Goal: Task Accomplishment & Management: Manage account settings

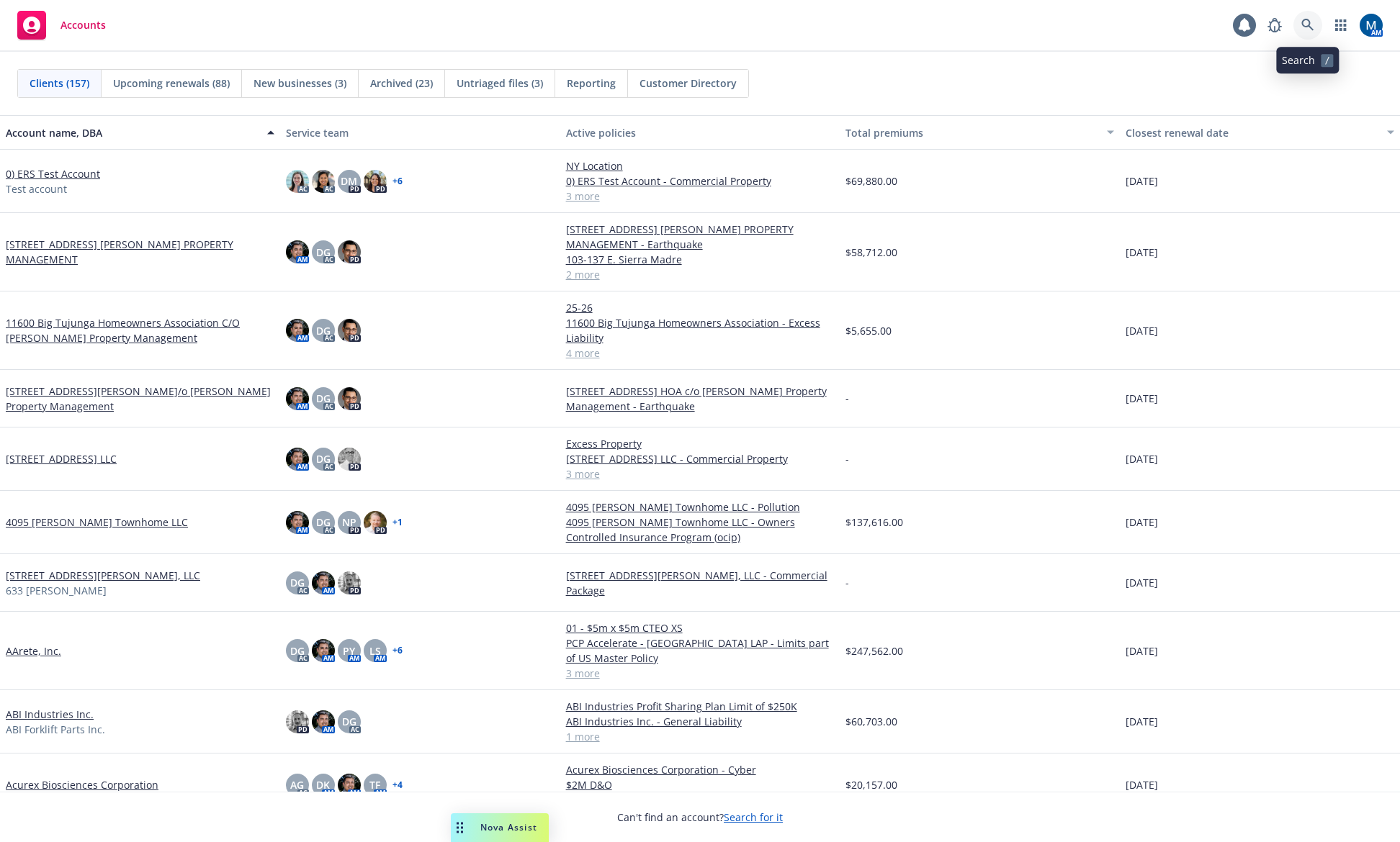
click at [1298, 26] on link at bounding box center [1307, 26] width 29 height 29
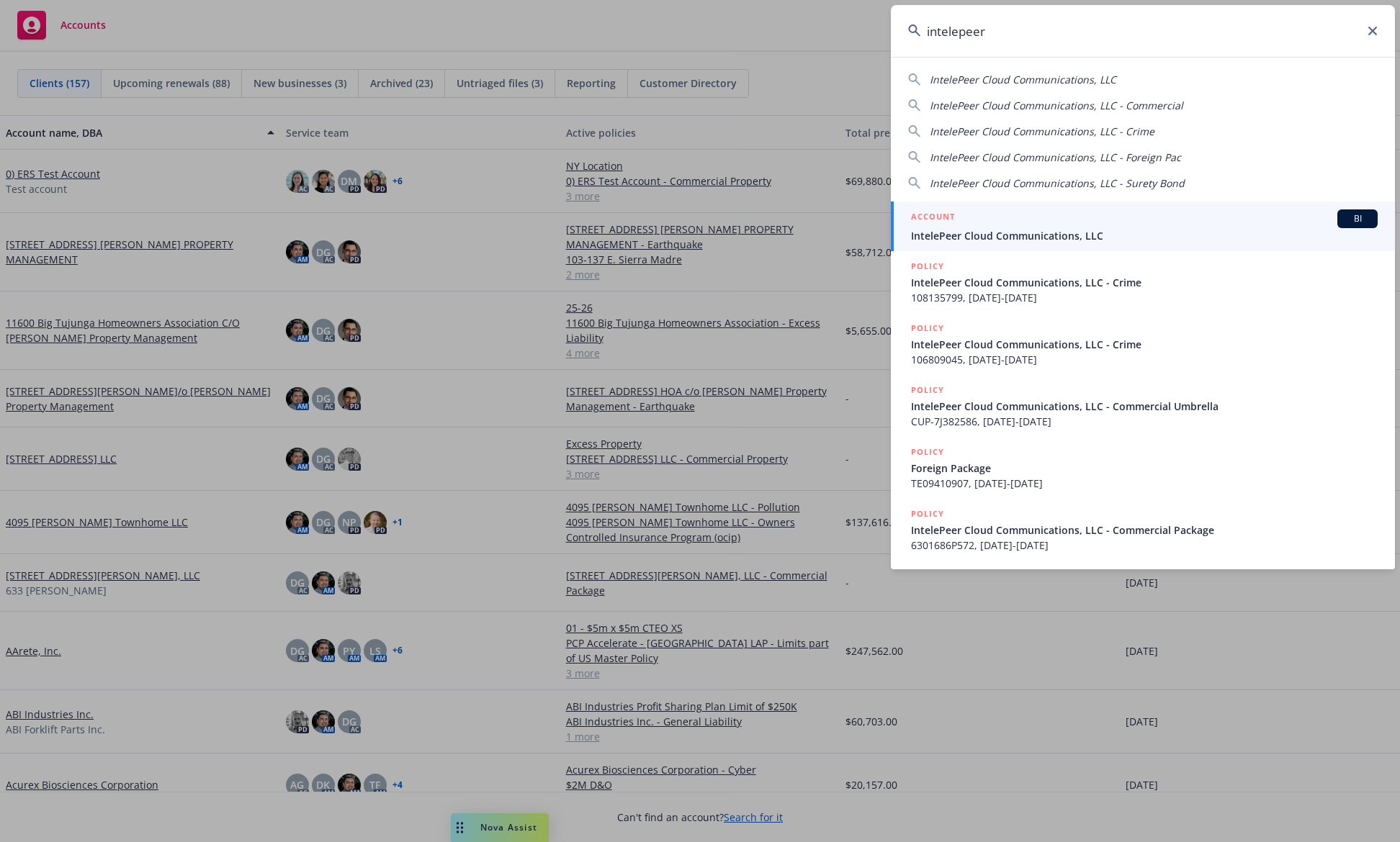
type input "intelepeer"
click at [1026, 227] on div "ACCOUNT BI" at bounding box center [1144, 219] width 467 height 19
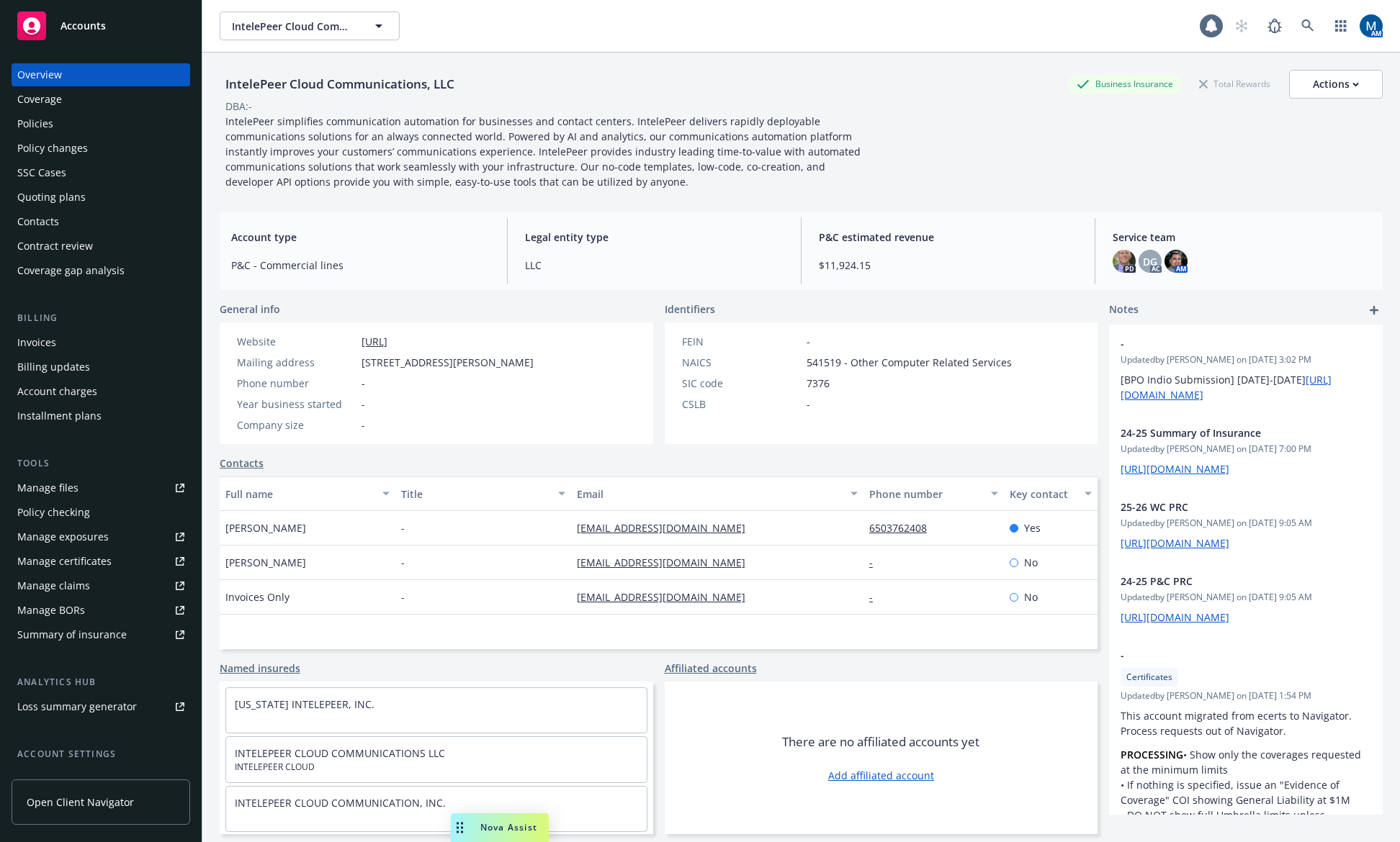
click at [54, 127] on div "Policies" at bounding box center [100, 123] width 167 height 23
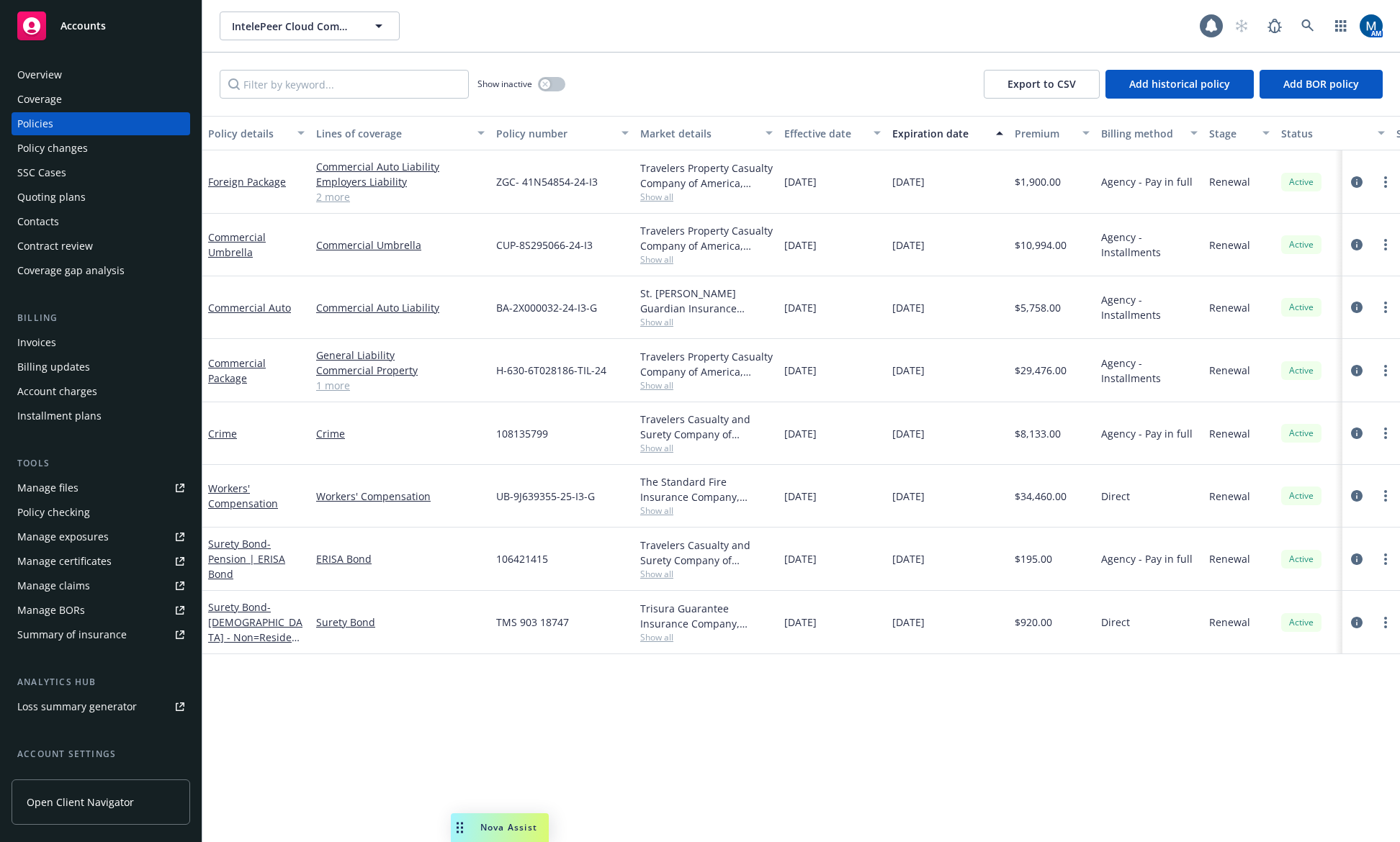
click at [770, 729] on div "Policy details Lines of coverage Policy number Market details Effective date Ex…" at bounding box center [801, 479] width 1198 height 726
click at [102, 195] on div "Quoting plans" at bounding box center [100, 196] width 167 height 23
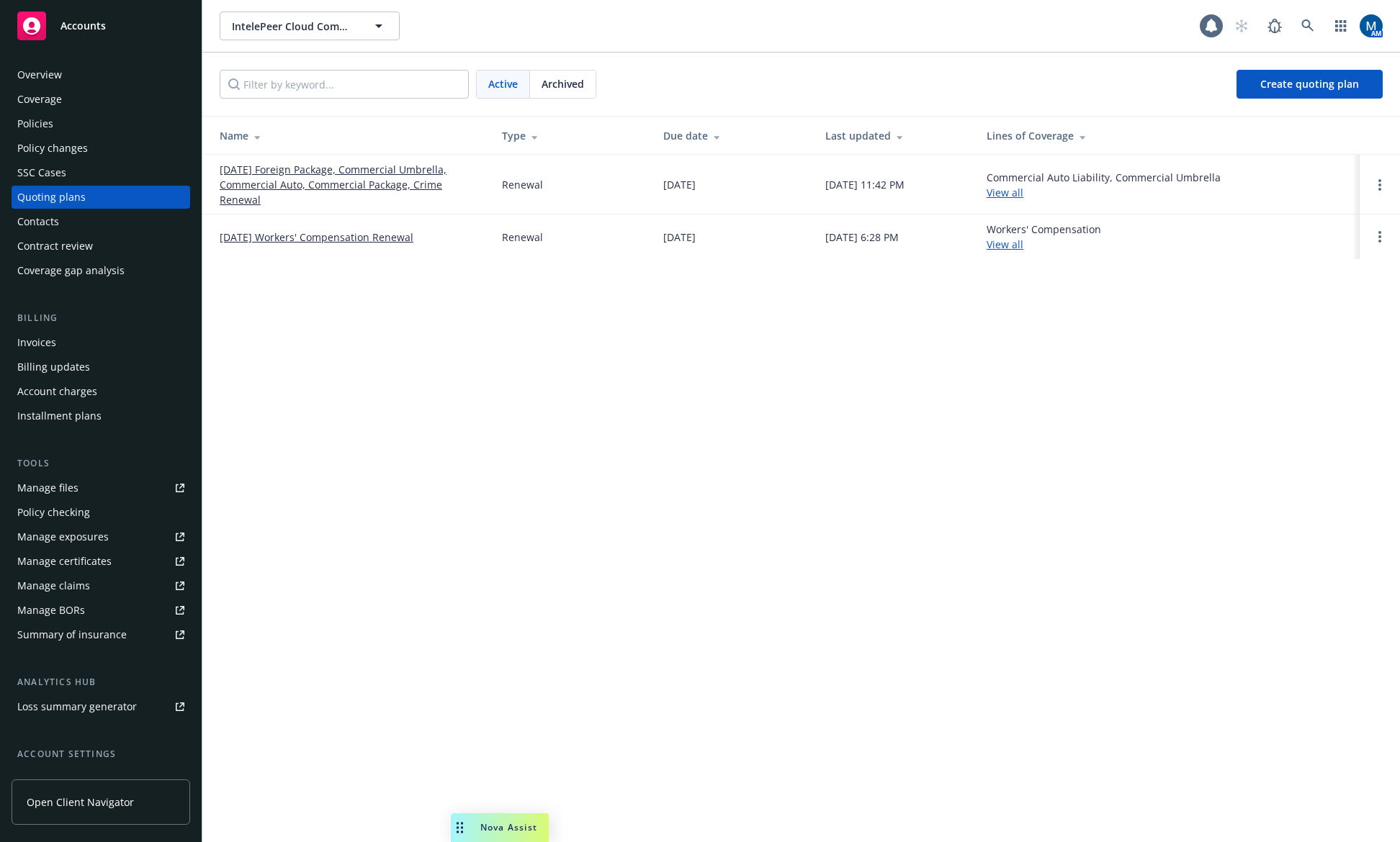
click at [102, 129] on div "Policies" at bounding box center [100, 123] width 167 height 23
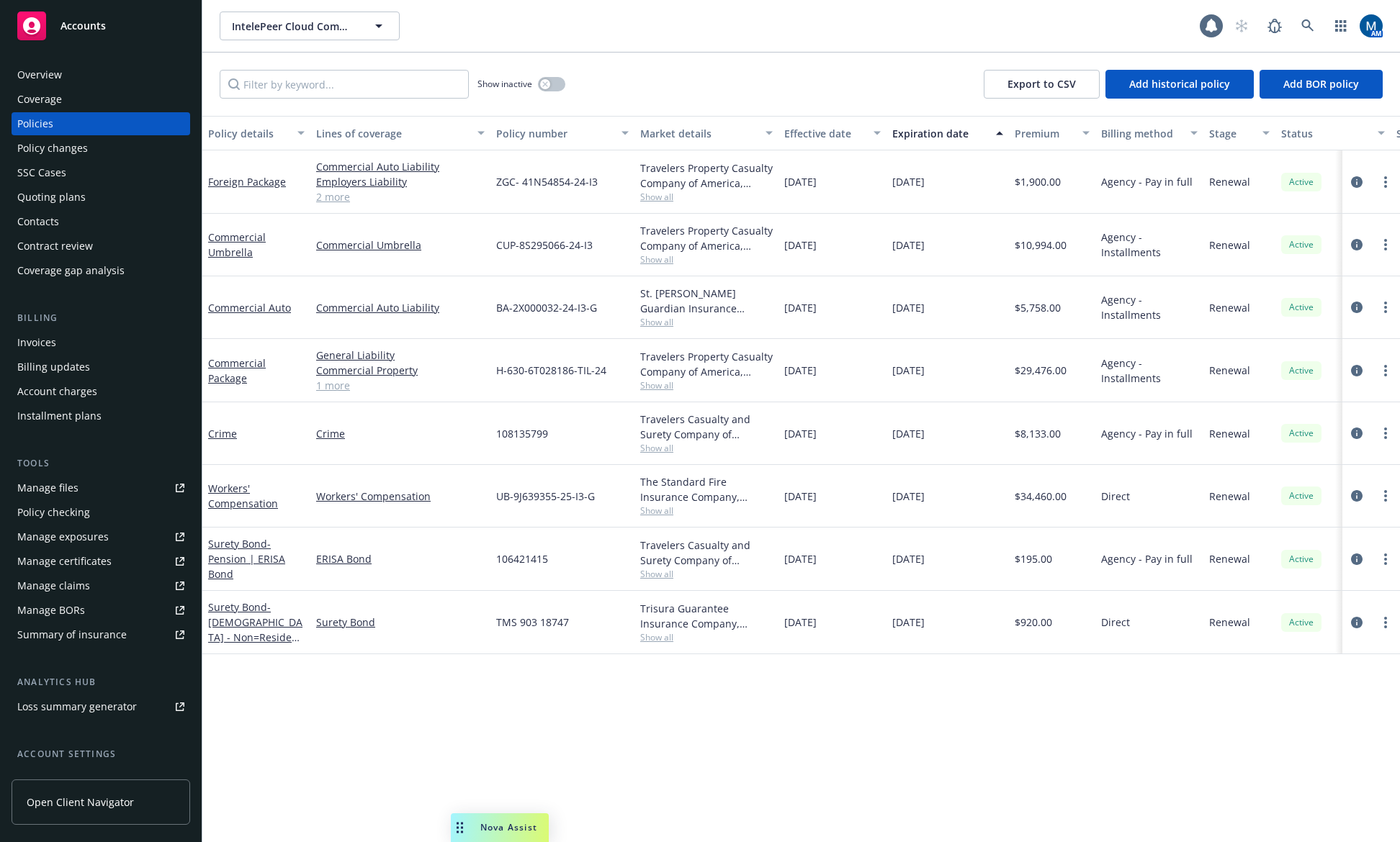
click at [92, 347] on div "Invoices" at bounding box center [100, 342] width 167 height 23
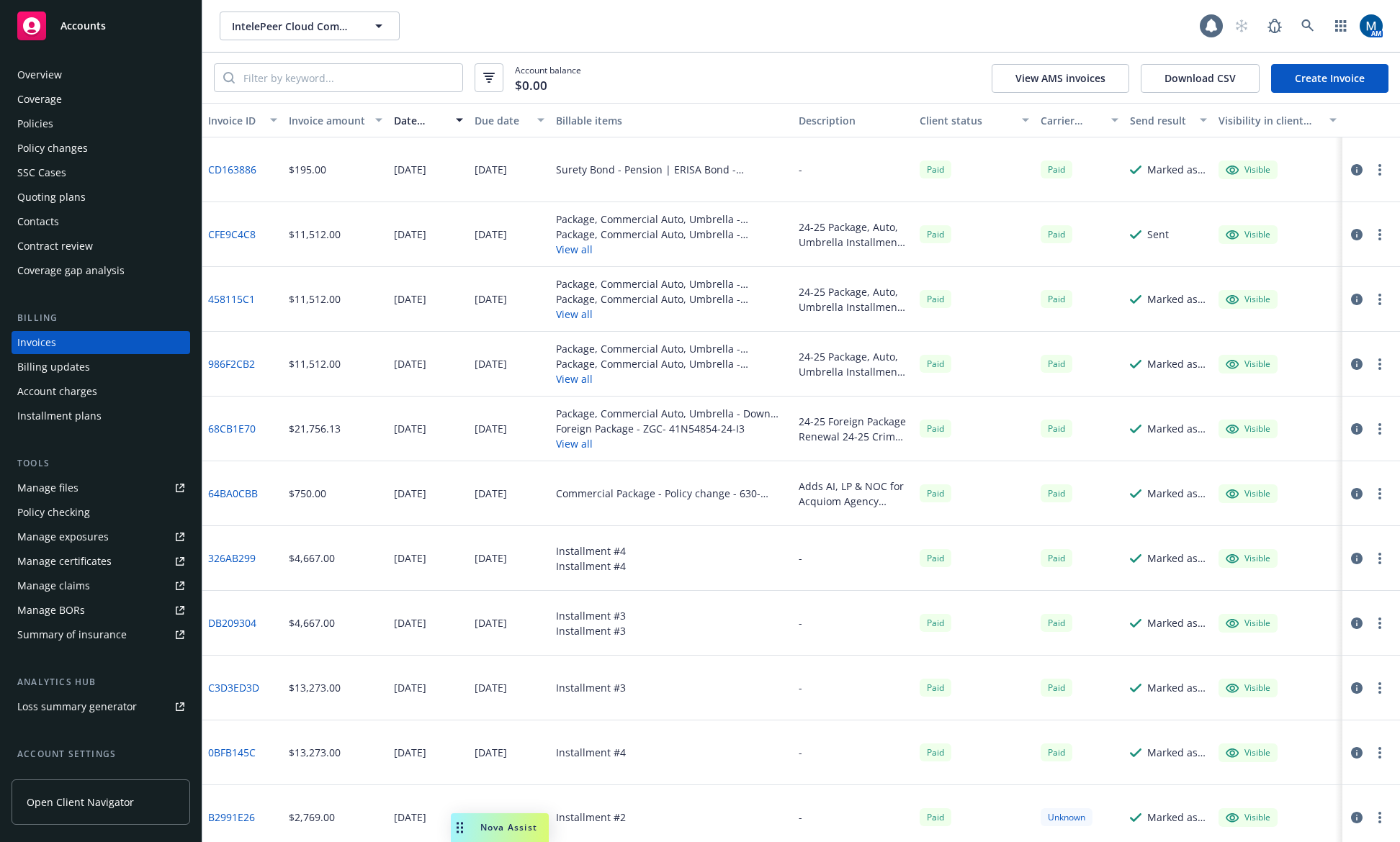
click at [67, 131] on div "Policies" at bounding box center [100, 123] width 167 height 23
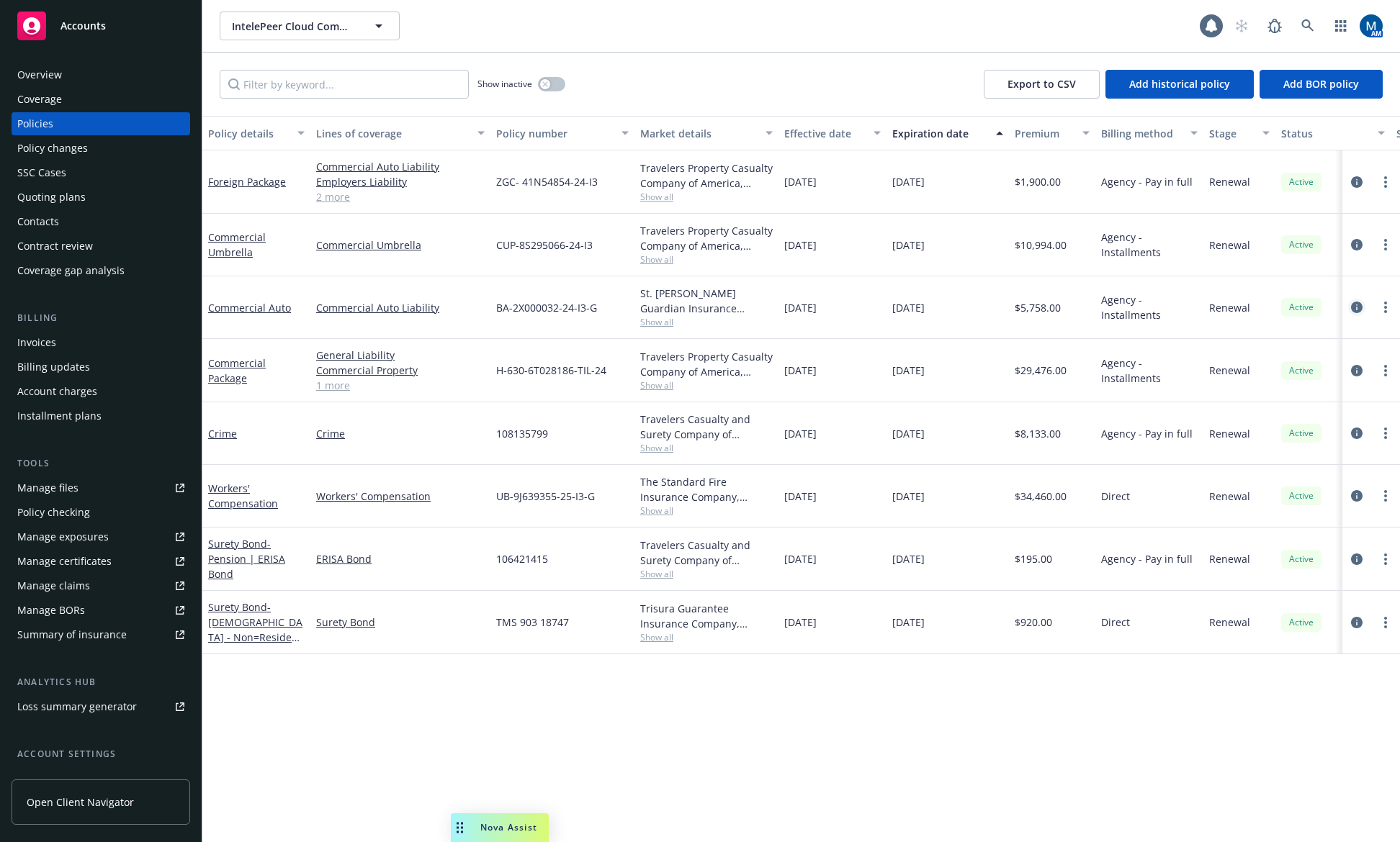
click at [1353, 308] on icon "circleInformation" at bounding box center [1357, 308] width 12 height 12
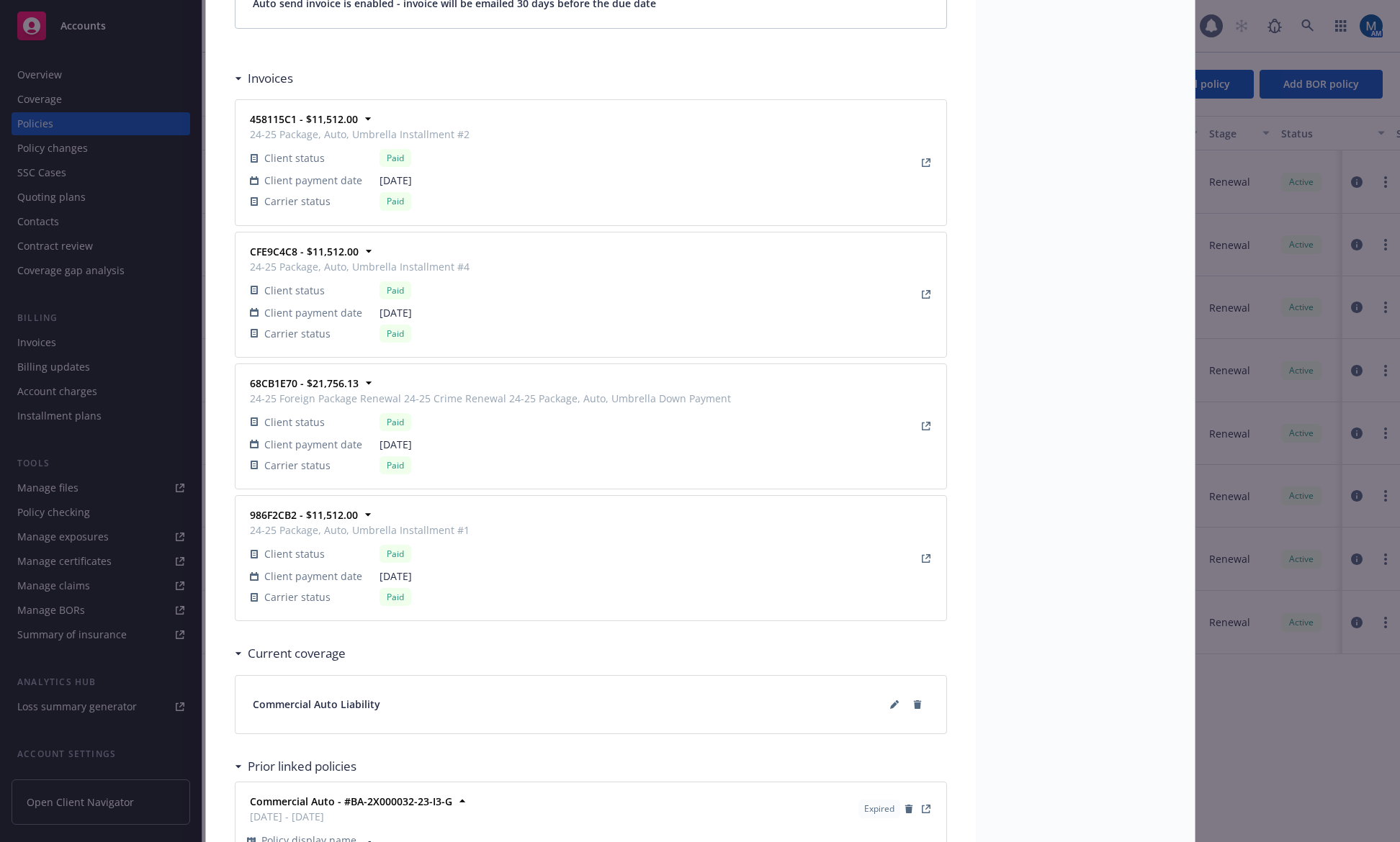
scroll to position [1498, 0]
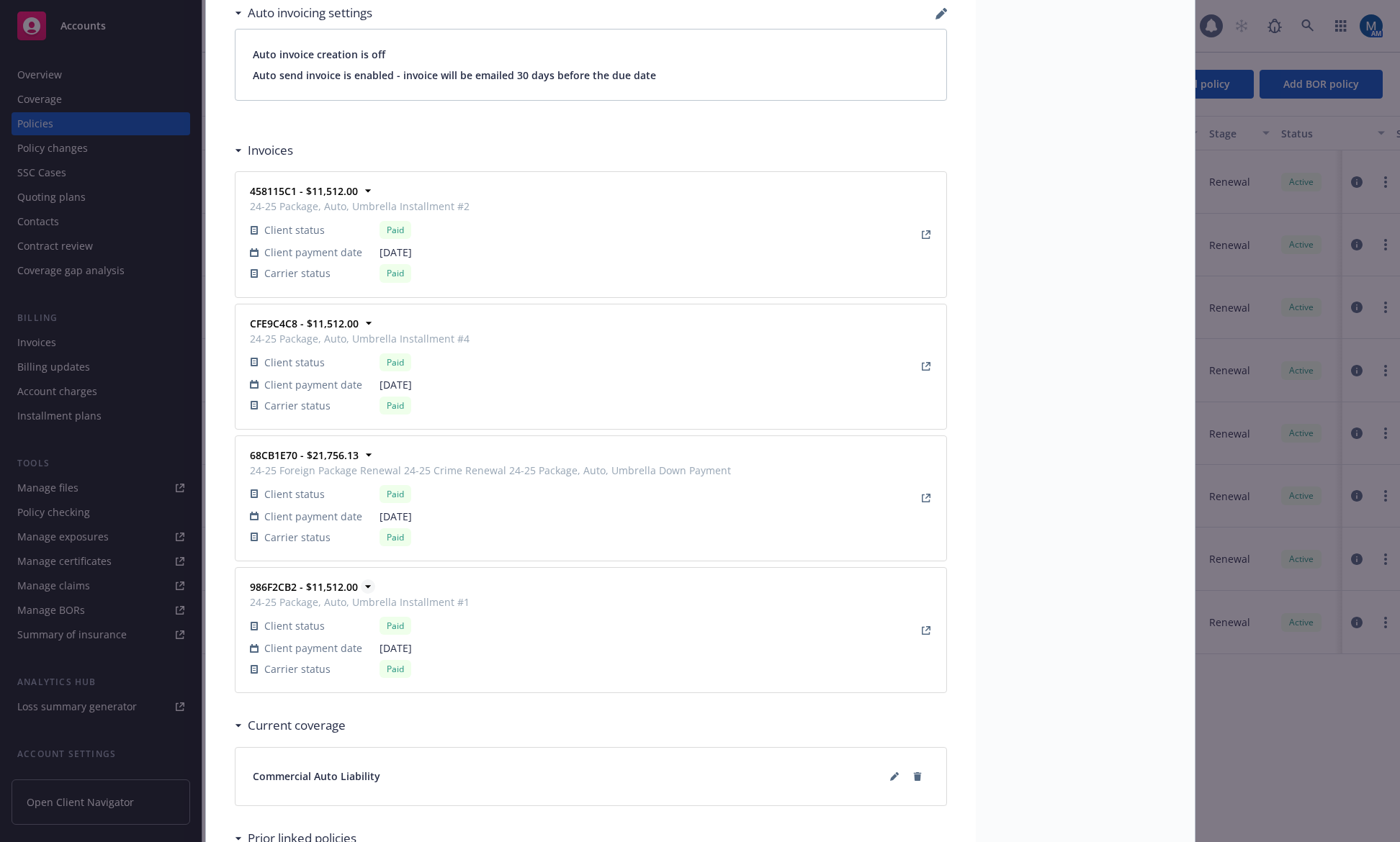
click at [365, 586] on icon at bounding box center [367, 586] width 14 height 14
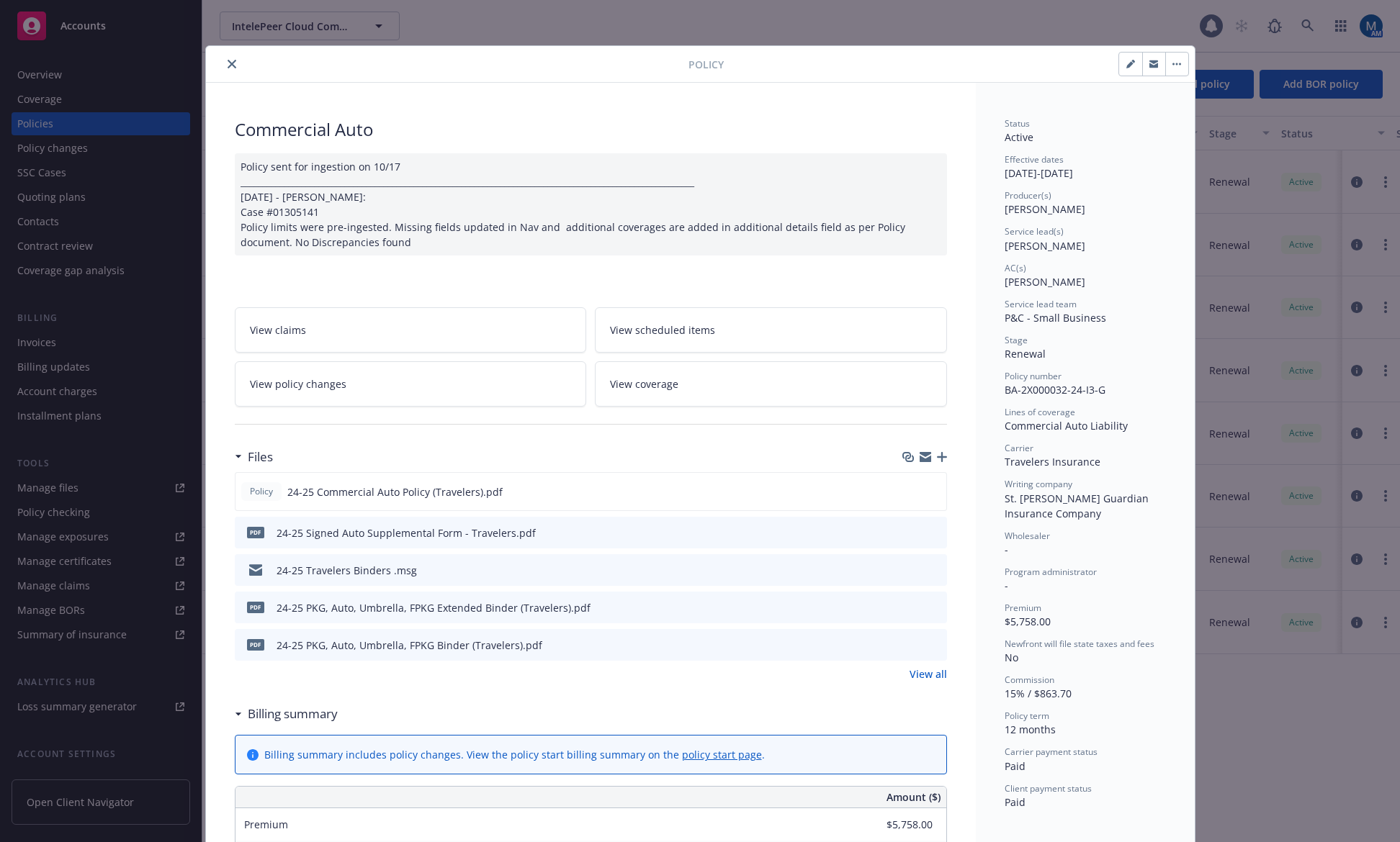
scroll to position [0, 0]
click at [230, 61] on button "close" at bounding box center [231, 65] width 17 height 17
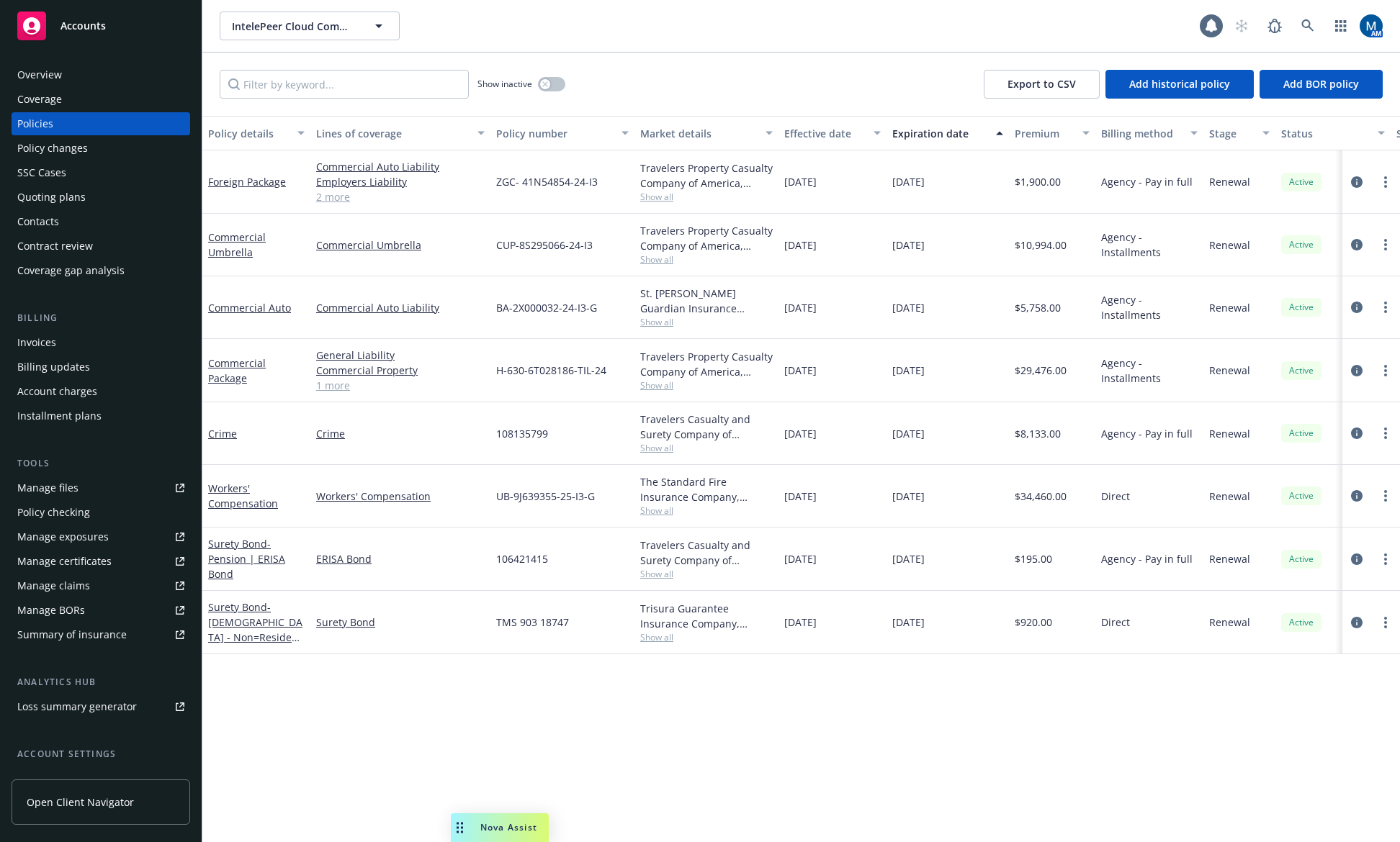
click at [763, 720] on div "Policy details Lines of coverage Policy number Market details Effective date Ex…" at bounding box center [801, 479] width 1198 height 726
click at [1311, 26] on icon at bounding box center [1307, 26] width 13 height 13
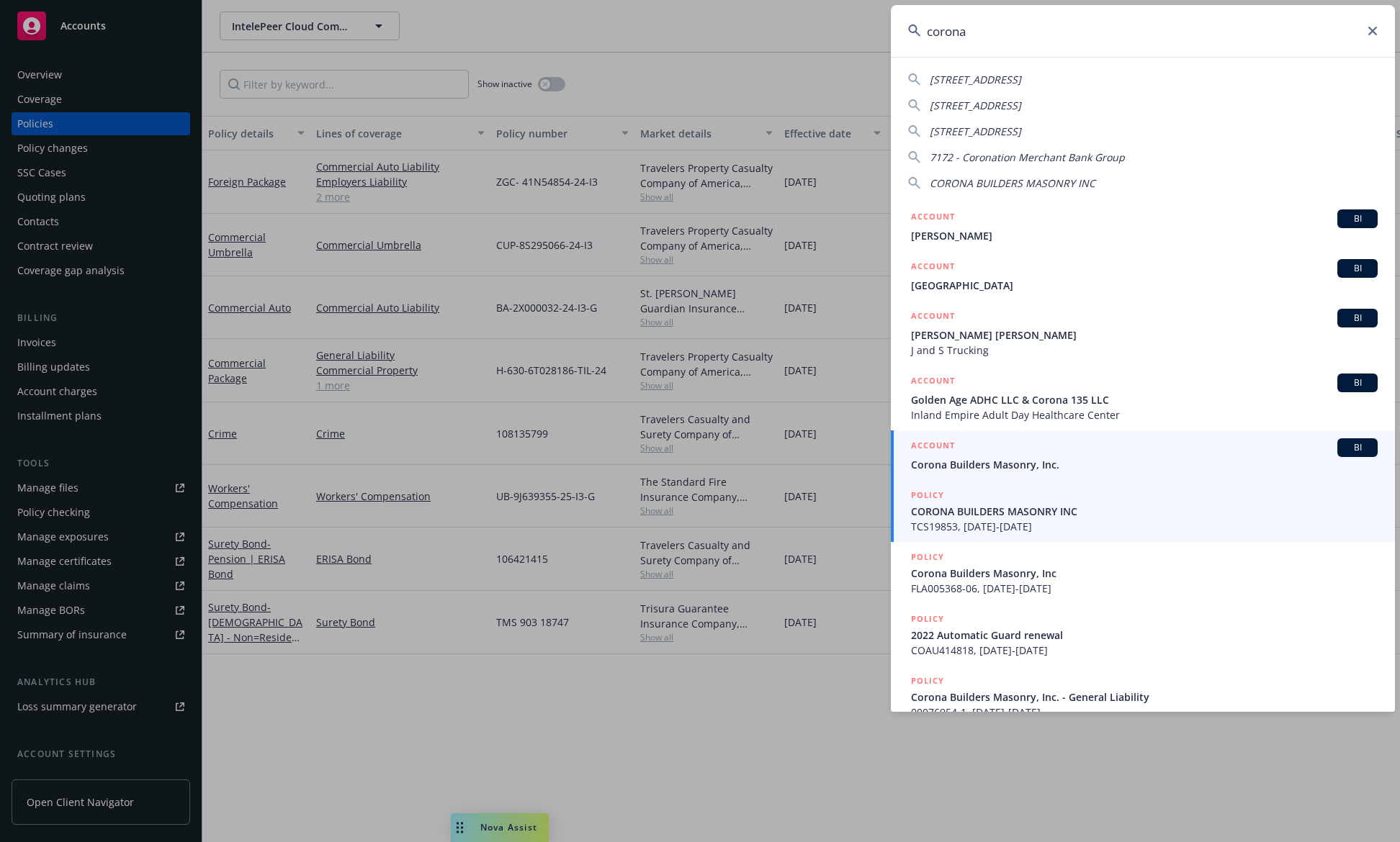
type input "corona"
click at [1036, 460] on span "Corona Builders Masonry, Inc." at bounding box center [1144, 465] width 467 height 15
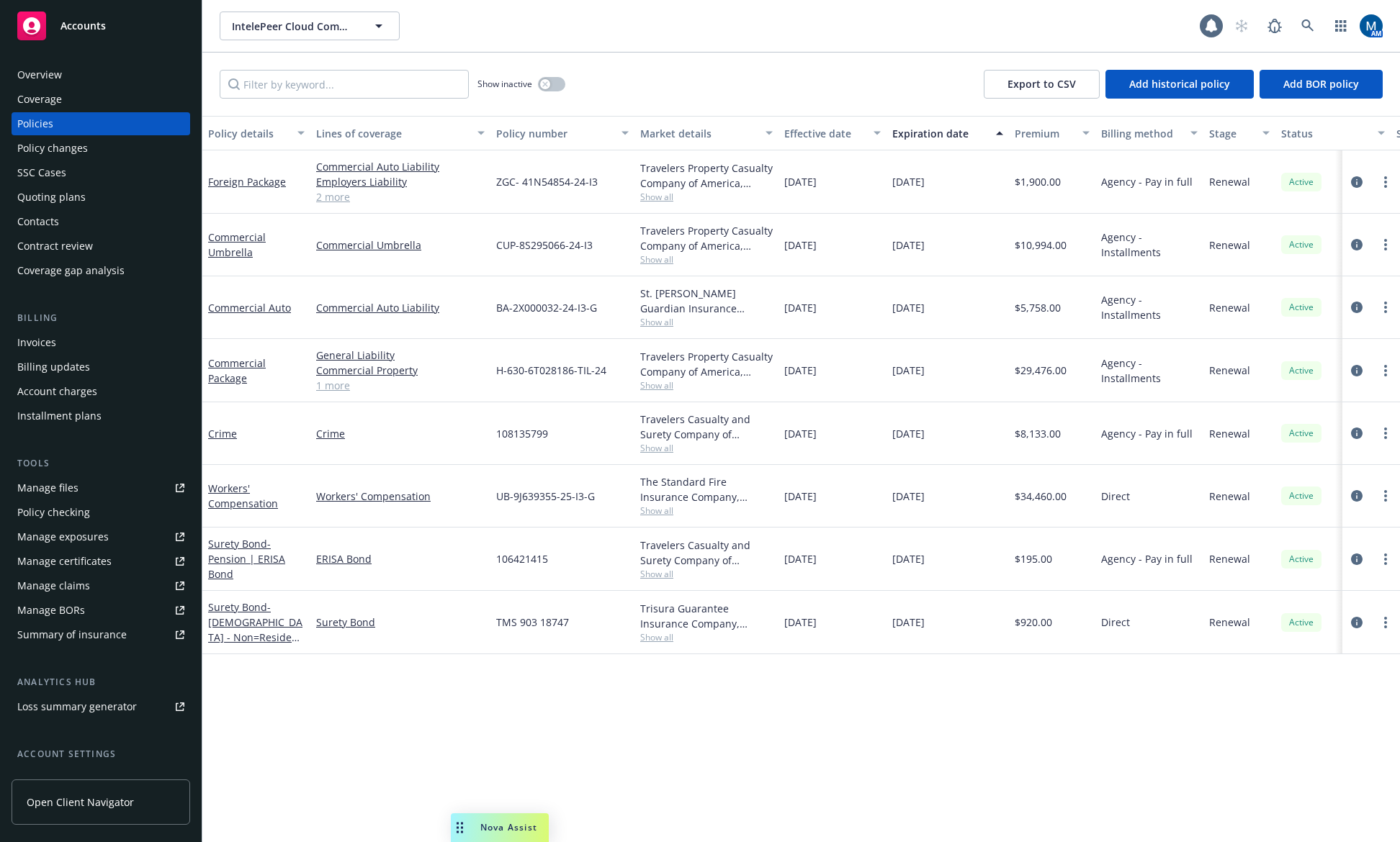
click at [77, 196] on div "Quoting plans" at bounding box center [51, 196] width 68 height 23
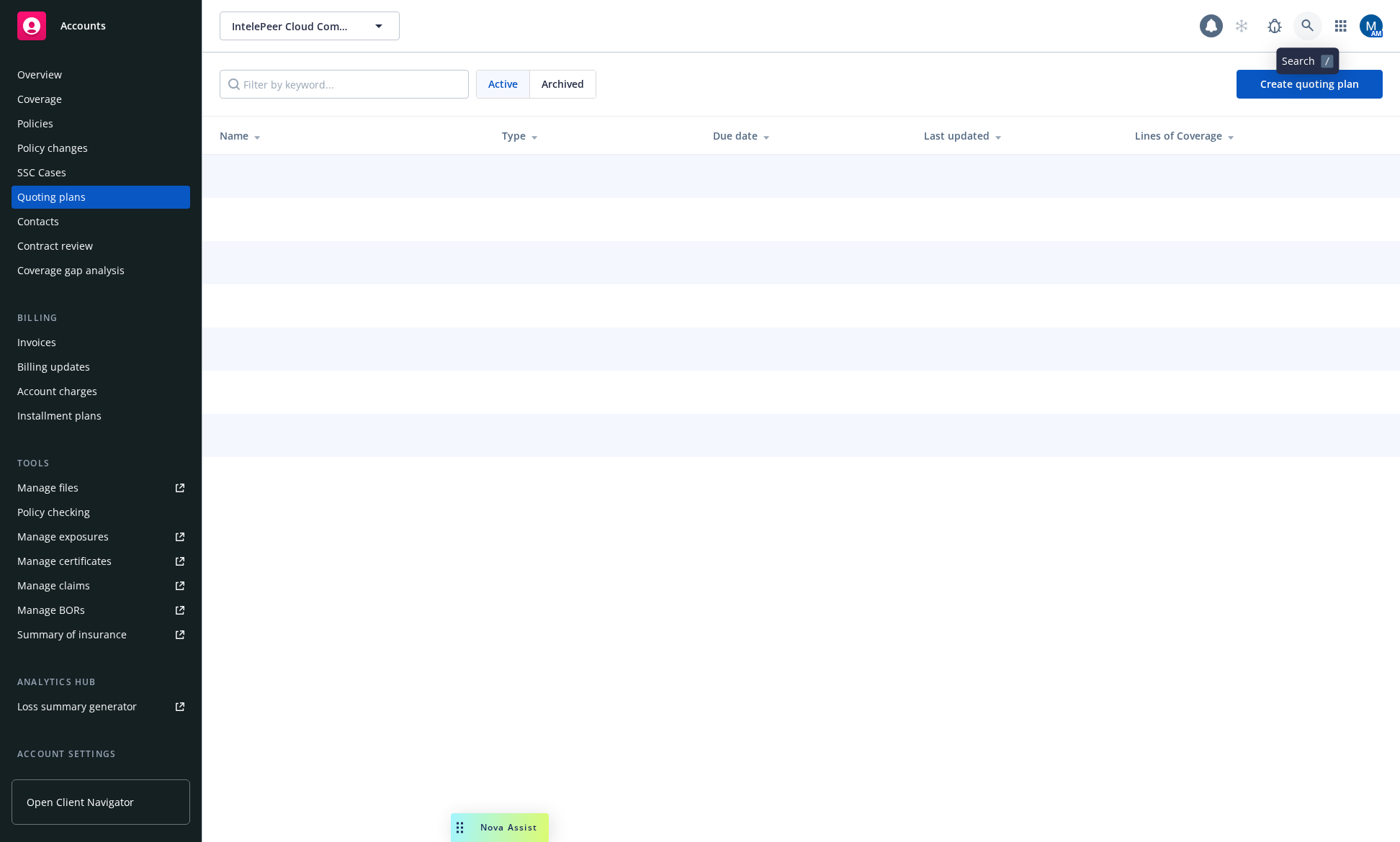
click at [1312, 26] on icon at bounding box center [1307, 26] width 13 height 13
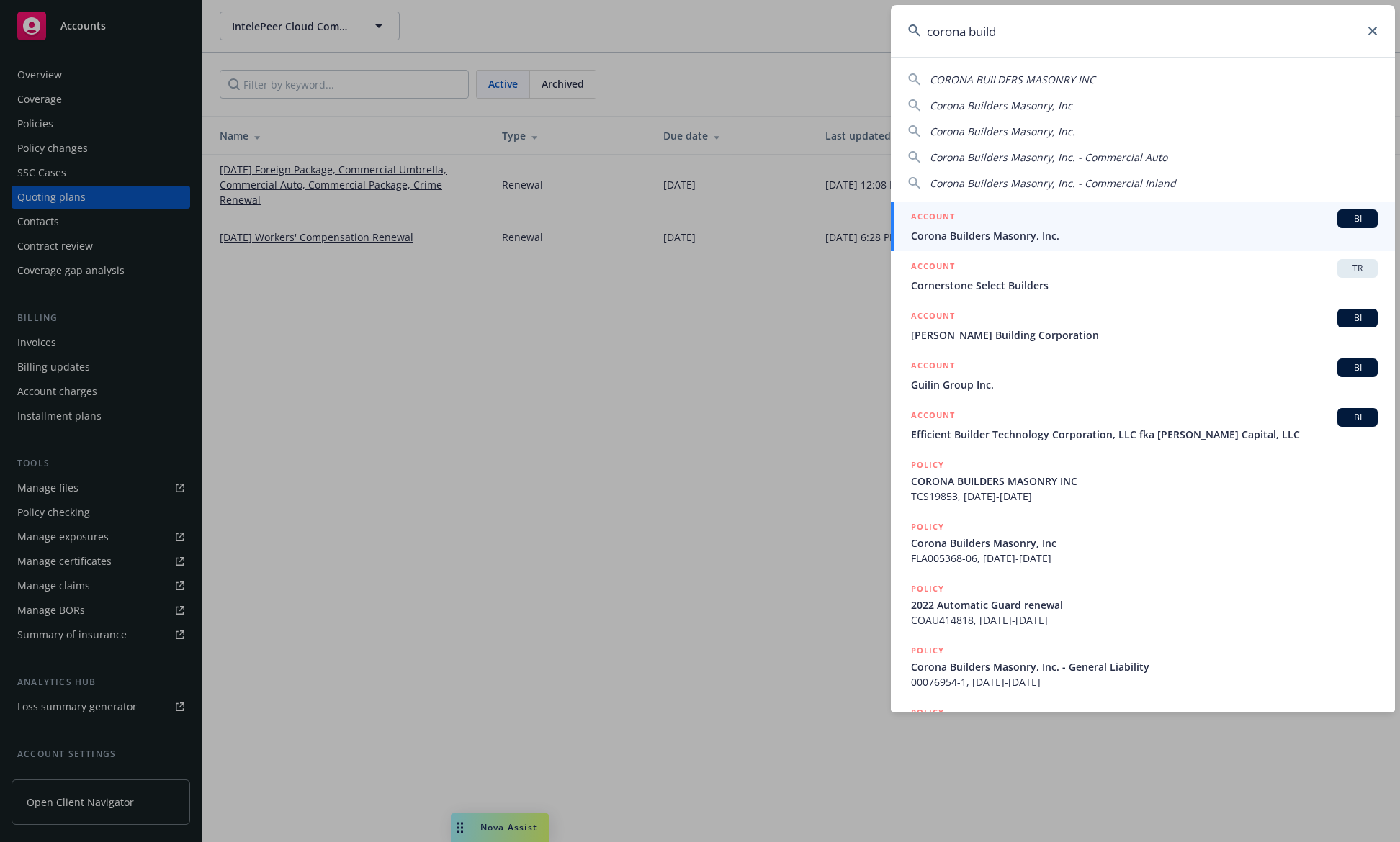
type input "corona build"
click at [1058, 231] on span "Corona Builders Masonry, Inc." at bounding box center [1144, 236] width 467 height 15
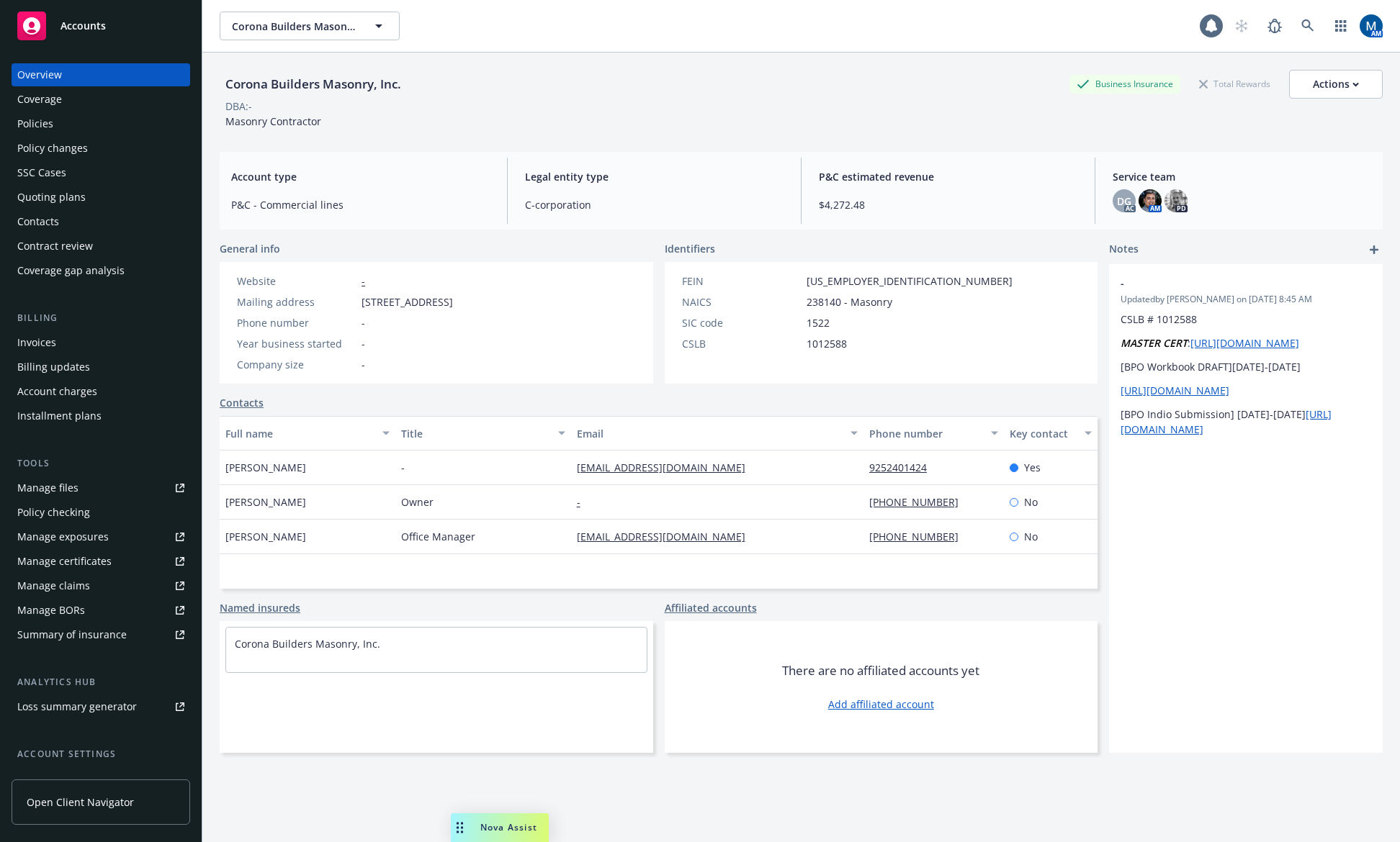
click at [96, 147] on div "Policy changes" at bounding box center [100, 148] width 167 height 23
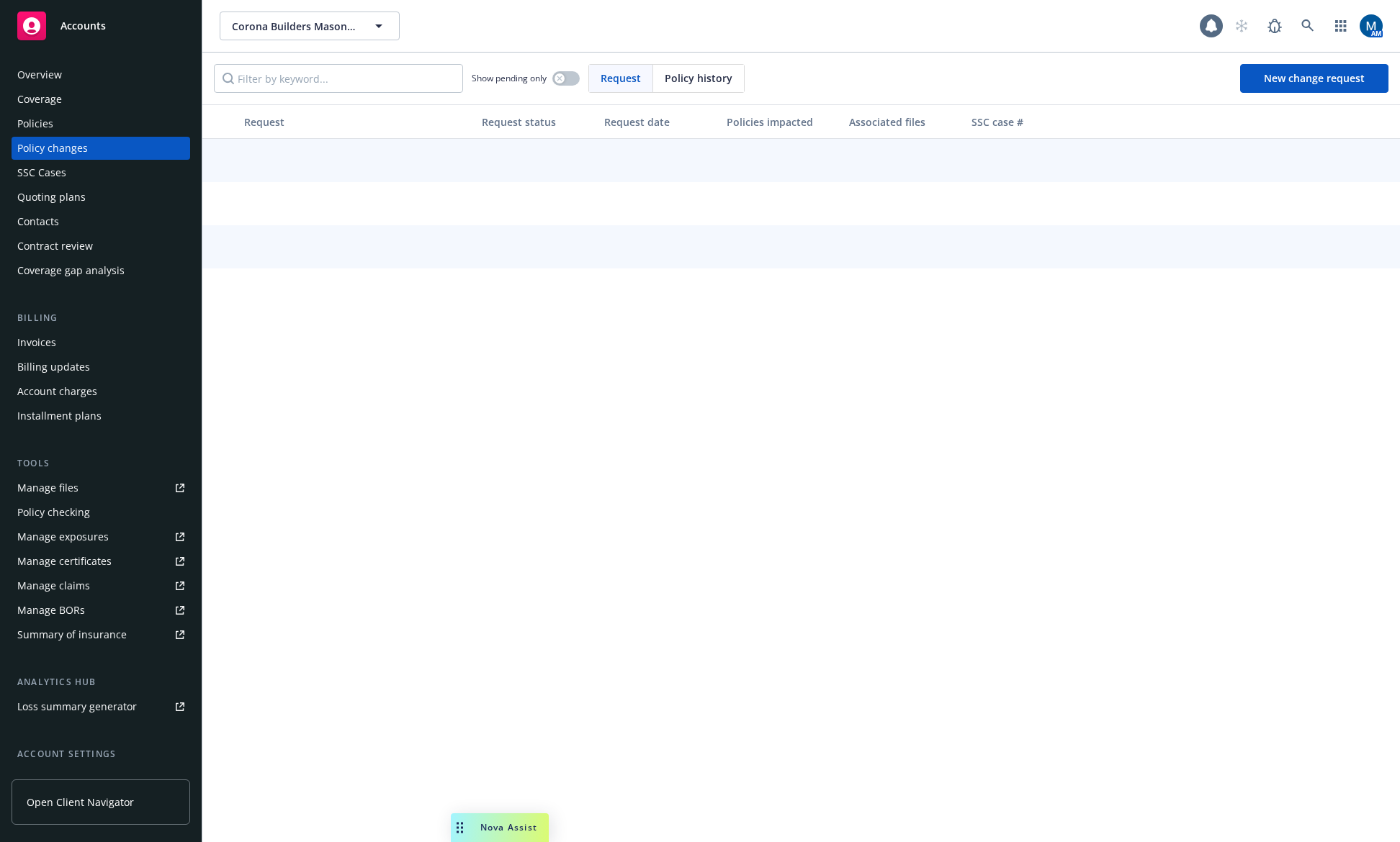
click at [95, 202] on div "Quoting plans" at bounding box center [100, 196] width 167 height 23
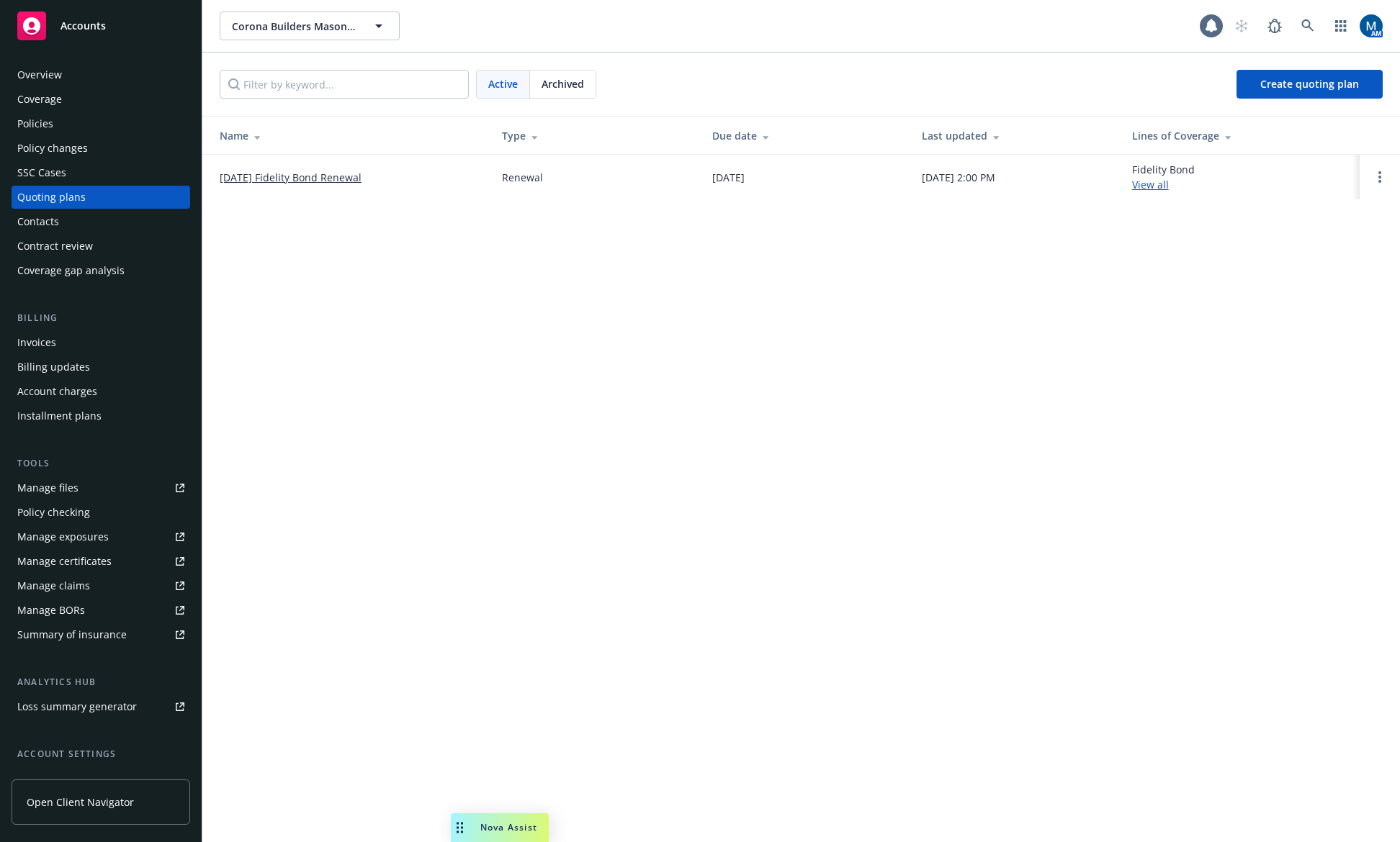
click at [49, 129] on div "Policies" at bounding box center [35, 123] width 36 height 23
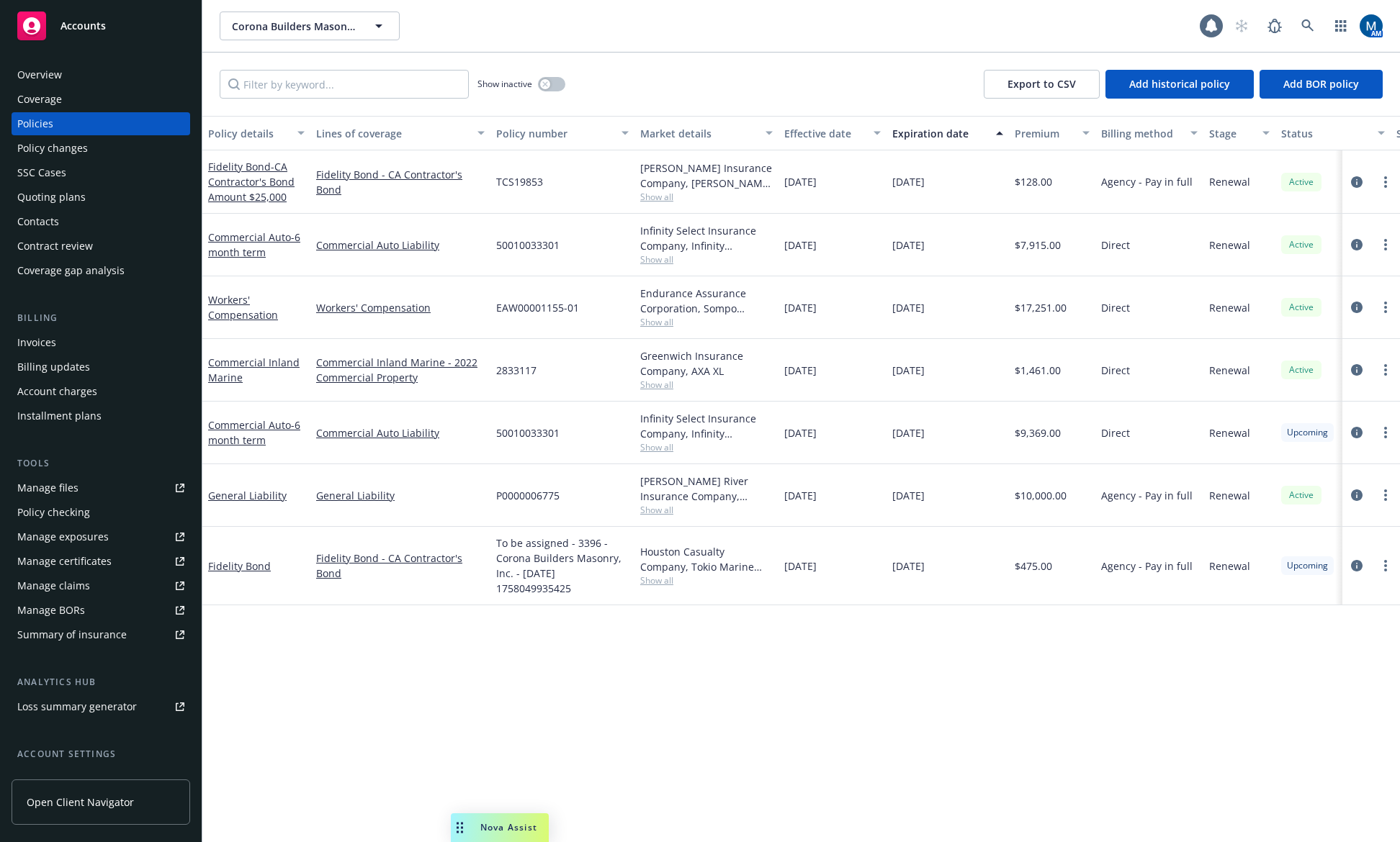
scroll to position [0, 192]
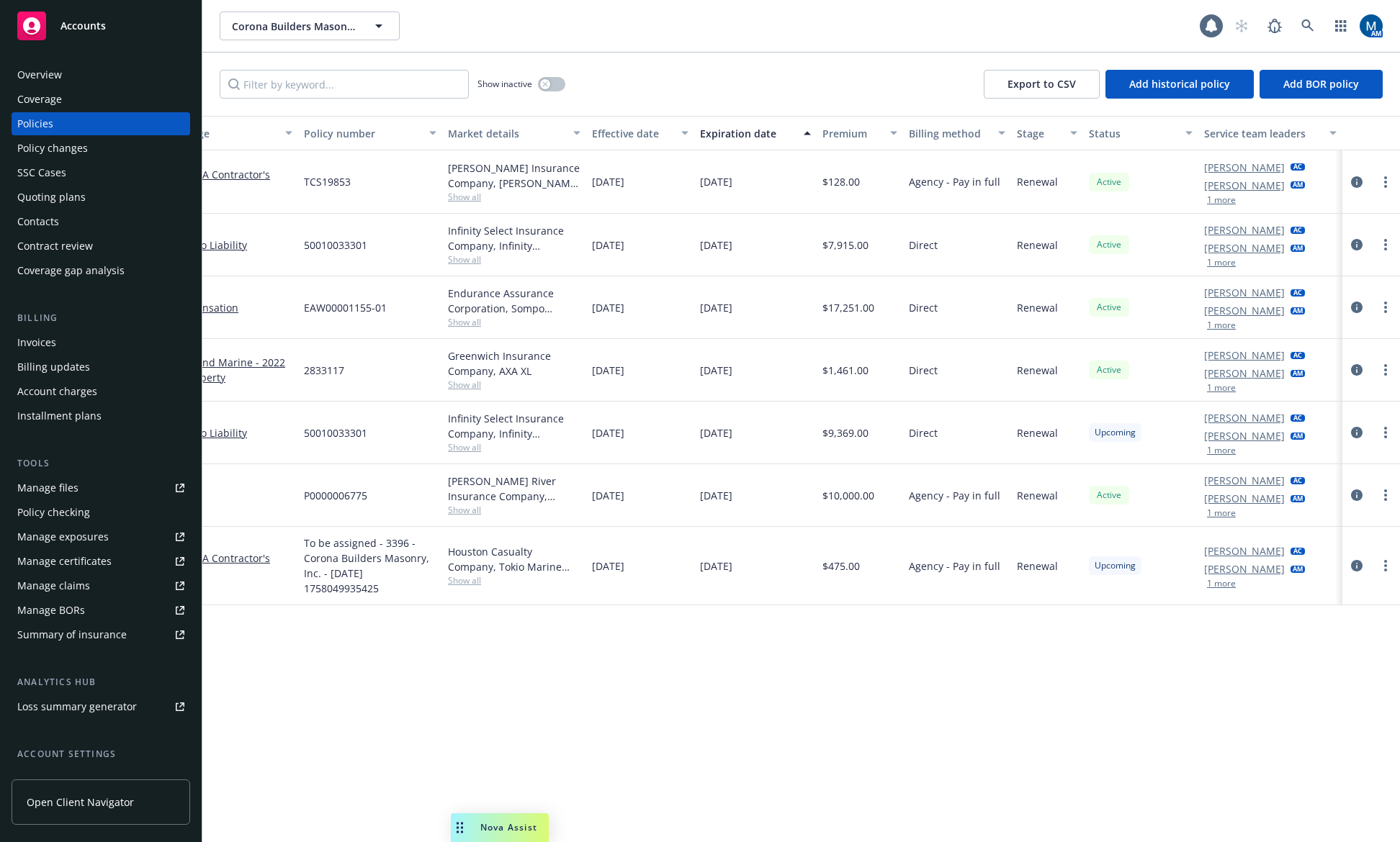
drag, startPoint x: 794, startPoint y: 667, endPoint x: 1126, endPoint y: 646, distance: 332.7
click at [1226, 585] on button "1 more" at bounding box center [1221, 583] width 29 height 9
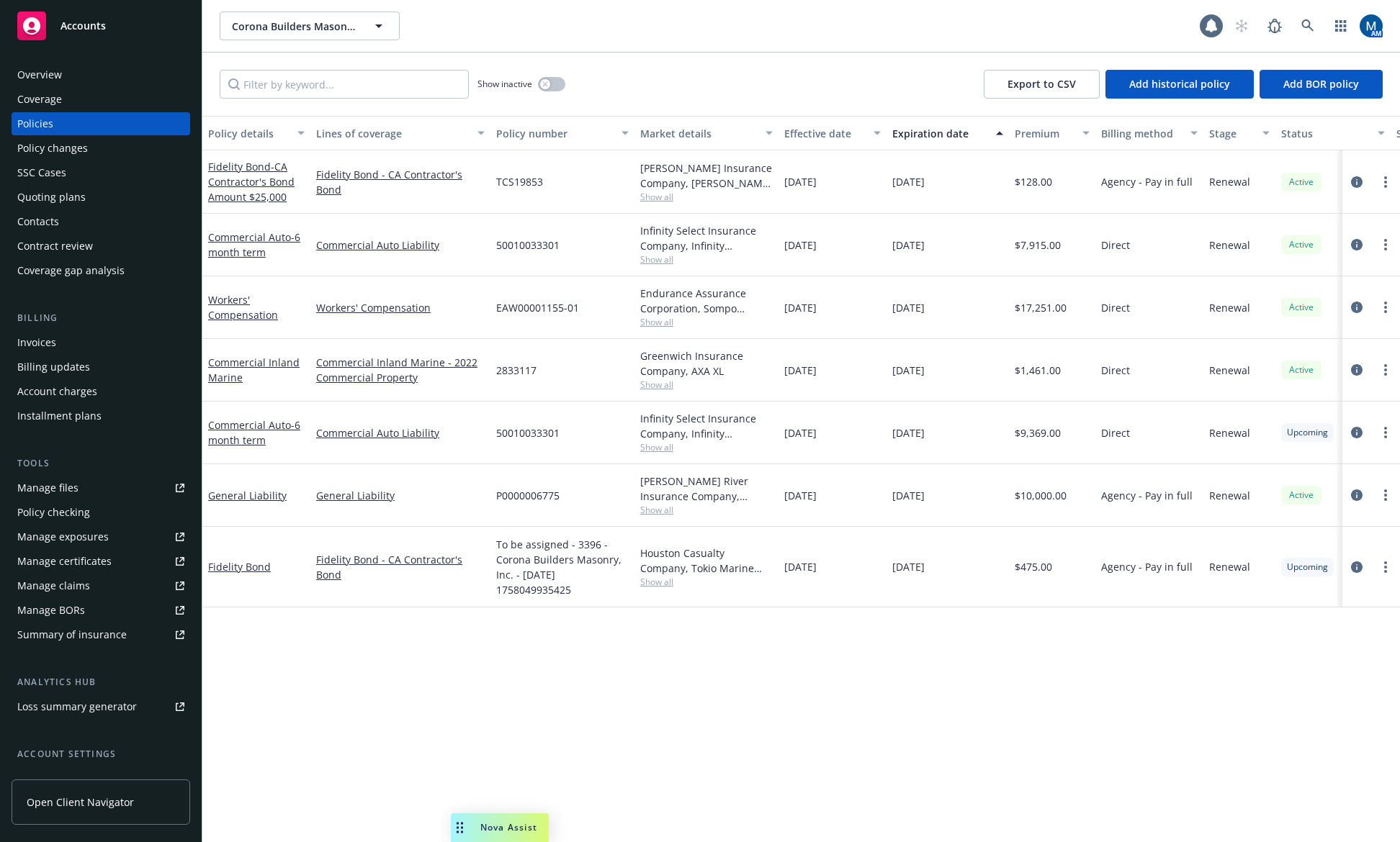
drag, startPoint x: 1160, startPoint y: 668, endPoint x: 993, endPoint y: 673, distance: 167.1
click at [94, 25] on span "Accounts" at bounding box center [83, 26] width 45 height 12
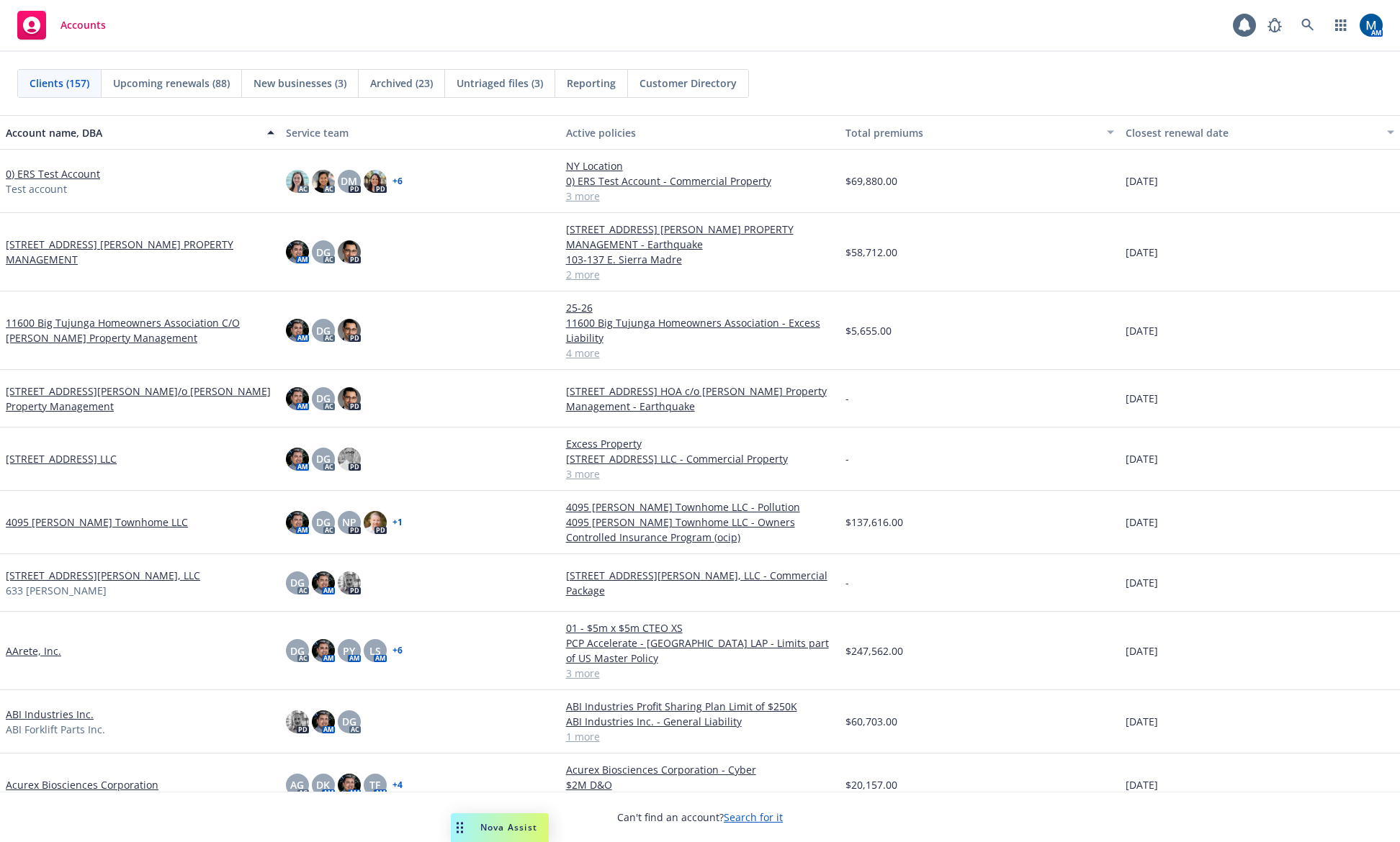
click at [783, 32] on div "Accounts 1 AM" at bounding box center [700, 26] width 1400 height 52
drag, startPoint x: 781, startPoint y: 48, endPoint x: 828, endPoint y: 40, distance: 47.7
click at [781, 48] on div "Accounts 1 AM" at bounding box center [700, 26] width 1400 height 52
click at [1314, 21] on link at bounding box center [1307, 26] width 29 height 29
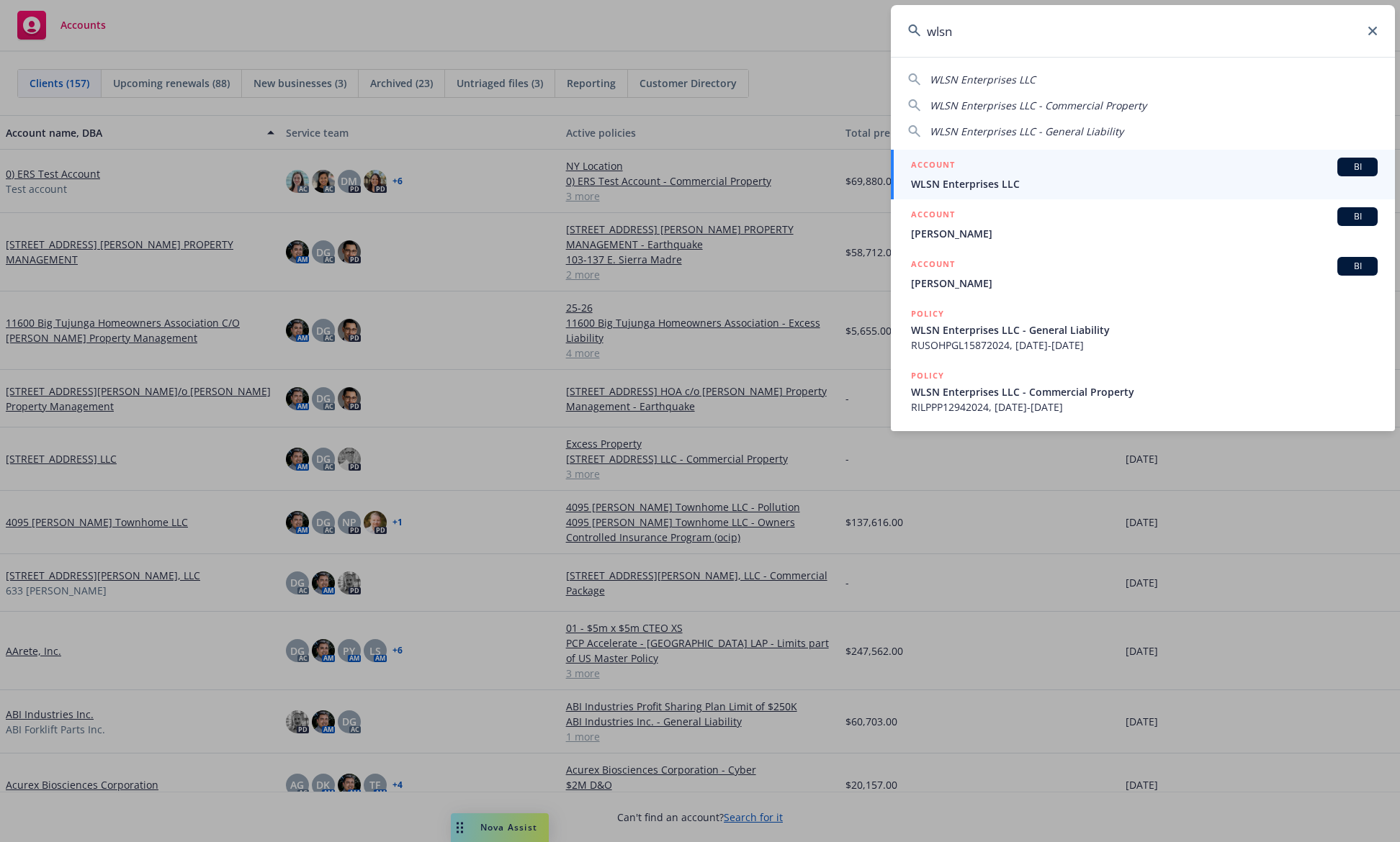
type input "wlsn"
click at [971, 188] on span "WLSN Enterprises LLC" at bounding box center [1144, 184] width 467 height 15
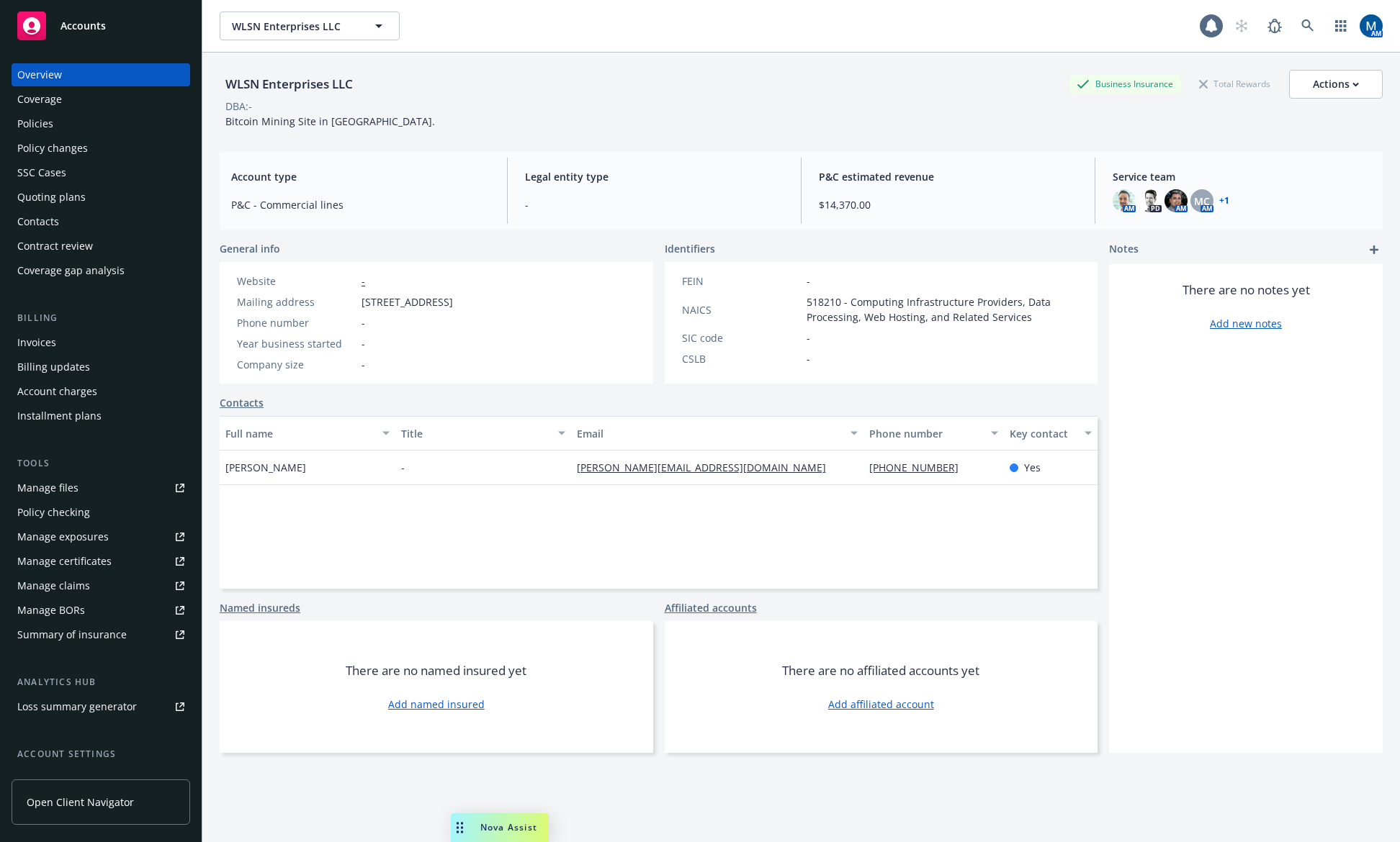
click at [47, 224] on div "Contacts" at bounding box center [37, 221] width 42 height 23
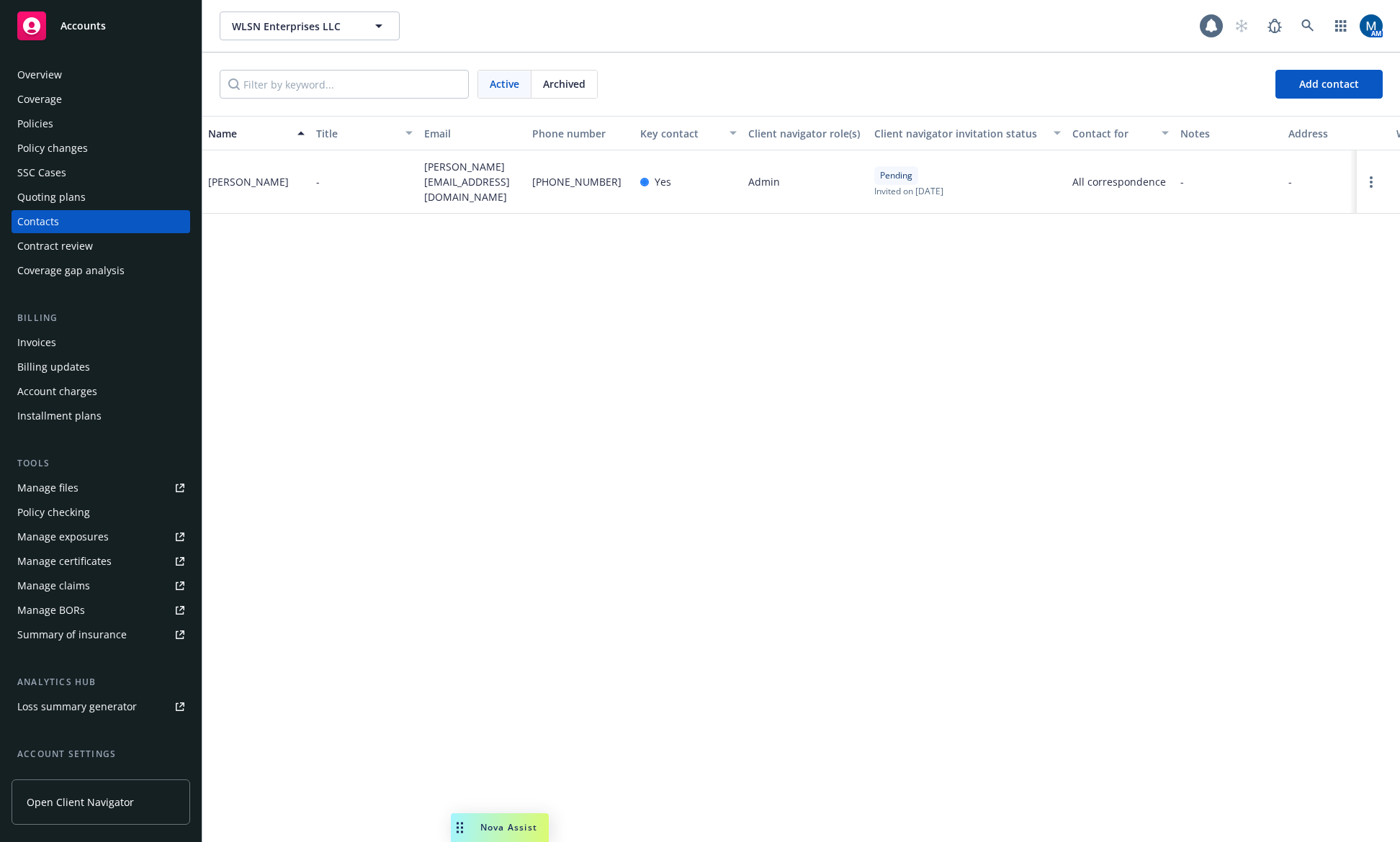
click at [118, 130] on div "Policies" at bounding box center [100, 123] width 167 height 23
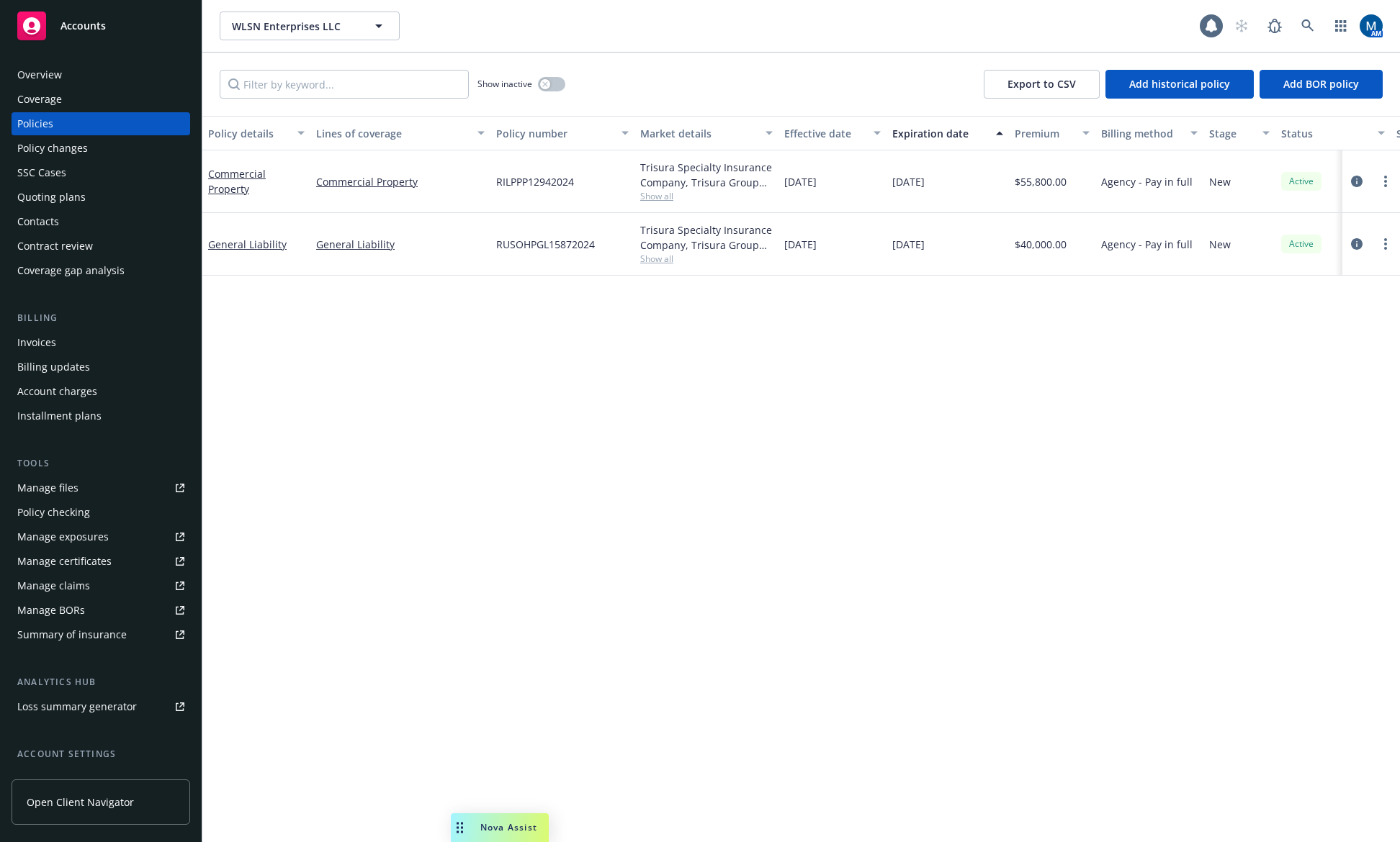
click at [90, 190] on div "Quoting plans" at bounding box center [100, 196] width 167 height 23
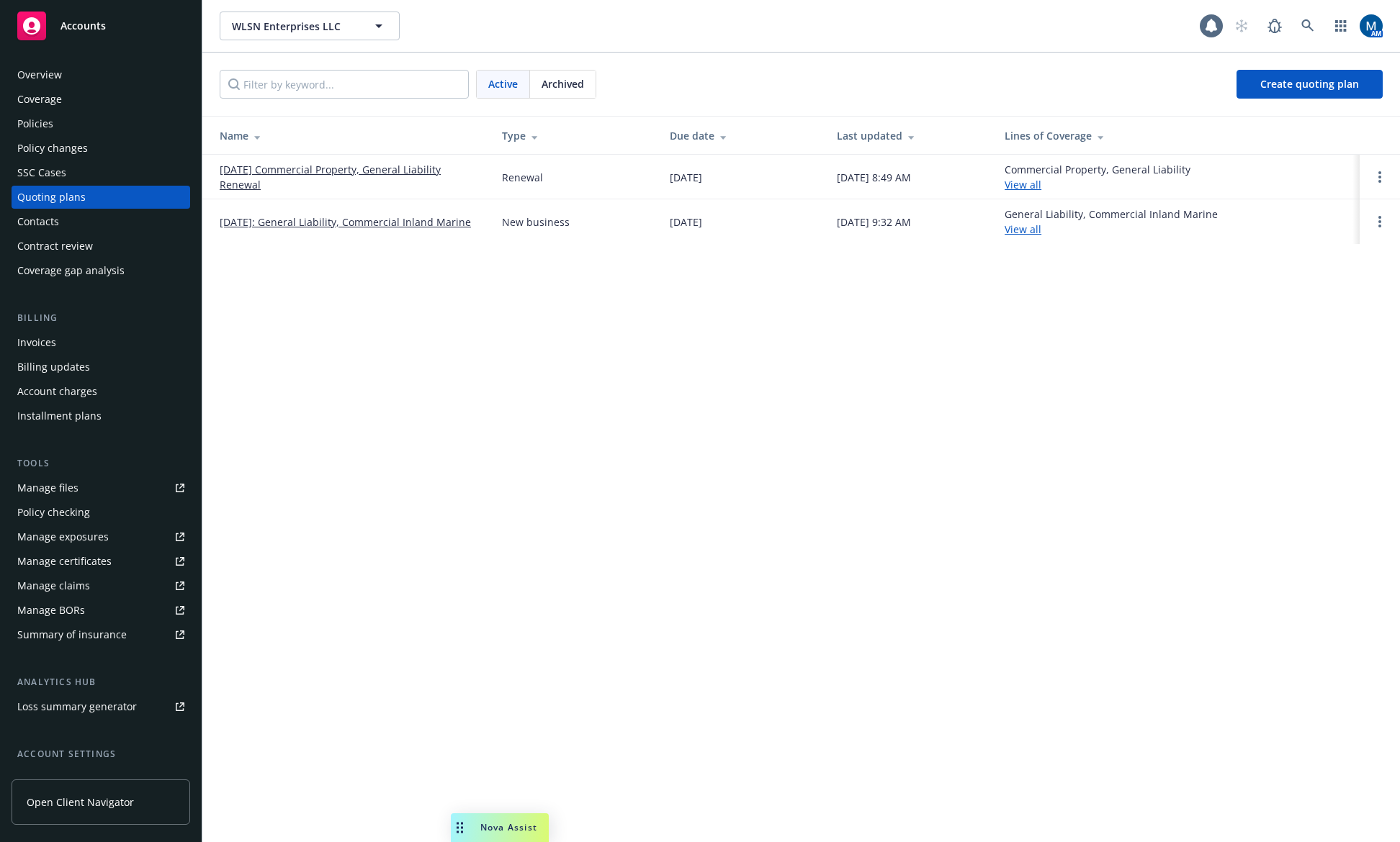
click at [65, 222] on div "Contacts" at bounding box center [100, 221] width 167 height 23
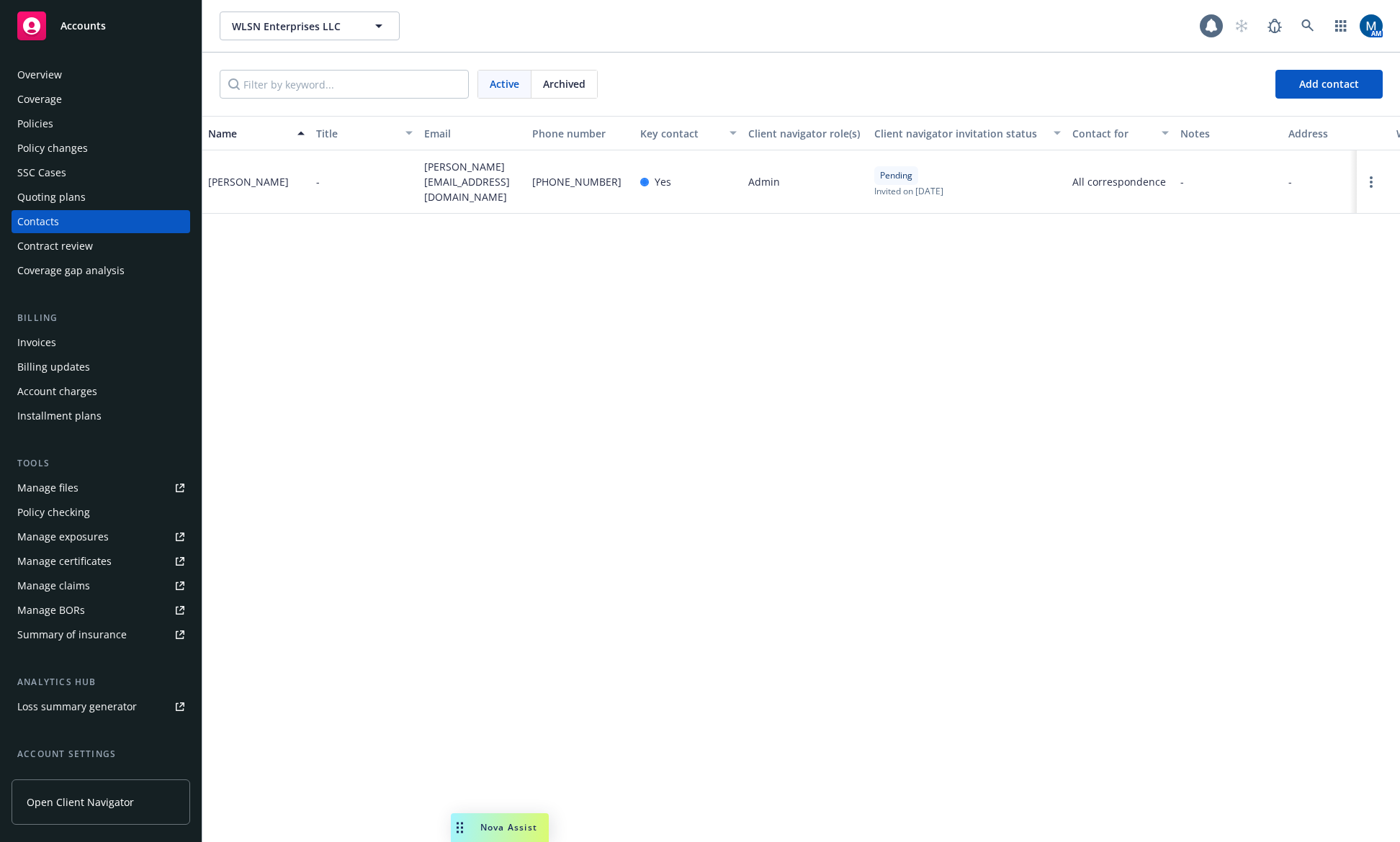
click at [631, 284] on div "Name Title Email Phone number Key contact Client navigator role(s) Client navig…" at bounding box center [801, 479] width 1198 height 726
drag, startPoint x: 475, startPoint y: 192, endPoint x: 424, endPoint y: 166, distance: 57.2
click at [424, 166] on span "charlie@dottoreco.com" at bounding box center [472, 181] width 96 height 45
copy span "charlie@dottoreco.com"
click at [592, 458] on div "Name Title Email Phone number Key contact Client navigator role(s) Client navig…" at bounding box center [801, 479] width 1198 height 726
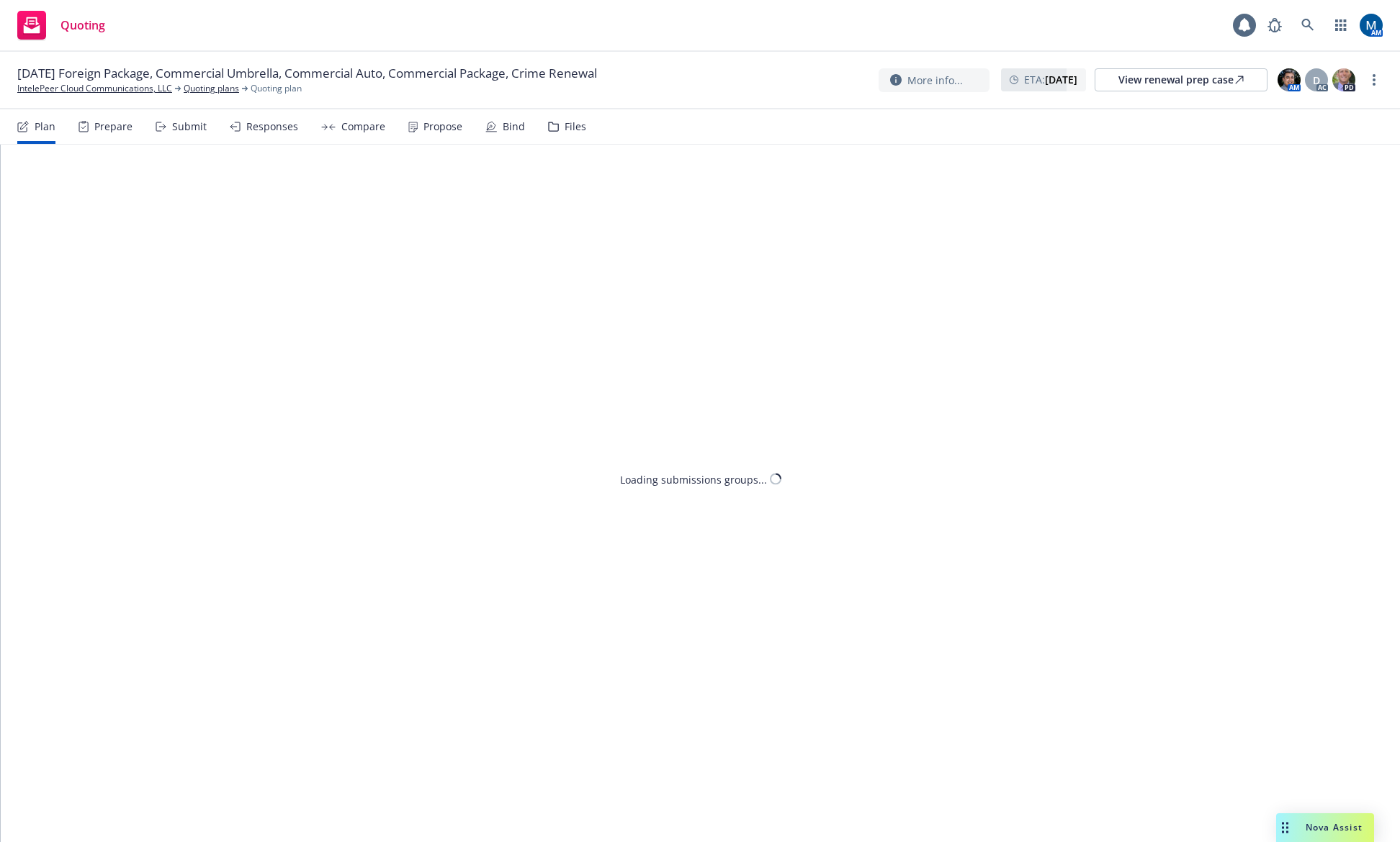
click at [202, 133] on div "Submit" at bounding box center [189, 127] width 35 height 12
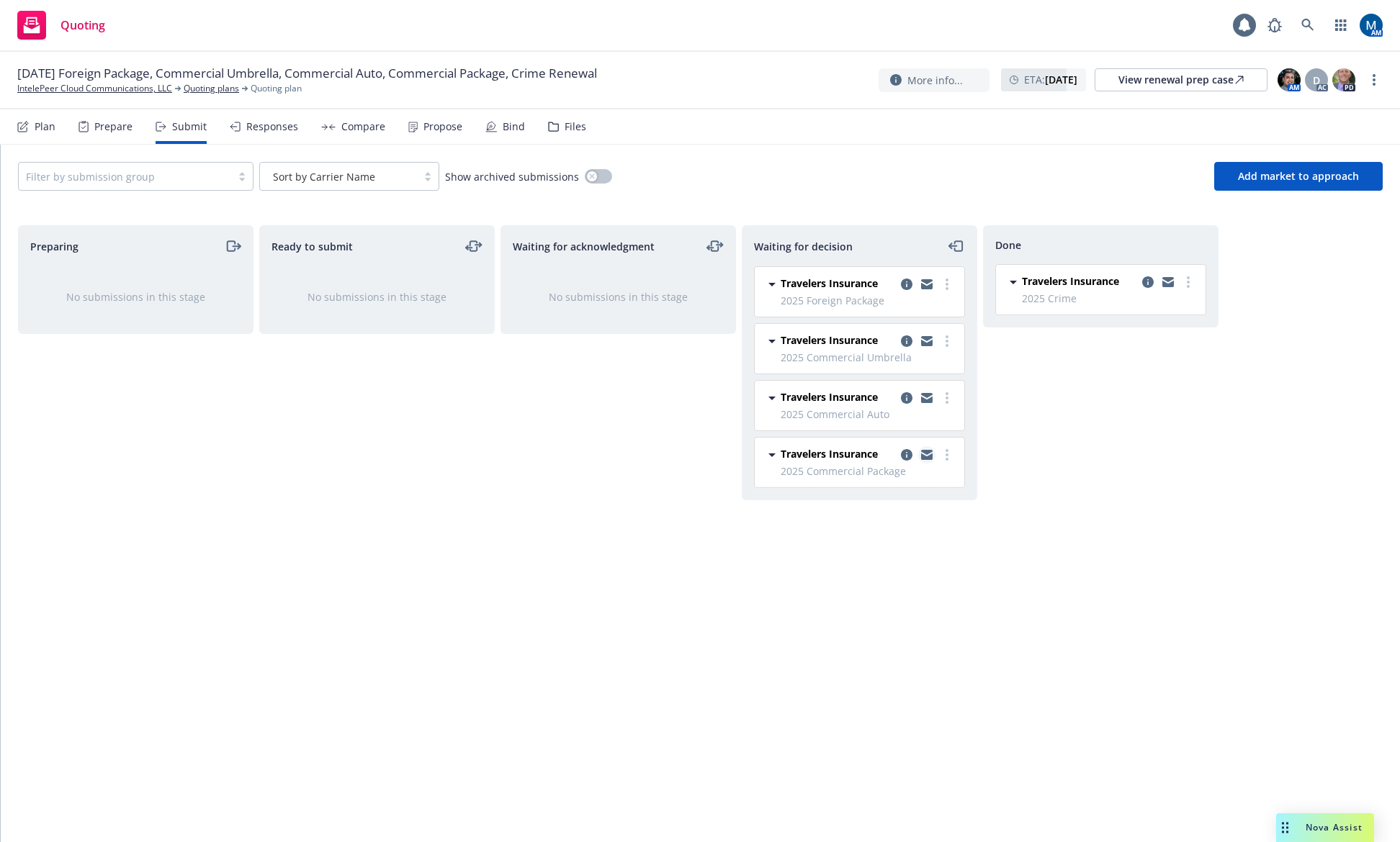
click at [931, 454] on icon "copy logging email" at bounding box center [927, 457] width 12 height 7
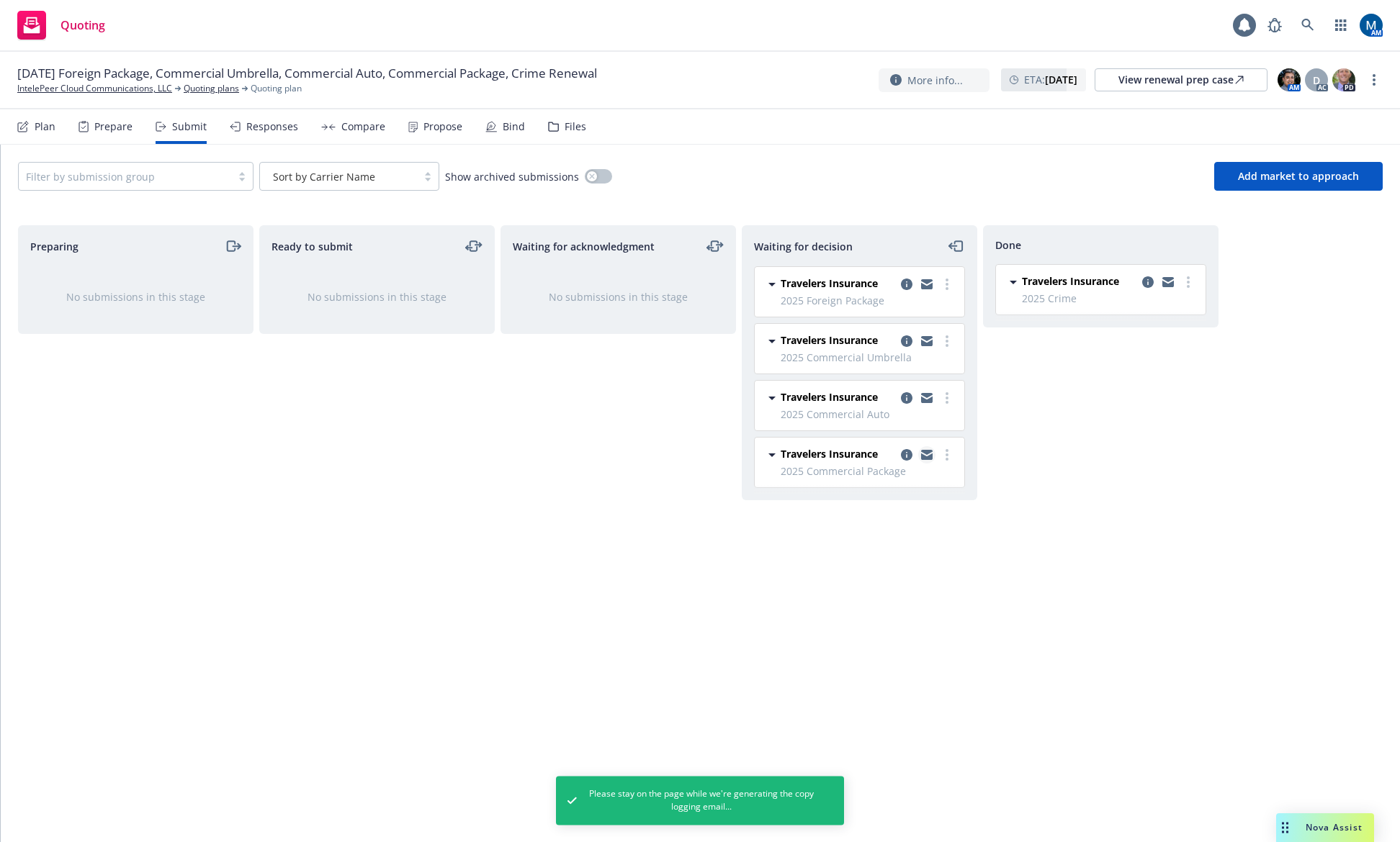
click at [927, 455] on icon "copy logging email" at bounding box center [927, 455] width 12 height 10
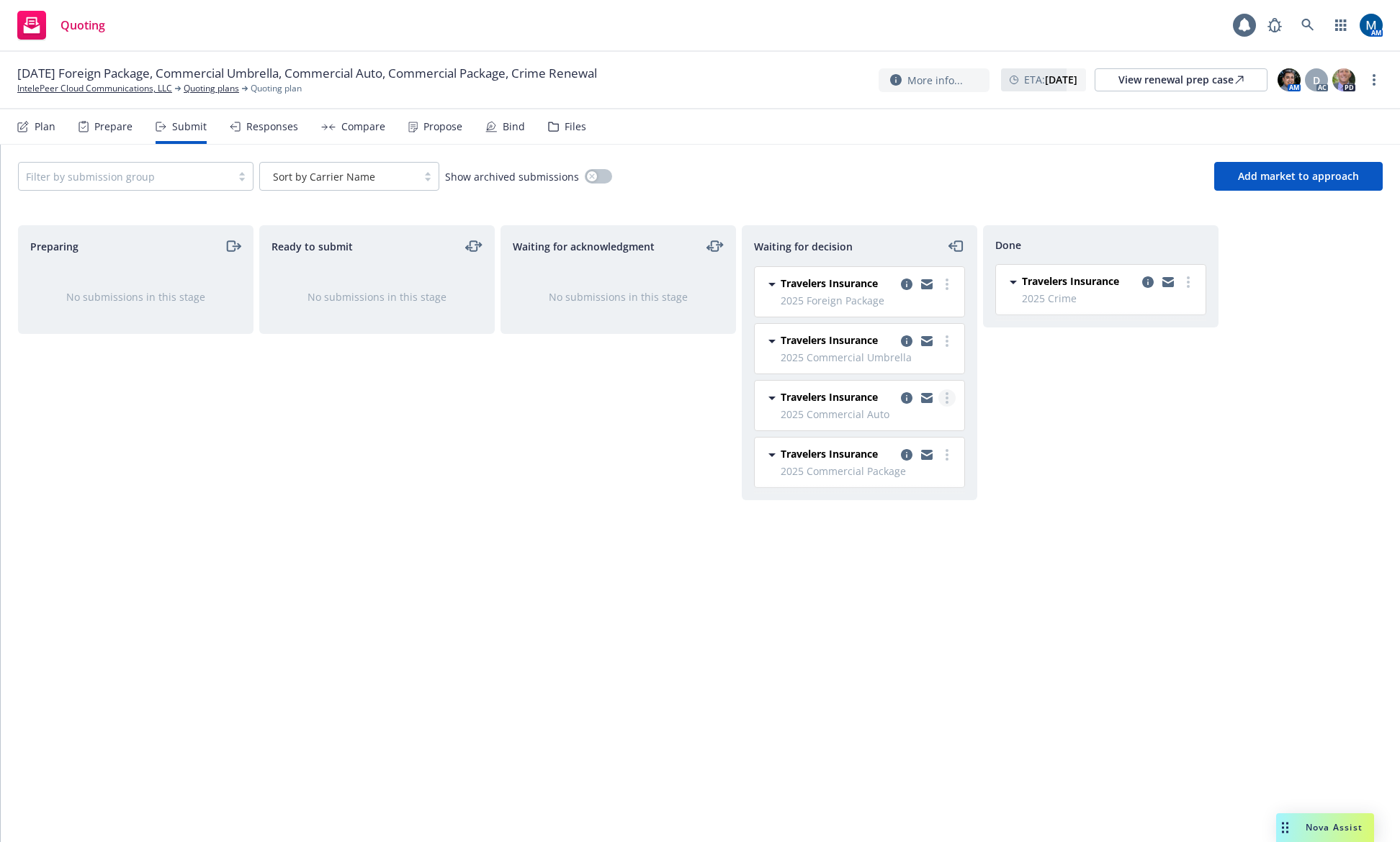
click at [945, 398] on circle "more" at bounding box center [946, 397] width 3 height 3
click at [925, 485] on span "Add accepted decision" at bounding box center [882, 485] width 144 height 14
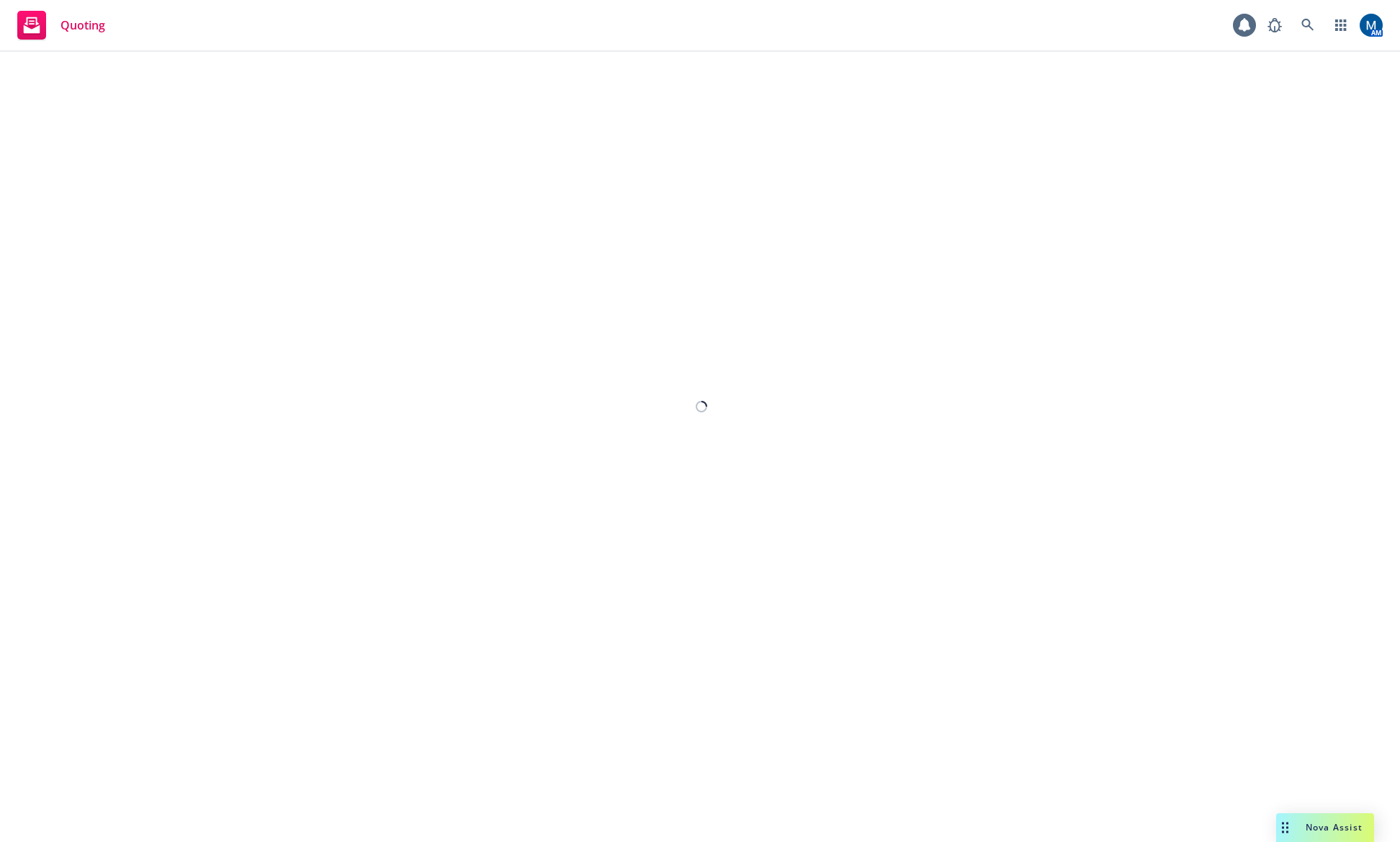
select select "12"
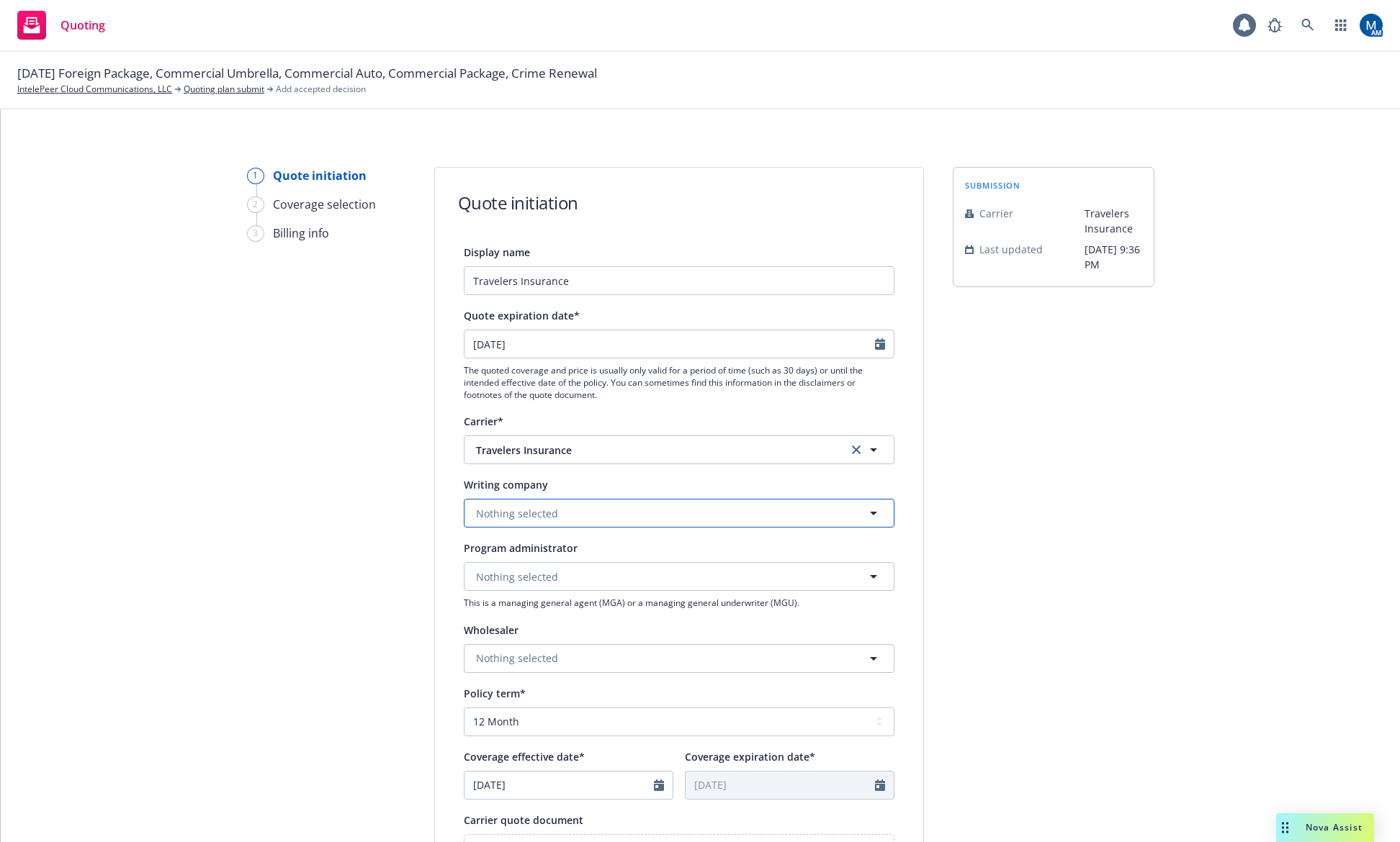
click at [540, 509] on span "Nothing selected" at bounding box center [517, 514] width 83 height 15
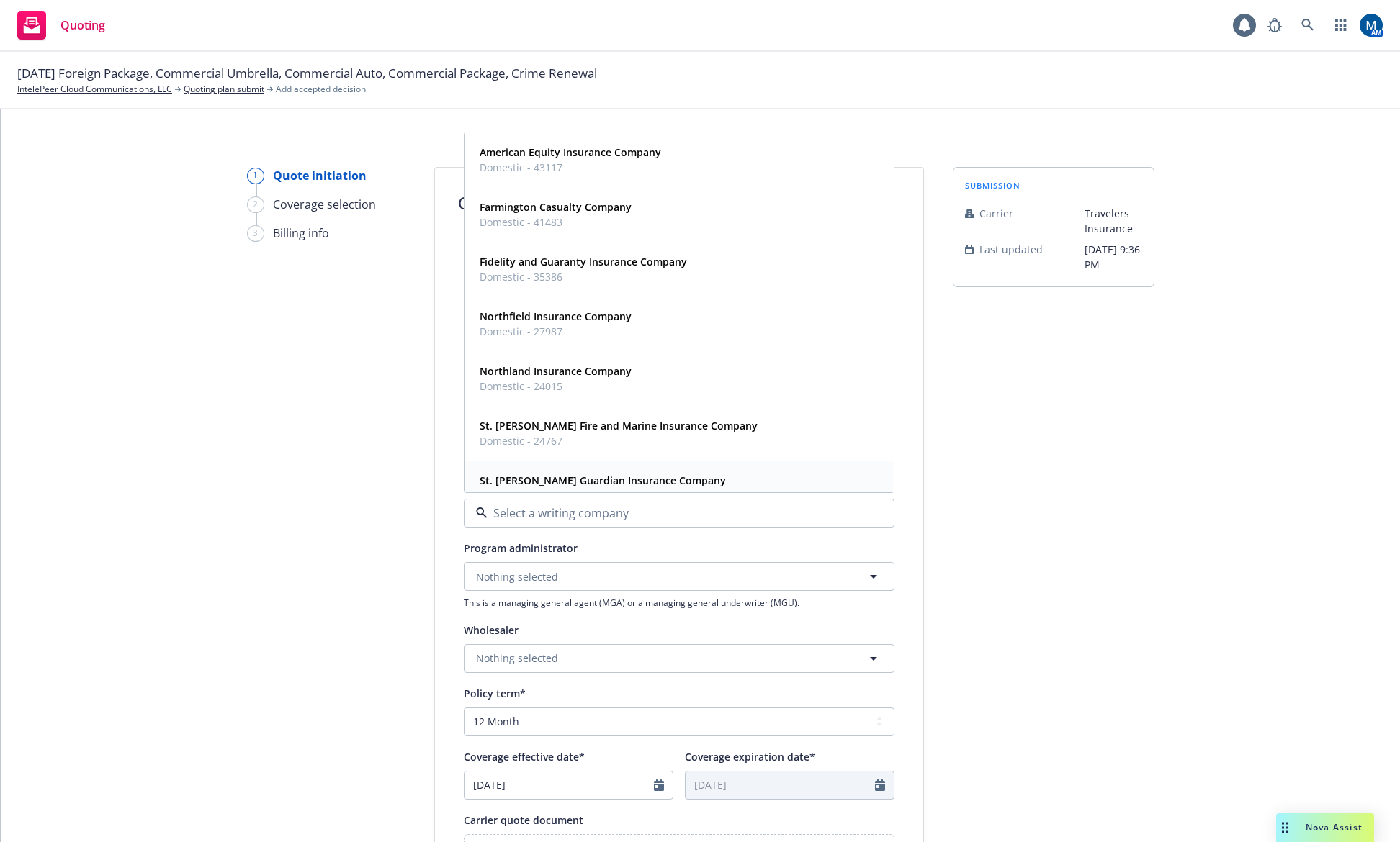
click at [556, 473] on span "St. Paul Guardian Insurance Company" at bounding box center [603, 481] width 247 height 15
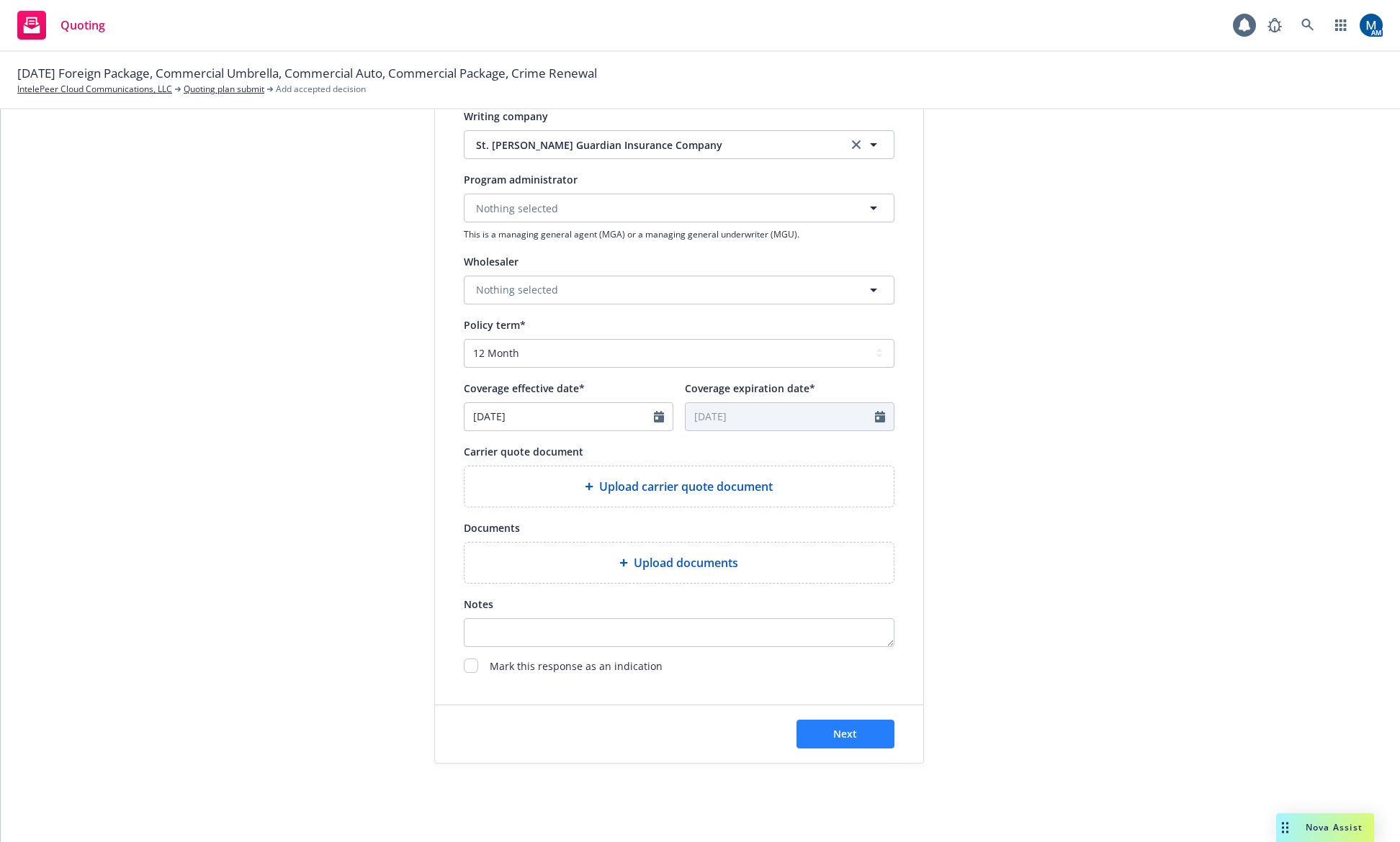
scroll to position [382, 0]
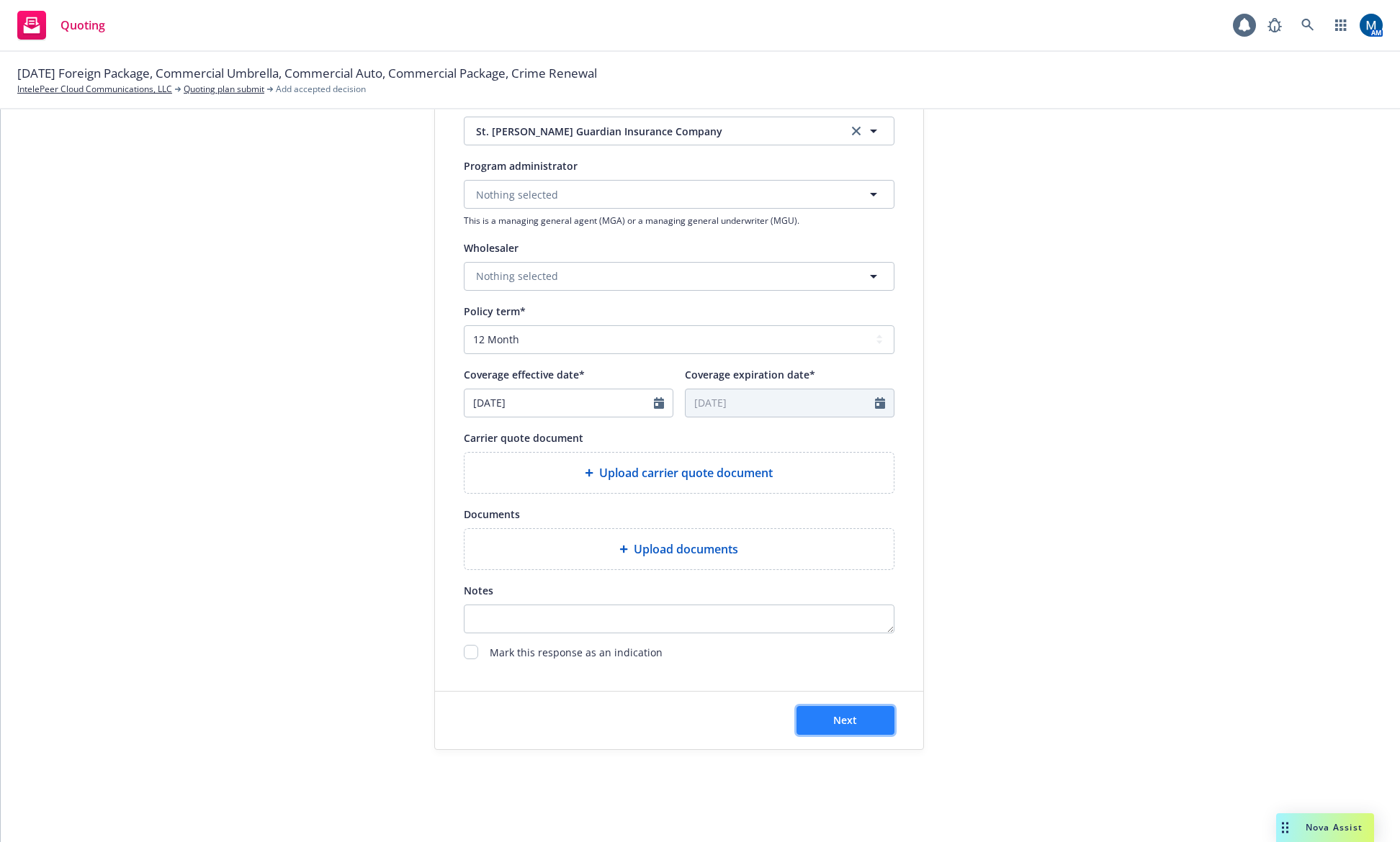
click at [848, 708] on button "Next" at bounding box center [845, 720] width 98 height 29
drag, startPoint x: 1004, startPoint y: 523, endPoint x: 890, endPoint y: 675, distance: 190.0
click at [1004, 524] on div "submission Carrier Travelers Insurance Last updated 7/20, 9:36 PM" at bounding box center [1053, 267] width 202 height 965
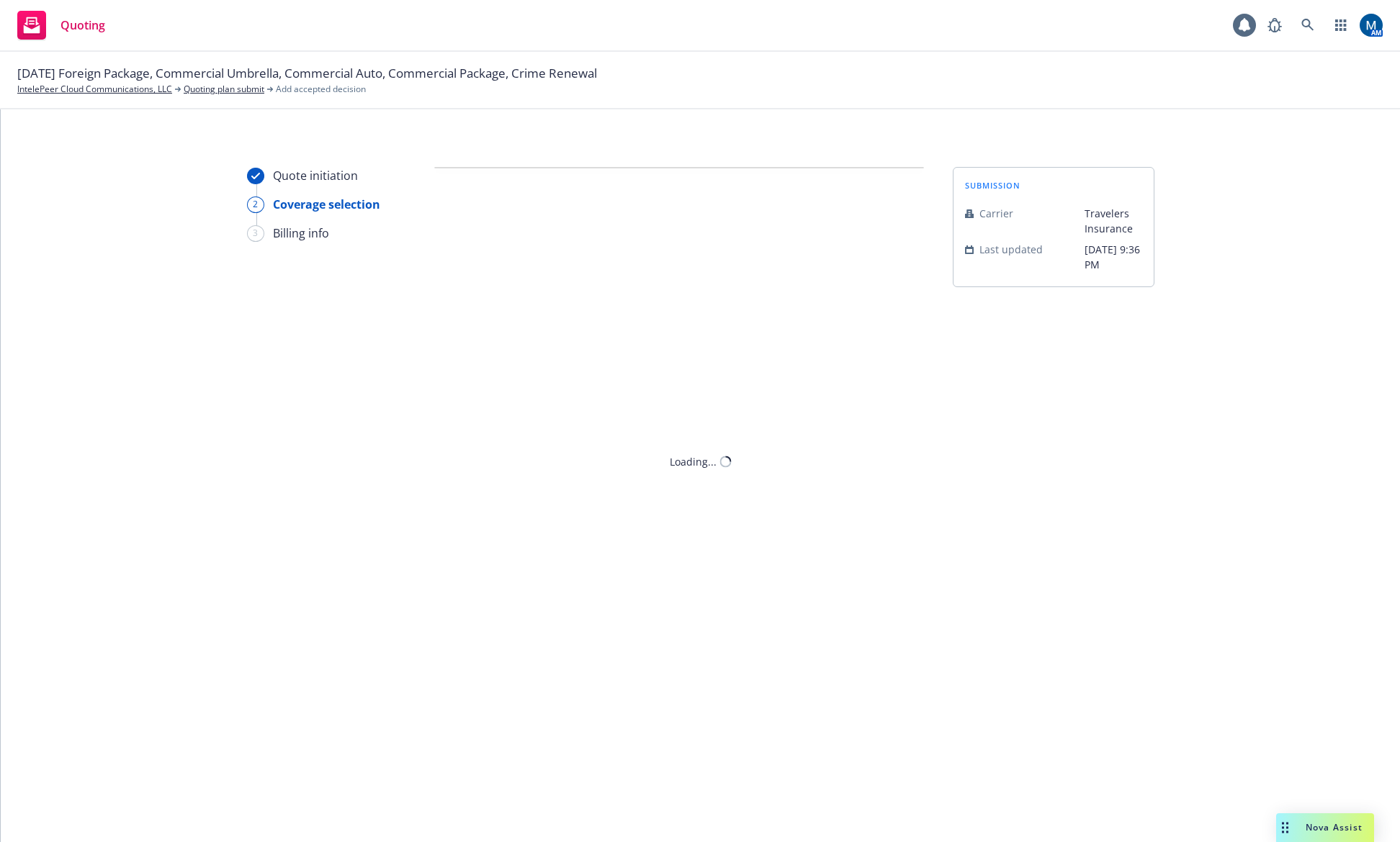
scroll to position [0, 0]
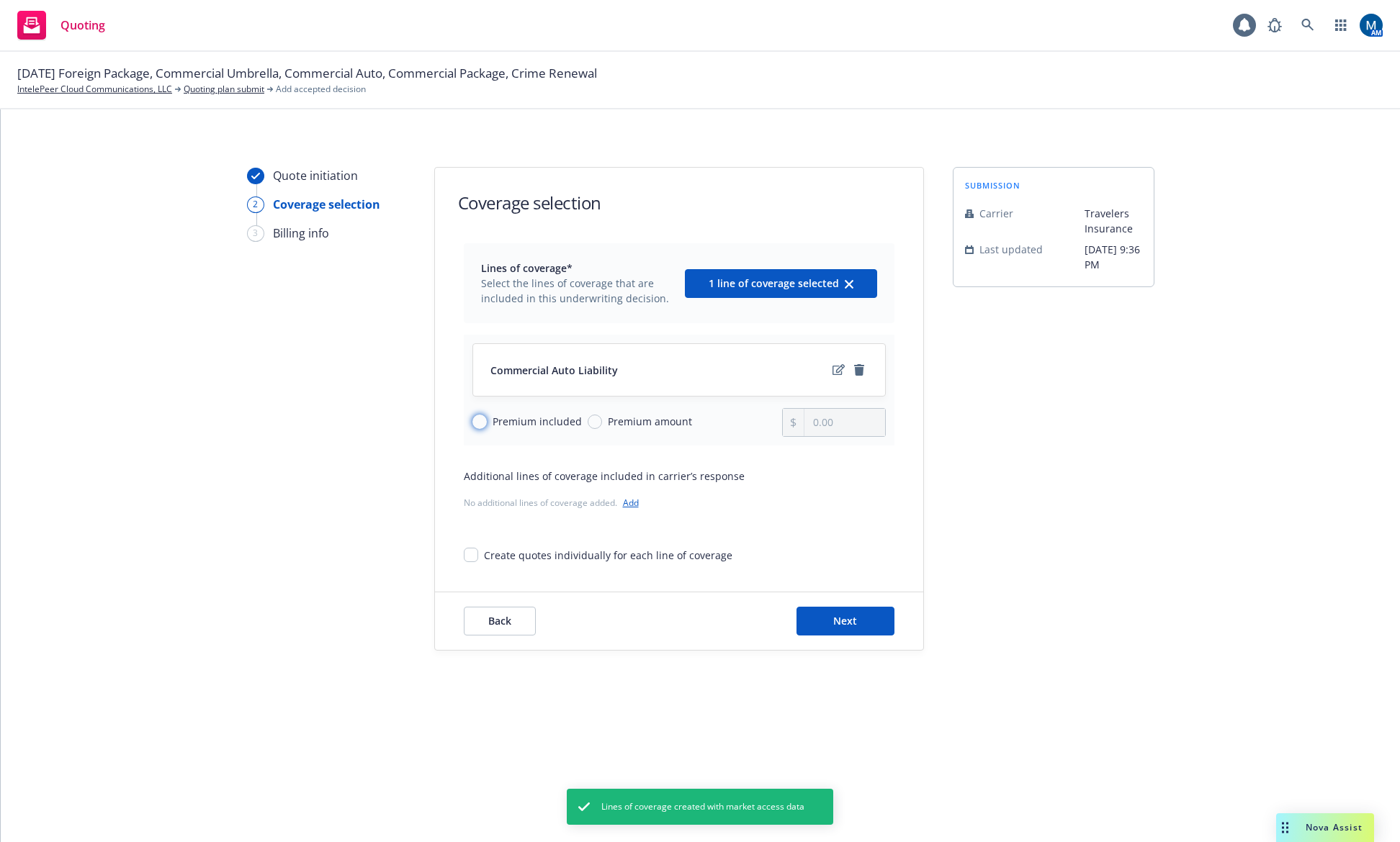
click at [479, 424] on input "Premium included" at bounding box center [479, 422] width 14 height 14
radio input "true"
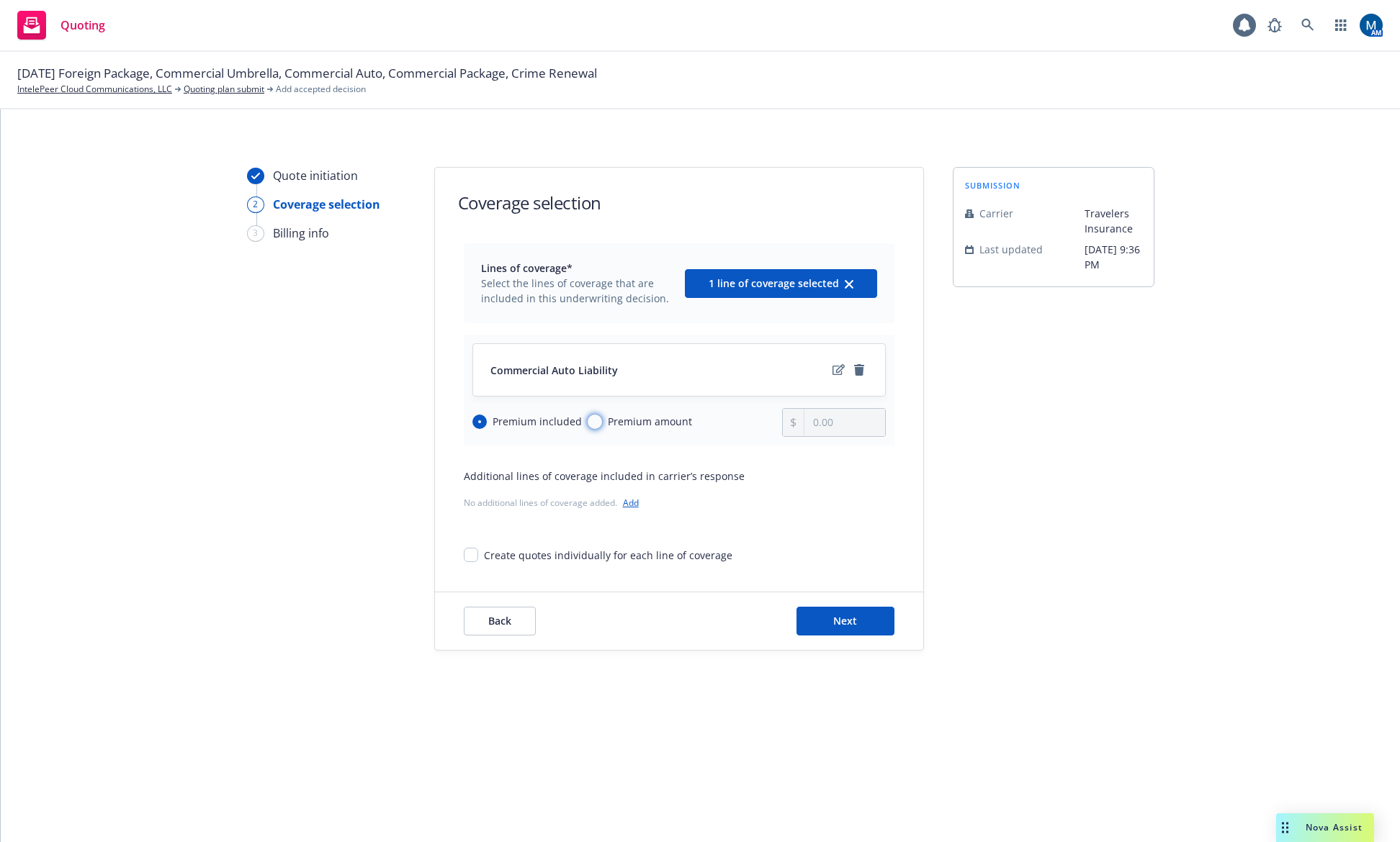
click at [597, 420] on input "Premium amount" at bounding box center [595, 422] width 14 height 14
radio input "true"
radio input "false"
click at [837, 423] on input "0.00" at bounding box center [845, 423] width 80 height 27
drag, startPoint x: 858, startPoint y: 423, endPoint x: 742, endPoint y: 434, distance: 116.5
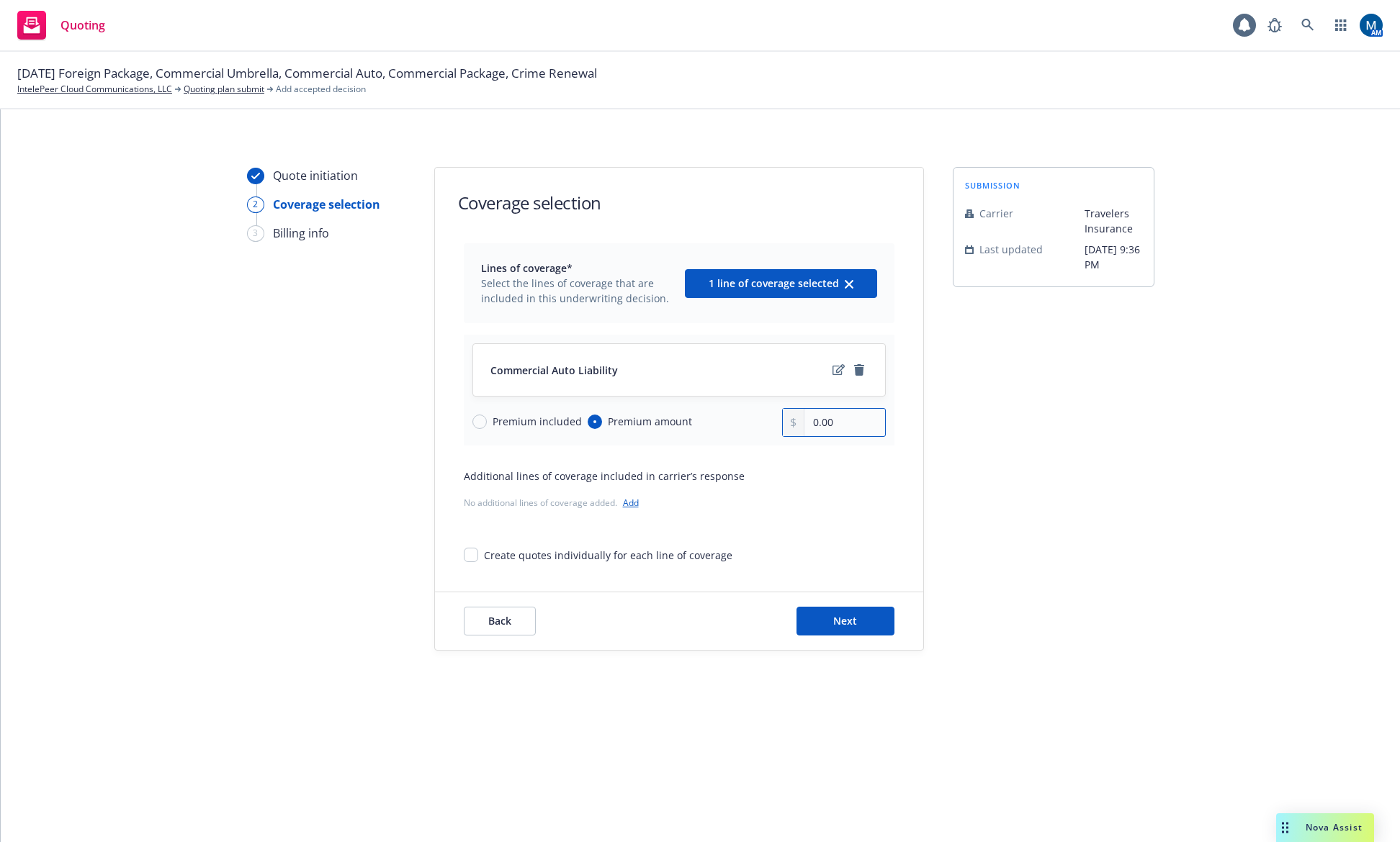
click at [742, 434] on div "Premium included Premium amount 0.00" at bounding box center [679, 423] width 413 height 29
type input "6,428.00"
click at [839, 368] on icon "edit" at bounding box center [839, 369] width 12 height 11
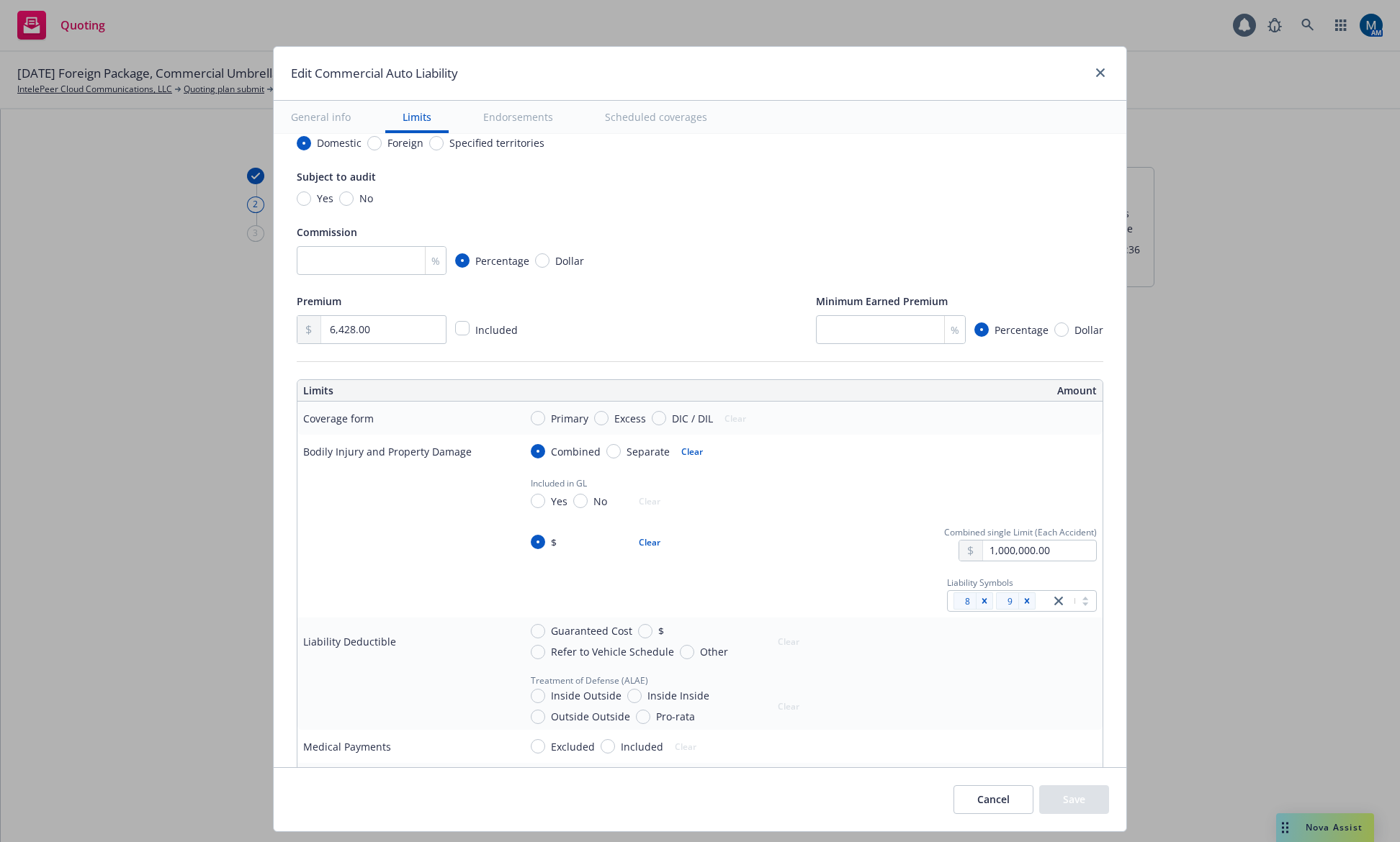
scroll to position [144, 0]
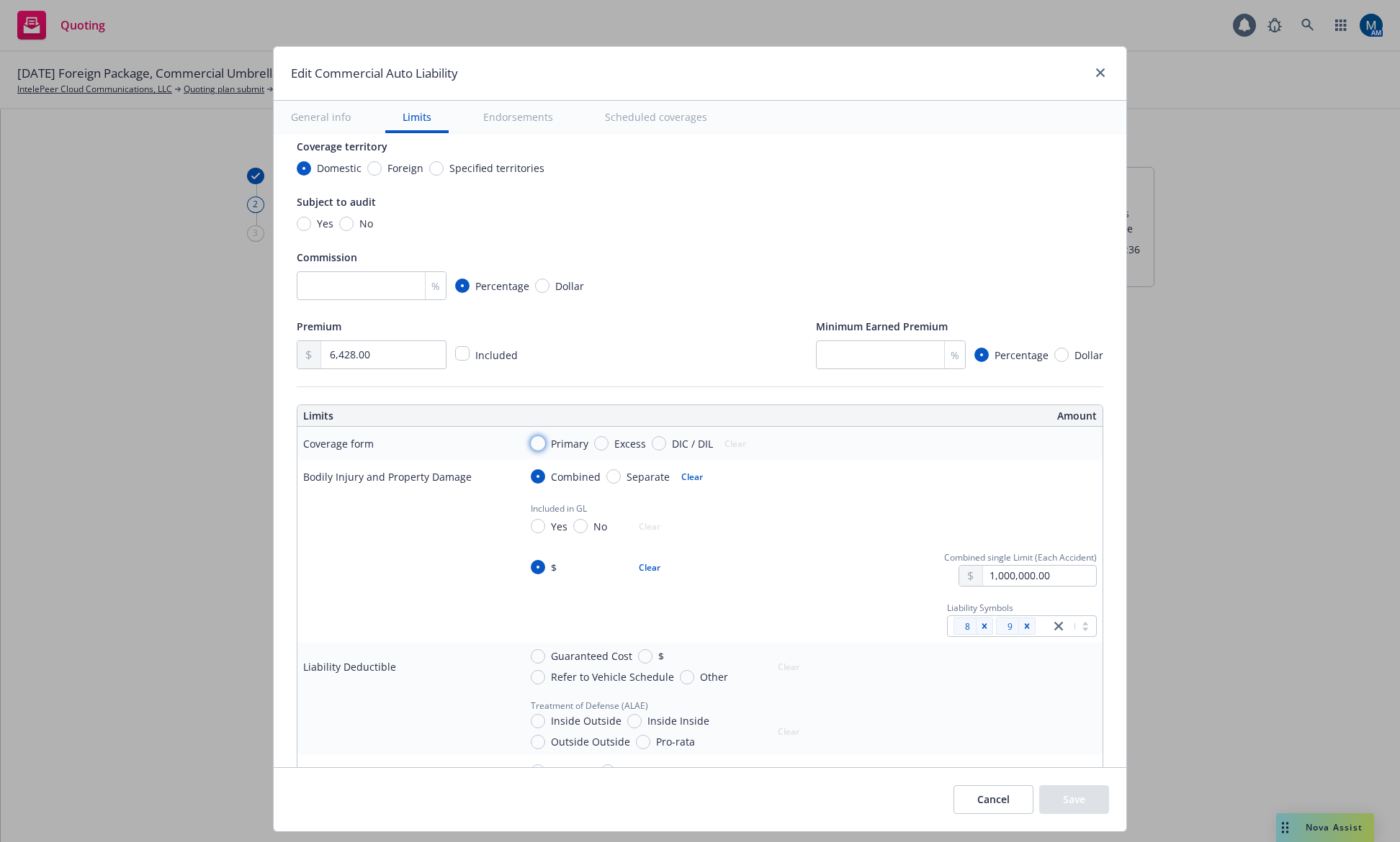
click at [533, 443] on input "Primary" at bounding box center [538, 443] width 14 height 14
radio input "true"
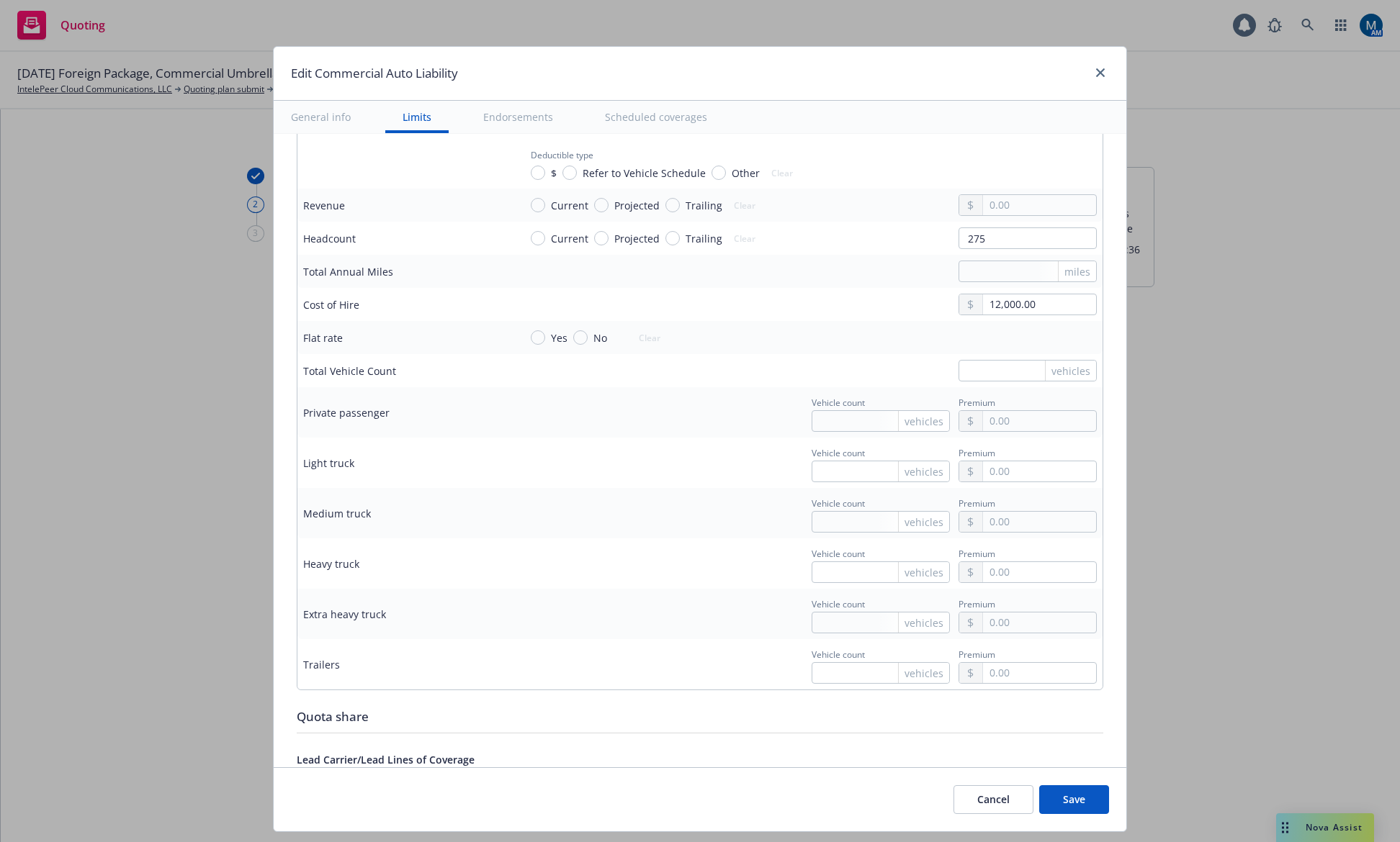
scroll to position [1368, 0]
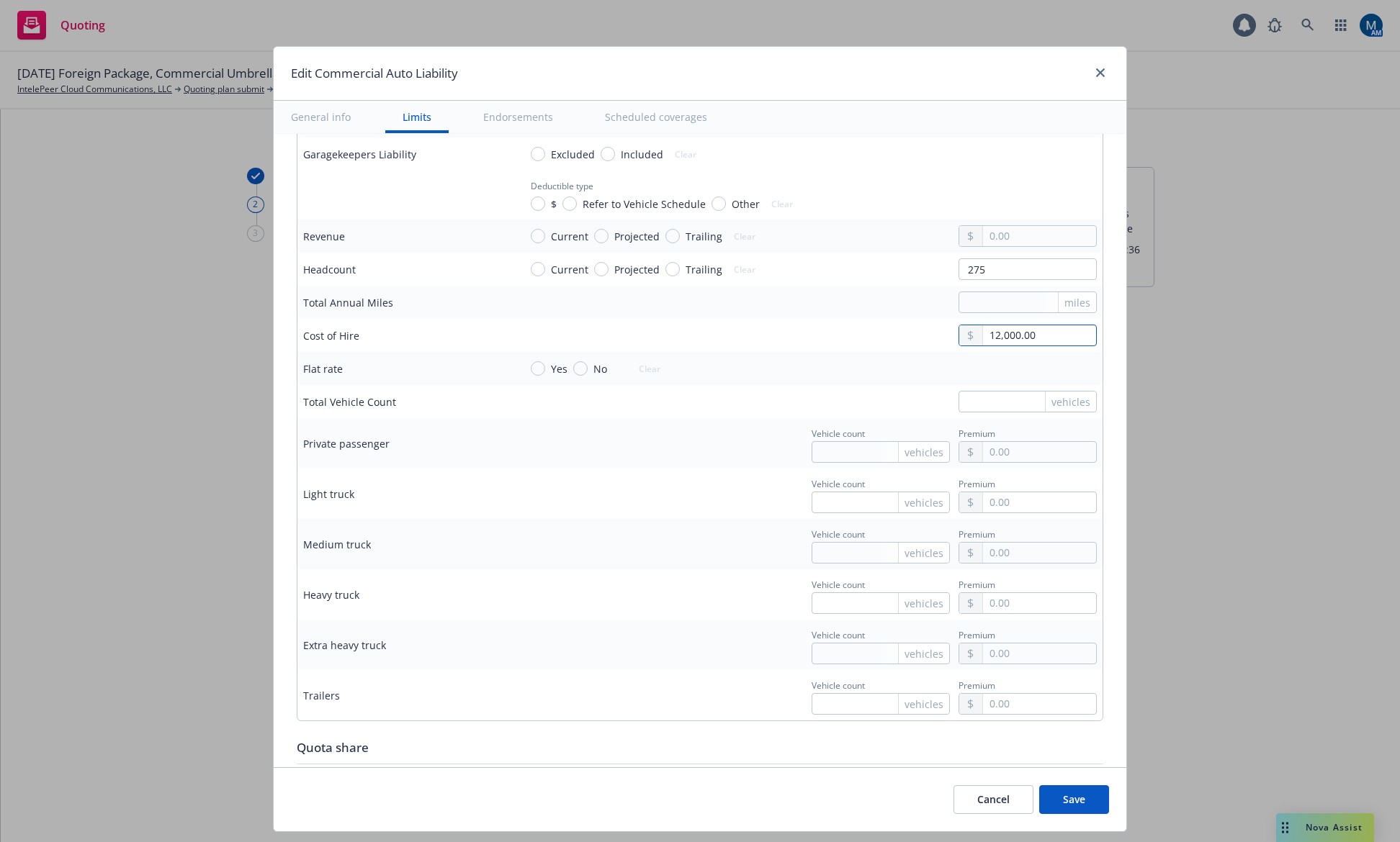
click at [987, 335] on input "12,000.00" at bounding box center [1039, 336] width 113 height 20
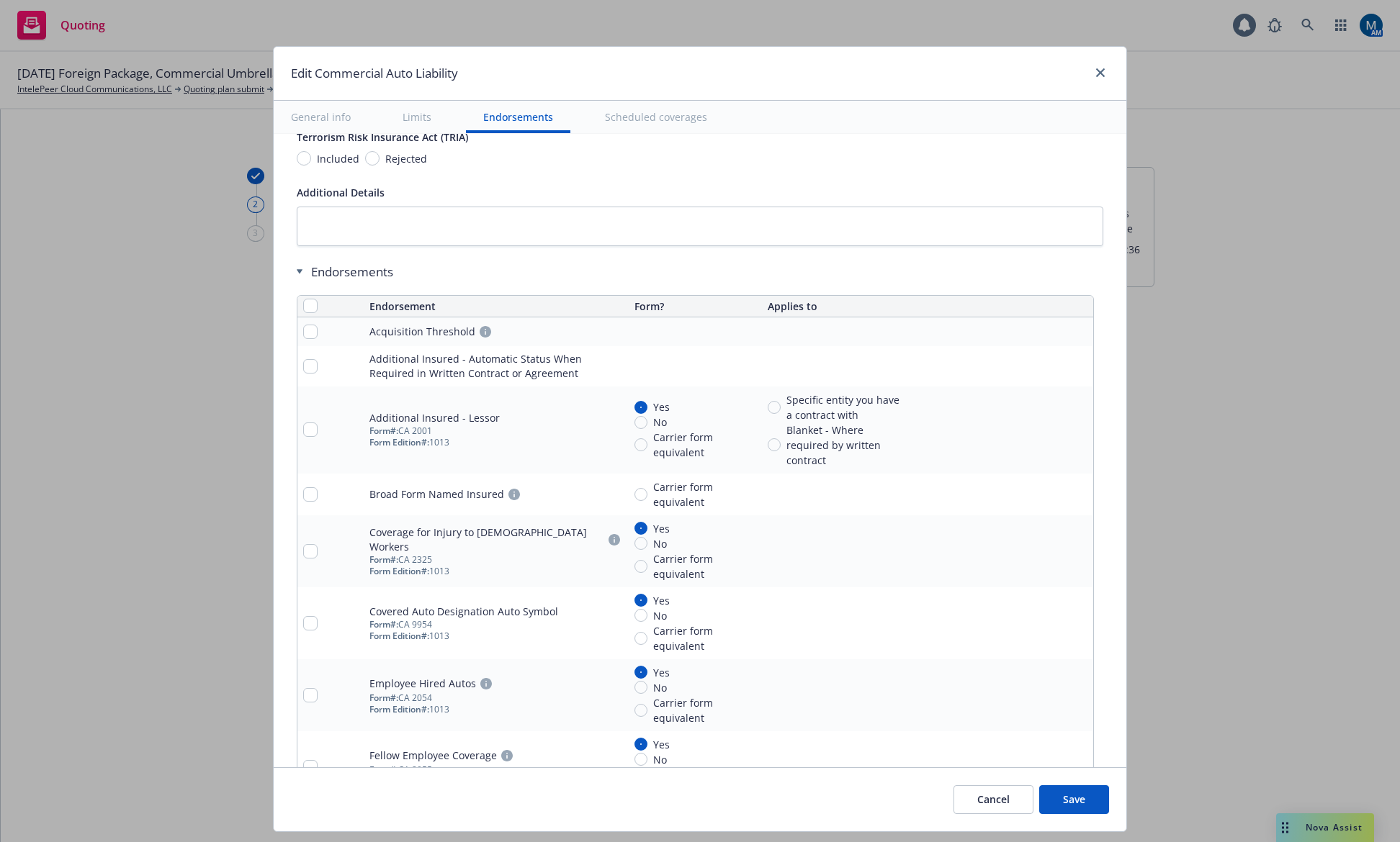
scroll to position [2232, 0]
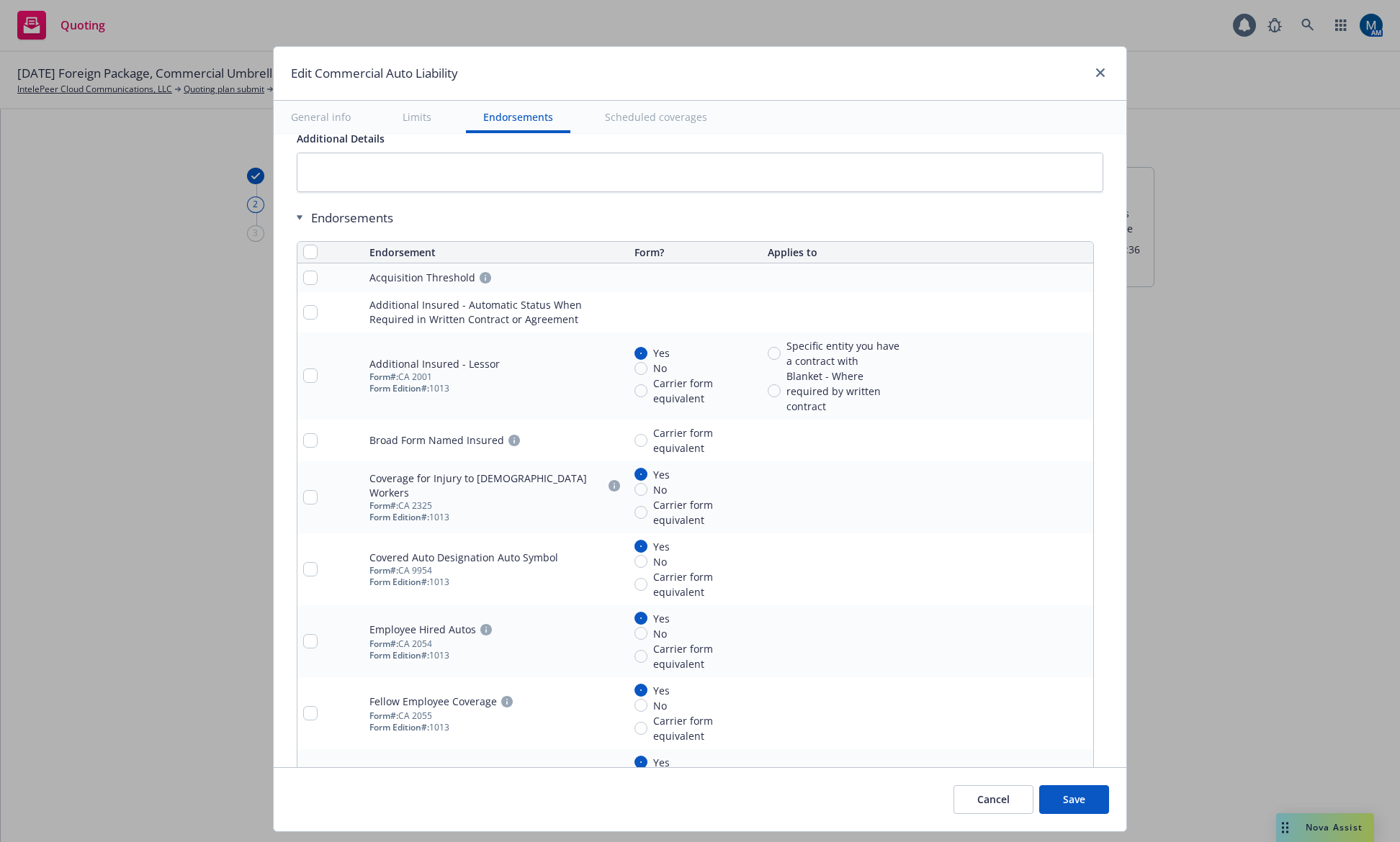
type input "14,000.00"
click at [1067, 795] on button "Save" at bounding box center [1074, 800] width 70 height 29
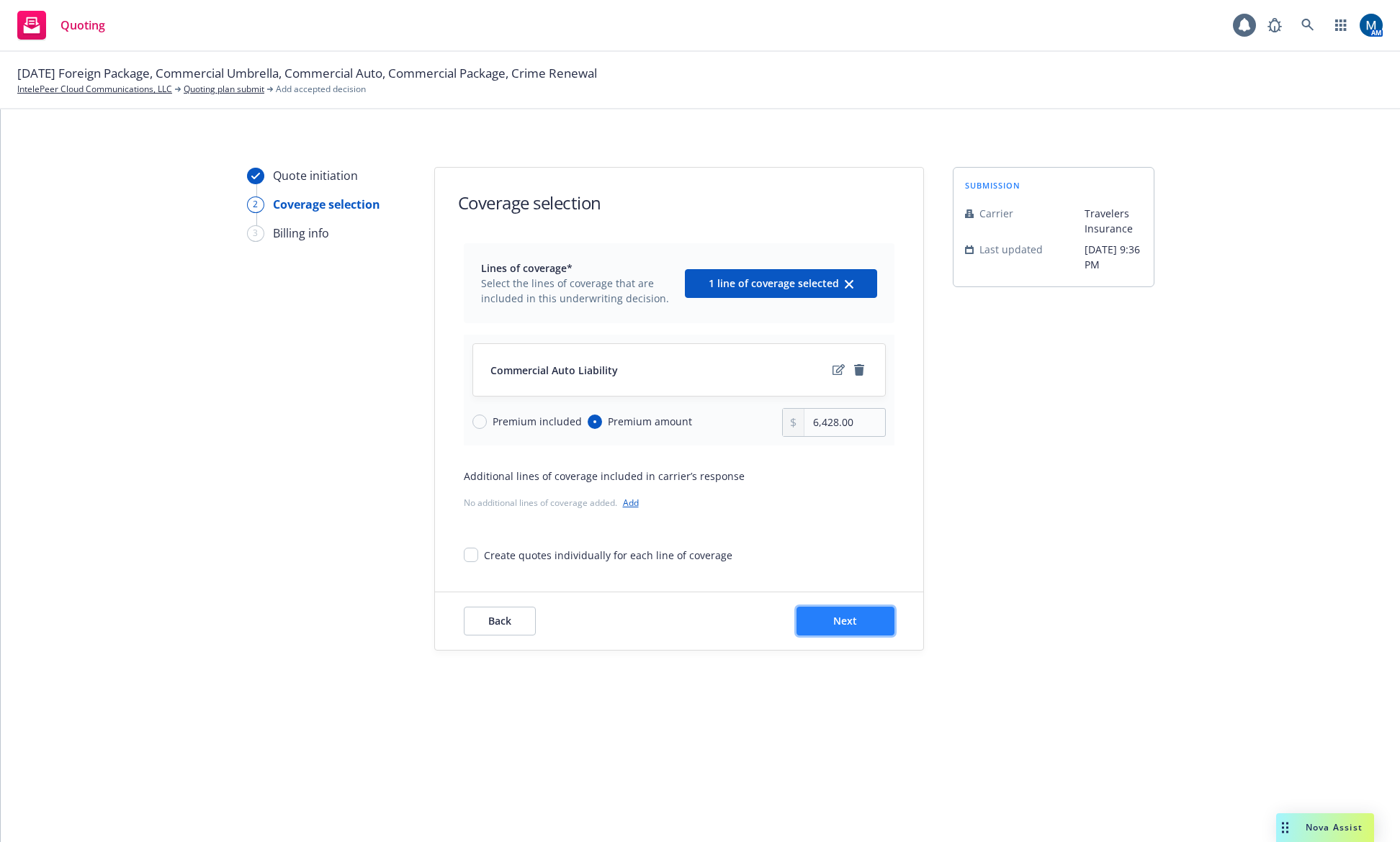
click at [866, 610] on button "Next" at bounding box center [845, 622] width 98 height 29
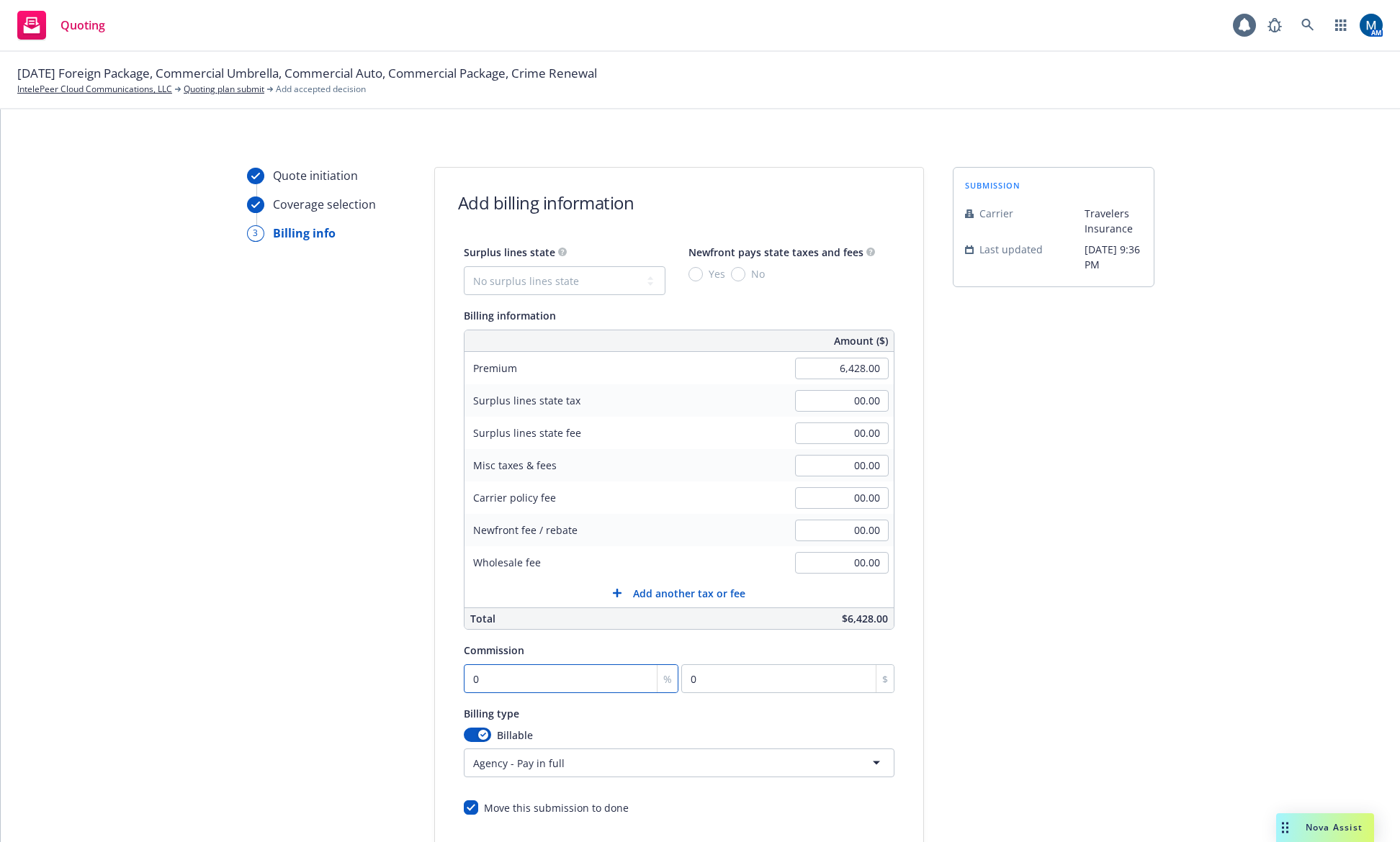
click at [575, 686] on input "0" at bounding box center [571, 679] width 215 height 29
type input "1"
type input "64.28"
type input "15"
type input "964.2"
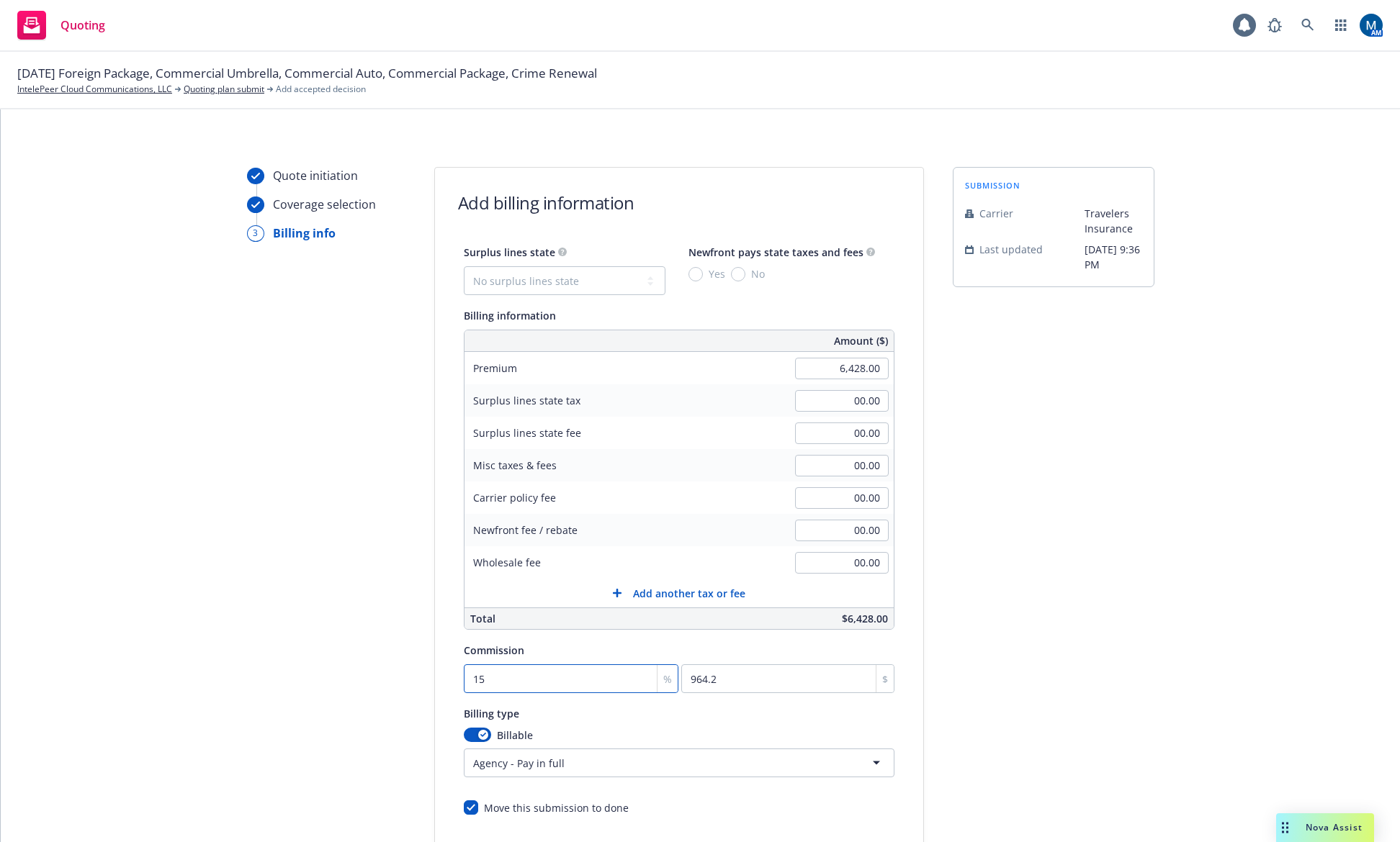
type input "15"
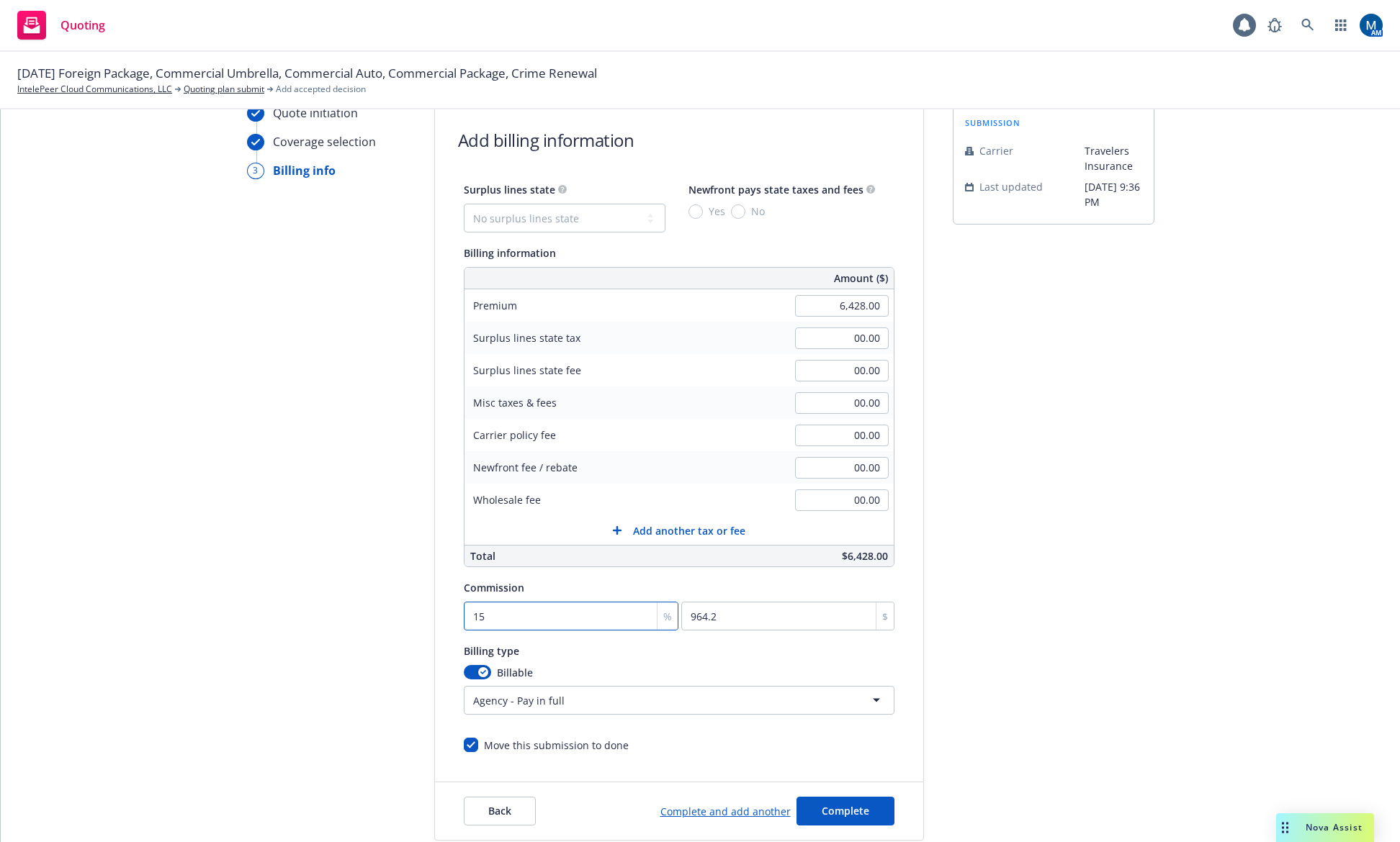
scroll to position [144, 0]
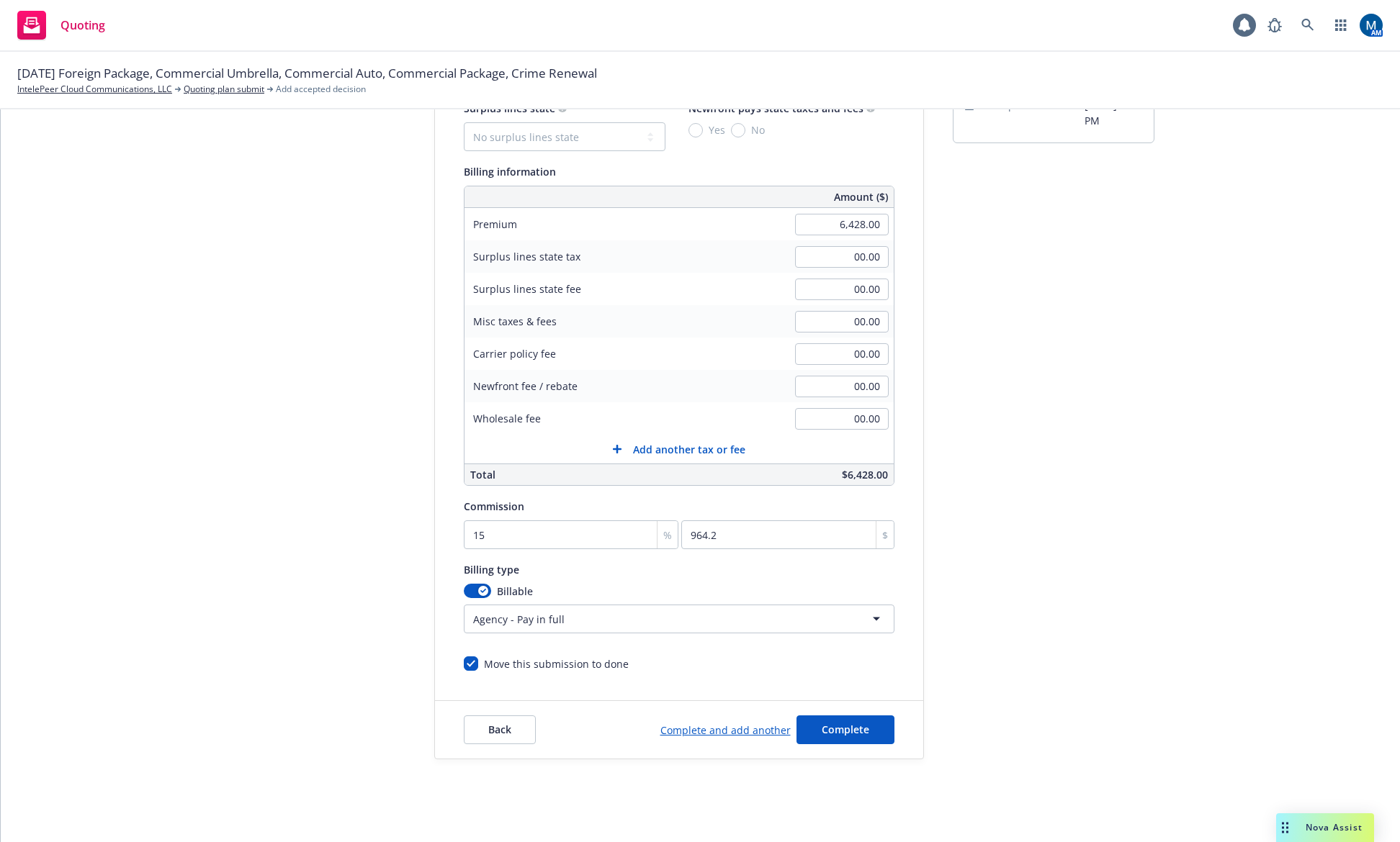
click at [658, 618] on html "Quoting 1 AM 10/01/25 Foreign Package, Commercial Umbrella, Commercial Auto, Co…" at bounding box center [700, 421] width 1400 height 842
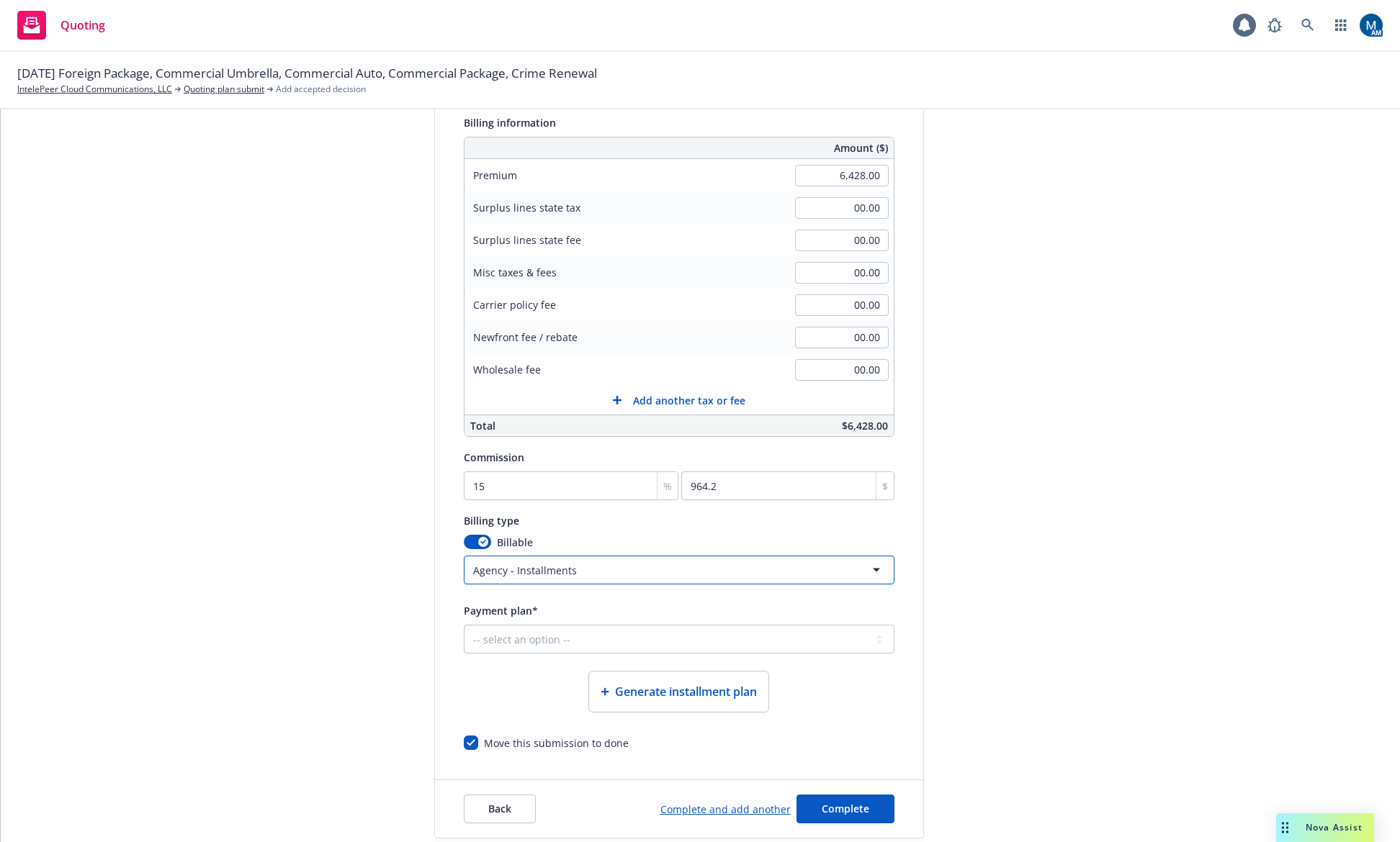
scroll to position [282, 0]
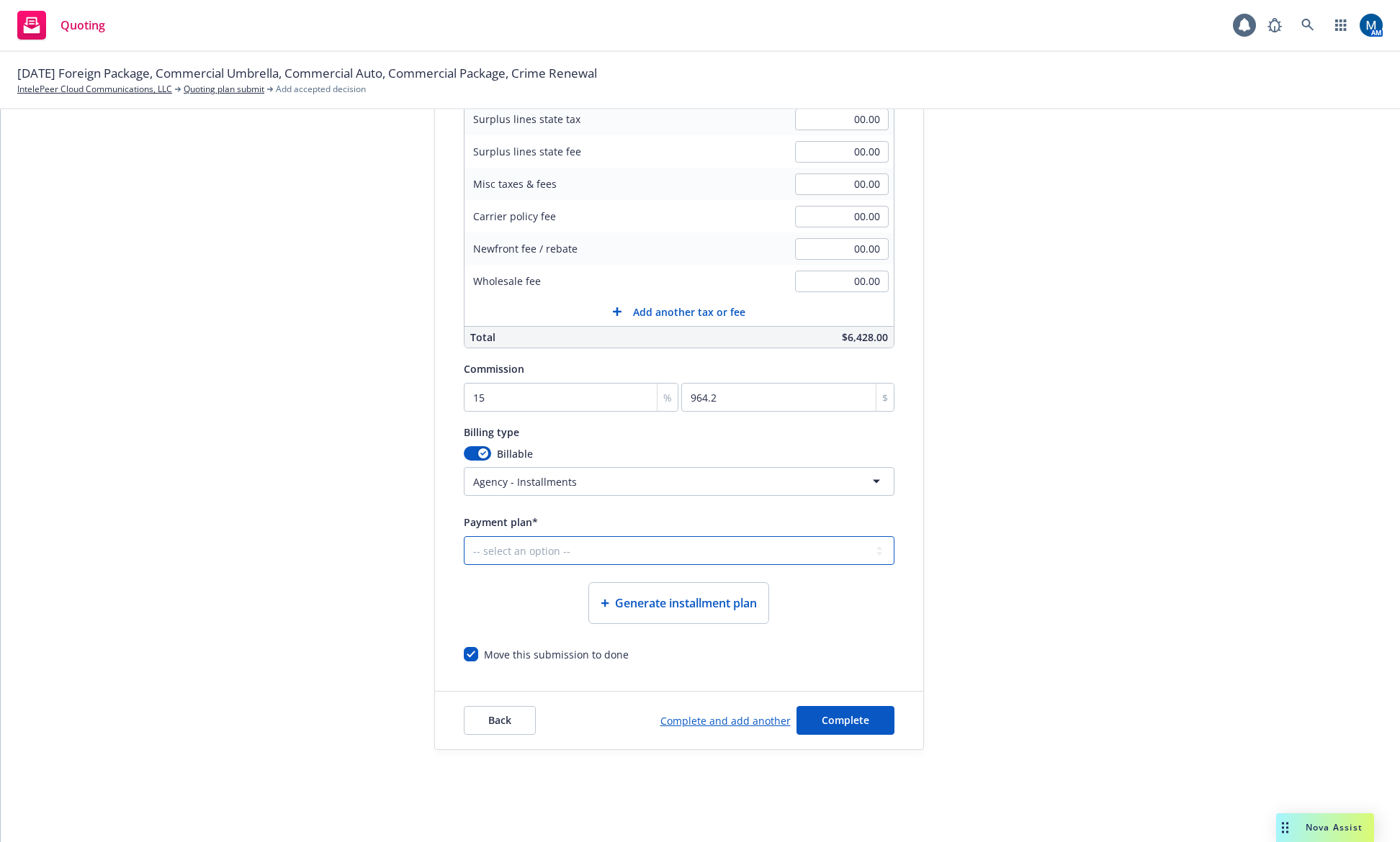
click at [557, 551] on select "-- select an option -- Only down payment 0% down payment + 12 monthly installme…" at bounding box center [679, 551] width 430 height 29
click at [589, 490] on html "Quoting 1 AM 10/01/25 Foreign Package, Commercial Umbrella, Commercial Auto, Co…" at bounding box center [700, 421] width 1400 height 842
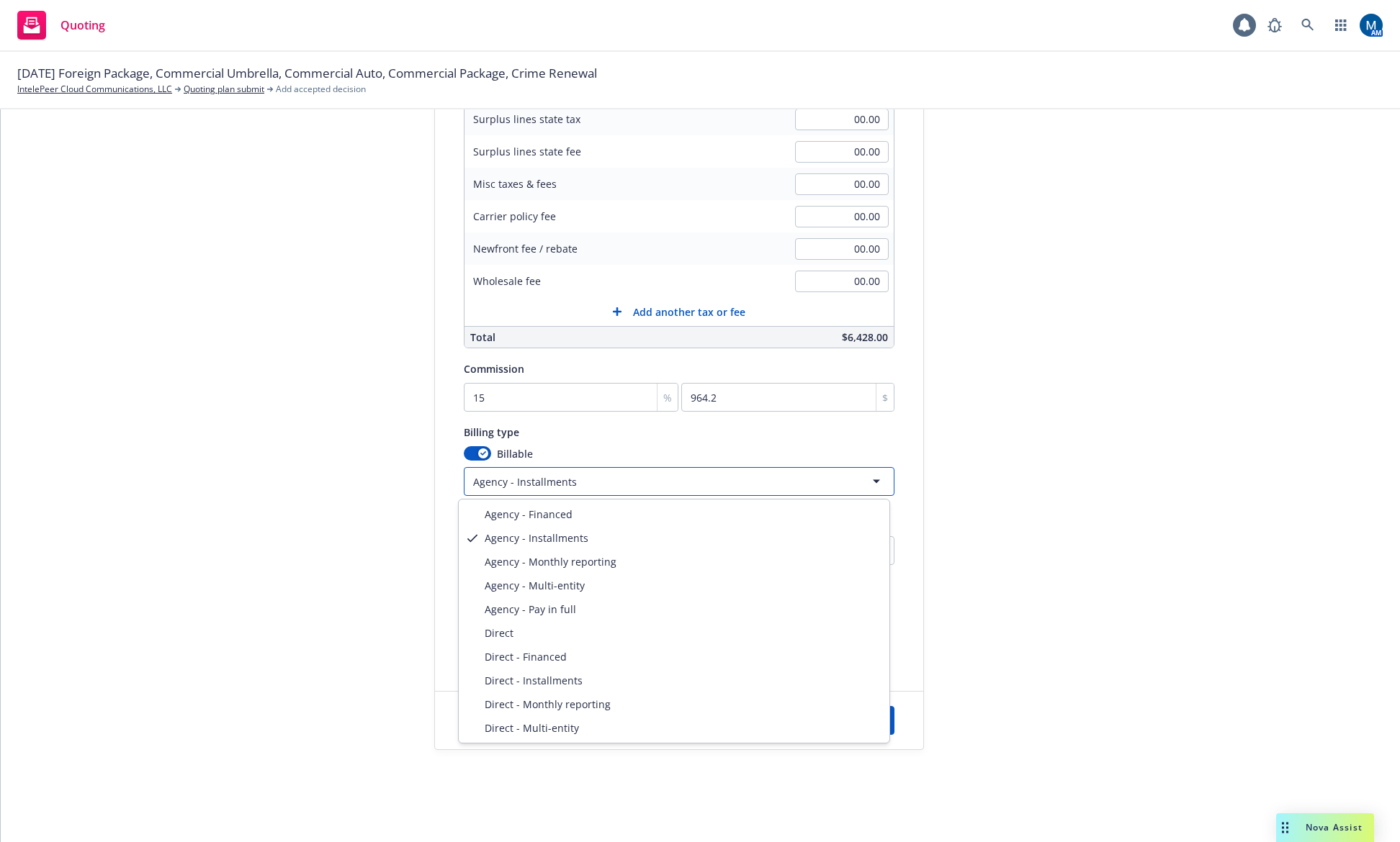
scroll to position [153, 0]
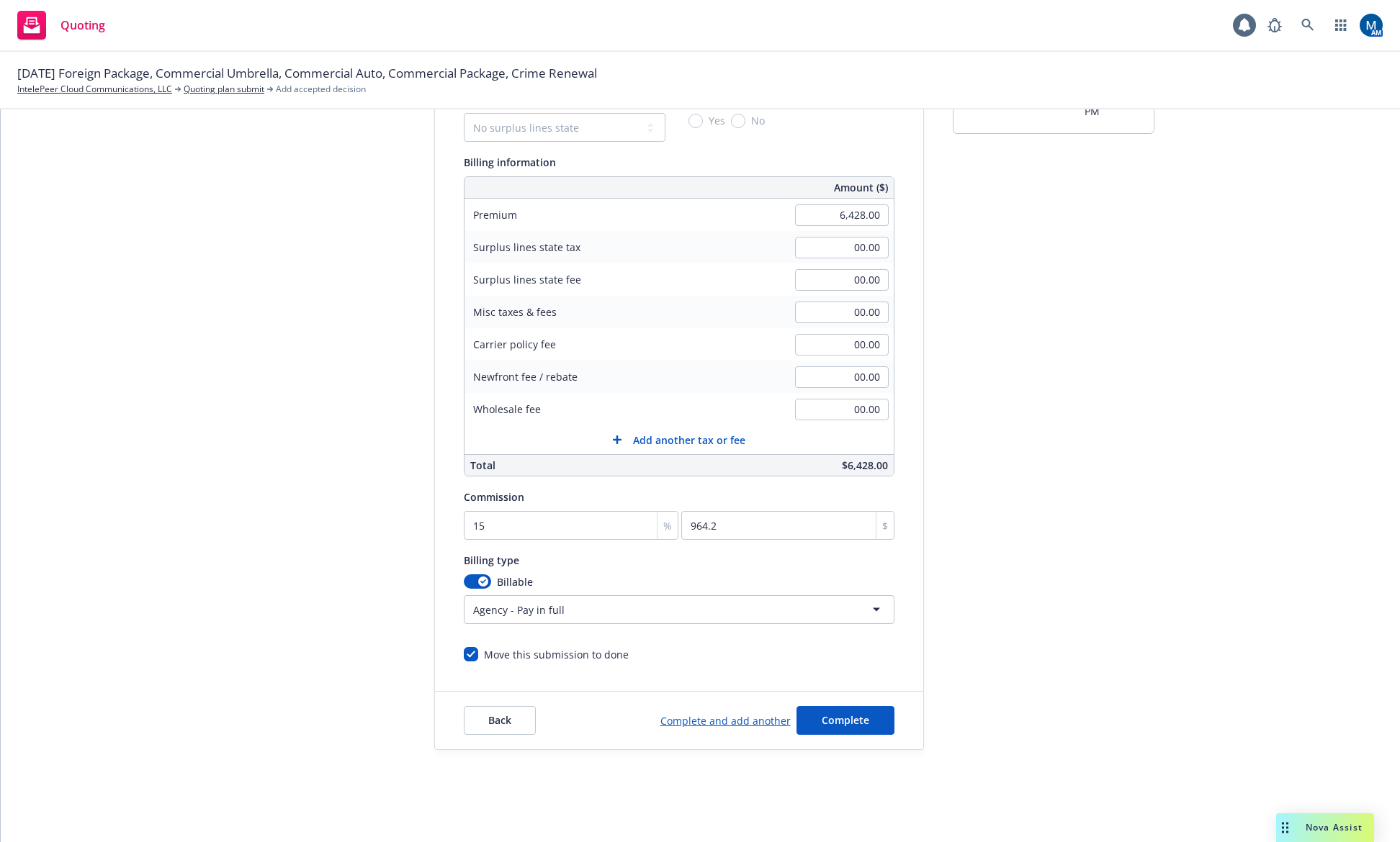
click at [717, 607] on html "Quoting 1 AM 10/01/25 Foreign Package, Commercial Umbrella, Commercial Auto, Co…" at bounding box center [700, 421] width 1400 height 842
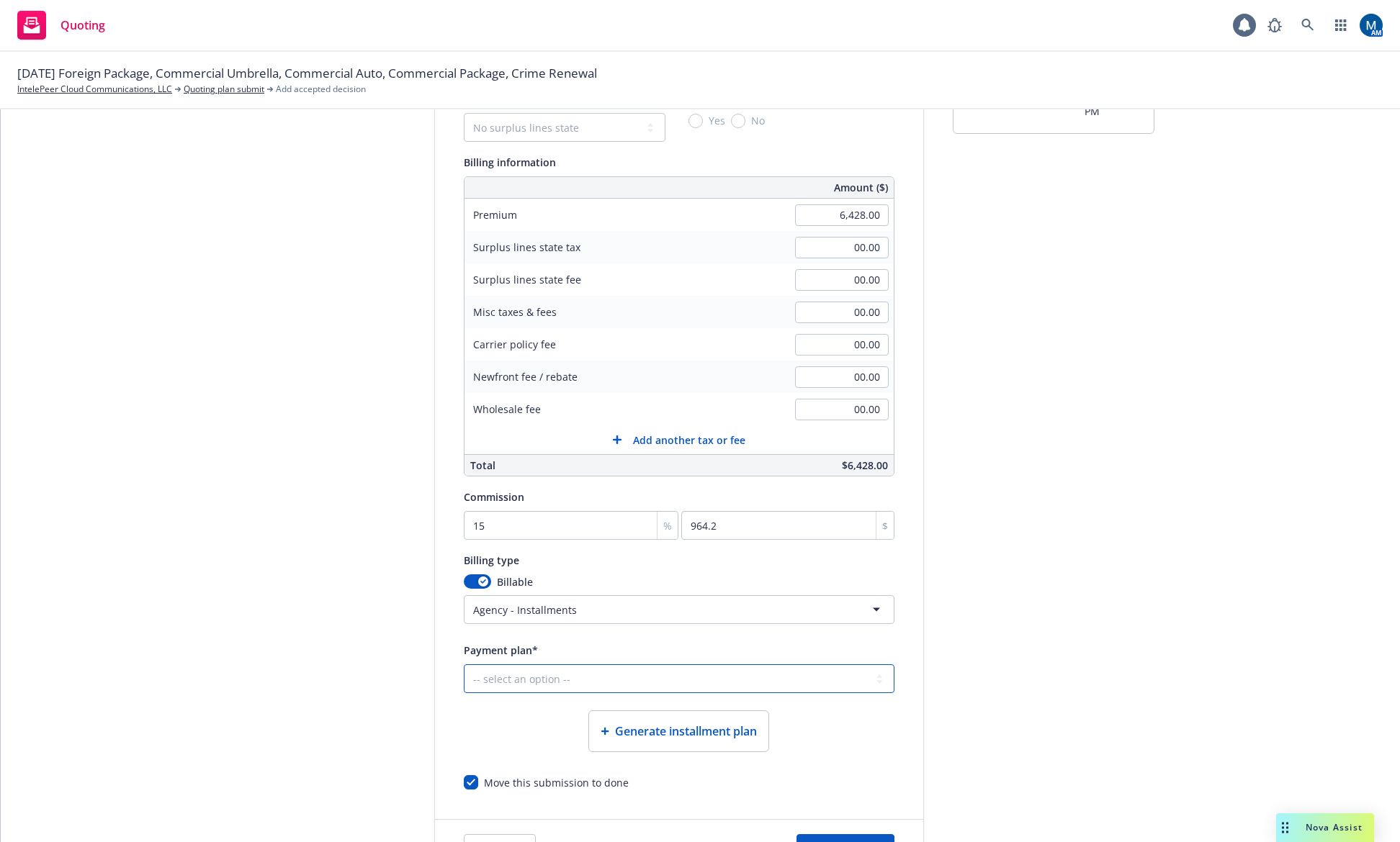
click at [579, 680] on select "-- select an option -- Only down payment 0% down payment + 12 monthly installme…" at bounding box center [679, 679] width 430 height 29
click at [1105, 661] on div "submission Carrier Travelers Insurance Last updated 7/20, 9:36 PM" at bounding box center [1053, 446] width 202 height 865
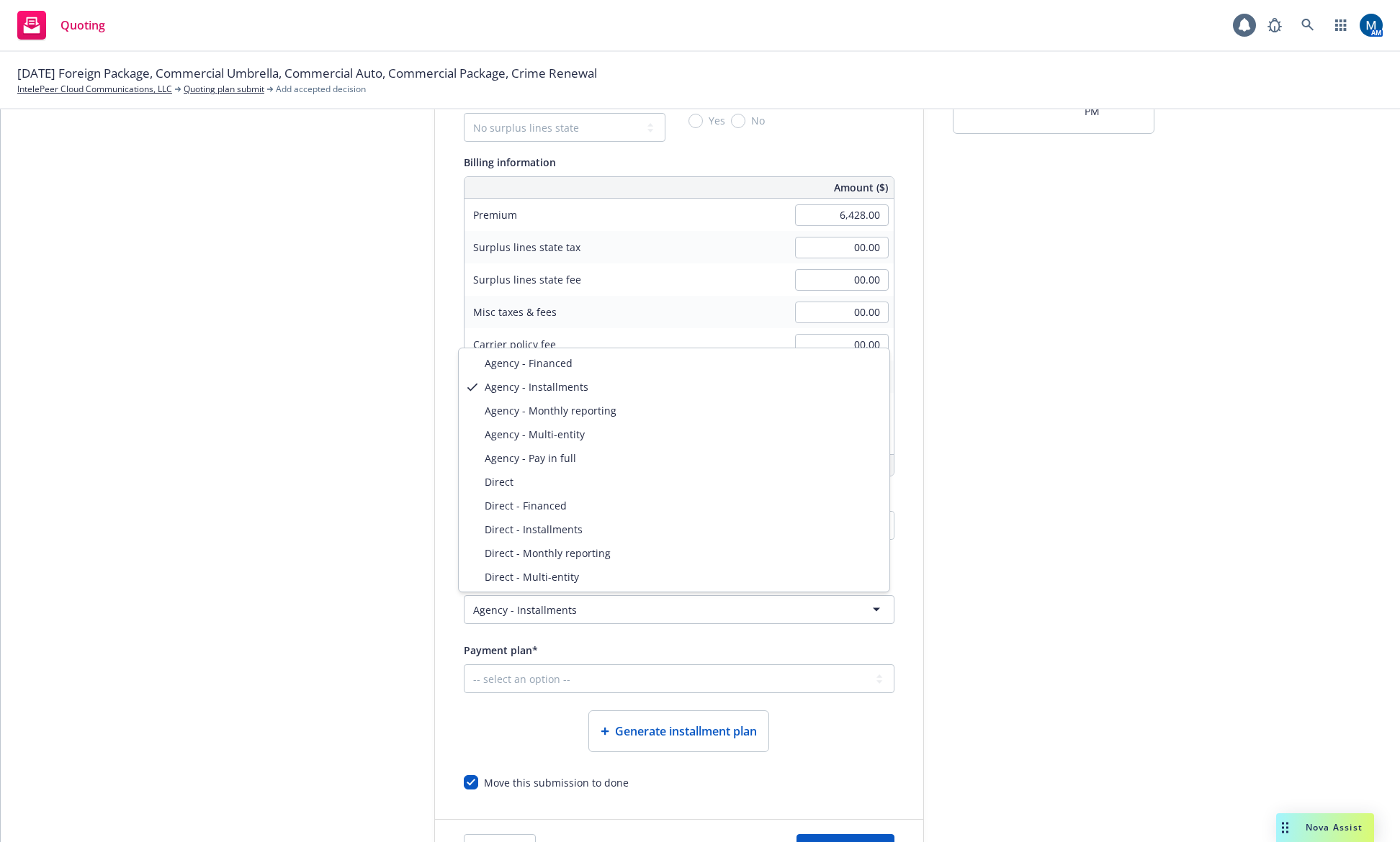
click at [567, 604] on html "Quoting 1 AM 10/01/25 Foreign Package, Commercial Umbrella, Commercial Auto, Co…" at bounding box center [700, 421] width 1400 height 842
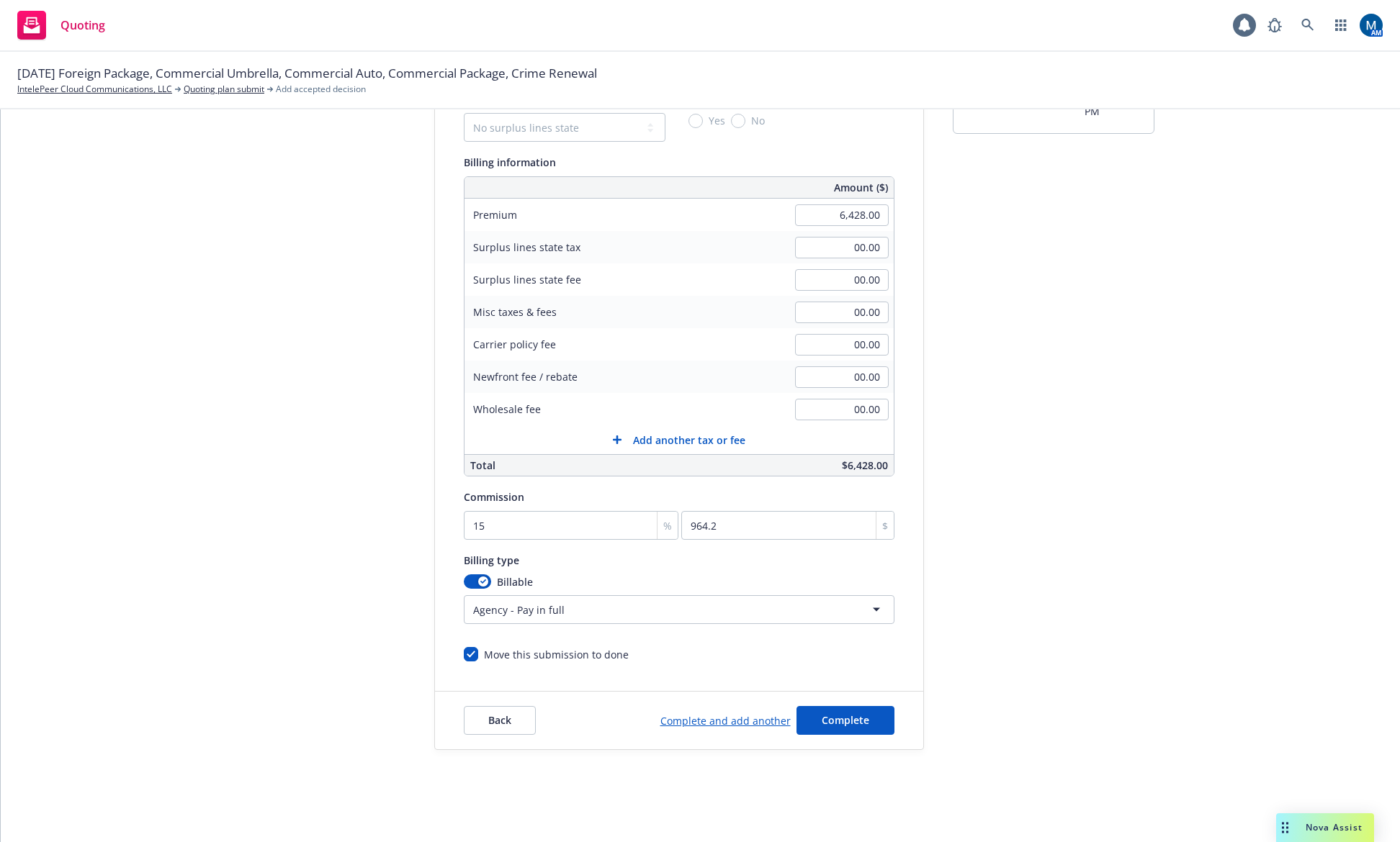
click at [1084, 596] on div "submission Carrier Travelers Insurance Last updated 7/20, 9:36 PM" at bounding box center [1053, 382] width 202 height 737
click at [635, 611] on html "Quoting 1 AM 10/01/25 Foreign Package, Commercial Umbrella, Commercial Auto, Co…" at bounding box center [700, 421] width 1400 height 842
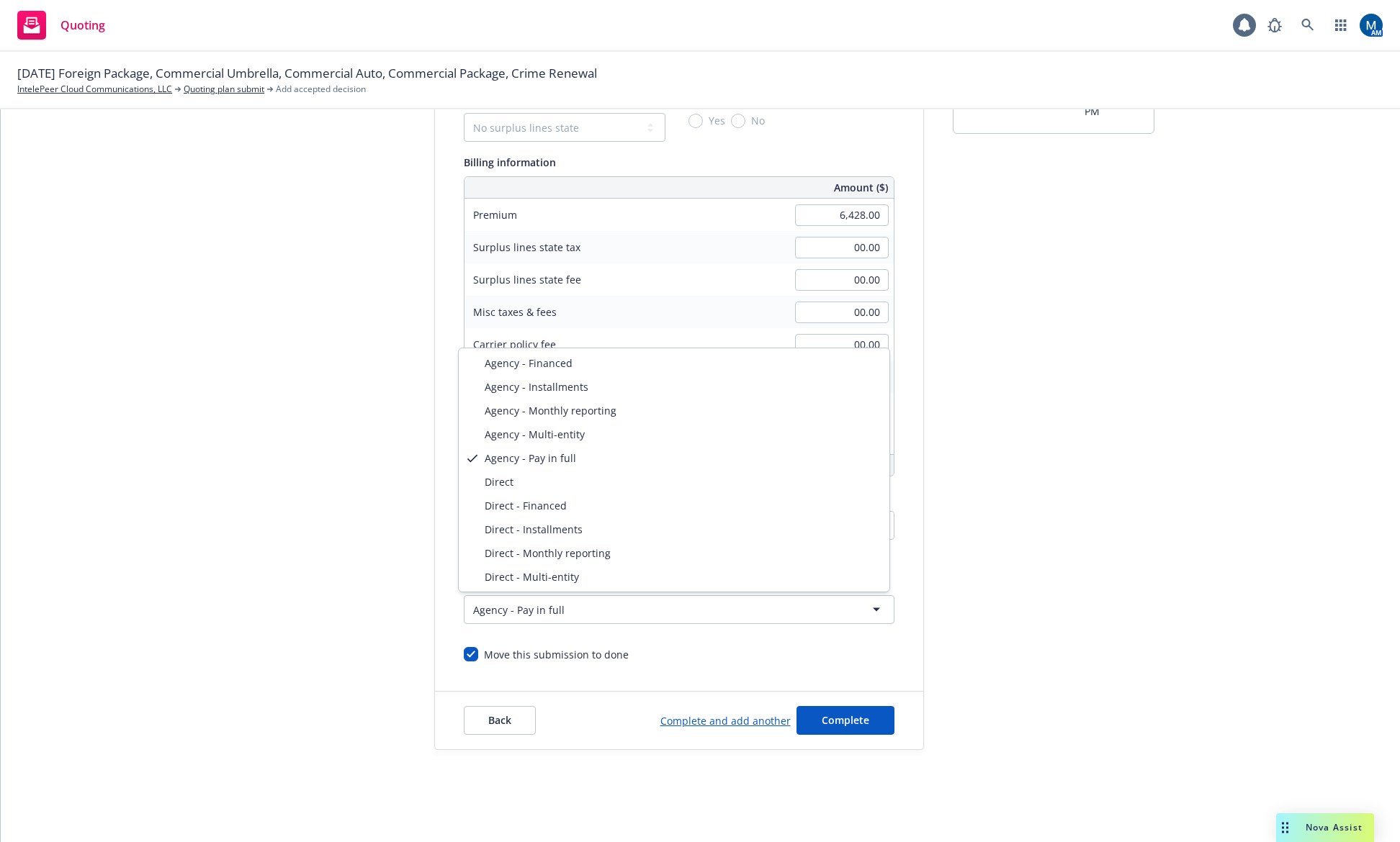
select select "AGENCY_INSTALLMENTS"
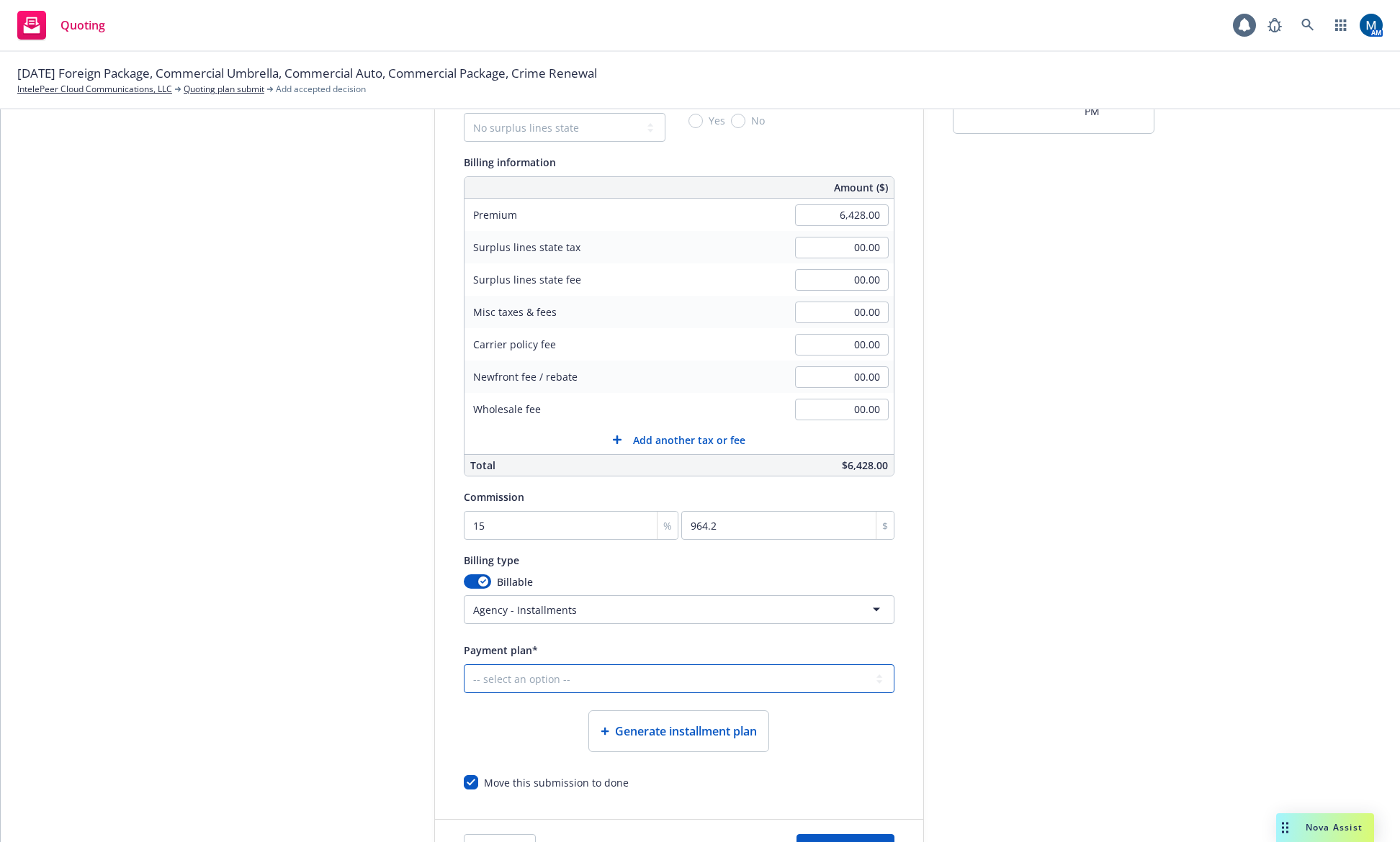
click at [541, 685] on select "-- select an option -- Only down payment 0% down payment + 12 monthly installme…" at bounding box center [679, 679] width 430 height 29
click at [623, 669] on select "-- select an option -- Only down payment 0% down payment + 12 monthly installme…" at bounding box center [679, 679] width 430 height 29
select select "25% down payment + 3 quarterly installments"
click at [464, 664] on select "-- select an option -- Only down payment 0% down payment + 12 monthly installme…" at bounding box center [679, 679] width 430 height 29
select select "QUARTERLY"
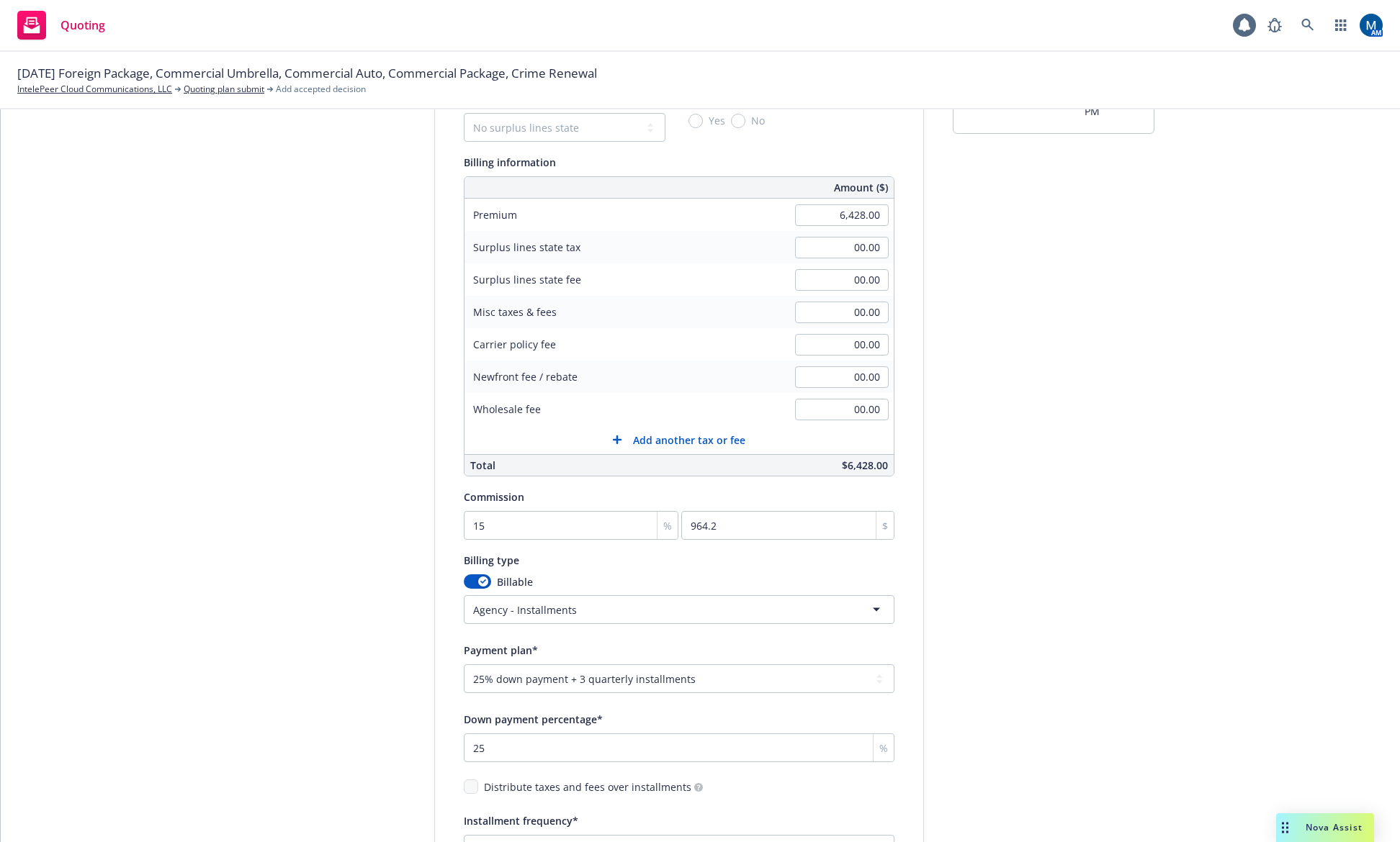
click at [1049, 626] on div "submission Carrier Travelers Insurance Last updated 7/20, 9:36 PM" at bounding box center [1053, 669] width 202 height 1311
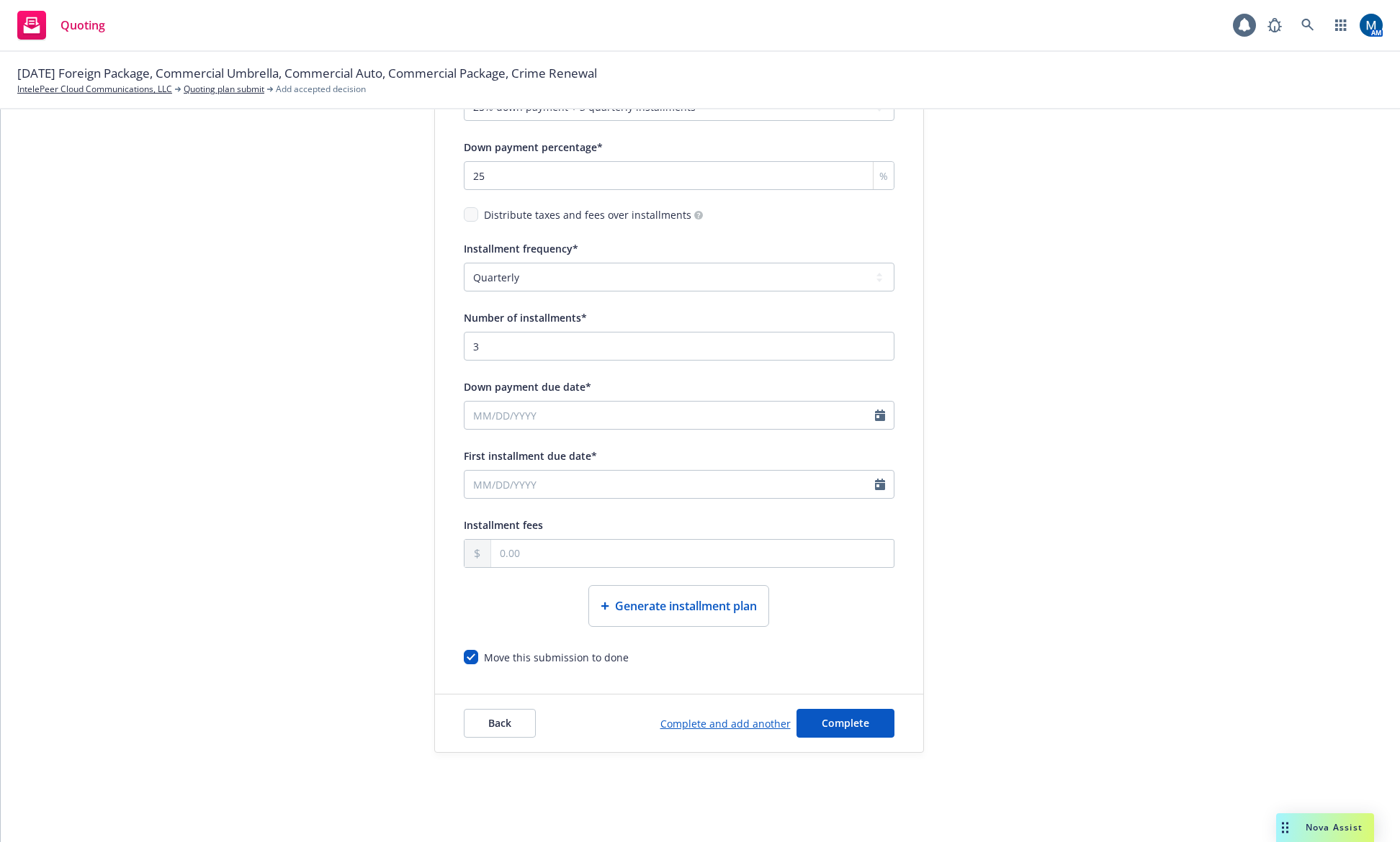
scroll to position [729, 0]
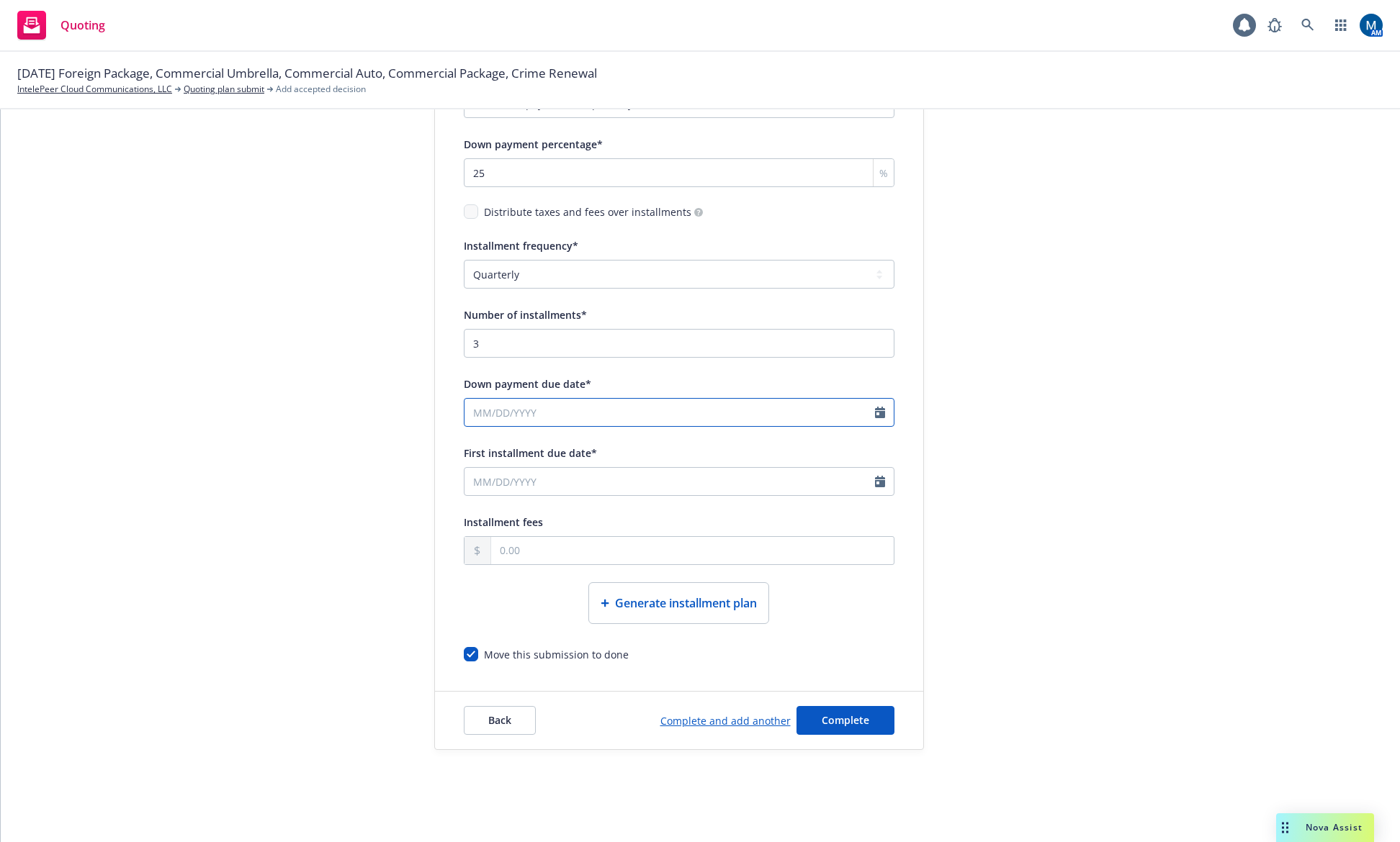
click at [868, 414] on input "Down payment due date*" at bounding box center [669, 412] width 411 height 27
select select "9"
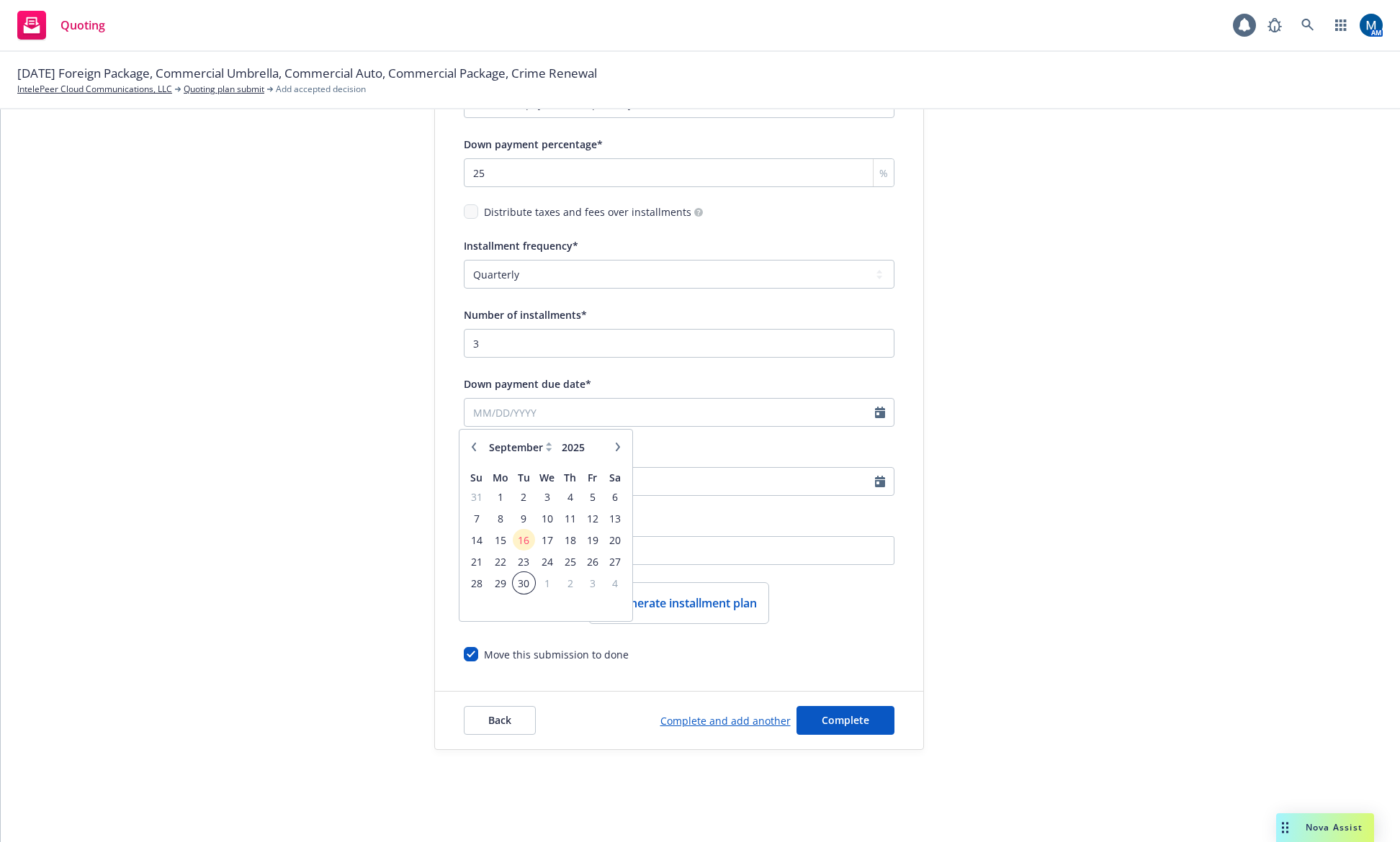
click at [523, 586] on span "30" at bounding box center [523, 583] width 20 height 18
type input "09/30/2025"
click at [773, 495] on input "First installment due date*" at bounding box center [669, 481] width 411 height 27
click at [612, 516] on button "button" at bounding box center [617, 516] width 17 height 17
click at [612, 518] on button "button" at bounding box center [617, 516] width 17 height 17
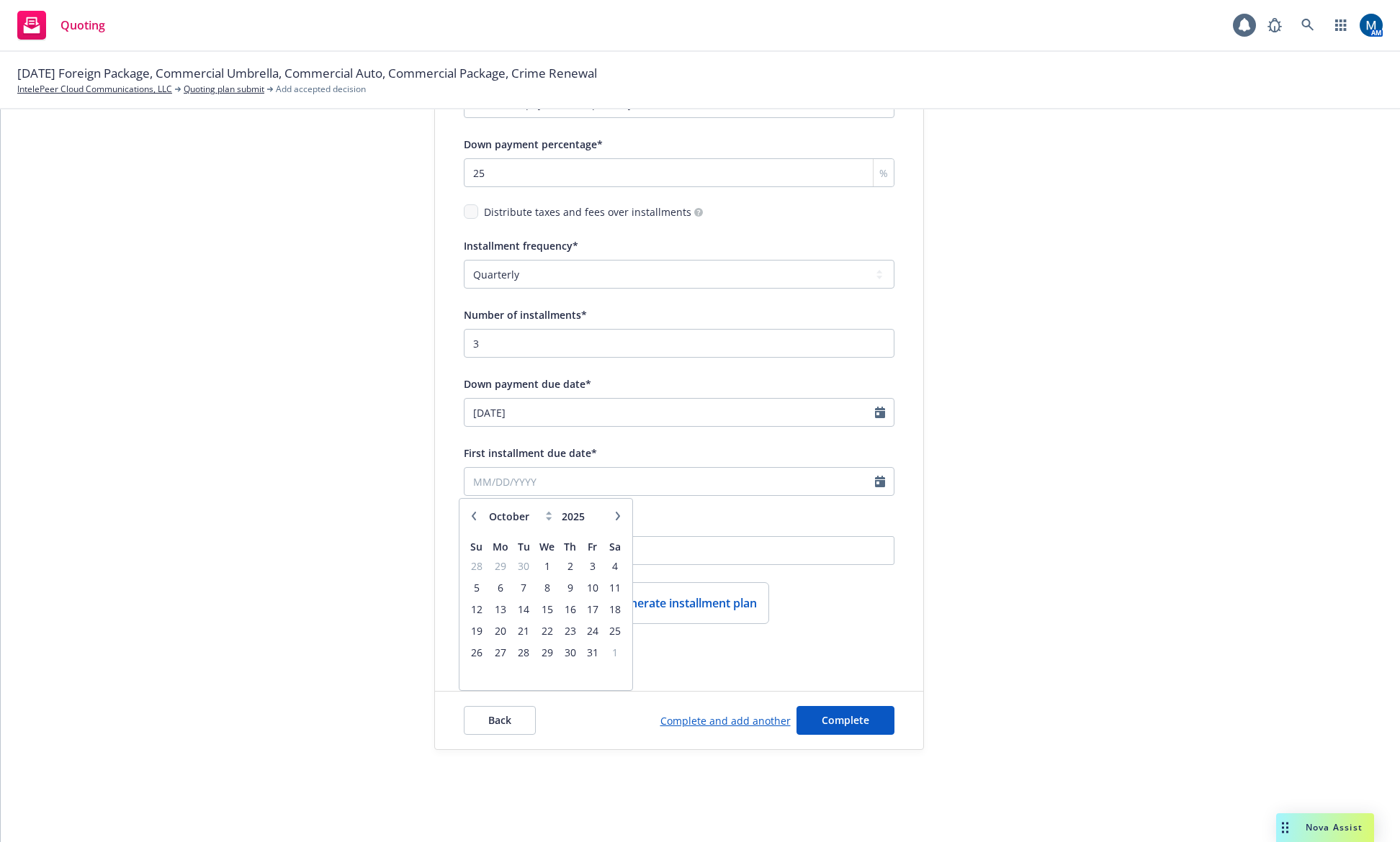
select select "11"
click at [594, 609] on span "14" at bounding box center [592, 609] width 20 height 18
type input "11/14/2025"
click at [843, 720] on span "Complete" at bounding box center [845, 720] width 48 height 14
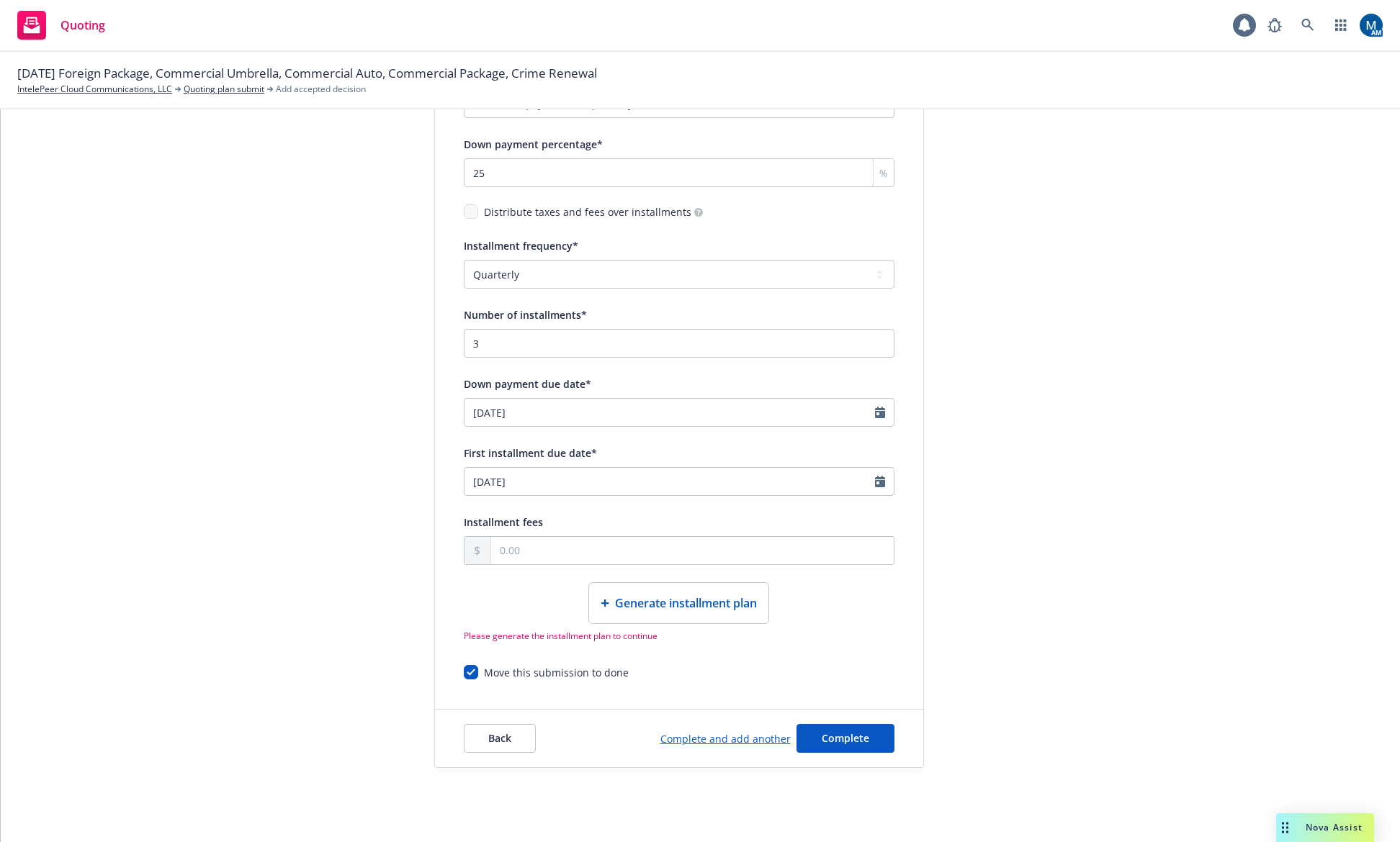
click at [659, 597] on span "Generate installment plan" at bounding box center [686, 603] width 142 height 17
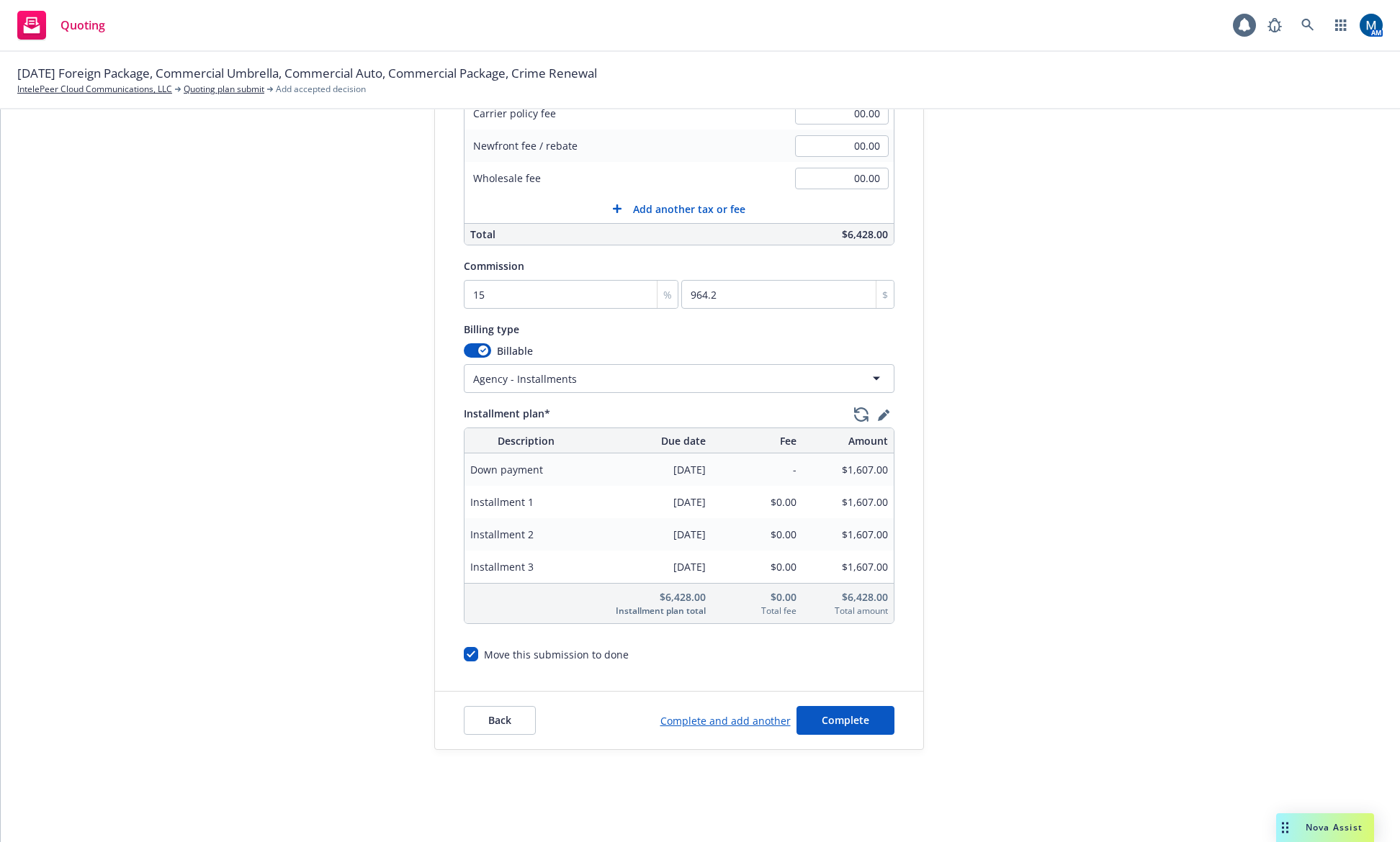
scroll to position [384, 0]
click at [878, 415] on icon "button" at bounding box center [884, 416] width 12 height 12
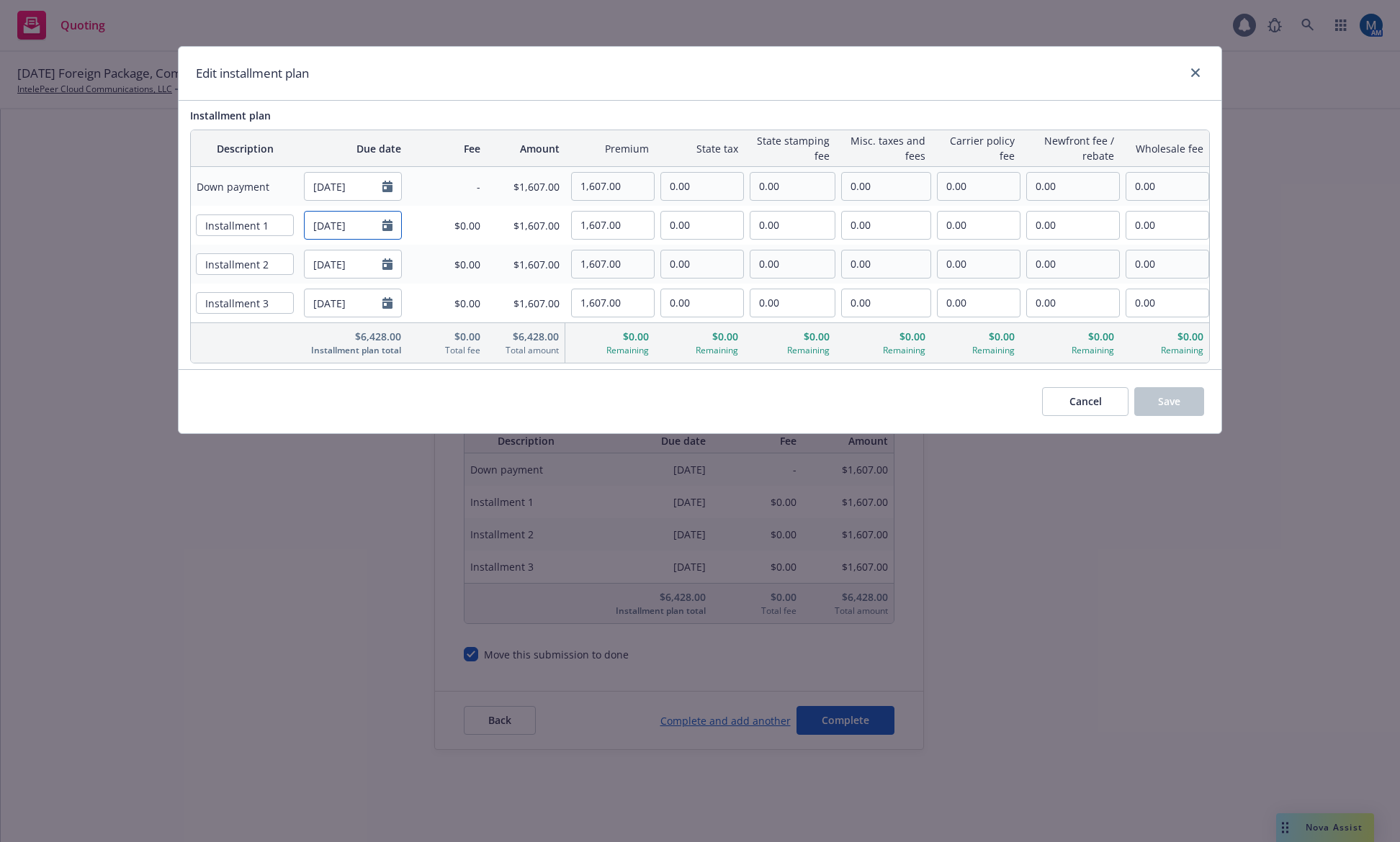
click at [384, 227] on icon "Calendar" at bounding box center [387, 225] width 10 height 12
click at [321, 260] on icon "button" at bounding box center [320, 260] width 9 height 9
select select "10"
click at [438, 400] on span "31" at bounding box center [438, 395] width 20 height 18
type input "10/31/2025"
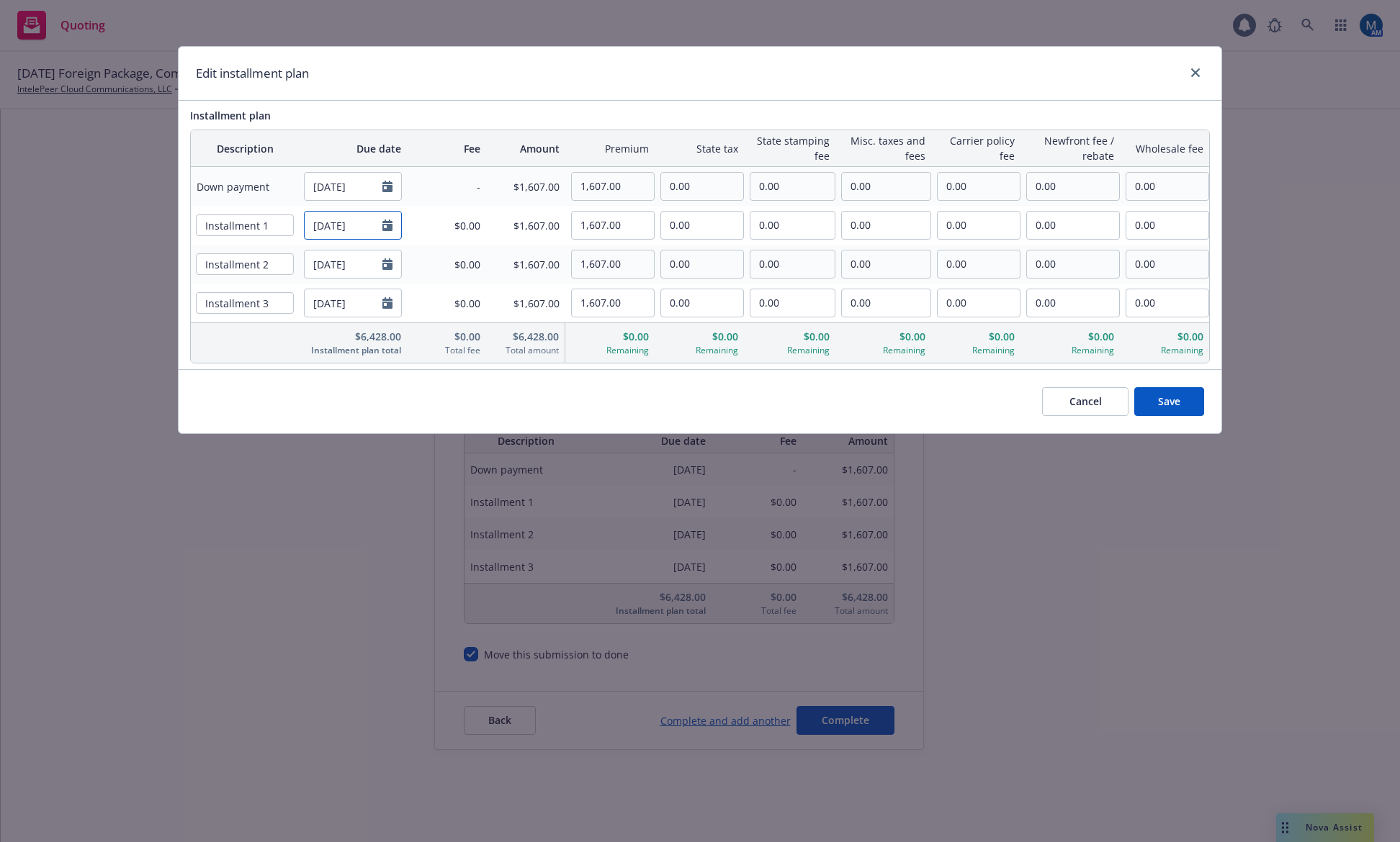
click at [387, 227] on icon "Calendar" at bounding box center [387, 225] width 10 height 12
click at [466, 256] on icon "button" at bounding box center [464, 260] width 9 height 9
click at [466, 257] on icon "button" at bounding box center [464, 260] width 9 height 9
select select "12"
click at [344, 308] on span "1" at bounding box center [345, 310] width 21 height 18
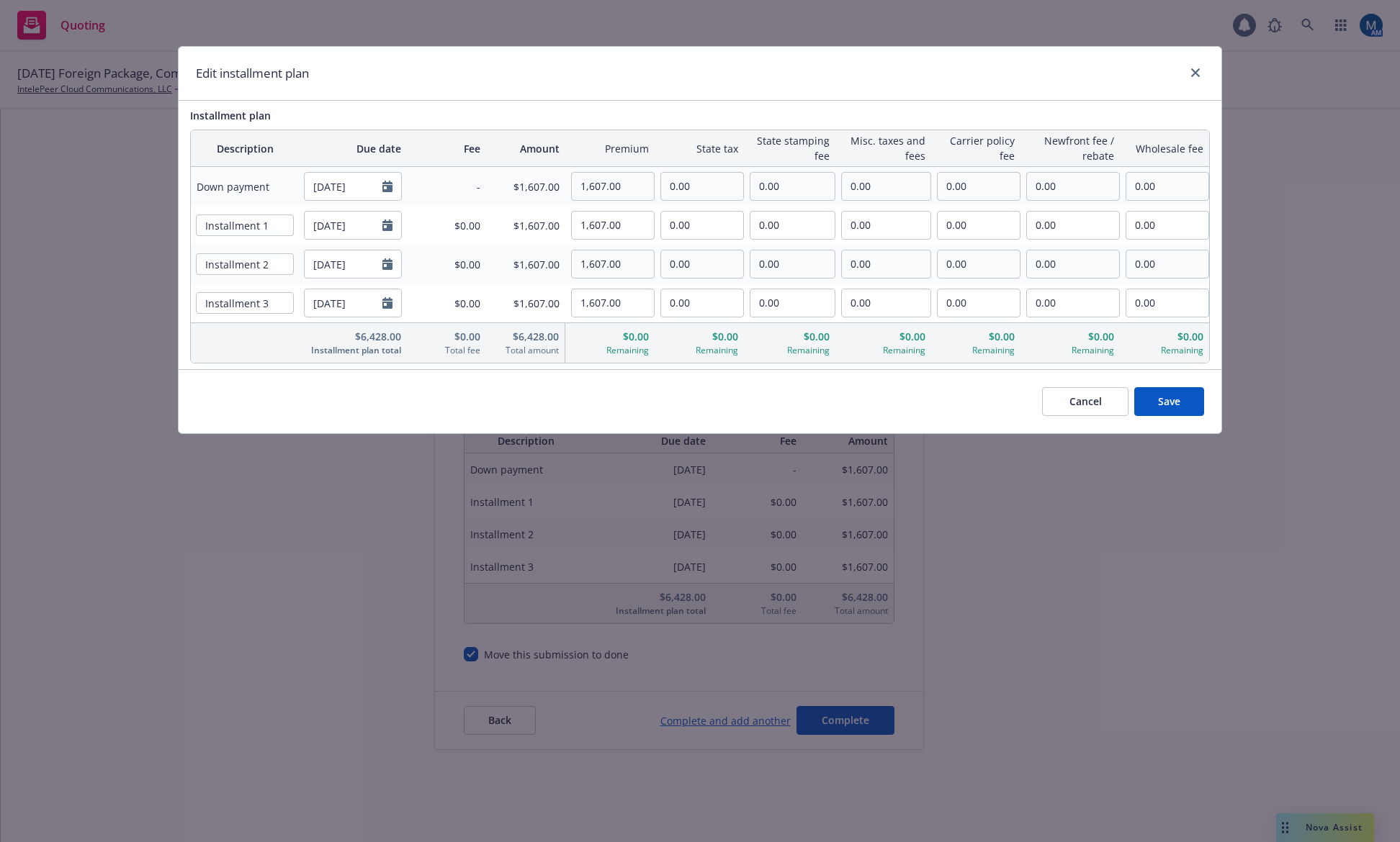
type input "12/01/2025"
click at [392, 227] on div at bounding box center [391, 225] width 19 height 27
click at [387, 225] on icon "Calendar" at bounding box center [387, 225] width 10 height 12
click at [467, 259] on icon "button" at bounding box center [464, 260] width 9 height 9
select select "1"
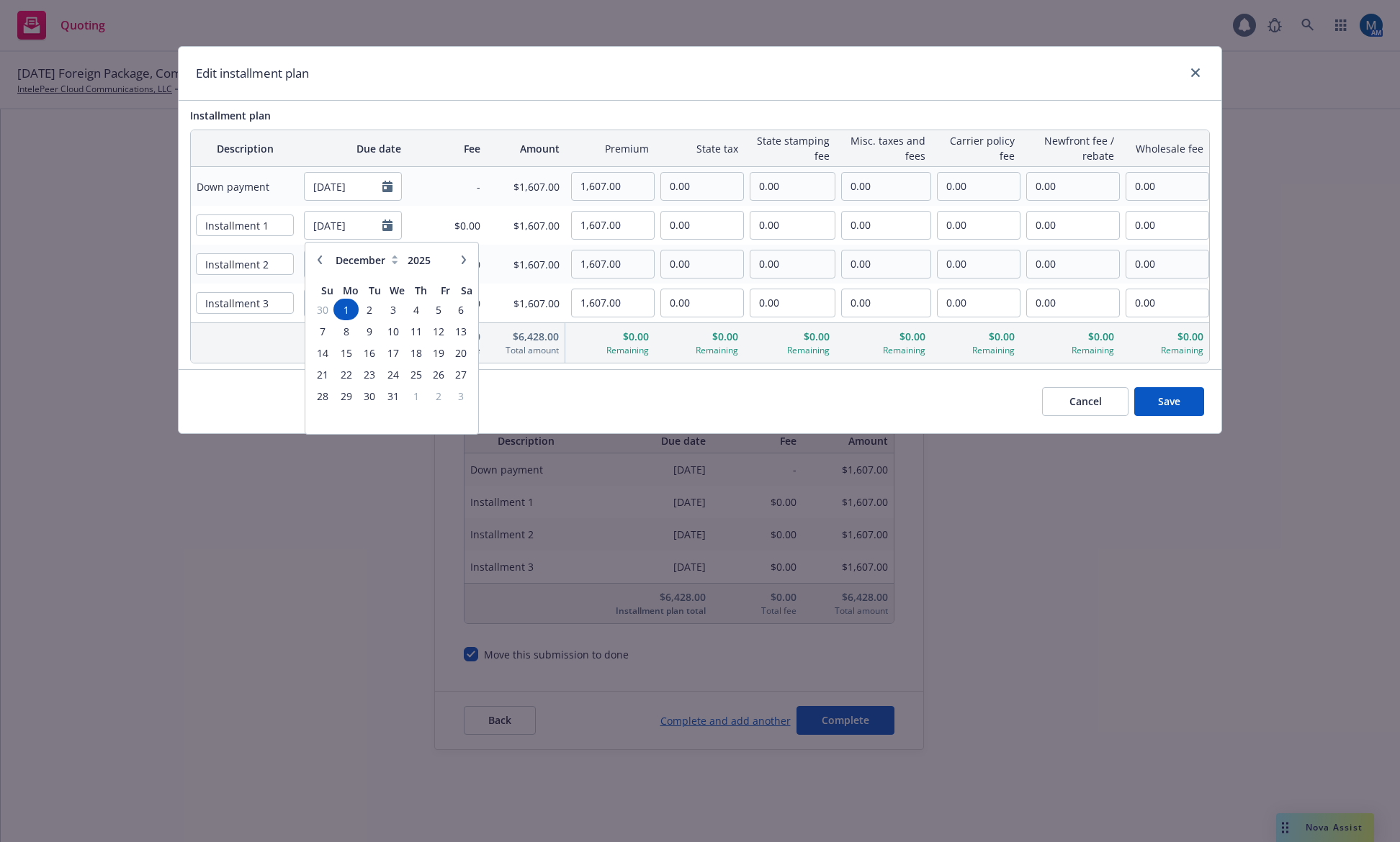
type input "2026"
click at [418, 305] on span "1" at bounding box center [415, 310] width 20 height 18
type input "01/01/2026"
click at [1168, 403] on span "Save" at bounding box center [1169, 401] width 22 height 14
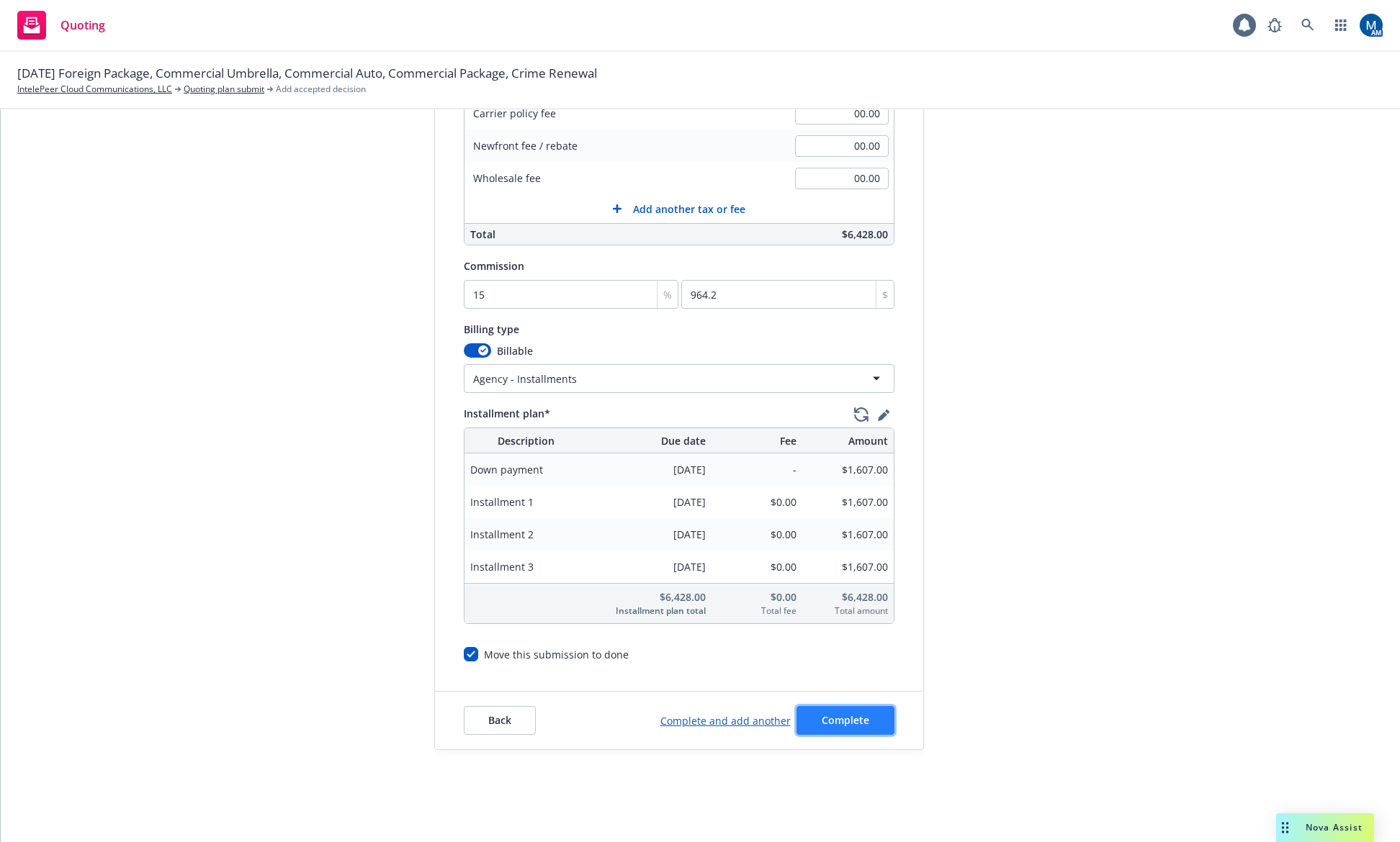
click at [863, 720] on button "Complete" at bounding box center [845, 720] width 98 height 29
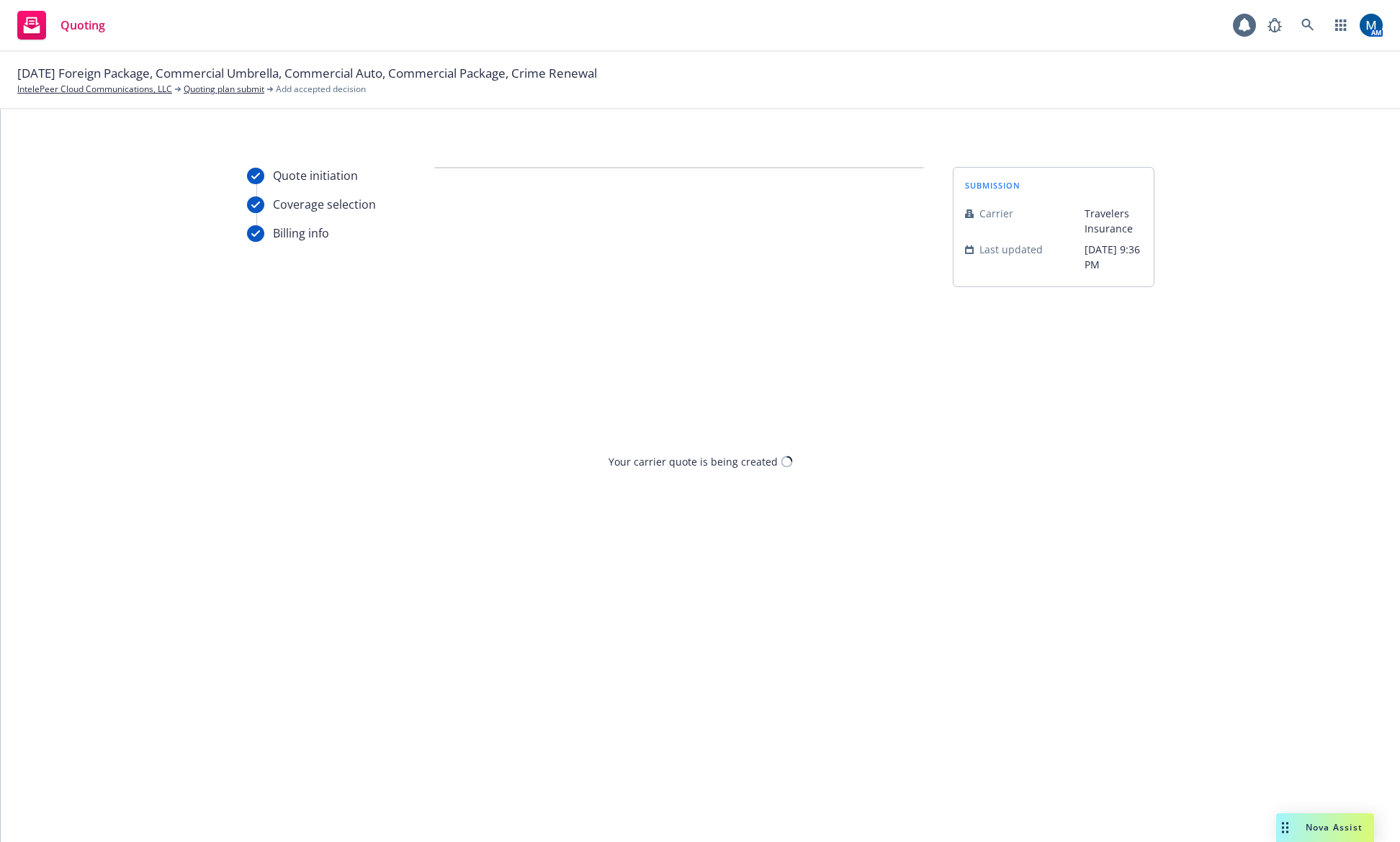
scroll to position [0, 0]
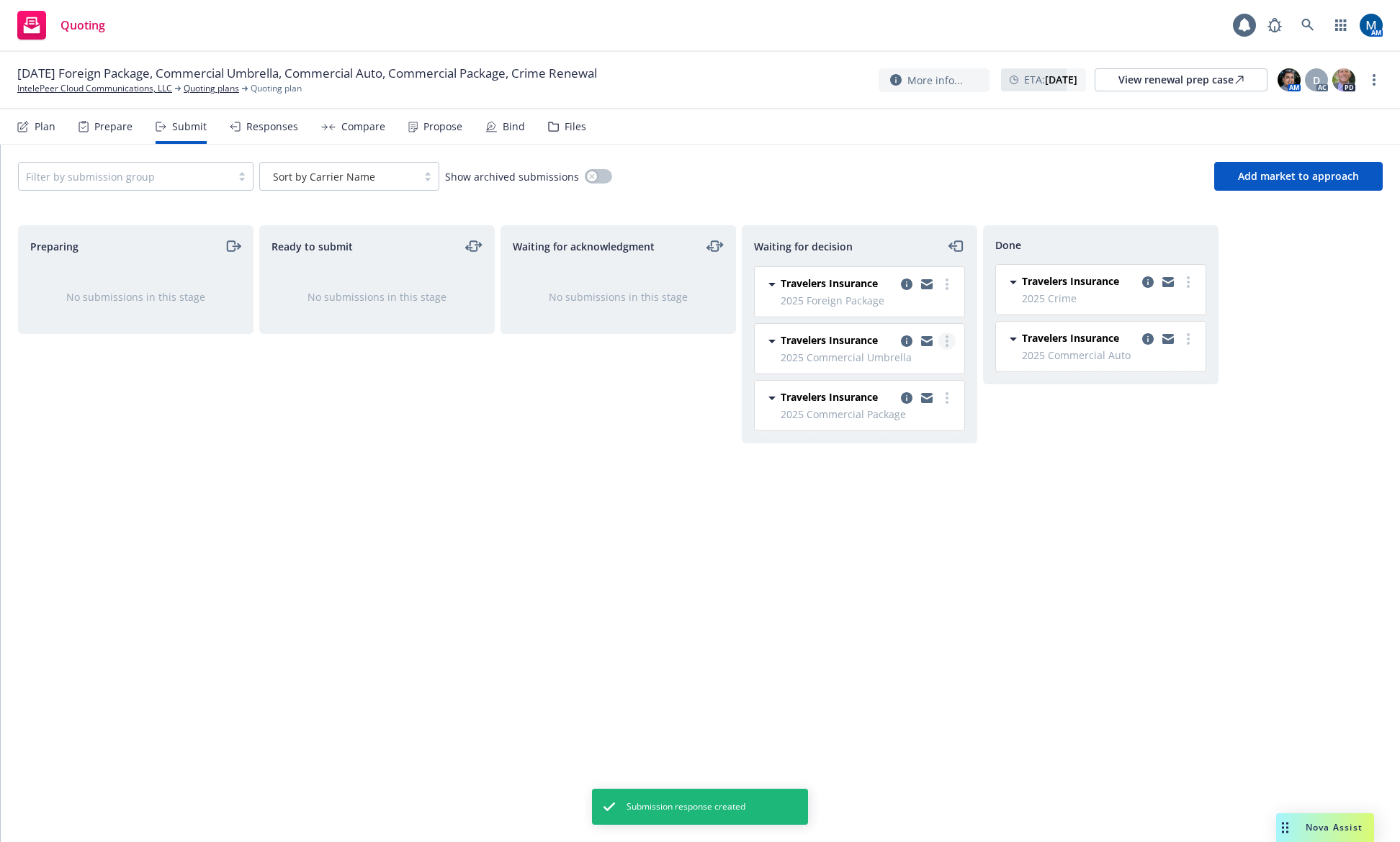
click at [948, 339] on link "more" at bounding box center [947, 341] width 17 height 17
click at [897, 426] on span "Add accepted decision" at bounding box center [882, 428] width 144 height 14
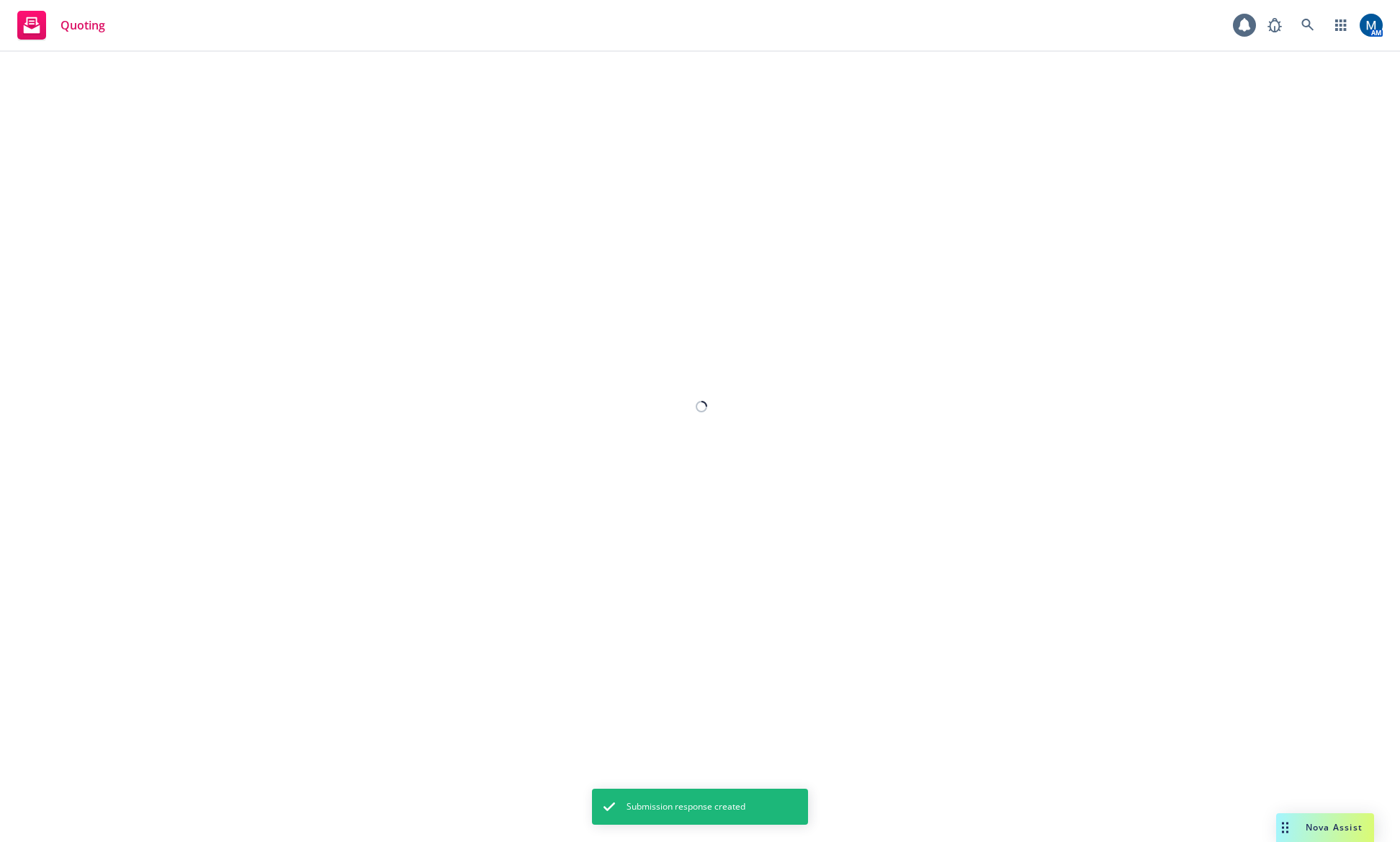
select select "12"
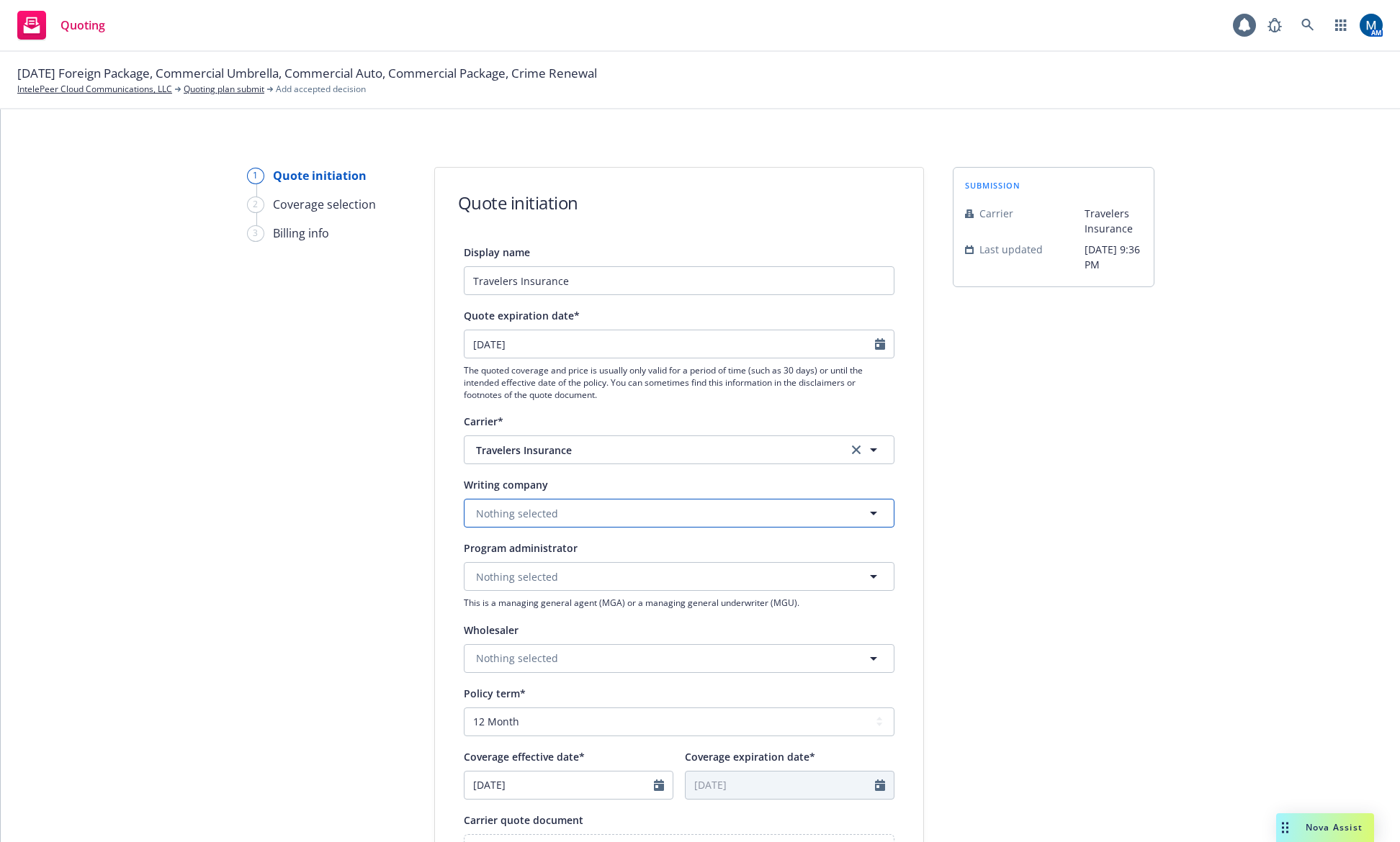
click at [582, 517] on button "Nothing selected" at bounding box center [679, 514] width 430 height 29
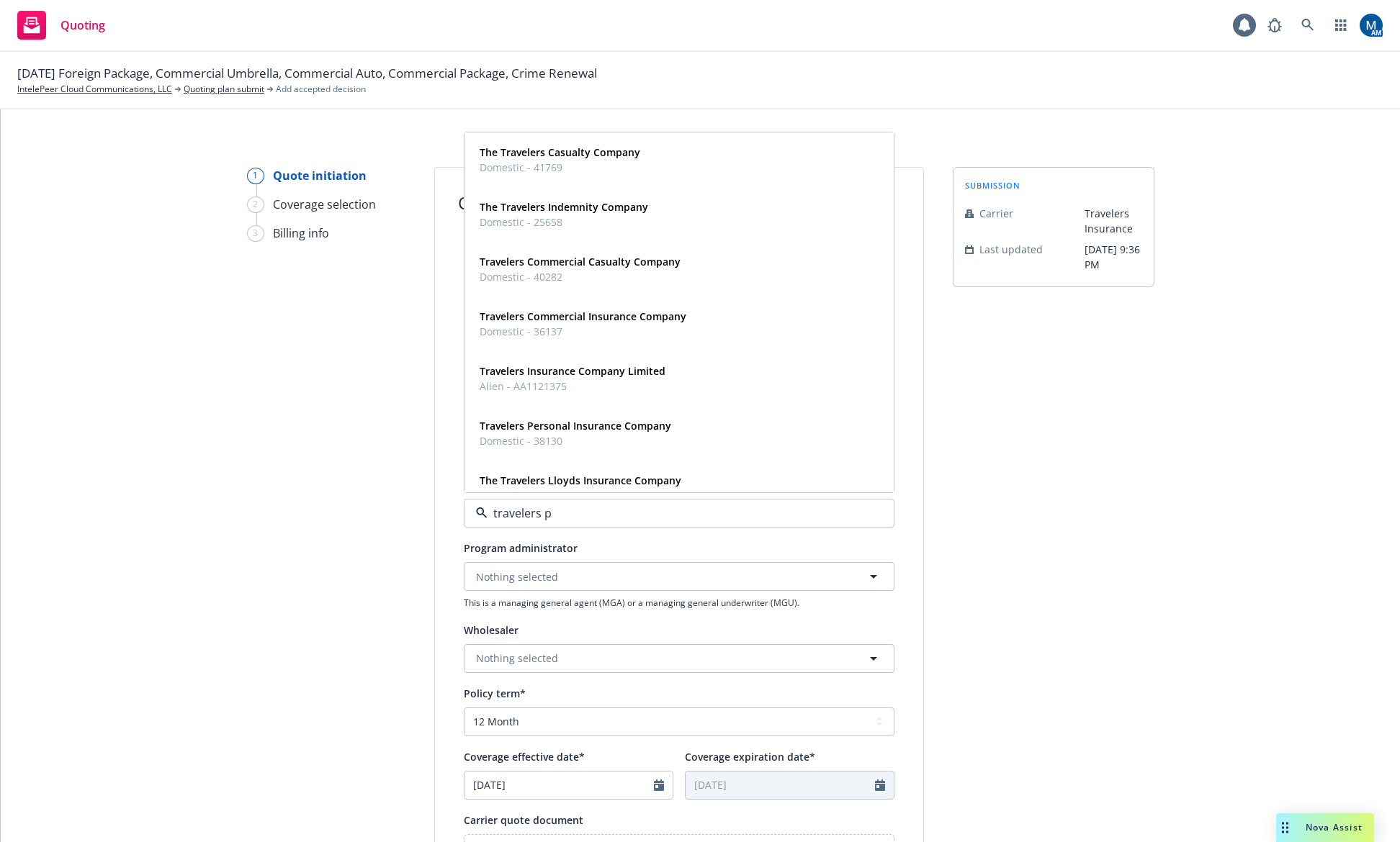
type input "travelers pr"
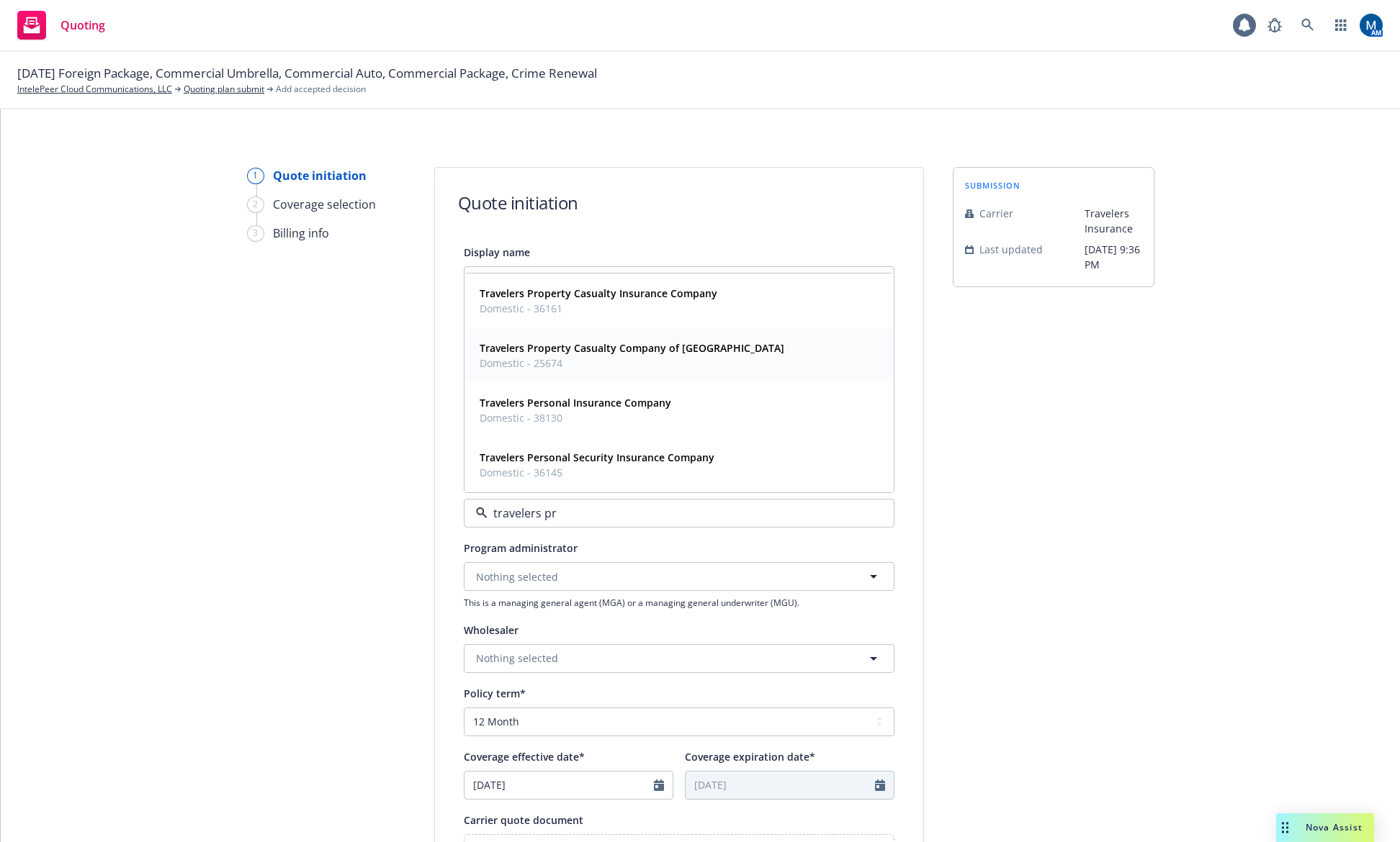
click at [669, 355] on strong "Travelers Property Casualty Company of America" at bounding box center [632, 348] width 304 height 14
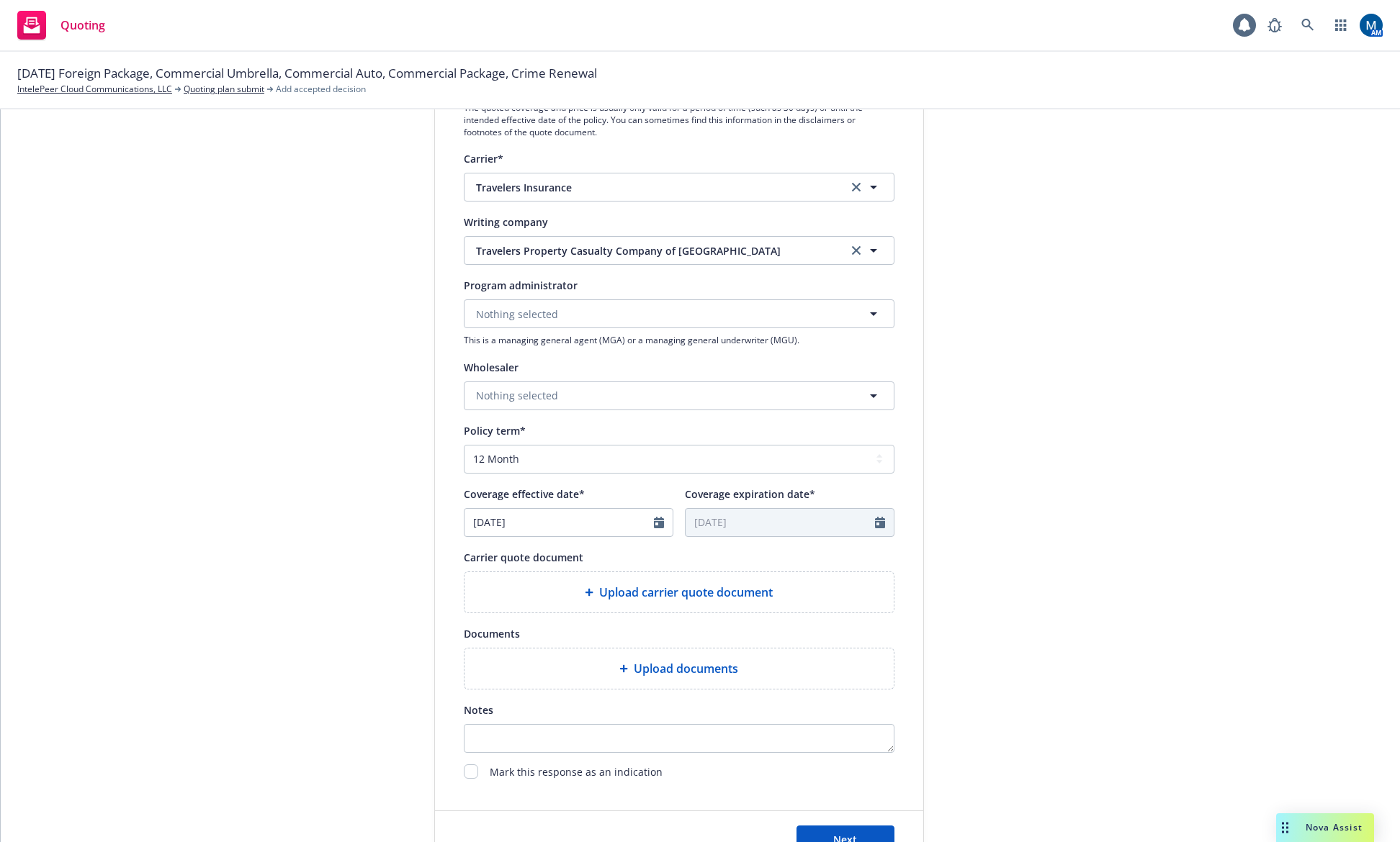
scroll to position [288, 0]
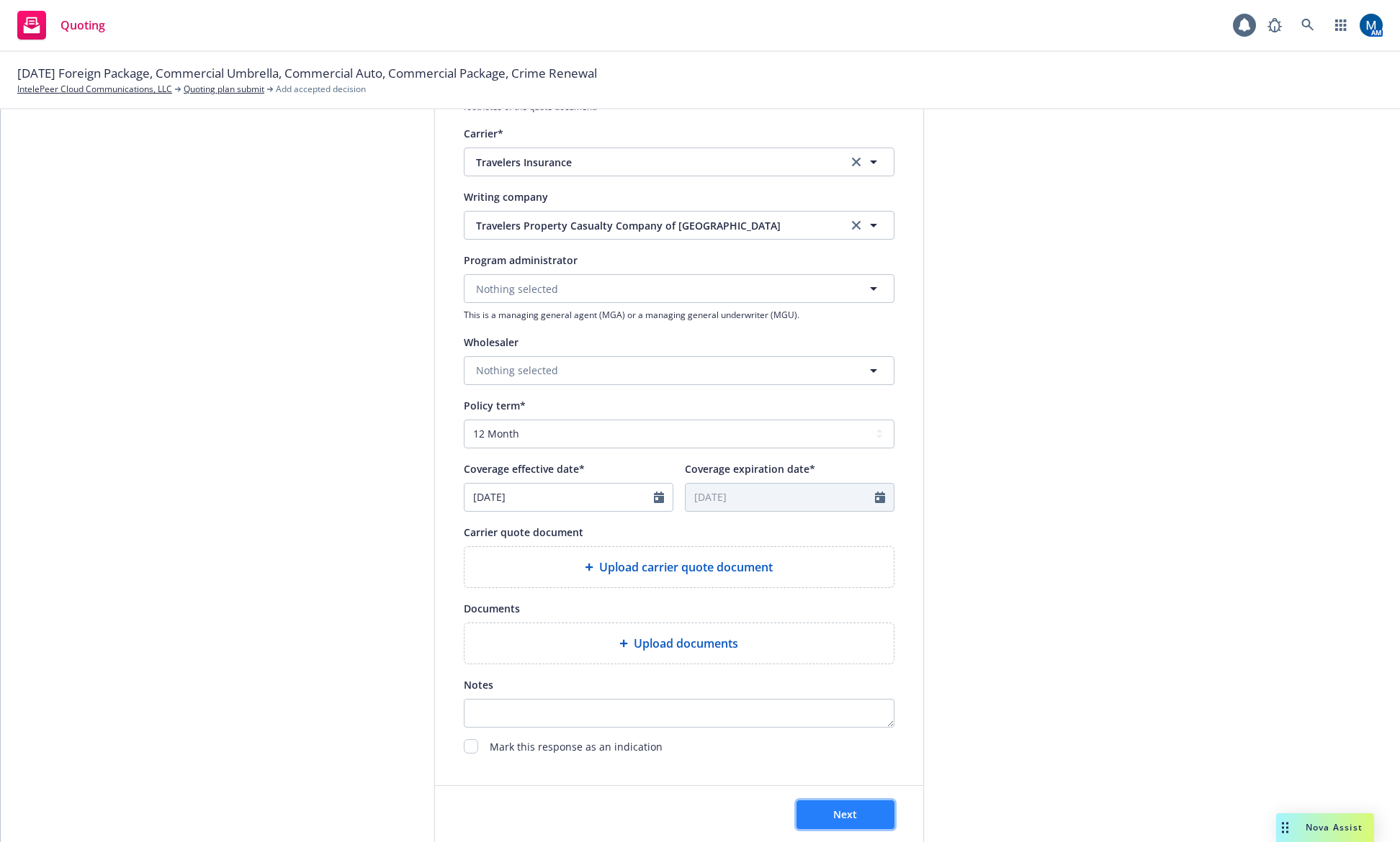
click at [845, 816] on span "Next" at bounding box center [845, 815] width 24 height 14
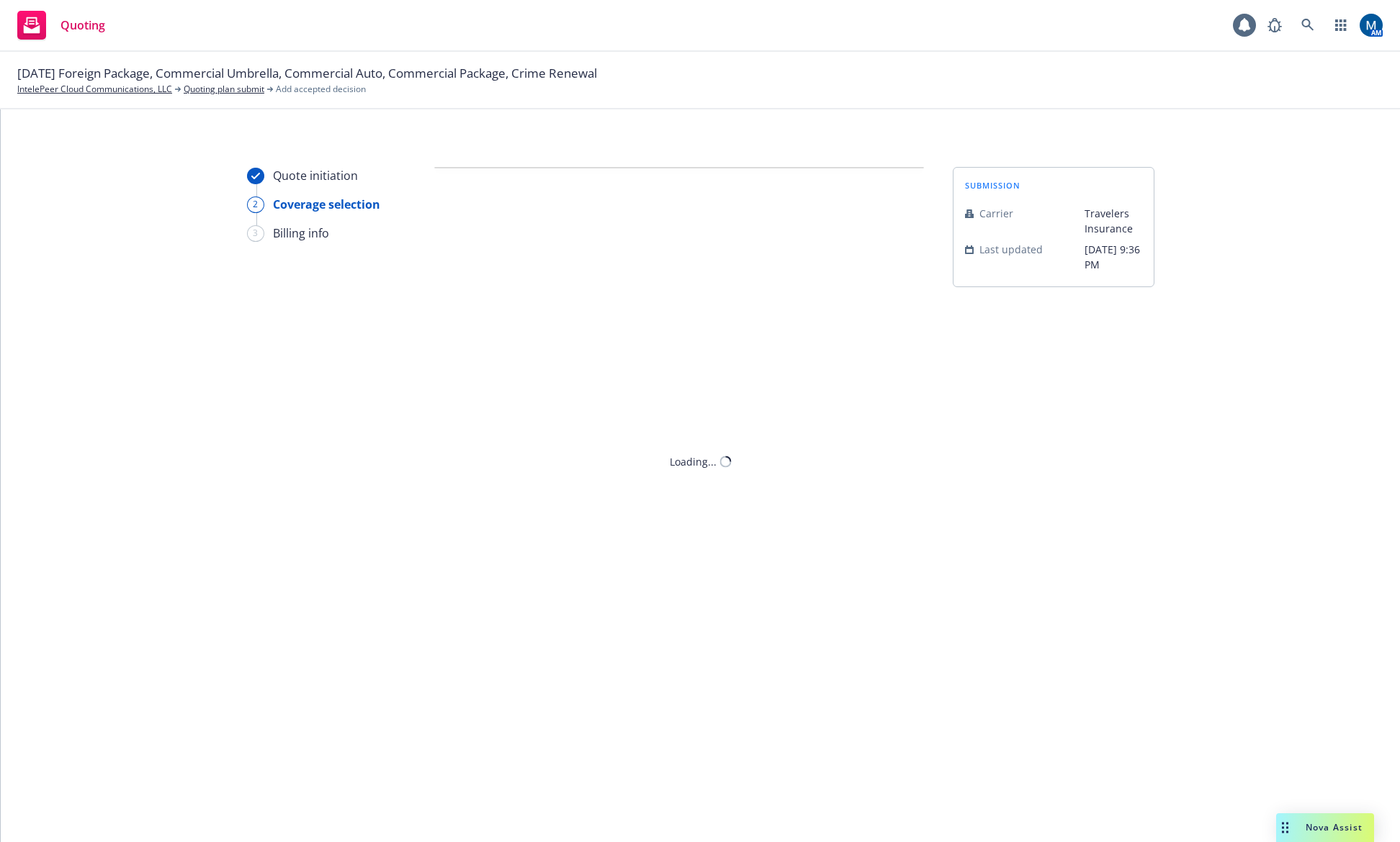
scroll to position [0, 0]
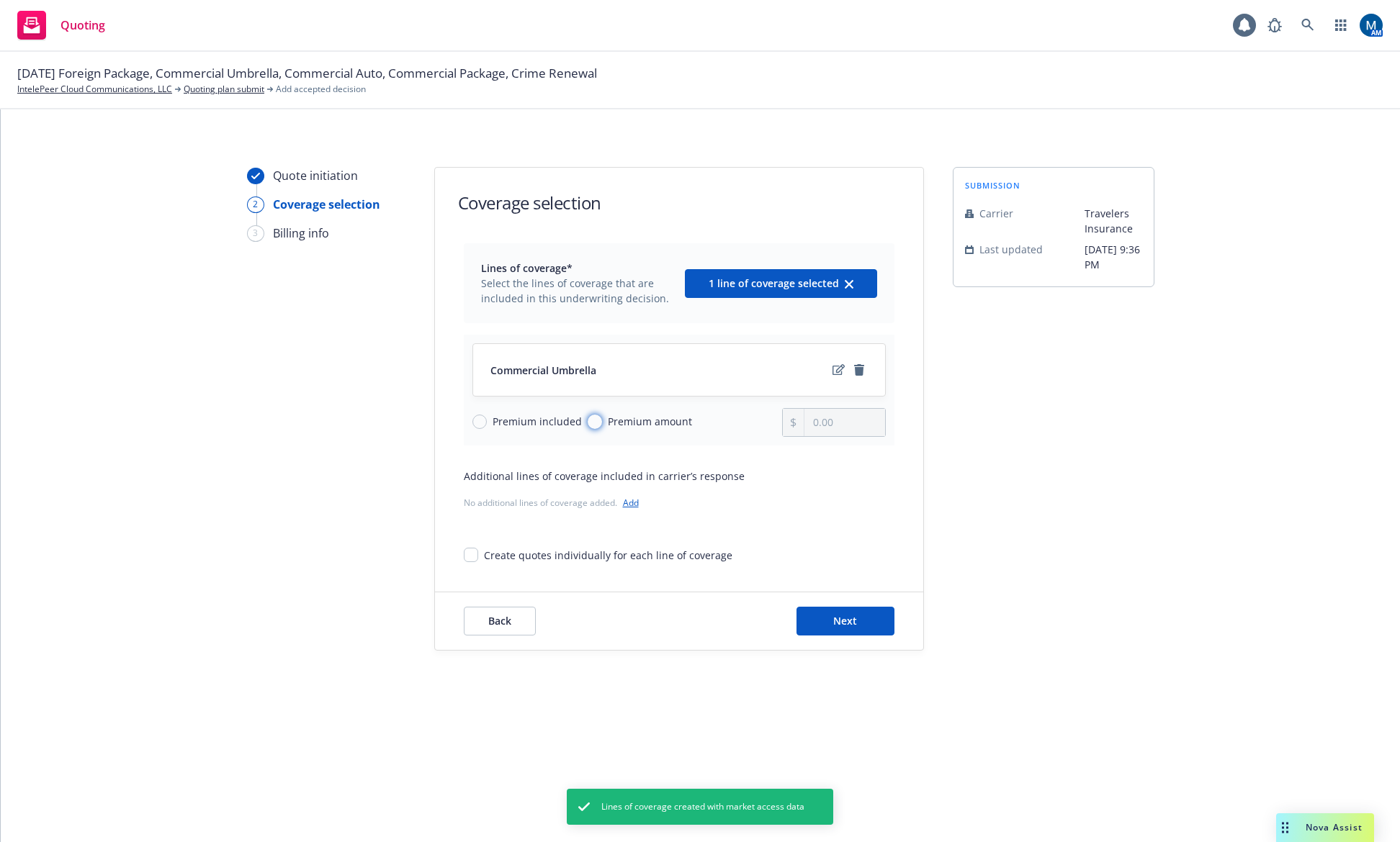
click at [593, 423] on input "Premium amount" at bounding box center [595, 422] width 14 height 14
radio input "true"
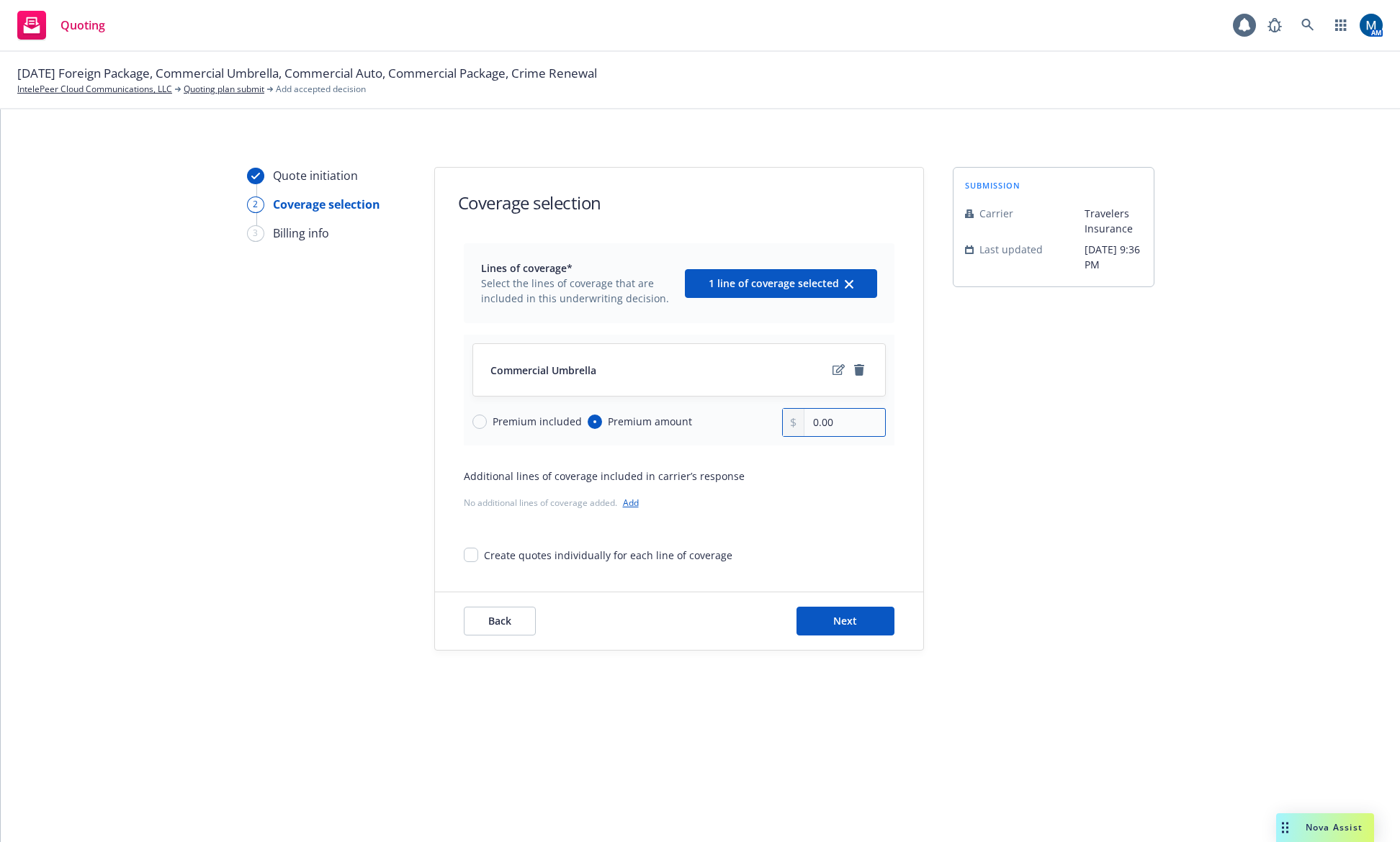
click at [829, 432] on input "0.00" at bounding box center [845, 423] width 80 height 27
drag, startPoint x: 854, startPoint y: 427, endPoint x: 752, endPoint y: 424, distance: 102.0
click at [752, 424] on div "Premium included Premium amount 0.00" at bounding box center [679, 423] width 413 height 29
type input "12,643.00"
click at [1075, 470] on div "submission Carrier Travelers Insurance Last updated 7/20, 9:36 PM" at bounding box center [1053, 408] width 202 height 484
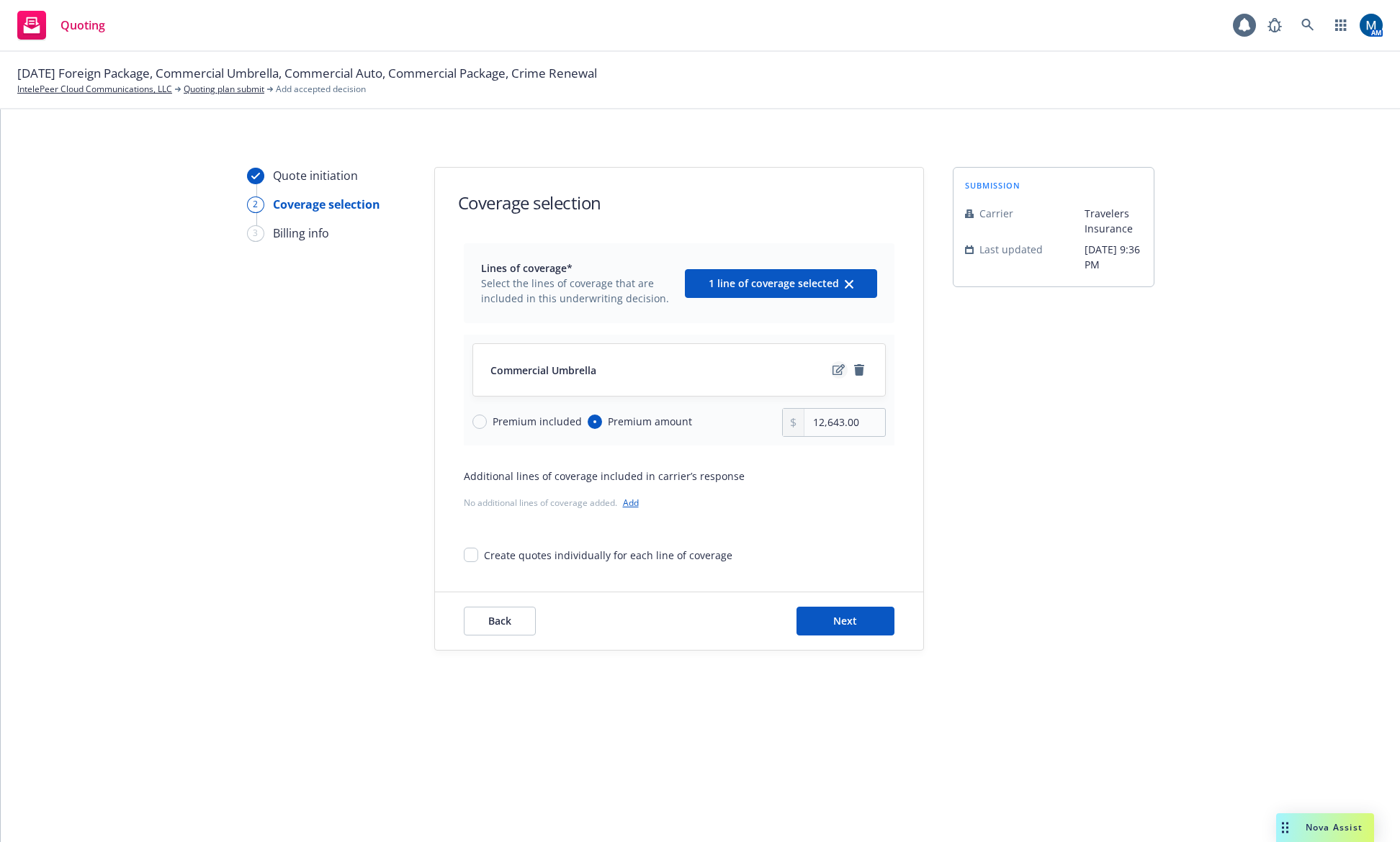
click at [834, 373] on icon "edit" at bounding box center [839, 370] width 12 height 12
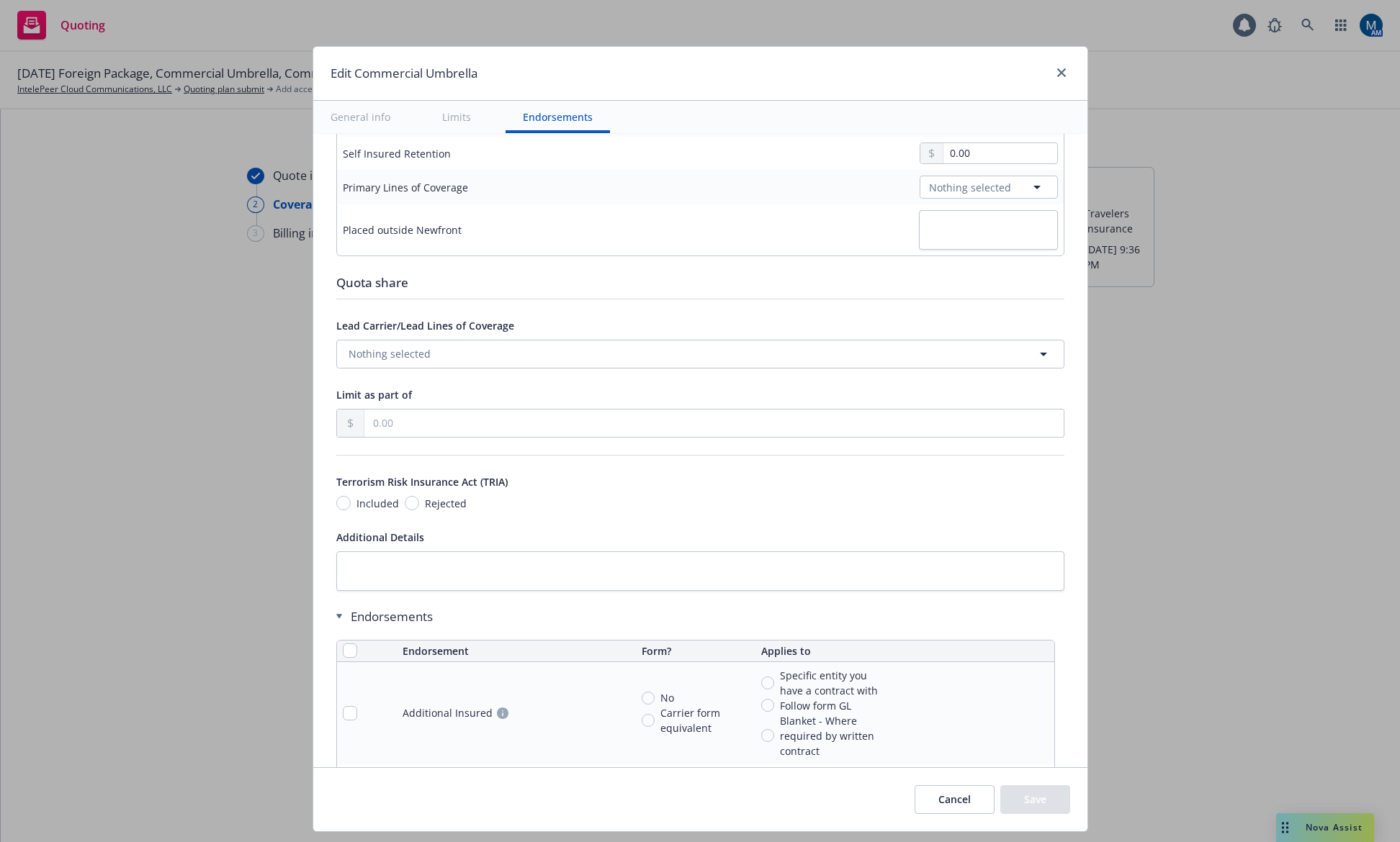
scroll to position [648, 0]
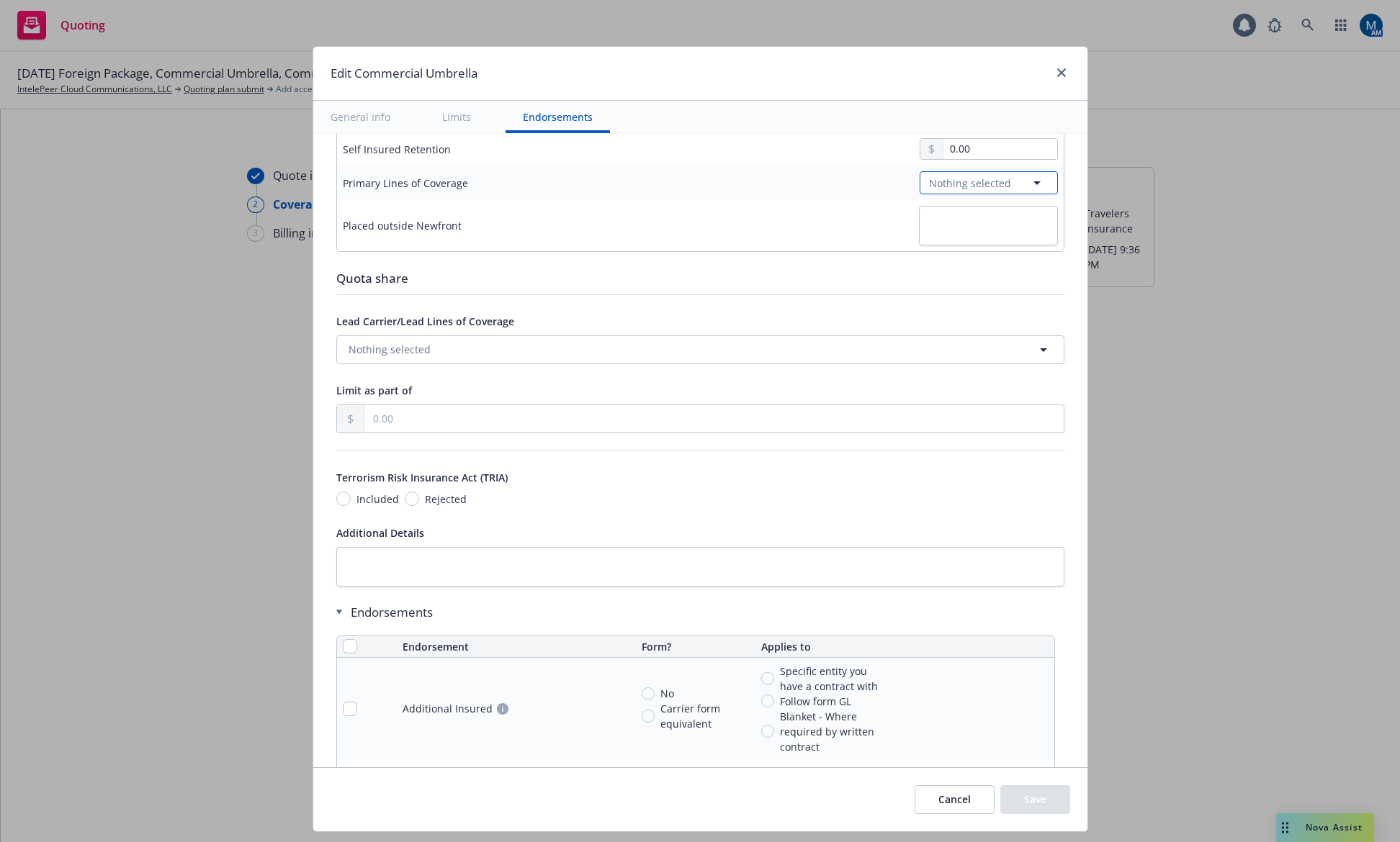
click at [972, 189] on span "Nothing selected" at bounding box center [970, 184] width 83 height 15
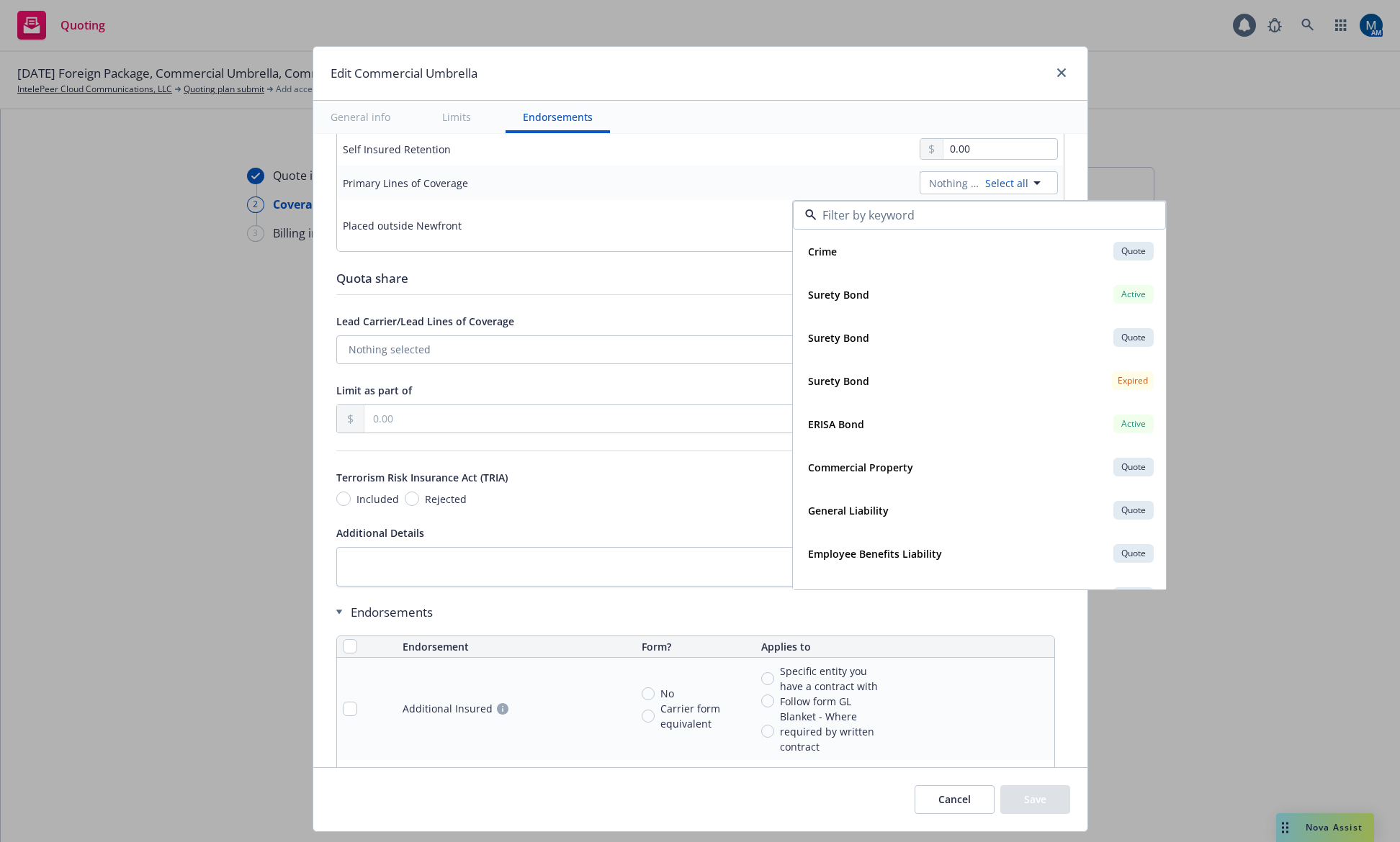
click at [780, 164] on td "0.00" at bounding box center [808, 149] width 510 height 33
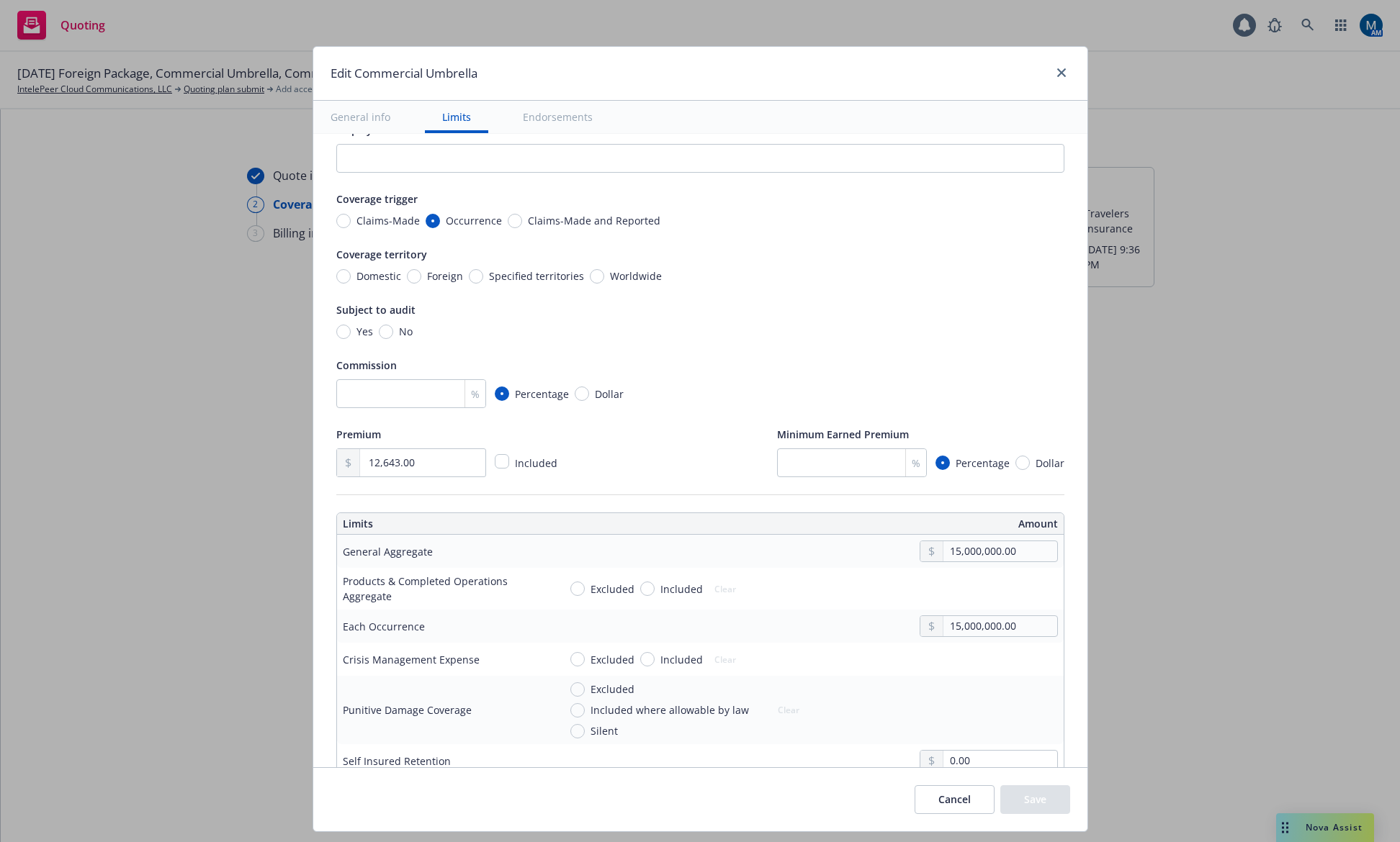
scroll to position [0, 0]
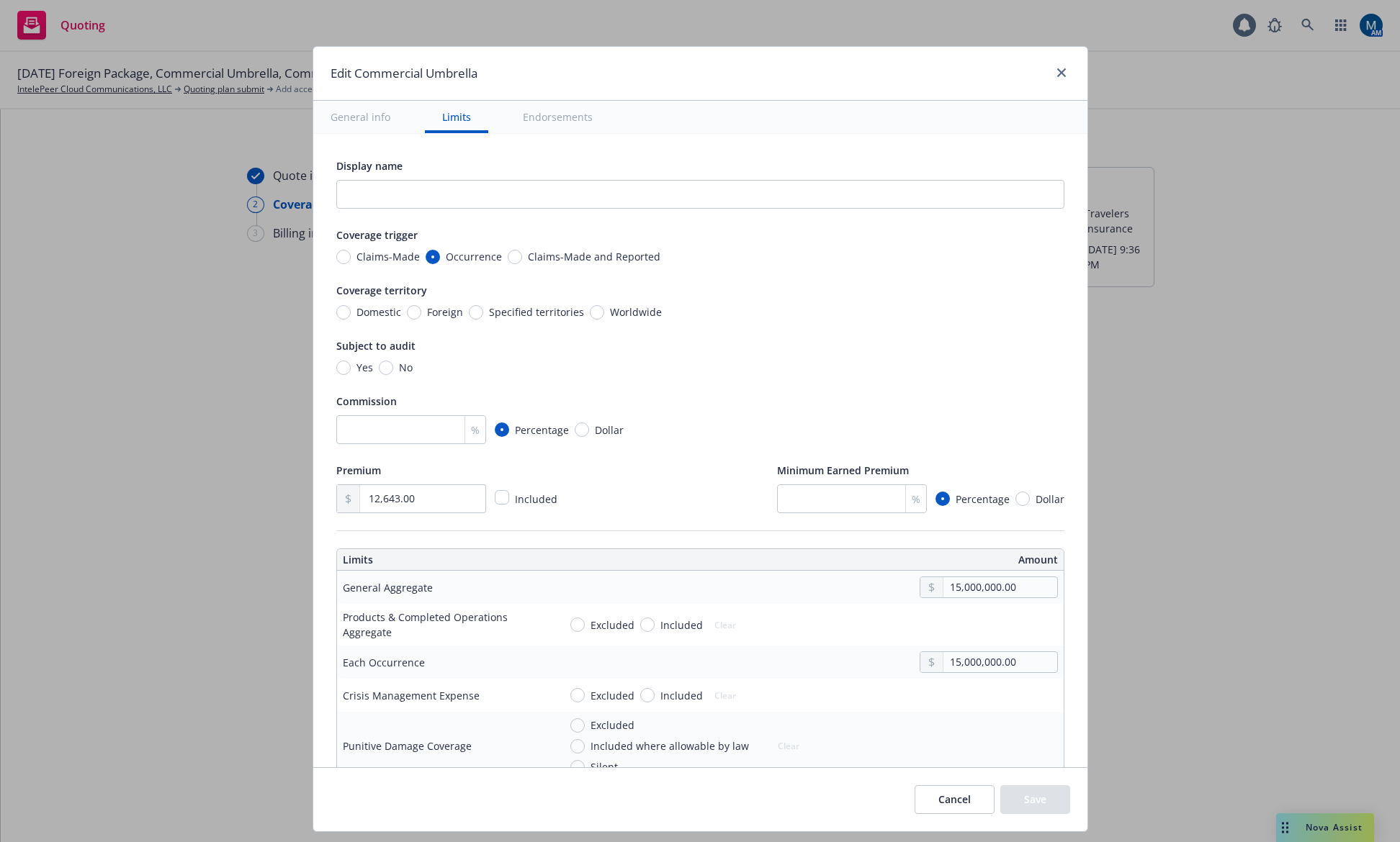
click at [946, 808] on button "Cancel" at bounding box center [954, 800] width 80 height 29
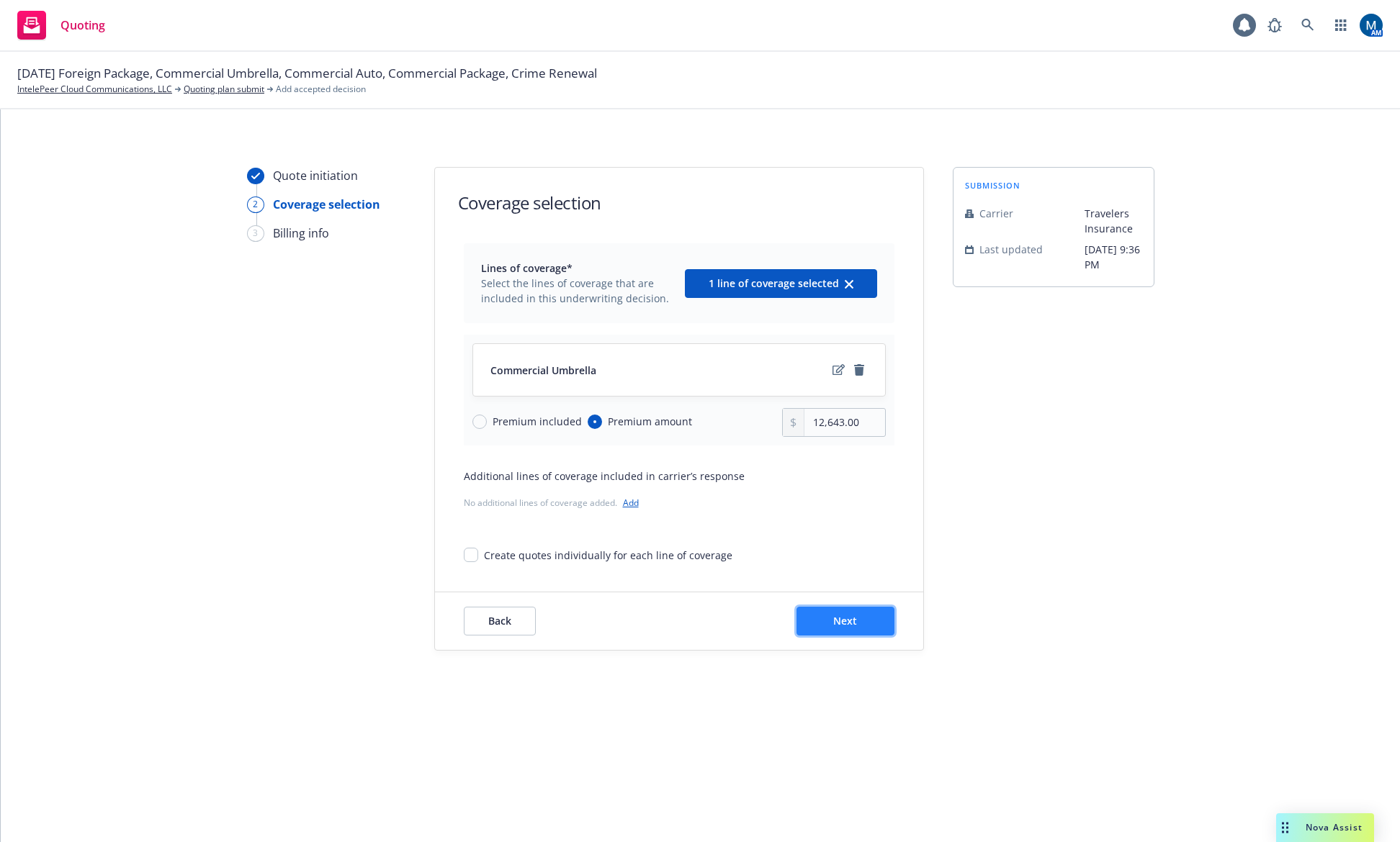
click at [862, 614] on button "Next" at bounding box center [845, 622] width 98 height 29
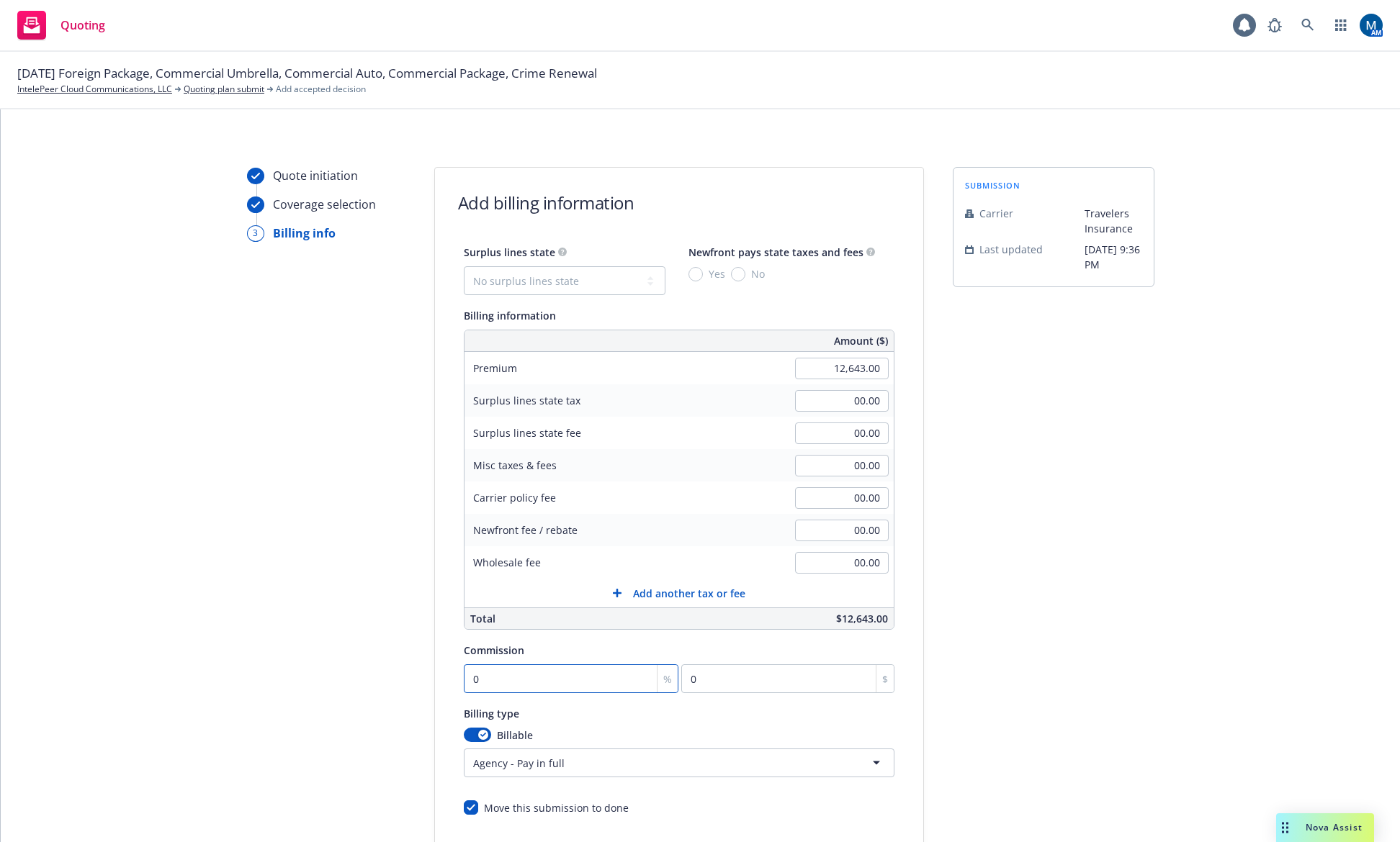
click at [558, 685] on input "0" at bounding box center [571, 679] width 215 height 29
type input "1"
type input "126.43"
type input "15"
type input "1896.45"
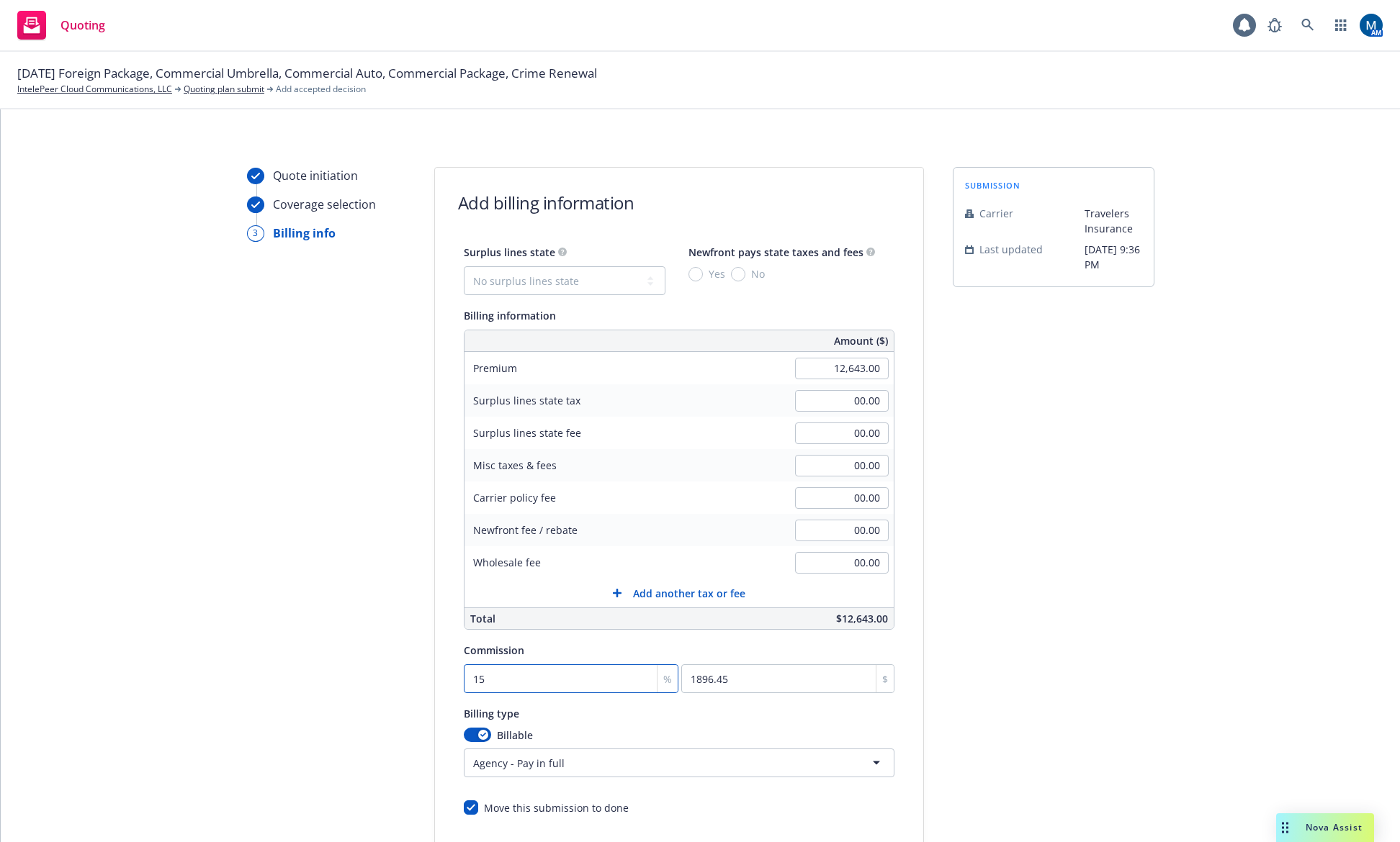
type input "15"
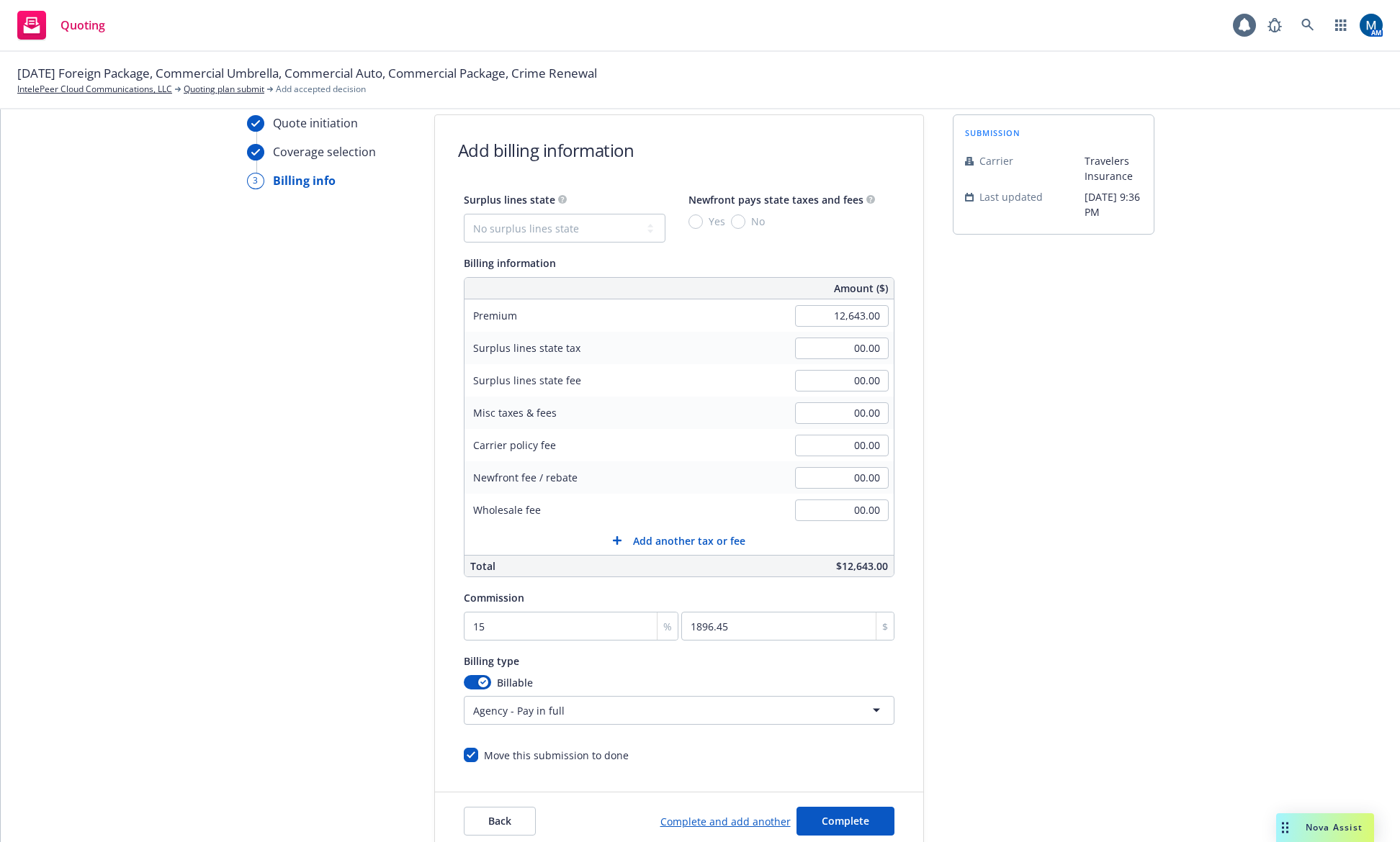
scroll to position [144, 0]
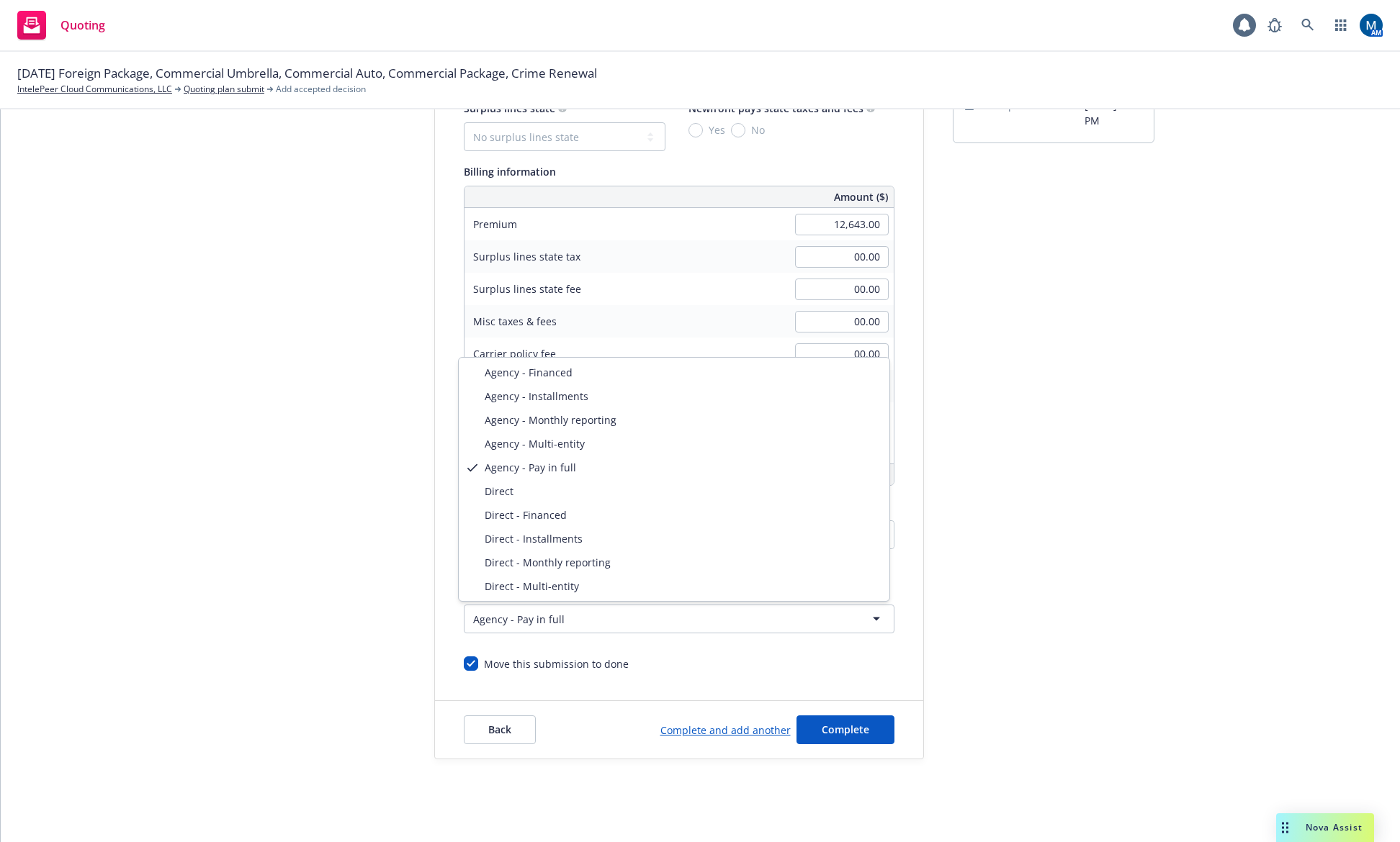
click at [653, 616] on html "Quoting 1 AM 10/01/25 Foreign Package, Commercial Umbrella, Commercial Auto, Co…" at bounding box center [700, 421] width 1400 height 842
select select "AGENCY_INSTALLMENTS"
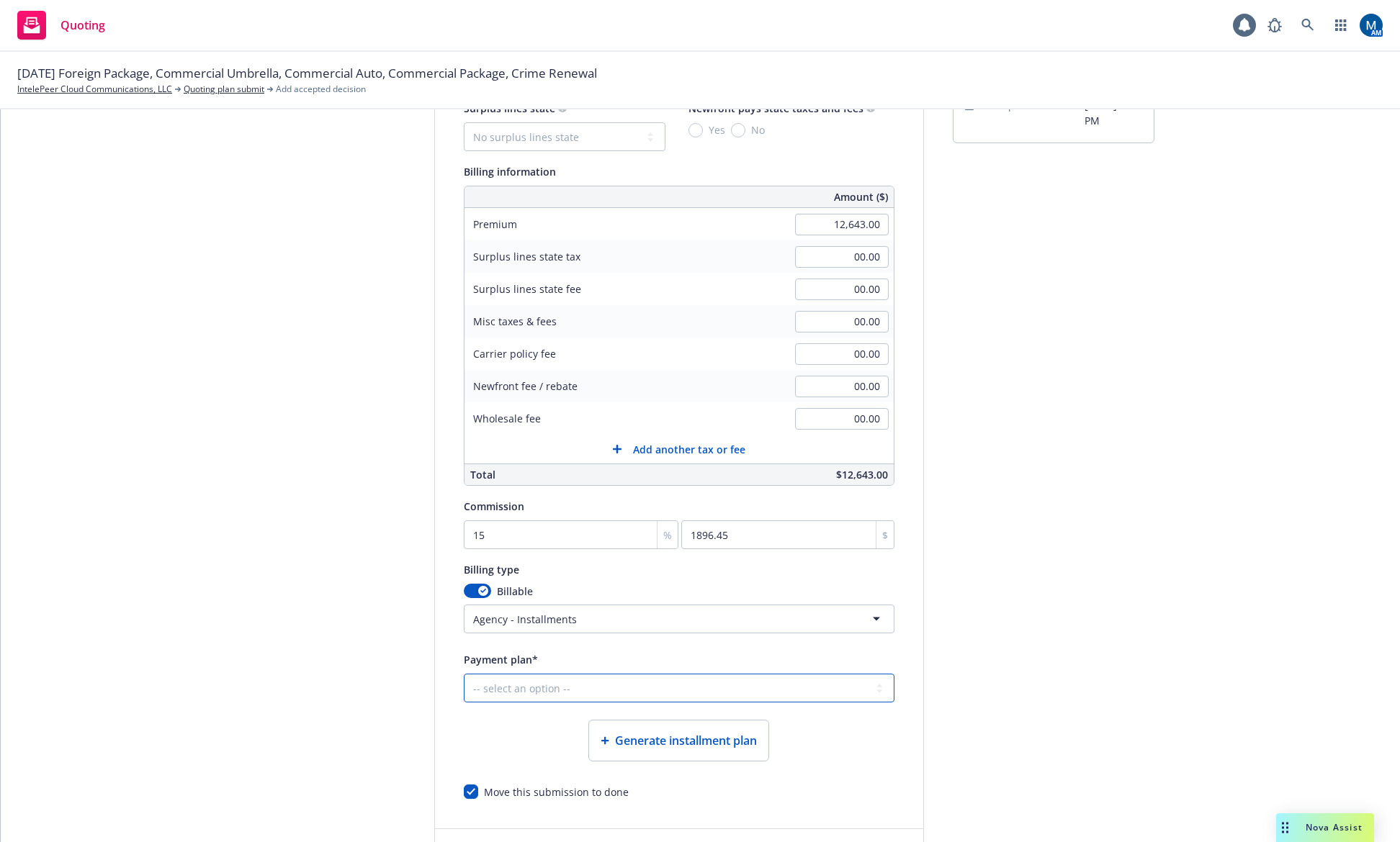
click at [561, 687] on select "-- select an option -- Only down payment 0% down payment + 12 monthly installme…" at bounding box center [679, 688] width 430 height 29
click at [269, 667] on div "Quote initiation Coverage selection 3 Billing info" at bounding box center [326, 455] width 158 height 865
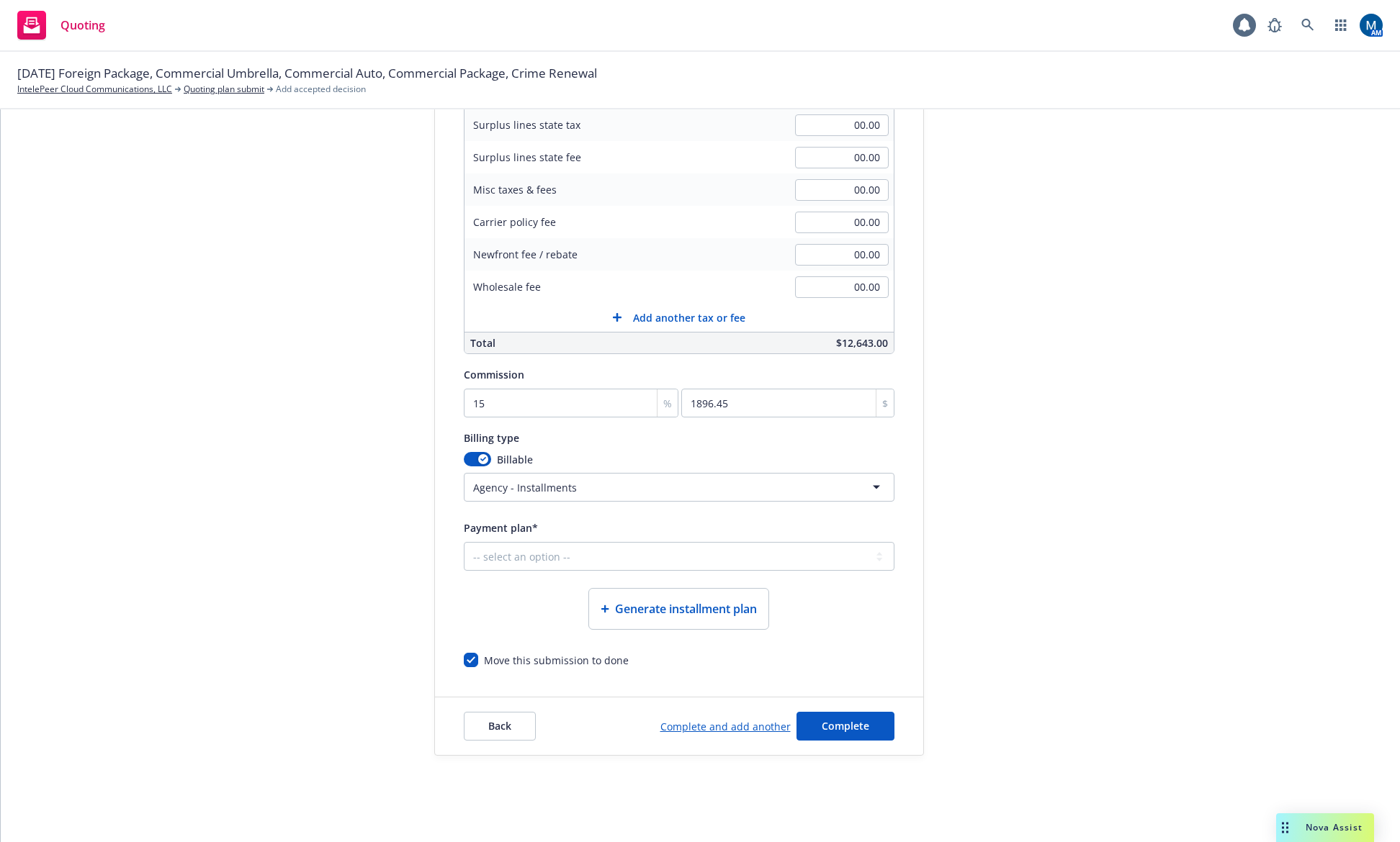
scroll to position [282, 0]
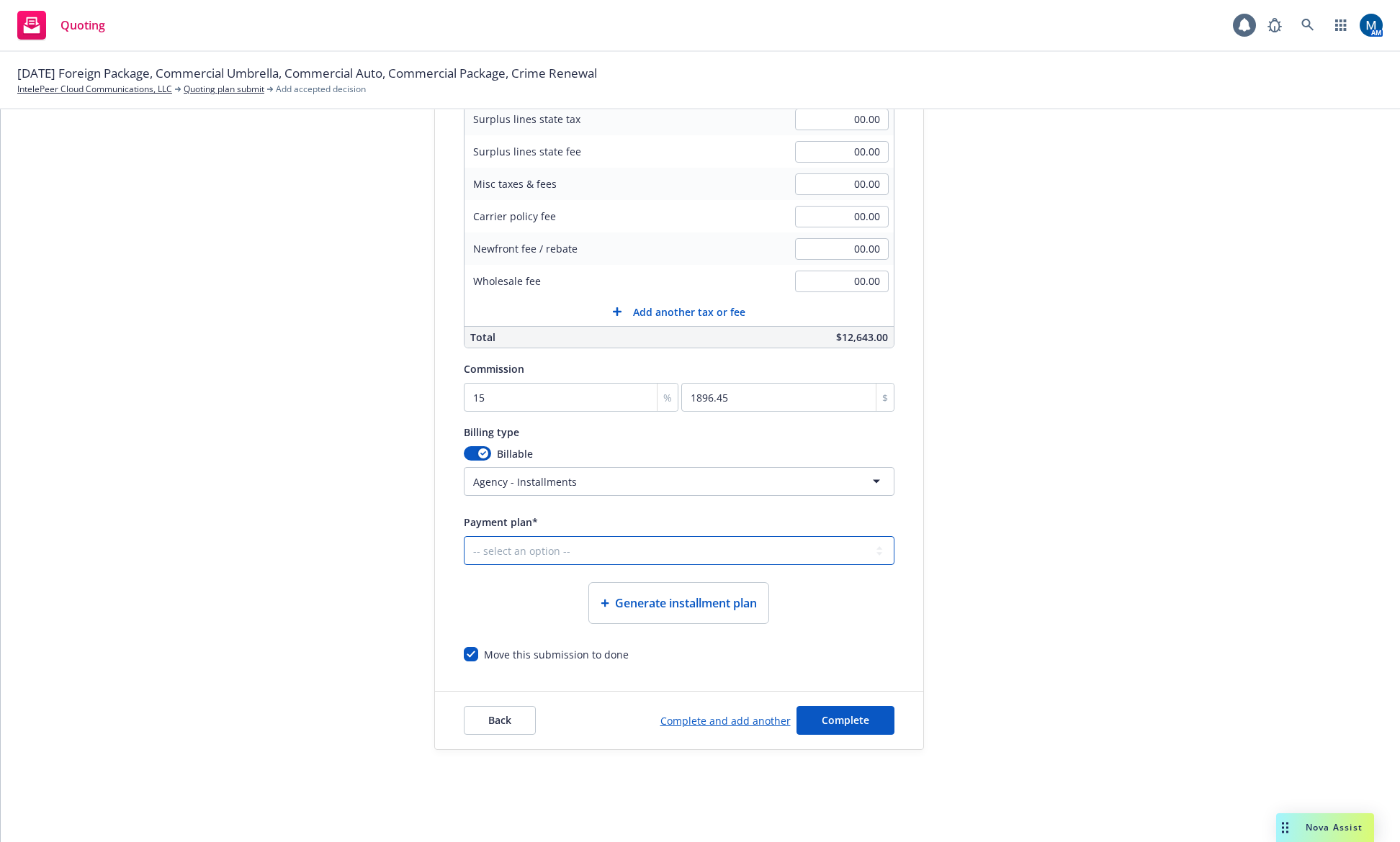
click at [559, 549] on select "-- select an option -- Only down payment 0% down payment + 12 monthly installme…" at bounding box center [679, 551] width 430 height 29
select select "25% down payment + 3 quarterly installments"
click at [464, 537] on select "-- select an option -- Only down payment 0% down payment + 12 monthly installme…" at bounding box center [679, 551] width 430 height 29
select select "QUARTERLY"
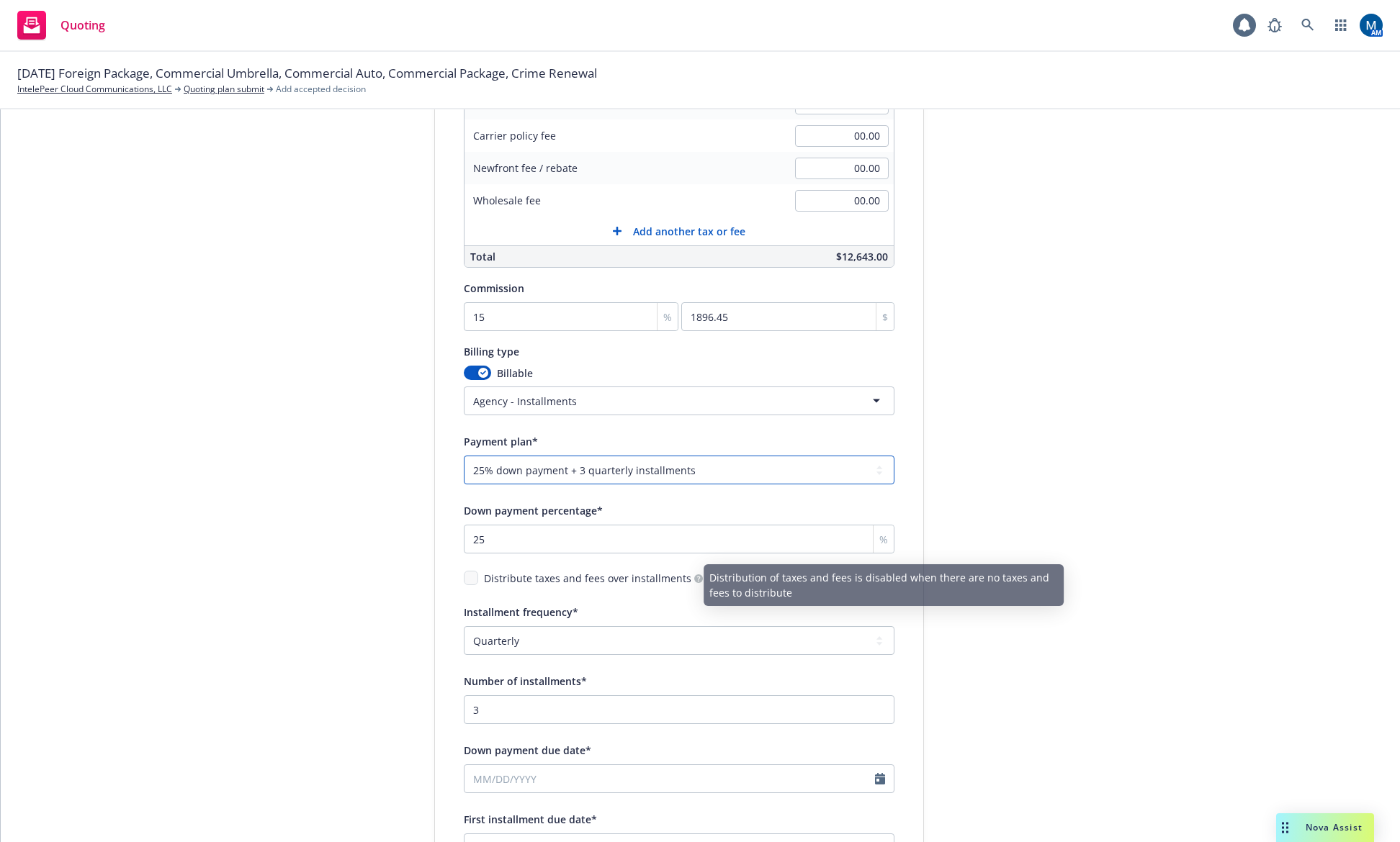
scroll to position [354, 0]
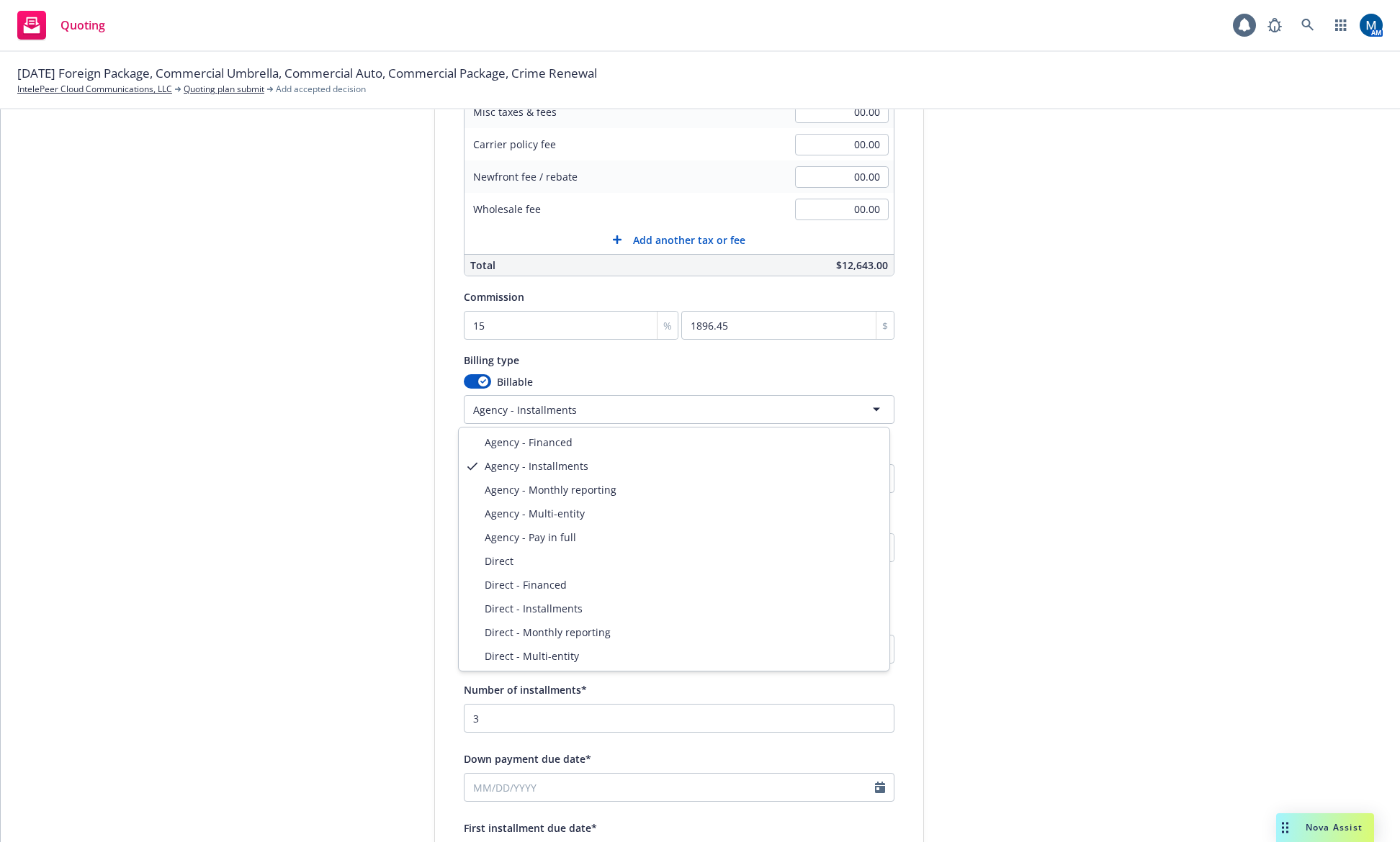
click at [559, 418] on html "Quoting 1 AM 10/01/25 Foreign Package, Commercial Umbrella, Commercial Auto, Co…" at bounding box center [700, 421] width 1400 height 842
select select "AGENCY_PAY_IN_FULL"
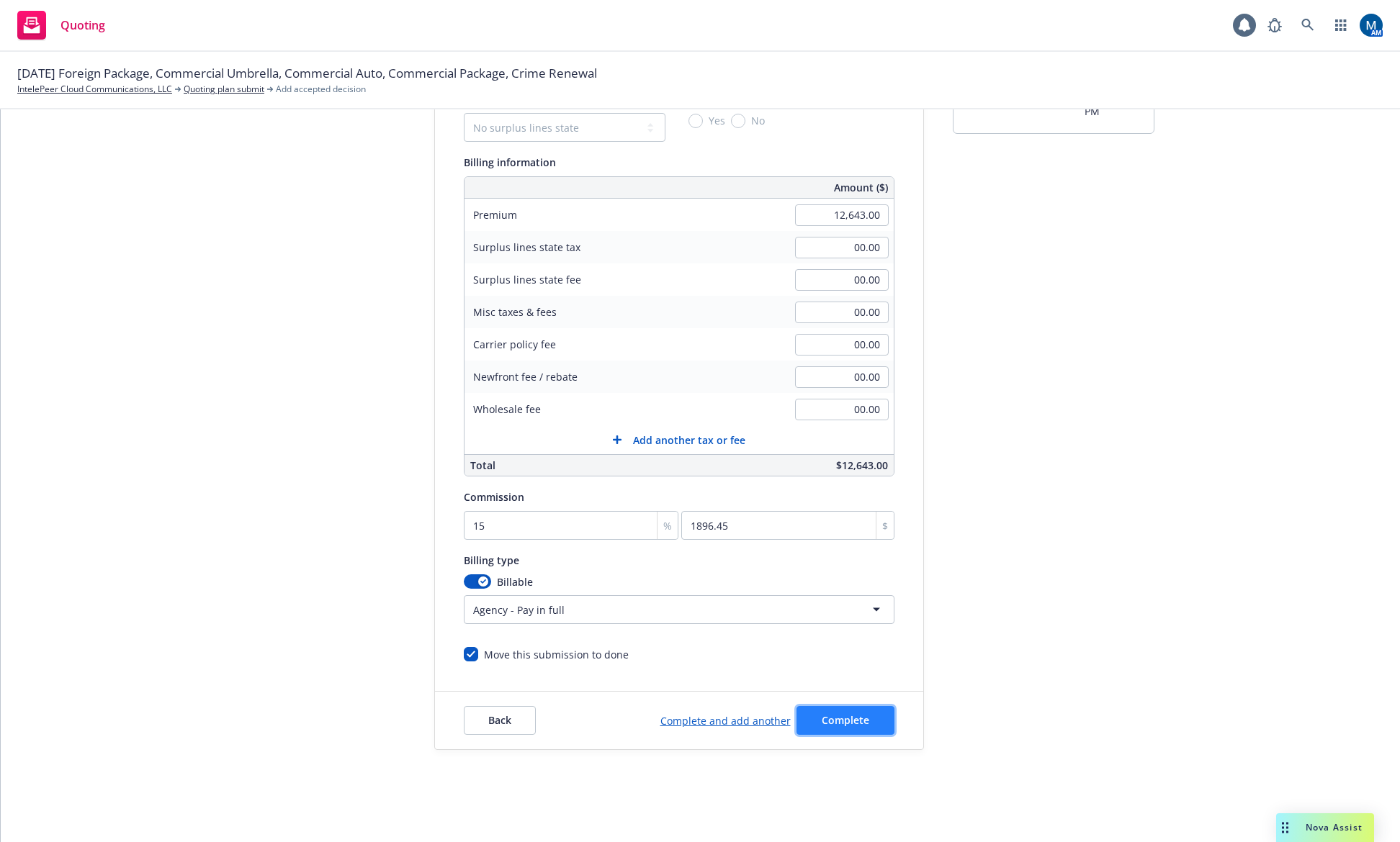
click at [861, 725] on span "Complete" at bounding box center [845, 720] width 48 height 14
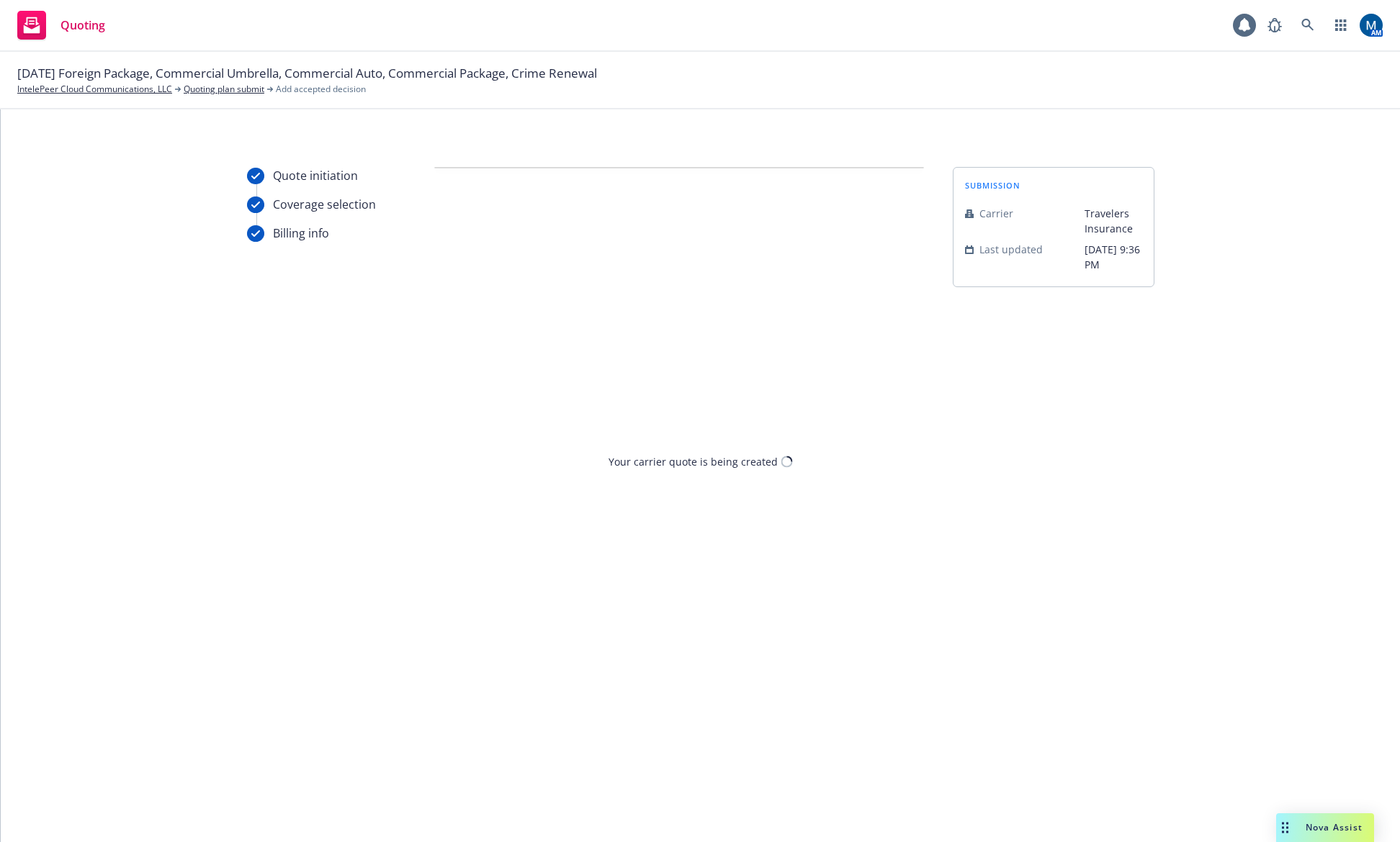
scroll to position [0, 0]
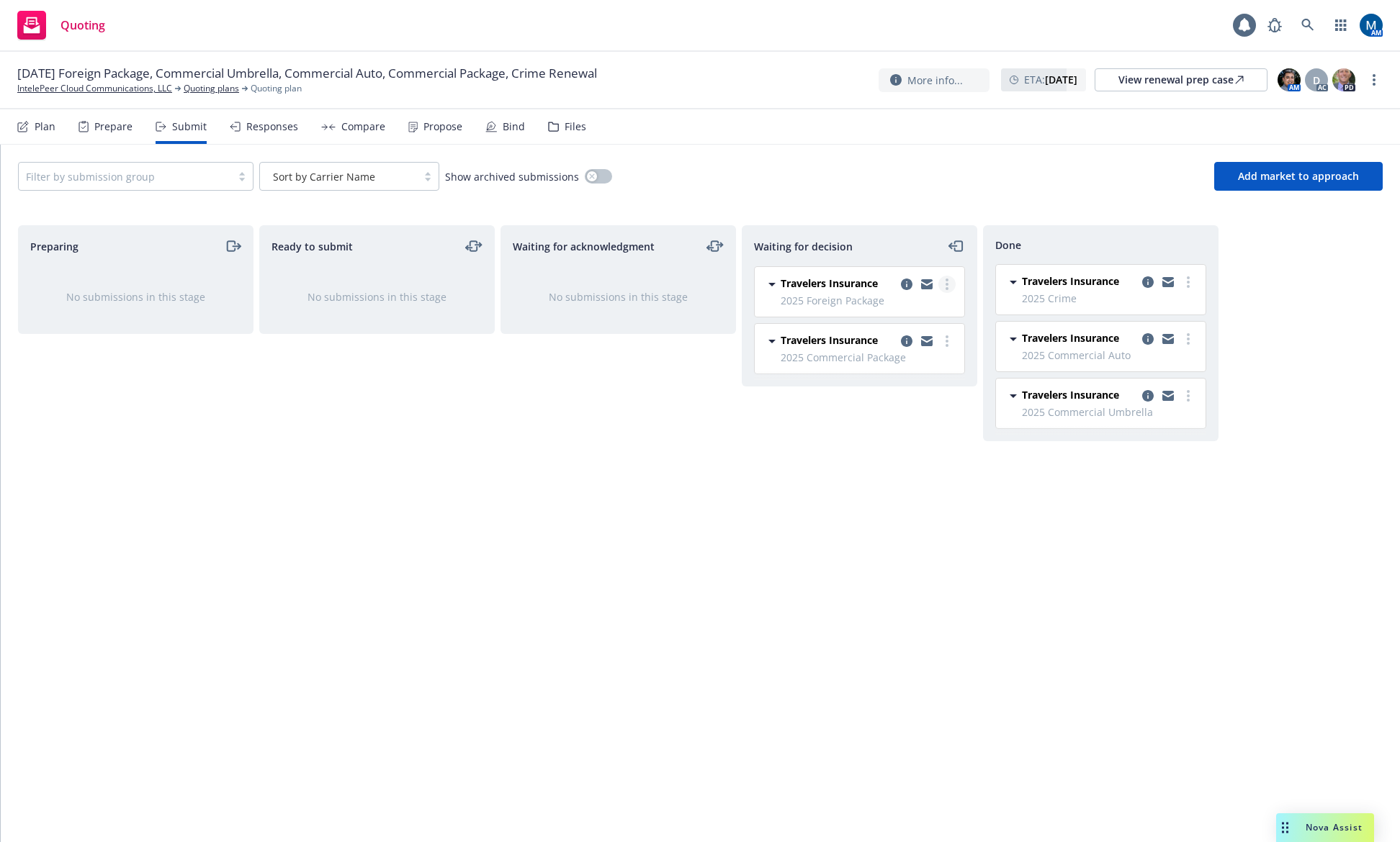
click at [946, 284] on circle "more" at bounding box center [946, 284] width 3 height 3
click at [922, 378] on link "Add accepted decision" at bounding box center [882, 372] width 144 height 29
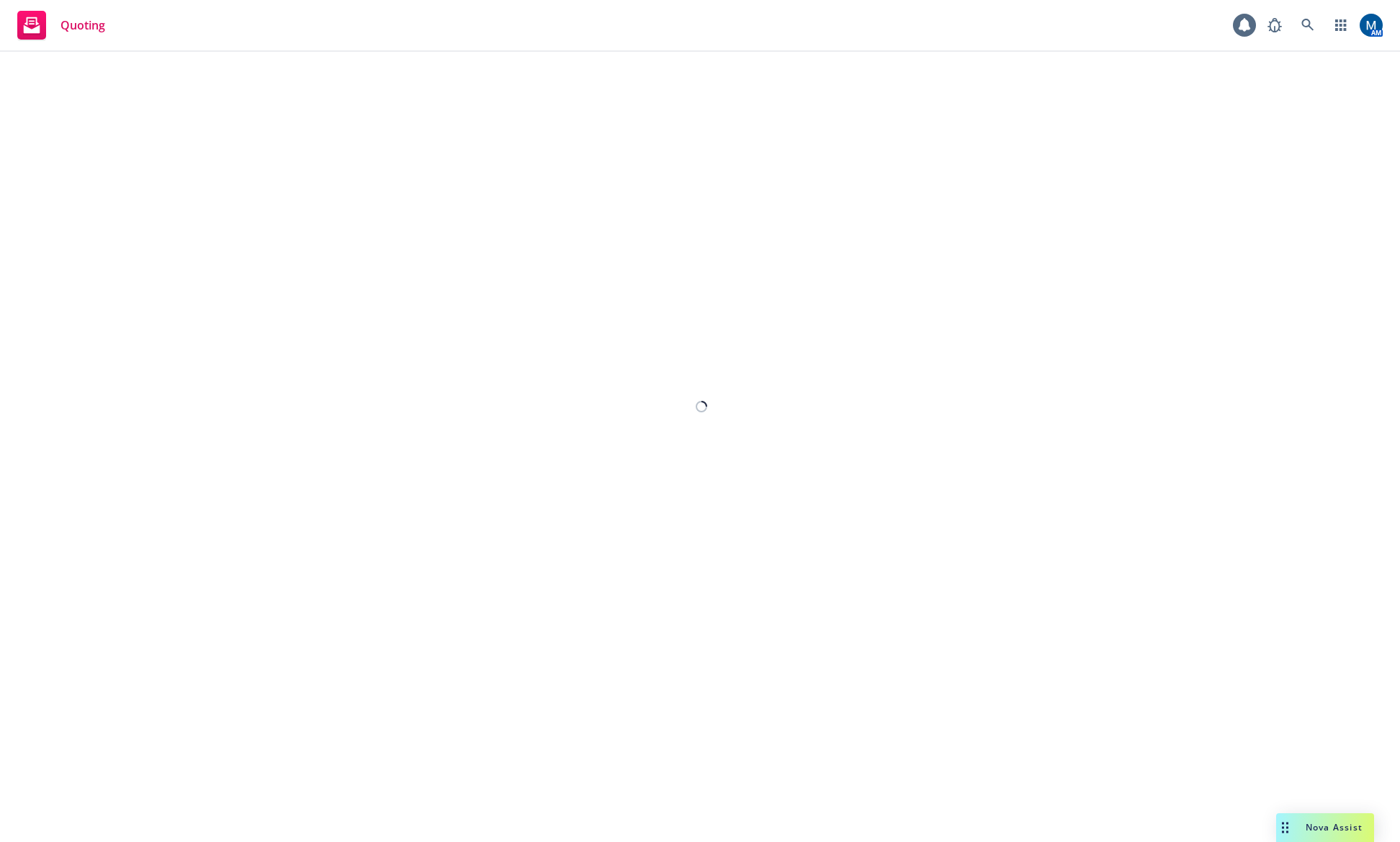
select select "12"
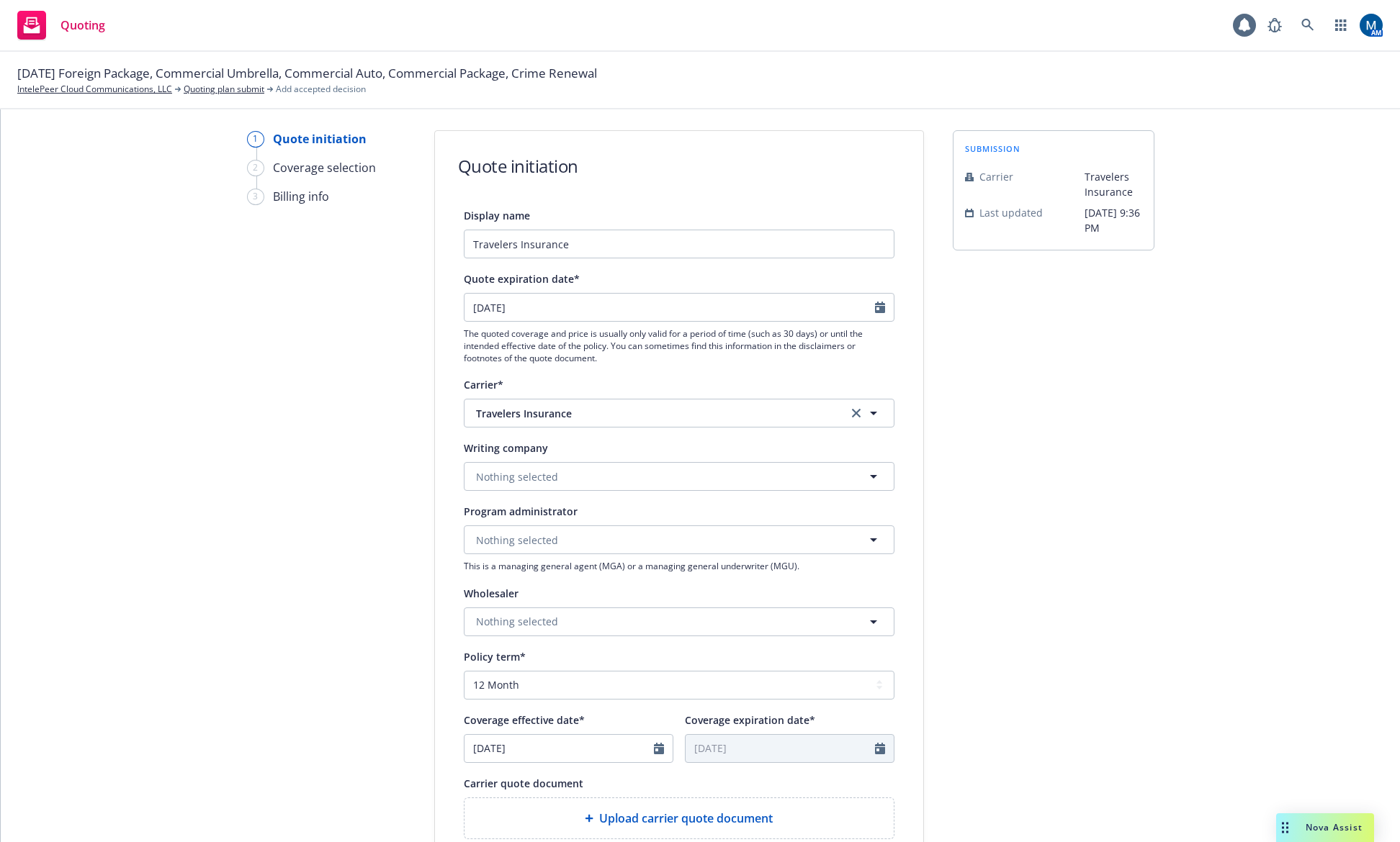
scroll to position [72, 0]
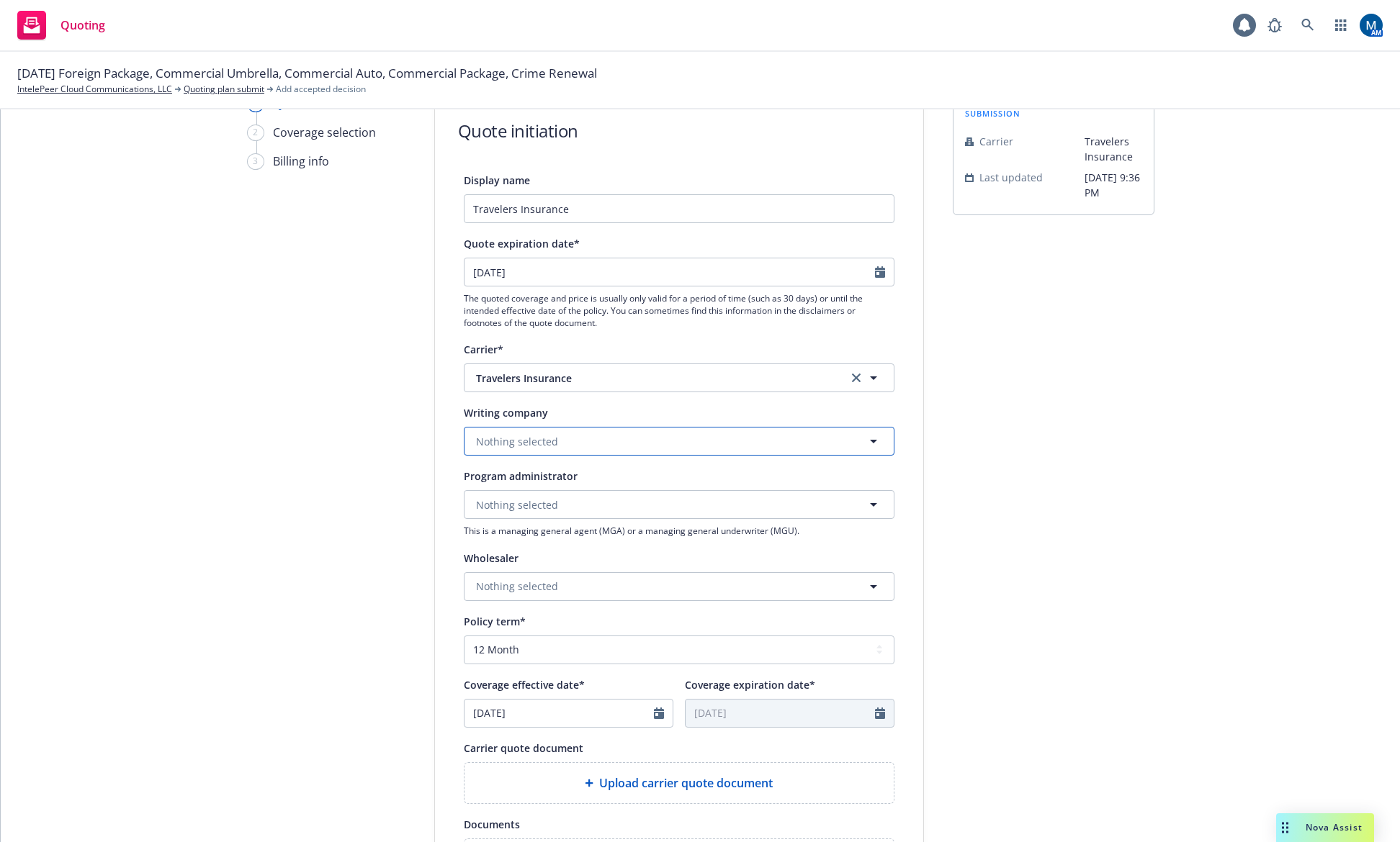
click at [581, 441] on button "Nothing selected" at bounding box center [679, 441] width 430 height 29
click at [542, 439] on span "Nothing selected" at bounding box center [517, 441] width 83 height 15
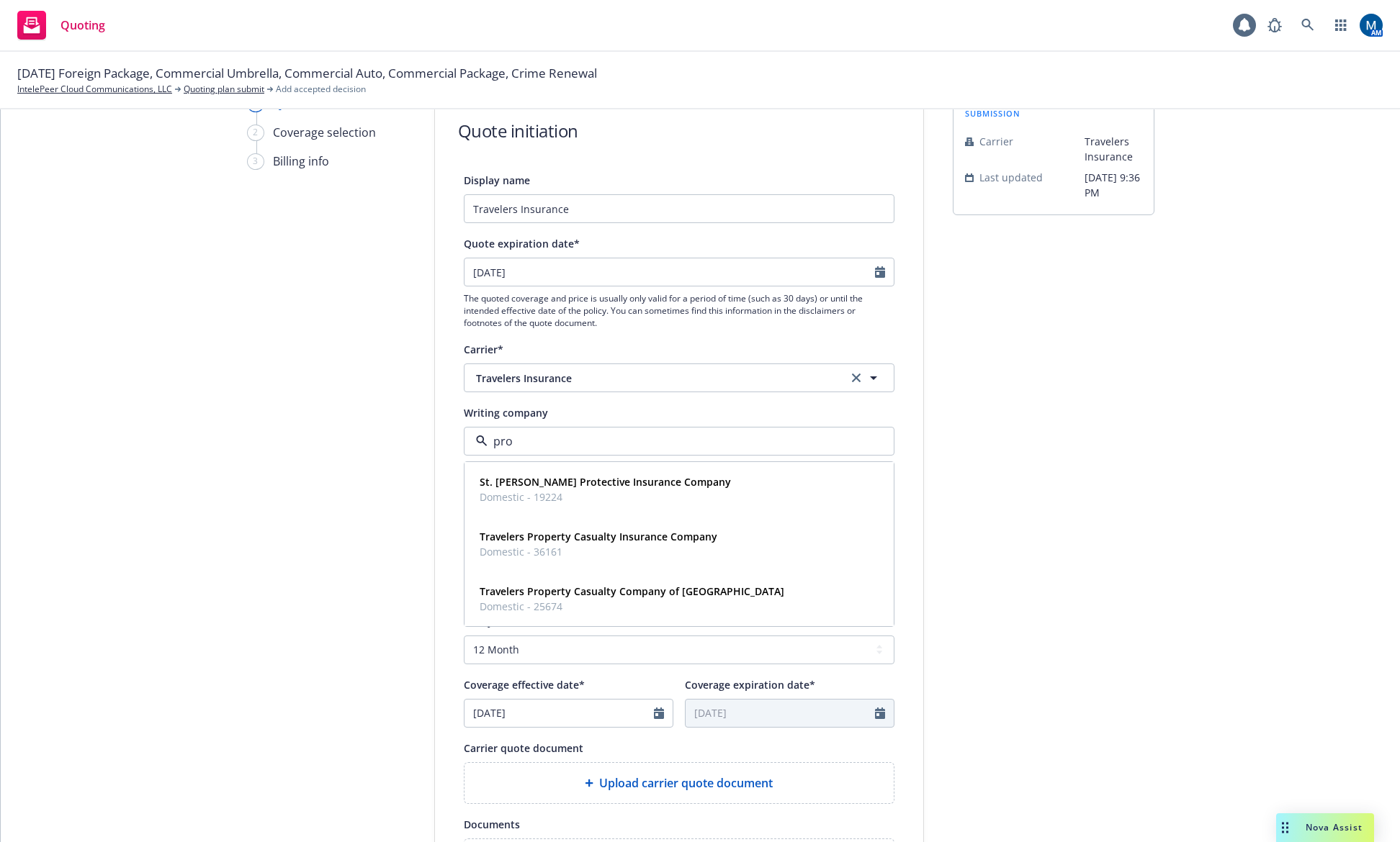
type input "prop"
click at [570, 533] on strong "Travelers Property Casualty Company of America" at bounding box center [632, 537] width 304 height 14
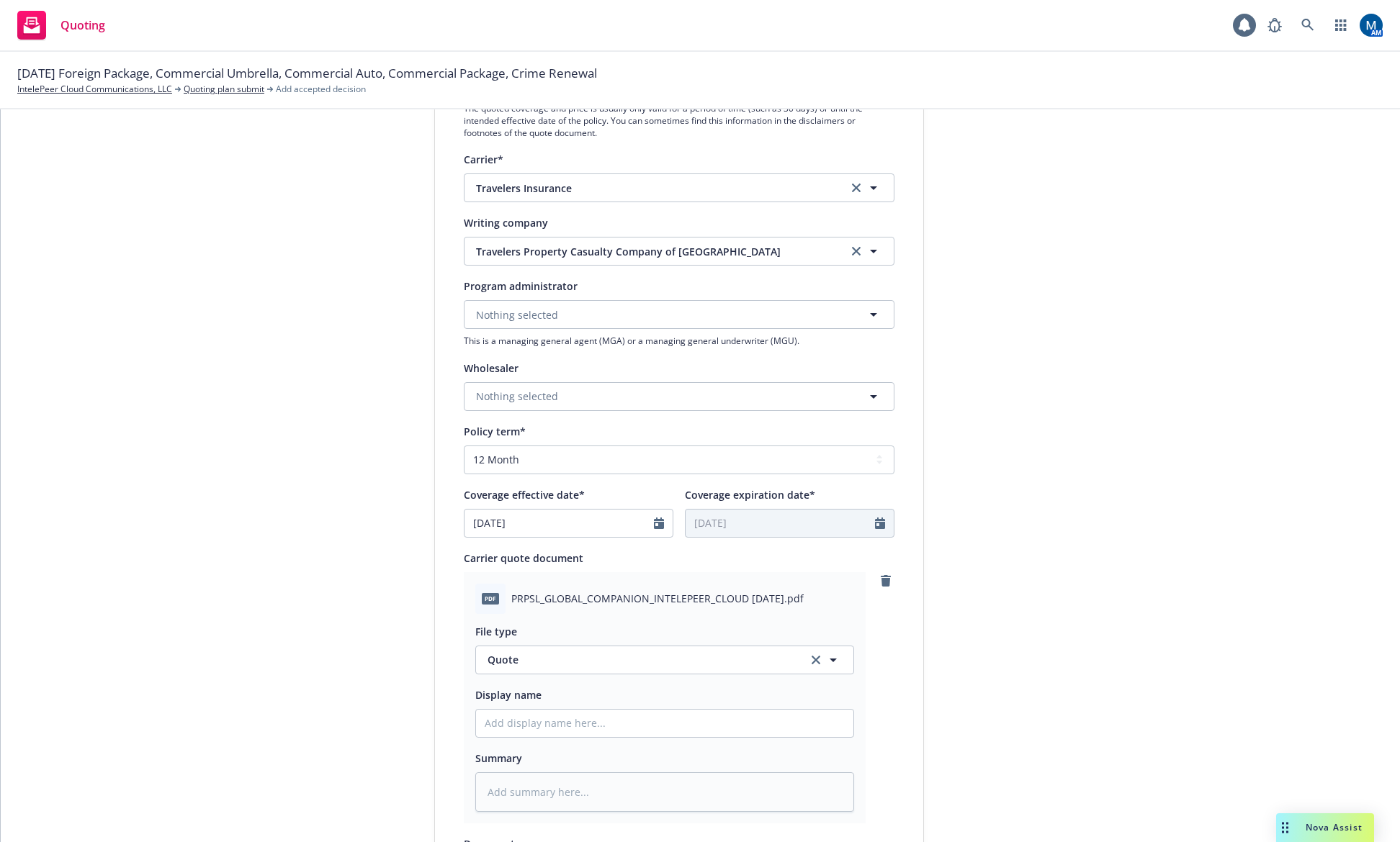
scroll to position [288, 0]
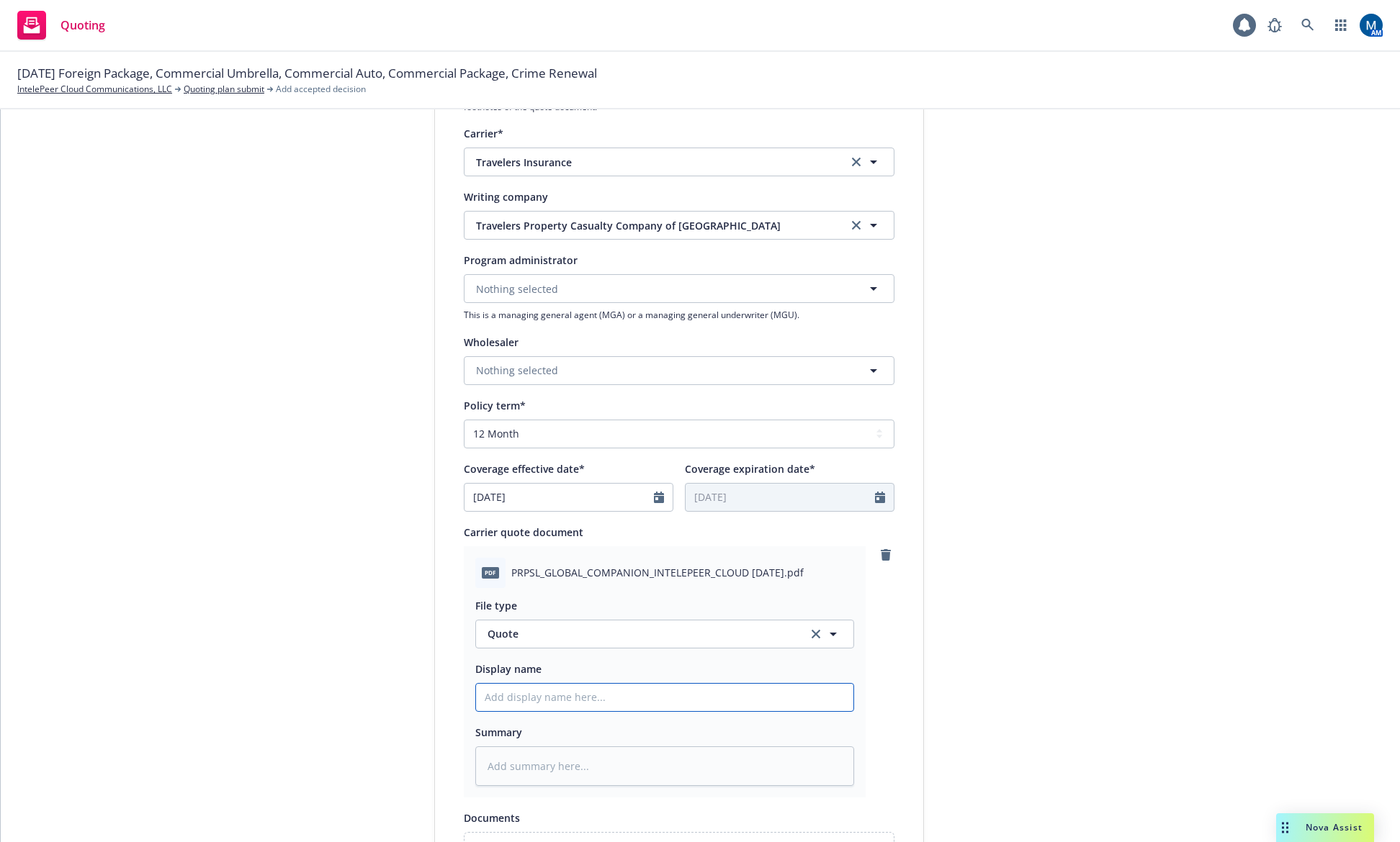
click at [591, 709] on input "Display name" at bounding box center [665, 697] width 378 height 27
type textarea "x"
type input "2"
type textarea "x"
type input "25"
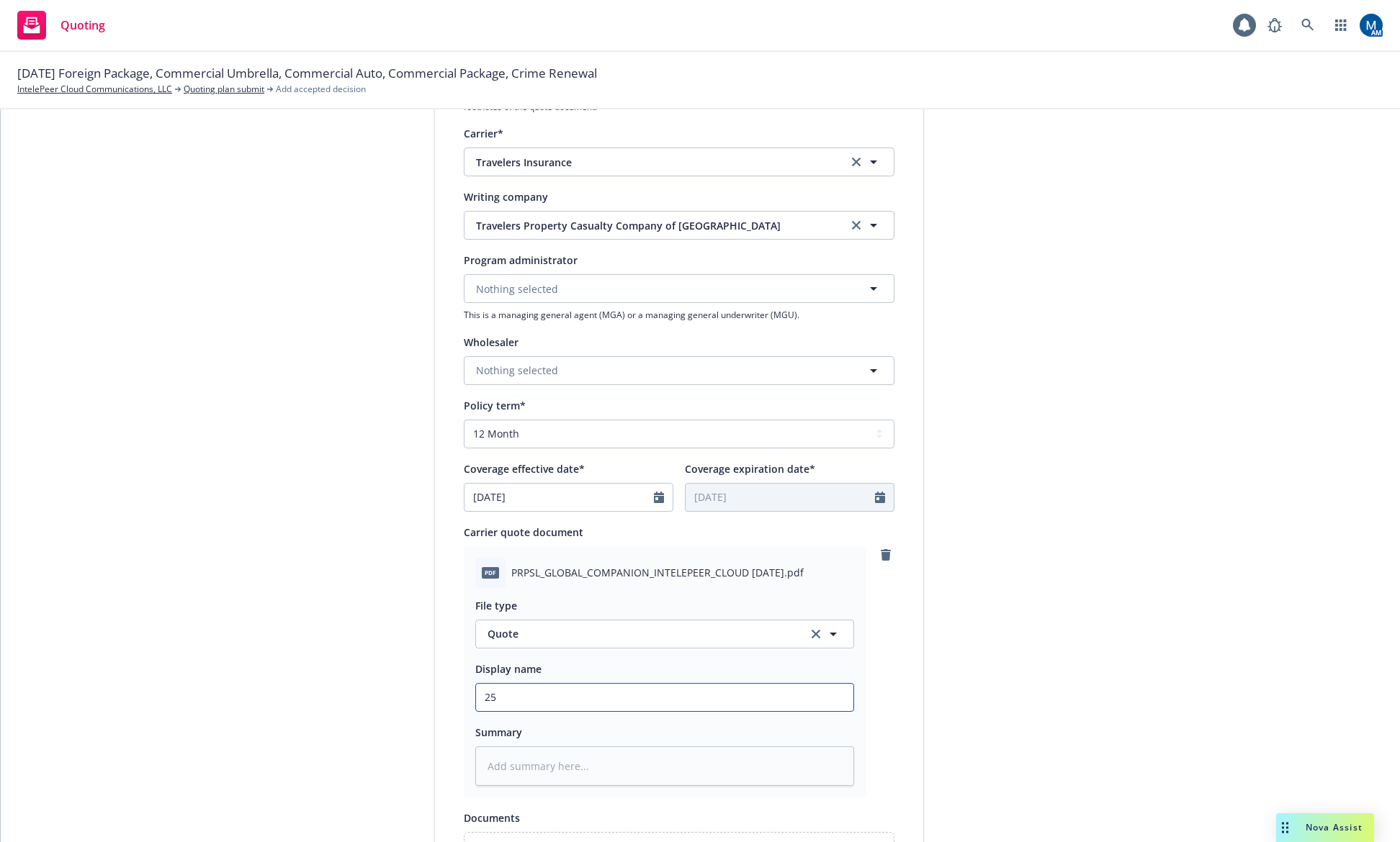
type textarea "x"
type input "25-"
type textarea "x"
type input "25-2"
type textarea "x"
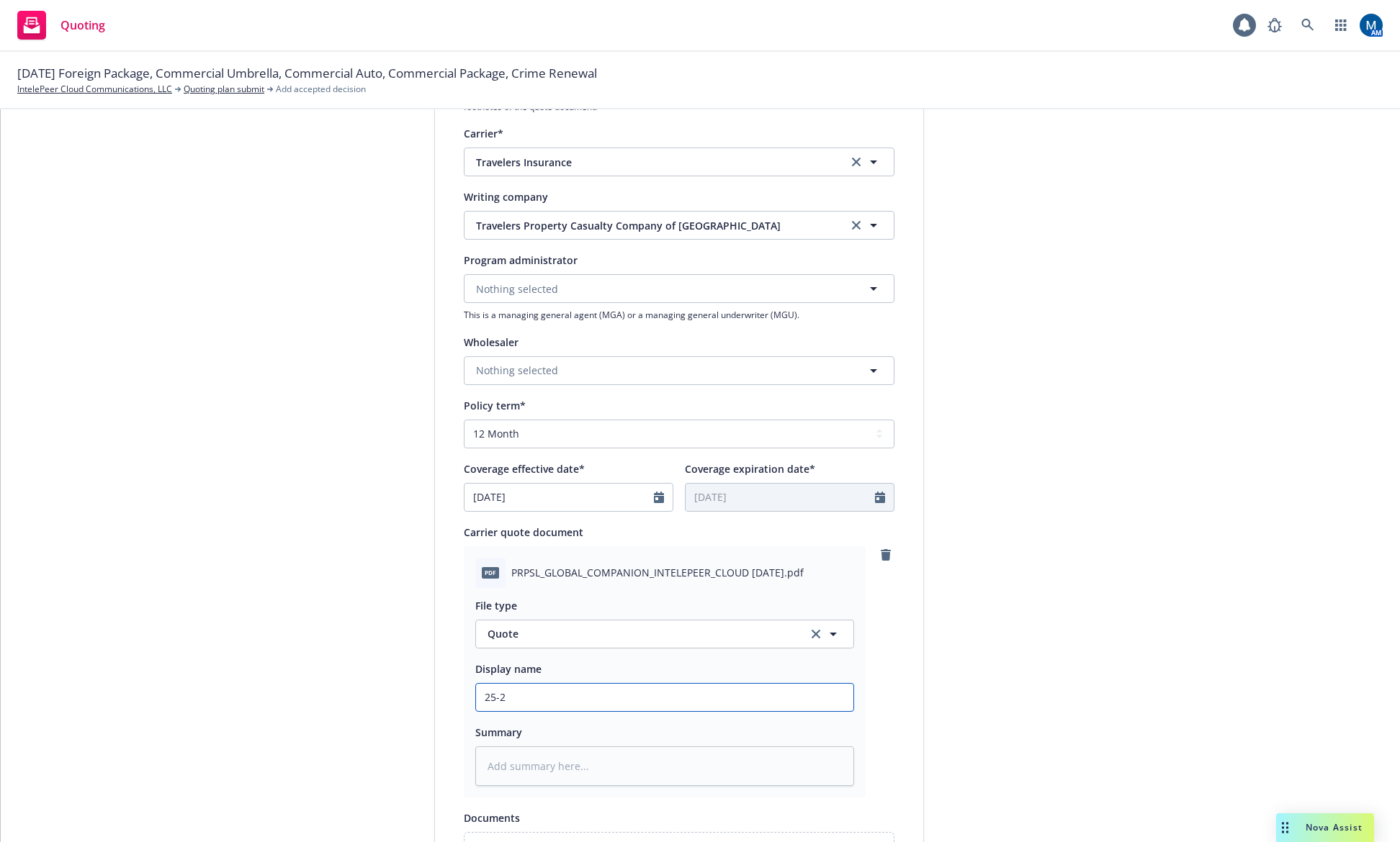
type input "25-26"
type textarea "x"
type input "25-26"
type textarea "x"
type input "25-26 G"
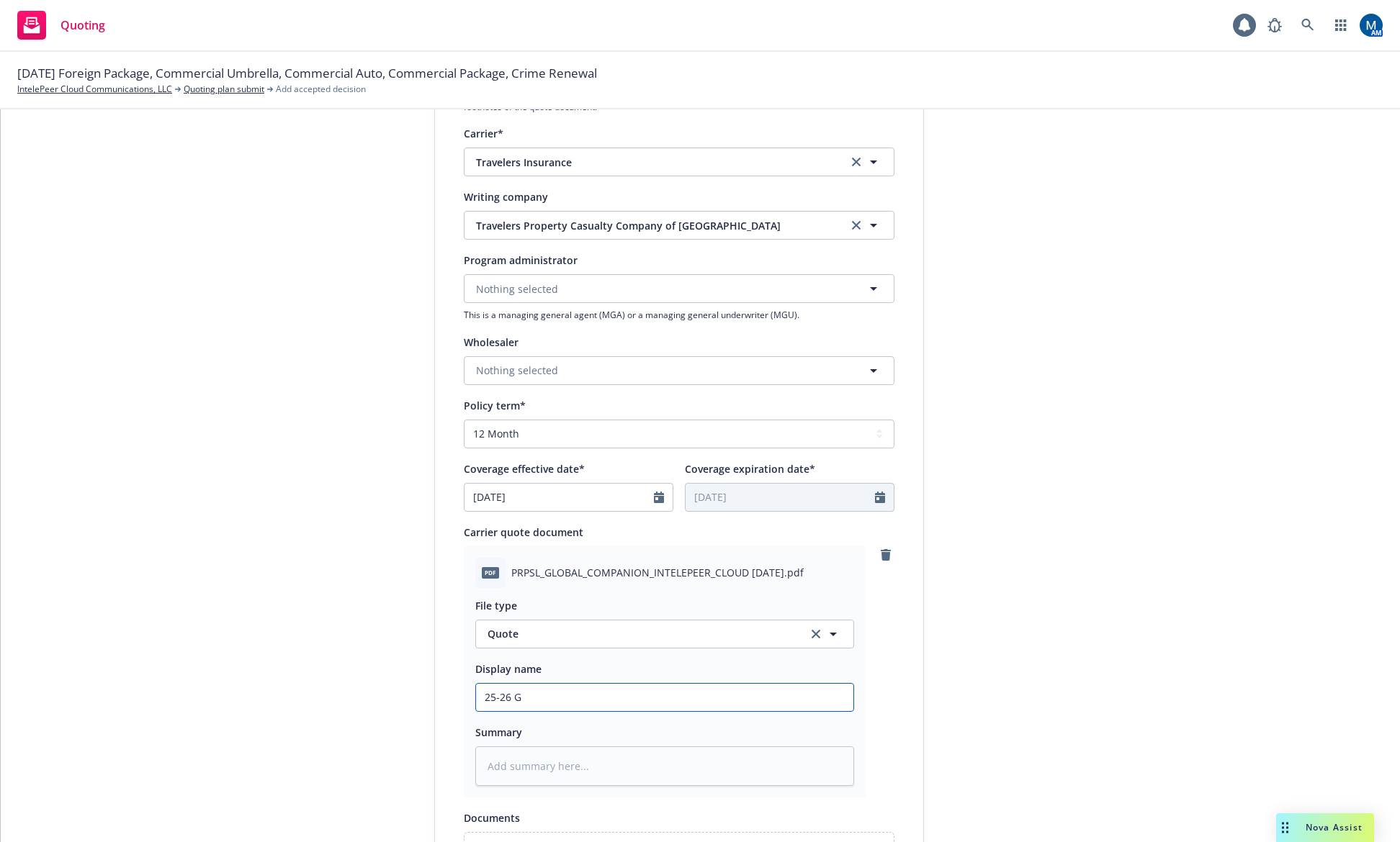
type textarea "x"
type input "25-26"
type textarea "x"
type input "25-26 F"
type textarea "x"
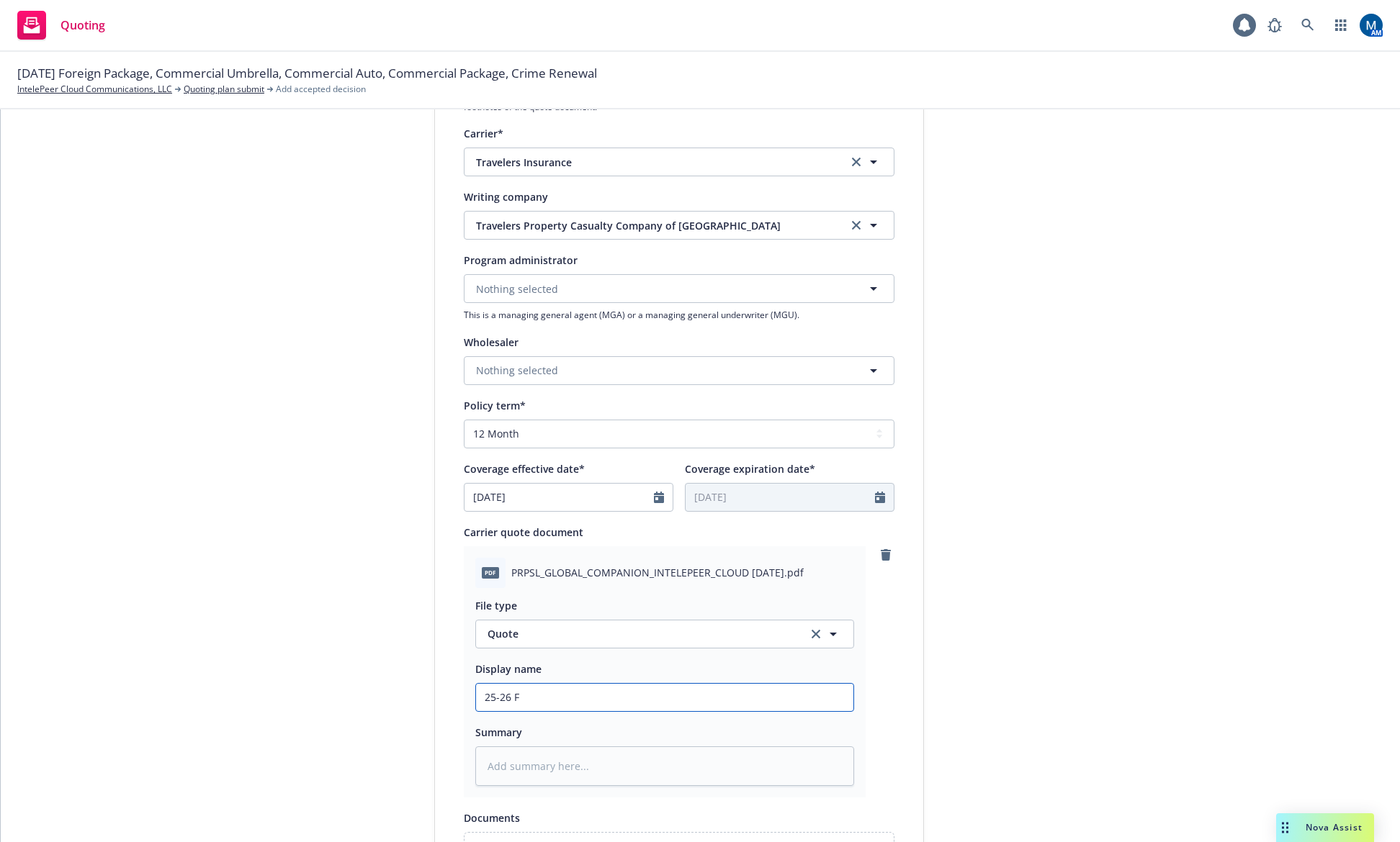
type input "25-26 FP"
type textarea "x"
type input "25-26 FPK"
type textarea "x"
type input "25-26 FPKG"
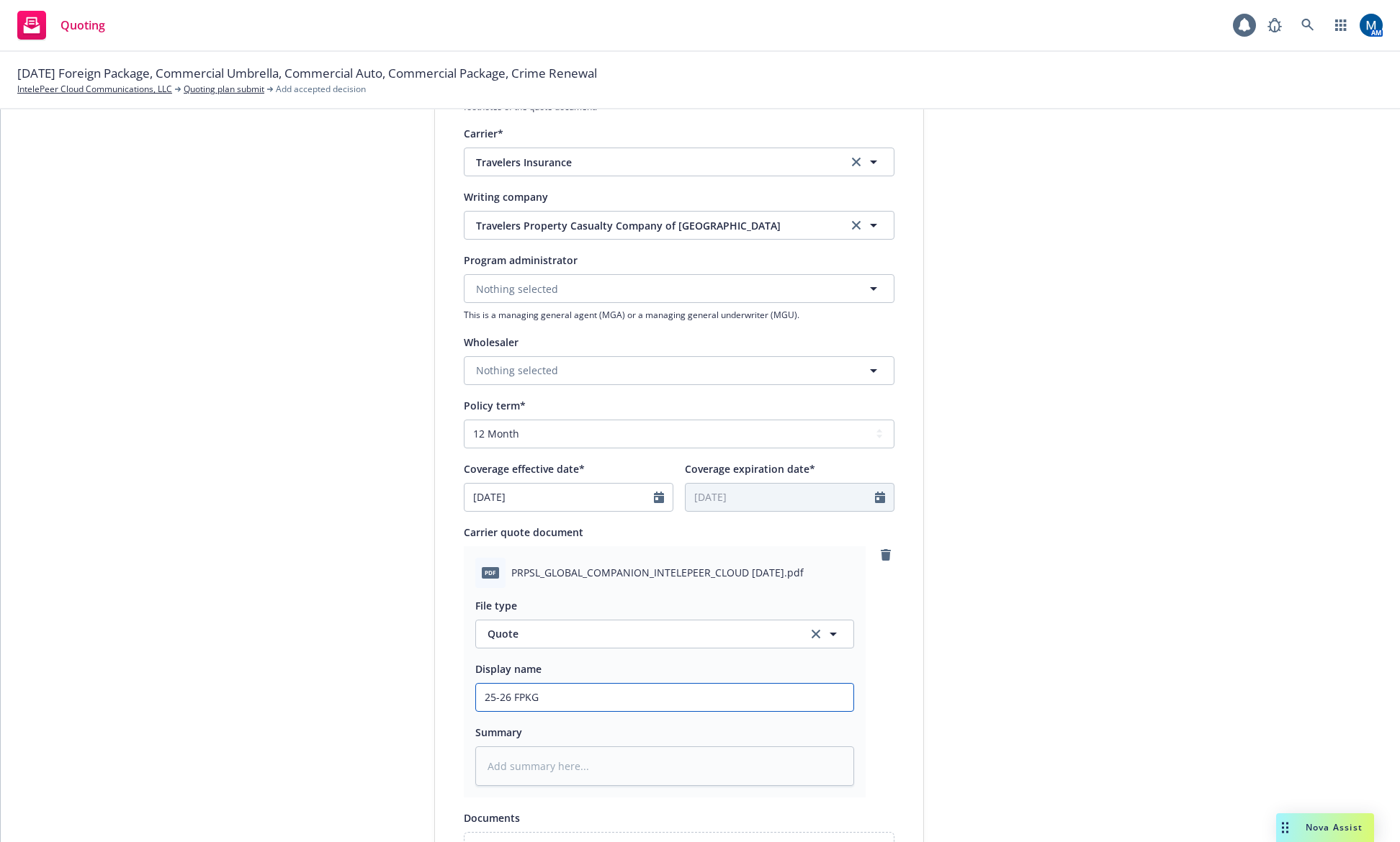
type textarea "x"
type input "25-26 FPKG"
type textarea "x"
type input "25-26 FPKG Q"
type textarea "x"
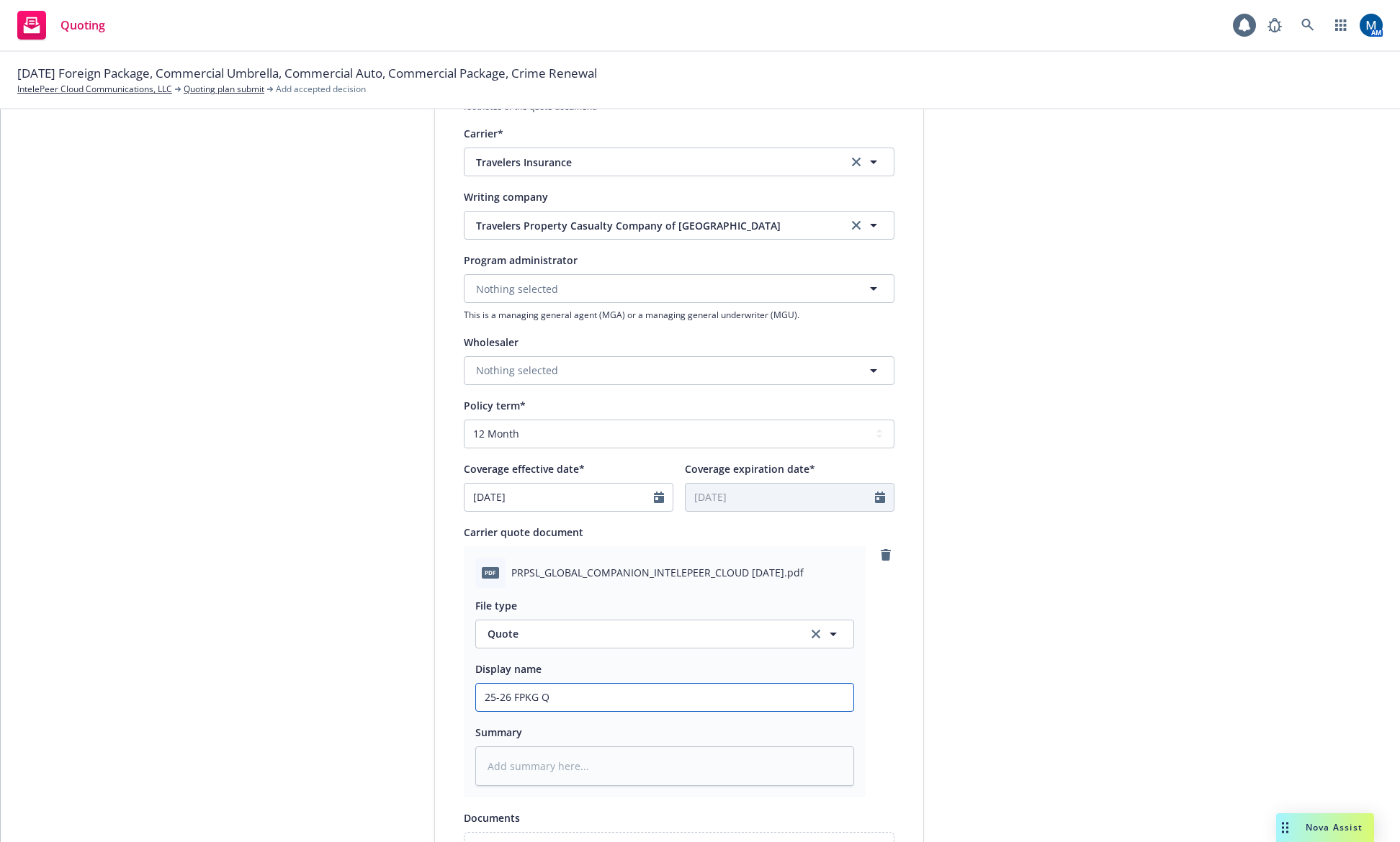
type input "25-26 FPKG Qu"
type textarea "x"
type input "25-26 FPKG Quo"
type textarea "x"
type input "25-26 FPKG Quot"
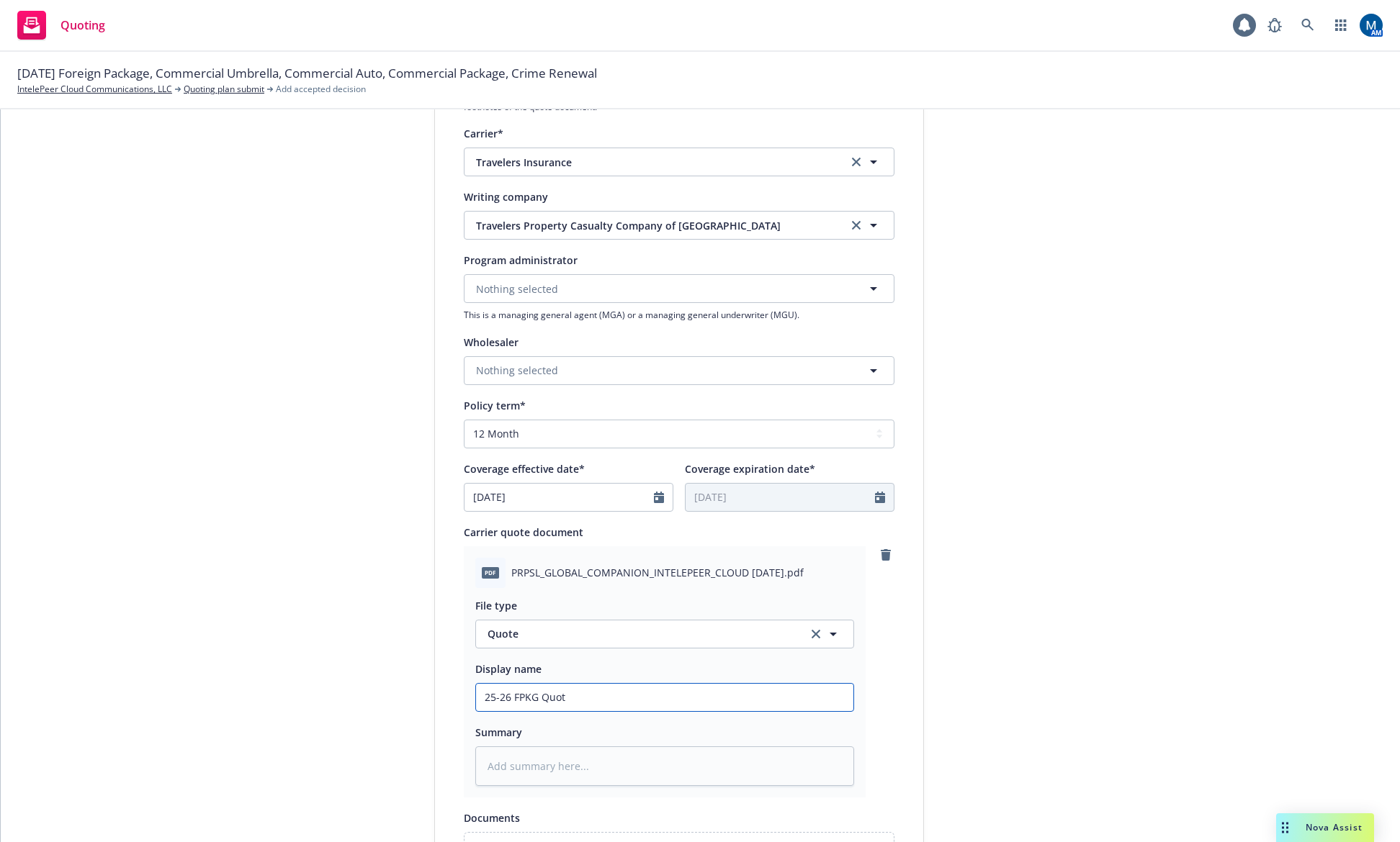
type textarea "x"
type input "25-26 FPKG Quote"
type textarea "x"
type input "25-26 FPKG Quote,"
type textarea "x"
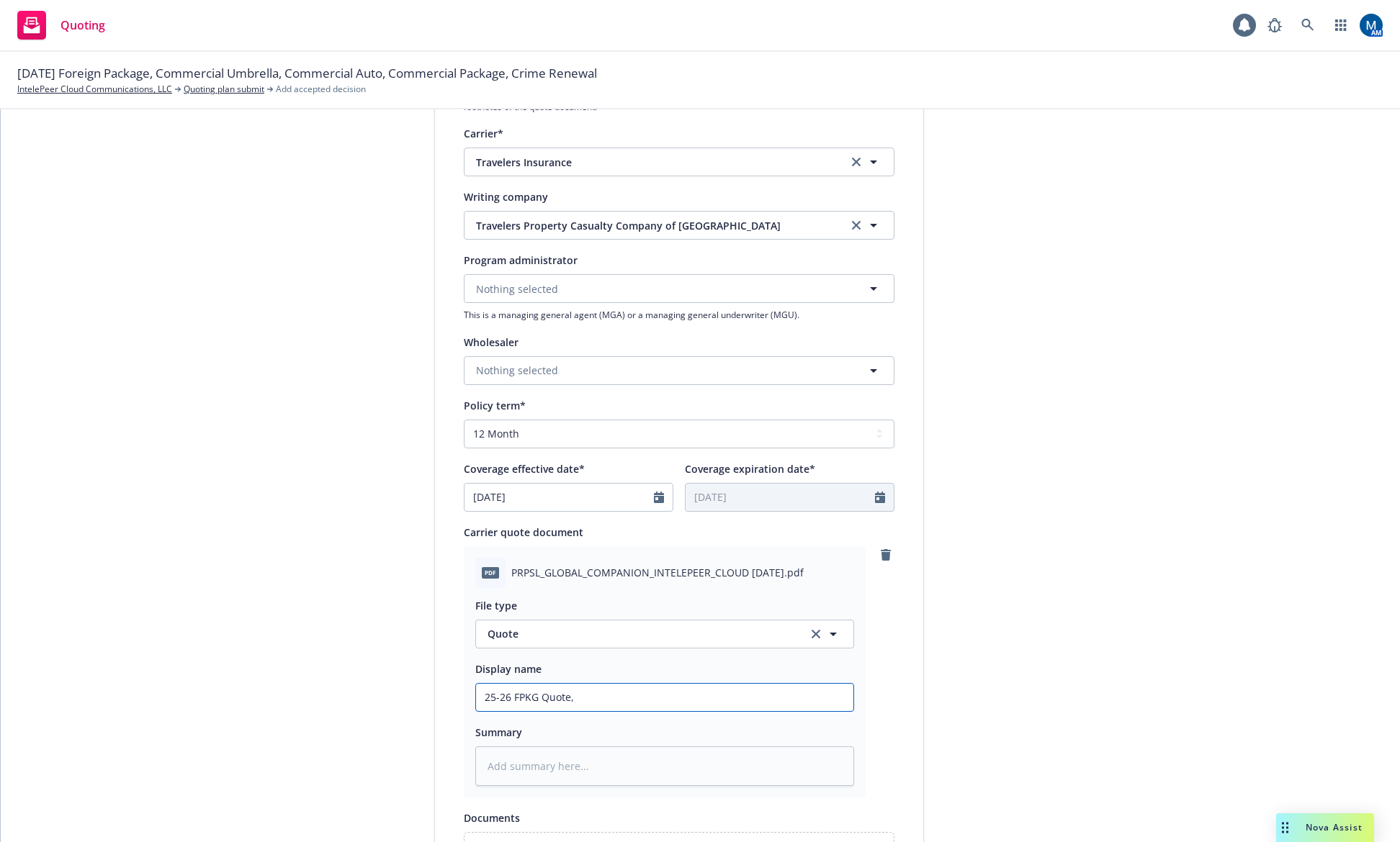
type input "25-26 FPKG Quote,"
type textarea "x"
type input "25-26 FPKG Quote, P"
type textarea "x"
type input "25-26 FPKG Quote, Pr"
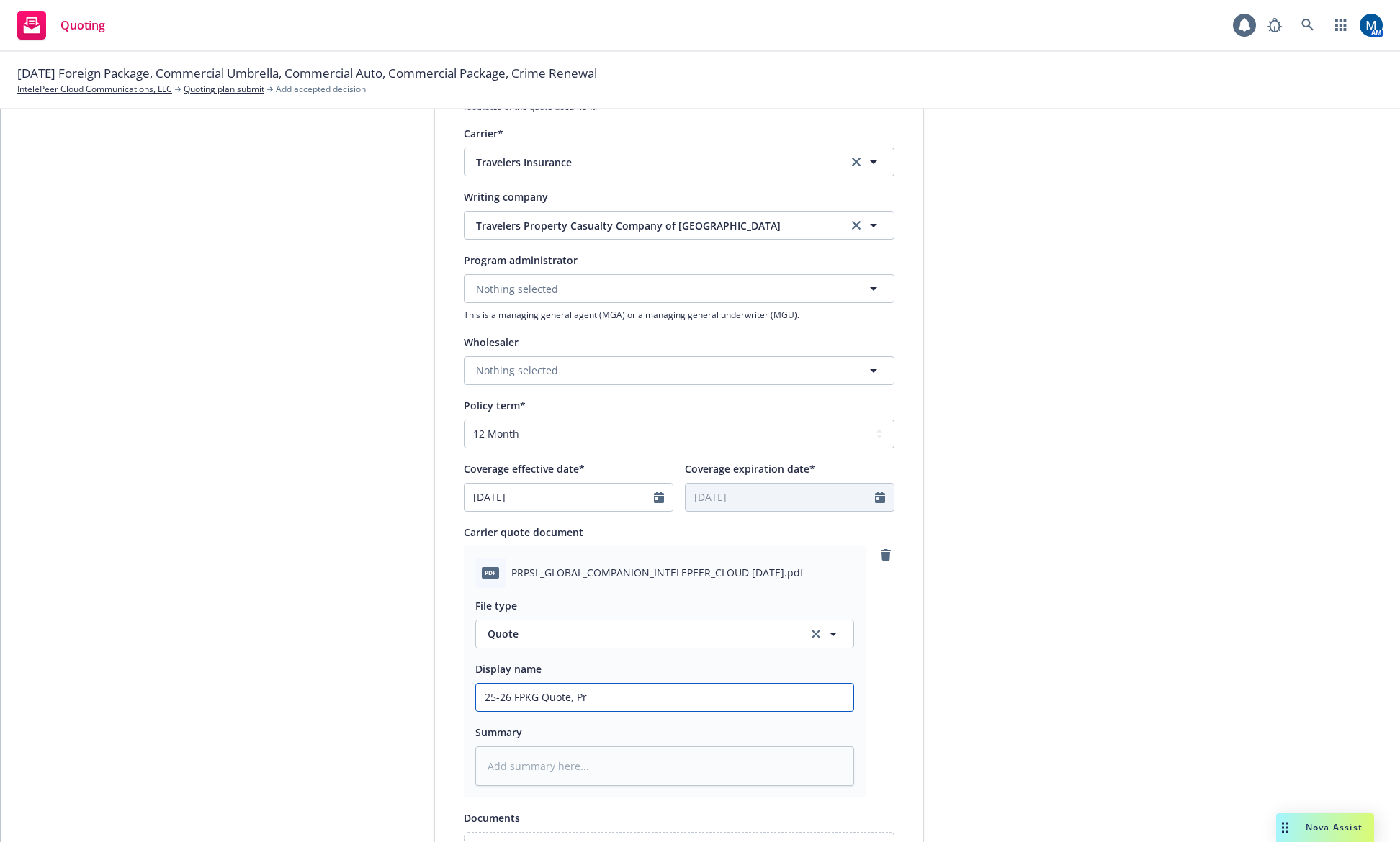
type textarea "x"
type input "25-26 FPKG Quote, Pro"
type textarea "x"
type input "25-26 FPKG Quote, Prop"
type textarea "x"
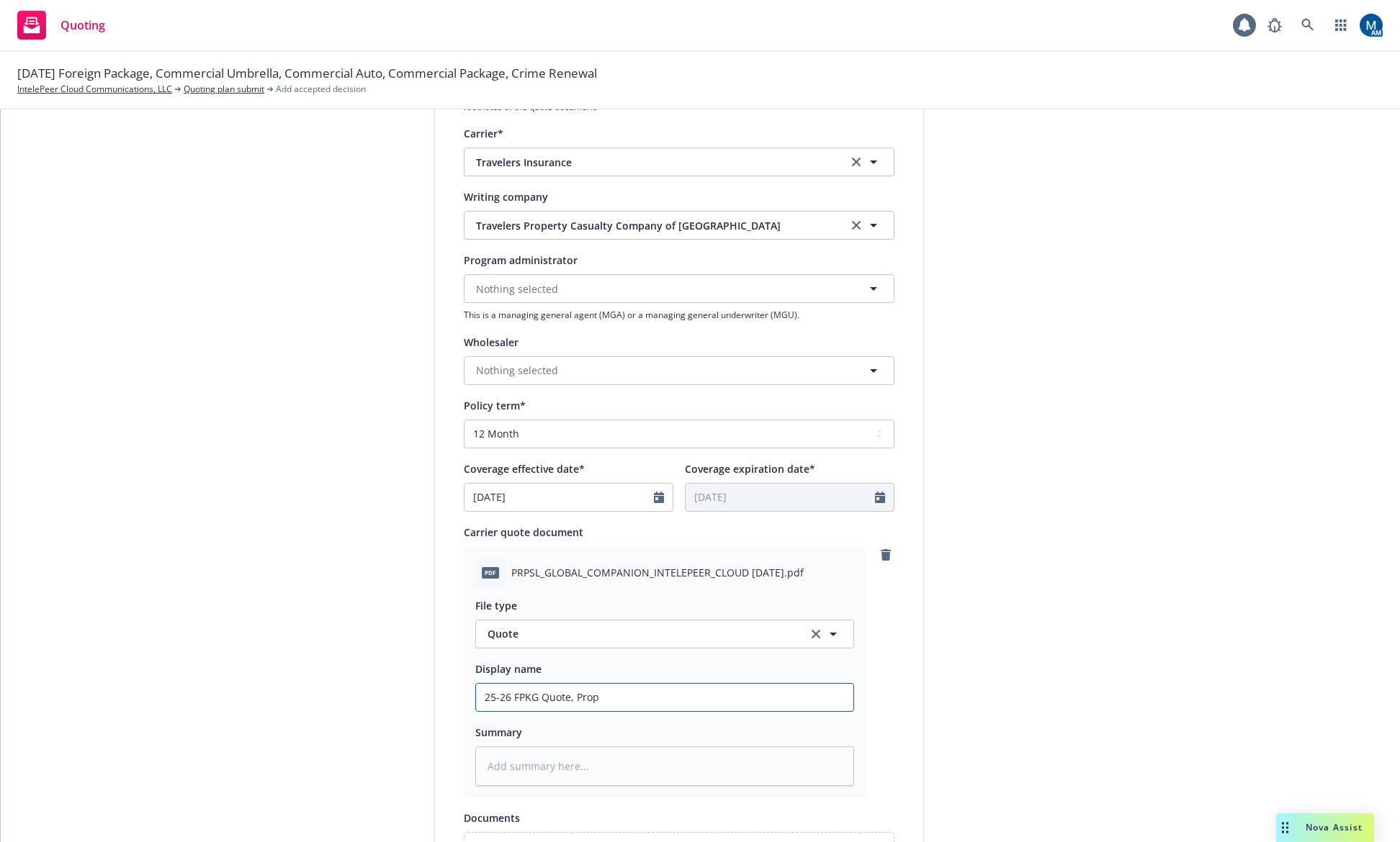
type input "25-26 FPKG Quote, Propo"
type textarea "x"
type input "25-26 FPKG Quote, Propos"
type textarea "x"
type input "25-26 FPKG Quote, Proposa"
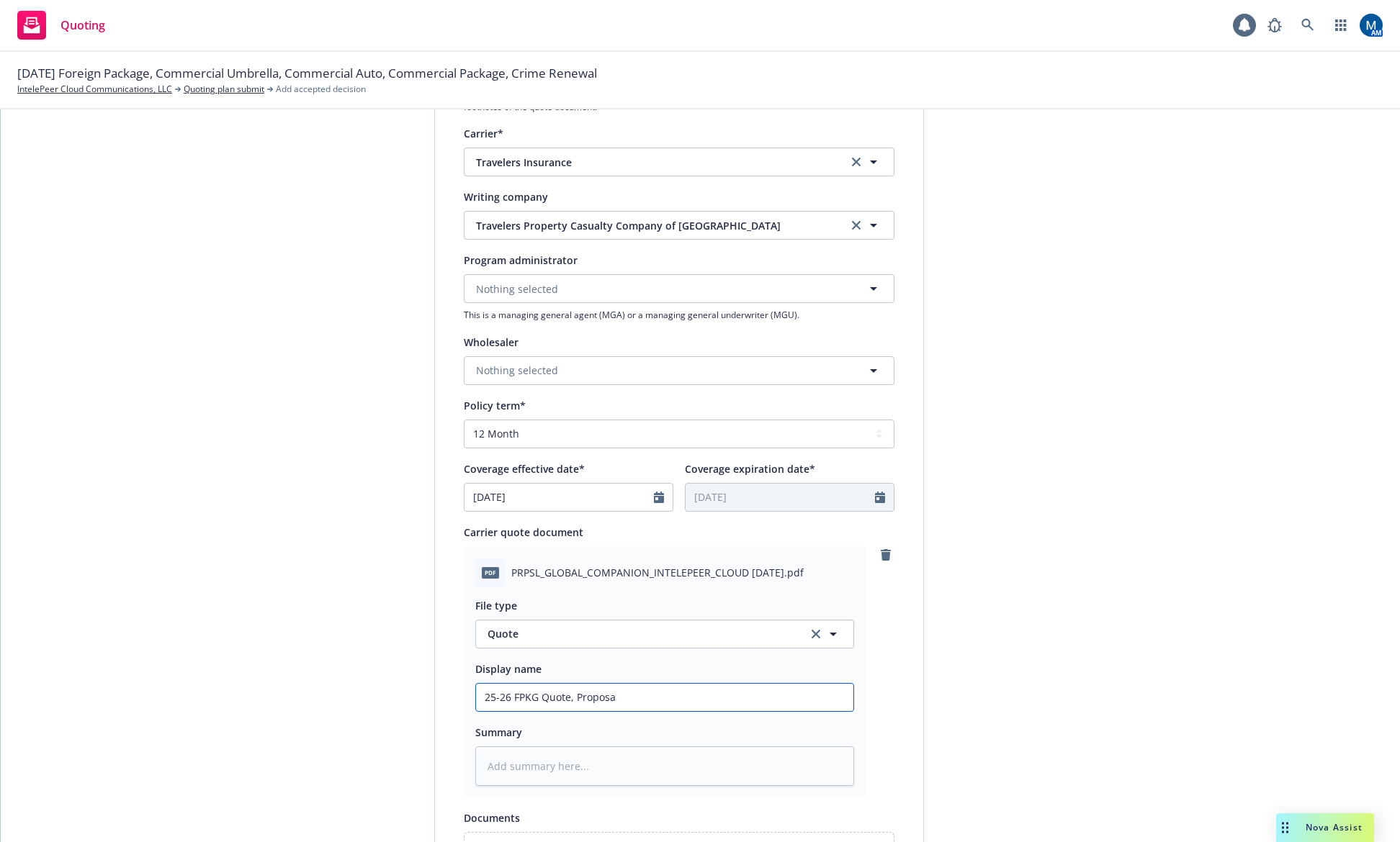
type textarea "x"
type input "25-26 FPKG Quote, Proposal"
type textarea "x"
type input "25-26 FPKG Quote, Proposal"
type textarea "x"
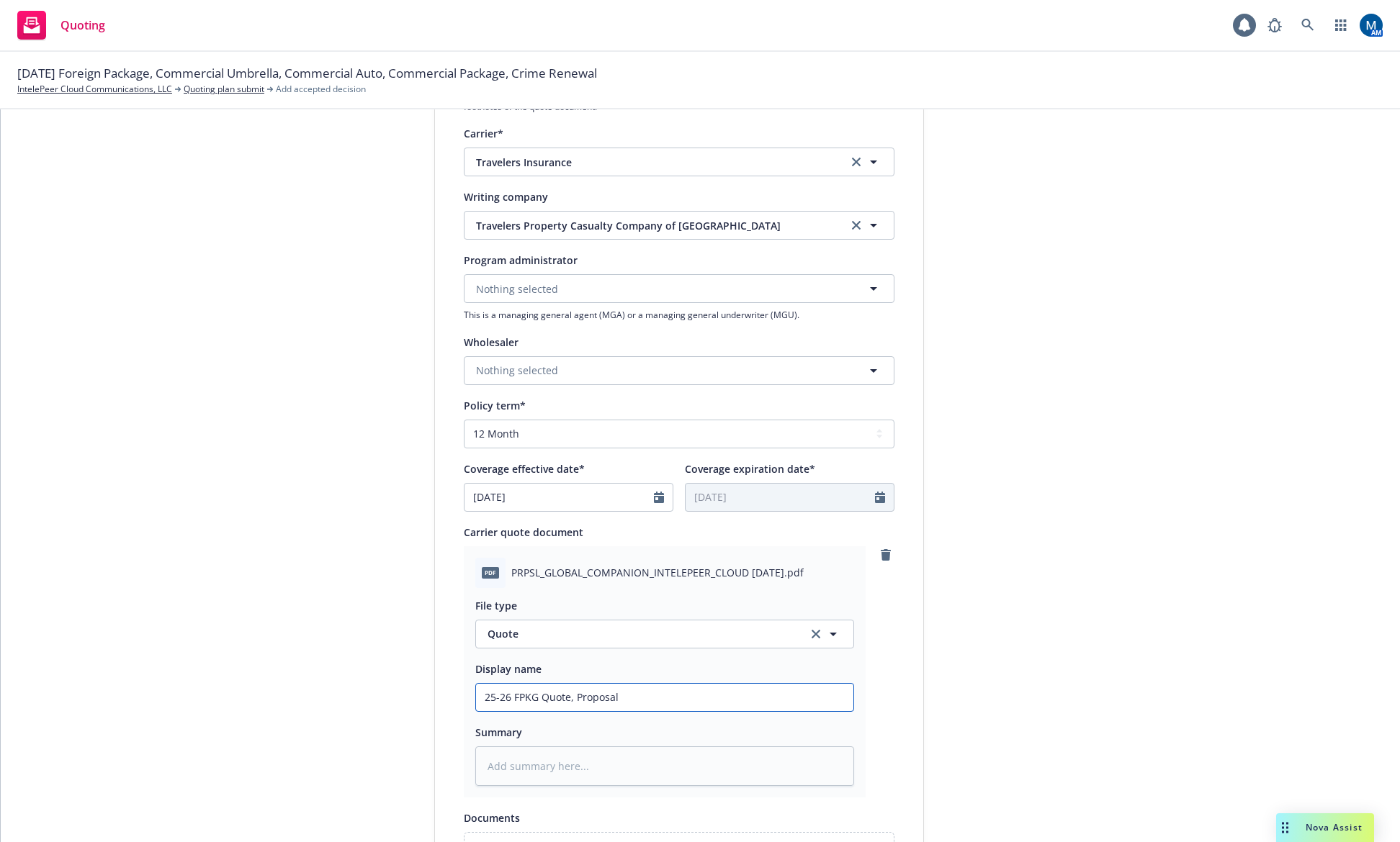
type input "25-26 FPKG Quote, Proposal -"
type textarea "x"
type input "25-26 FPKG Quote, Proposal -"
type textarea "x"
type input "25-26 FPKG Quote, Proposal - T"
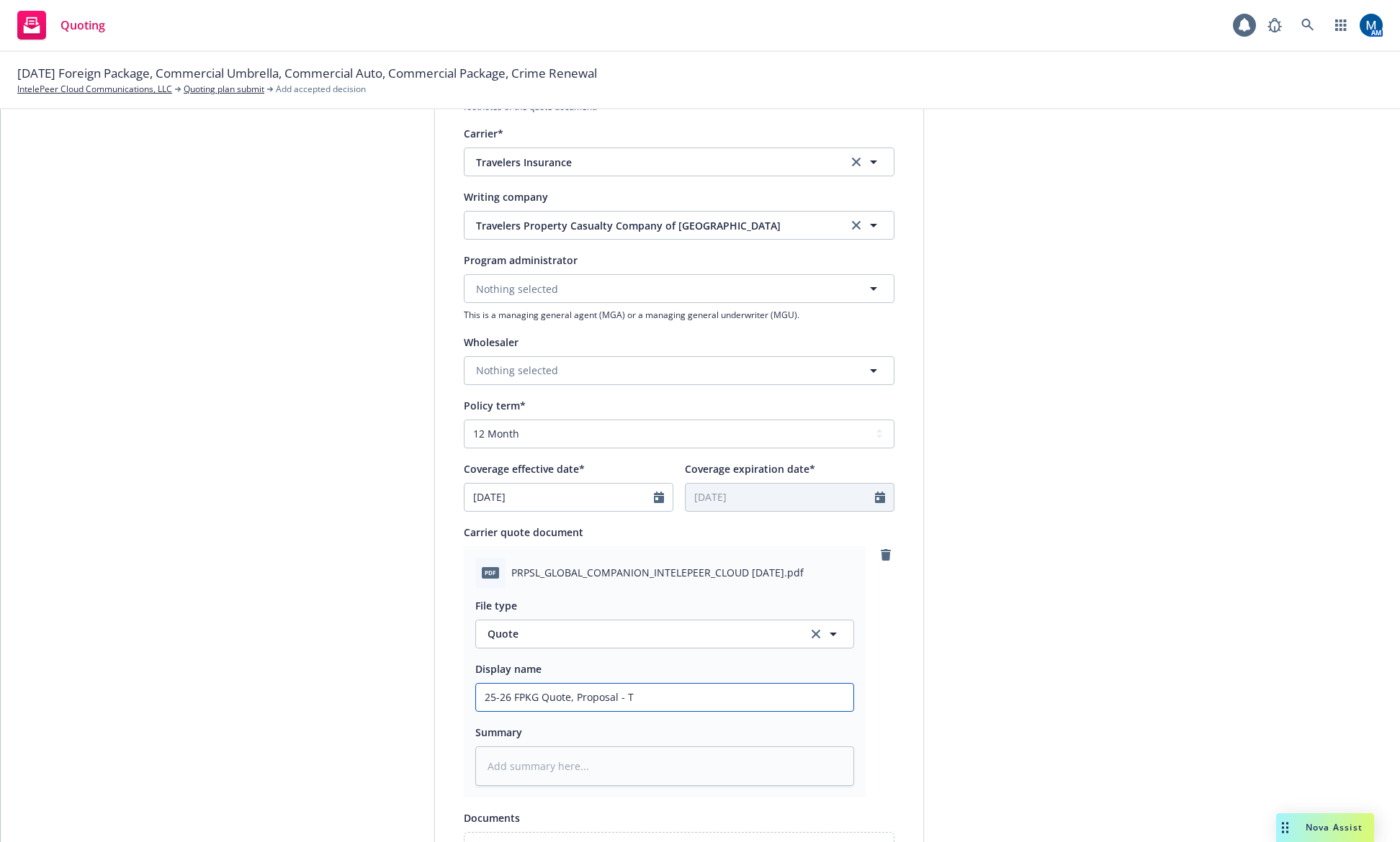
type textarea "x"
type input "25-26 FPKG Quote, Proposal - Tr"
type textarea "x"
type input "25-26 FPKG Quote, Proposal - Tra"
type textarea "x"
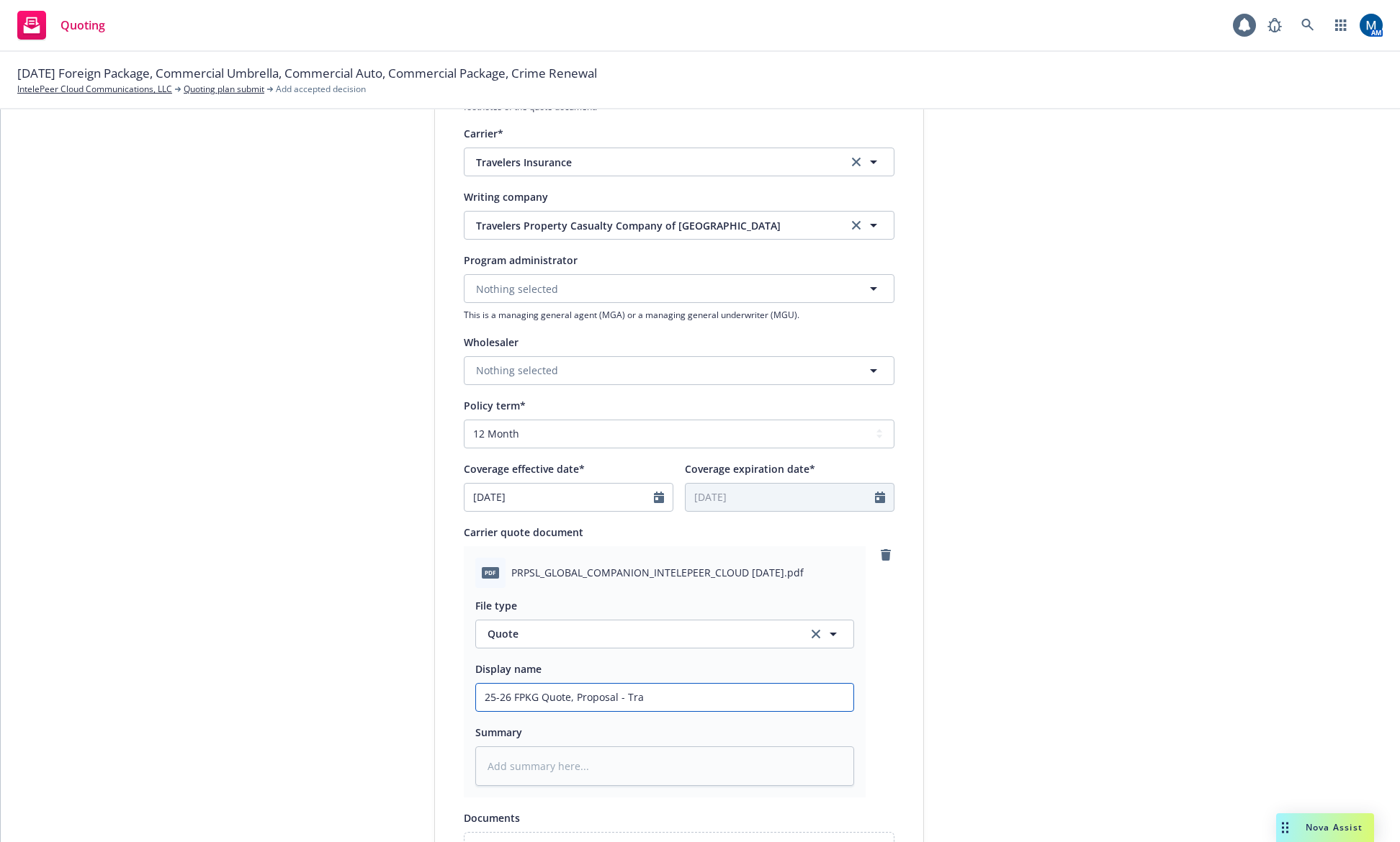
type input "25-26 FPKG Quote, Proposal - Trav"
type textarea "x"
type input "25-26 FPKG Quote, Proposal - Trave"
type textarea "x"
type input "25-26 FPKG Quote, Proposal - Travel"
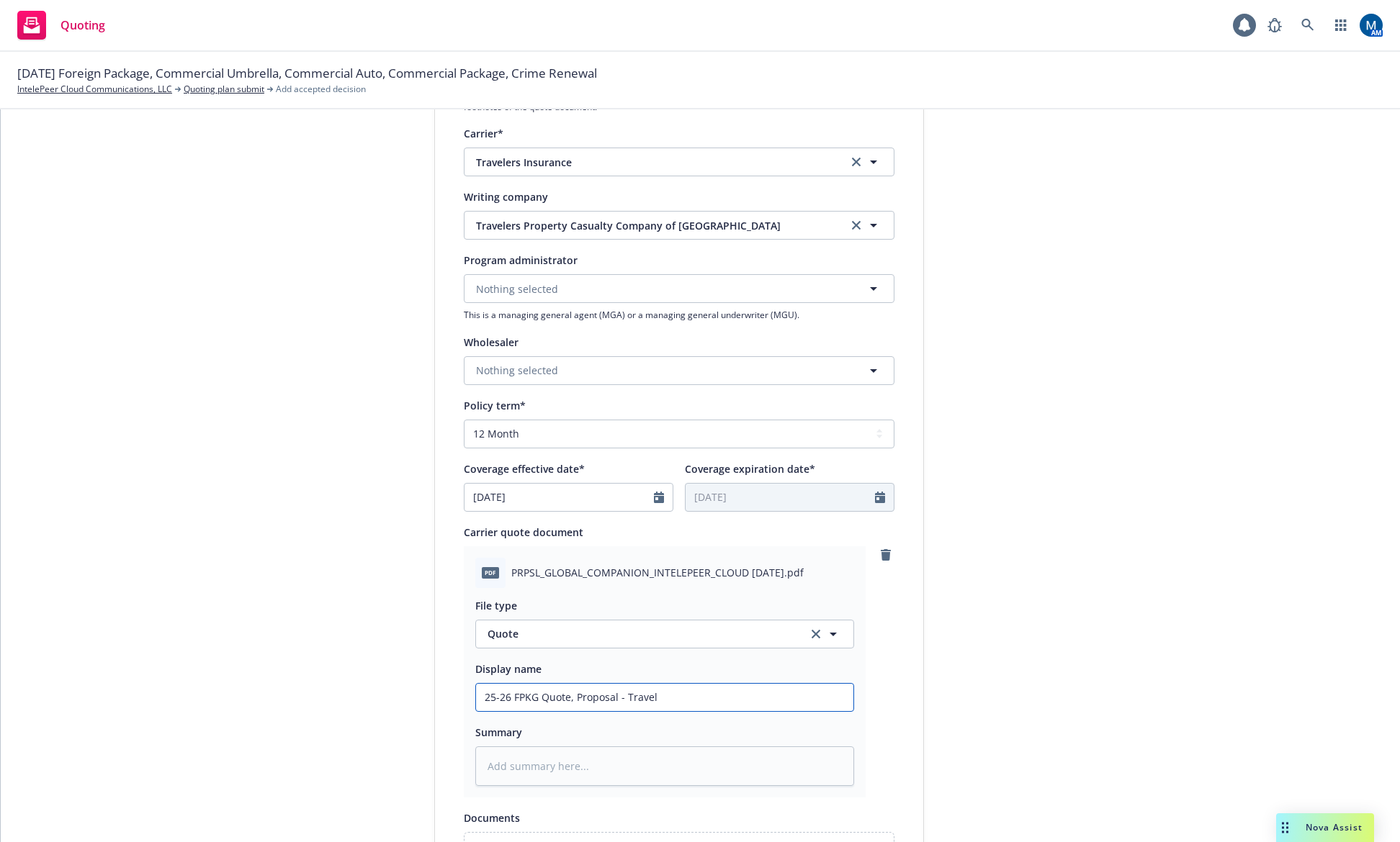
type textarea "x"
type input "25-26 FPKG Quote, Proposal - Travele"
type textarea "x"
type input "25-26 FPKG Quote, Proposal - Traveler"
type textarea "x"
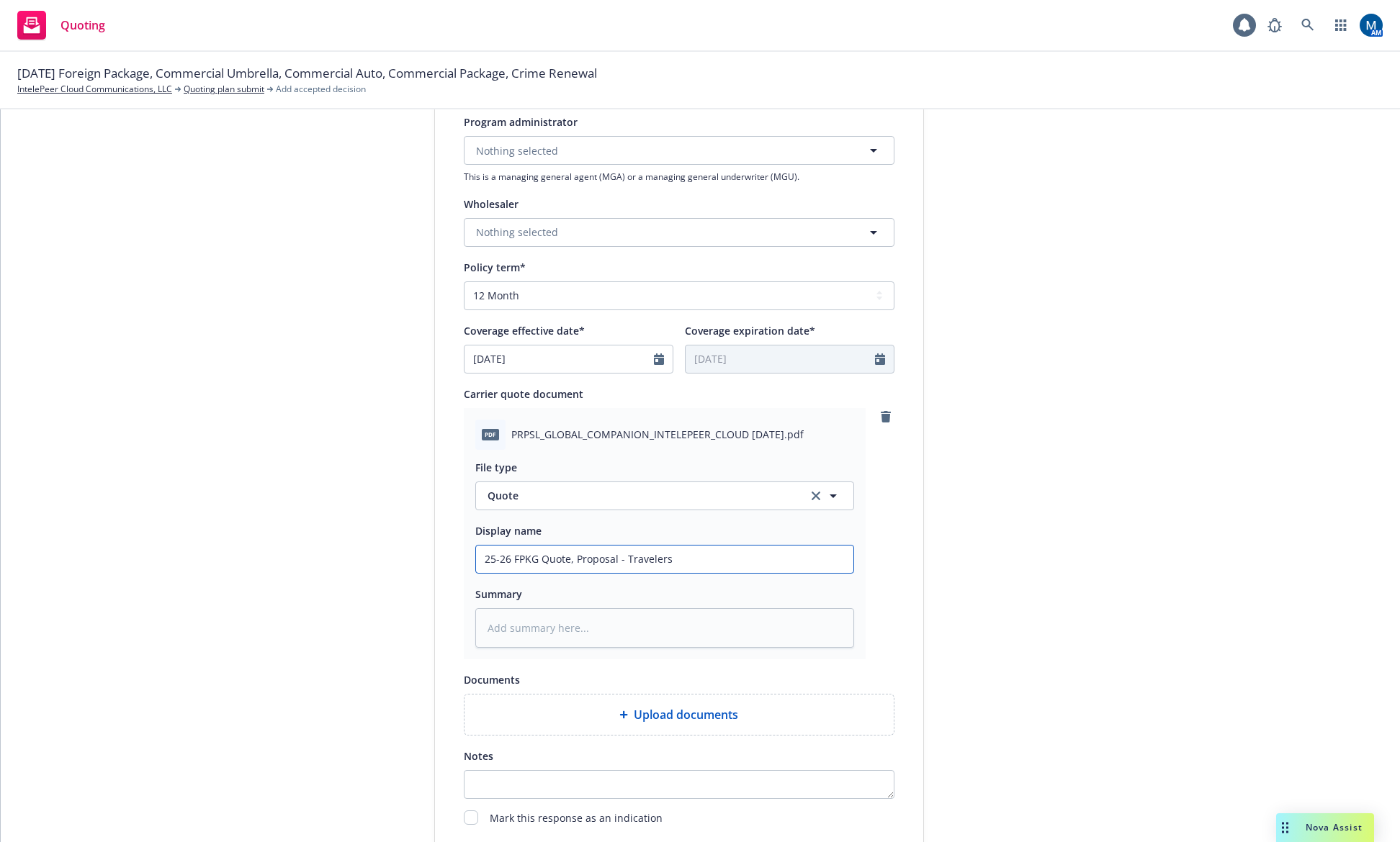
scroll to position [504, 0]
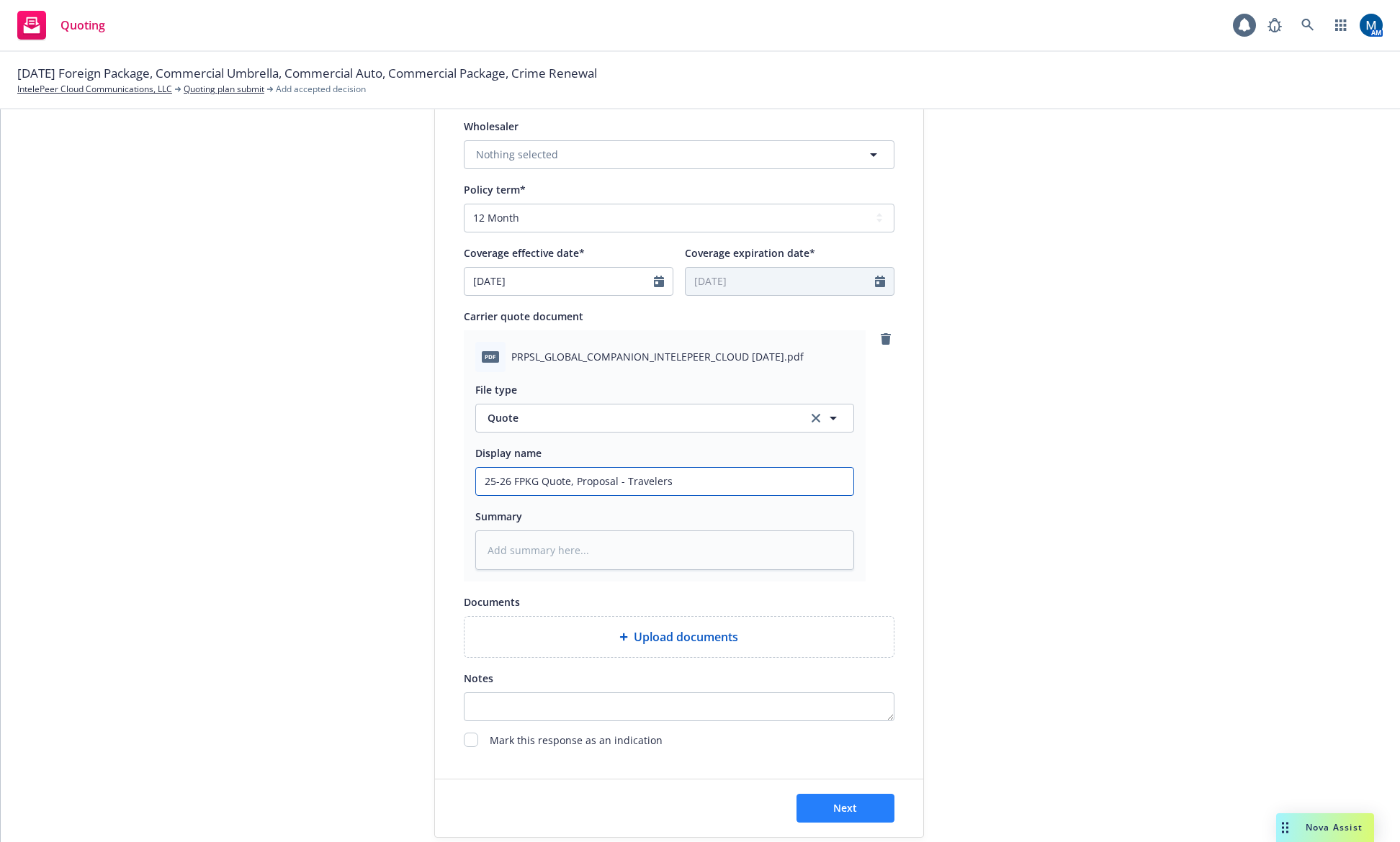
type input "25-26 FPKG Quote, Proposal - Travelers"
click at [859, 805] on button "Next" at bounding box center [845, 809] width 98 height 29
type textarea "x"
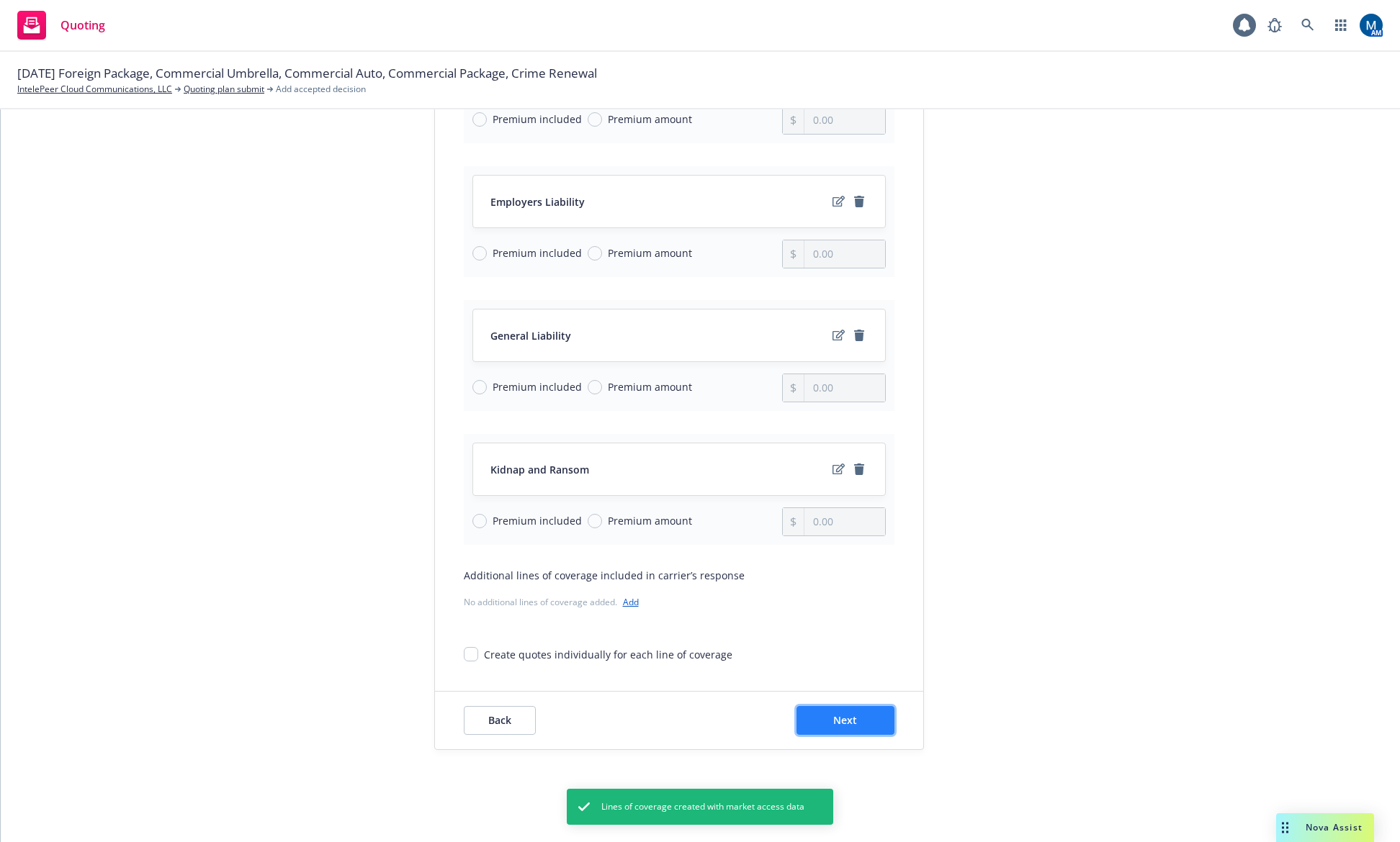
click at [845, 716] on span "Next" at bounding box center [845, 720] width 24 height 14
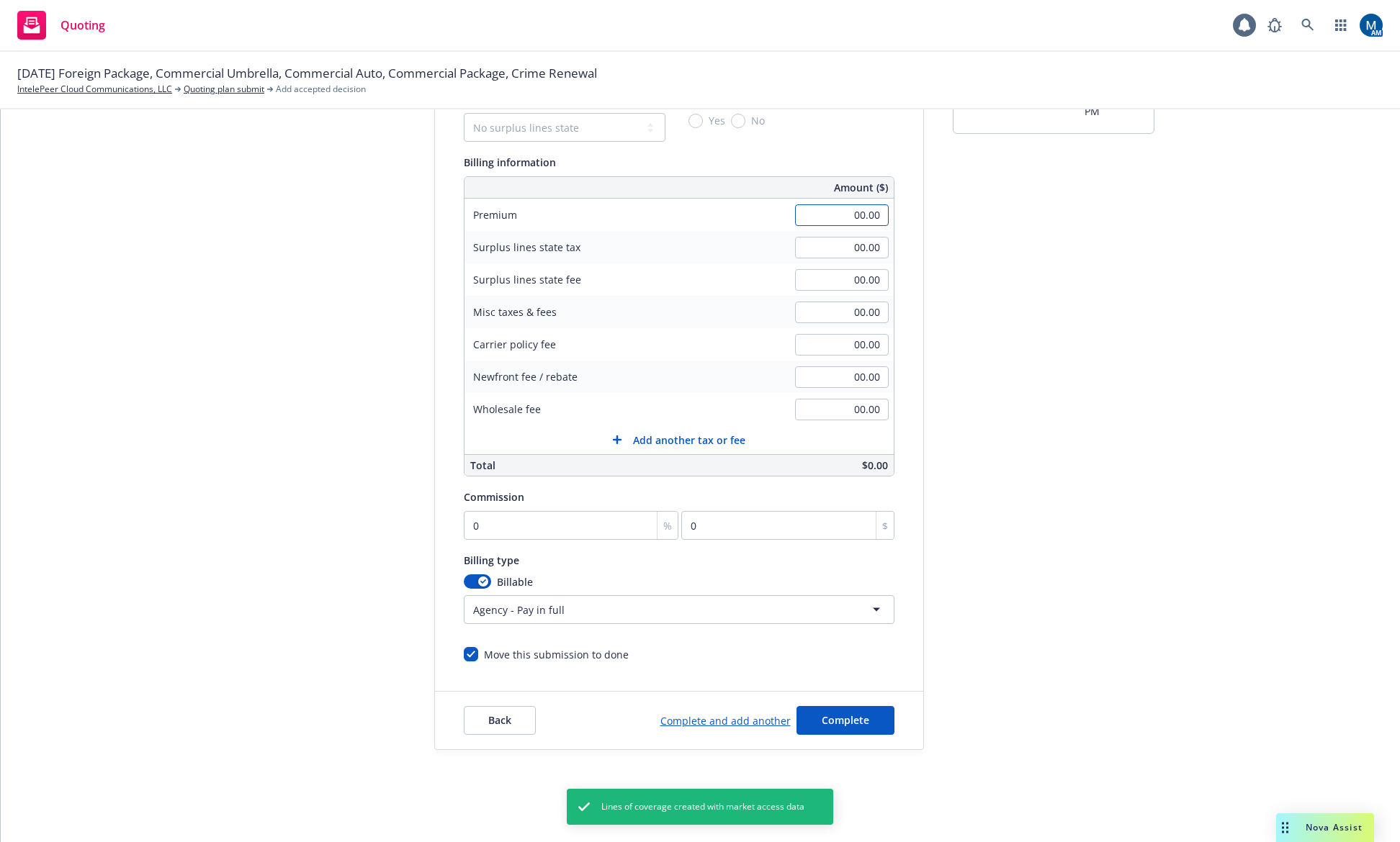
click at [847, 219] on input "00.00" at bounding box center [842, 214] width 94 height 21
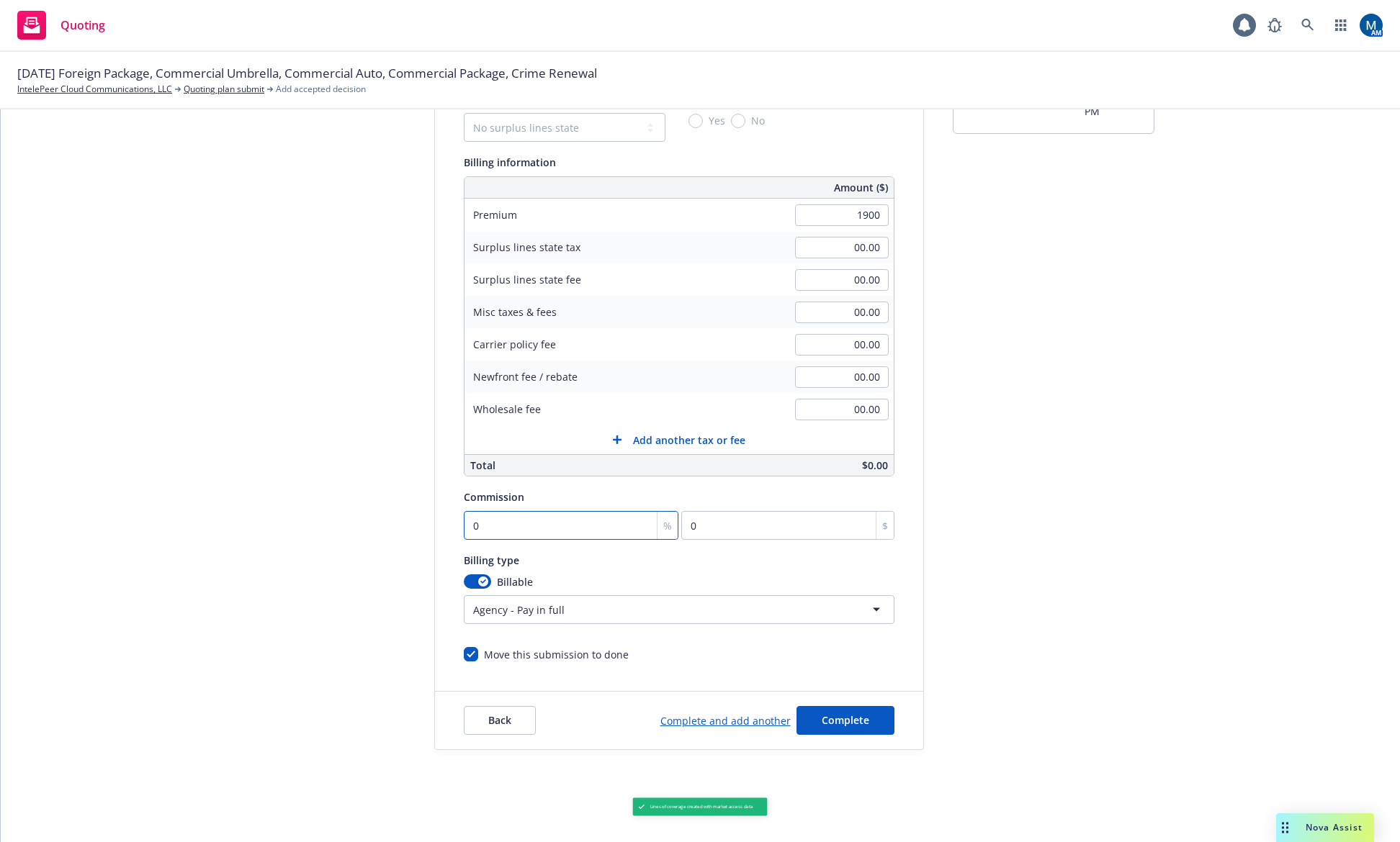
type input "1,900.00"
click at [512, 519] on input "0" at bounding box center [571, 526] width 215 height 29
type input "1"
type input "19"
type input "15"
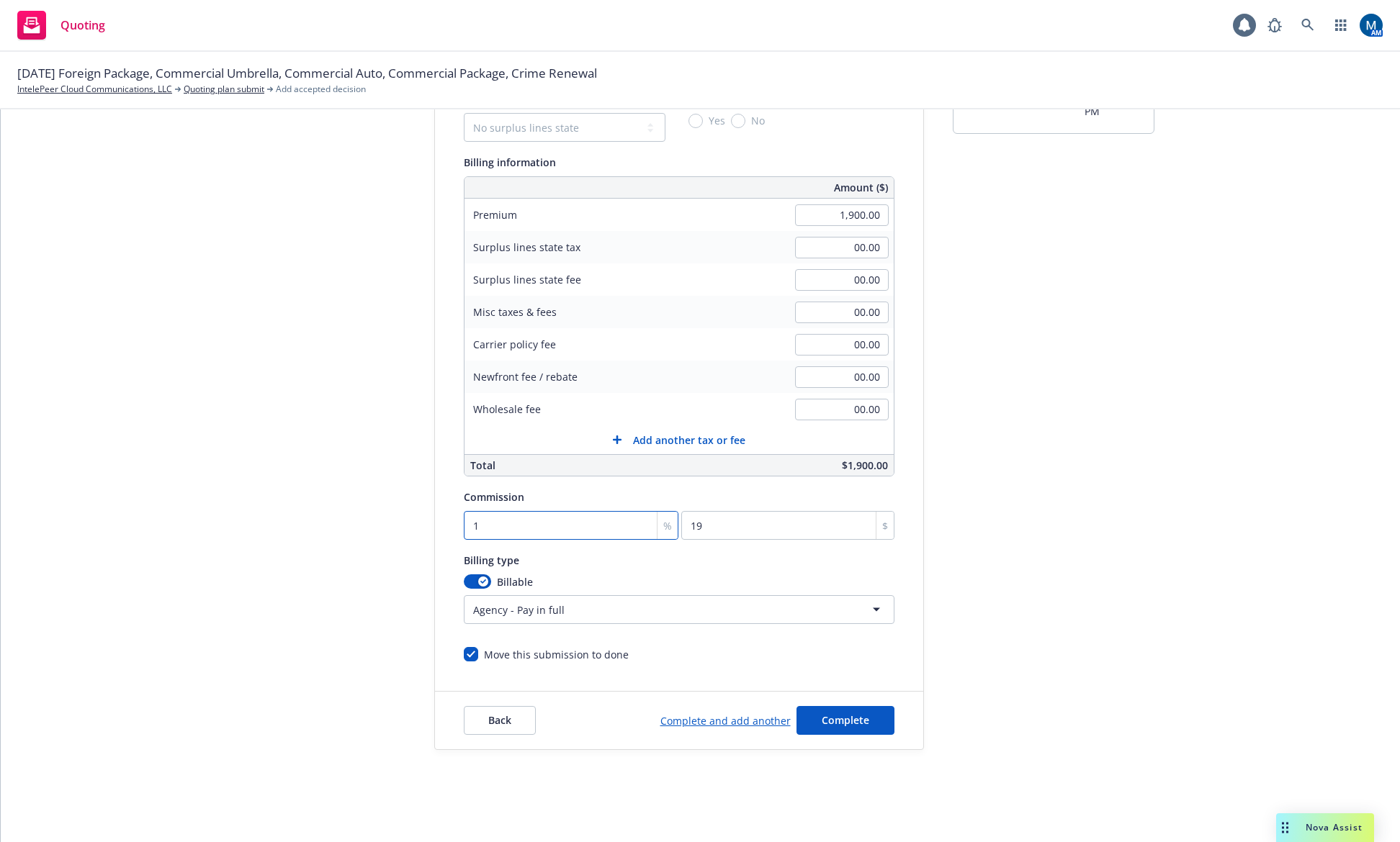
type input "285"
type input "15"
click at [1184, 548] on div "Quote initiation Coverage selection 3 Billing info Add billing information Surp…" at bounding box center [700, 382] width 1364 height 737
click at [850, 725] on span "Complete" at bounding box center [845, 720] width 48 height 14
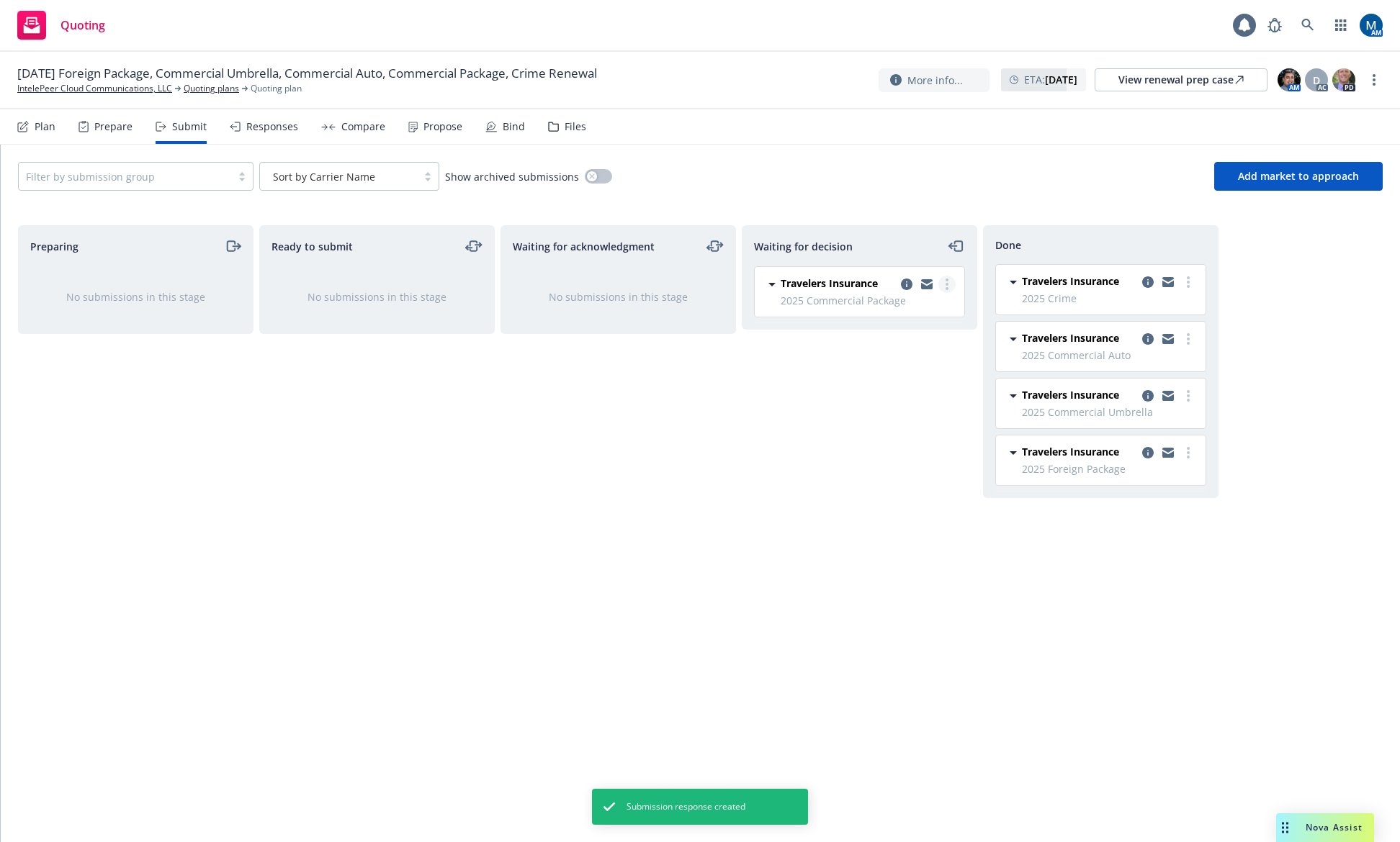
click at [950, 281] on link "more" at bounding box center [947, 284] width 17 height 17
click at [919, 373] on span "Add accepted decision" at bounding box center [882, 371] width 144 height 14
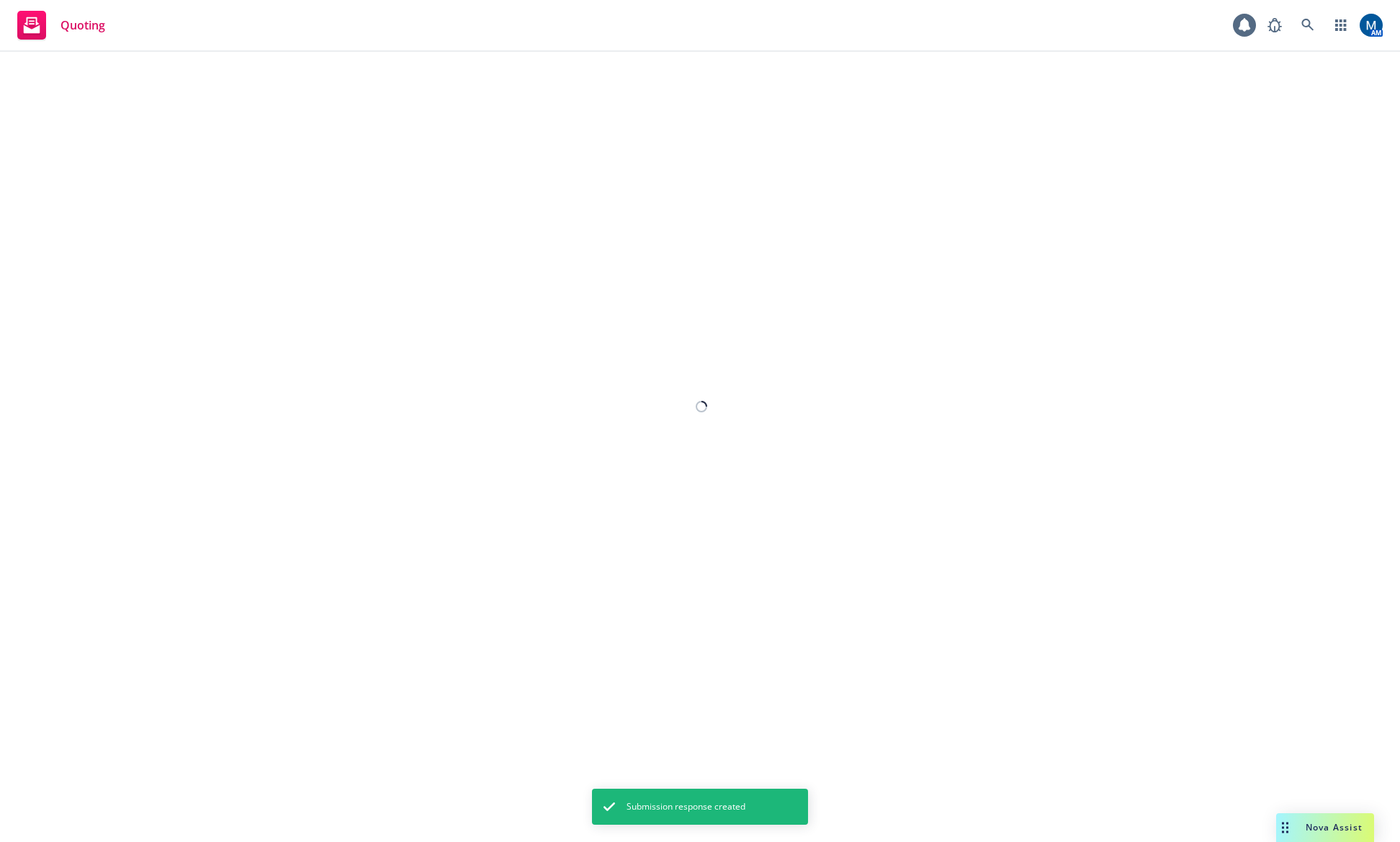
select select "12"
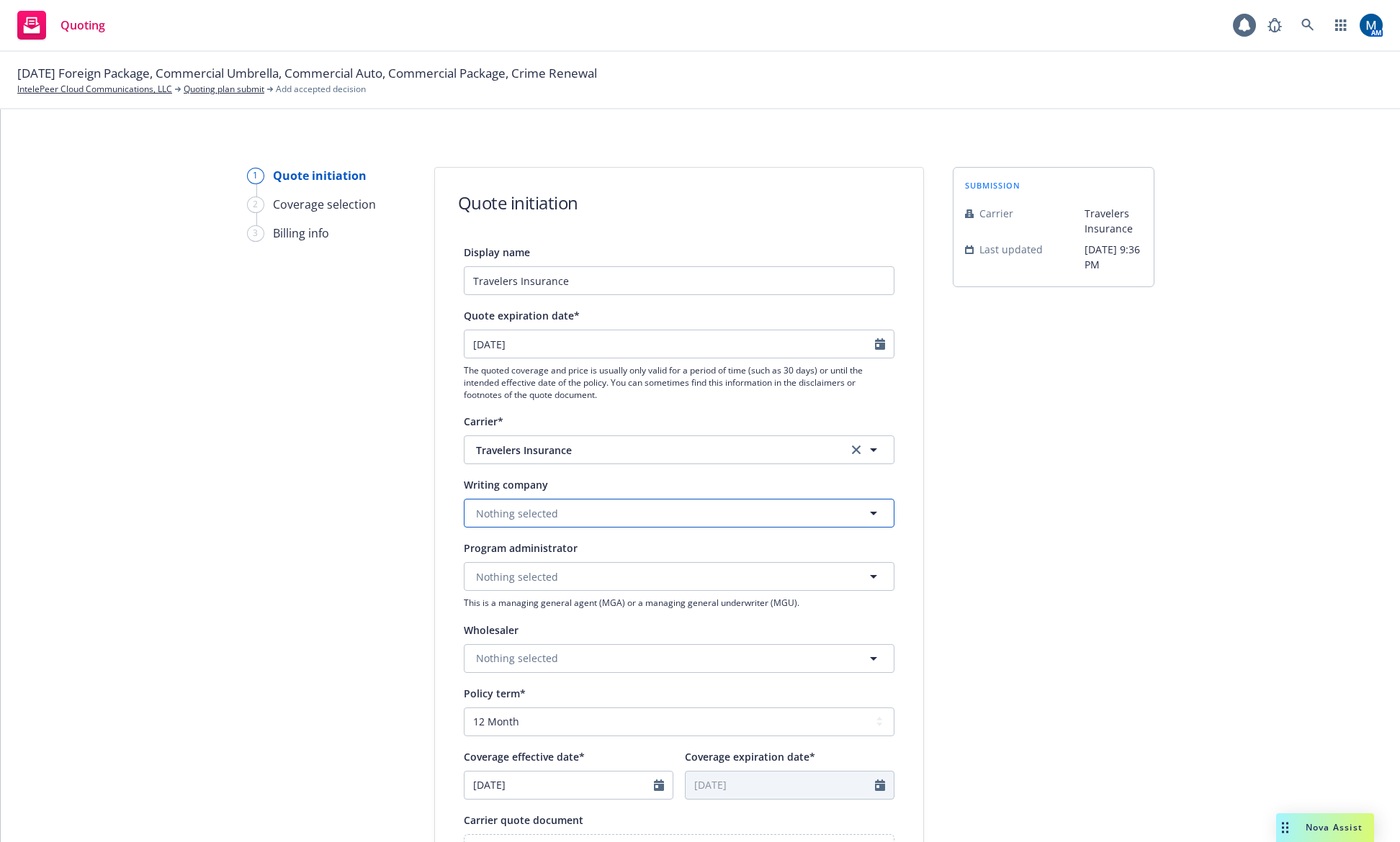
click at [605, 521] on button "Nothing selected" at bounding box center [679, 514] width 430 height 29
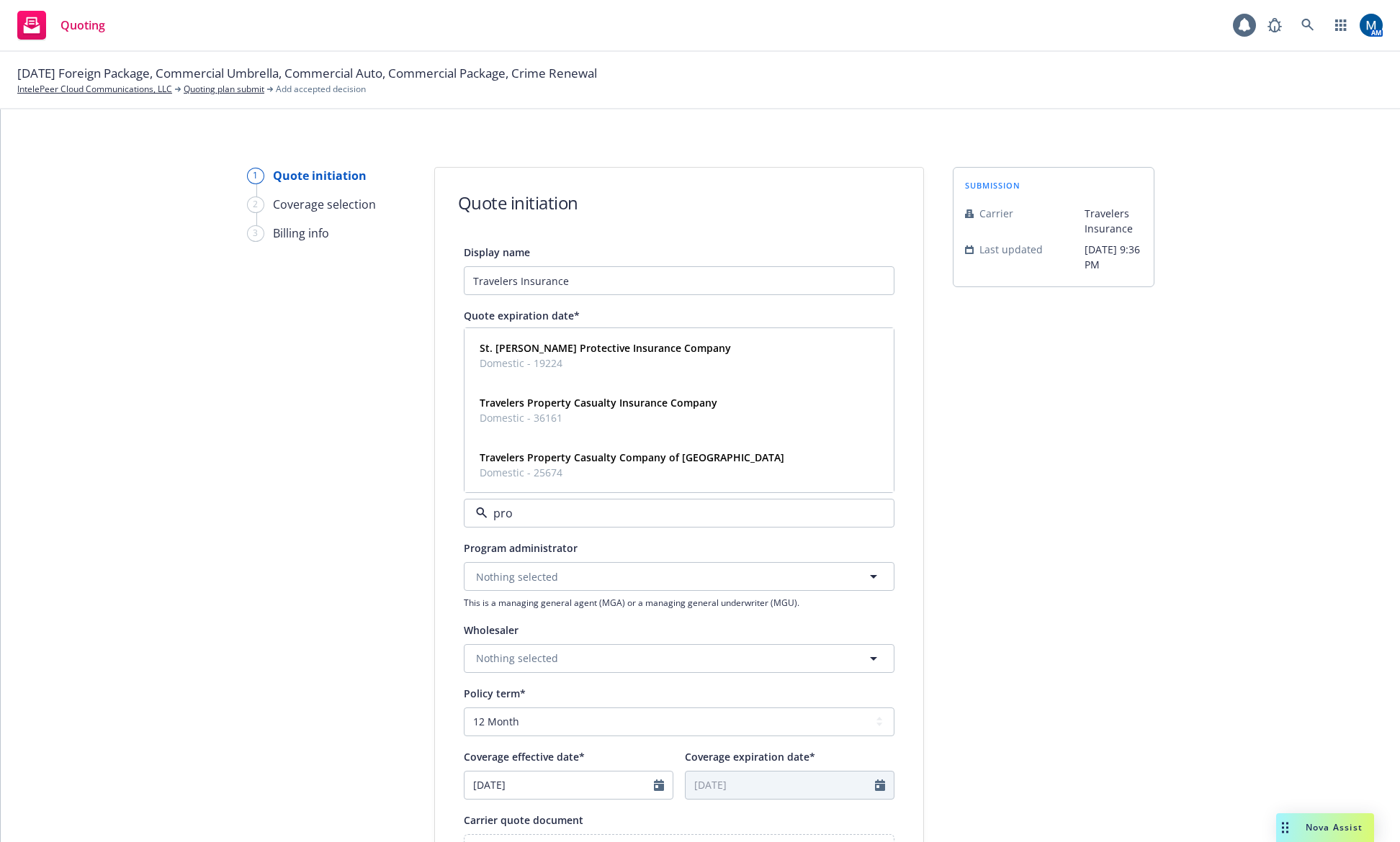
type input "prop"
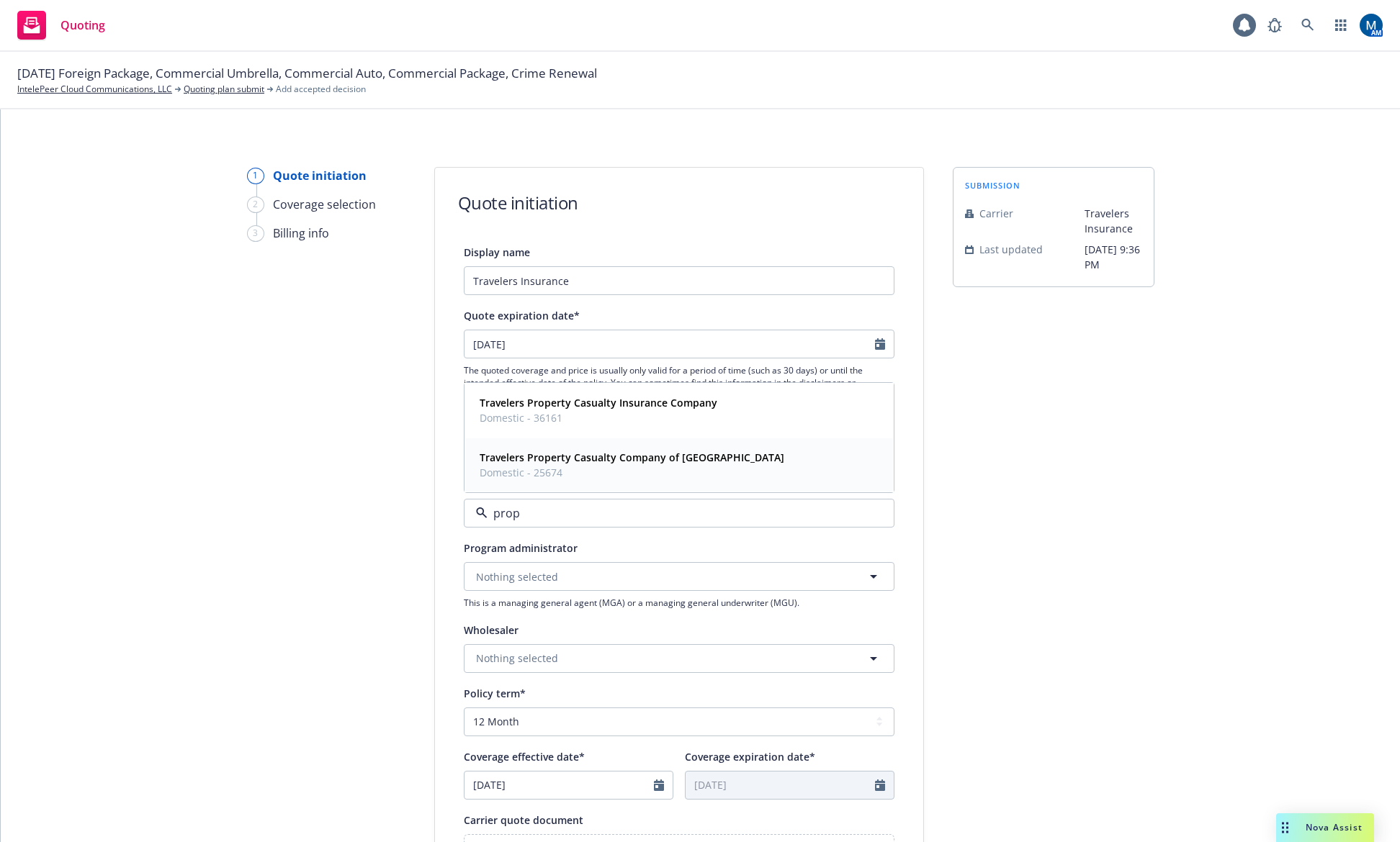
click at [653, 469] on span "Domestic - 25674" at bounding box center [632, 473] width 304 height 15
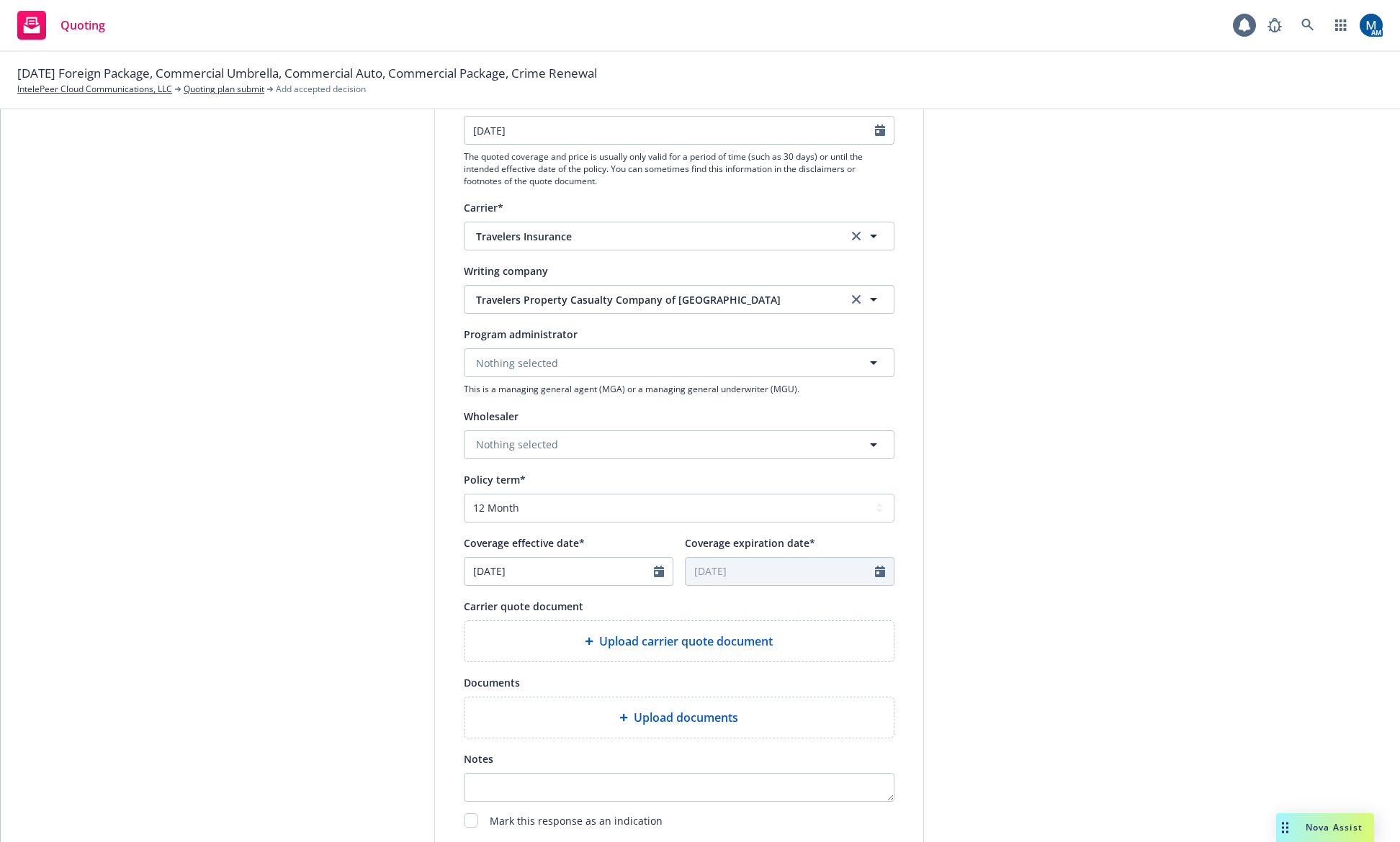
scroll to position [216, 0]
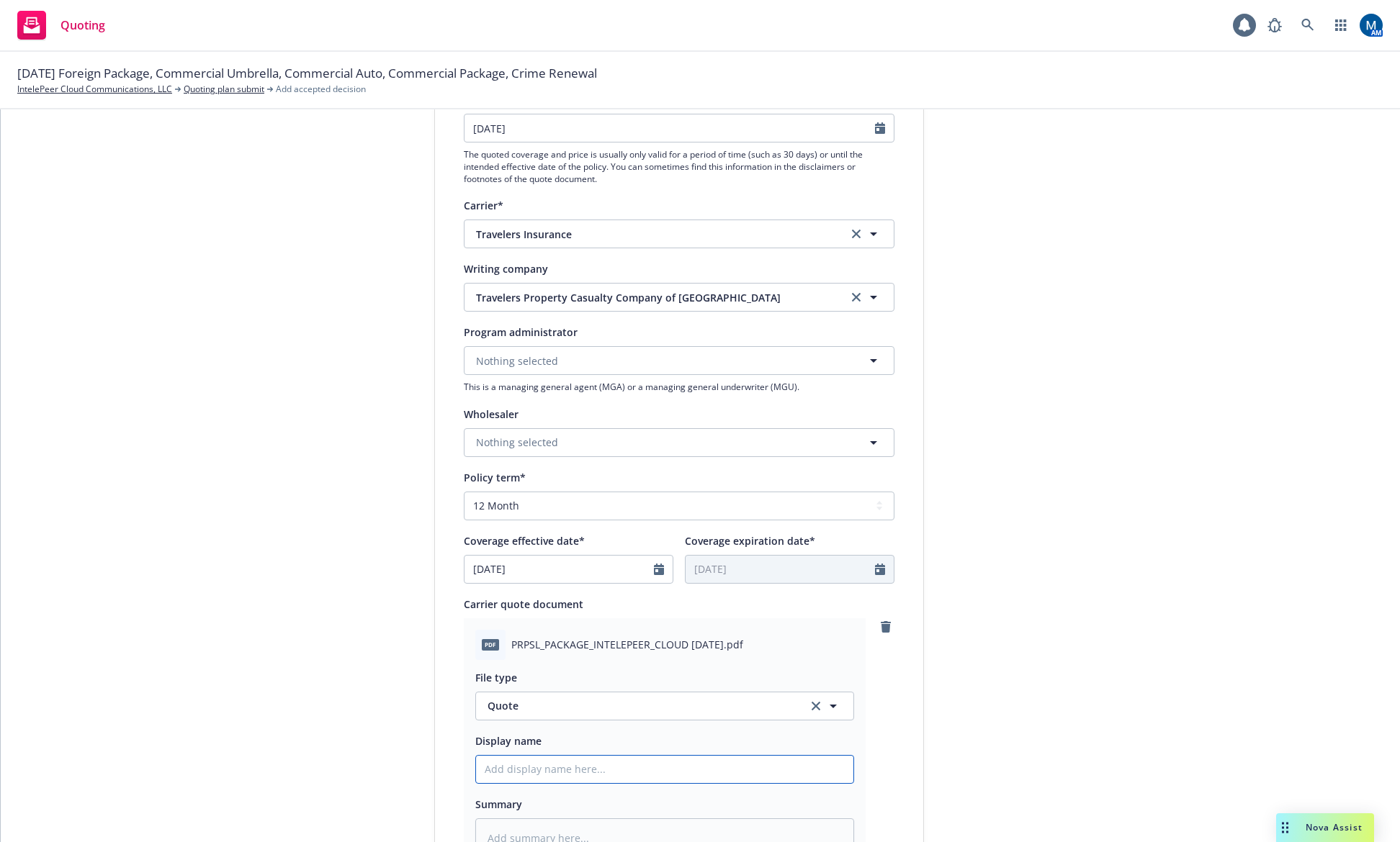
click at [501, 765] on input "Display name" at bounding box center [665, 770] width 378 height 27
type textarea "x"
type input "2"
type textarea "x"
type input "25"
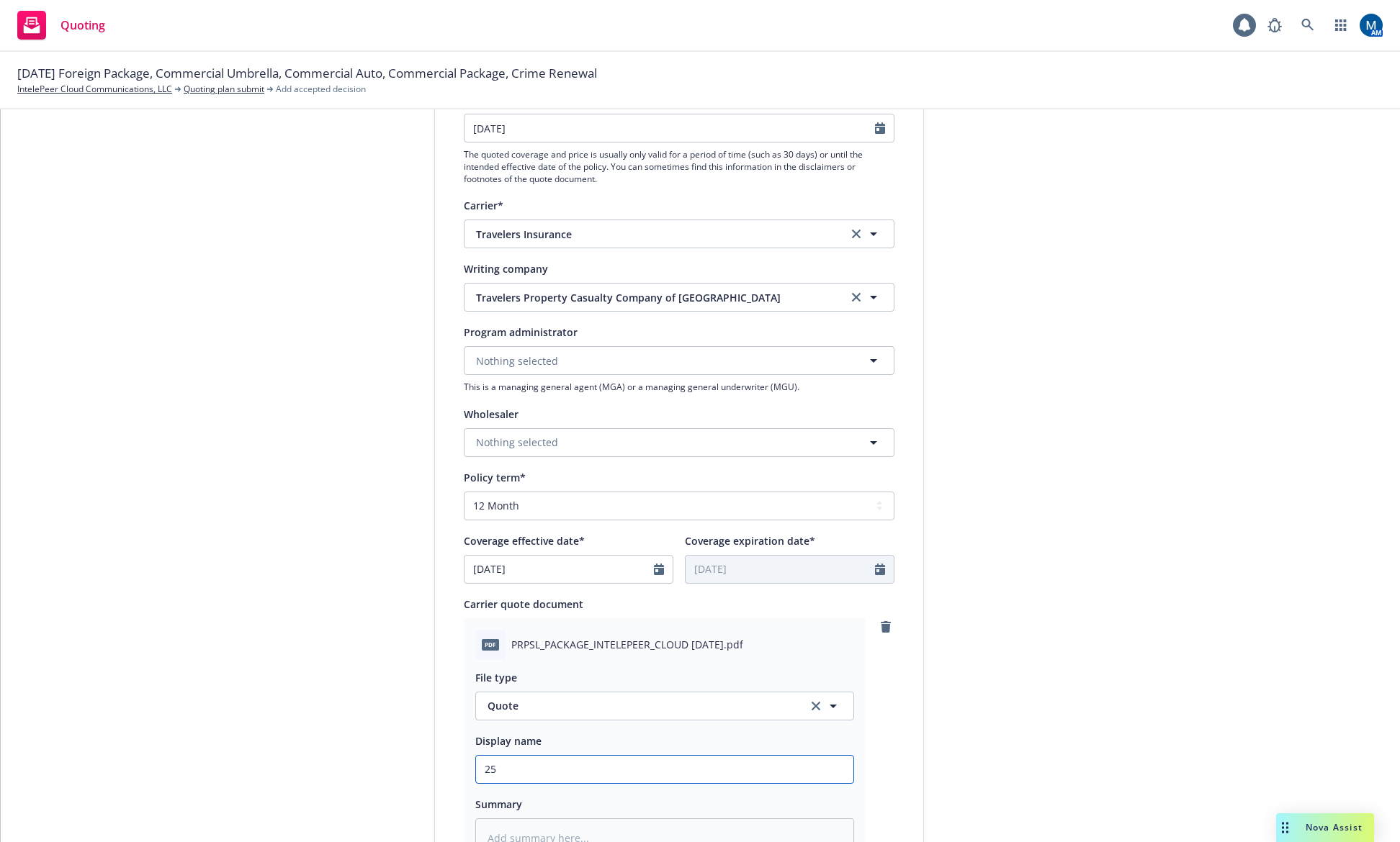
type textarea "x"
type input "25-"
type textarea "x"
type input "25-2"
type textarea "x"
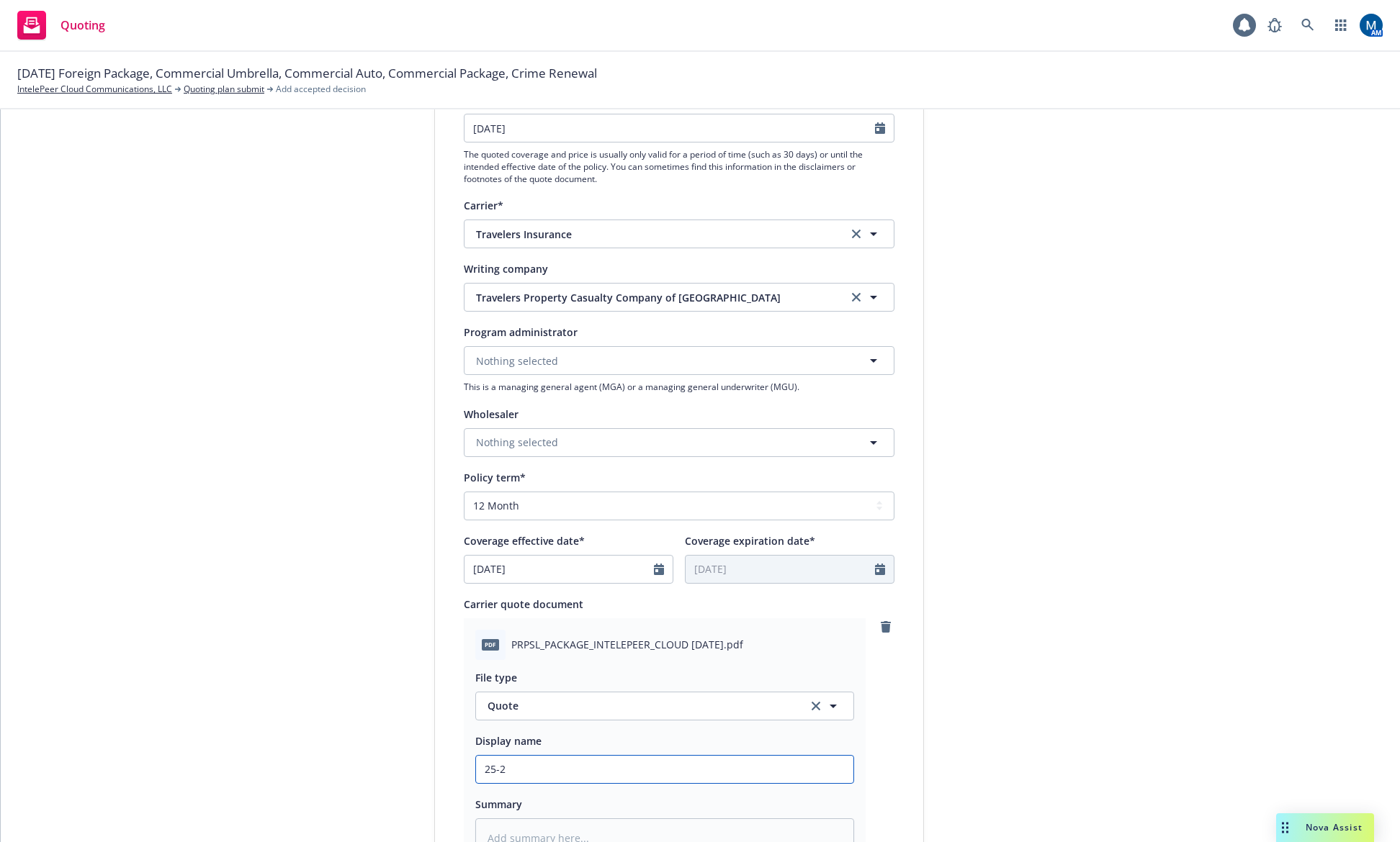
type input "25-26"
type textarea "x"
type input "25-26"
type textarea "x"
type input "25-26 P"
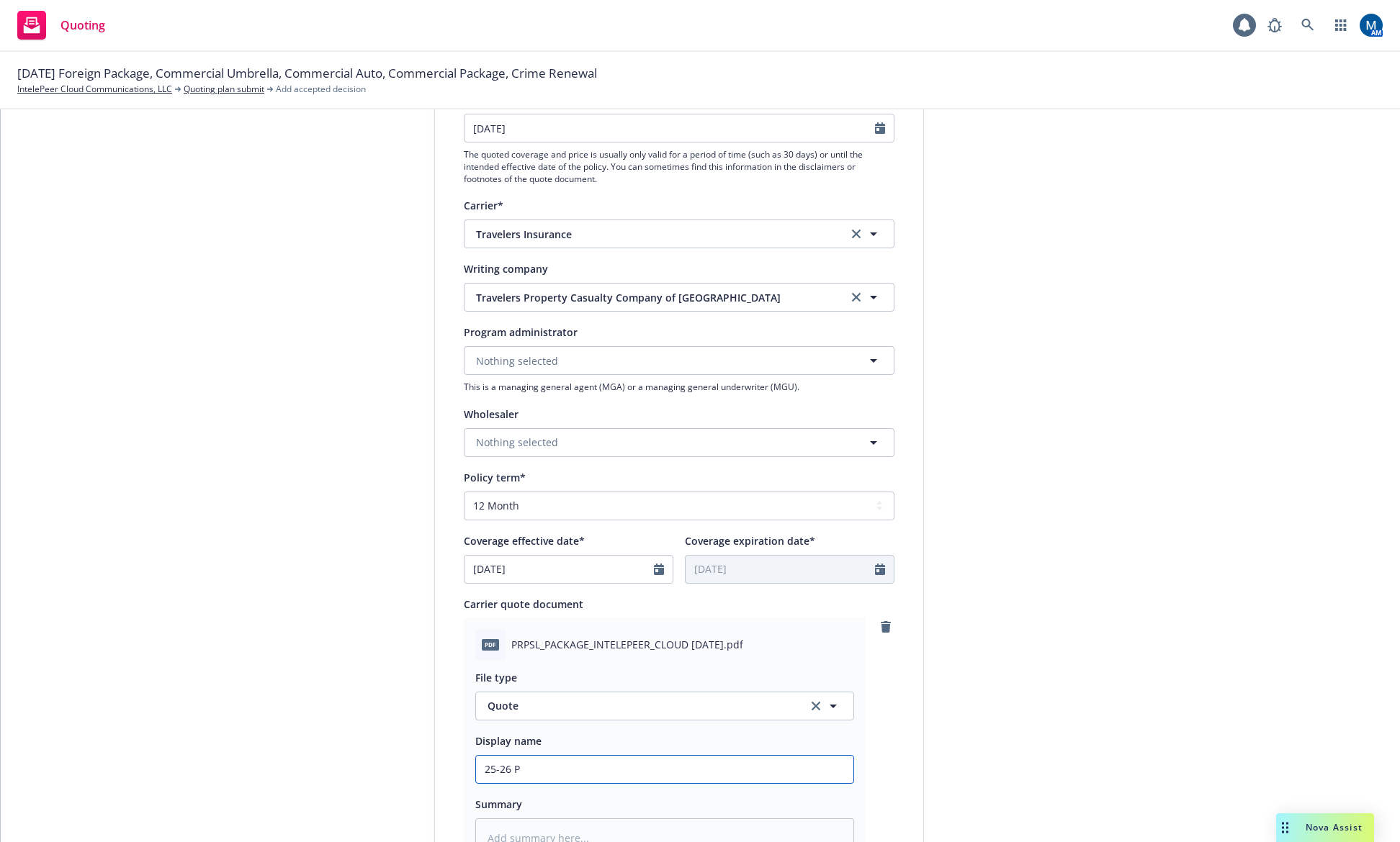
type textarea "x"
type input "25-26 Pr"
type textarea "x"
type input "25-26 Pro"
type textarea "x"
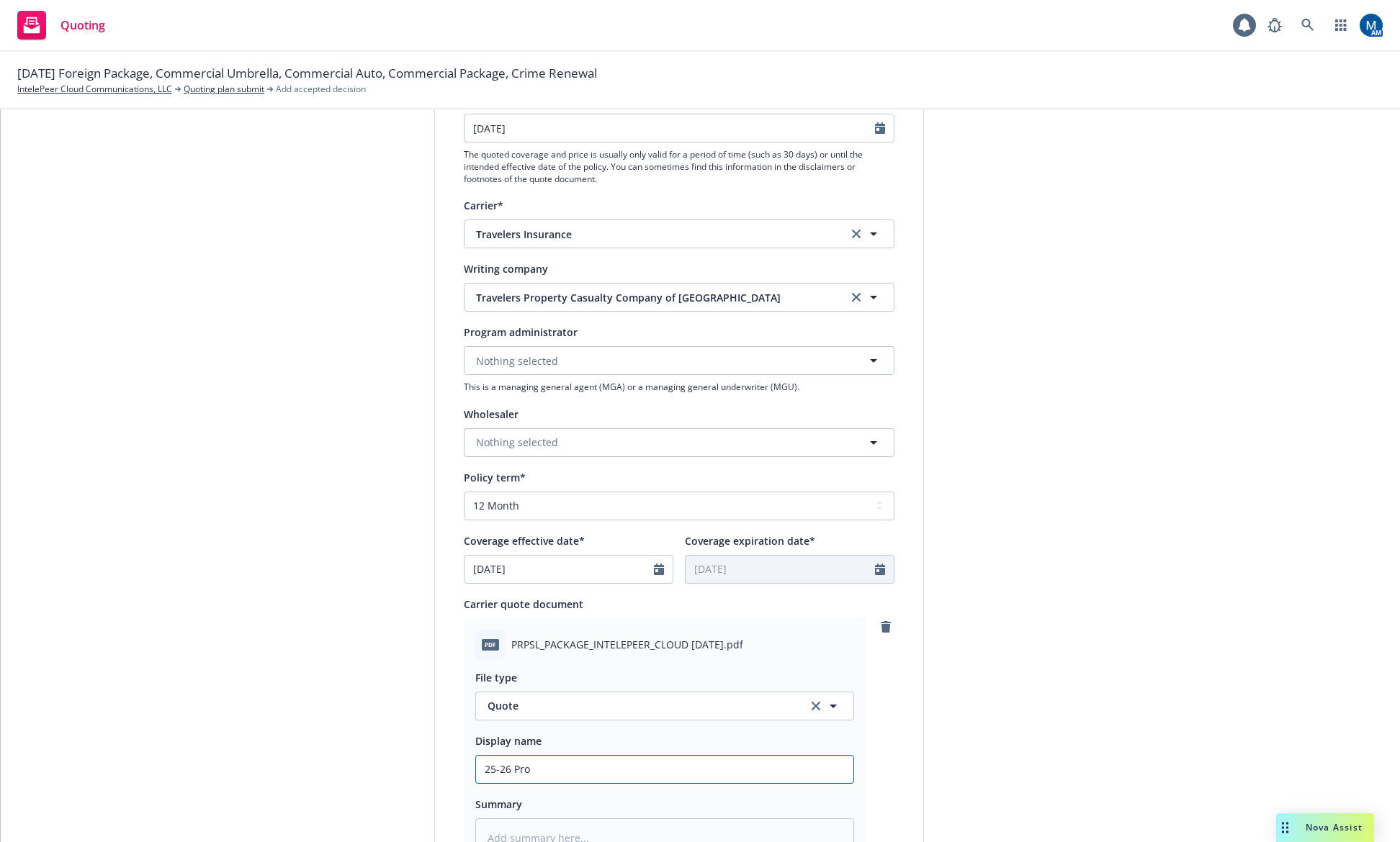
type input "25-26 Prog"
type textarea "x"
type input "25-26 Progr"
type textarea "x"
type input "25-26 Progra"
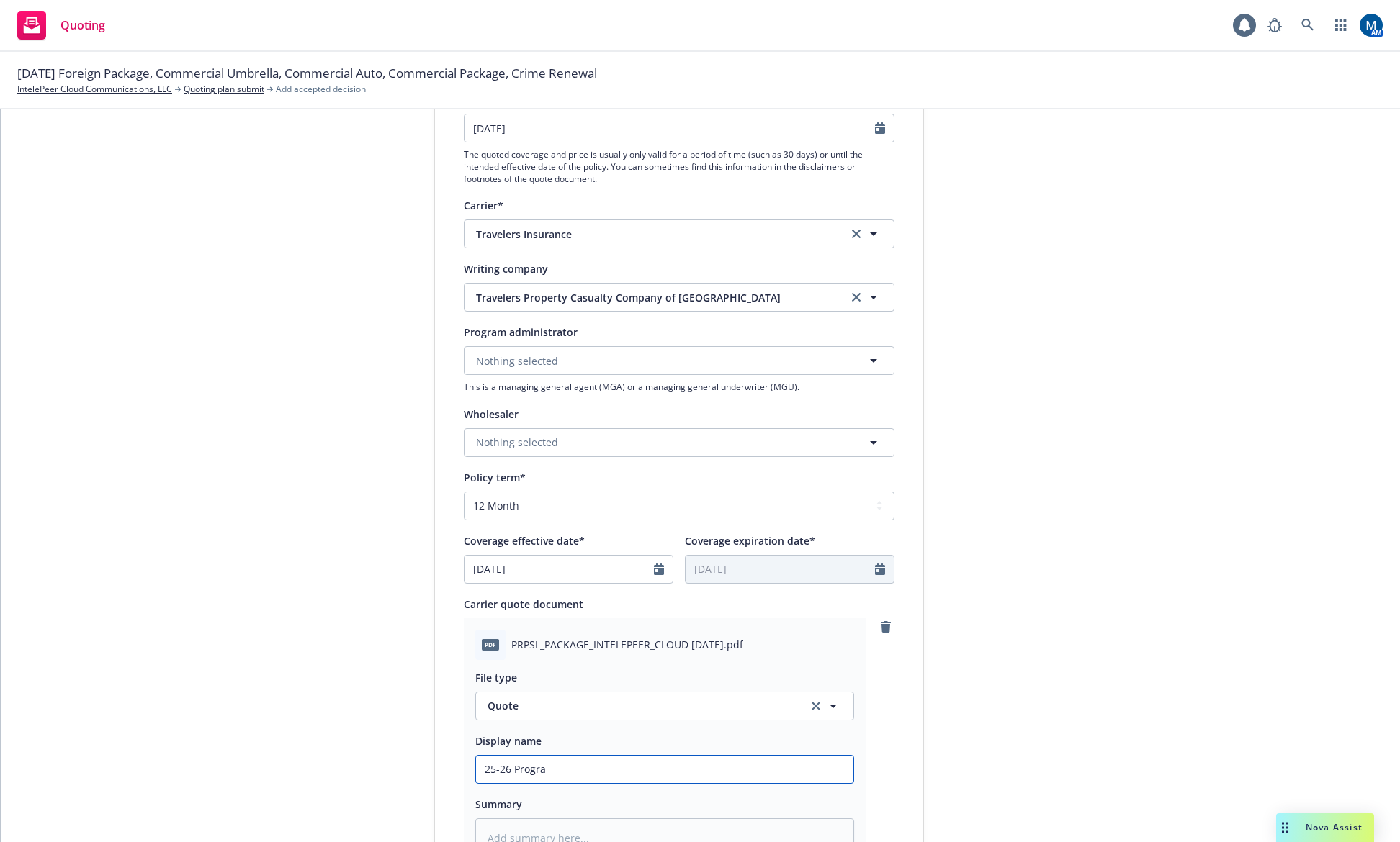
type textarea "x"
type input "25-26 Program"
type textarea "x"
type input "25-26 Program"
type textarea "x"
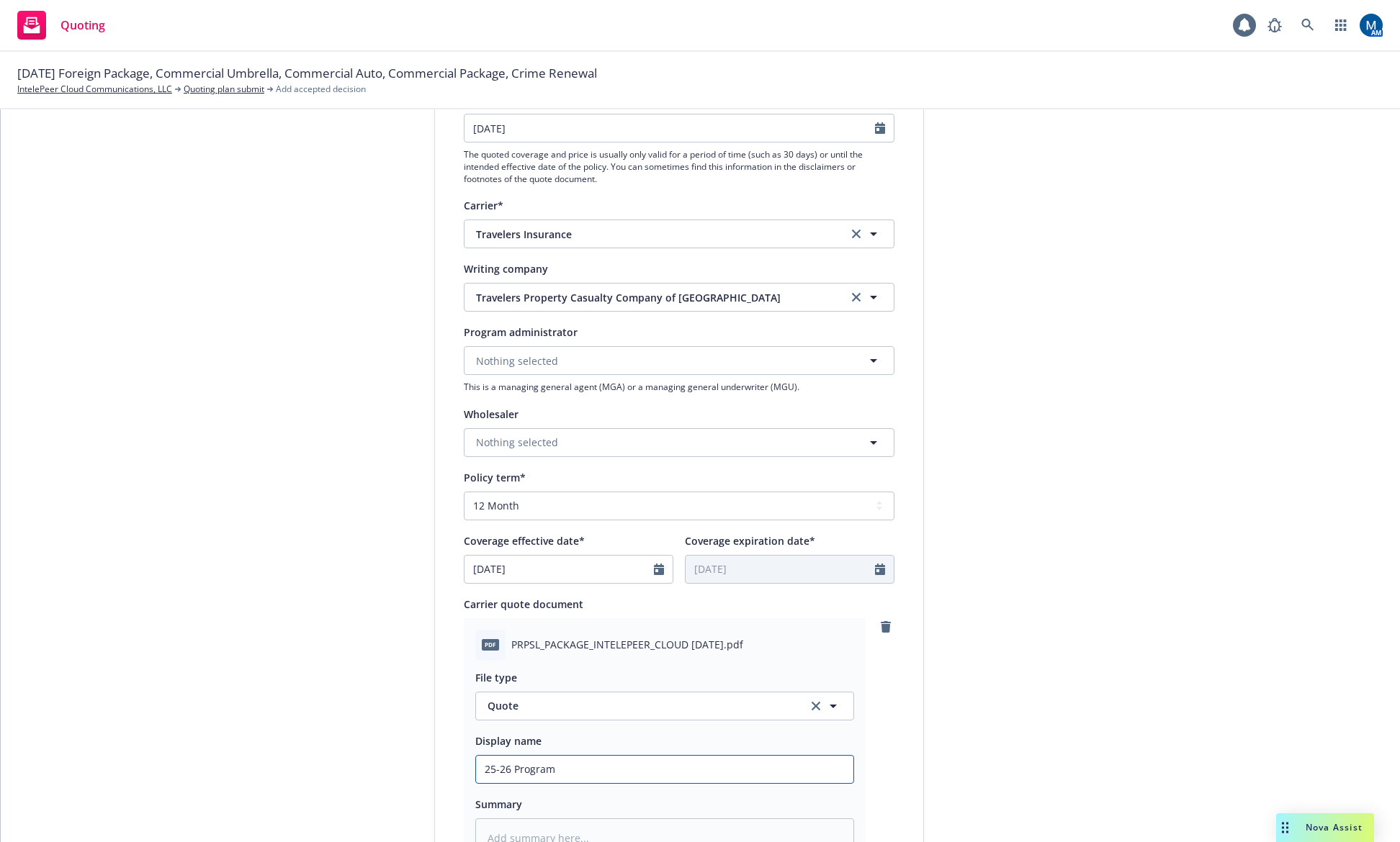
type input "25-26 Program R"
type textarea "x"
type input "25-26 Program Re"
type textarea "x"
type input "25-26 Program Ren"
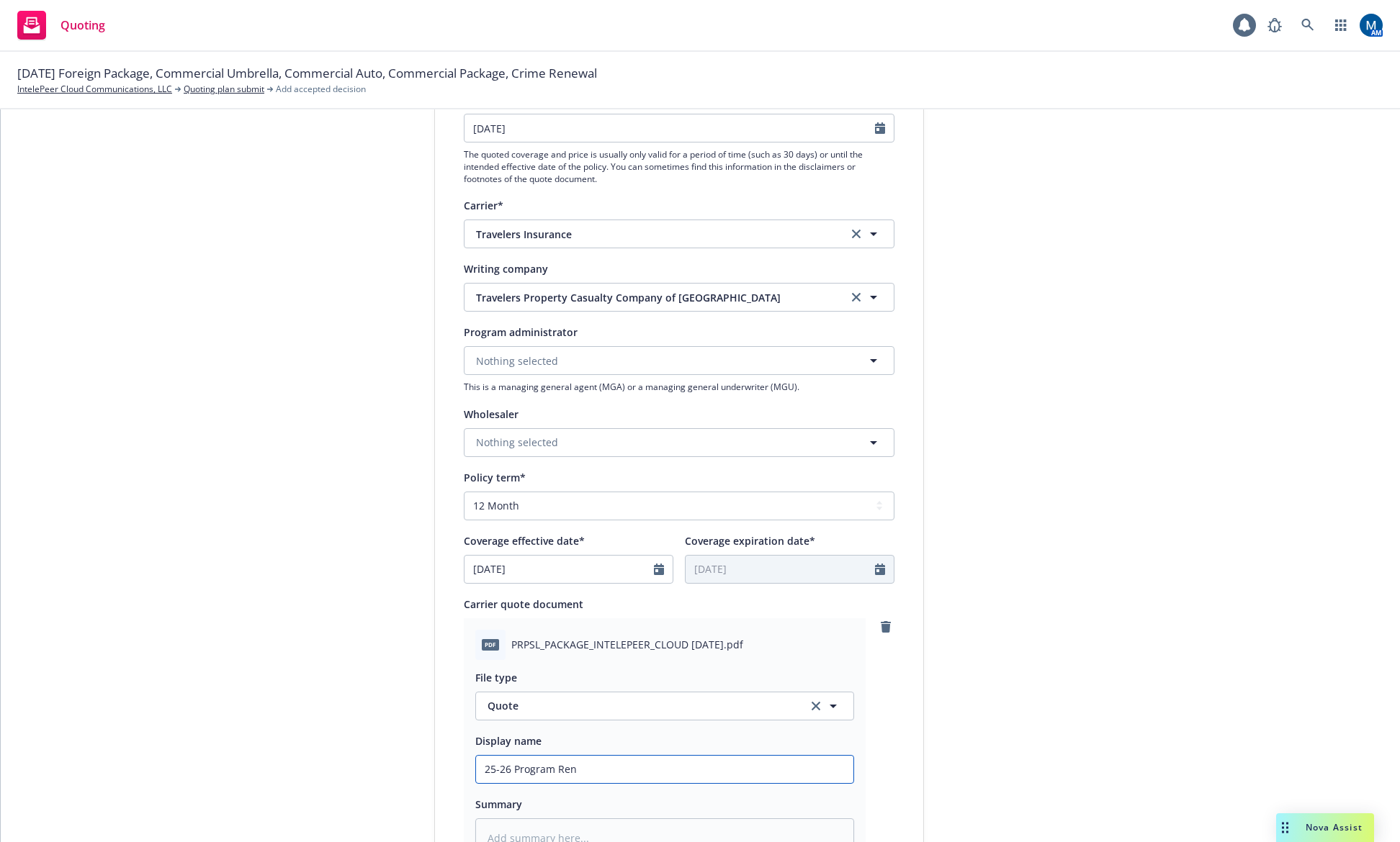
type textarea "x"
type input "25-26 Program Rene"
type textarea "x"
type input "25-26 Program Renew"
type textarea "x"
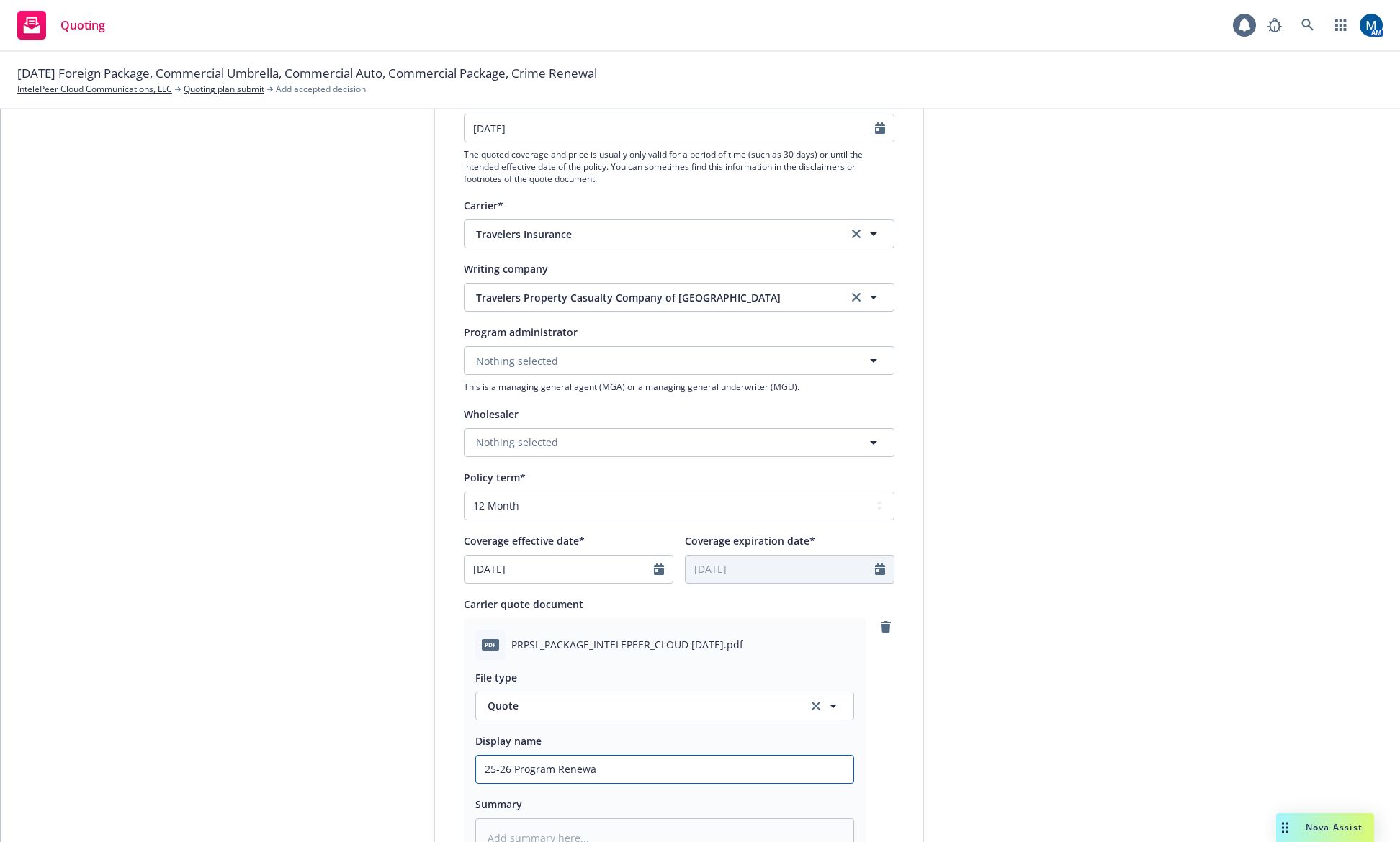
type input "25-26 Program Renewal"
type textarea "x"
type input "25-26 Program Renewal"
type textarea "x"
type input "25-26 Program Renewal Q"
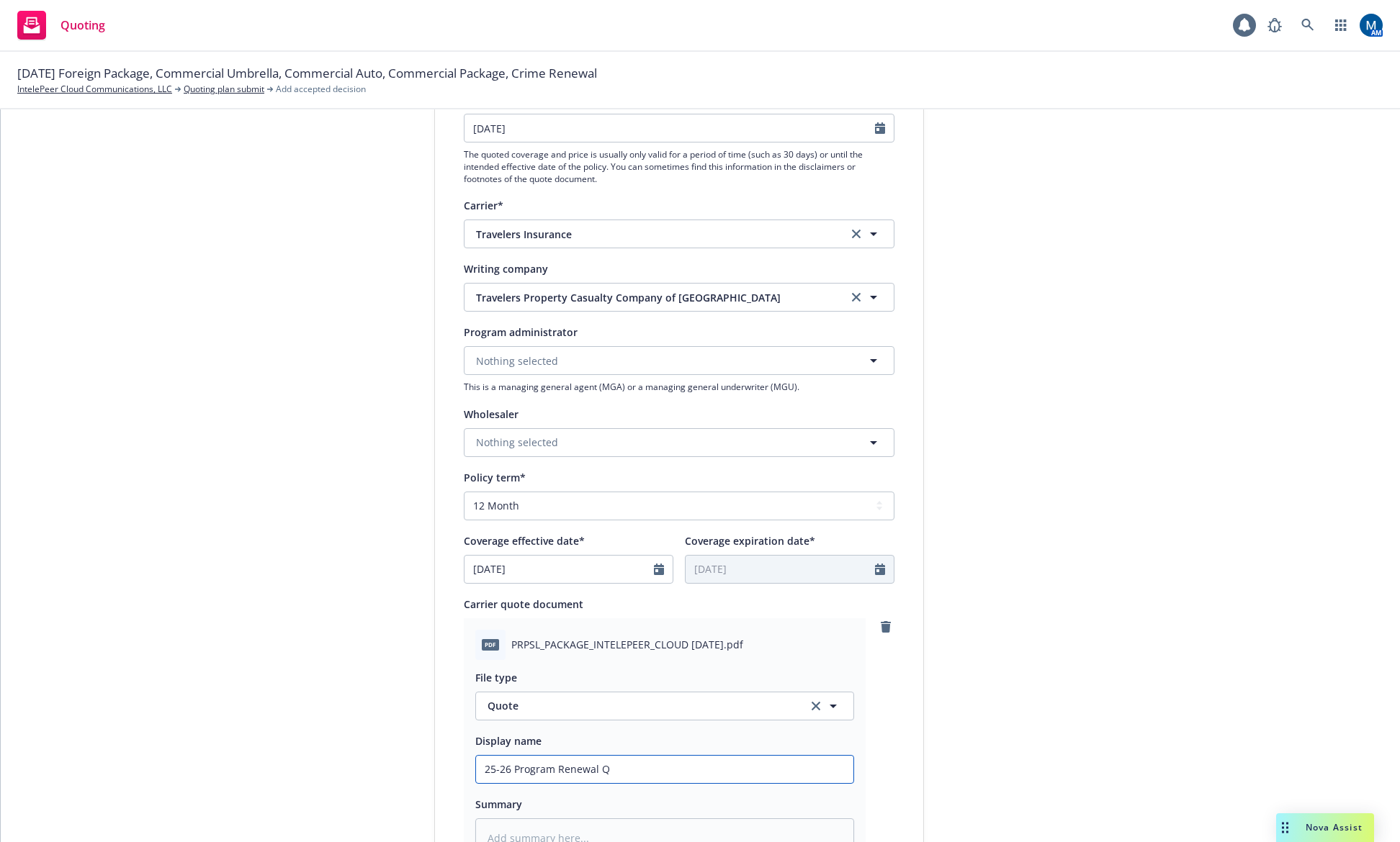
type textarea "x"
type input "25-26 Program Renewal Qu"
type textarea "x"
type input "25-26 Program Renewal Quo"
type textarea "x"
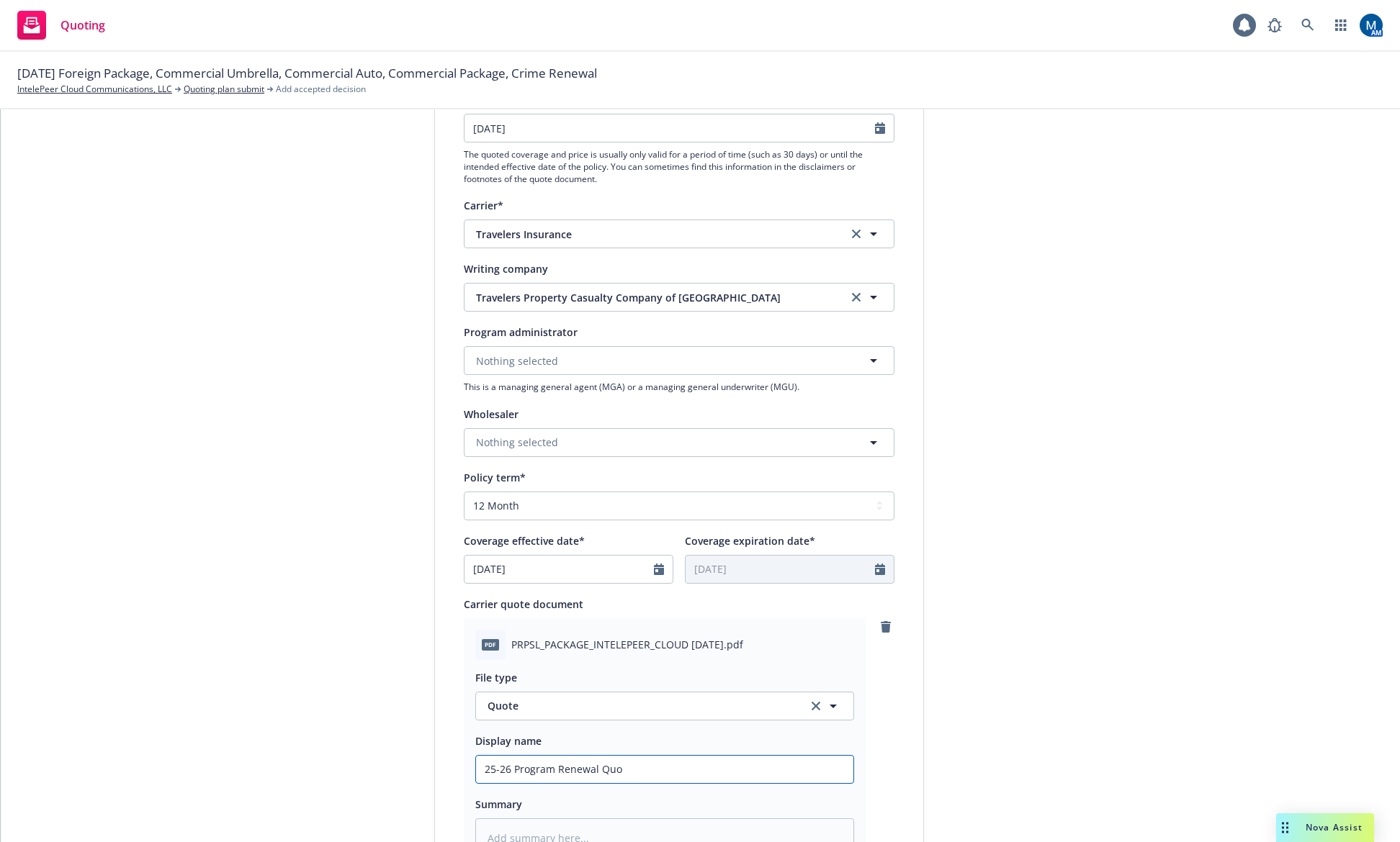
type input "25-26 Program Renewal Quot"
type textarea "x"
type input "25-26 Program Renewal Quote"
type textarea "x"
type input "25-26 Program Renewal Quote-"
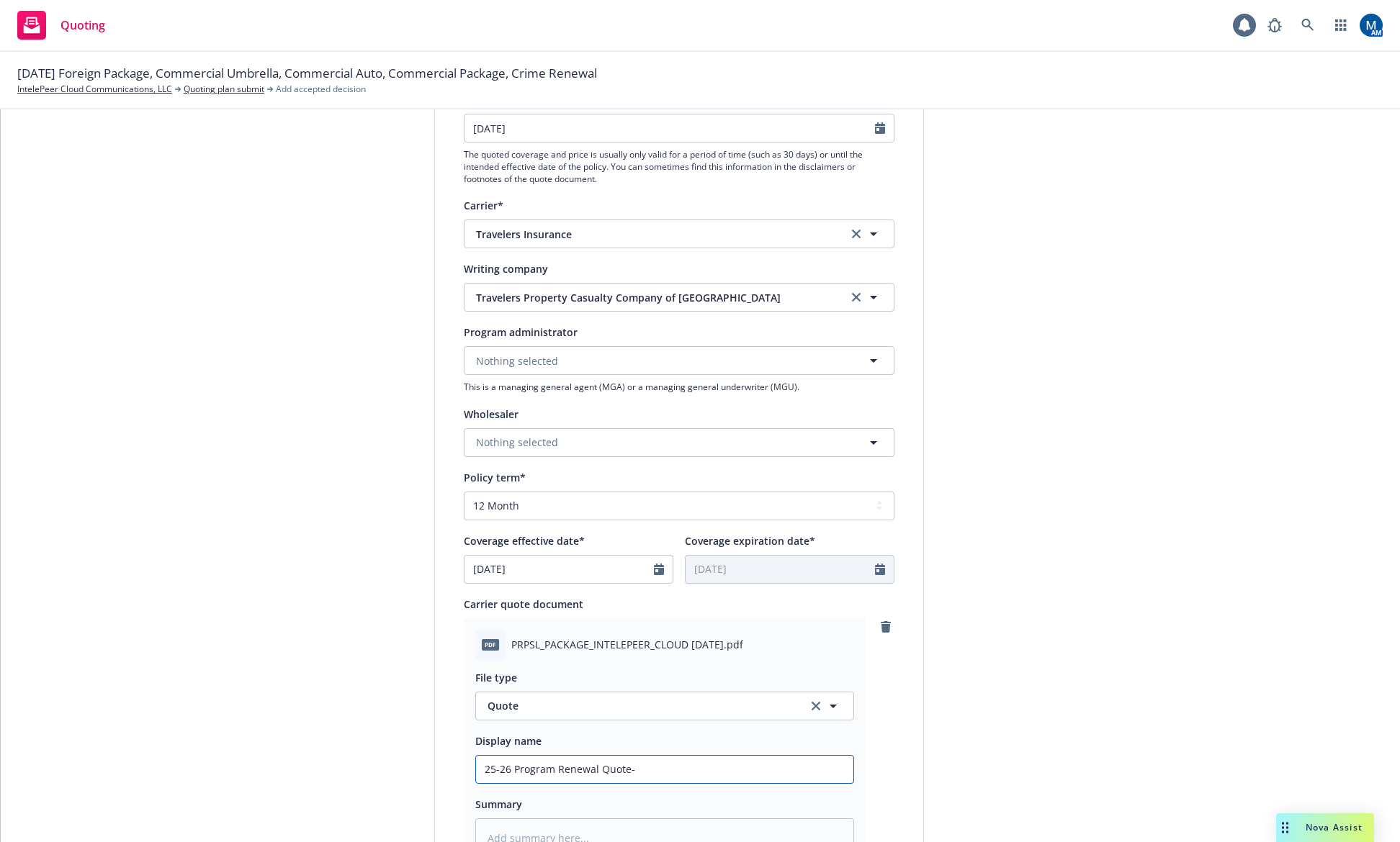
type textarea "x"
type input "25-26 Program Renewal Quote-"
type textarea "x"
type input "25-26 Program Renewal Quote- T"
type textarea "x"
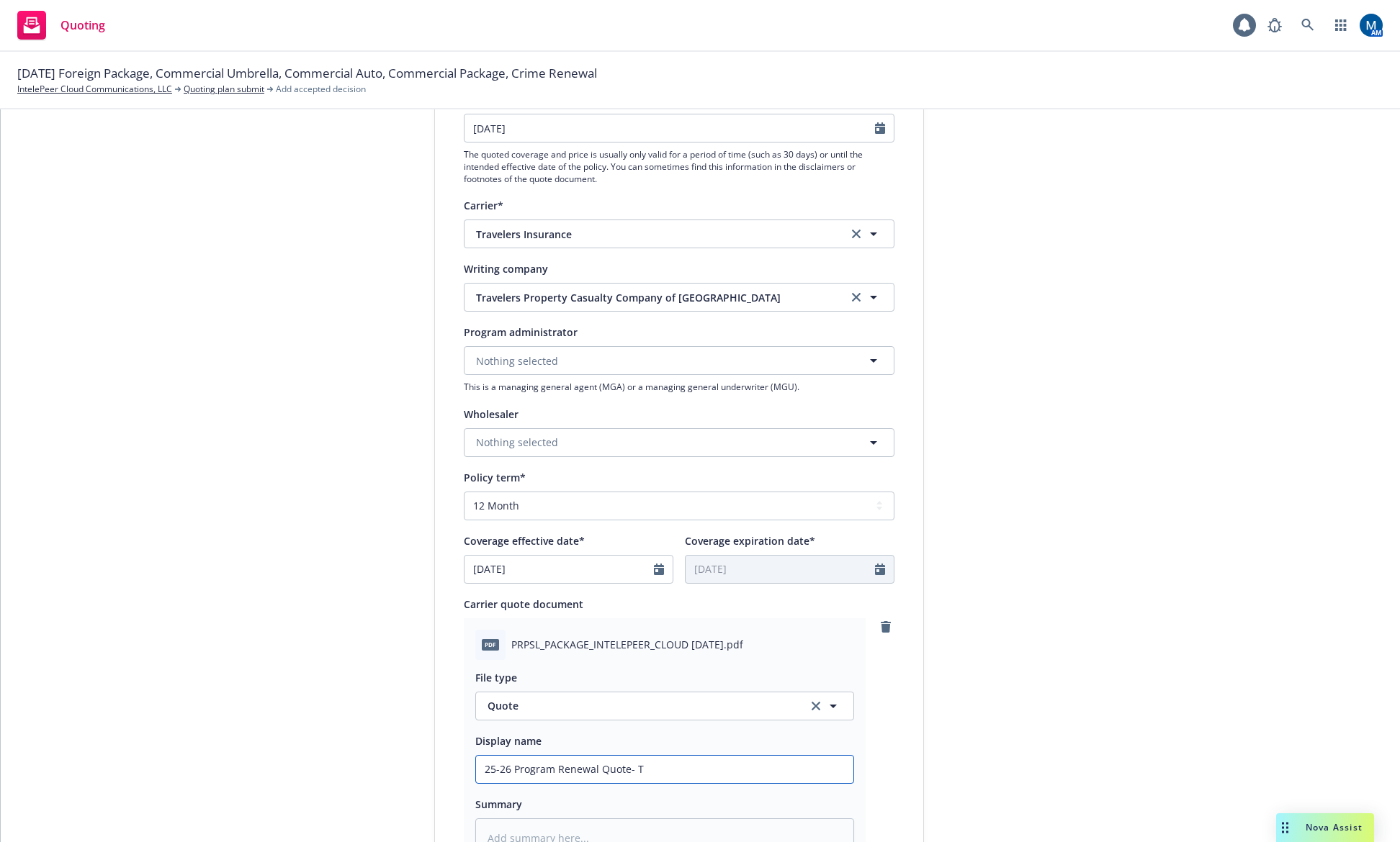
type input "25-26 Program Renewal Quote-"
type textarea "x"
type input "25-26 Program Renewal Quote-"
type textarea "x"
type input "25-26 Program Renewal Quote"
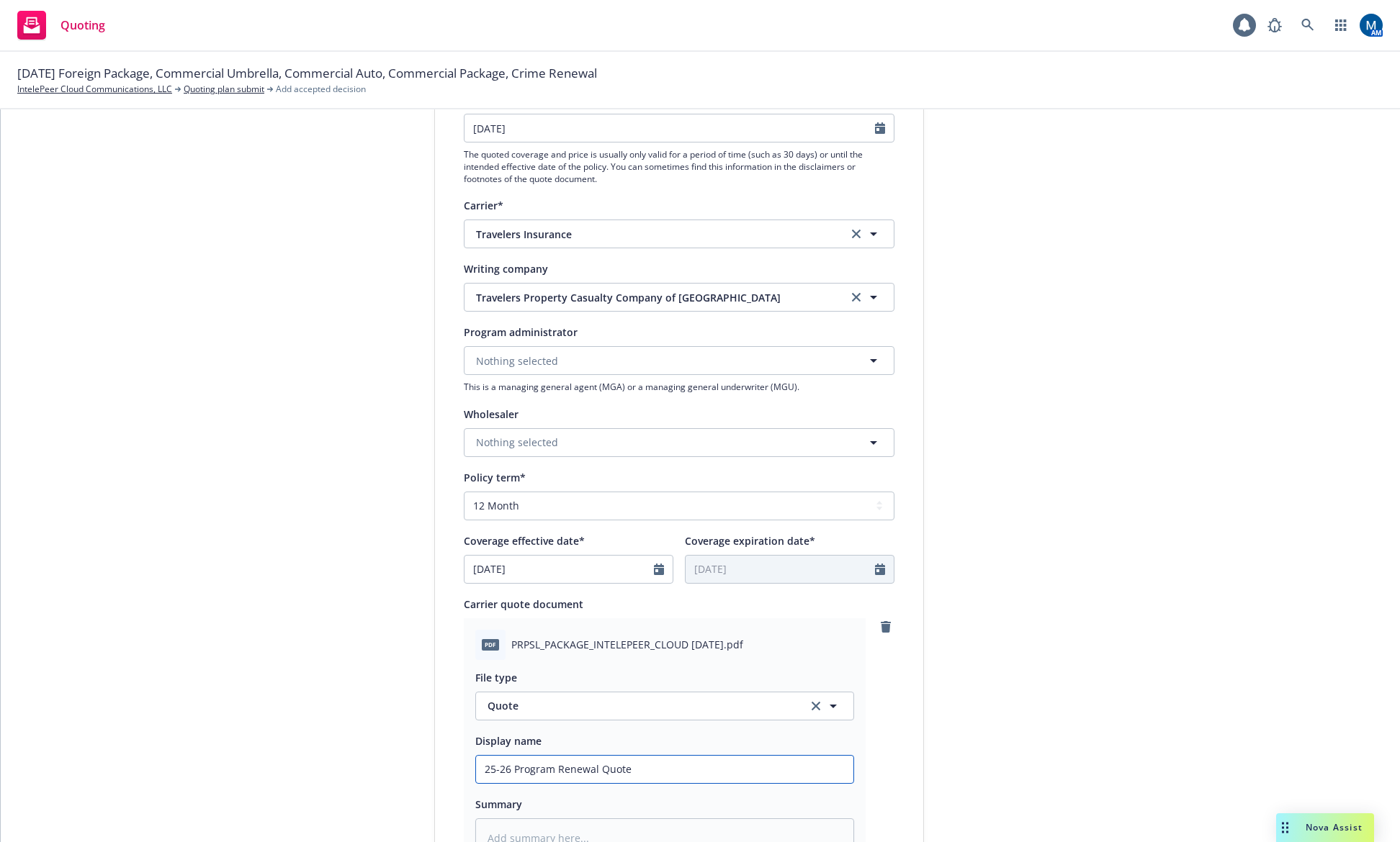
type textarea "x"
type input "25-26 Program Renewal Quote"
type textarea "x"
type input "25-26 Program Renewal Quote -"
type textarea "x"
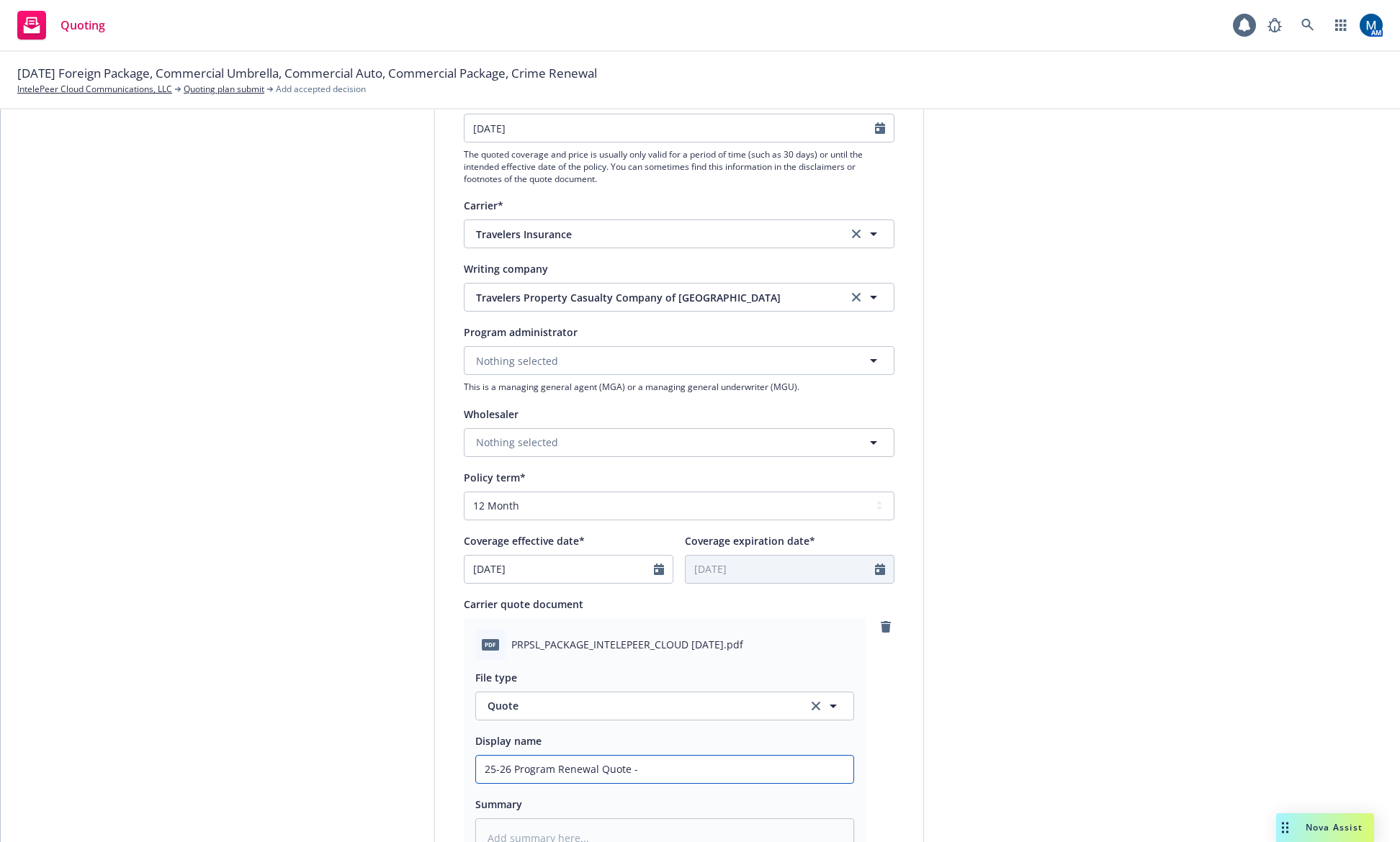
type input "25-26 Program Renewal Quote -"
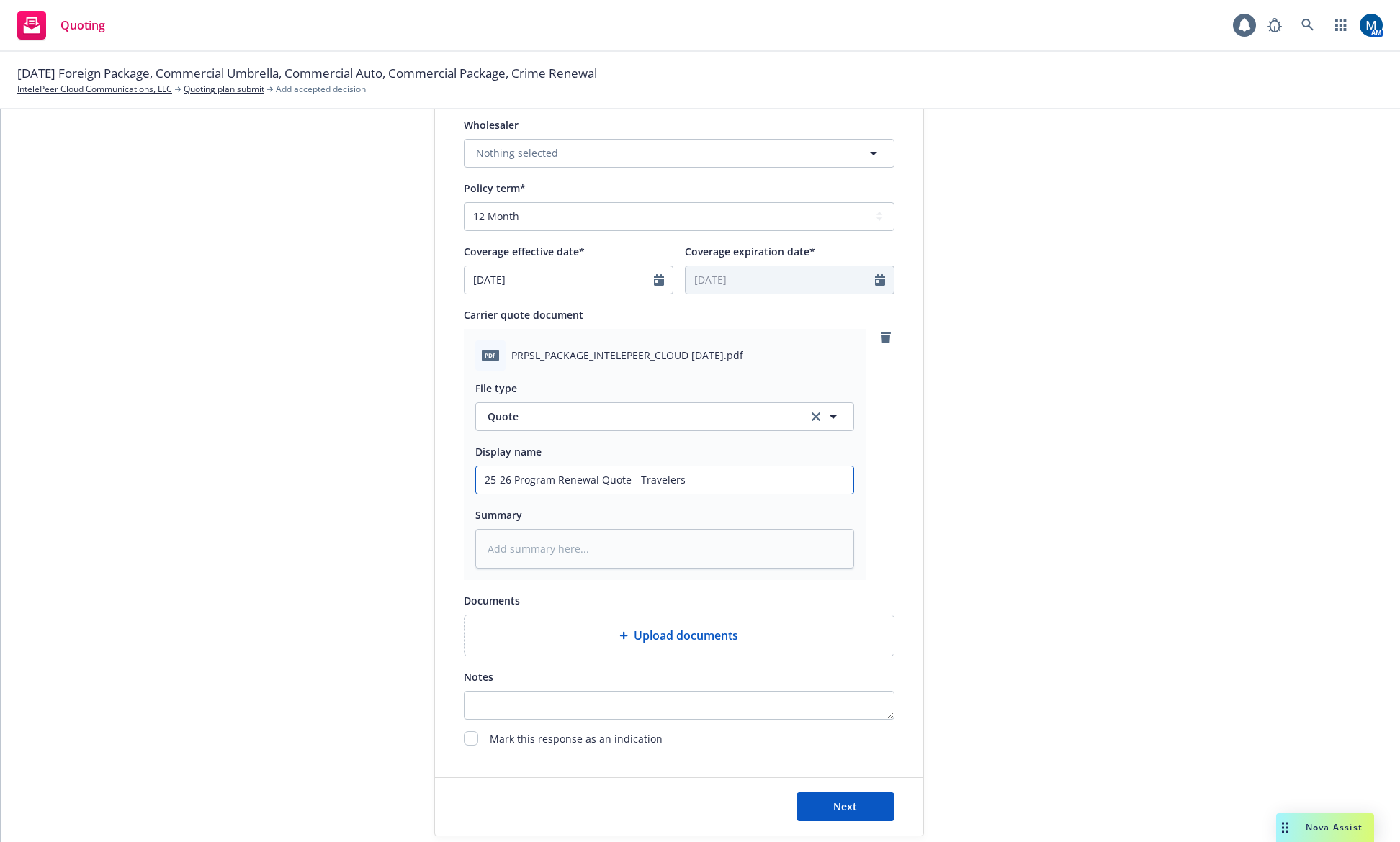
scroll to position [576, 0]
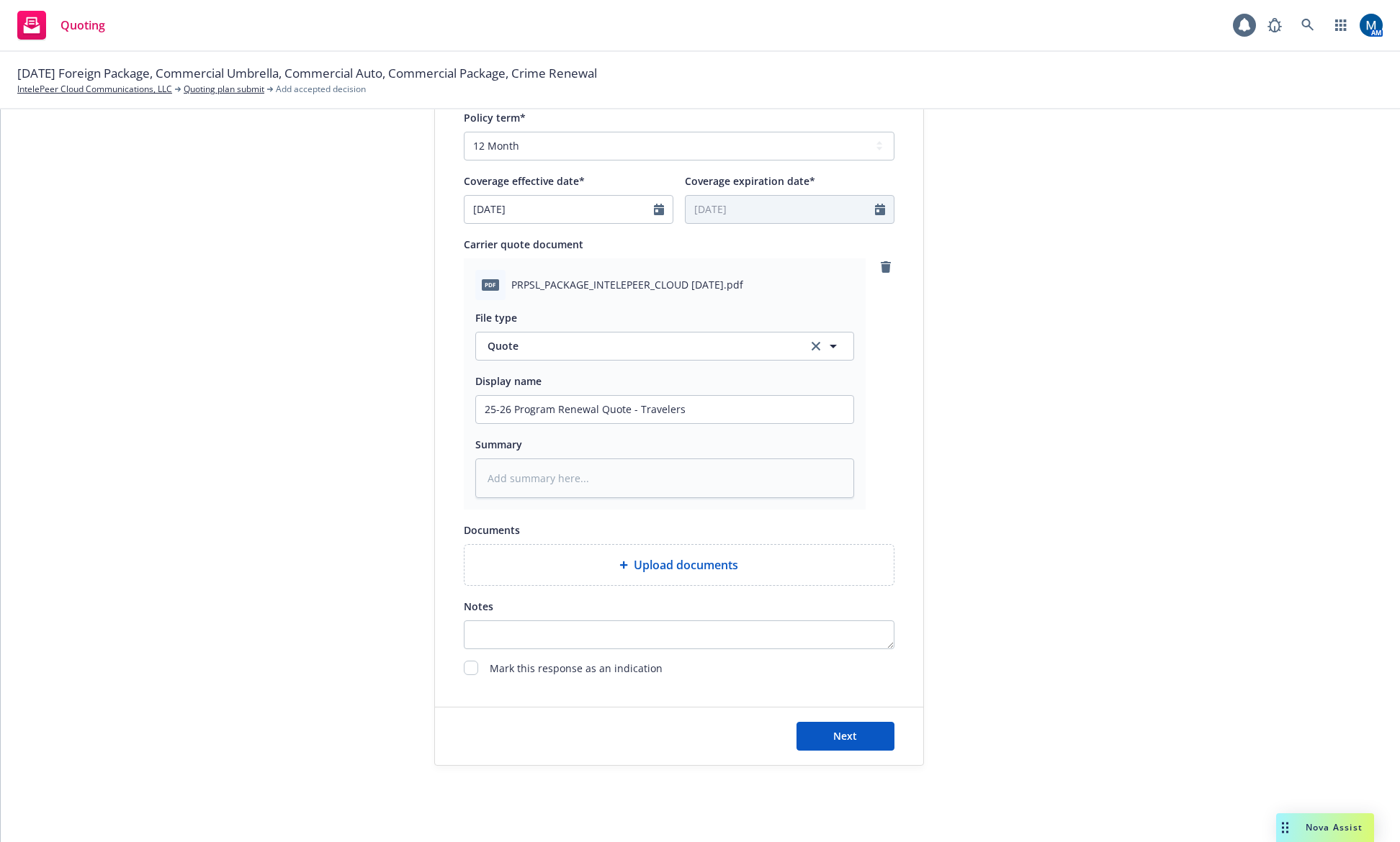
click at [855, 753] on div "Next" at bounding box center [679, 737] width 488 height 58
click at [858, 742] on button "Next" at bounding box center [845, 737] width 98 height 29
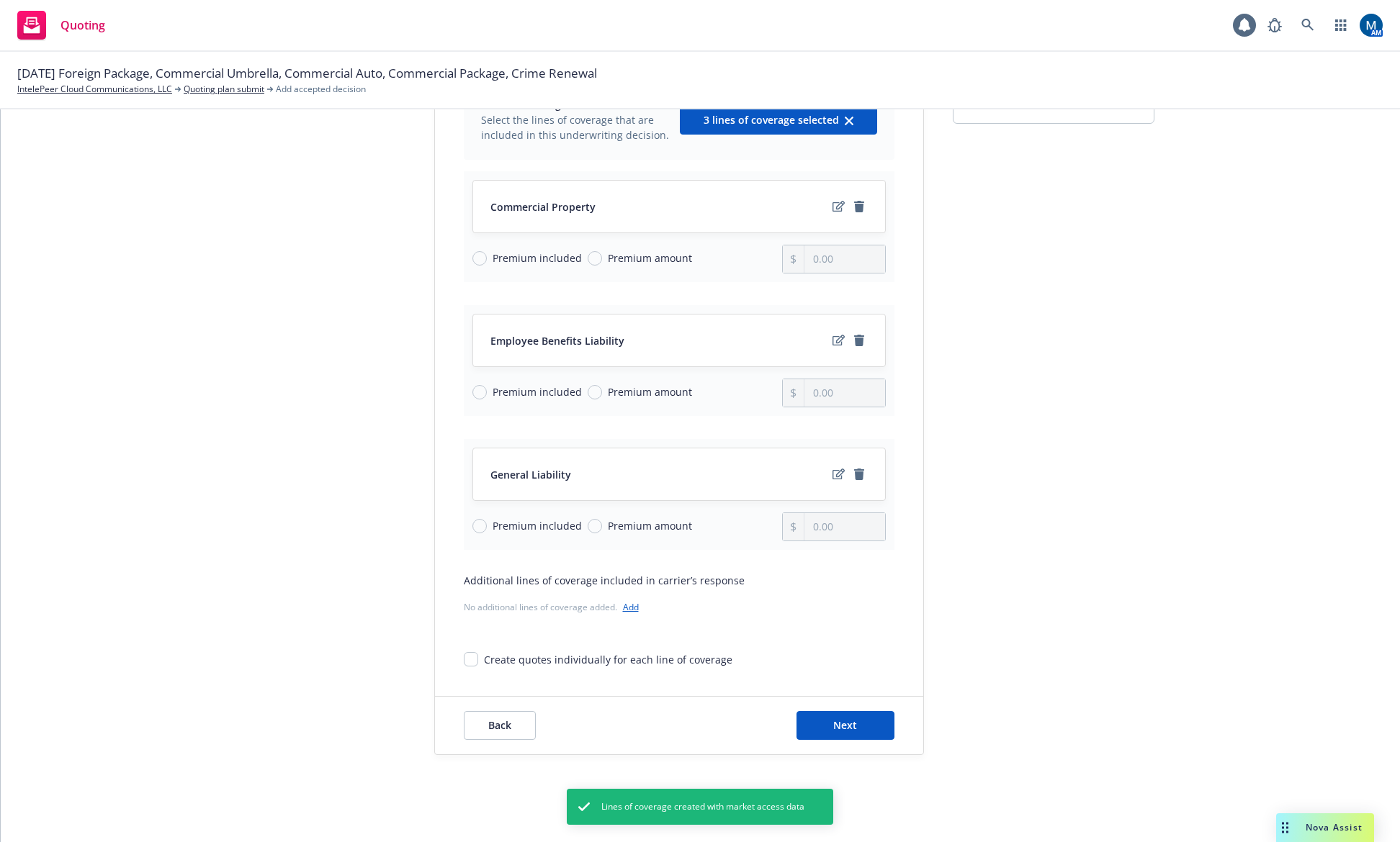
scroll to position [168, 0]
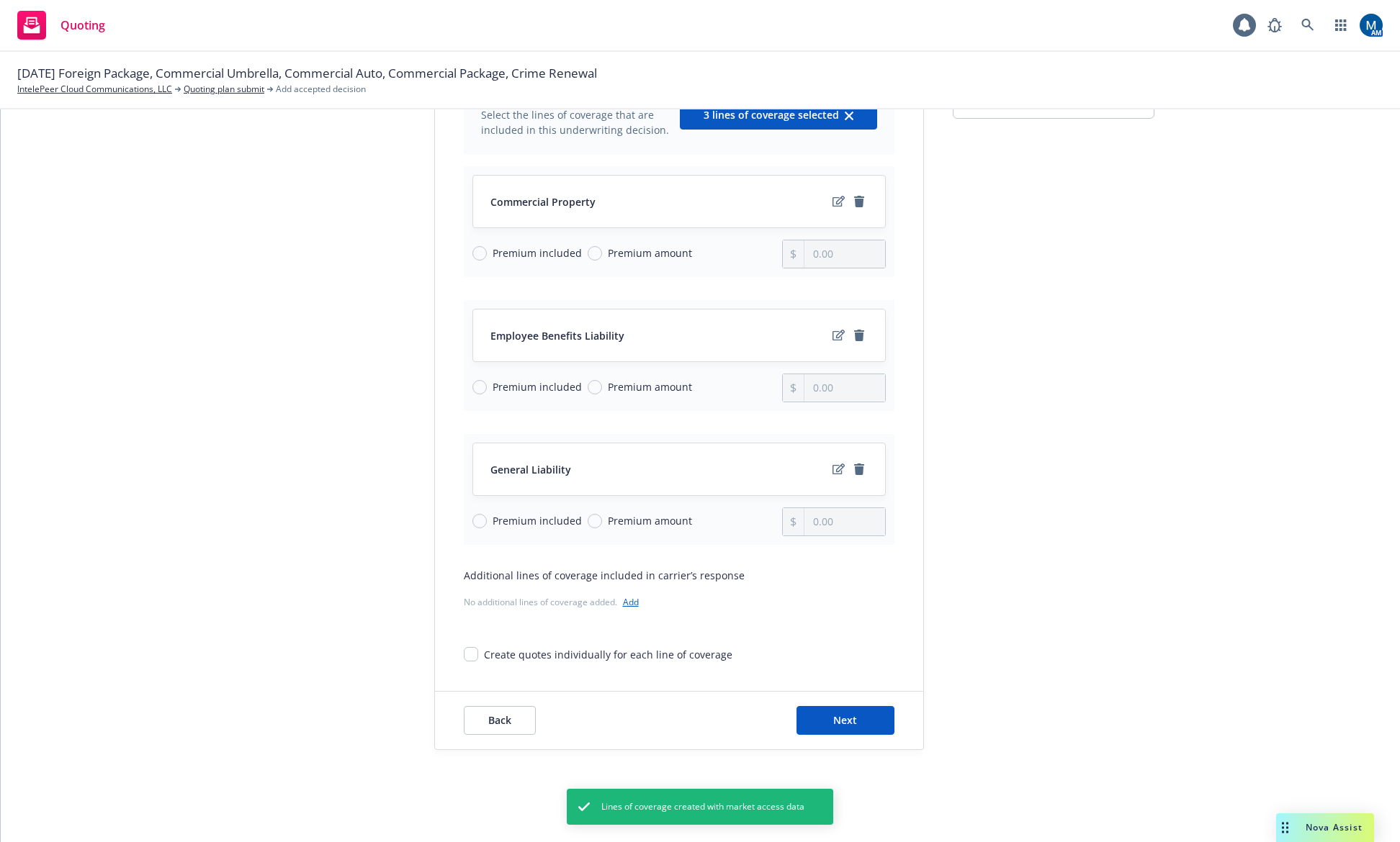
click at [607, 252] on span "Premium amount" at bounding box center [649, 253] width 84 height 15
click at [598, 252] on input "Premium amount" at bounding box center [595, 253] width 14 height 14
click at [588, 389] on input "Premium amount" at bounding box center [595, 387] width 14 height 14
click at [602, 520] on span "Premium amount" at bounding box center [647, 521] width 90 height 15
click at [594, 520] on input "Premium amount" at bounding box center [595, 521] width 14 height 14
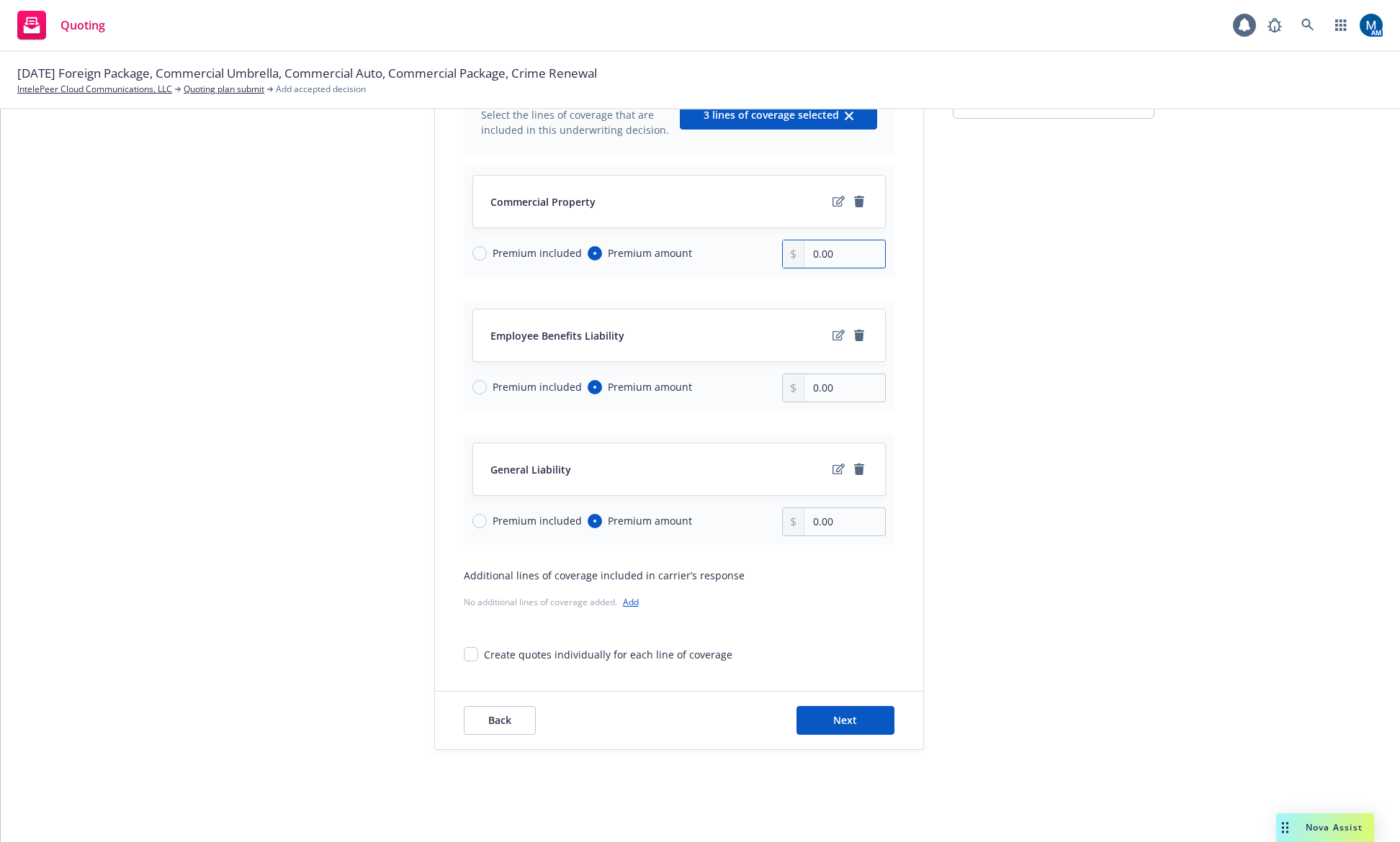
click at [857, 247] on input "0.00" at bounding box center [845, 254] width 80 height 27
drag, startPoint x: 747, startPoint y: 253, endPoint x: 679, endPoint y: 253, distance: 68.0
click at [679, 253] on div "Premium included Premium amount 0.00" at bounding box center [679, 254] width 413 height 29
drag, startPoint x: 842, startPoint y: 386, endPoint x: 753, endPoint y: 390, distance: 89.1
click at [753, 390] on div "Premium included Premium amount 0.00" at bounding box center [679, 388] width 413 height 29
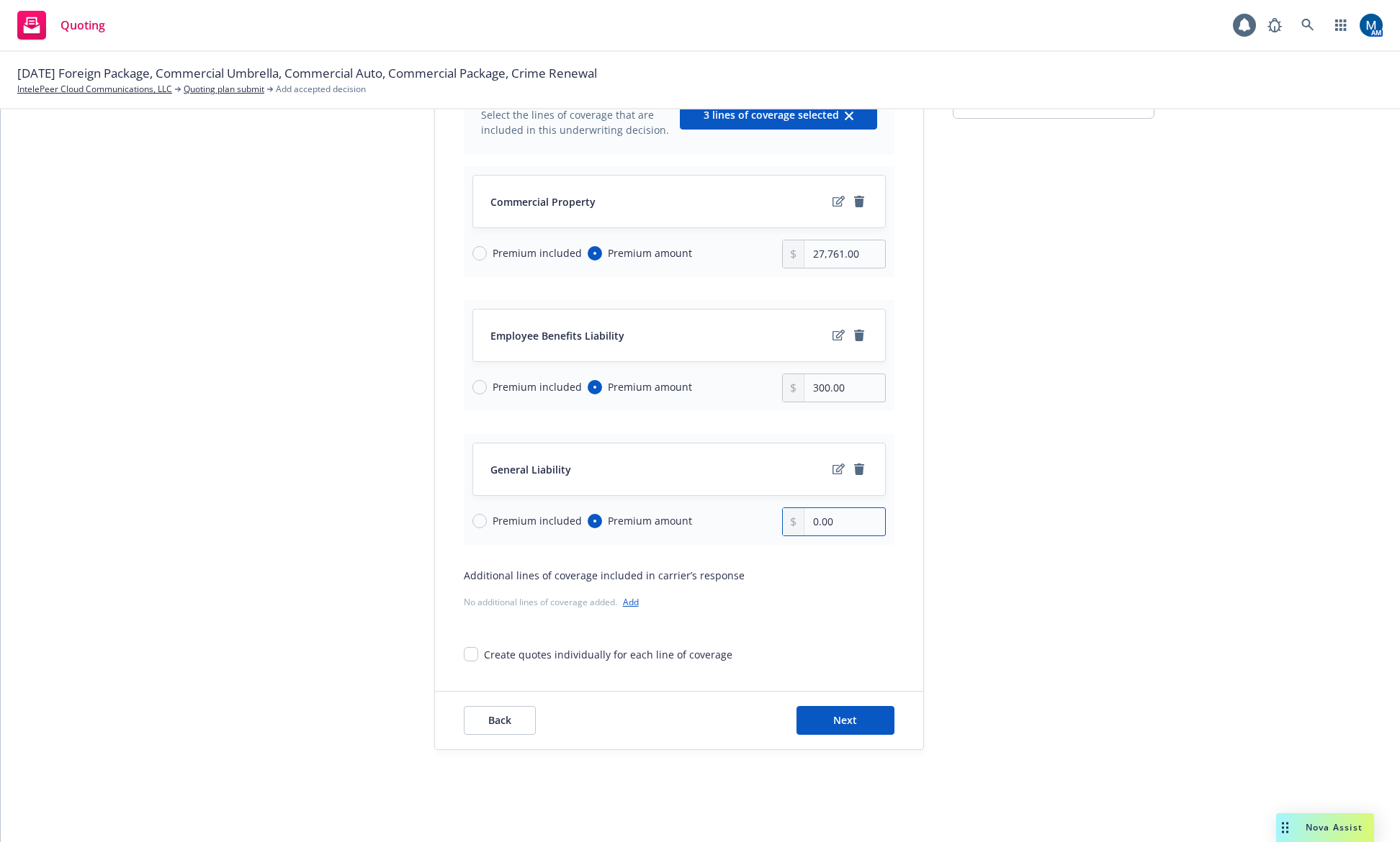
drag, startPoint x: 851, startPoint y: 521, endPoint x: 683, endPoint y: 526, distance: 168.1
click at [683, 526] on div "Premium included Premium amount 0.00" at bounding box center [679, 522] width 413 height 29
click at [1160, 442] on div "Quote initiation 2 Coverage selection 3 Billing info Coverage selection Lines o…" at bounding box center [700, 374] width 1364 height 752
click at [835, 468] on icon "edit" at bounding box center [839, 469] width 12 height 12
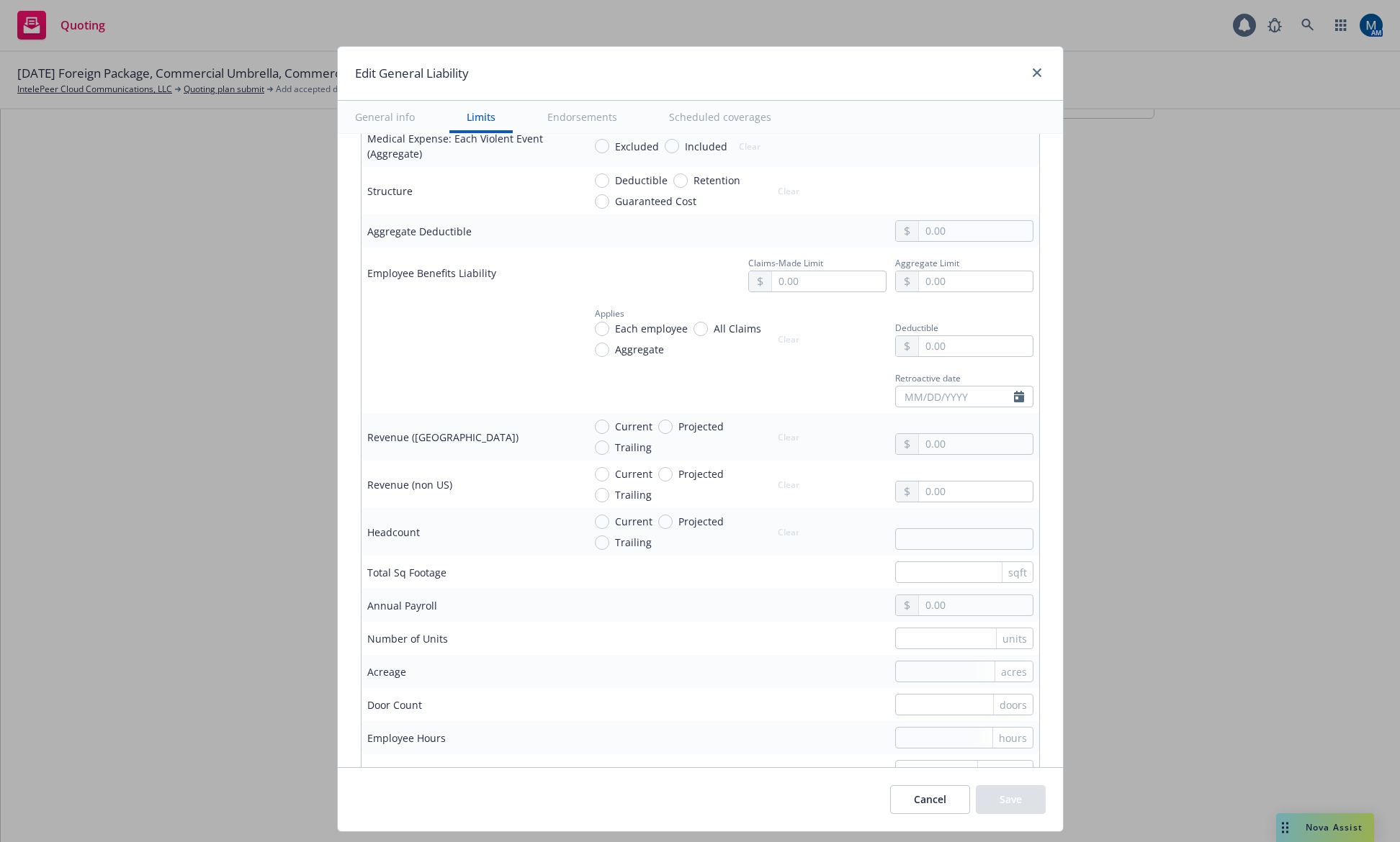
scroll to position [720, 0]
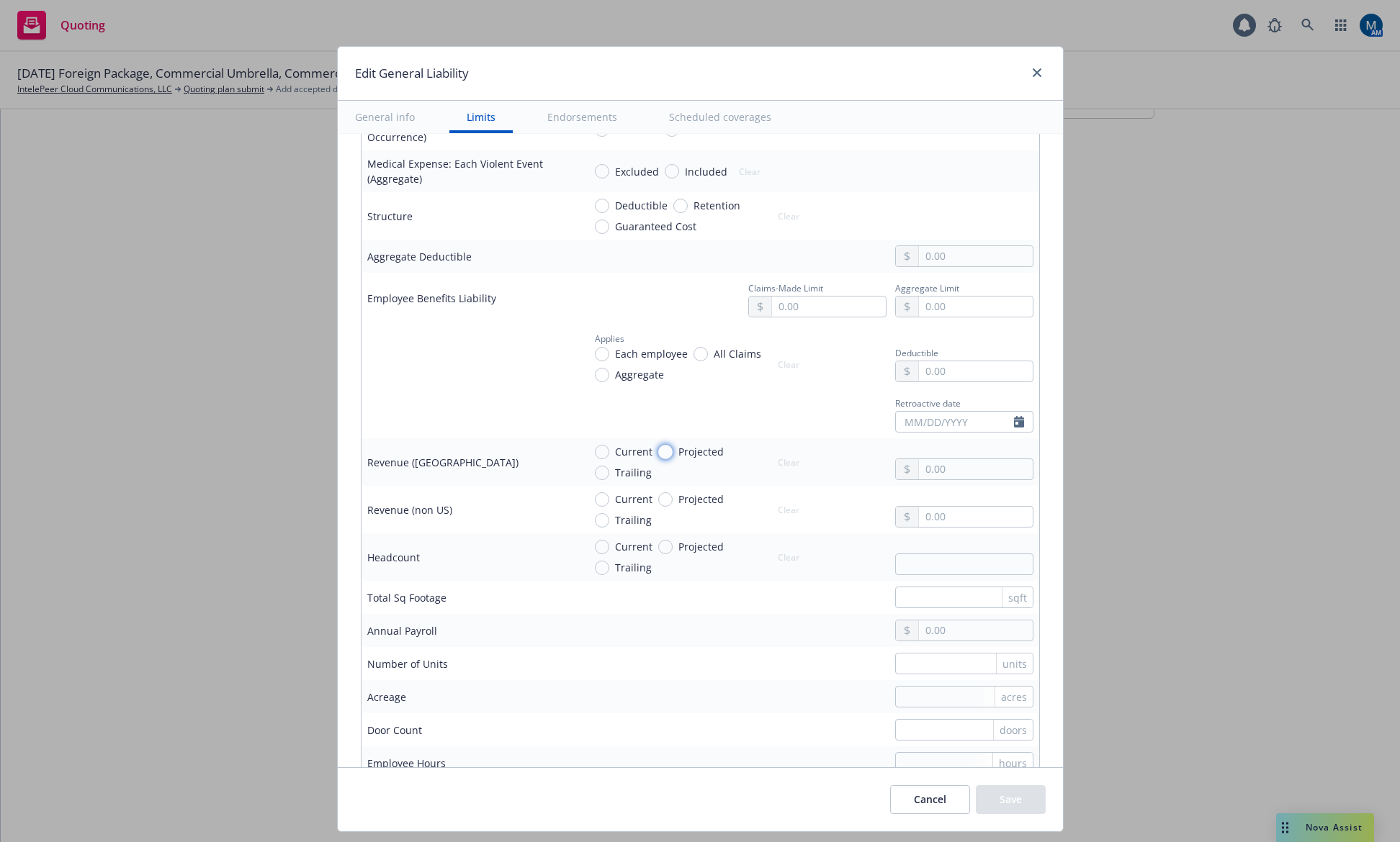
click at [658, 452] on input "Projected" at bounding box center [665, 452] width 14 height 14
click at [950, 467] on input "text" at bounding box center [975, 469] width 113 height 20
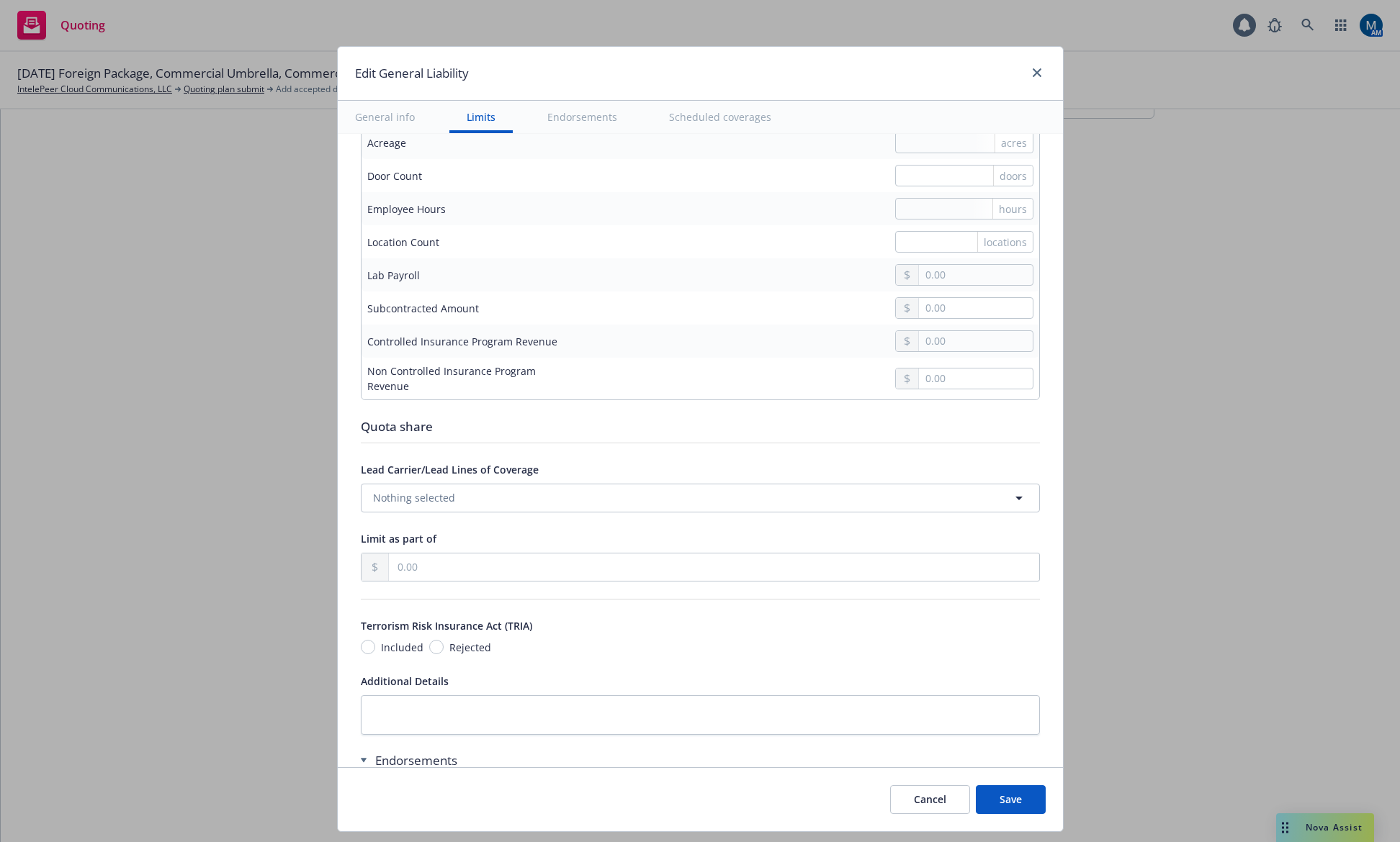
click at [1020, 793] on button "Save" at bounding box center [1010, 800] width 70 height 29
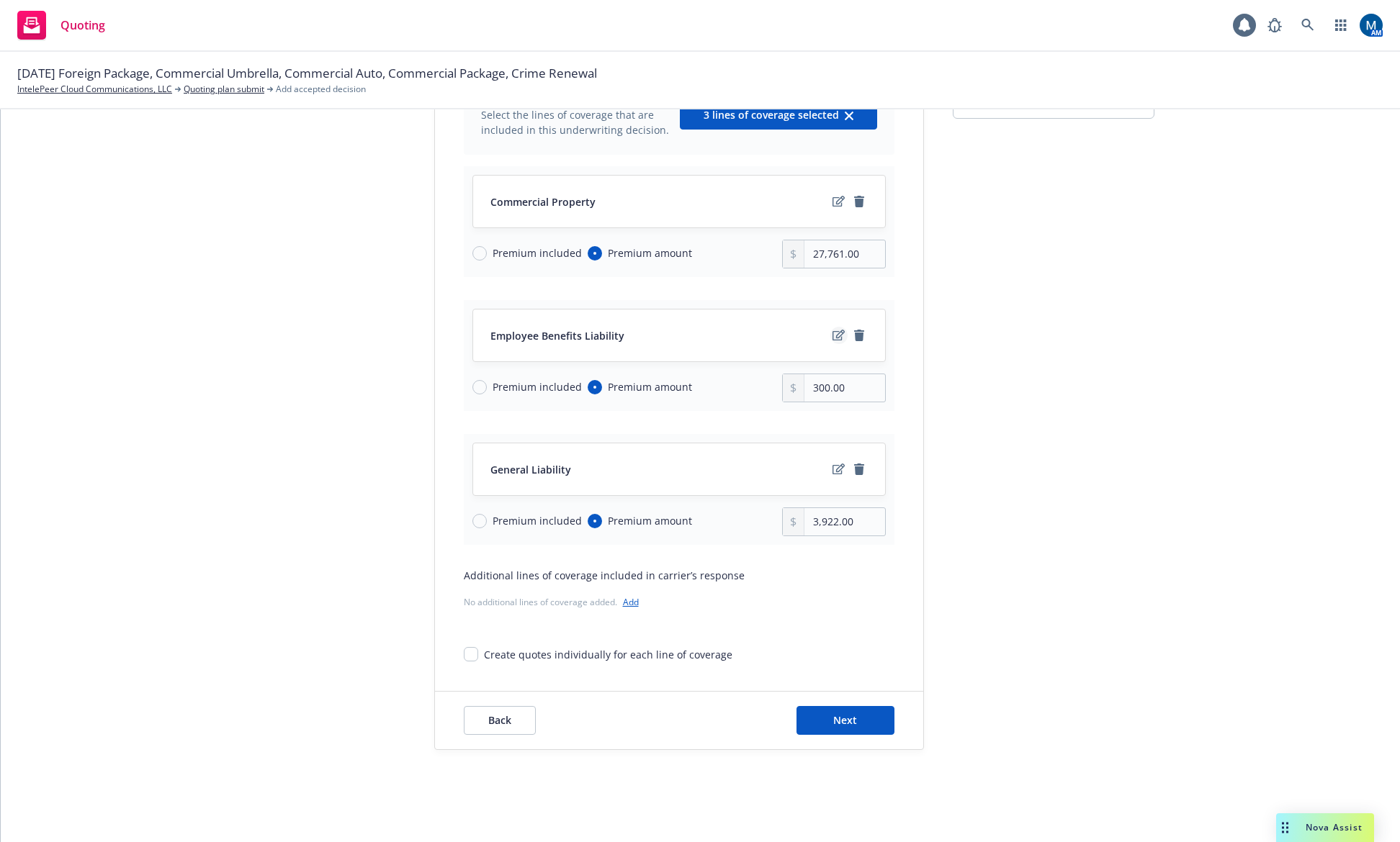
click at [833, 333] on icon "edit" at bounding box center [839, 336] width 12 height 12
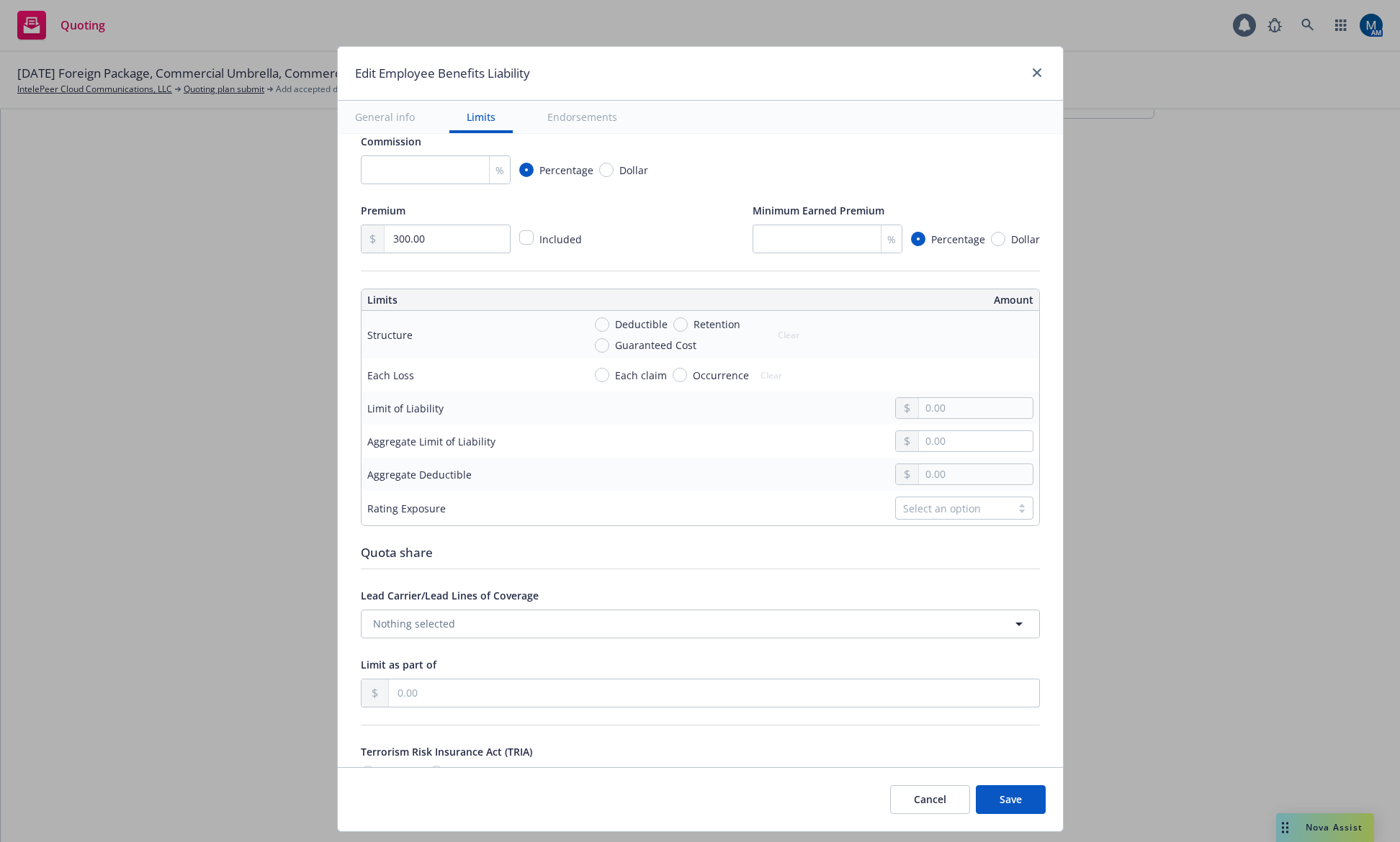
scroll to position [360, 0]
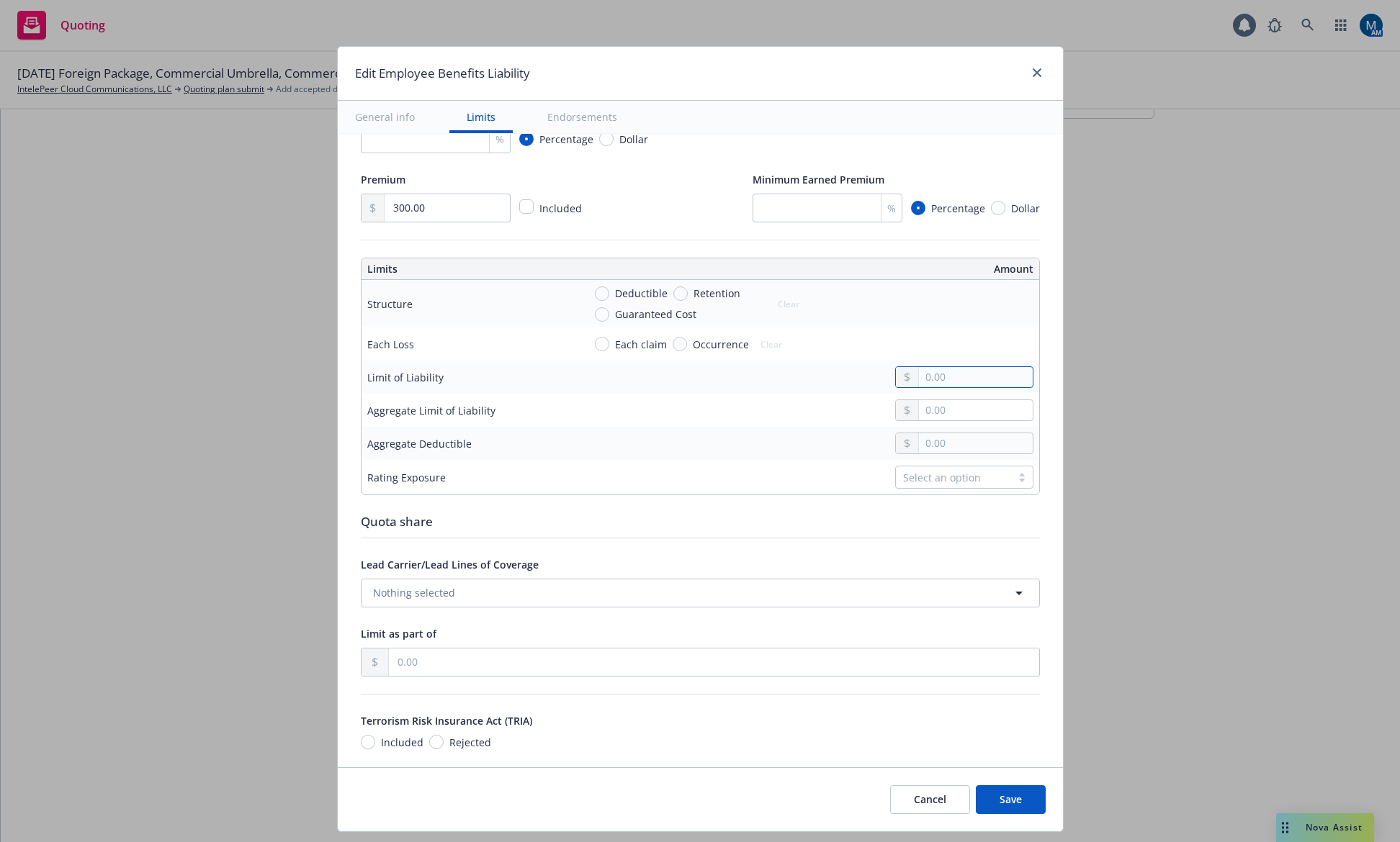
click at [955, 380] on input "text" at bounding box center [975, 378] width 113 height 20
click at [920, 422] on td at bounding box center [808, 410] width 462 height 33
click at [924, 418] on input "text" at bounding box center [975, 411] width 113 height 20
click at [941, 481] on div "Select an option" at bounding box center [953, 478] width 101 height 15
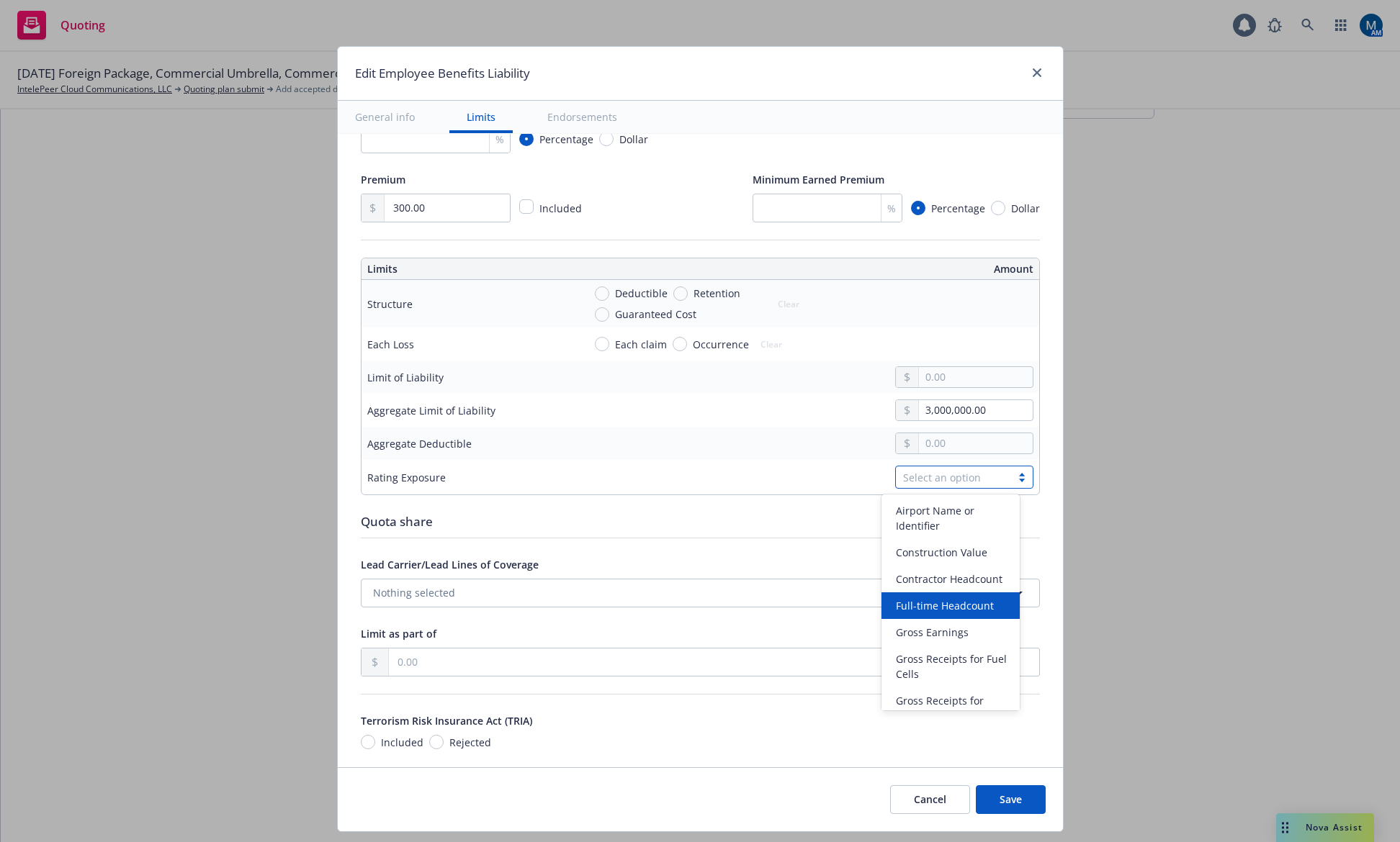
click at [669, 425] on td "3,000,000.00" at bounding box center [808, 410] width 462 height 33
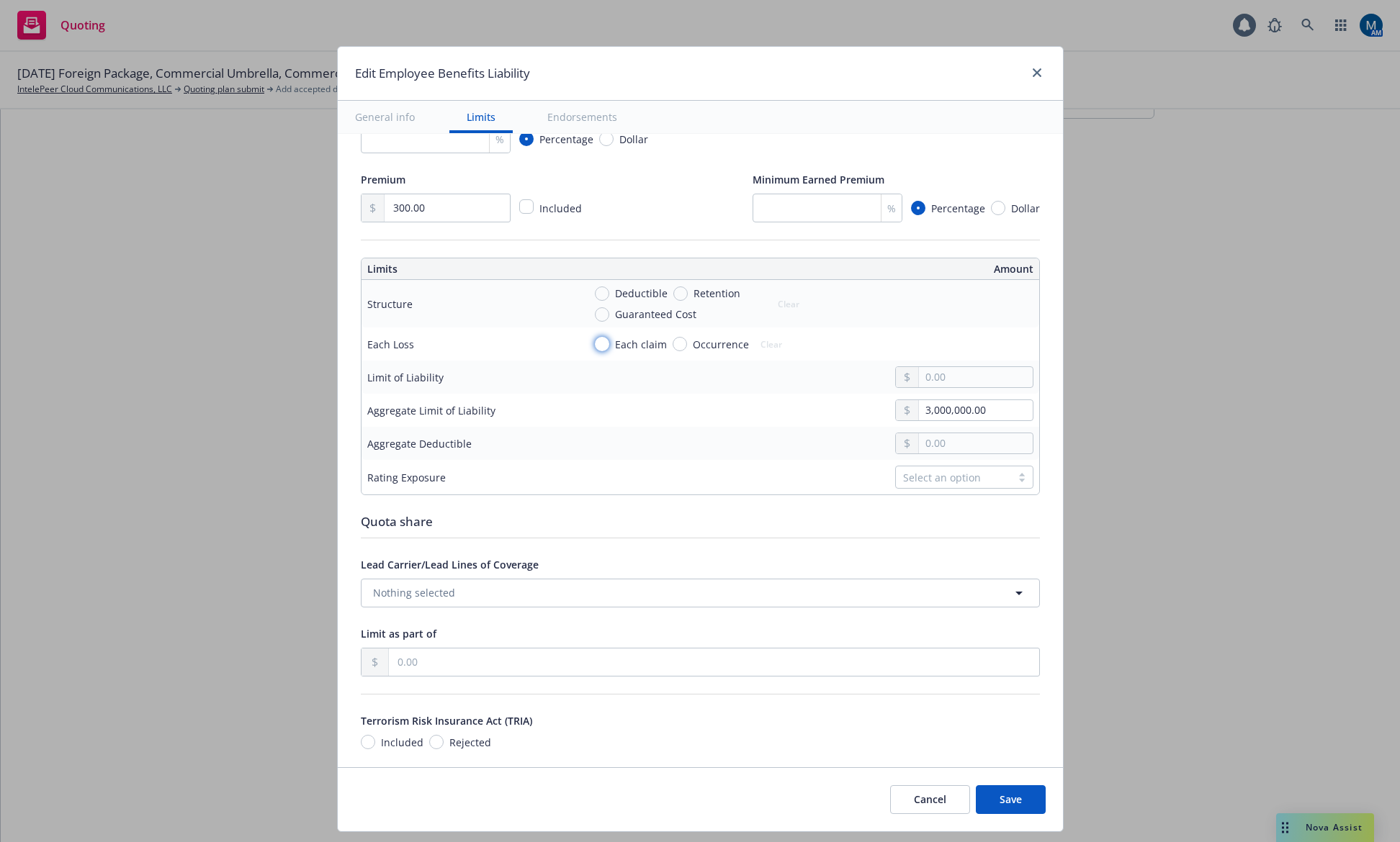
click at [597, 343] on input "Each claim" at bounding box center [601, 344] width 14 height 14
click at [595, 293] on input "Deductible" at bounding box center [601, 293] width 14 height 14
click at [922, 308] on input "text" at bounding box center [975, 311] width 113 height 20
click at [925, 380] on input "text" at bounding box center [975, 378] width 113 height 20
click at [792, 514] on div "Quota share" at bounding box center [700, 522] width 679 height 19
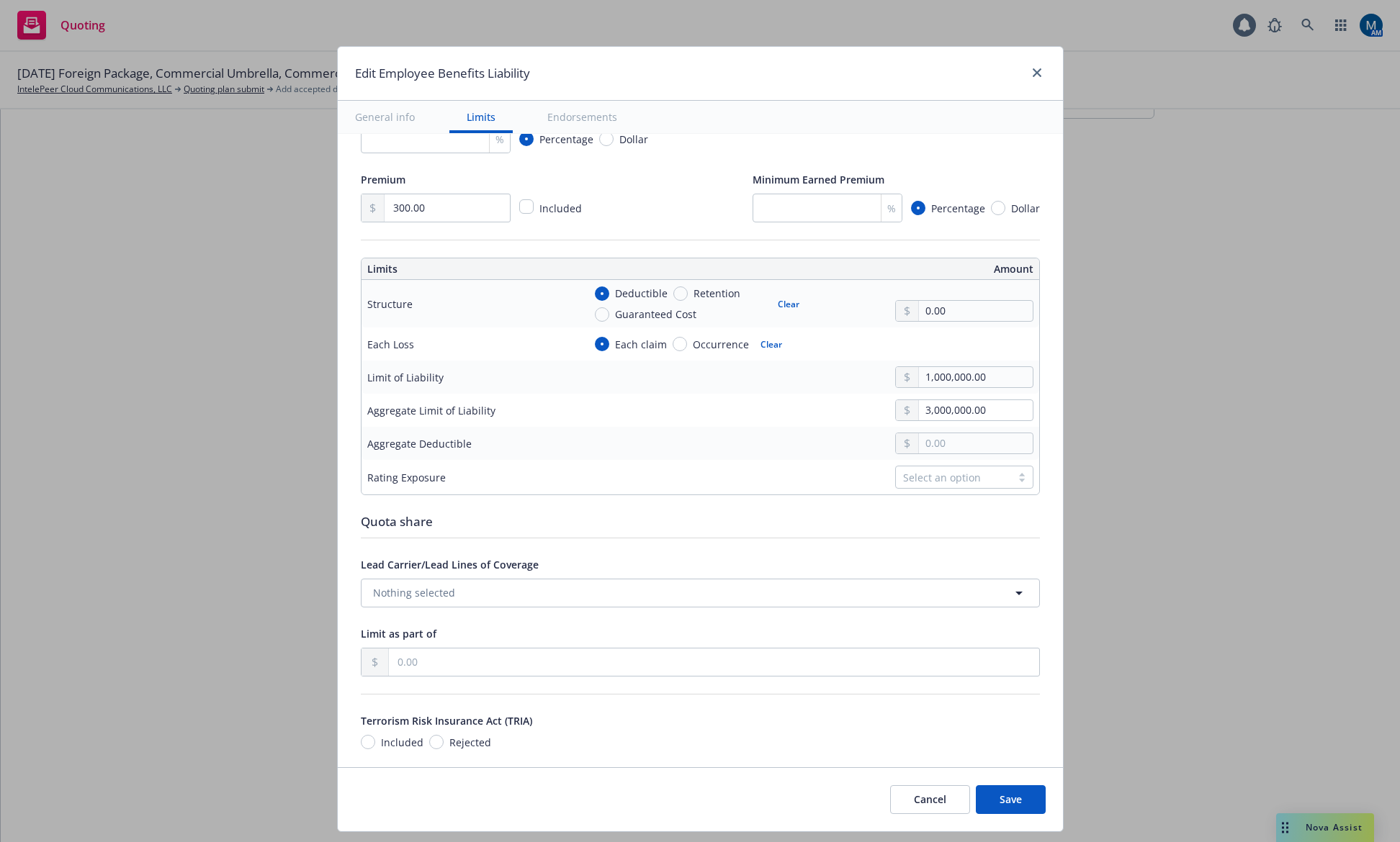
click at [1031, 805] on button "Save" at bounding box center [1010, 800] width 70 height 29
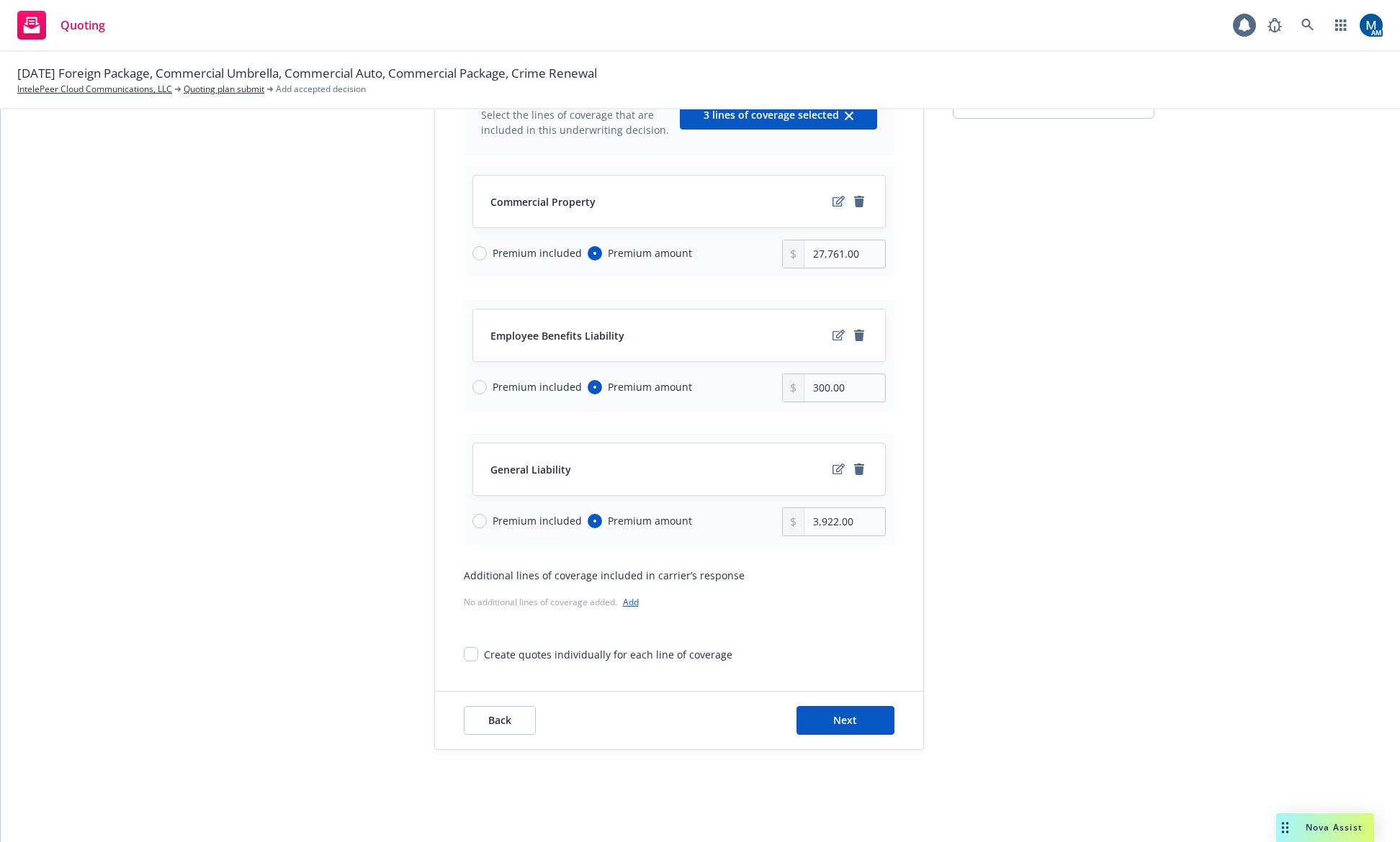
click at [833, 204] on icon "edit" at bounding box center [839, 201] width 12 height 11
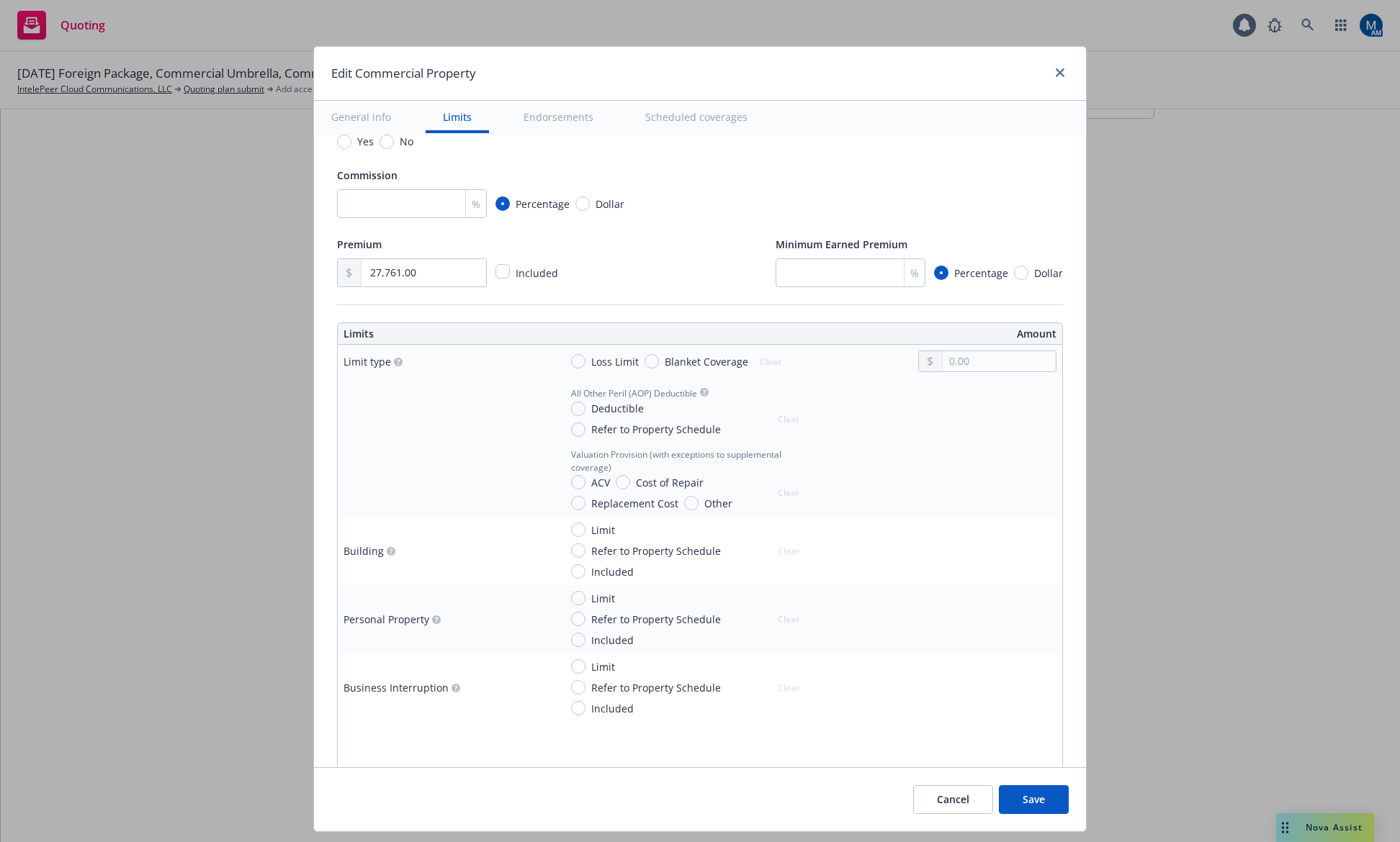
scroll to position [216, 0]
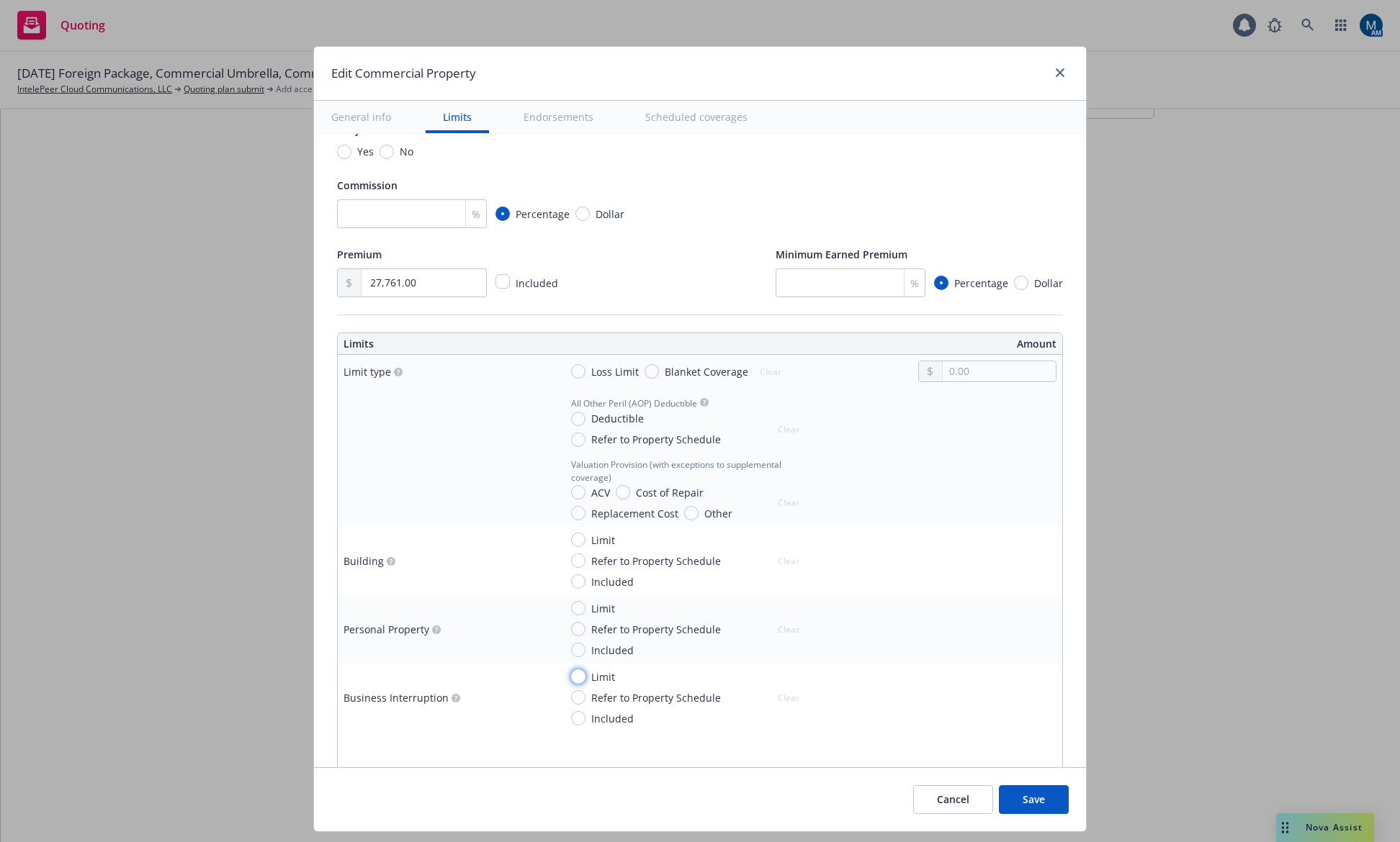
click at [571, 678] on input "Limit" at bounding box center [578, 676] width 14 height 14
click at [776, 697] on button "Clear" at bounding box center [788, 697] width 39 height 20
click at [571, 612] on input "Limit" at bounding box center [578, 608] width 14 height 14
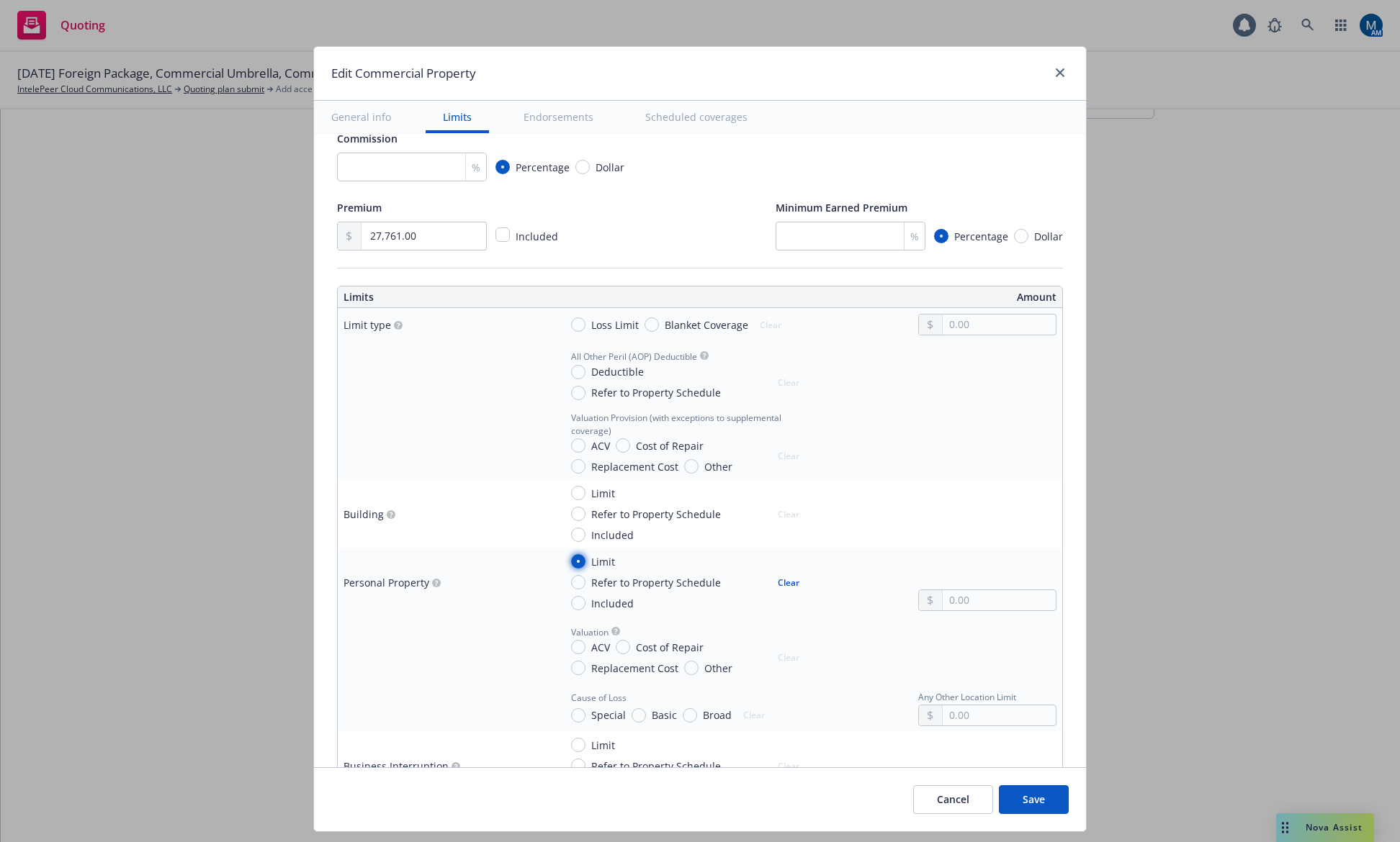
scroll to position [288, 0]
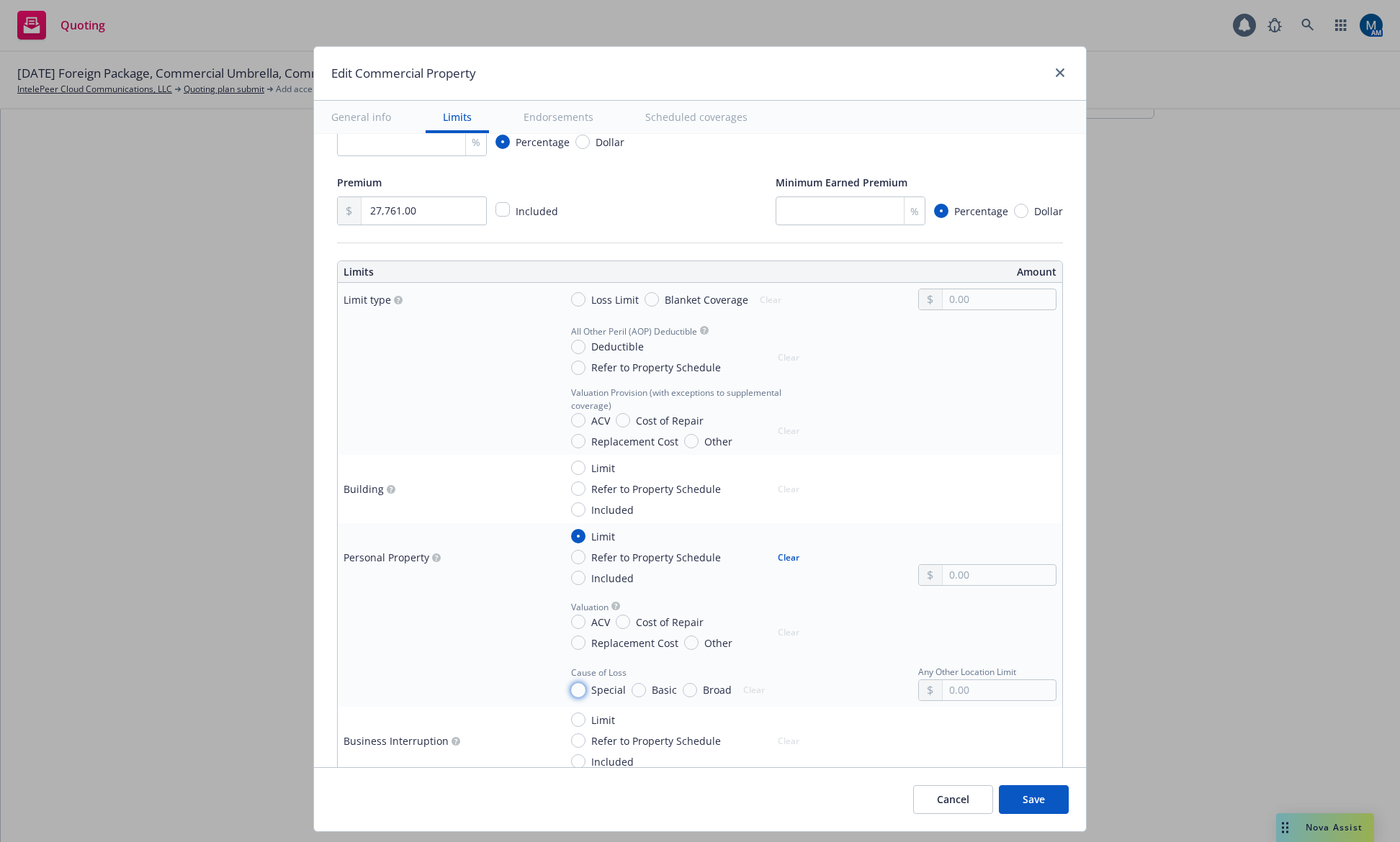
click at [571, 688] on input "Special" at bounding box center [578, 690] width 14 height 14
click at [573, 645] on input "Replacement Cost" at bounding box center [578, 642] width 14 height 14
click at [956, 572] on input "text" at bounding box center [999, 576] width 113 height 20
click at [647, 298] on input "Blanket Coverage" at bounding box center [652, 299] width 14 height 14
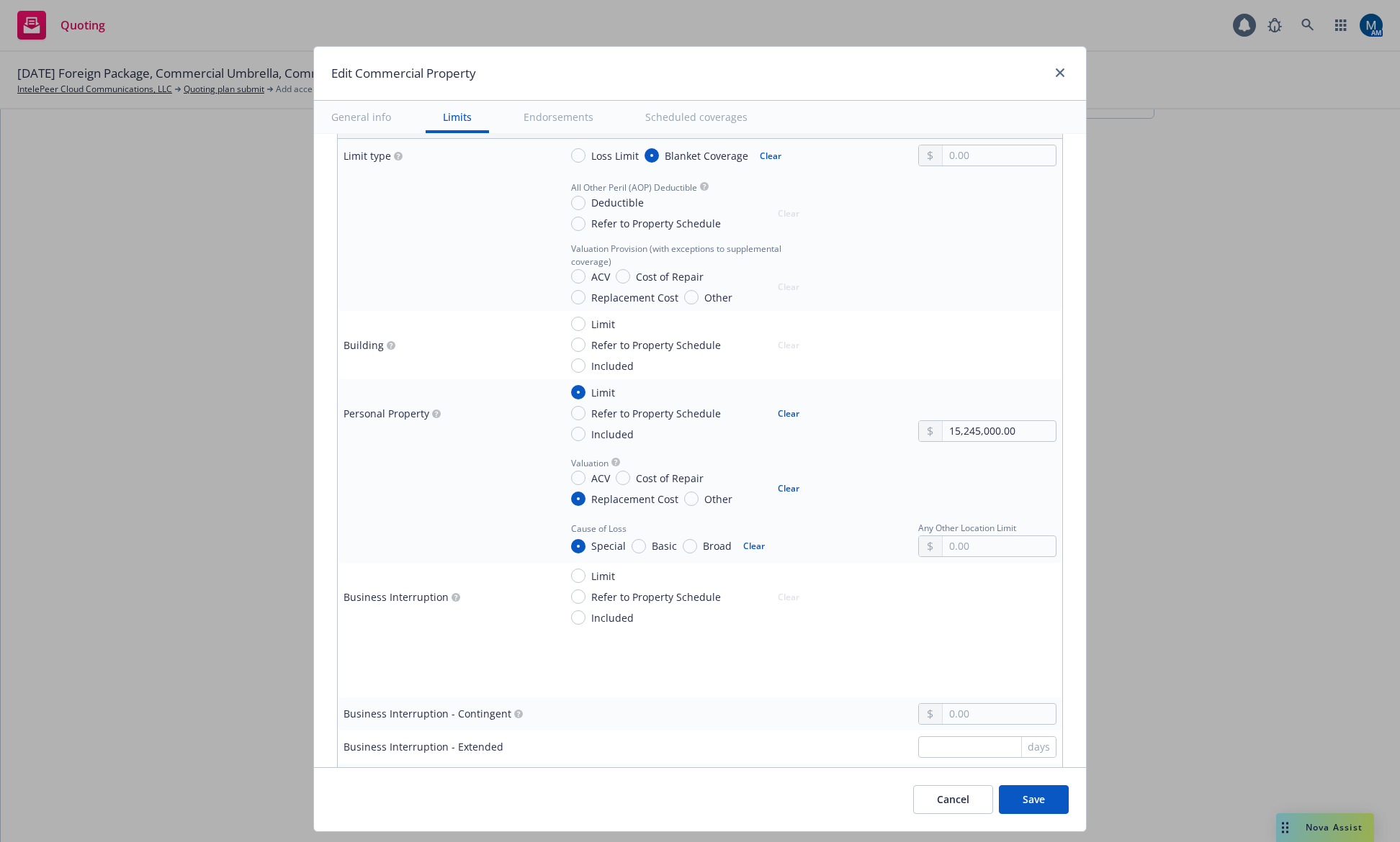
scroll to position [504, 0]
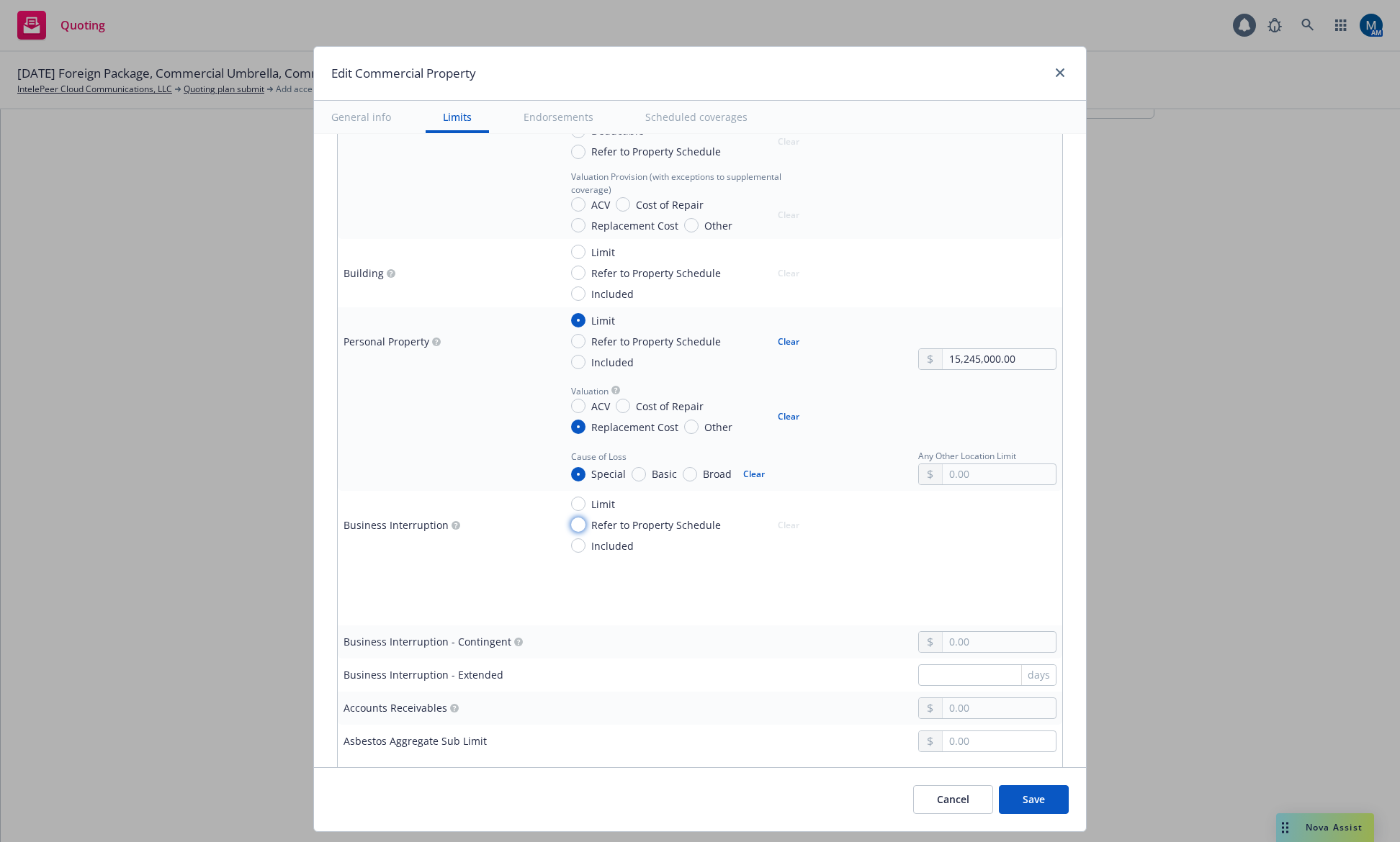
click at [571, 527] on input "Refer to Property Schedule" at bounding box center [578, 525] width 14 height 14
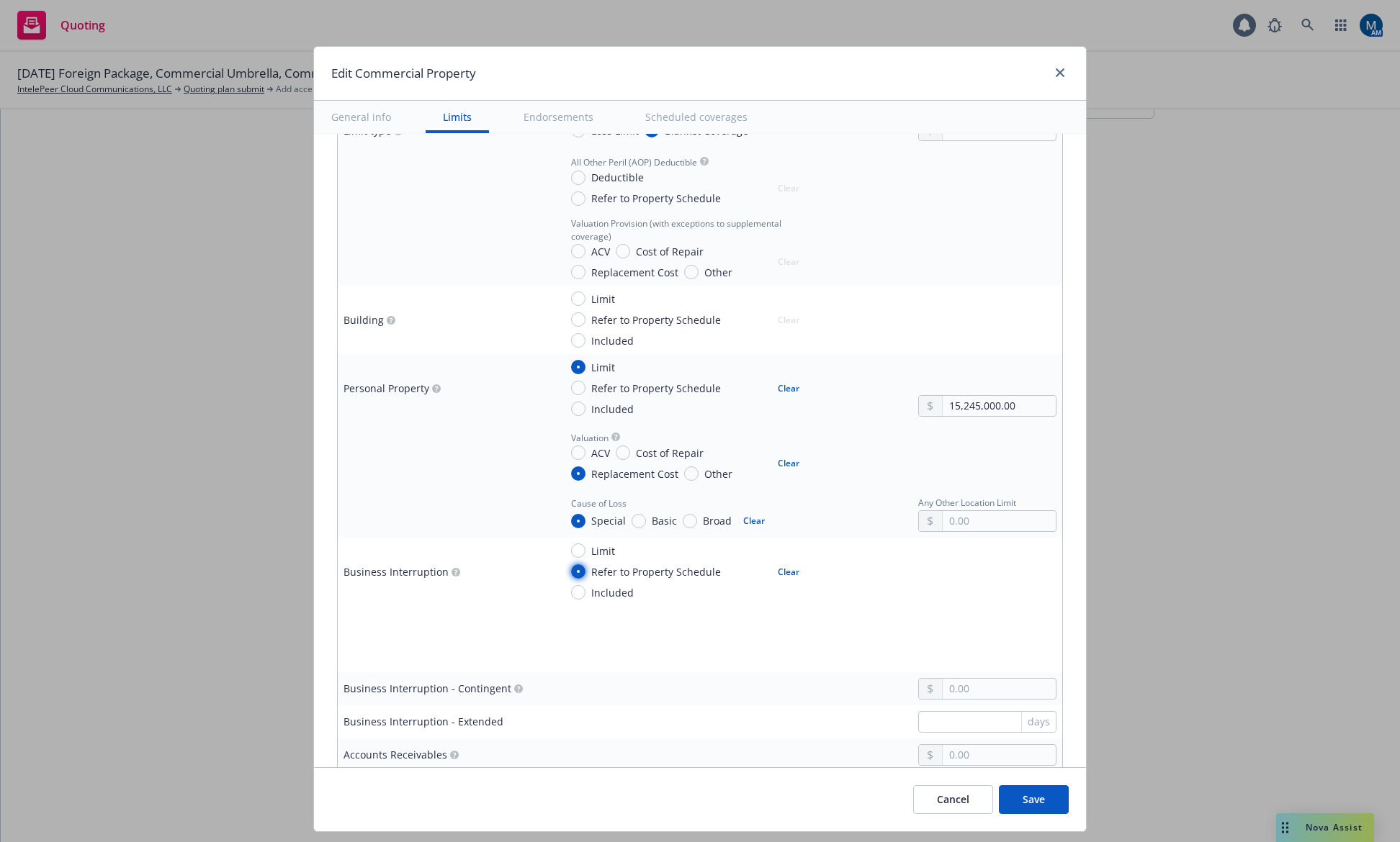
scroll to position [432, 0]
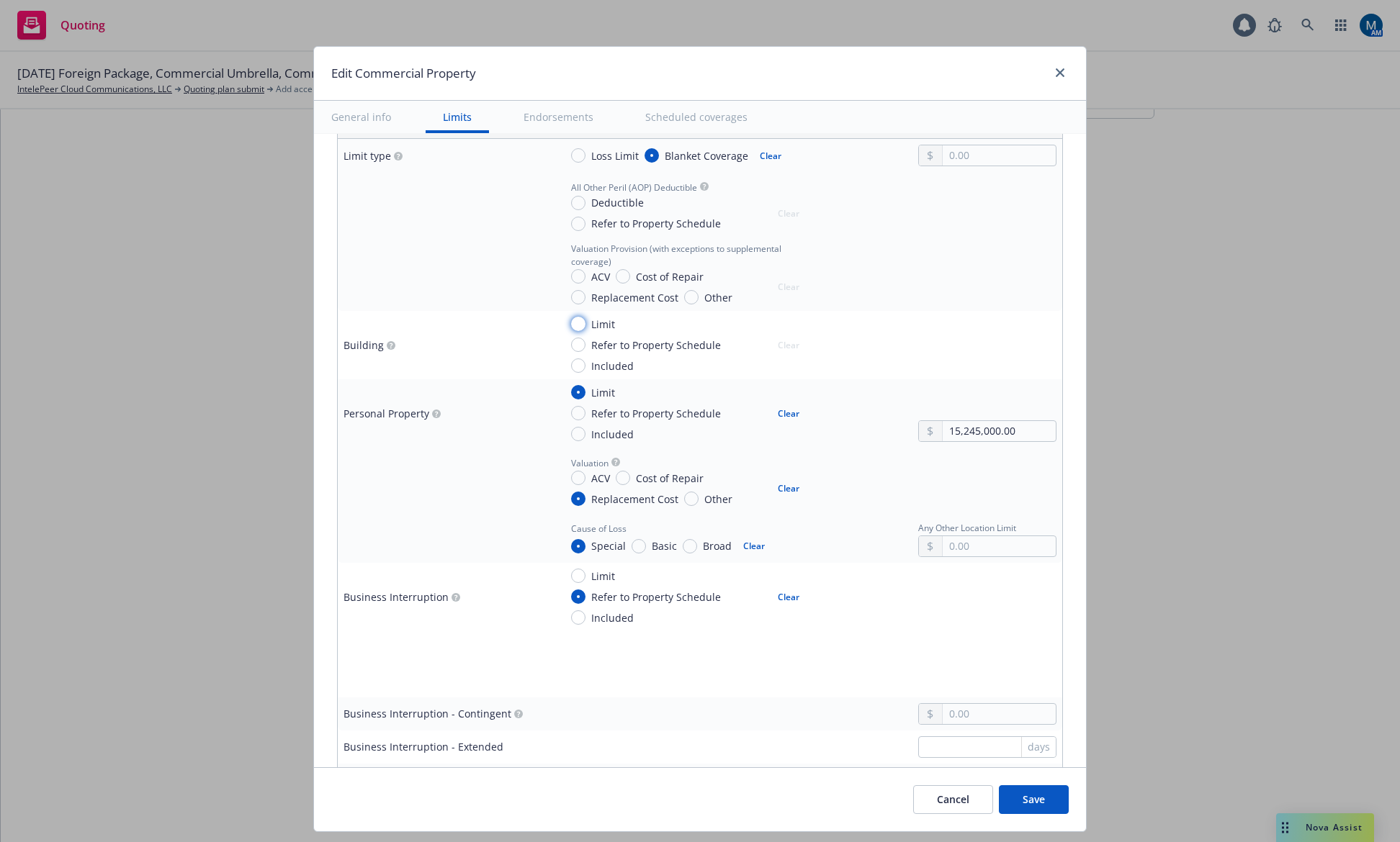
click at [571, 331] on input "Limit" at bounding box center [578, 323] width 14 height 14
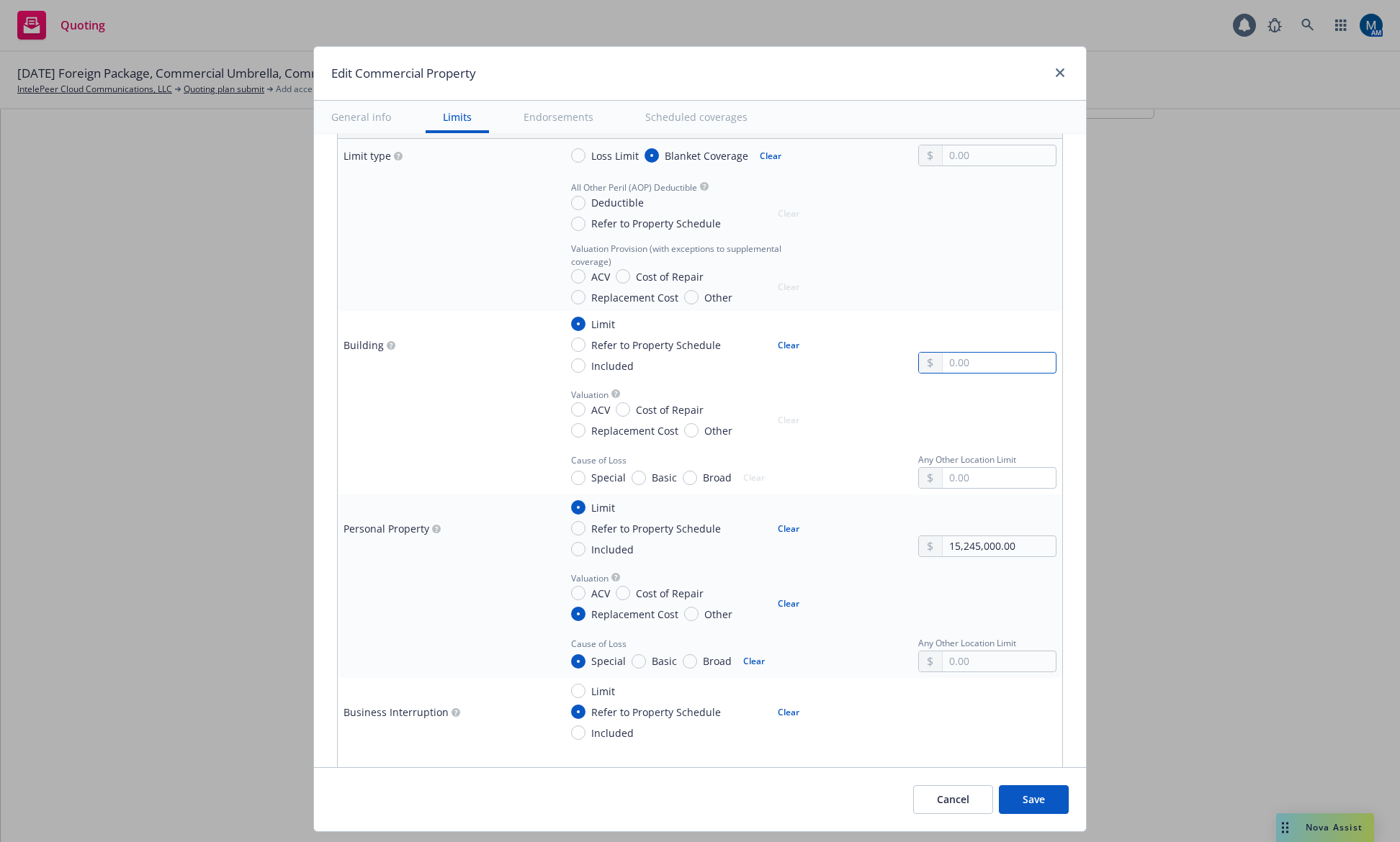
click at [990, 360] on input "text" at bounding box center [999, 363] width 113 height 20
click at [781, 344] on button "Clear" at bounding box center [788, 345] width 39 height 20
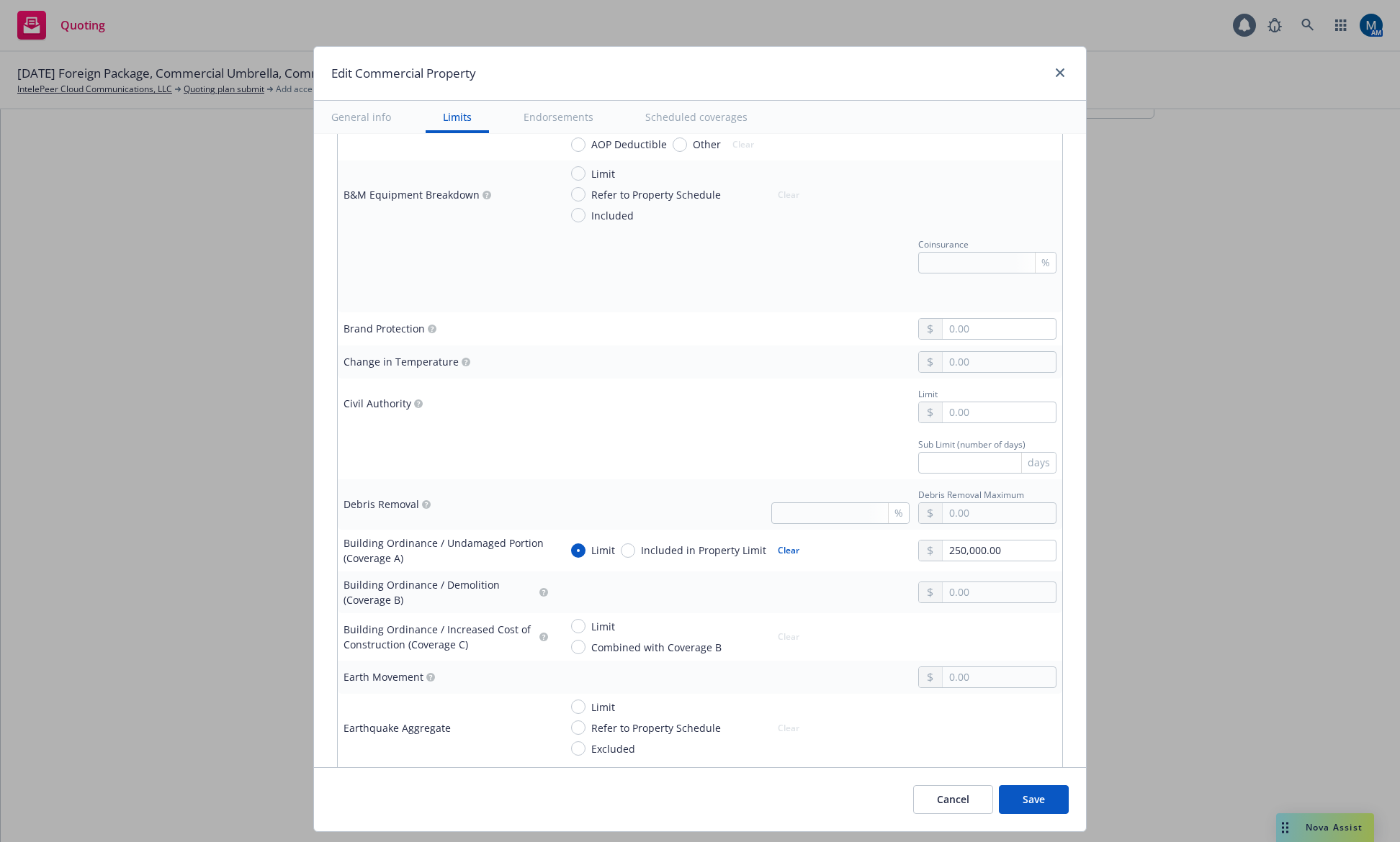
scroll to position [1152, 0]
click at [1045, 799] on button "Save" at bounding box center [1033, 800] width 70 height 29
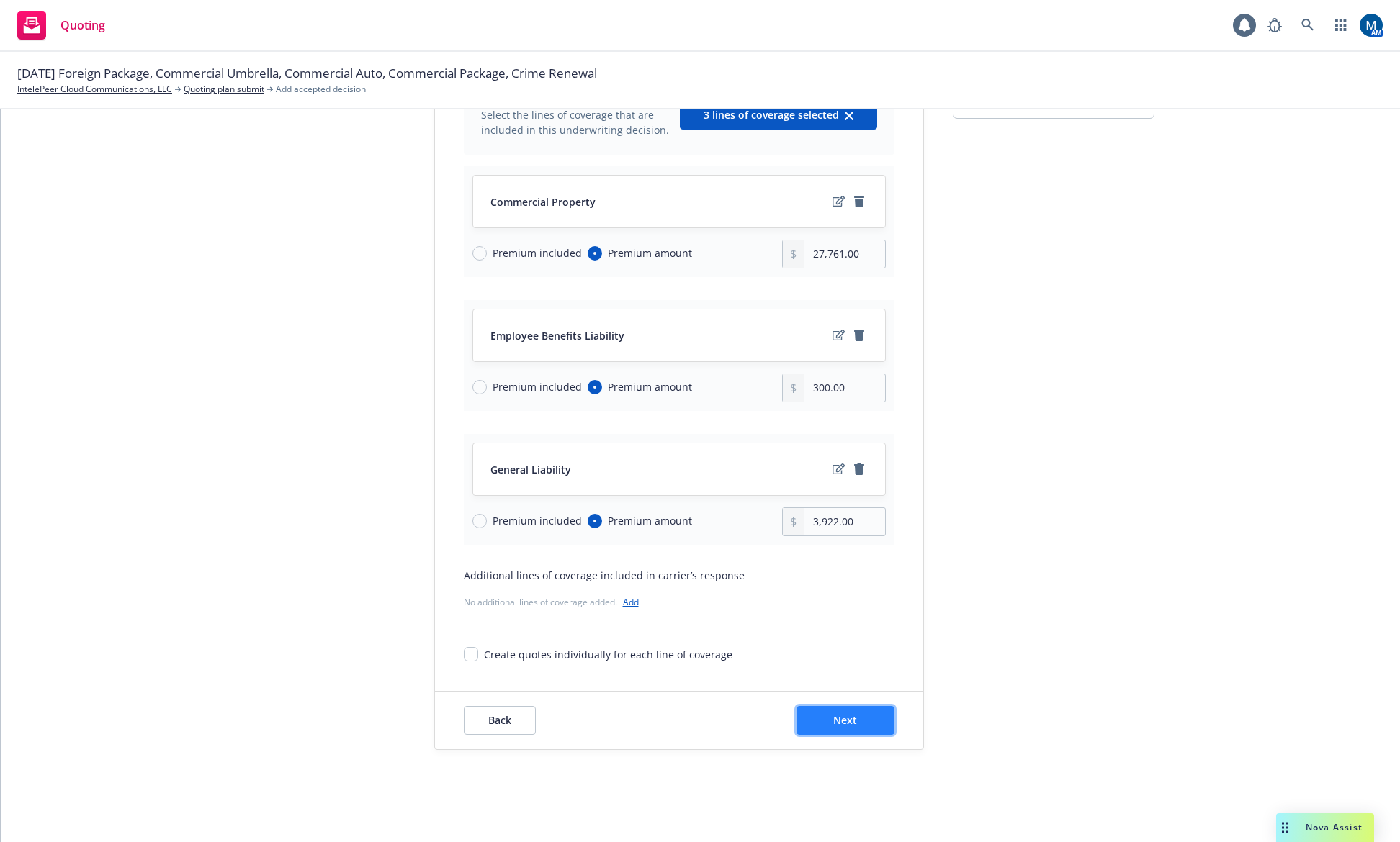
click at [861, 728] on button "Next" at bounding box center [845, 720] width 98 height 29
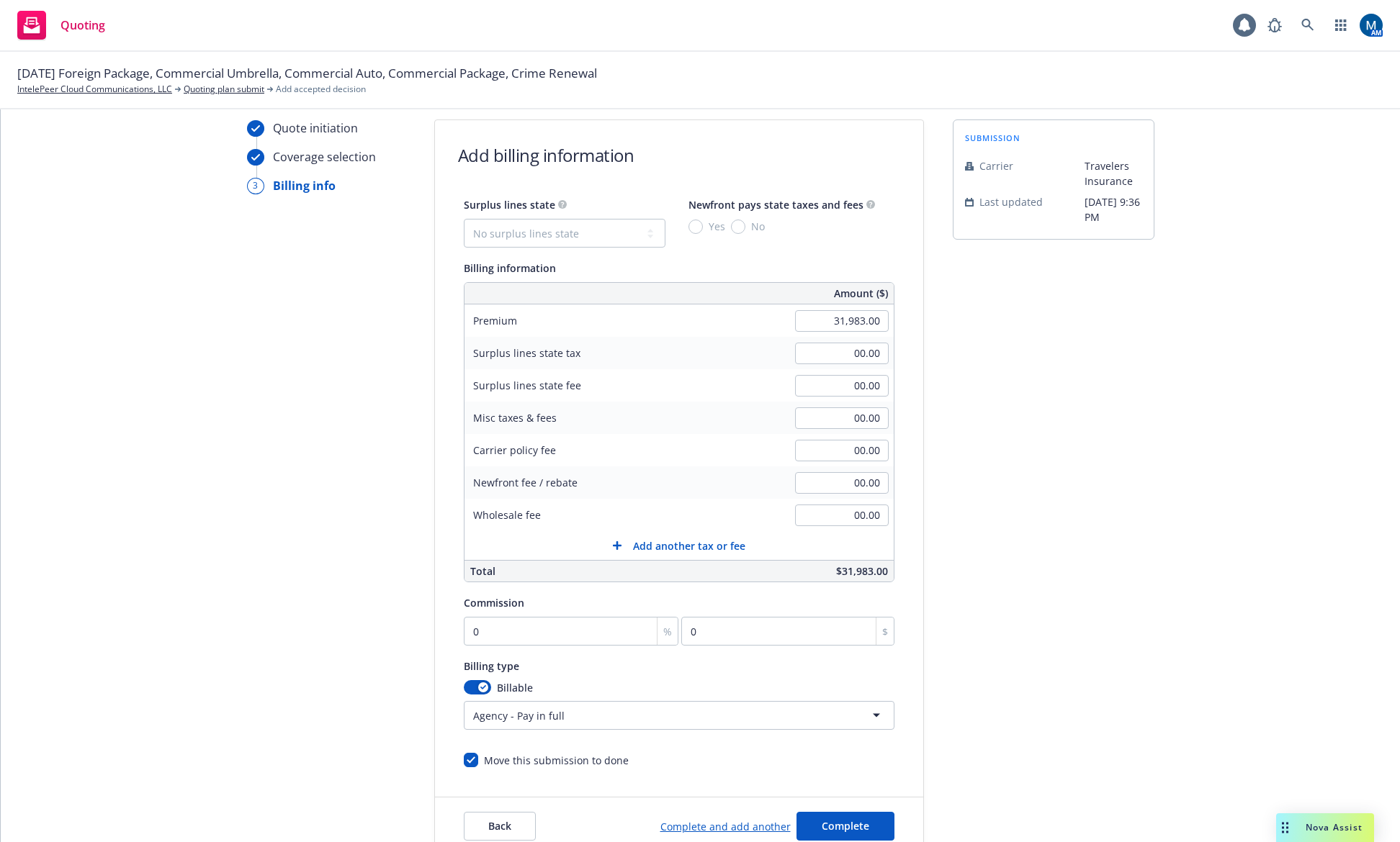
scroll to position [9, 0]
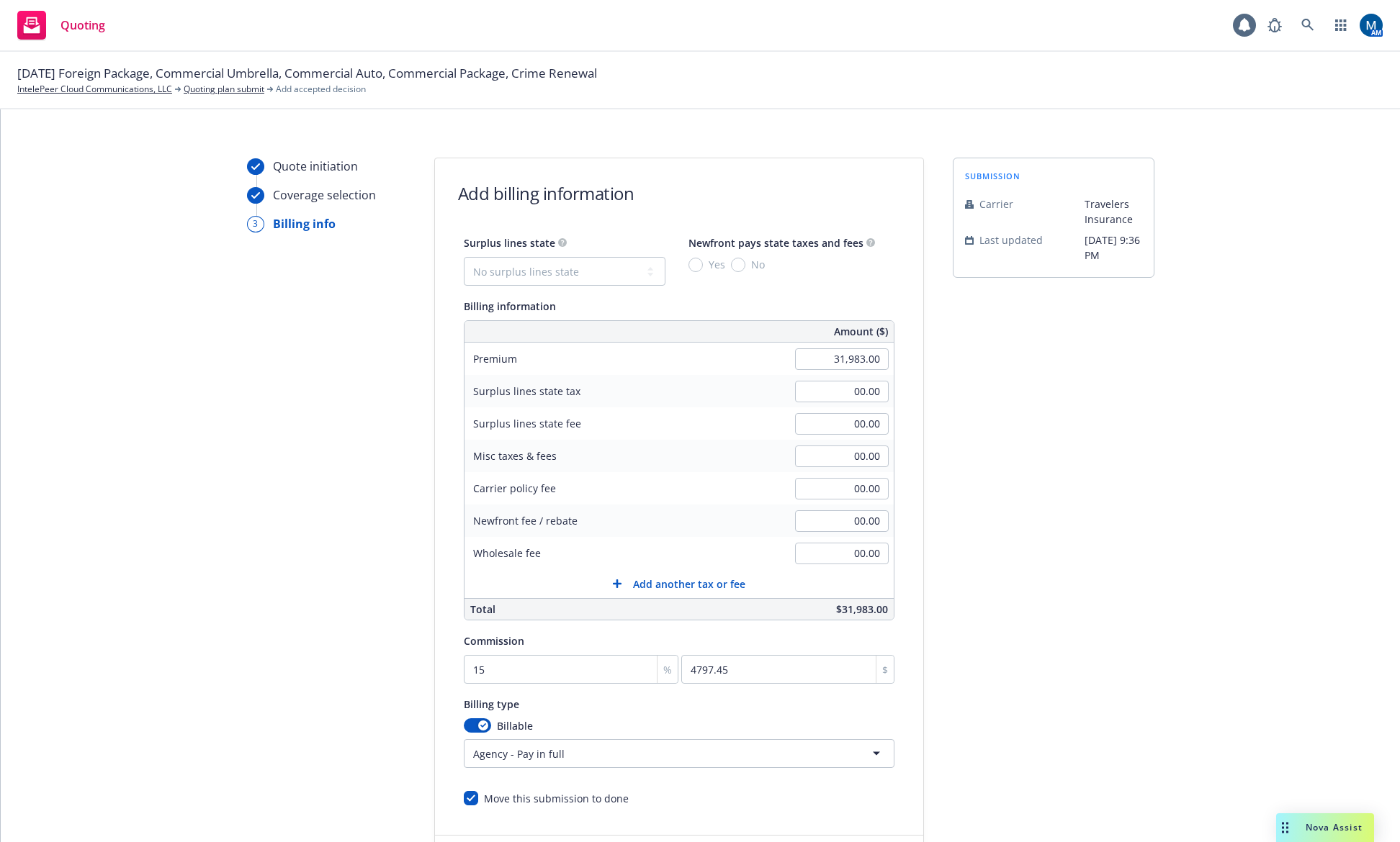
click at [333, 627] on div "Quote initiation Coverage selection 3 Billing info" at bounding box center [326, 526] width 158 height 737
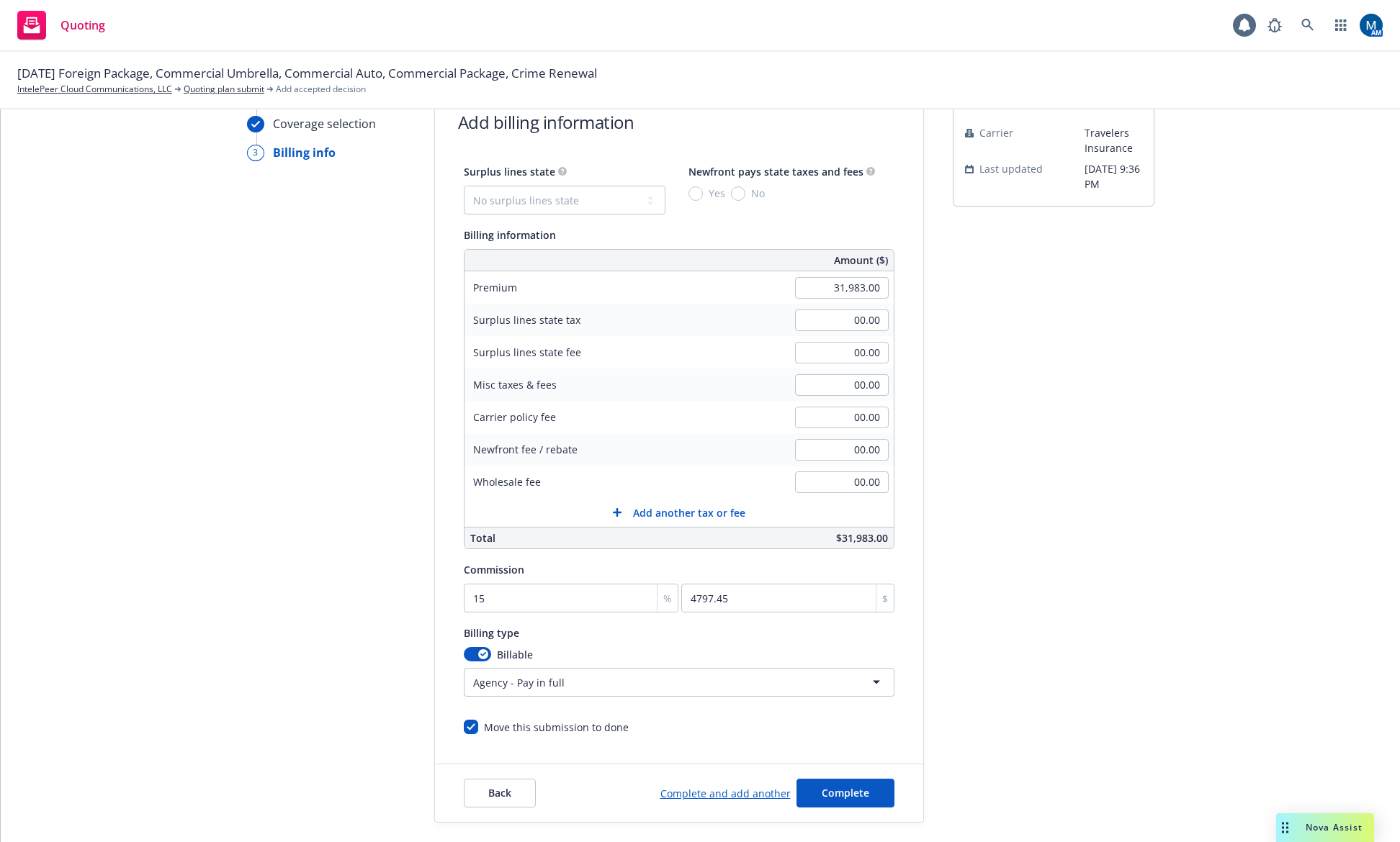
scroll to position [82, 0]
click at [829, 788] on span "Complete" at bounding box center [845, 793] width 48 height 14
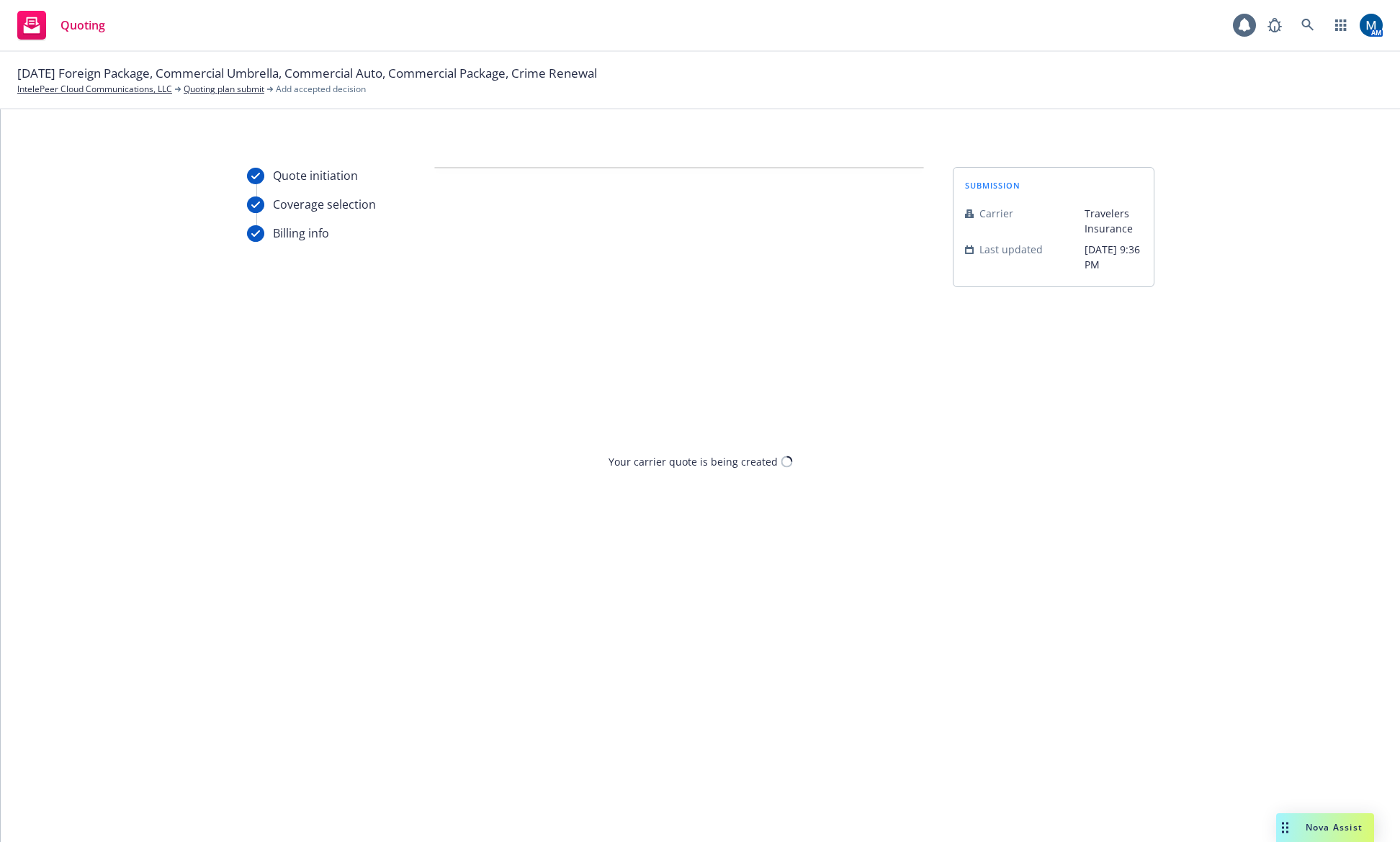
scroll to position [0, 0]
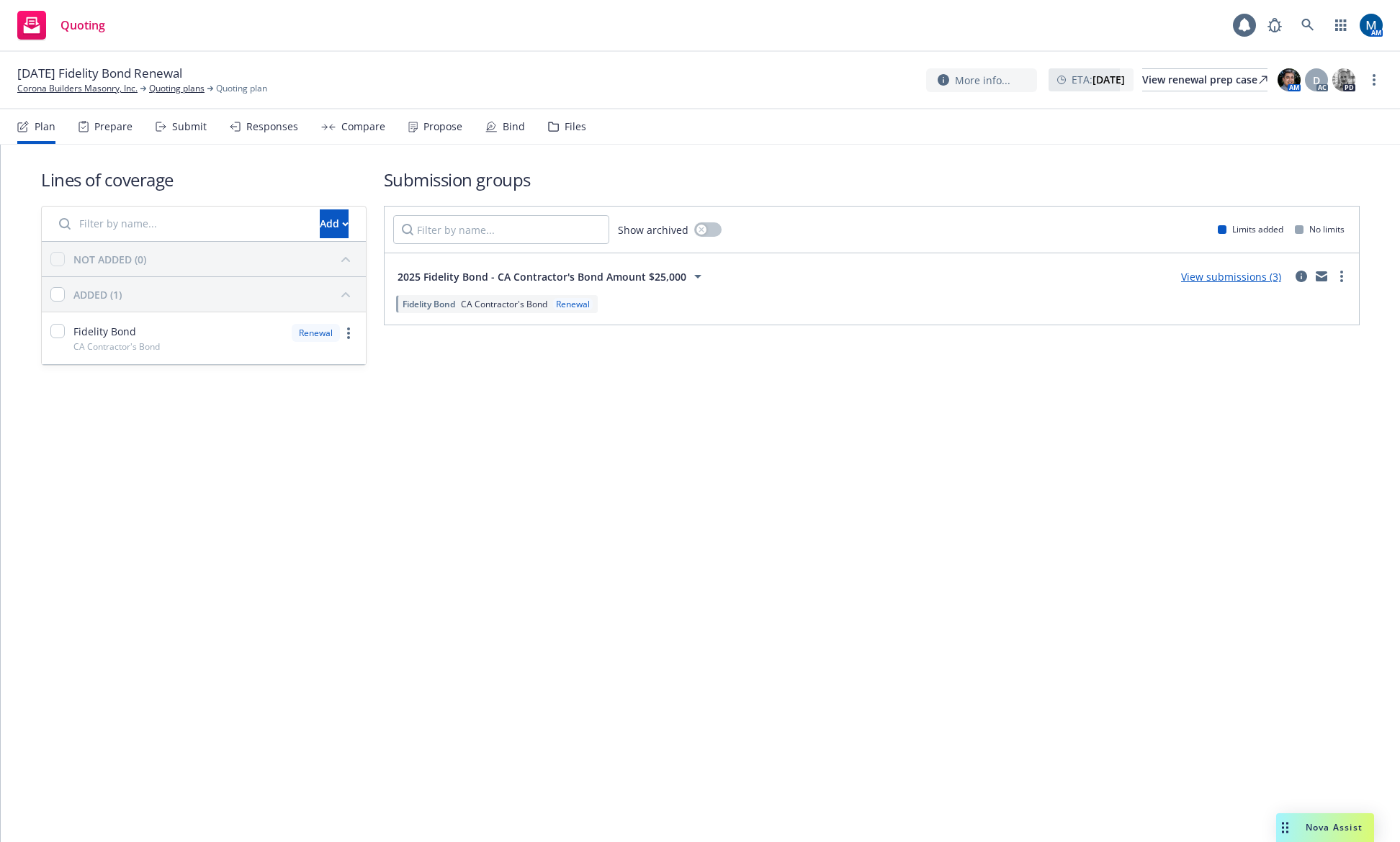
click at [487, 123] on icon at bounding box center [492, 127] width 12 height 12
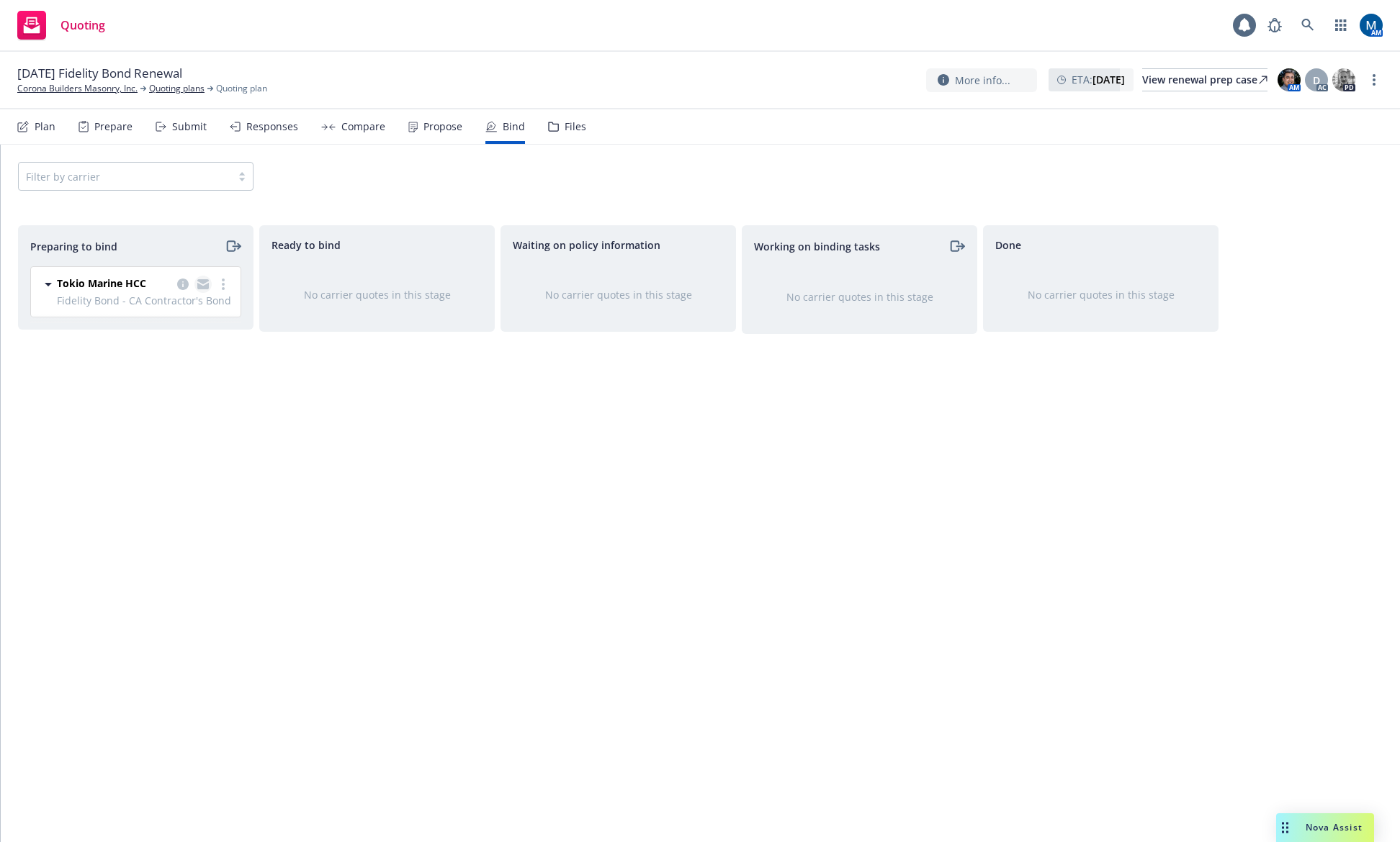
click at [202, 284] on icon "copy logging email" at bounding box center [203, 284] width 12 height 10
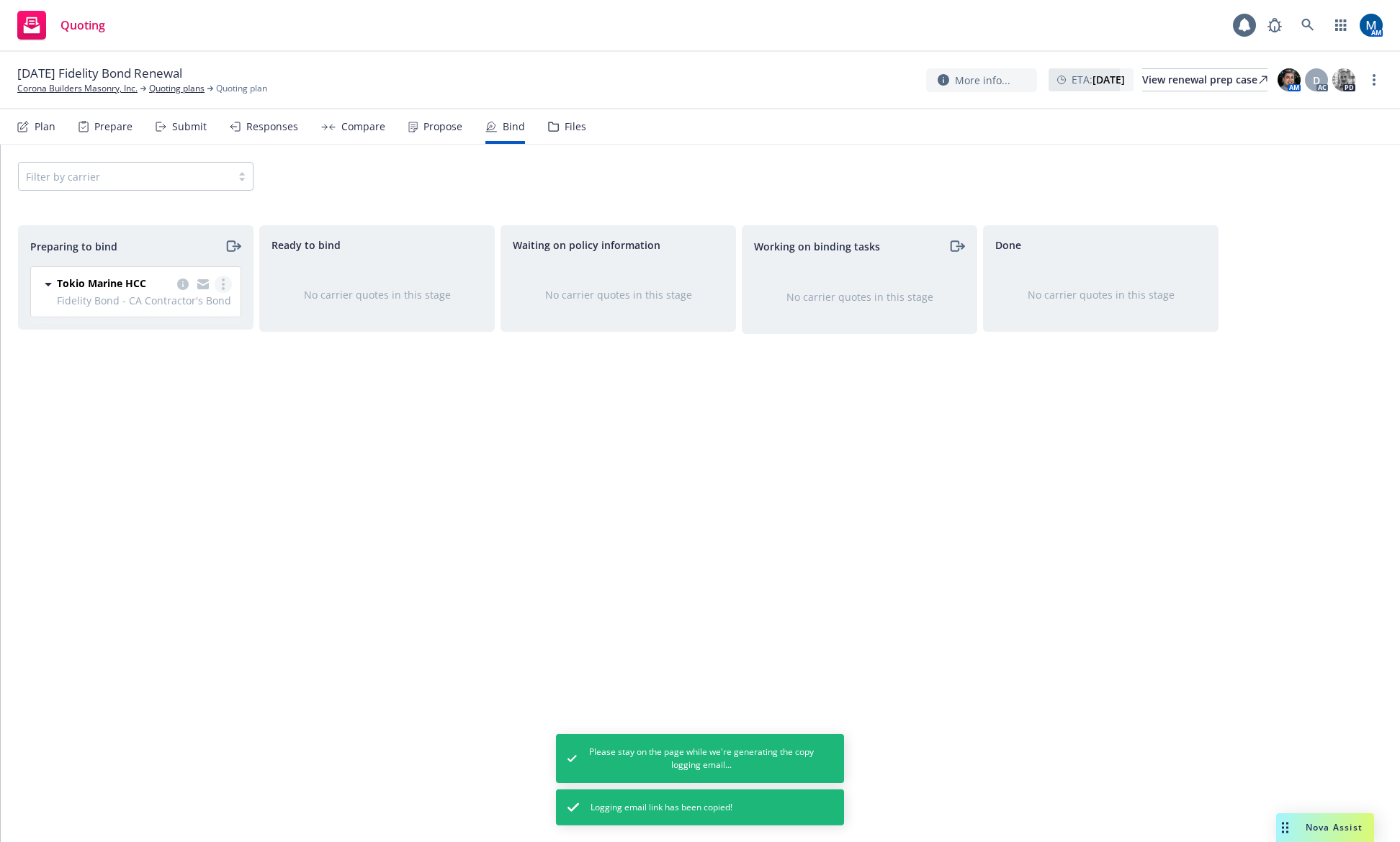
click at [227, 284] on link "more" at bounding box center [223, 284] width 17 height 17
click at [167, 339] on span "Log bind order" at bounding box center [143, 342] width 105 height 14
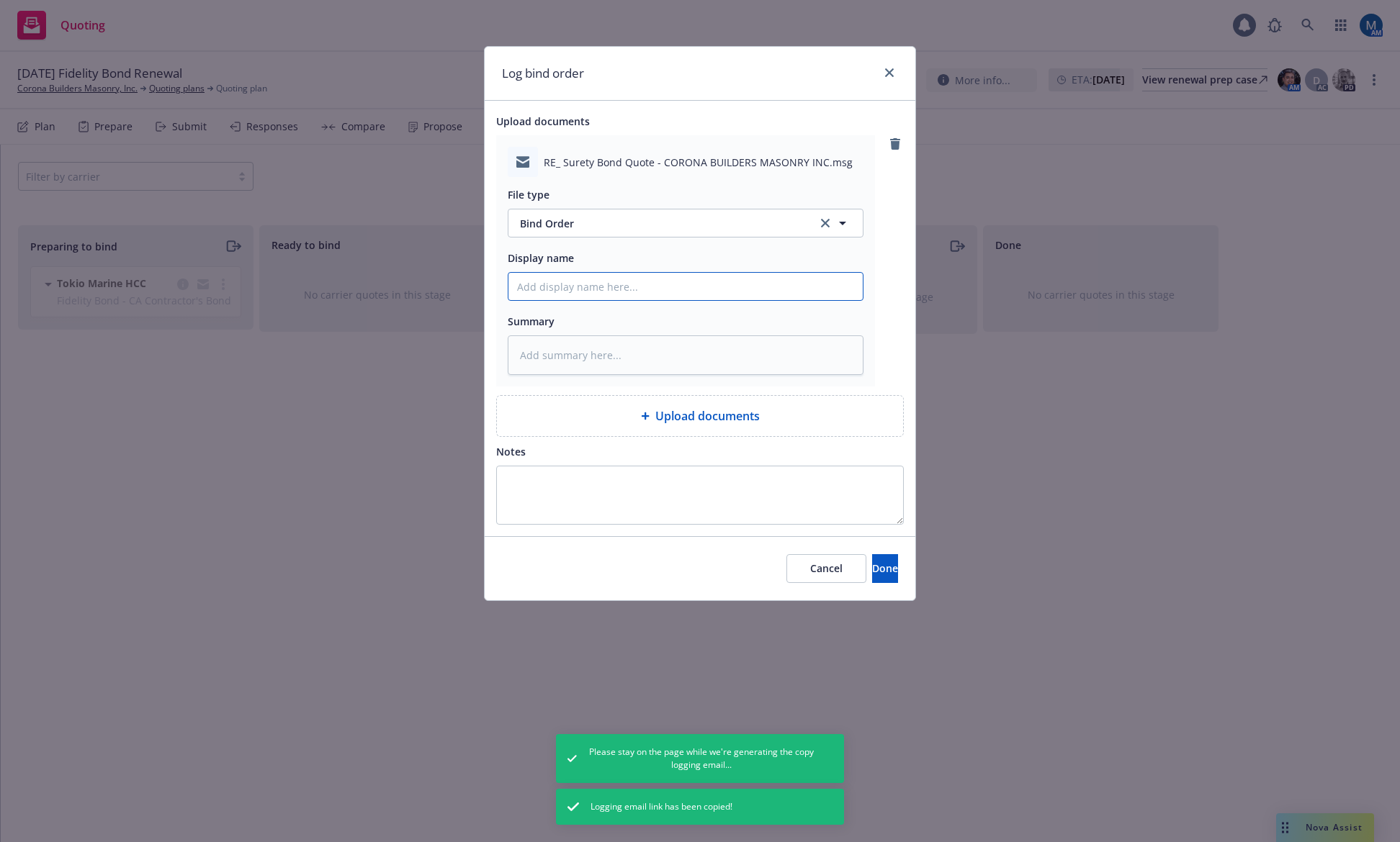
click at [599, 281] on input "Display name" at bounding box center [686, 287] width 354 height 27
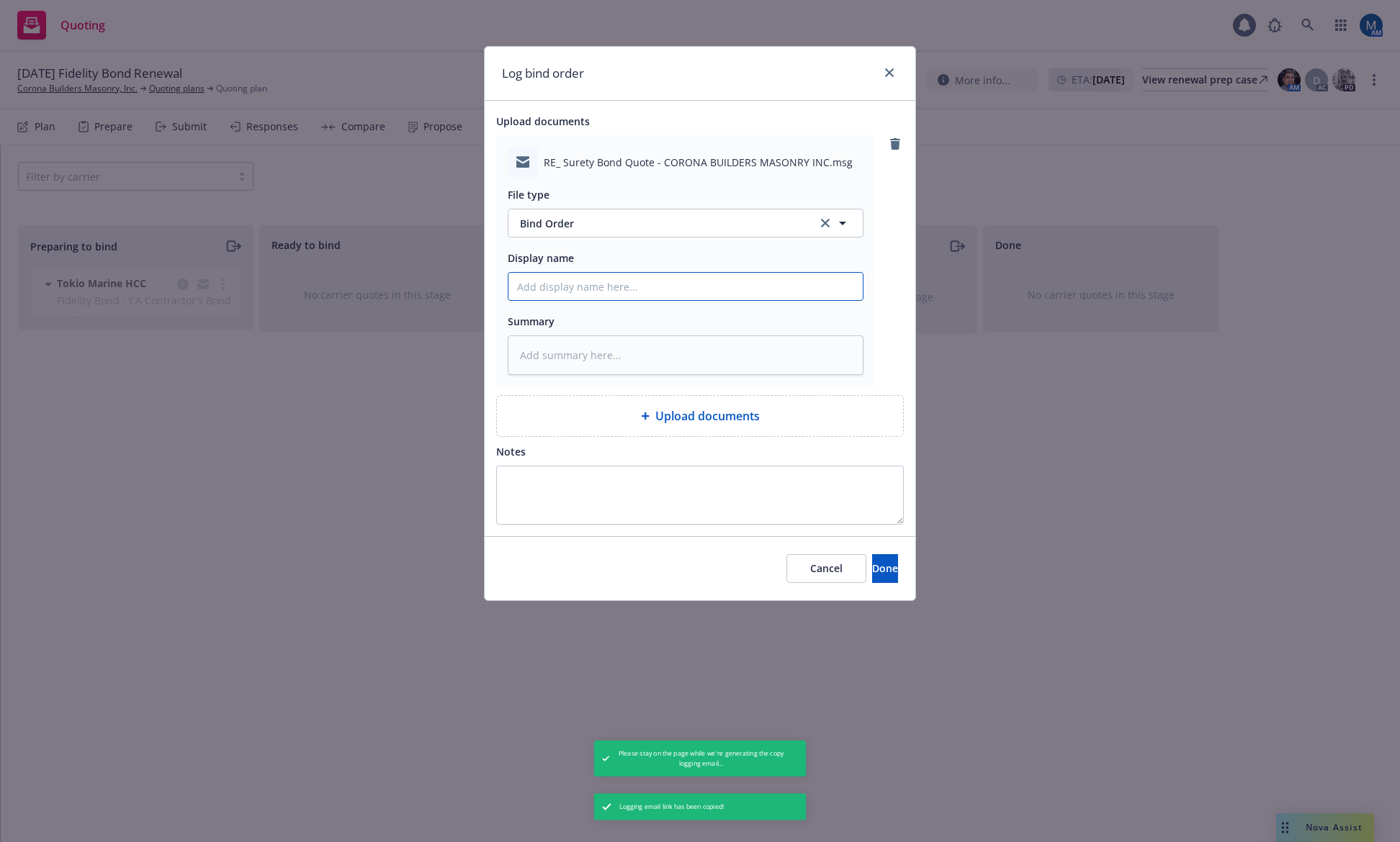
type textarea "x"
type input "2"
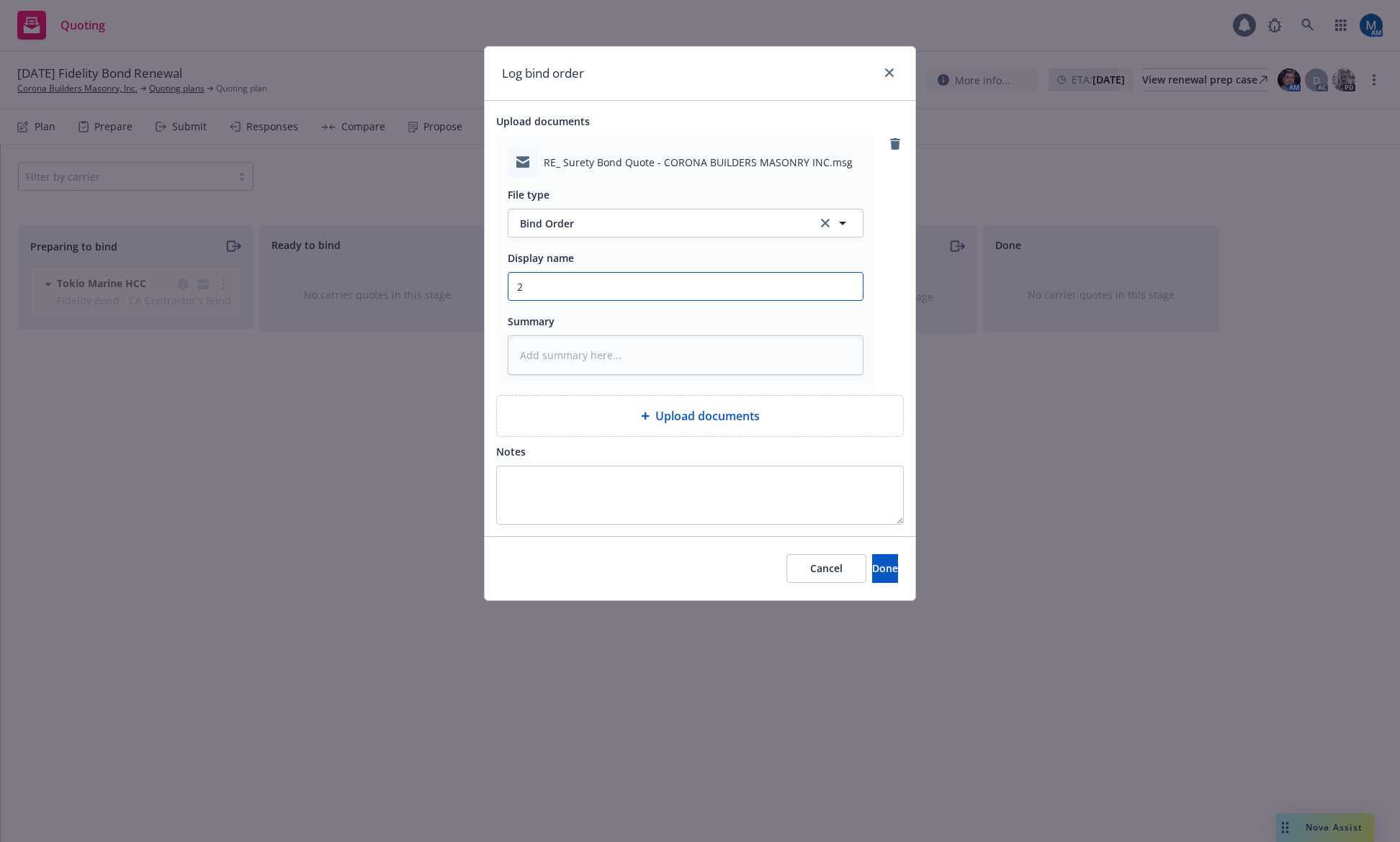
type textarea "x"
type input "25"
type textarea "x"
type input "25-"
type textarea "x"
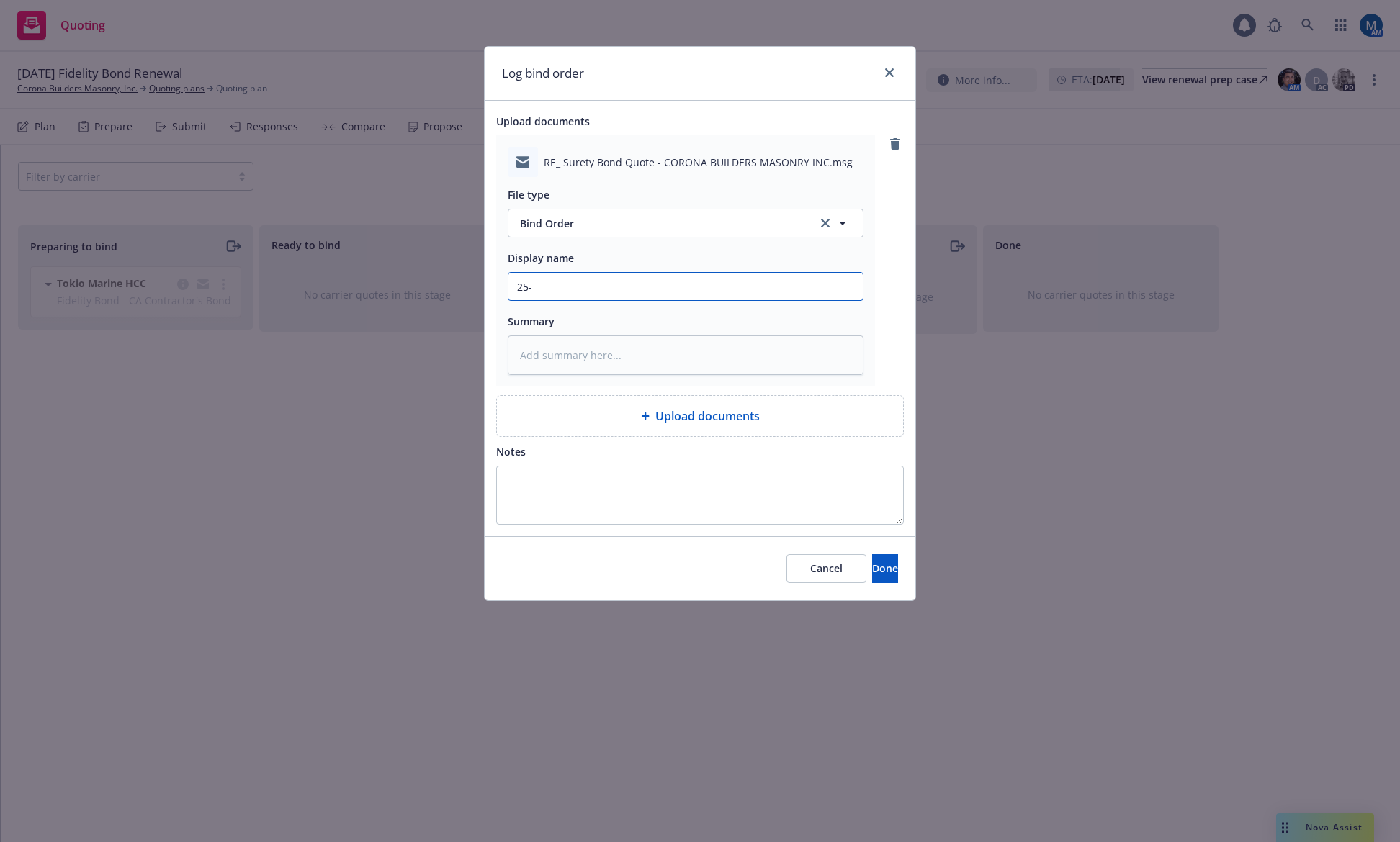
type input "25-2"
type textarea "x"
type input "25-28"
type textarea "x"
type input "25-28"
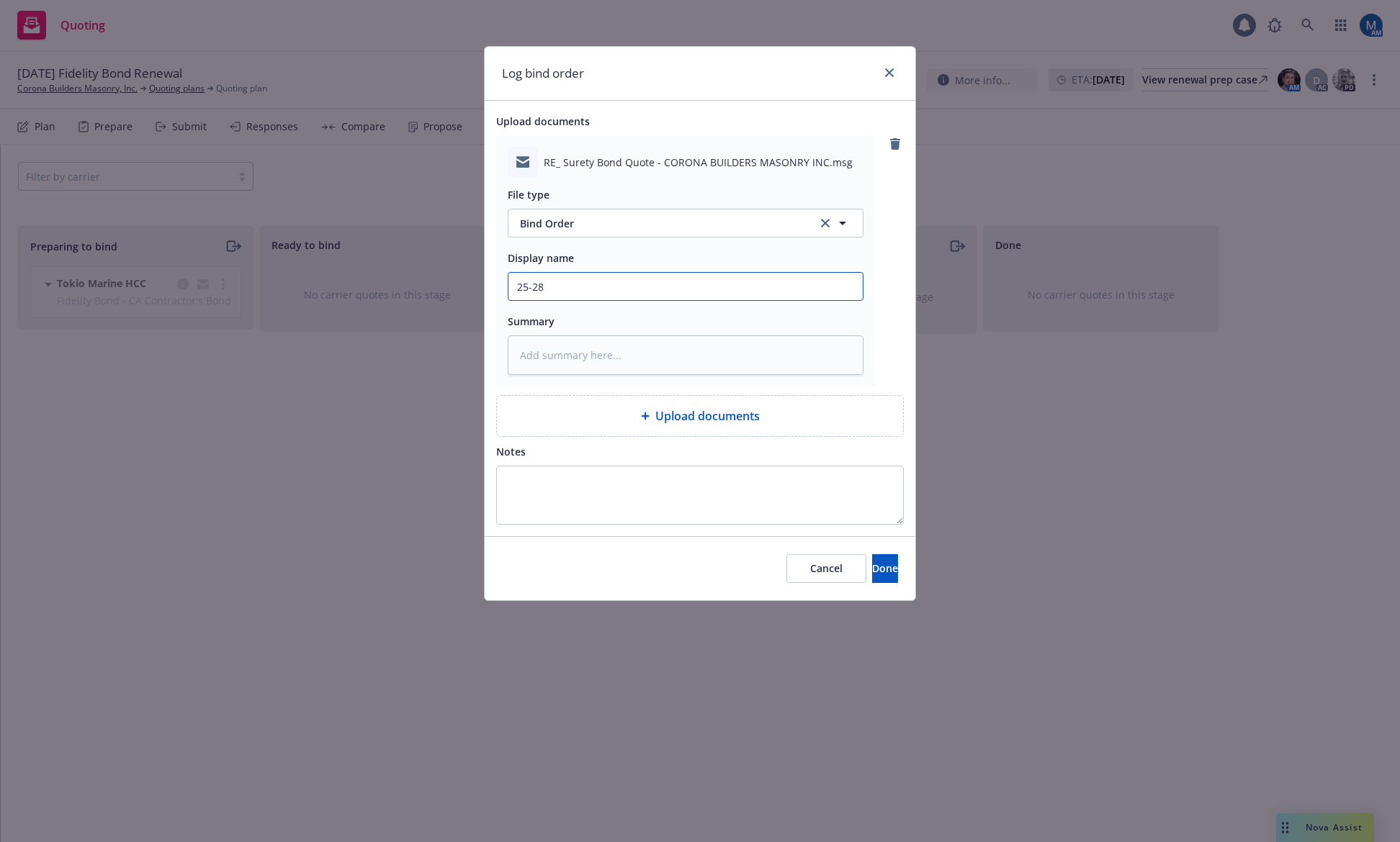
type textarea "x"
type input "25-28 C"
type textarea "x"
type input "25-28 CS"
type textarea "x"
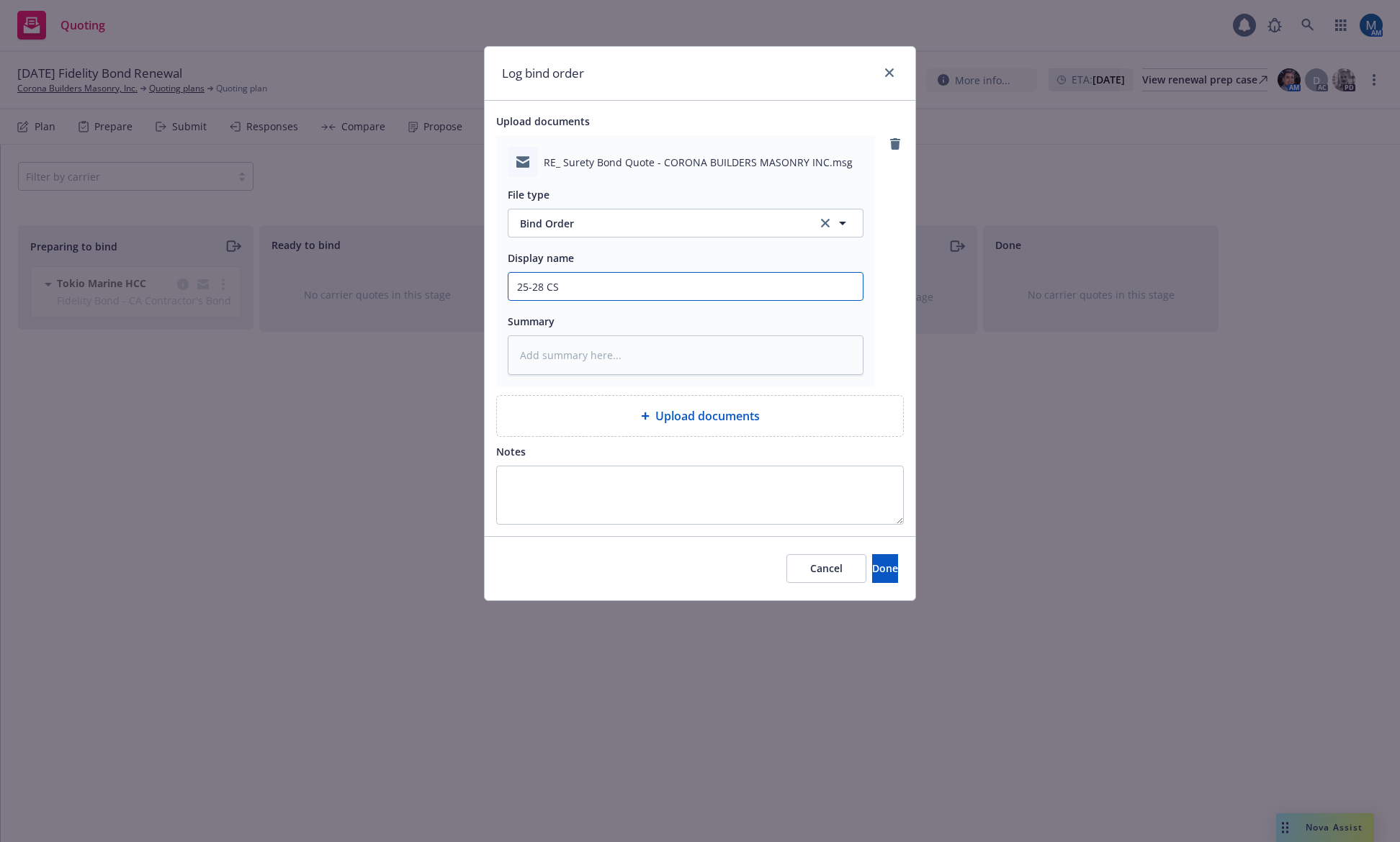
type input "25-28 CSL"
type textarea "x"
type input "25-28 CSLB"
type textarea "x"
type input "25-28 CSLB"
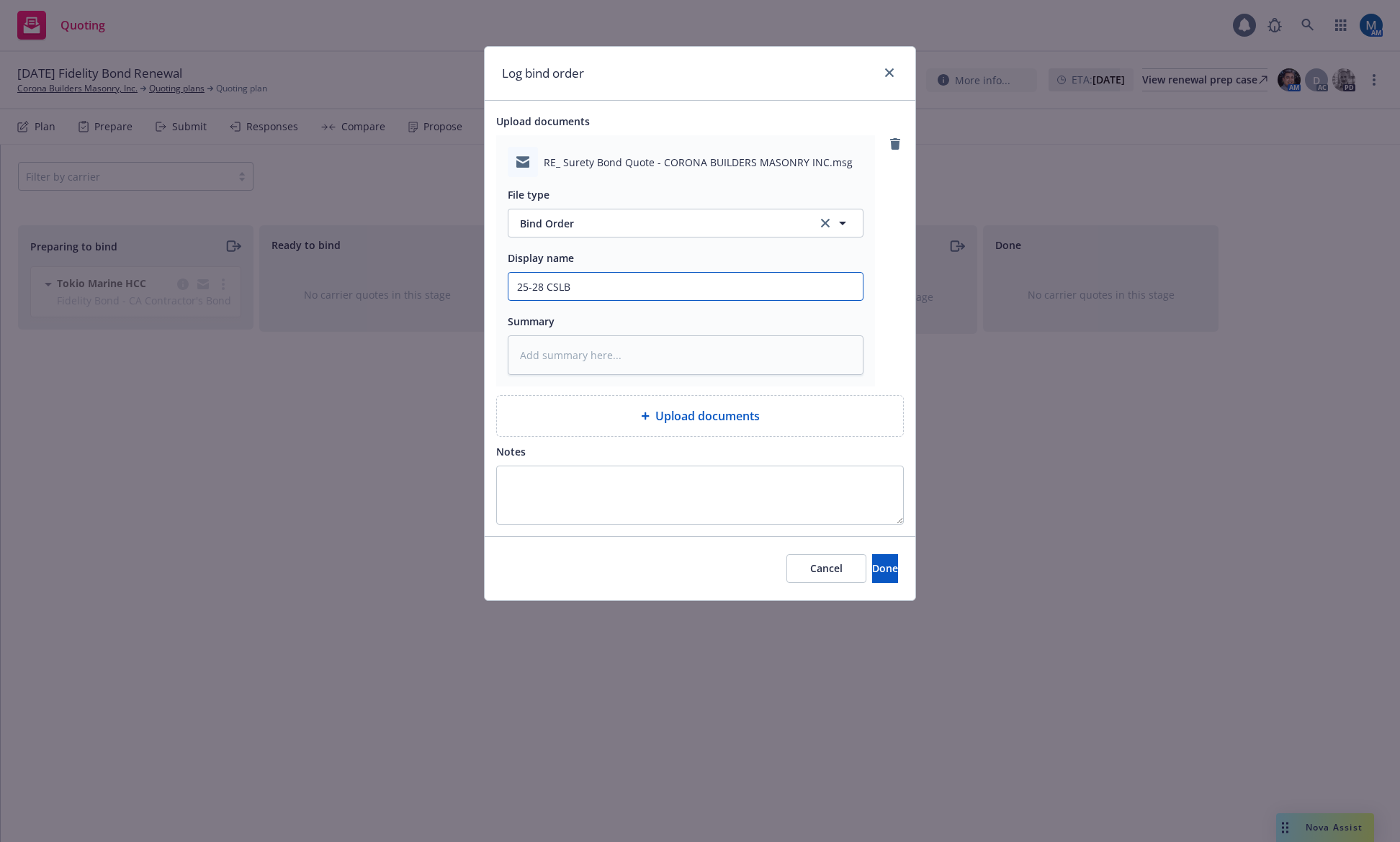
type textarea "x"
type input "25-28 CSLB B"
type textarea "x"
type input "25-28 CSLB Bo"
type textarea "x"
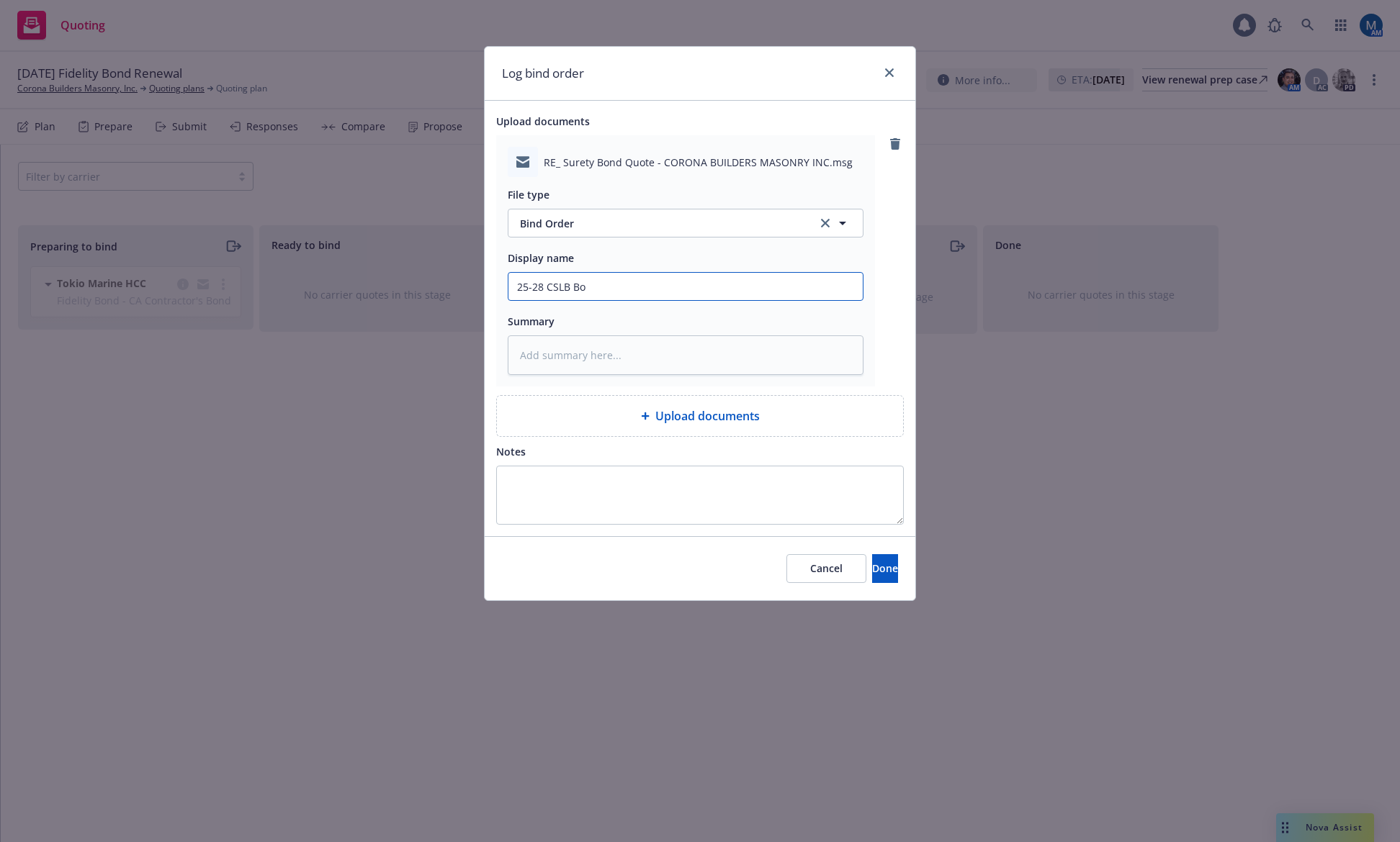
type input "25-28 CSLB Bon"
type textarea "x"
type input "25-28 CSLB Bond"
type textarea "x"
type input "25-28 CSLB Bond"
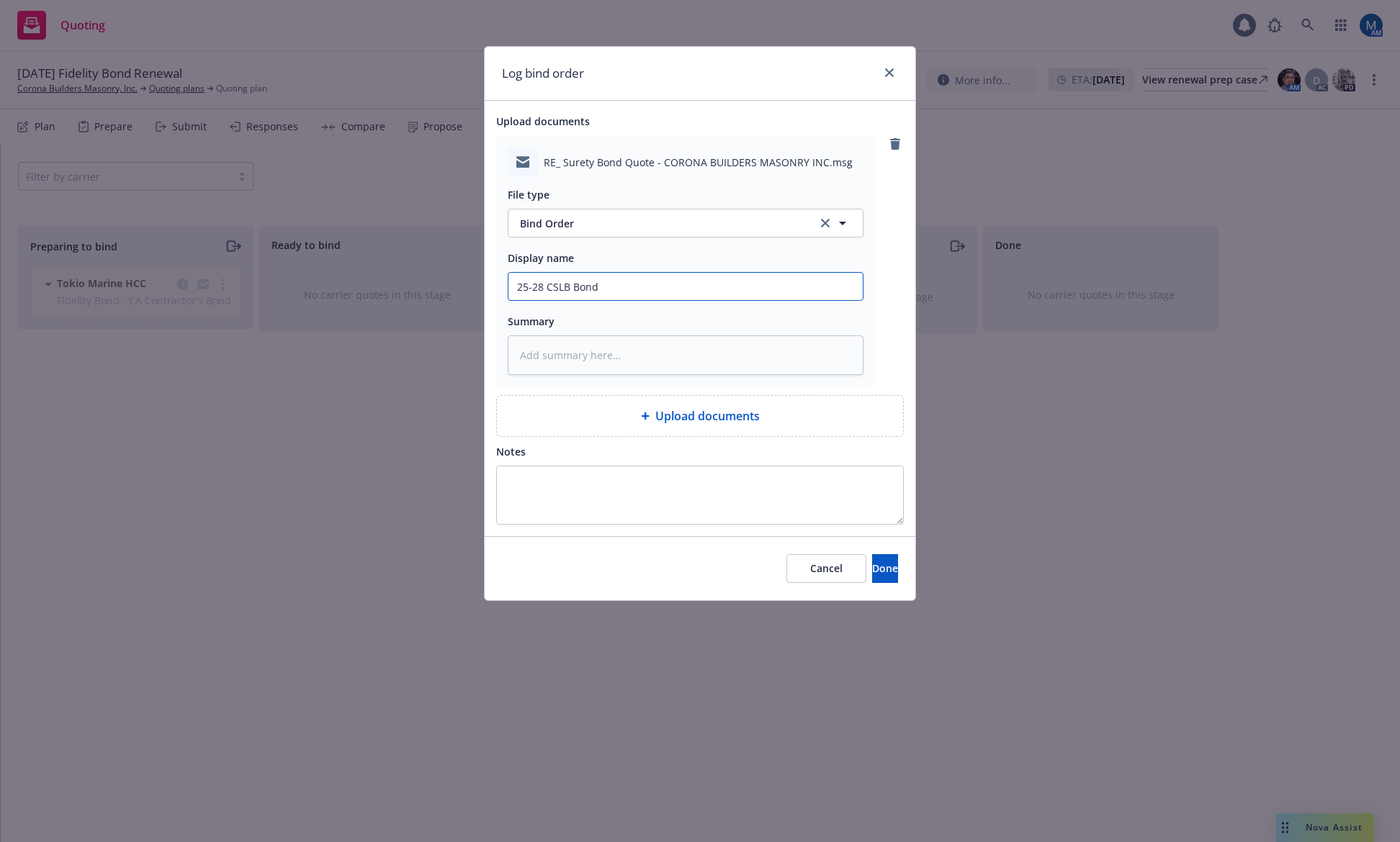
type textarea "x"
type input "25-28 CSLB Bond B"
type textarea "x"
type input "25-28 CSLB Bond Bi"
type textarea "x"
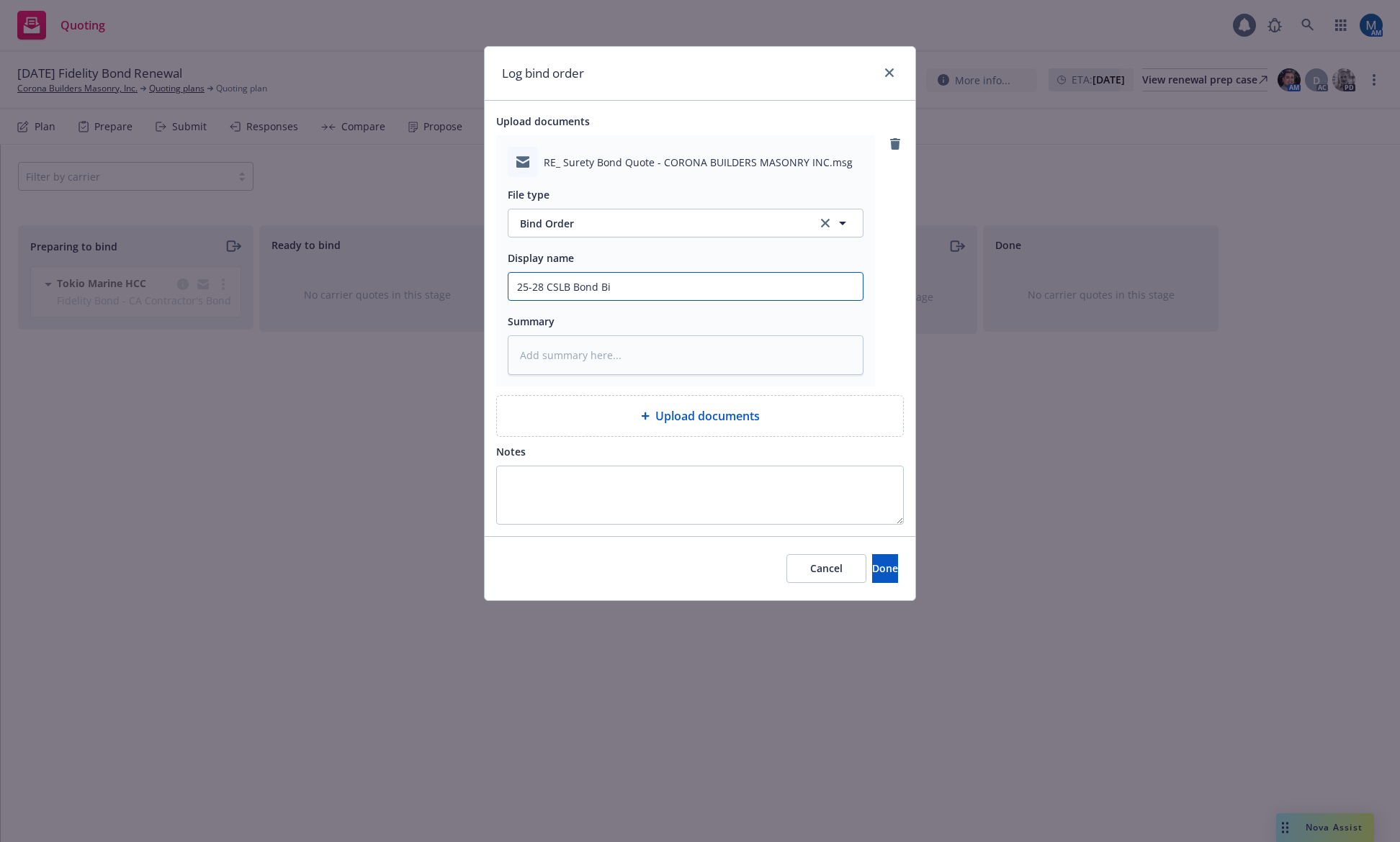
type input "25-28 CSLB Bond Bin"
type textarea "x"
type input "25-28 CSLB Bond Bind"
type textarea "x"
type input "25-28 CSLB Bond Bind"
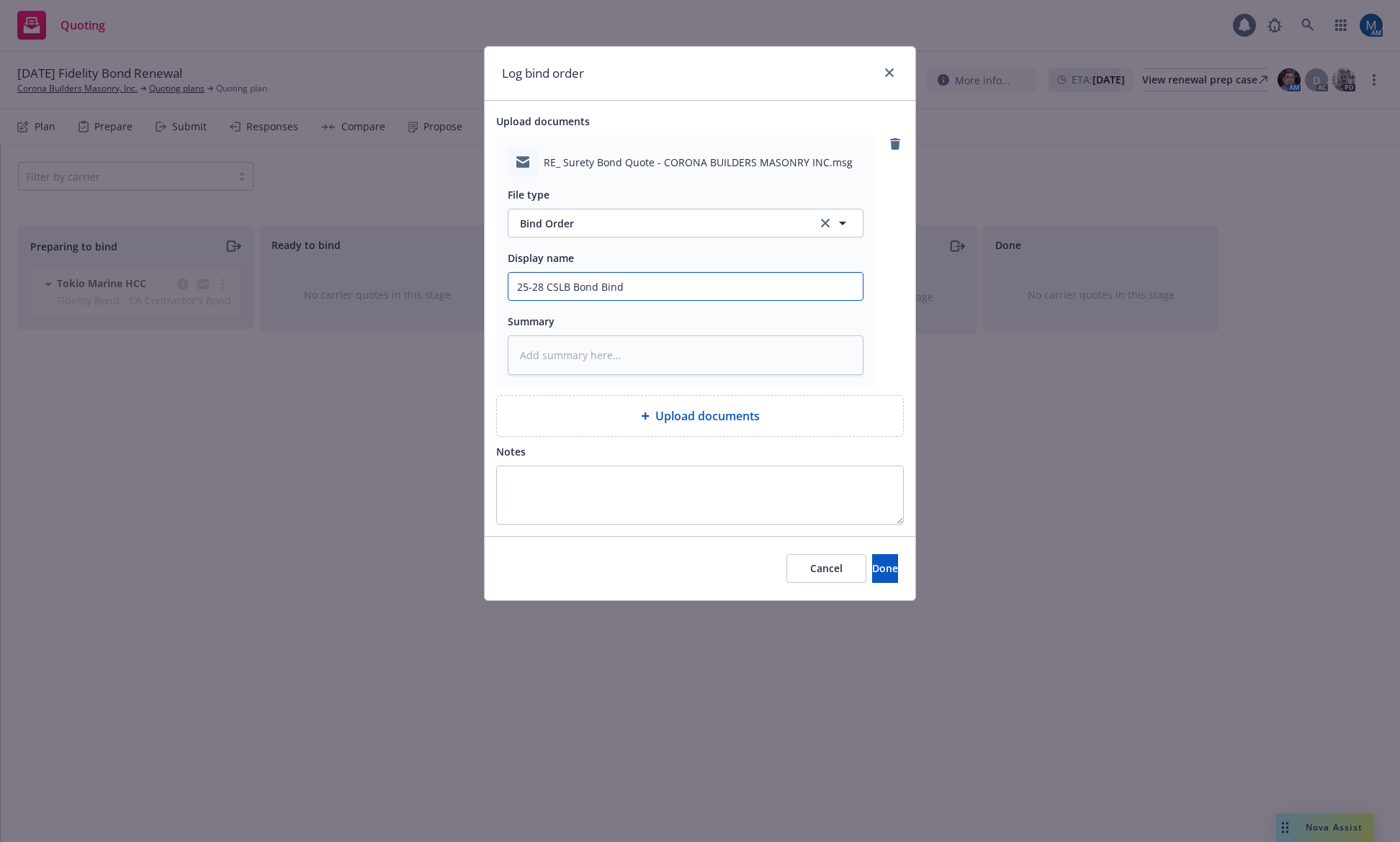
type textarea "x"
type input "25-28 CSLB Bond Bind O"
type textarea "x"
type input "25-28 CSLB Bond Bind Or"
type textarea "x"
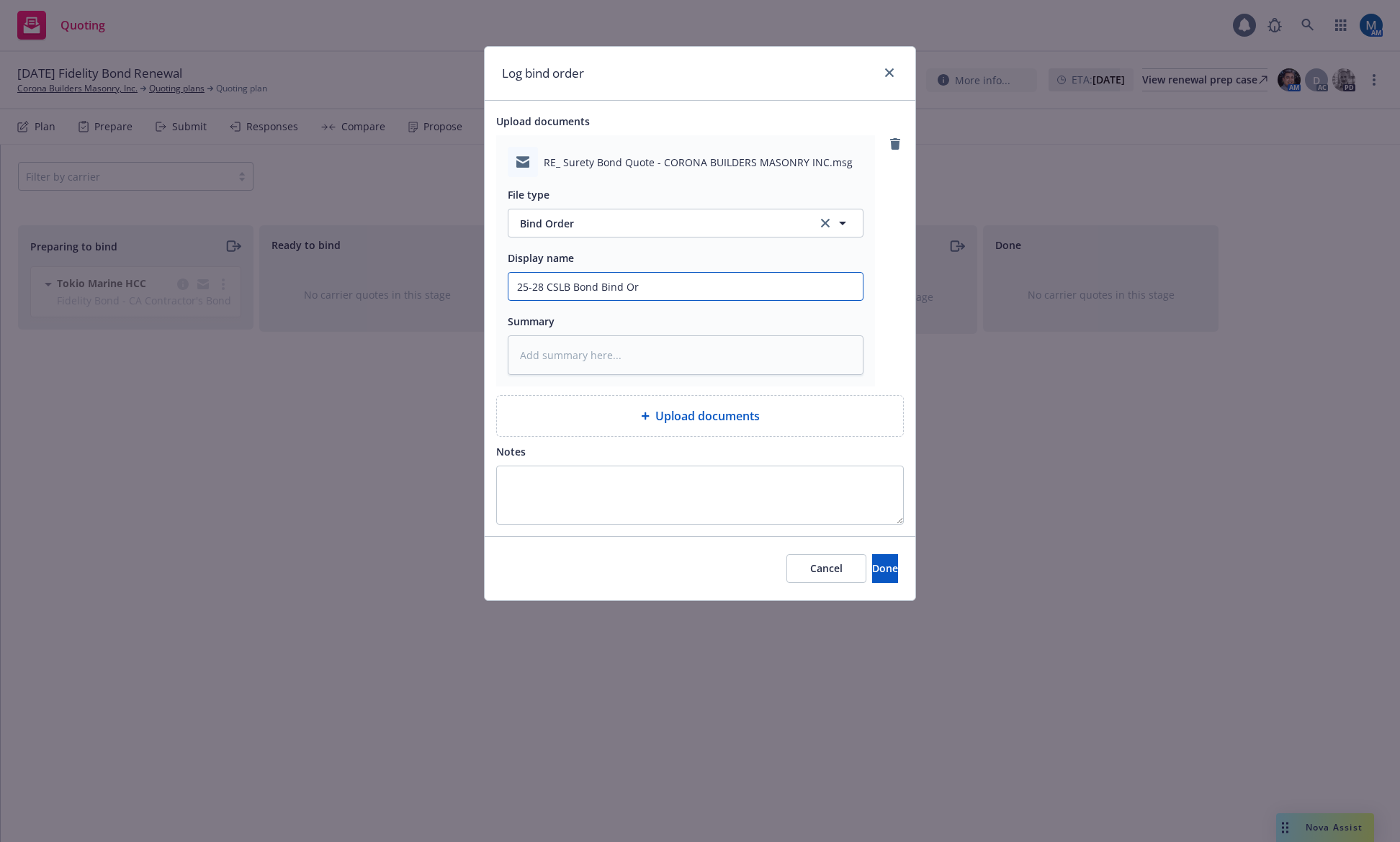
type input "25-28 CSLB Bond Bind Ord"
type textarea "x"
type input "25-28 CSLB Bond Bind Orde"
type textarea "x"
type input "25-28 CSLB Bond Bind Order"
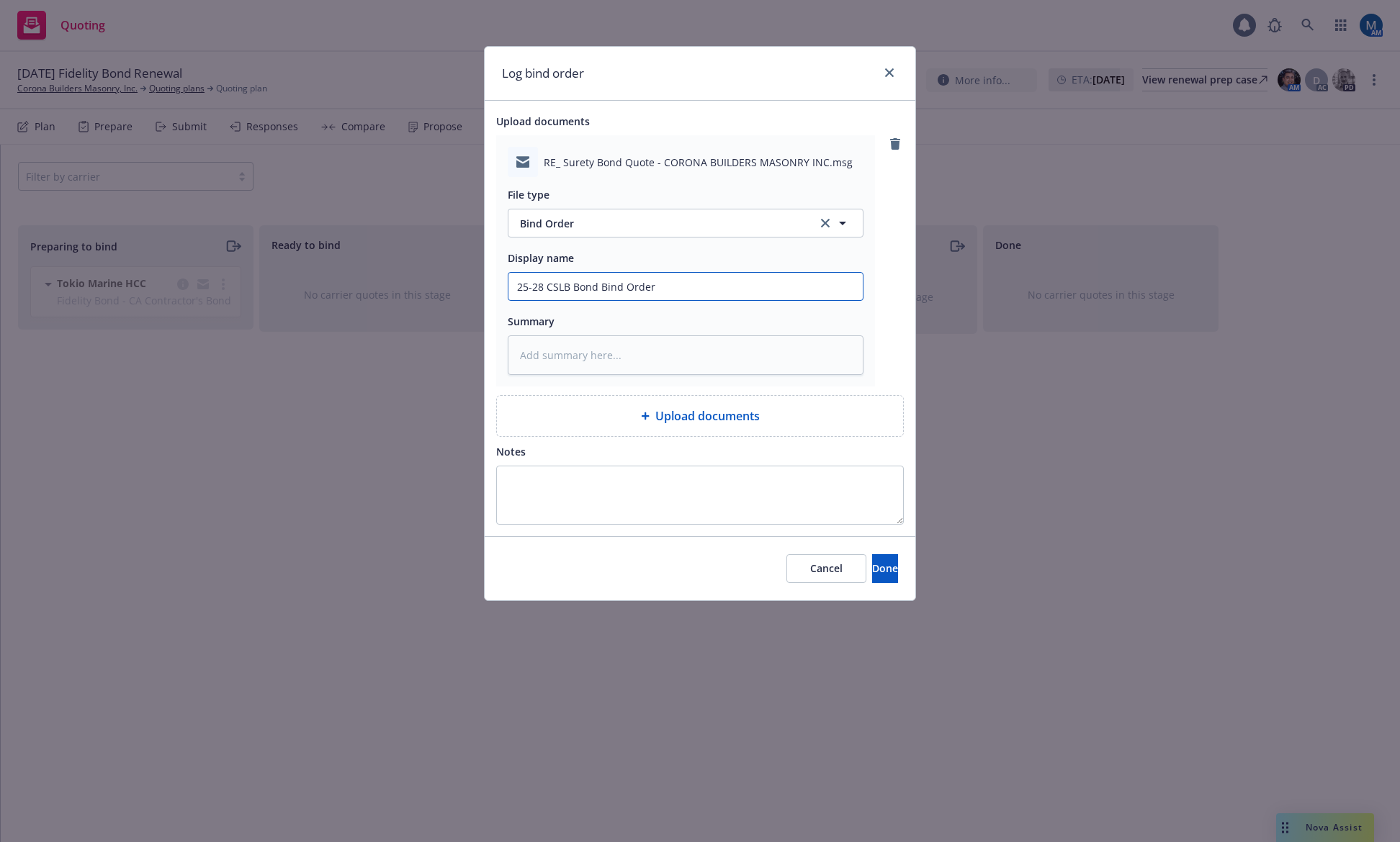
type textarea "x"
type input "25-28 CSLB Bond Bind Order"
type textarea "x"
type input "25-28 CSLB Bond Bind Order -"
type textarea "x"
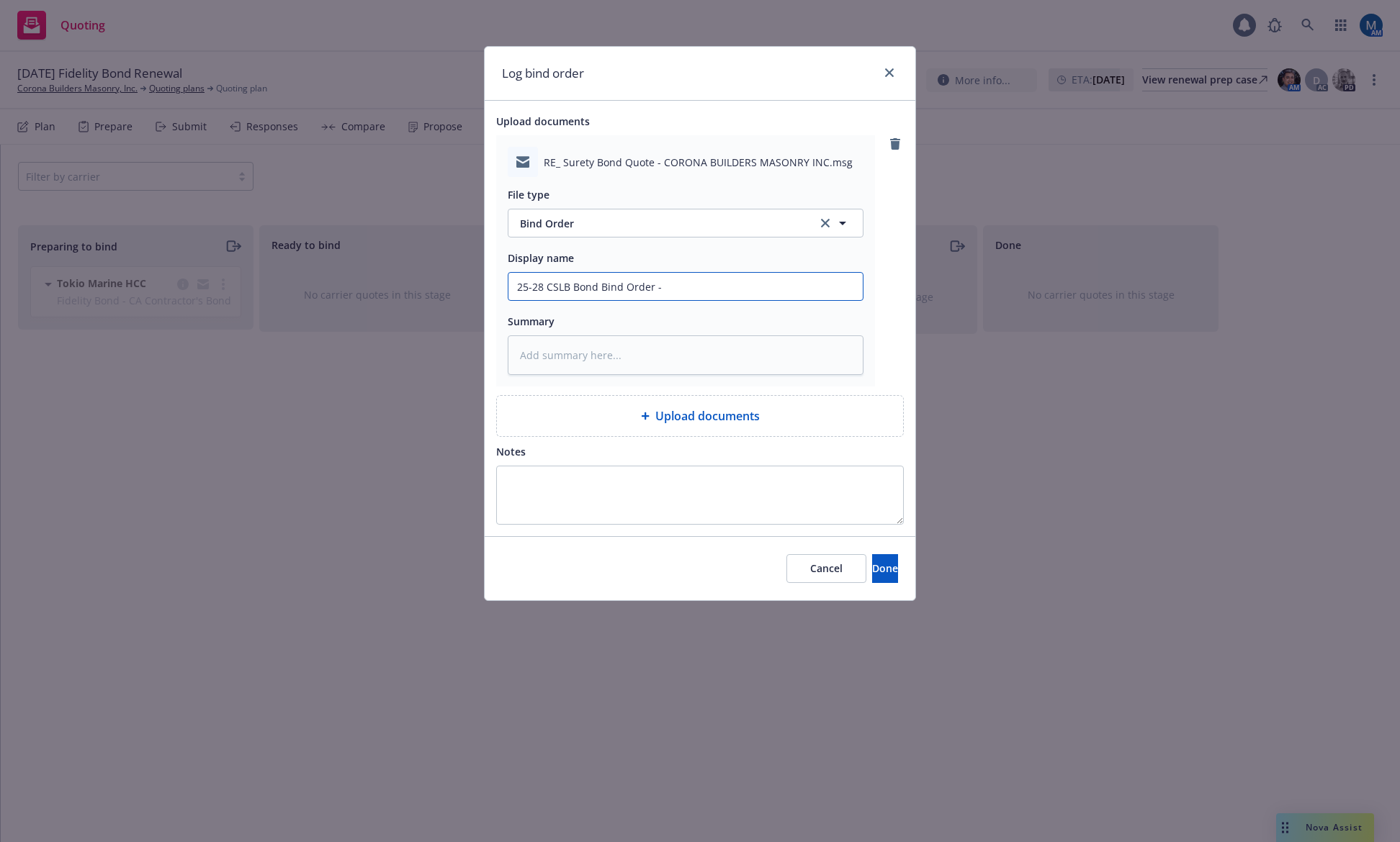
type input "25-28 CSLB Bond Bind Order -"
type textarea "x"
type input "25-28 CSLB Bond Bind Order - t"
type textarea "x"
type input "25-28 CSLB Bond Bind Order - to"
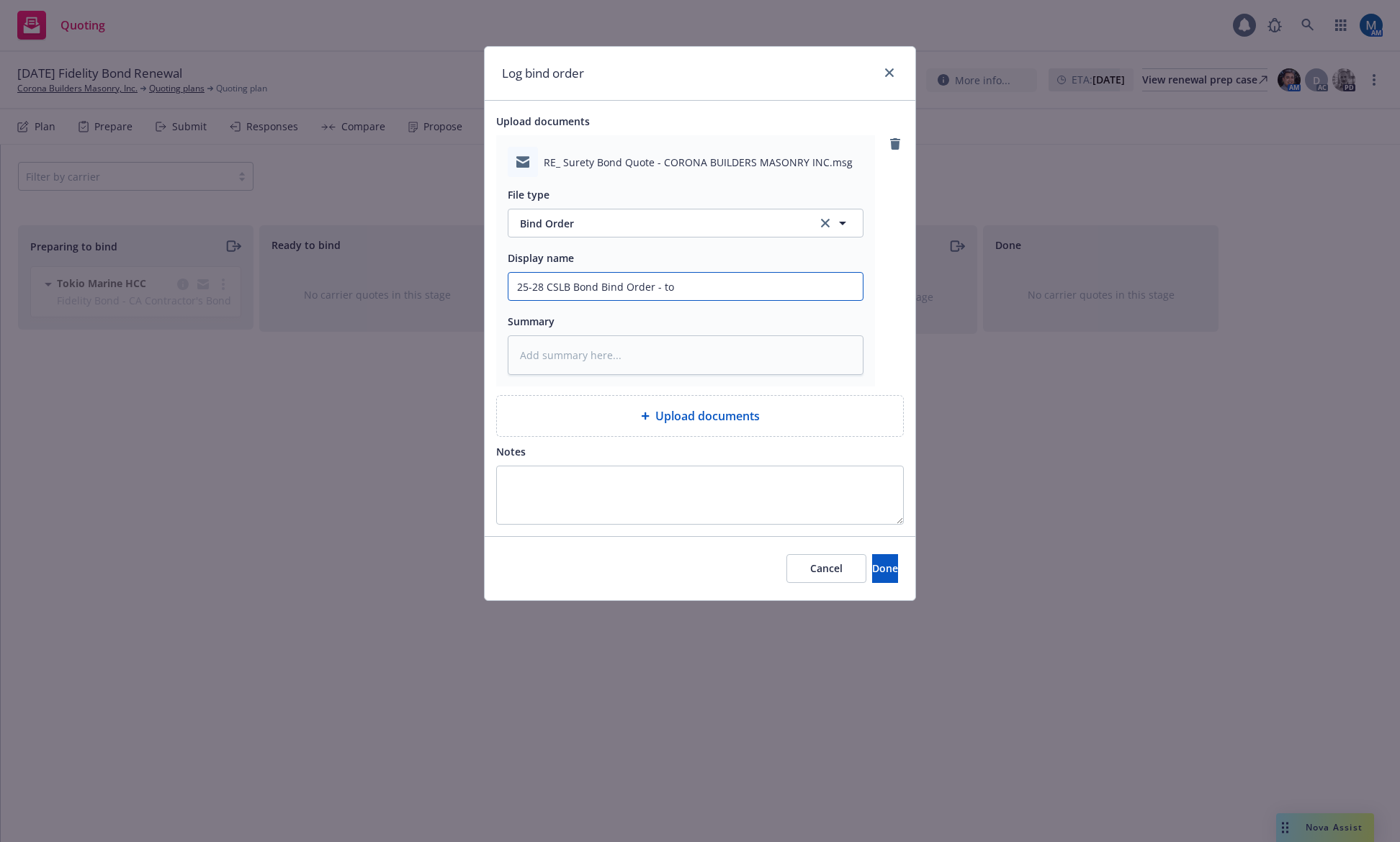
type textarea "x"
type input "25-28 CSLB Bond Bind Order - to"
type textarea "x"
type input "25-28 CSLB Bond Bind Order - to w"
type textarea "x"
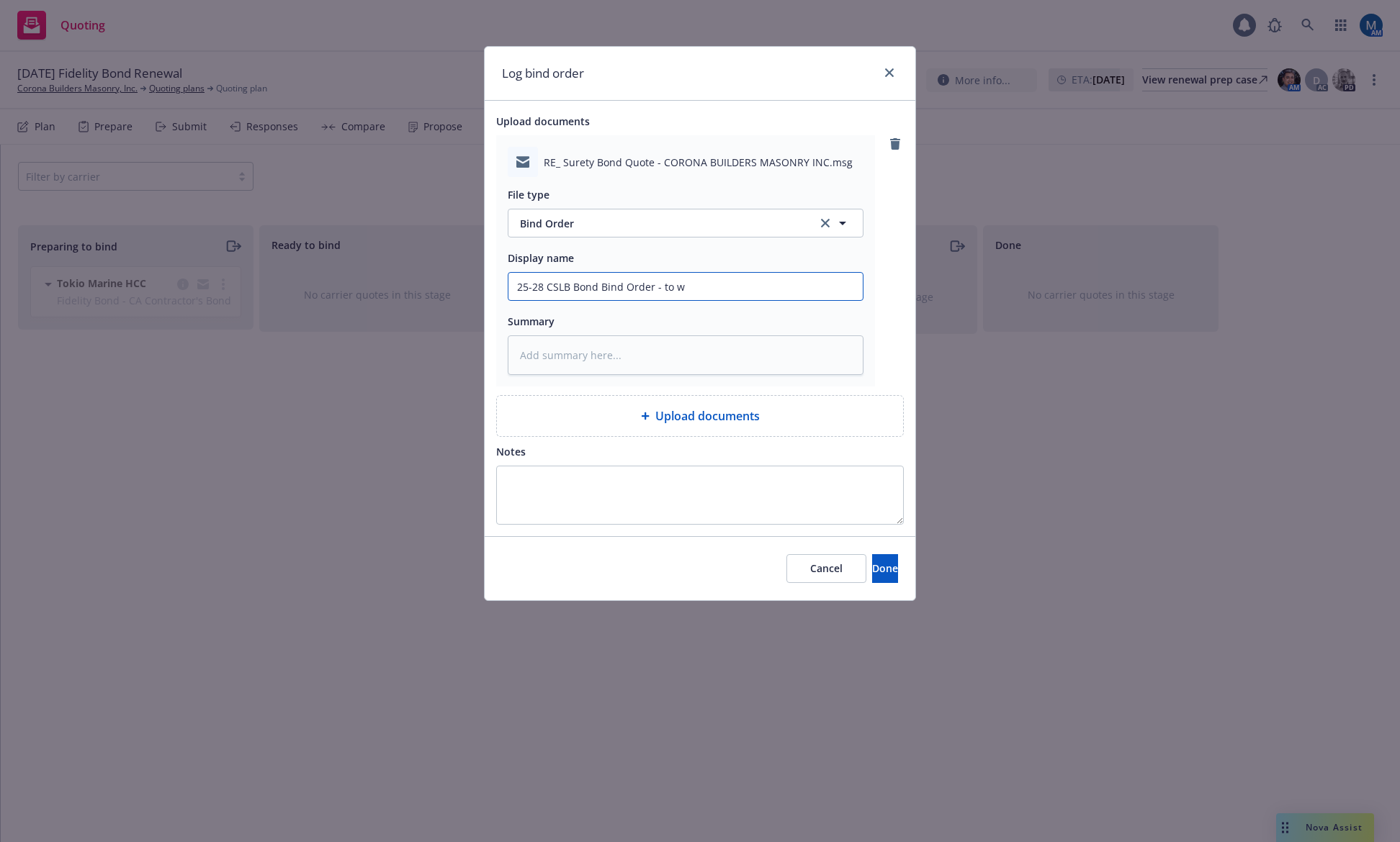
type input "25-28 CSLB Bond Bind Order - to wh"
type textarea "x"
type input "25-28 CSLB Bond Bind Order - to who"
type textarea "x"
type input "25-28 CSLB Bond Bind Order - to whol"
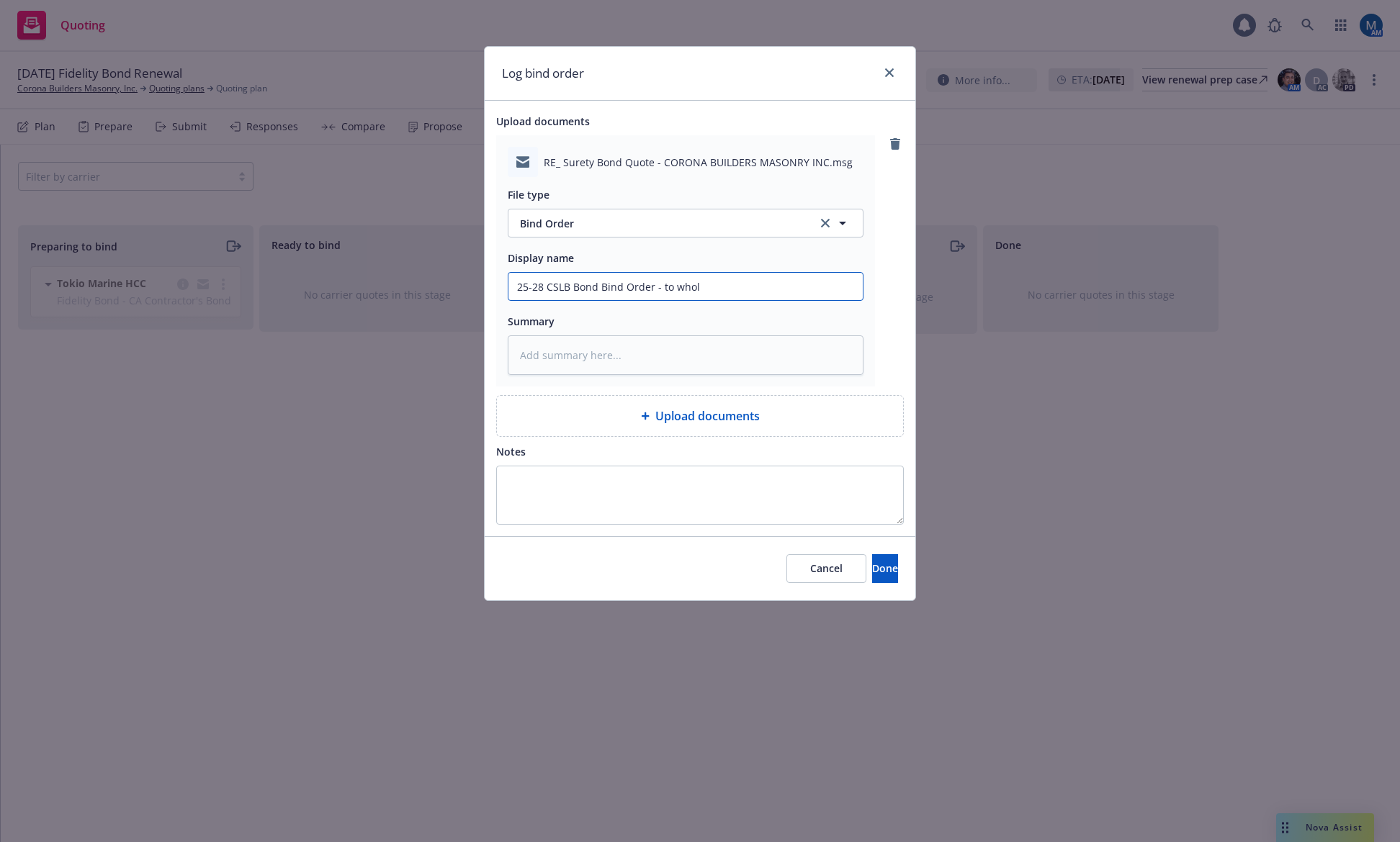
type textarea "x"
type input "25-28 CSLB Bond Bind Order - to whole"
type textarea "x"
type input "25-28 CSLB Bond Bind Order - to wholes"
type textarea "x"
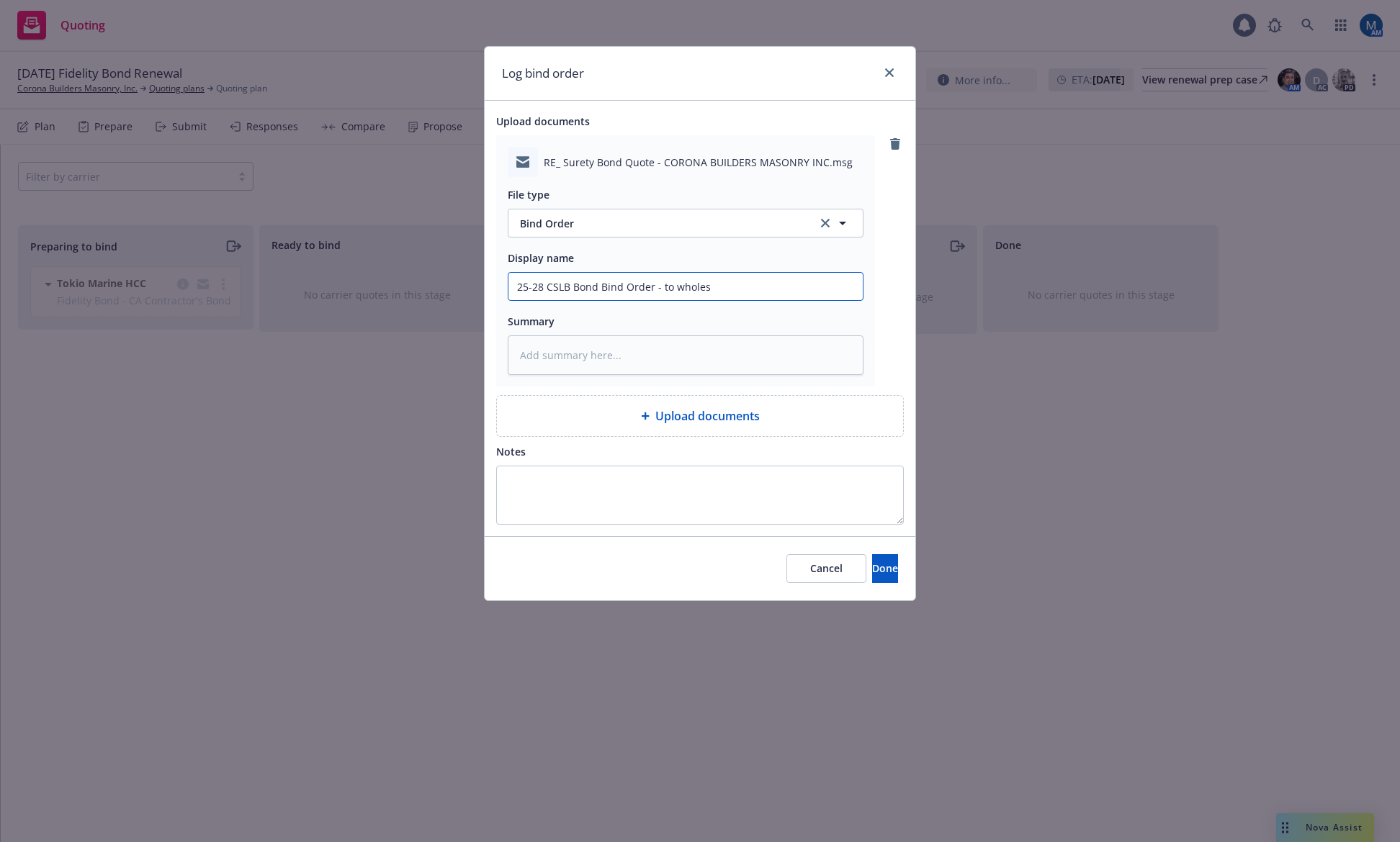
type input "25-28 CSLB Bond Bind Order - to wholesa"
type textarea "x"
type input "25-28 CSLB Bond Bind Order - to wholesal"
type textarea "x"
type input "25-28 CSLB Bond Bind Order - to wholesale"
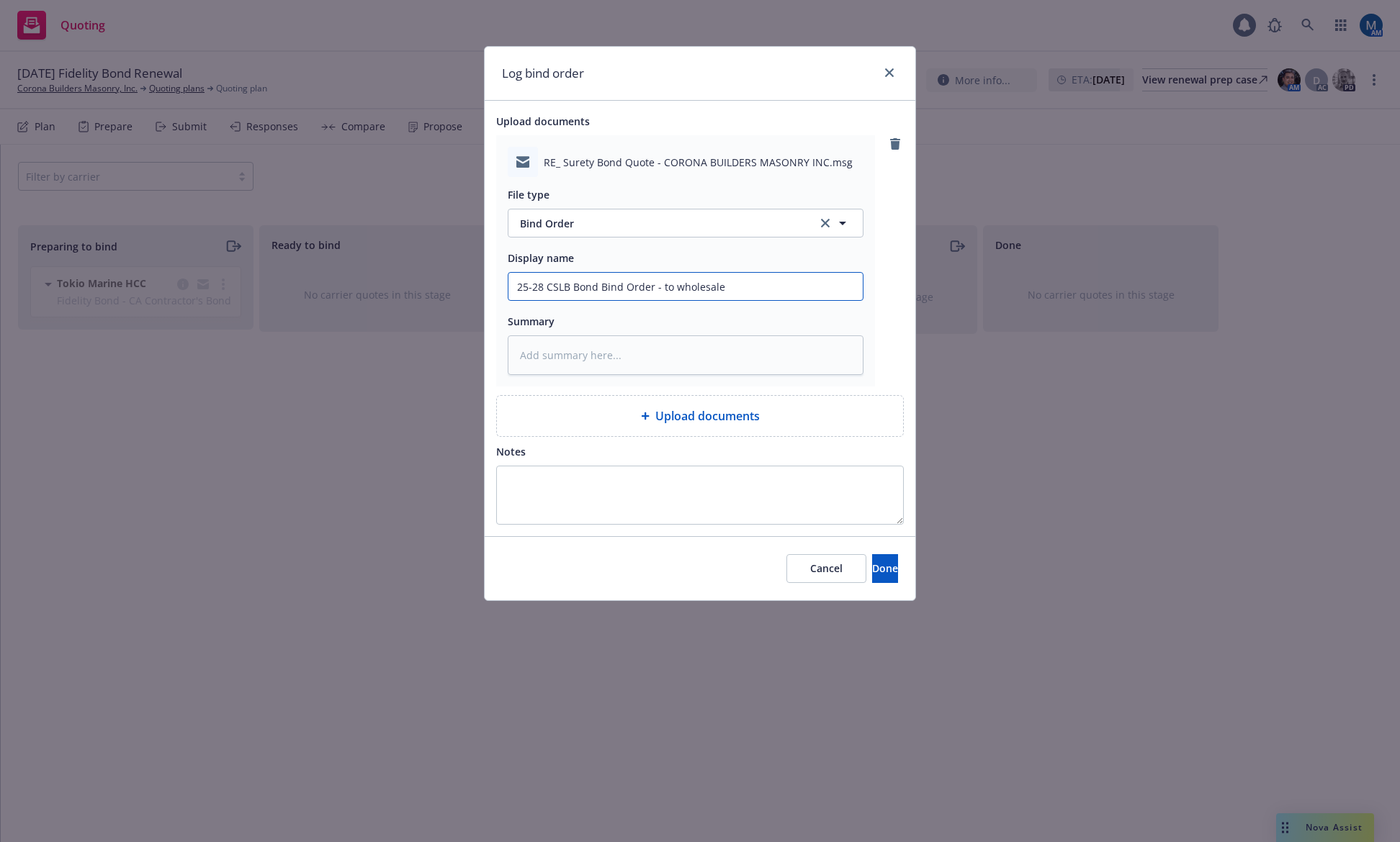
type textarea "x"
type input "25-28 CSLB Bond Bind Order - to wholesaler"
click at [873, 556] on button "Done" at bounding box center [885, 569] width 26 height 29
type textarea "x"
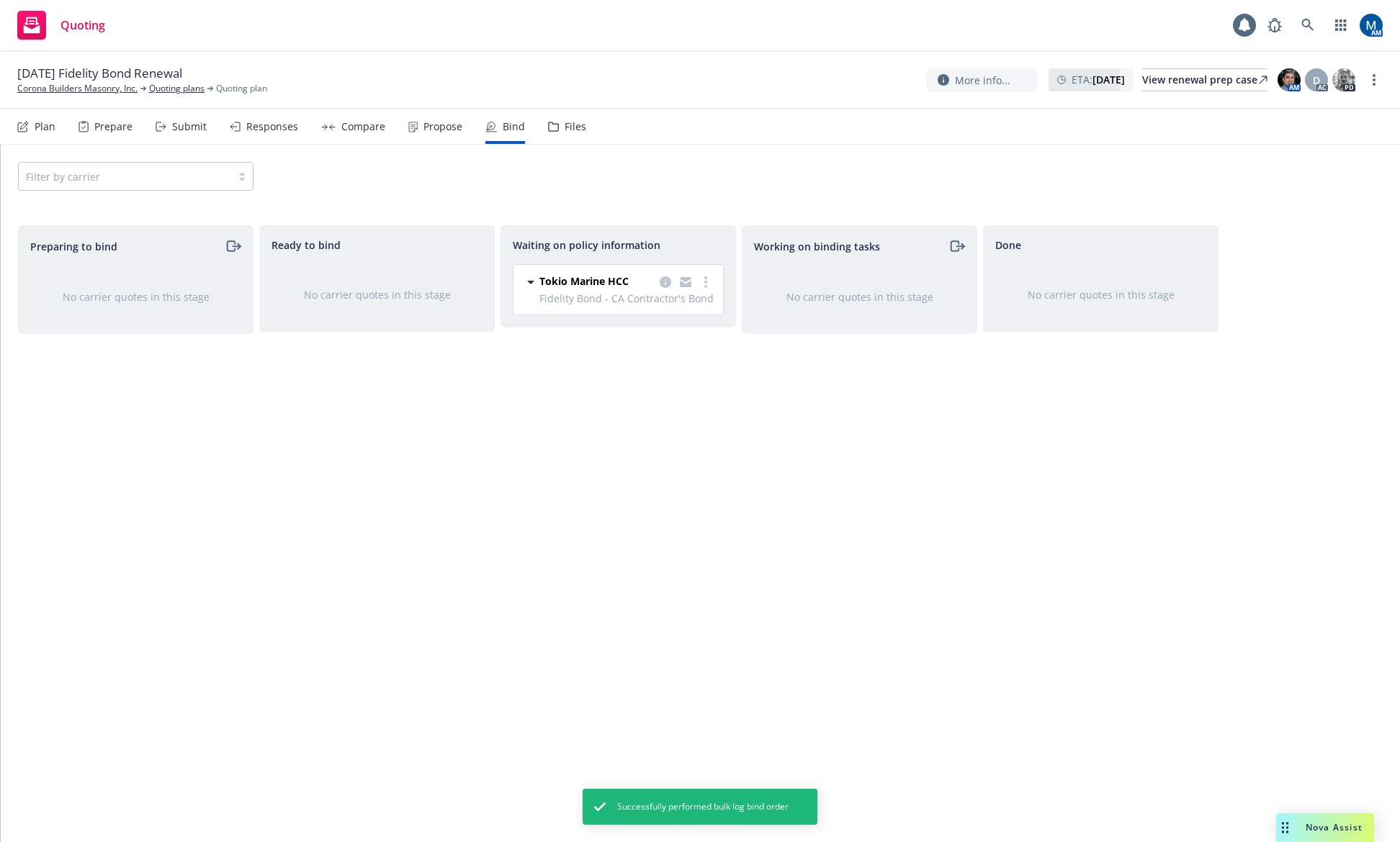
click at [734, 509] on div "Waiting on policy information Tokio Marine HCC Fidelity Bond - CA Contractor's …" at bounding box center [617, 519] width 236 height 587
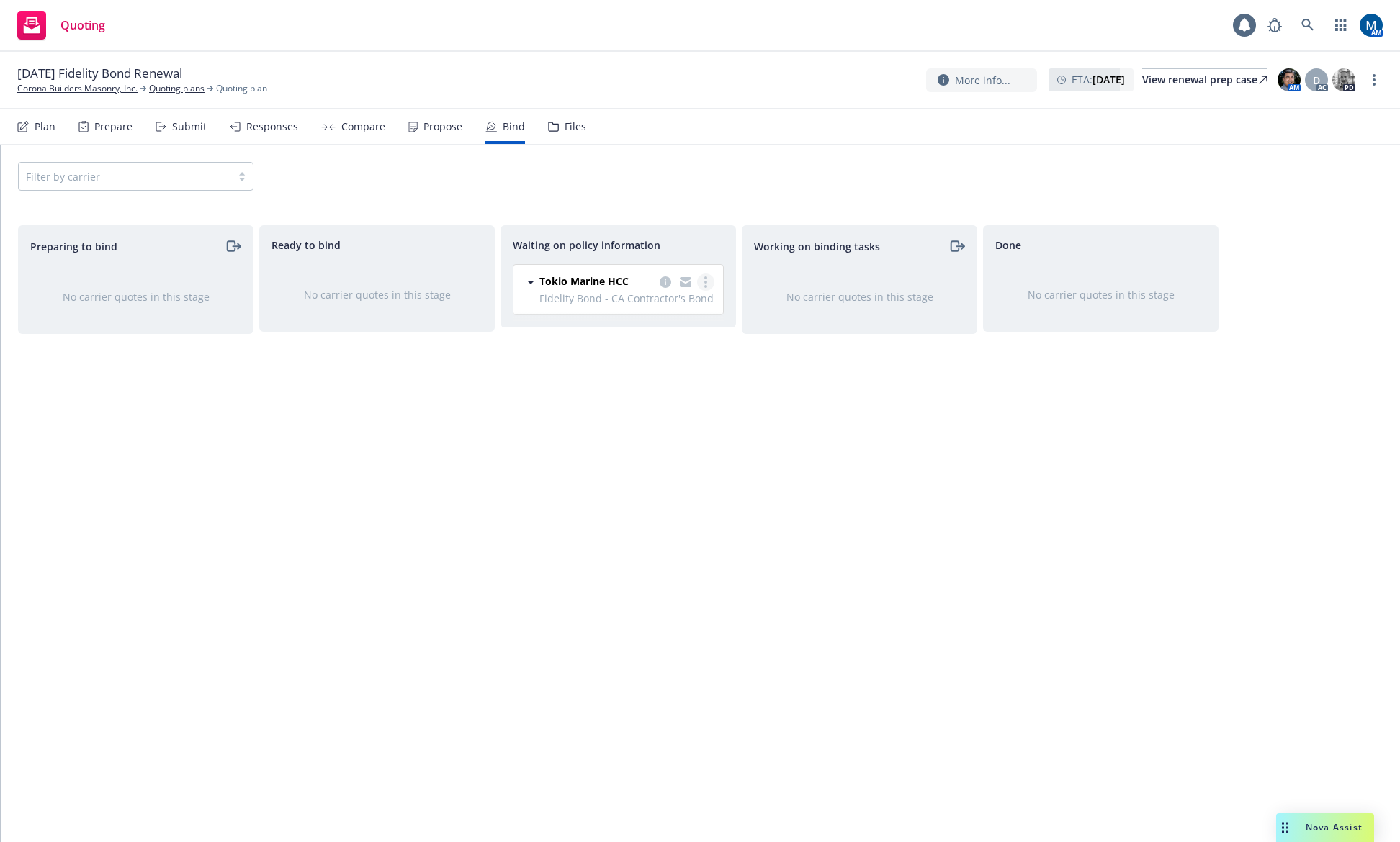
click at [706, 277] on circle "more" at bounding box center [705, 277] width 3 height 3
click at [1013, 538] on div "Done No carrier quotes in this stage" at bounding box center [1100, 519] width 236 height 587
click at [686, 281] on icon "copy logging email" at bounding box center [686, 280] width 12 height 5
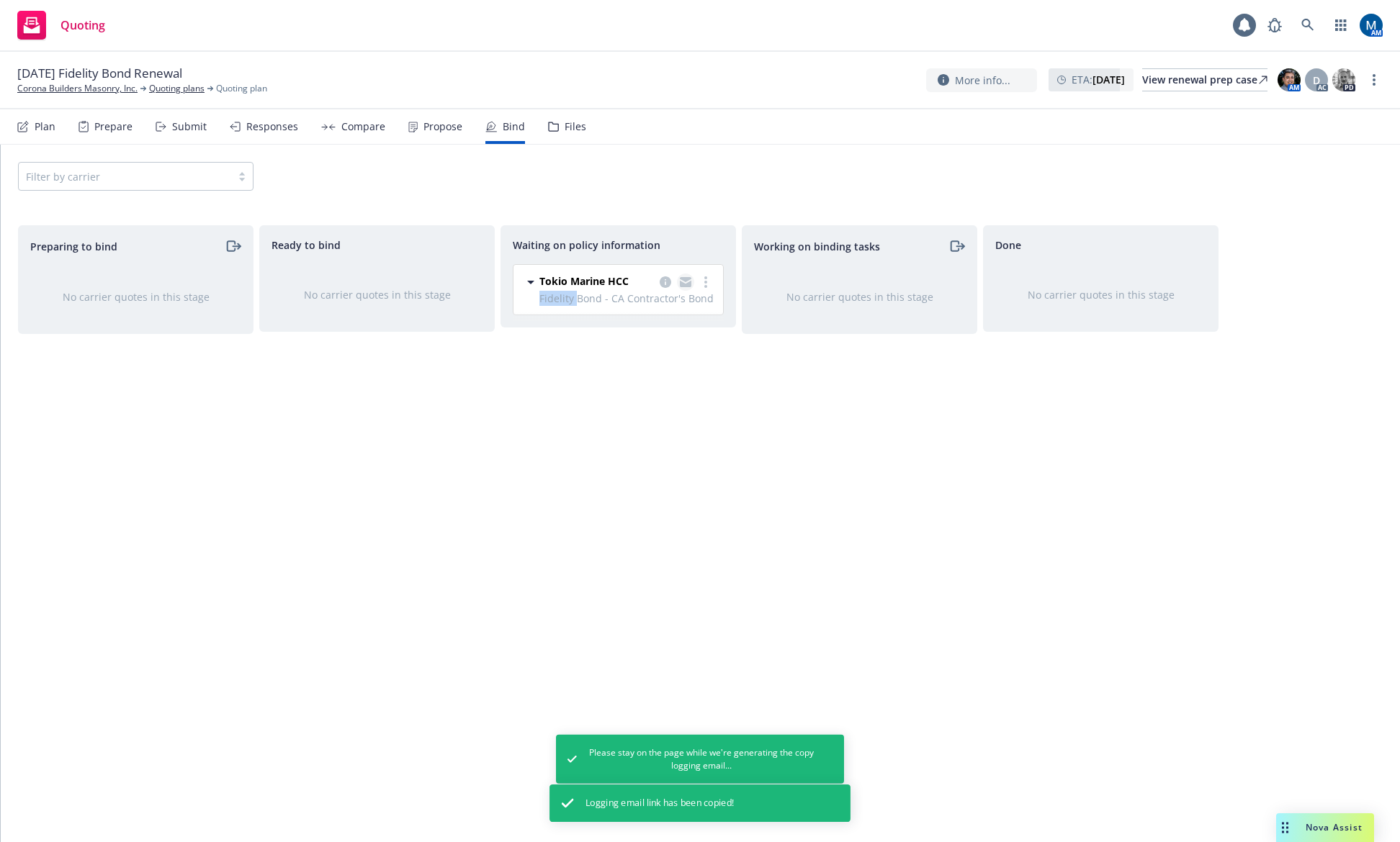
click at [686, 281] on icon "copy logging email" at bounding box center [686, 280] width 12 height 5
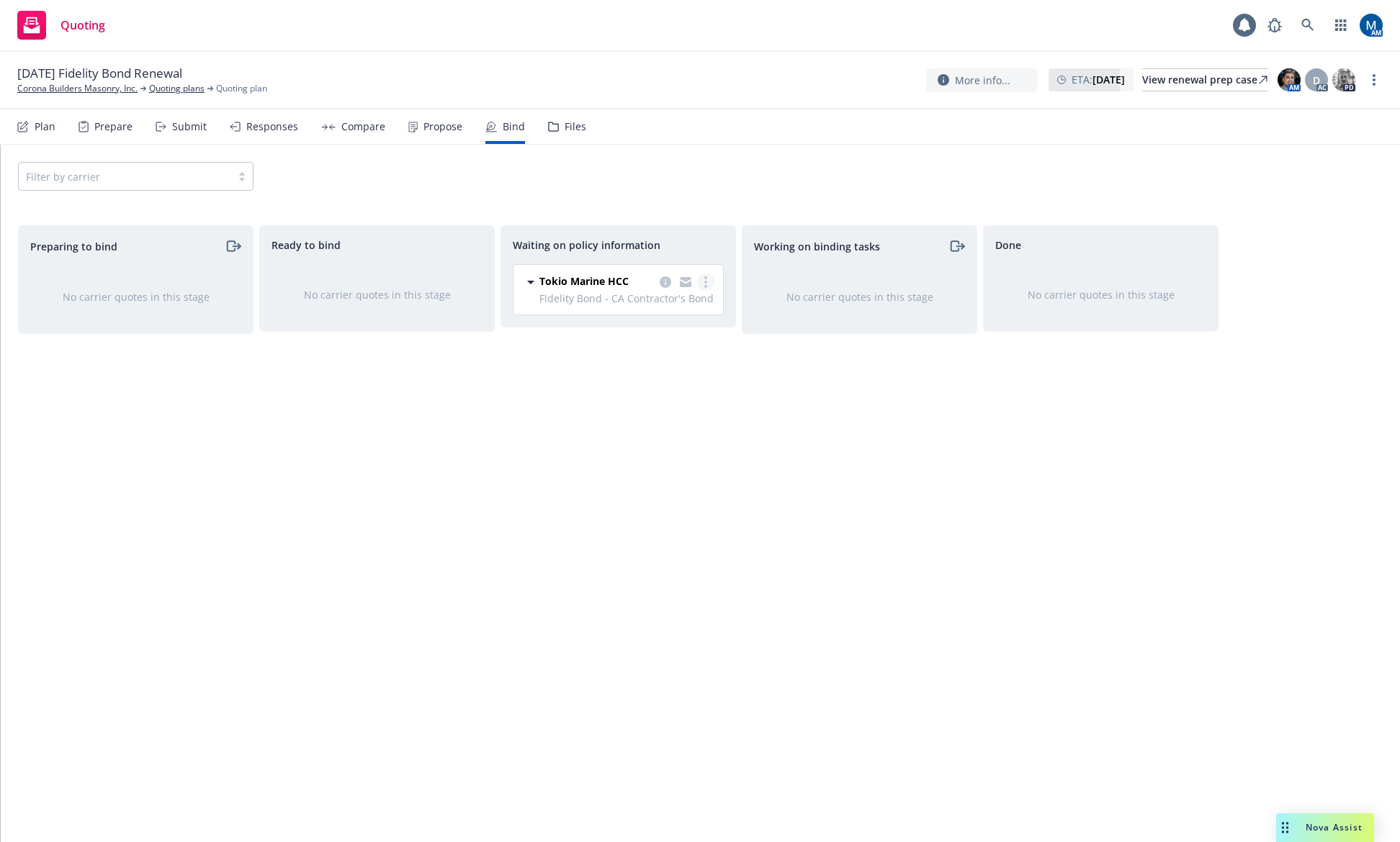
click at [709, 279] on link "more" at bounding box center [705, 282] width 17 height 17
click at [674, 310] on span "Create policies" at bounding box center [636, 311] width 105 height 14
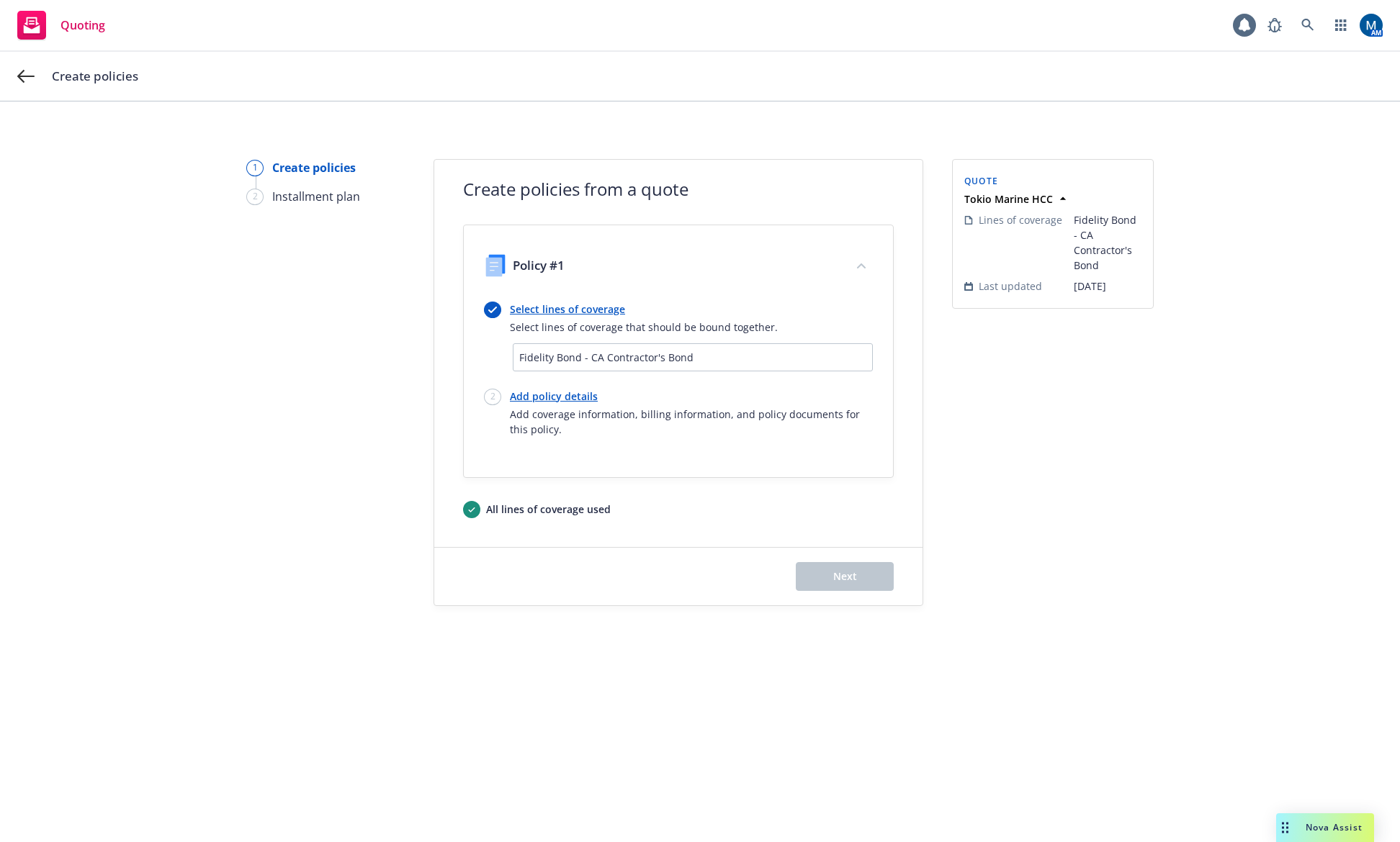
click at [549, 399] on link "Add policy details" at bounding box center [691, 396] width 363 height 15
select select "36"
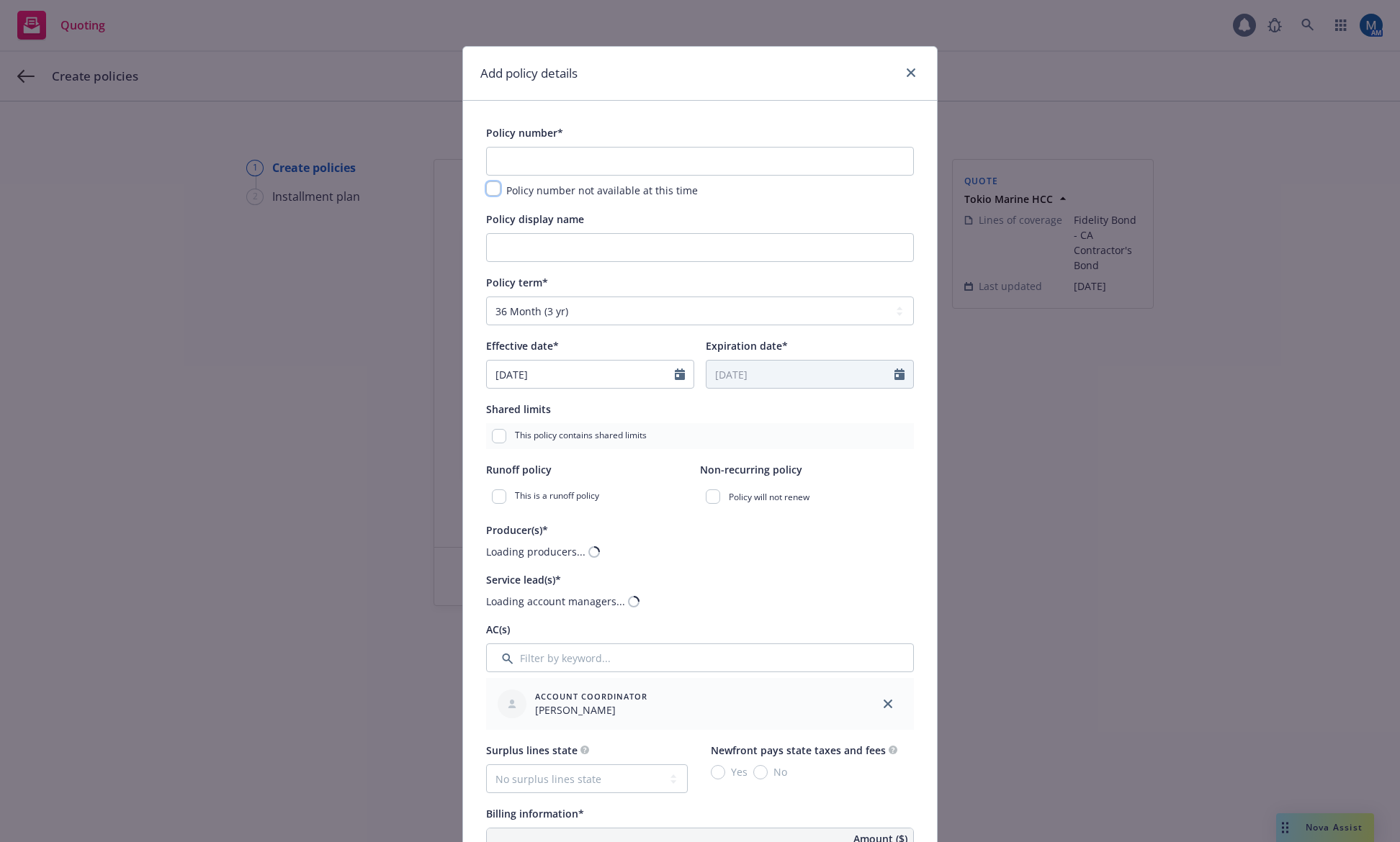
click at [490, 193] on input "checkbox" at bounding box center [492, 188] width 14 height 14
checkbox input "true"
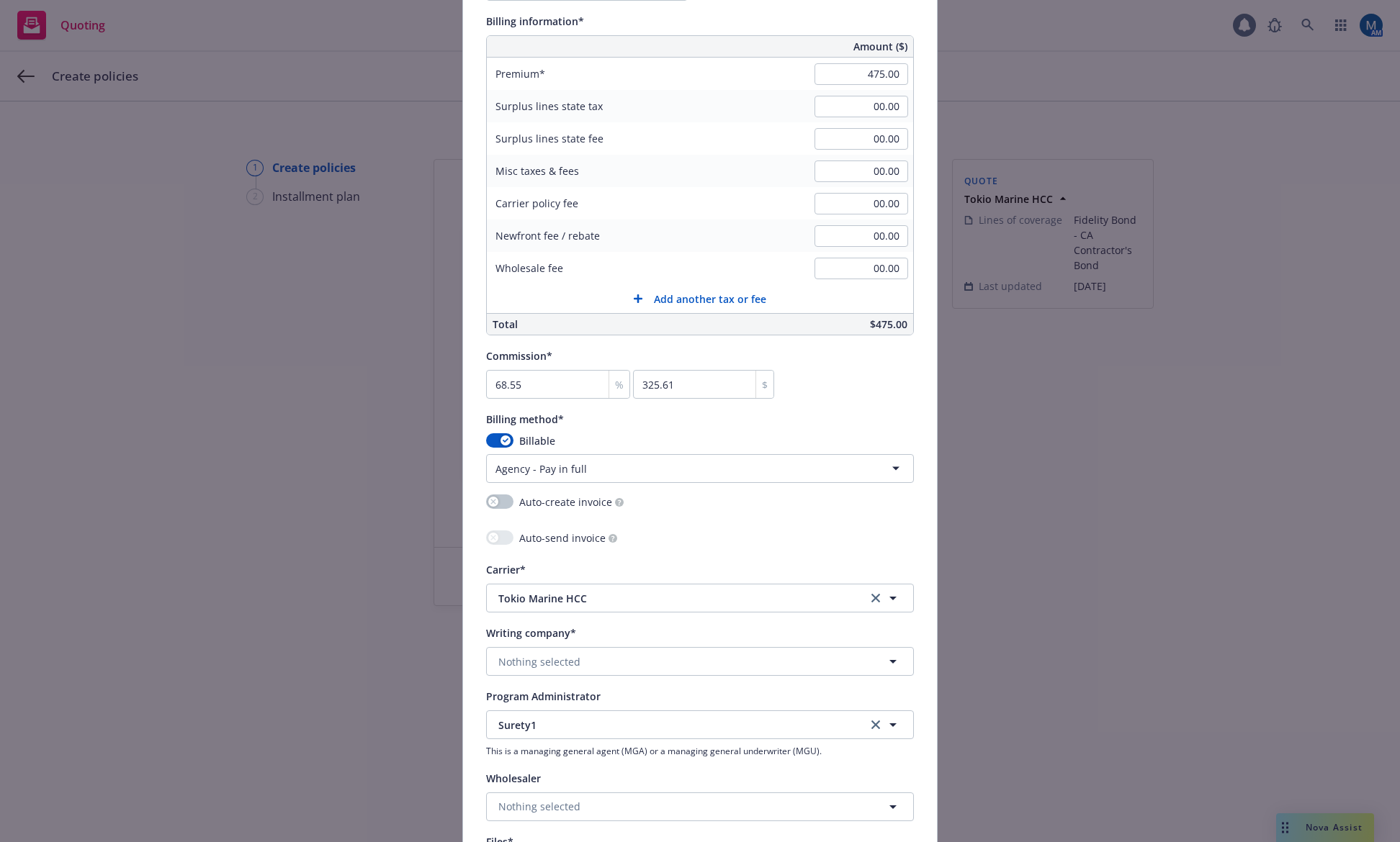
scroll to position [936, 0]
drag, startPoint x: 586, startPoint y: 384, endPoint x: 380, endPoint y: 390, distance: 206.1
click at [380, 390] on div "Add policy details Policy number* Policy number not available at this time Poli…" at bounding box center [700, 421] width 1400 height 842
click at [616, 382] on span "%" at bounding box center [619, 384] width 9 height 15
type input "1.263"
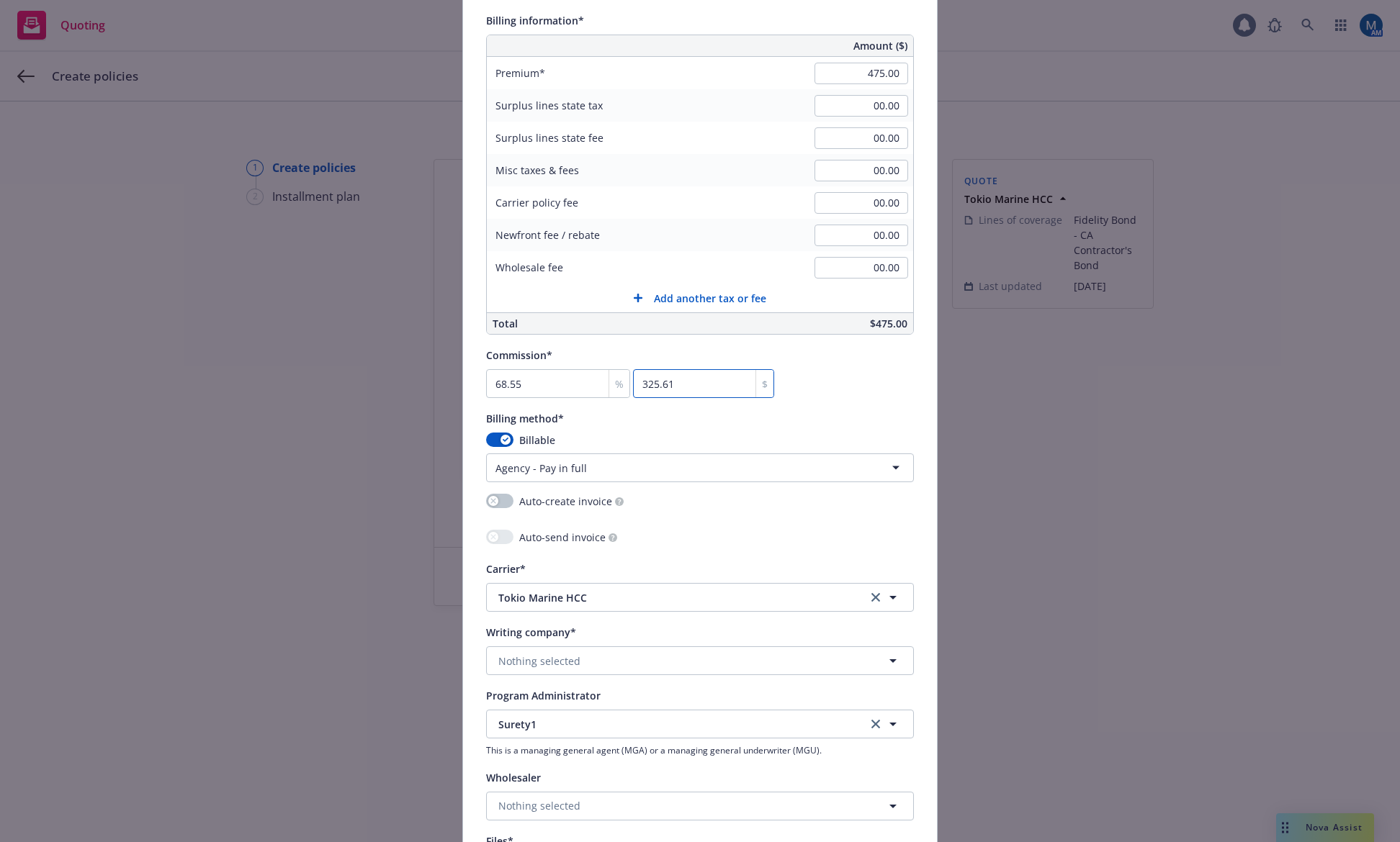
type input "6"
type input "14.316"
type input "68"
type input "14.421"
type input "68.5"
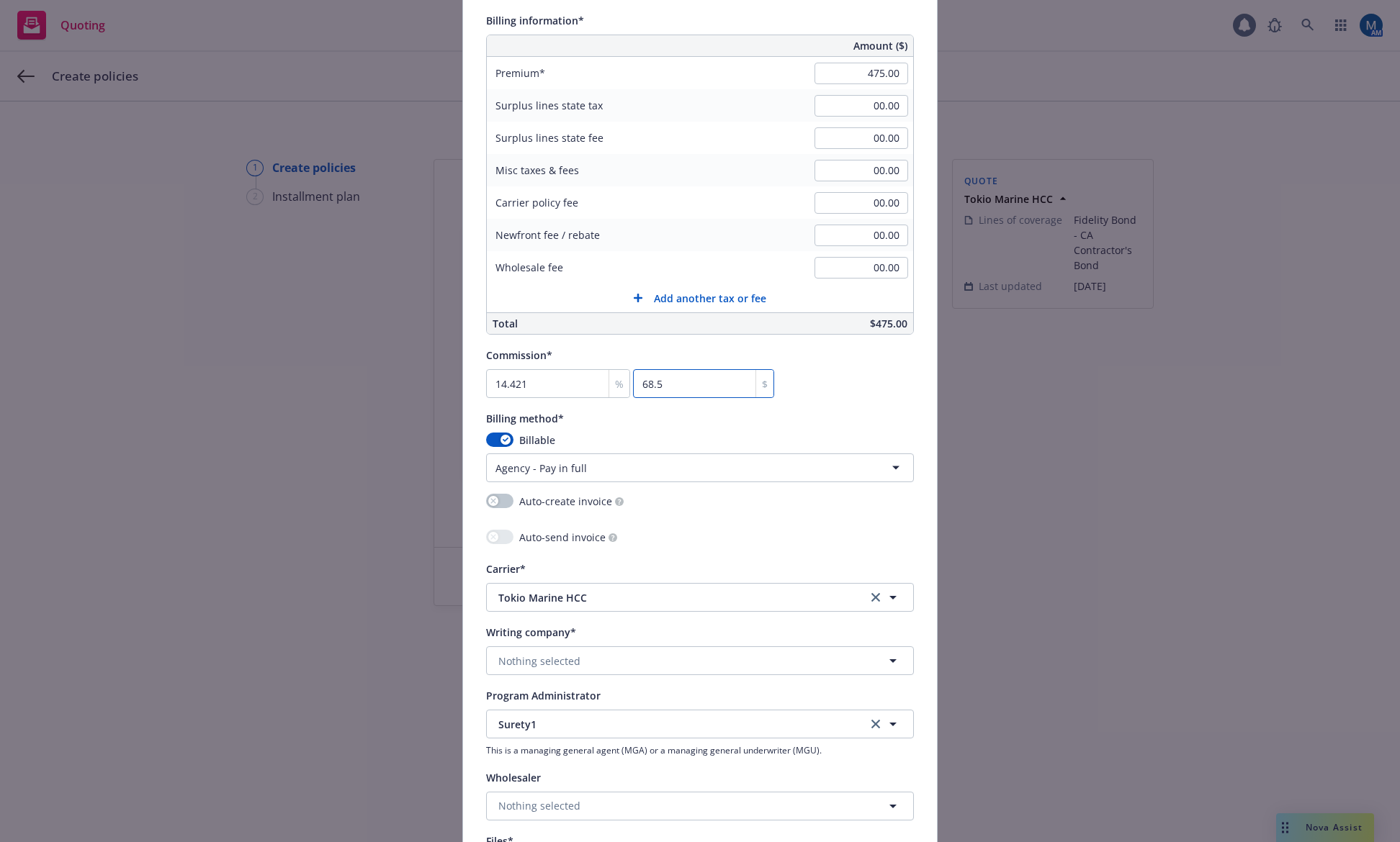
type input "14.432"
type input "68.55"
click at [874, 384] on div "Commission* 14.432 % 68.55 $" at bounding box center [699, 372] width 428 height 52
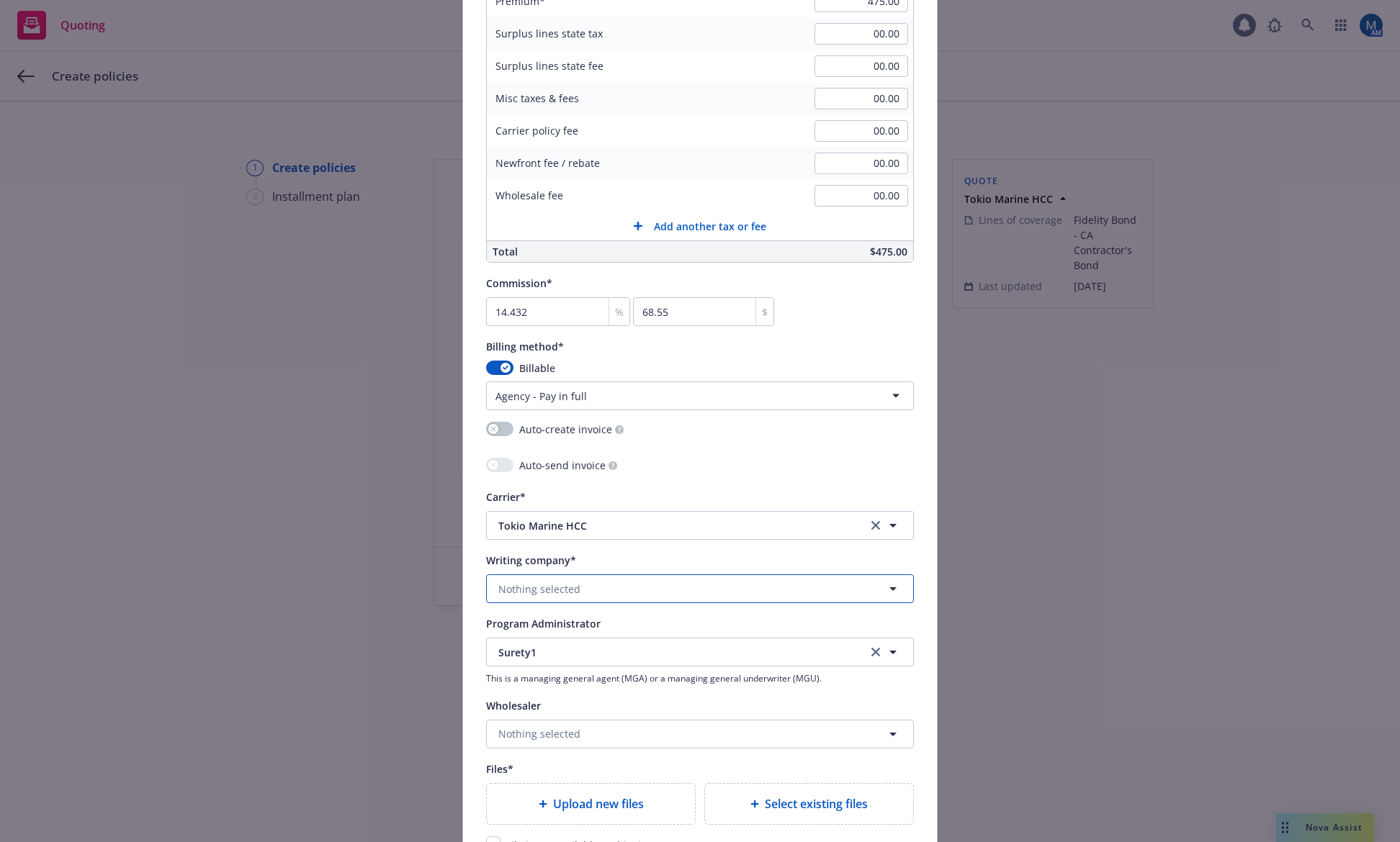
click at [621, 594] on button "Nothing selected" at bounding box center [699, 589] width 428 height 29
click at [569, 642] on span "Domestic - 42374" at bounding box center [571, 645] width 139 height 15
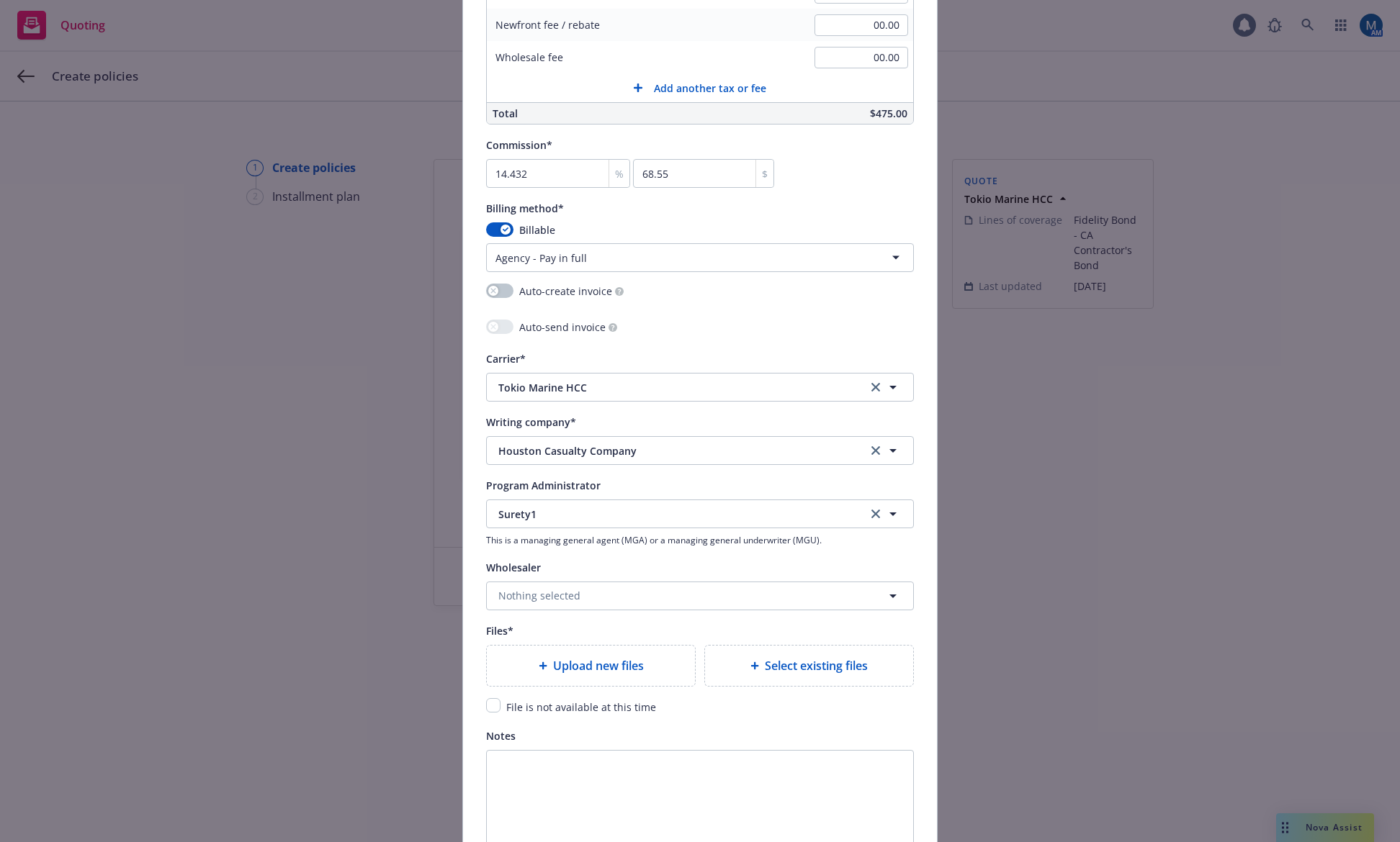
scroll to position [1152, 0]
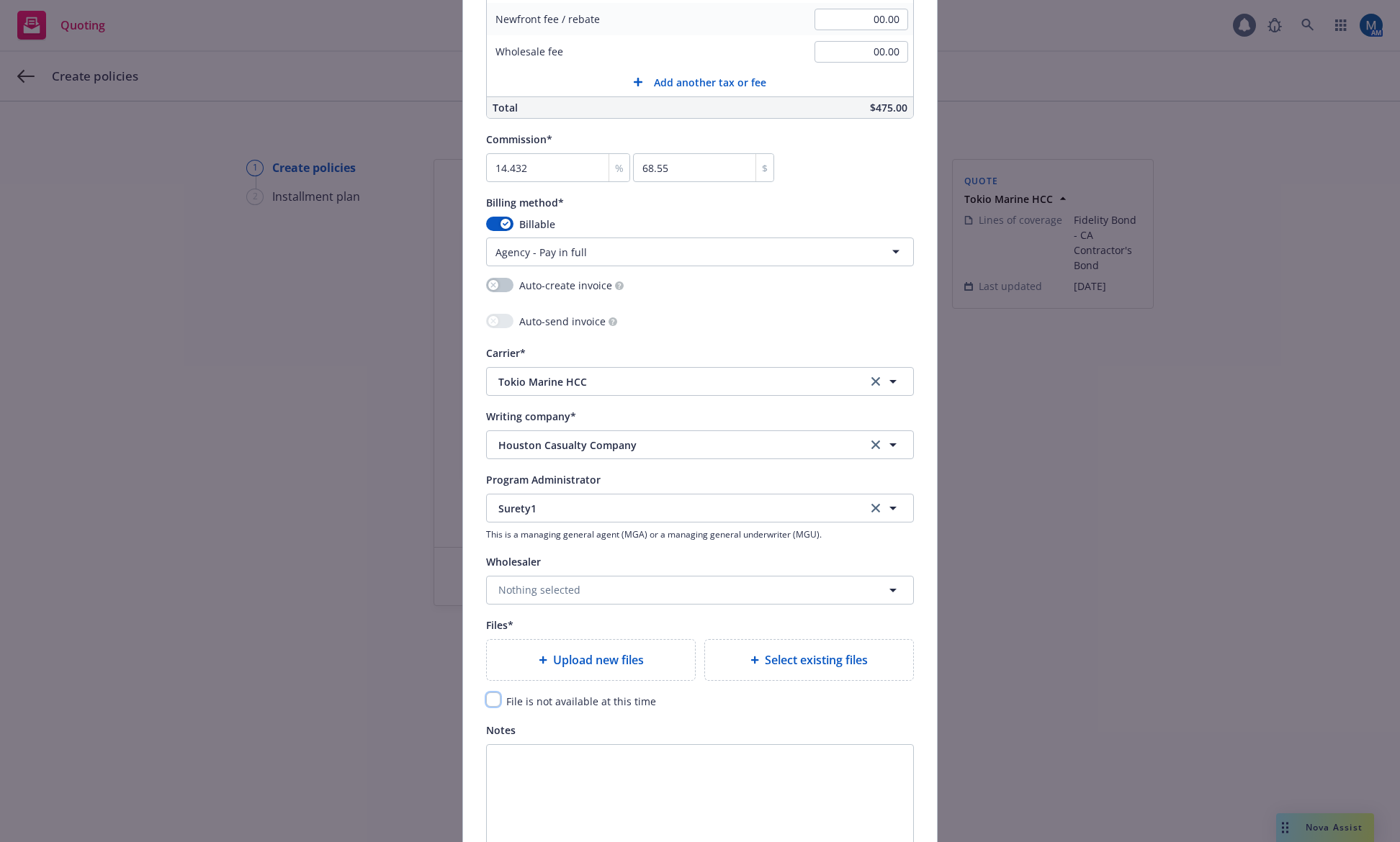
click at [490, 696] on input "checkbox" at bounding box center [492, 699] width 14 height 14
checkbox input "true"
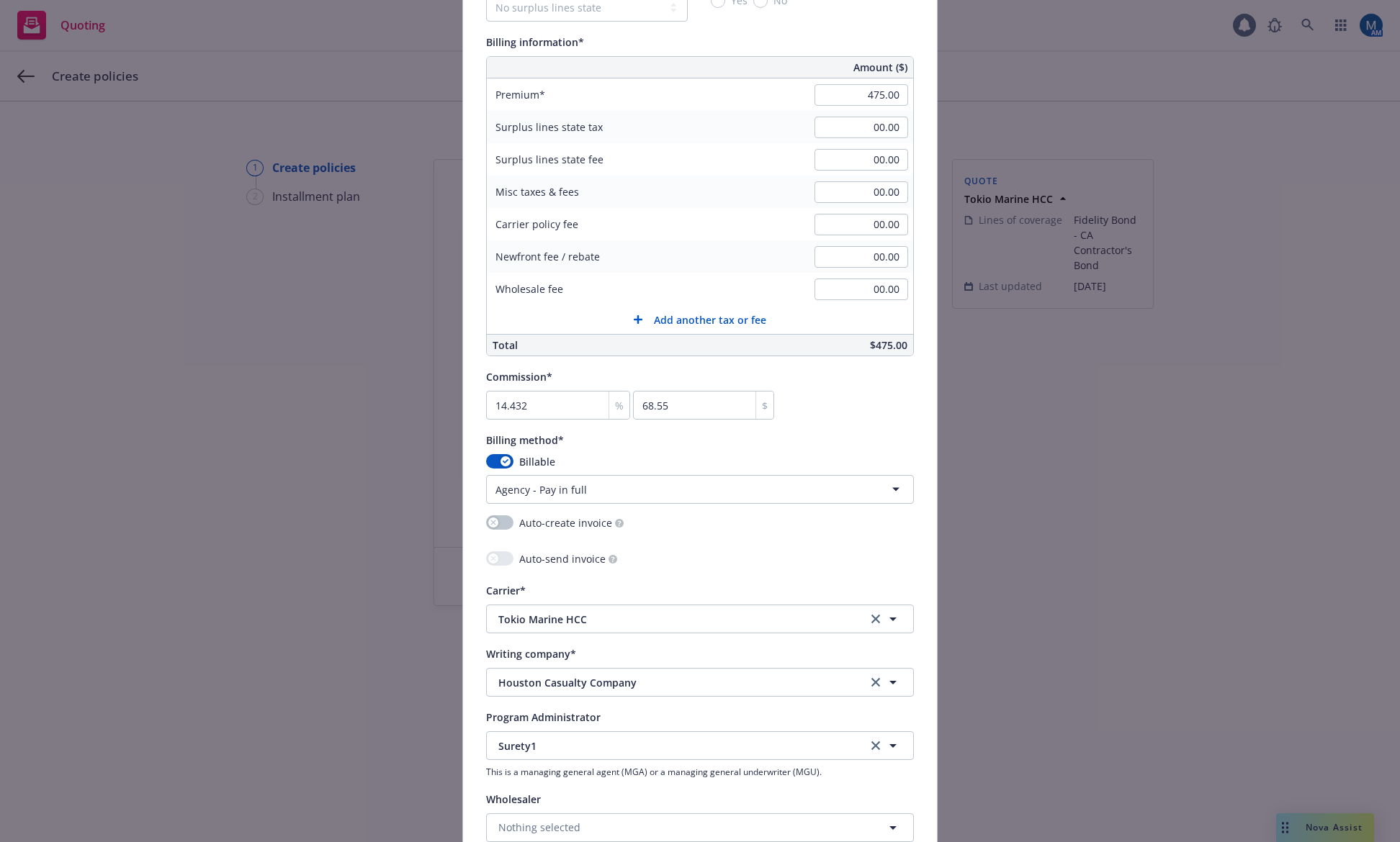
scroll to position [1296, 0]
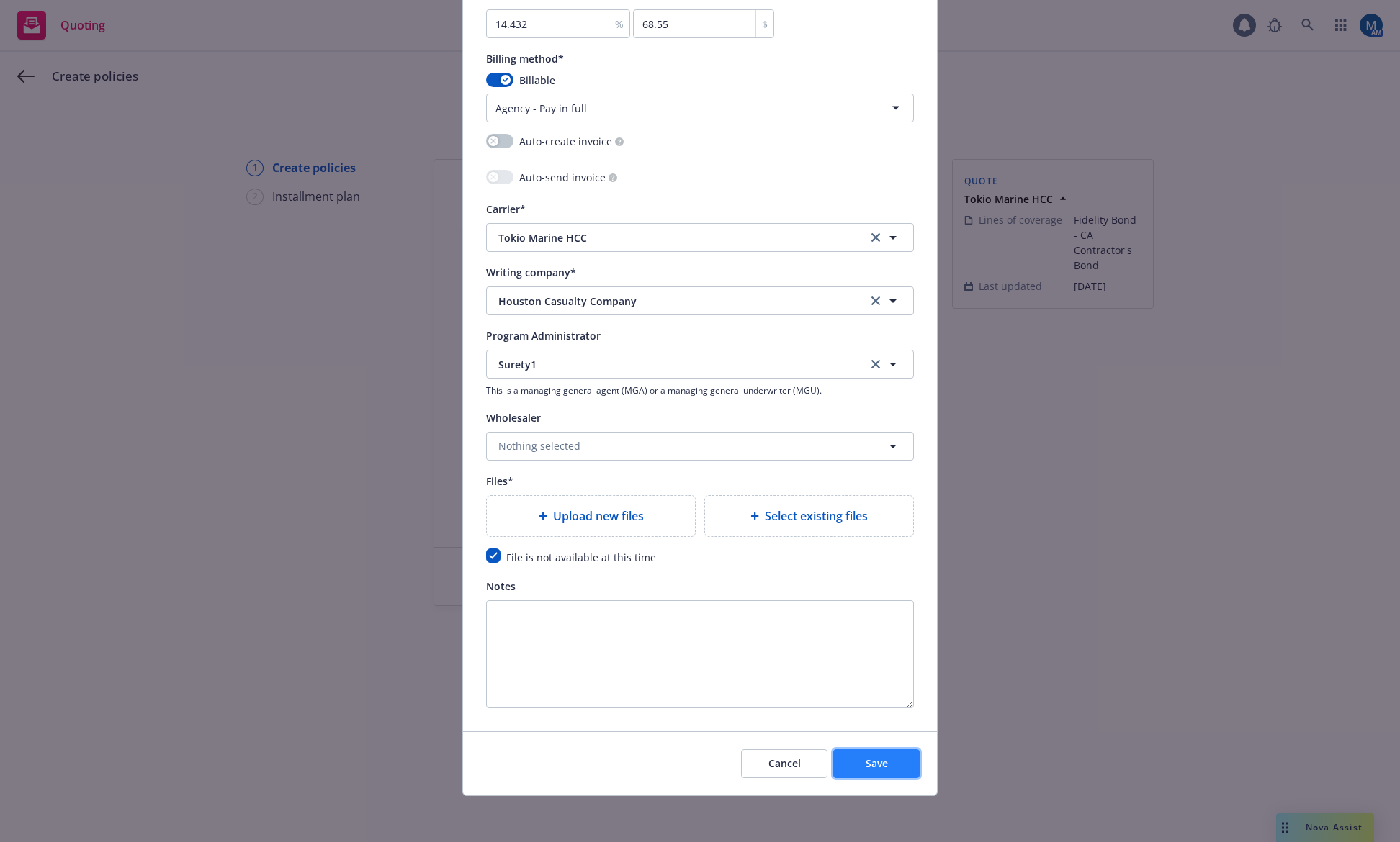
click at [892, 763] on button "Save" at bounding box center [876, 764] width 87 height 29
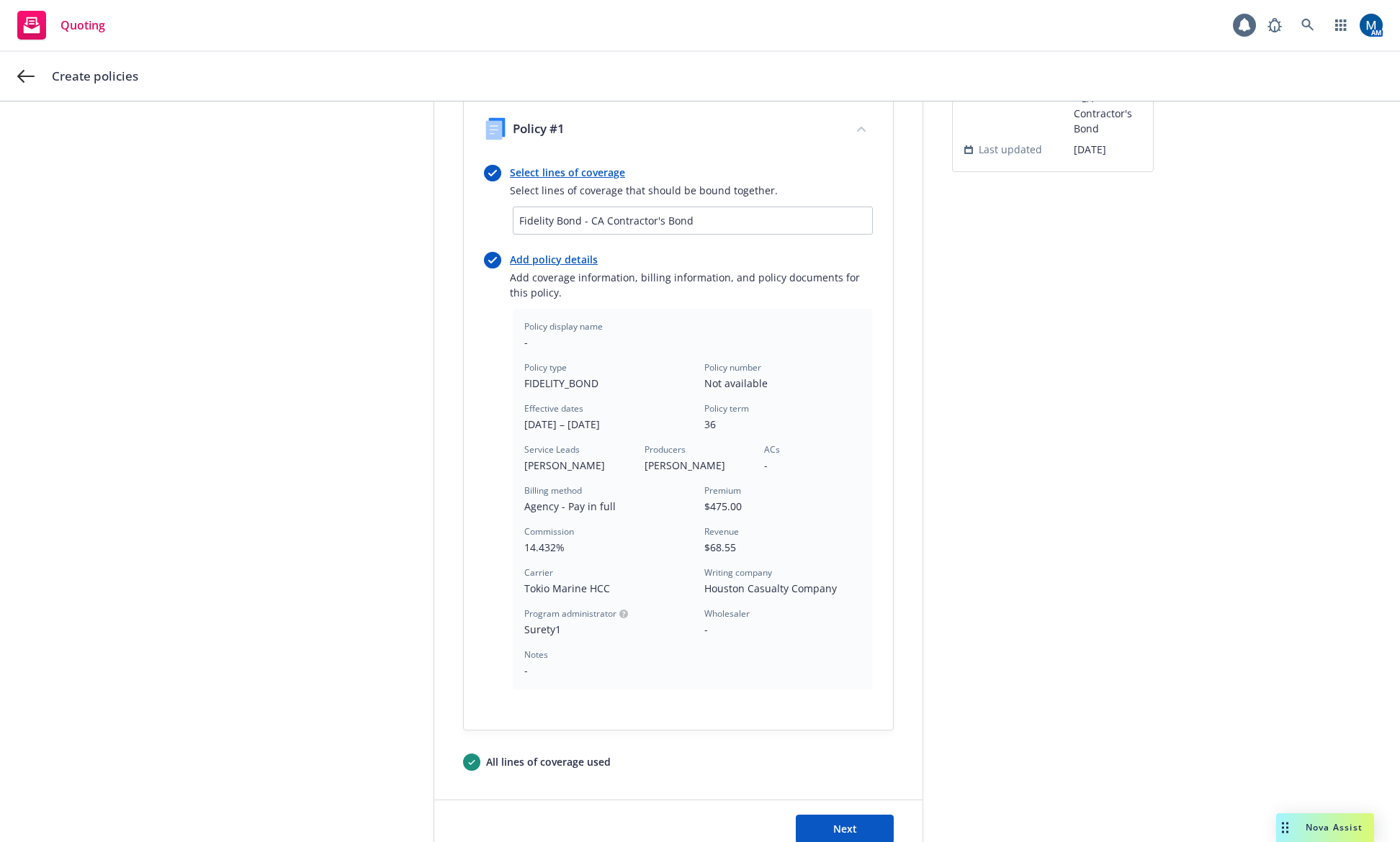
scroll to position [246, 0]
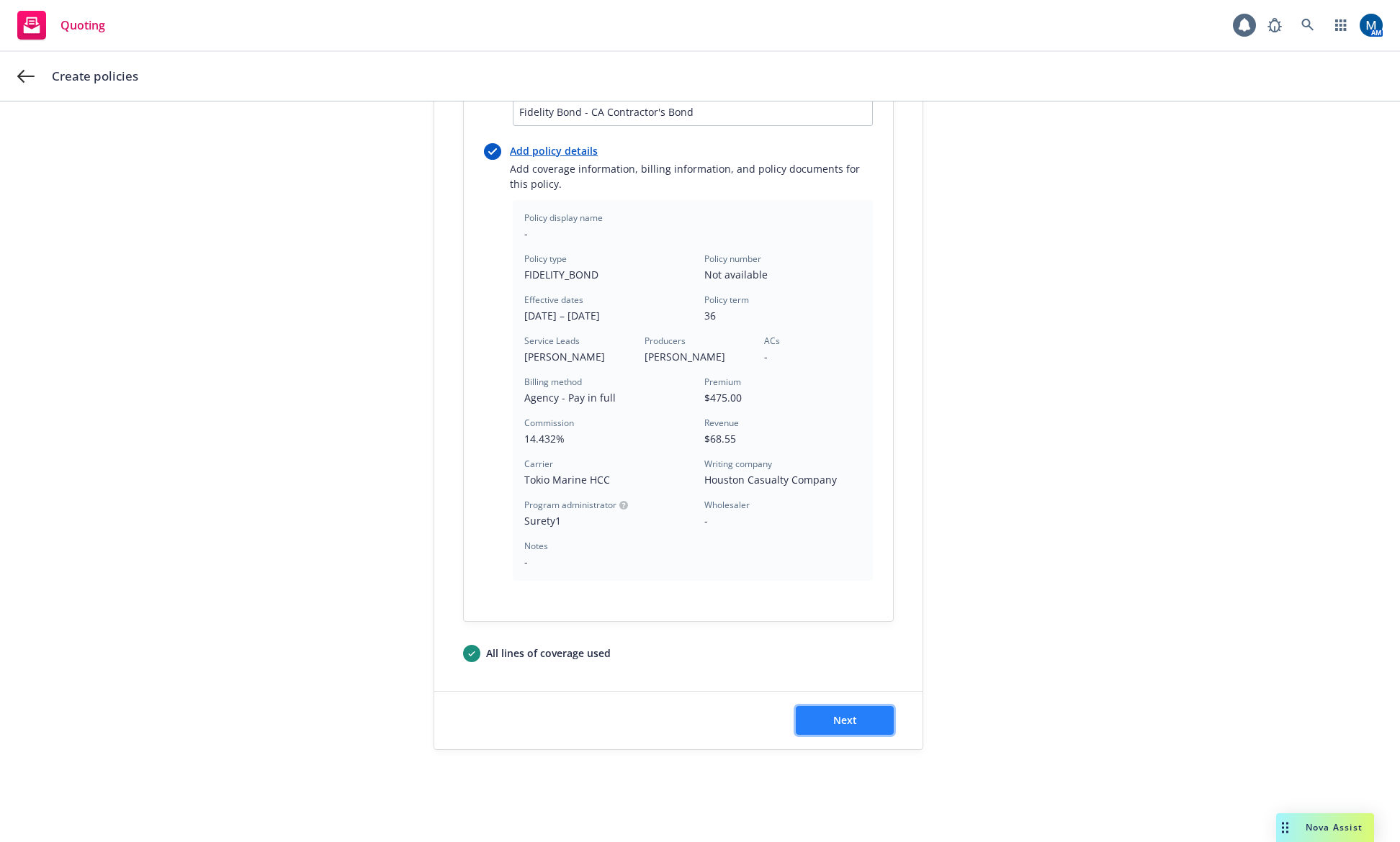
click at [839, 725] on span "Next" at bounding box center [845, 720] width 24 height 14
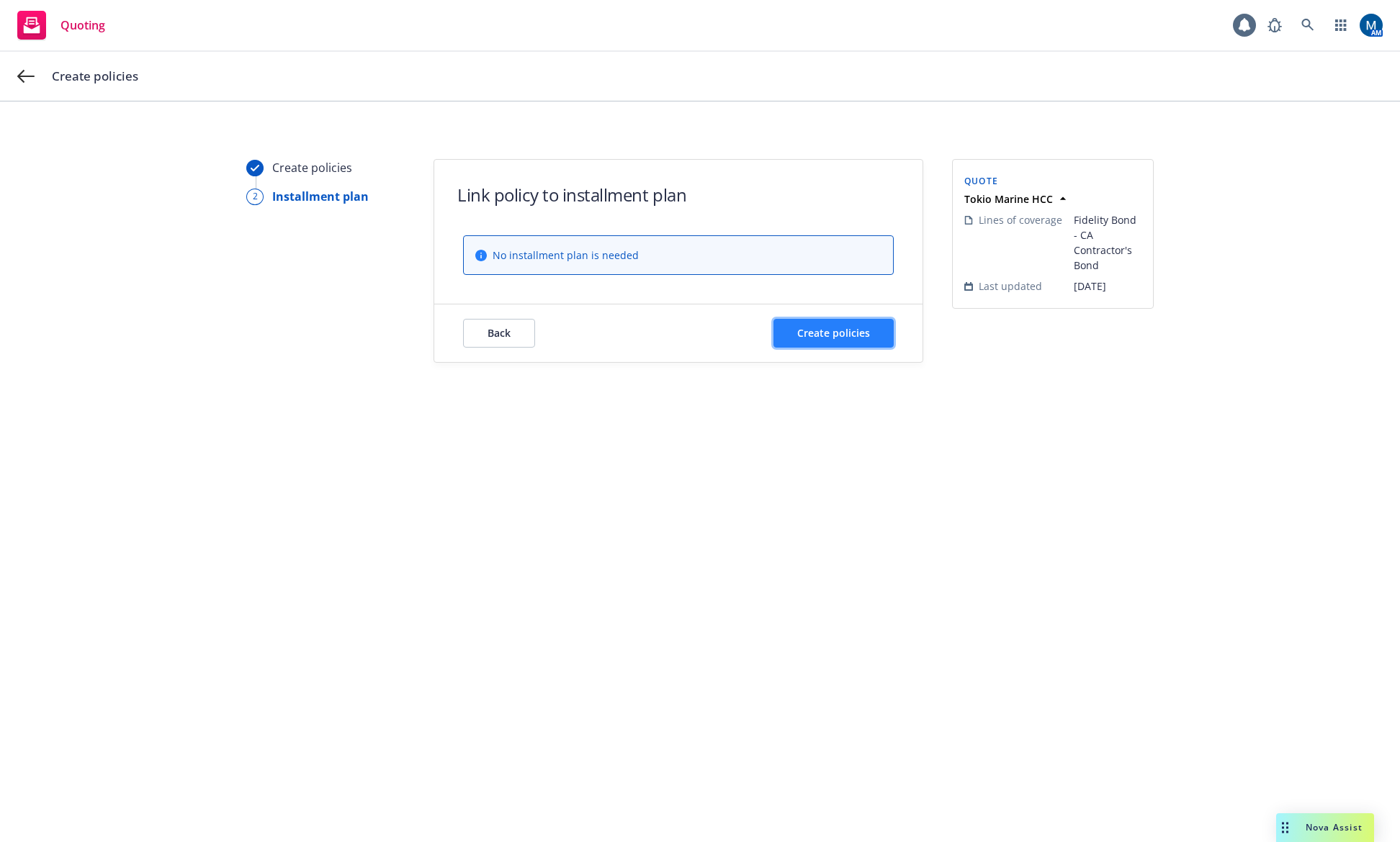
click at [820, 330] on span "Create policies" at bounding box center [833, 333] width 72 height 14
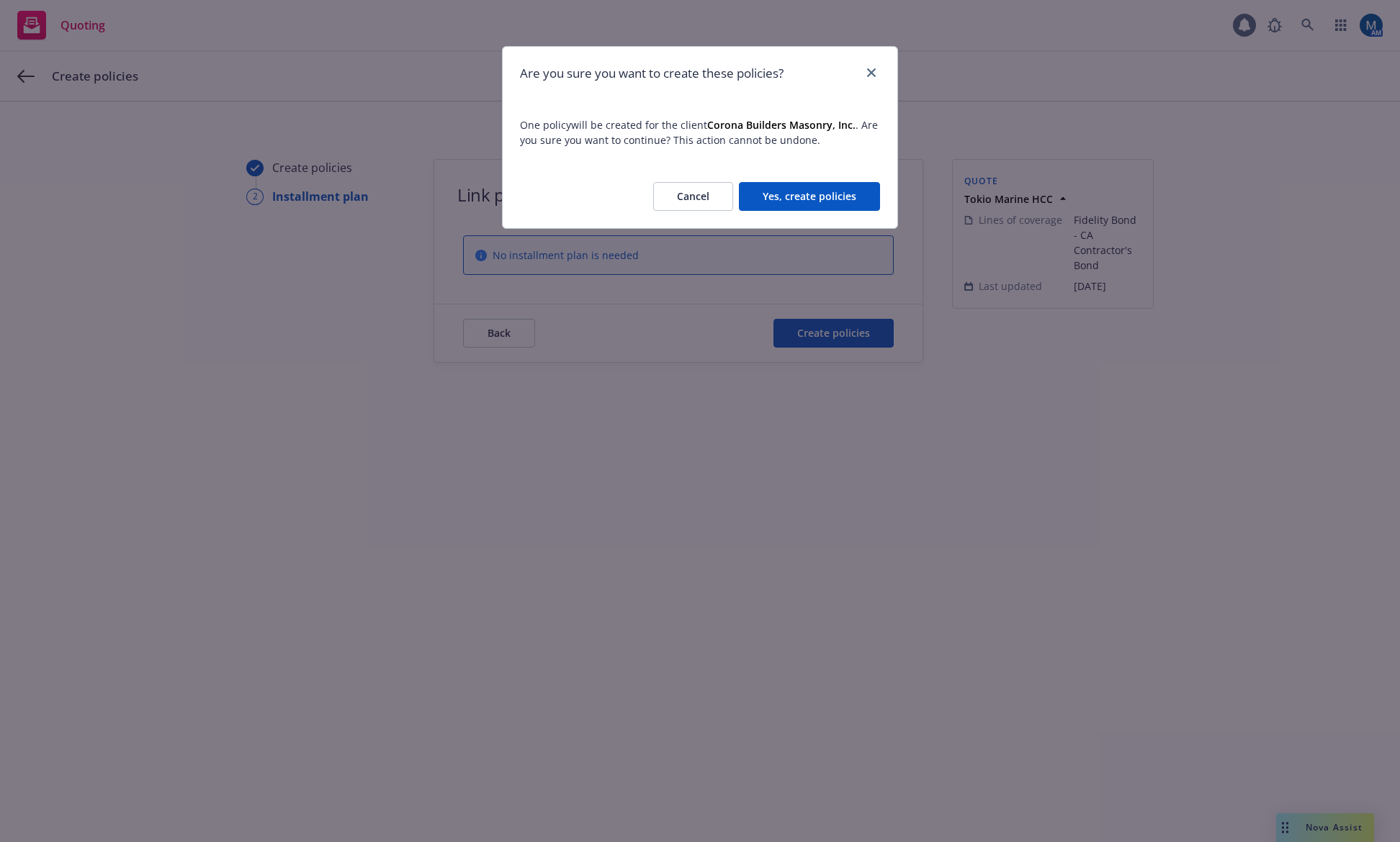
click at [834, 185] on button "Yes, create policies" at bounding box center [810, 196] width 141 height 29
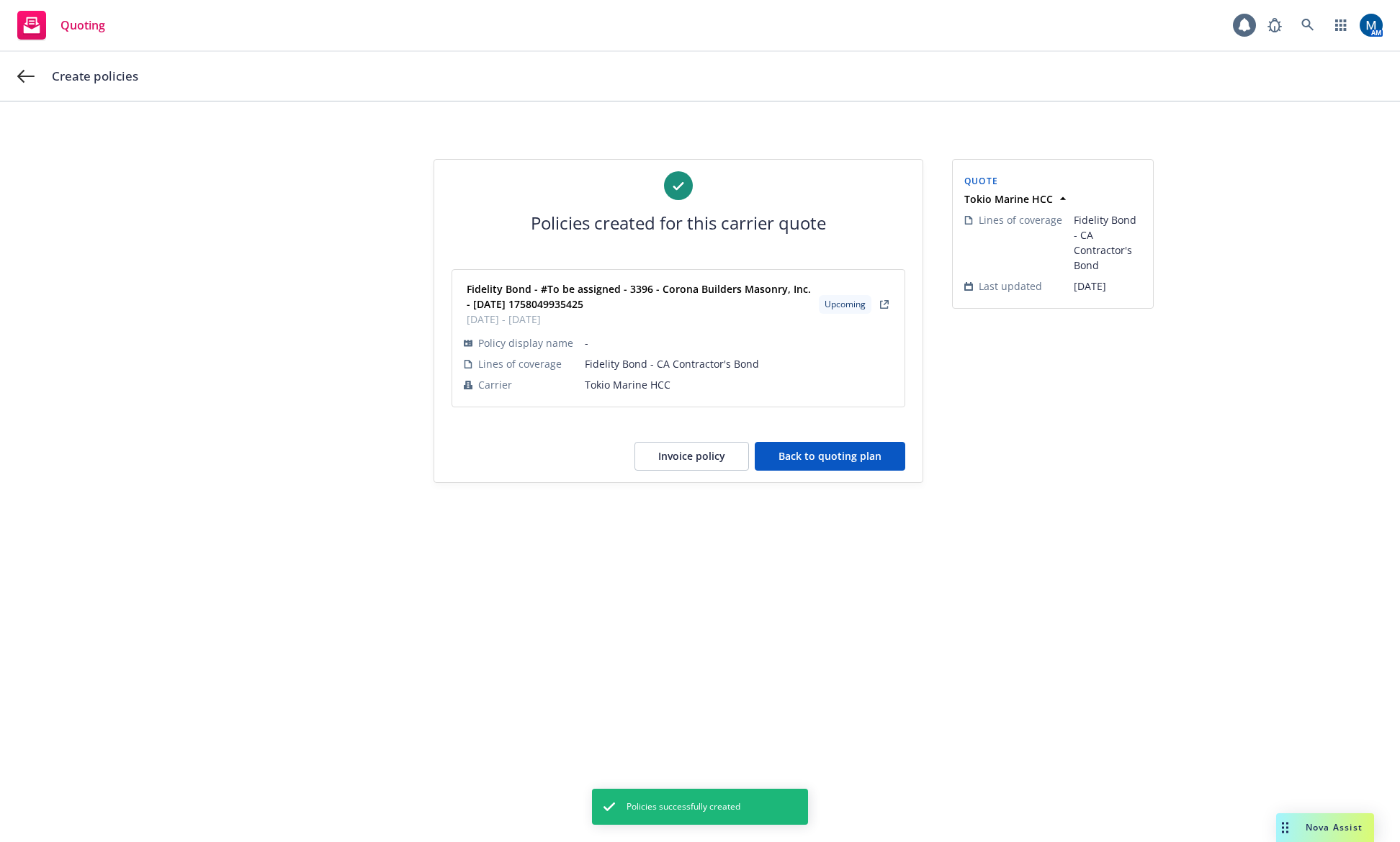
click at [866, 463] on button "Back to quoting plan" at bounding box center [829, 457] width 151 height 29
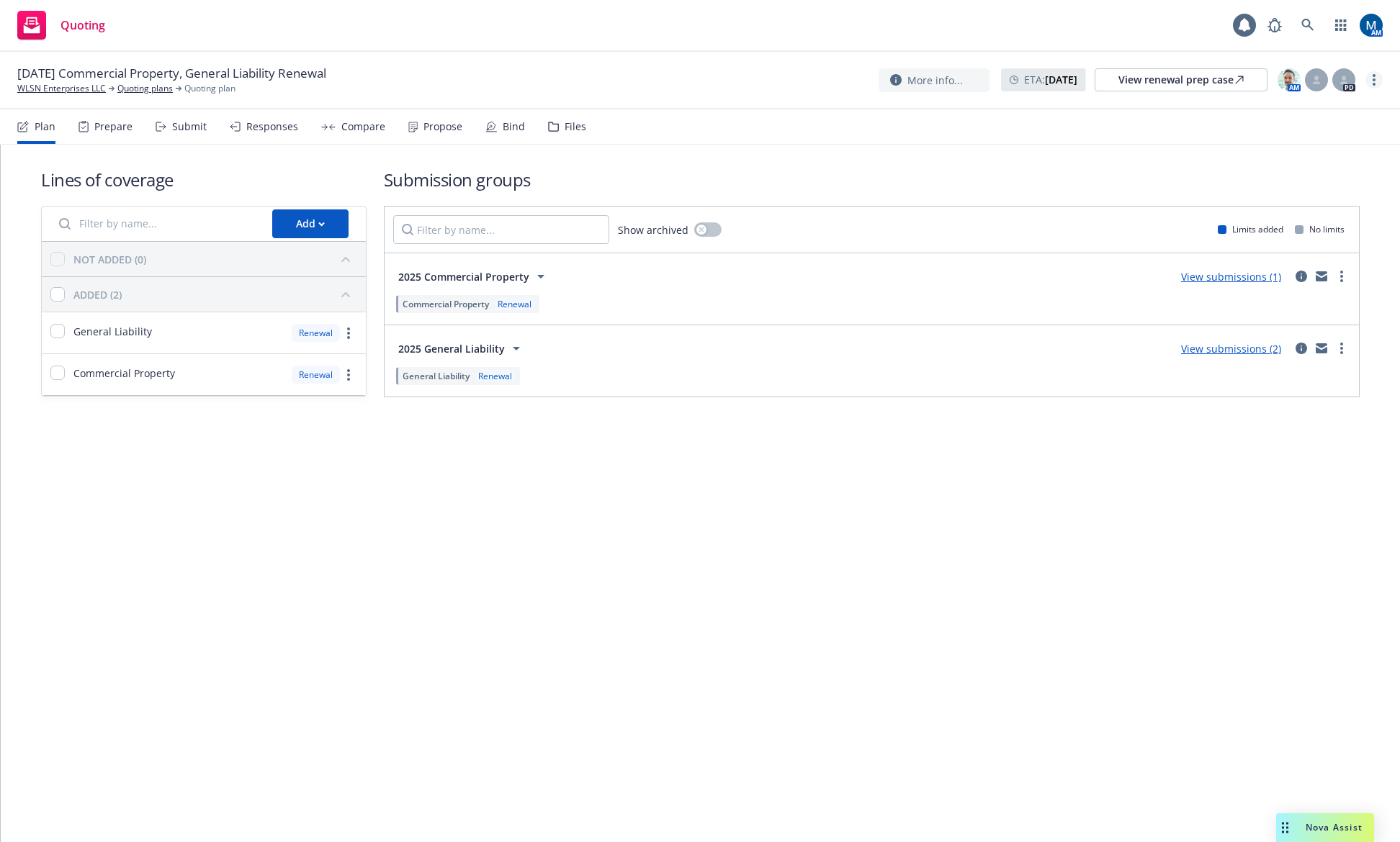
click at [1373, 78] on icon "more" at bounding box center [1373, 80] width 3 height 12
drag, startPoint x: 1321, startPoint y: 111, endPoint x: 1348, endPoint y: 103, distance: 28.2
click at [1321, 111] on link "Copy logging email" at bounding box center [1301, 110] width 161 height 29
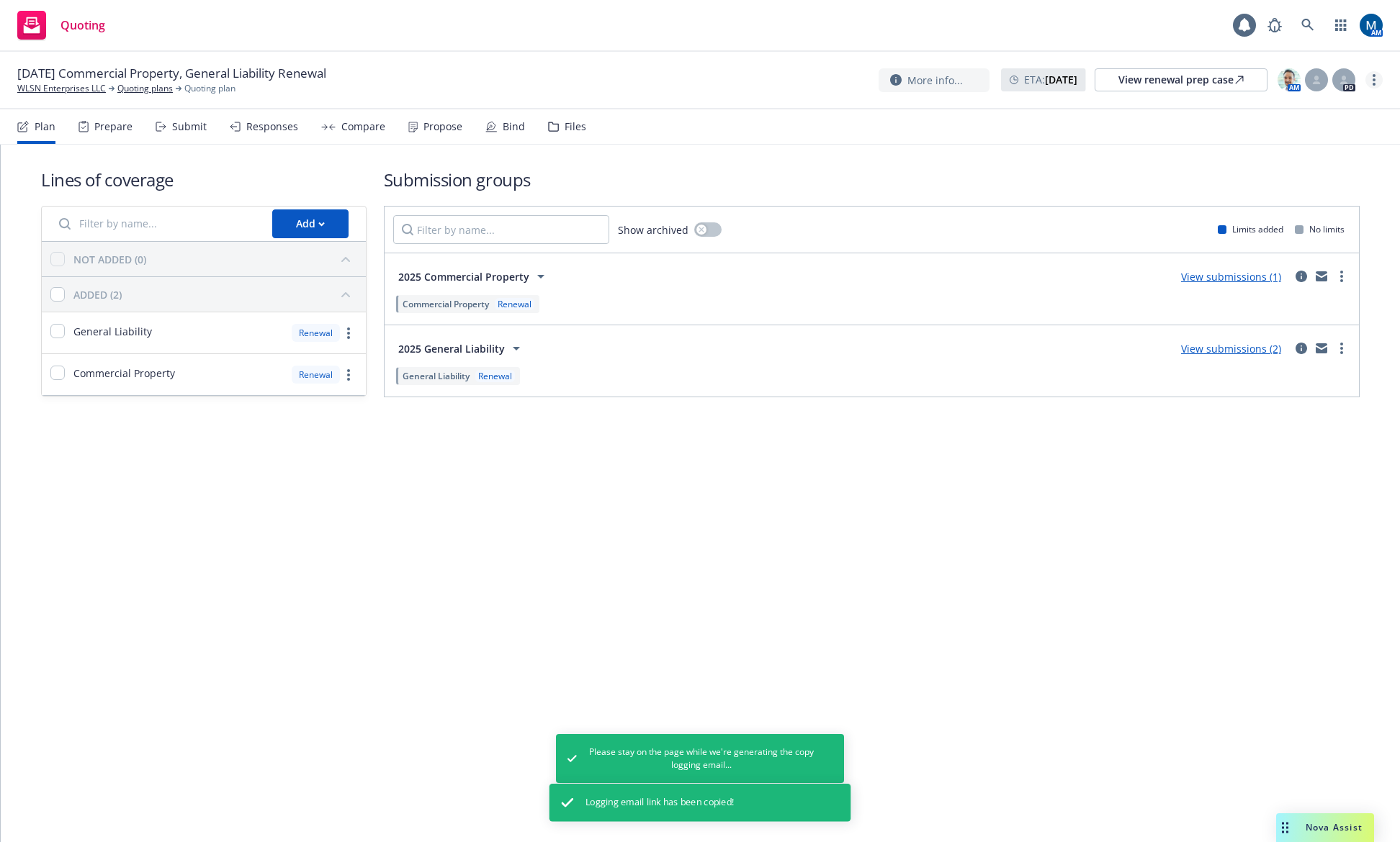
click at [1374, 79] on circle "more" at bounding box center [1373, 79] width 3 height 3
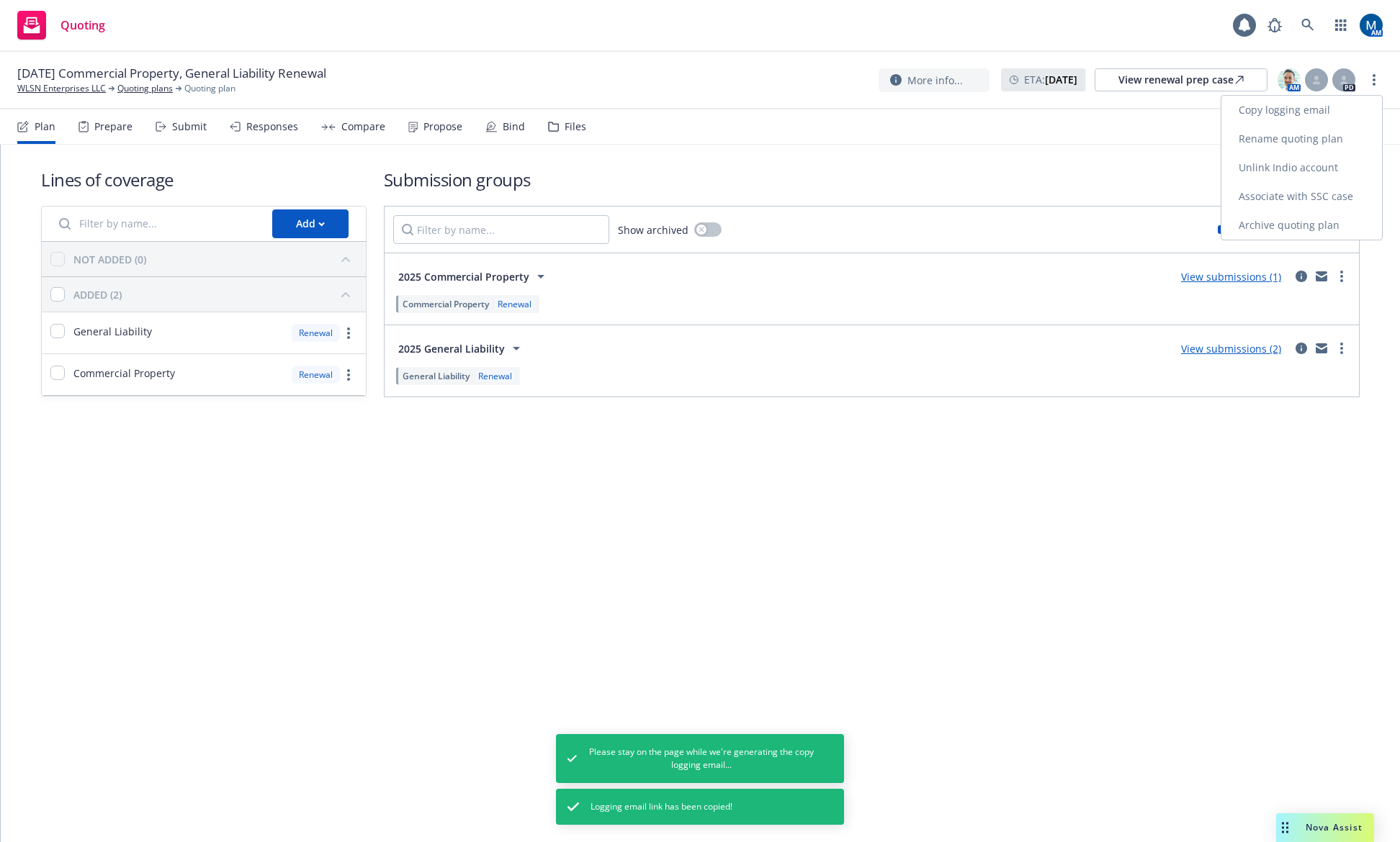
click at [1311, 111] on link "Copy logging email" at bounding box center [1301, 111] width 161 height 29
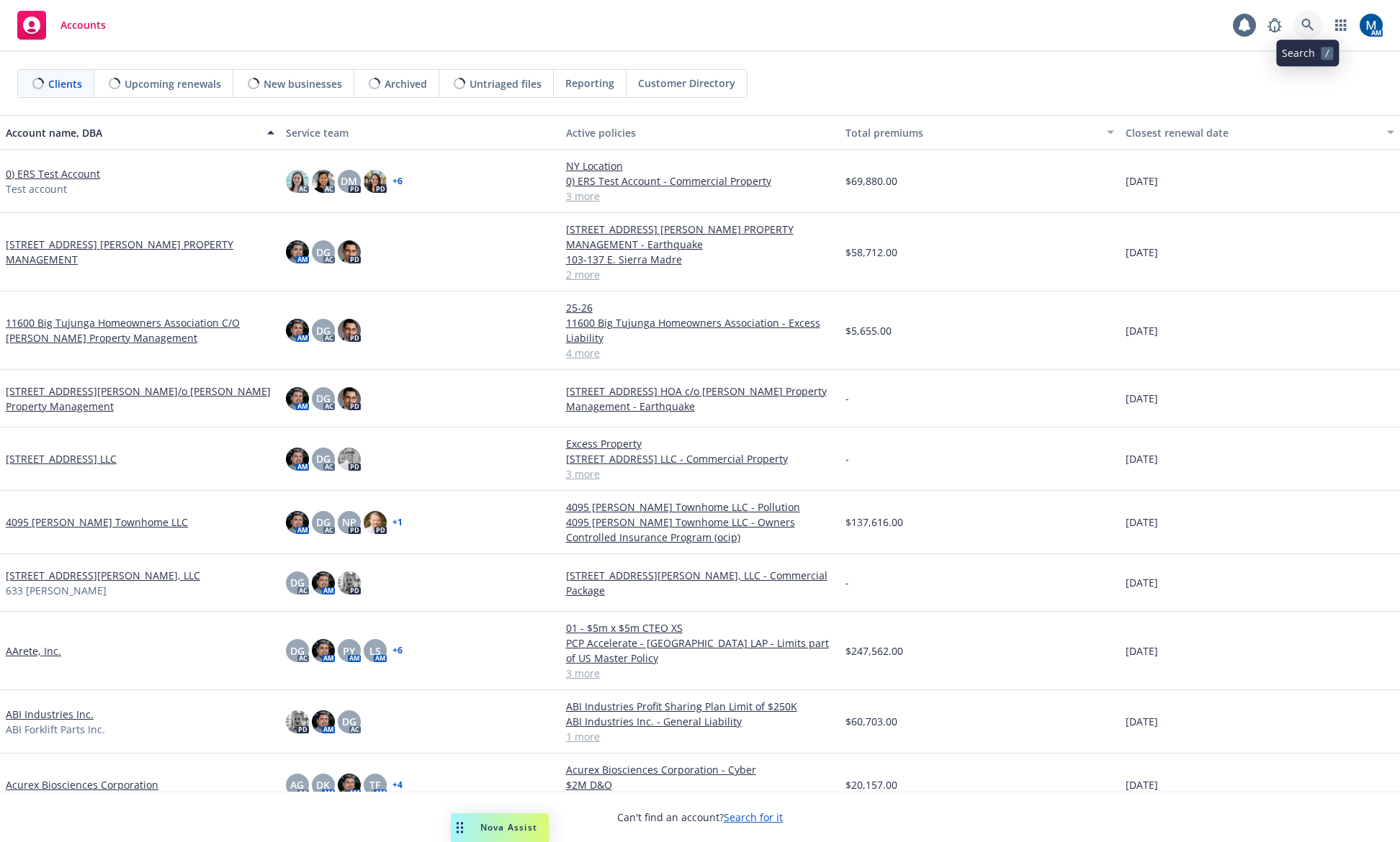
click at [1302, 21] on icon at bounding box center [1307, 25] width 12 height 12
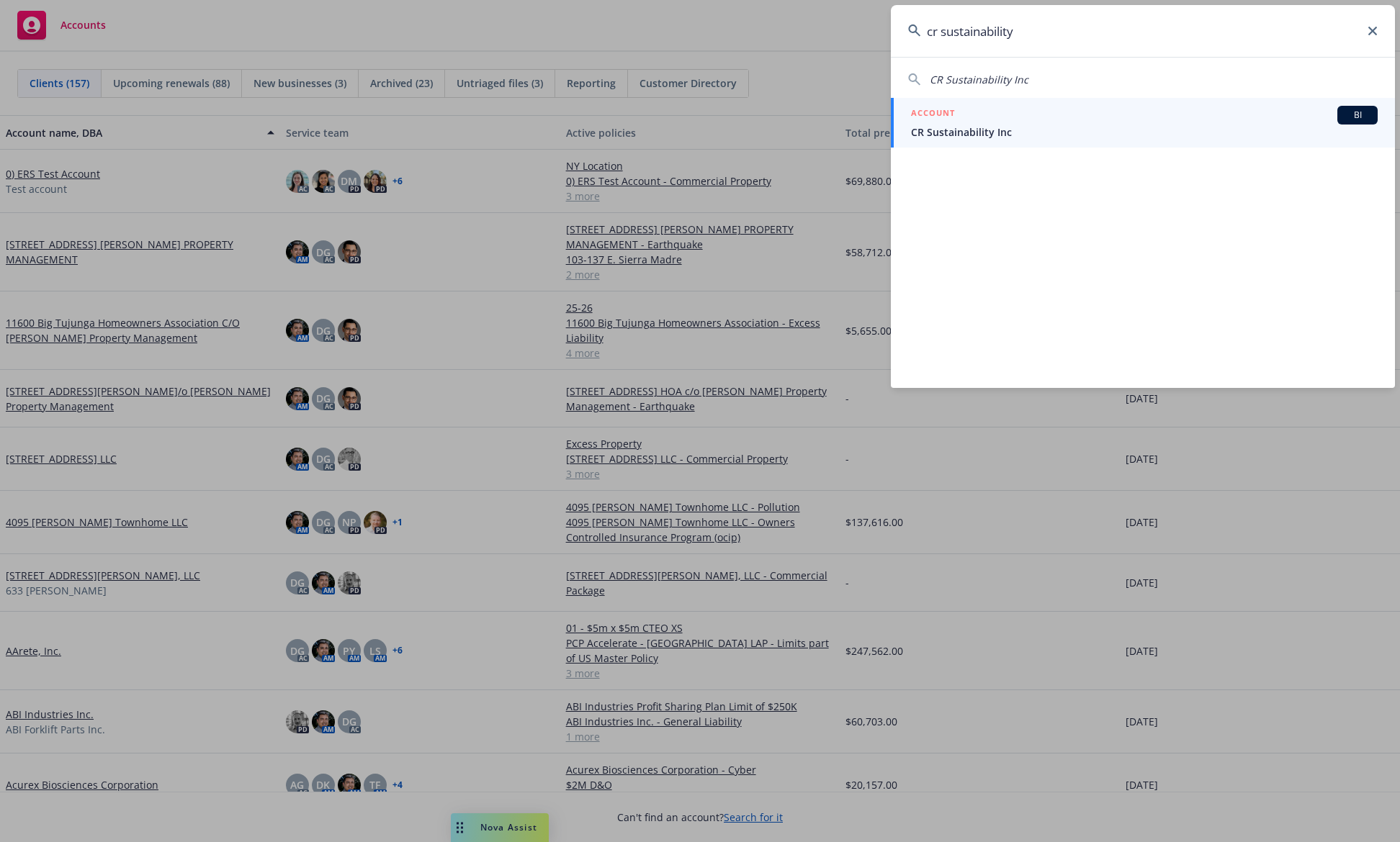
type input "cr sustainability"
click at [999, 137] on span "CR Sustainability Inc" at bounding box center [1144, 132] width 467 height 15
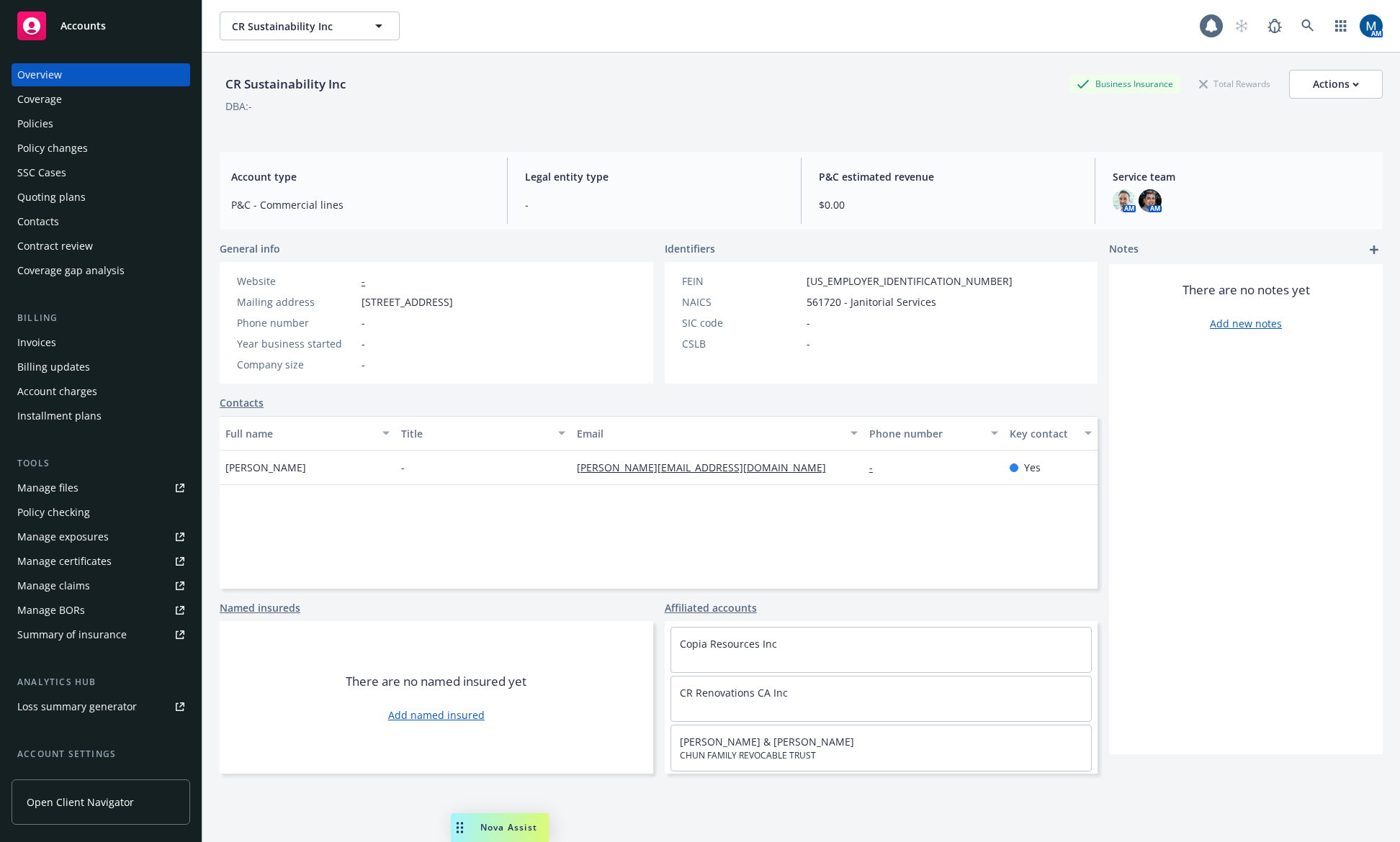
click at [99, 119] on div "Policies" at bounding box center [100, 123] width 167 height 23
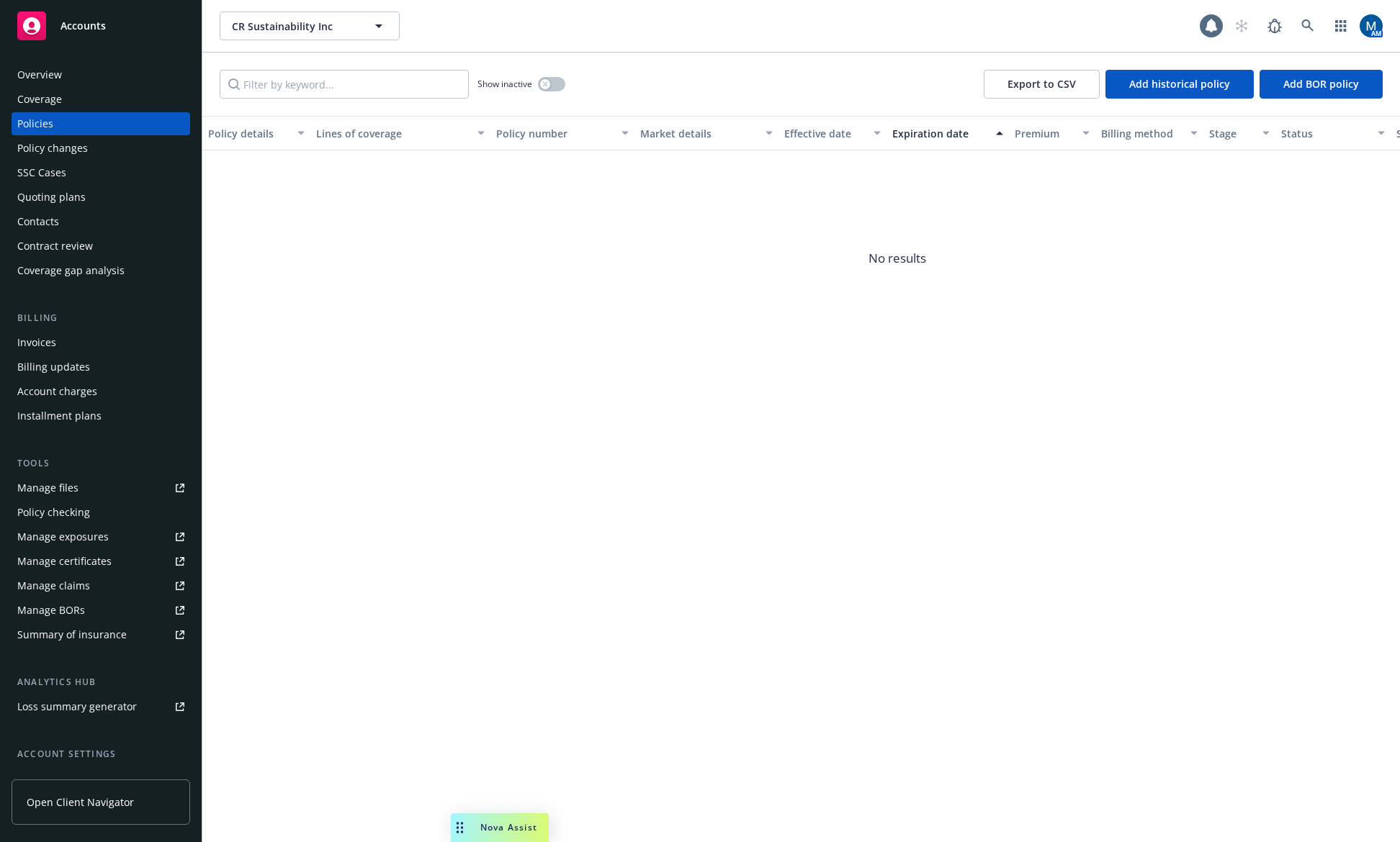
click at [71, 77] on div "Overview" at bounding box center [100, 74] width 167 height 23
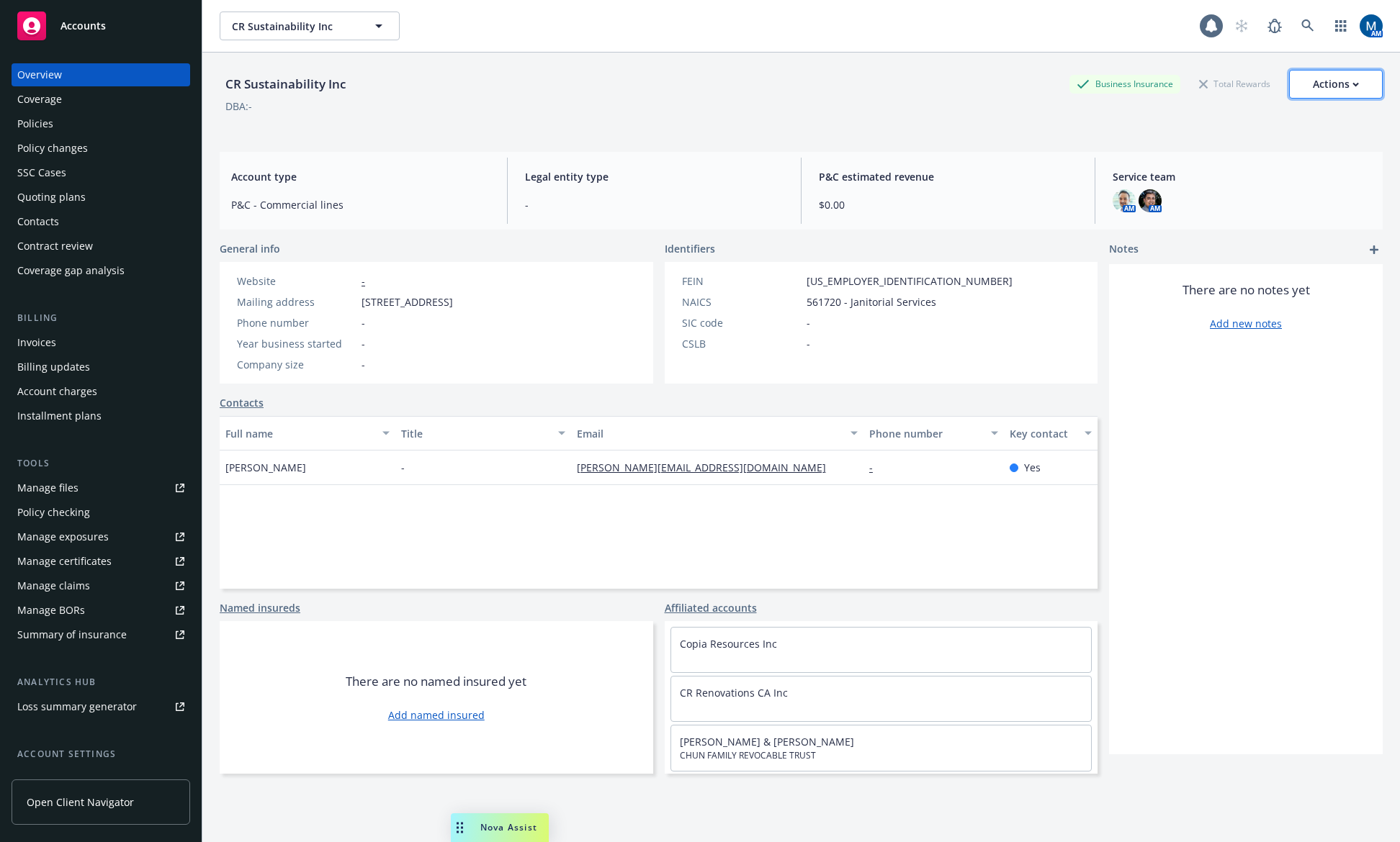
click at [1356, 87] on button "Actions" at bounding box center [1335, 84] width 94 height 29
click at [1245, 174] on link "Copy logging email" at bounding box center [1264, 181] width 236 height 29
click at [89, 123] on div "Policies" at bounding box center [100, 123] width 167 height 23
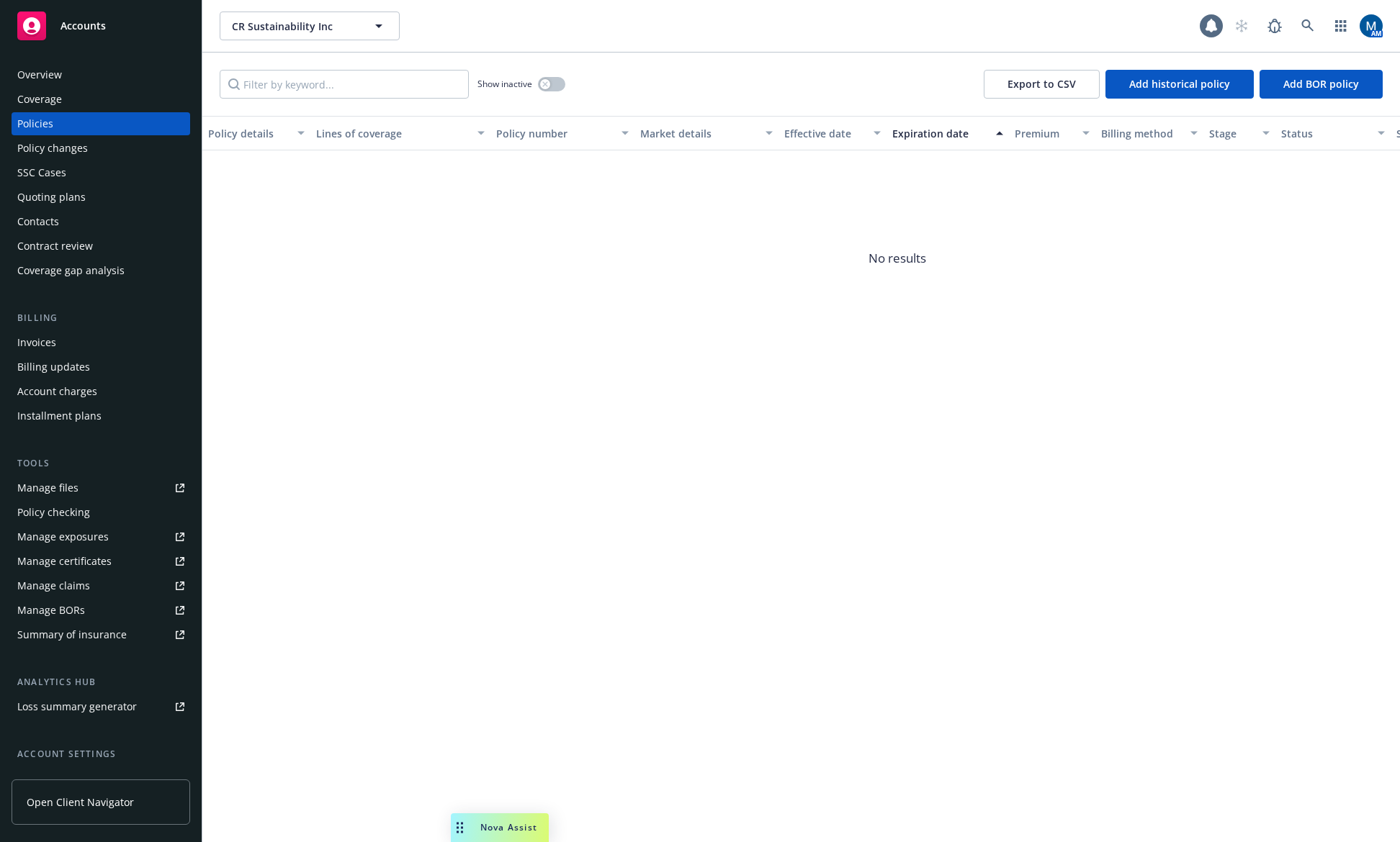
click at [134, 77] on div "Overview" at bounding box center [100, 74] width 167 height 23
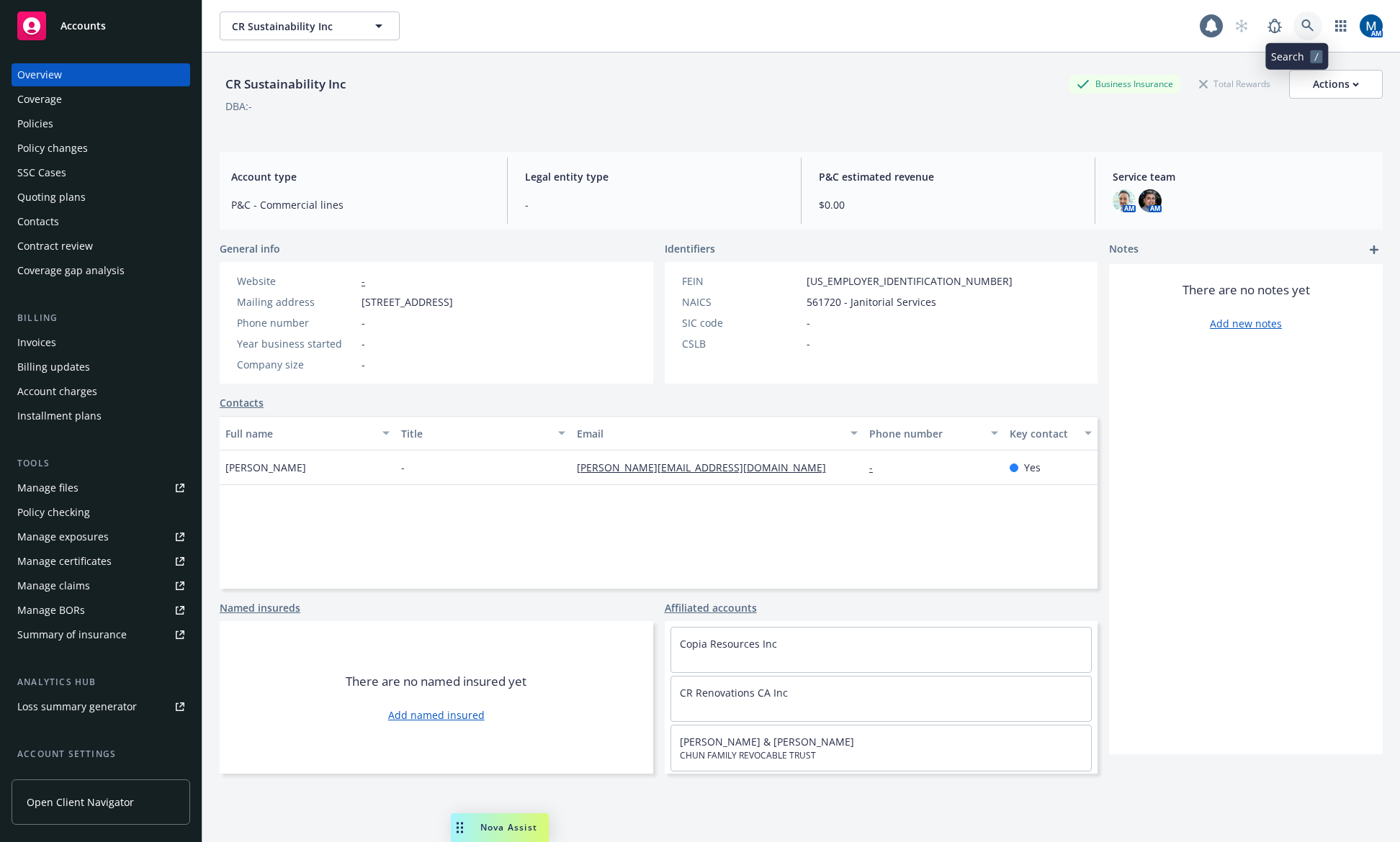
click at [1293, 16] on link at bounding box center [1307, 26] width 29 height 29
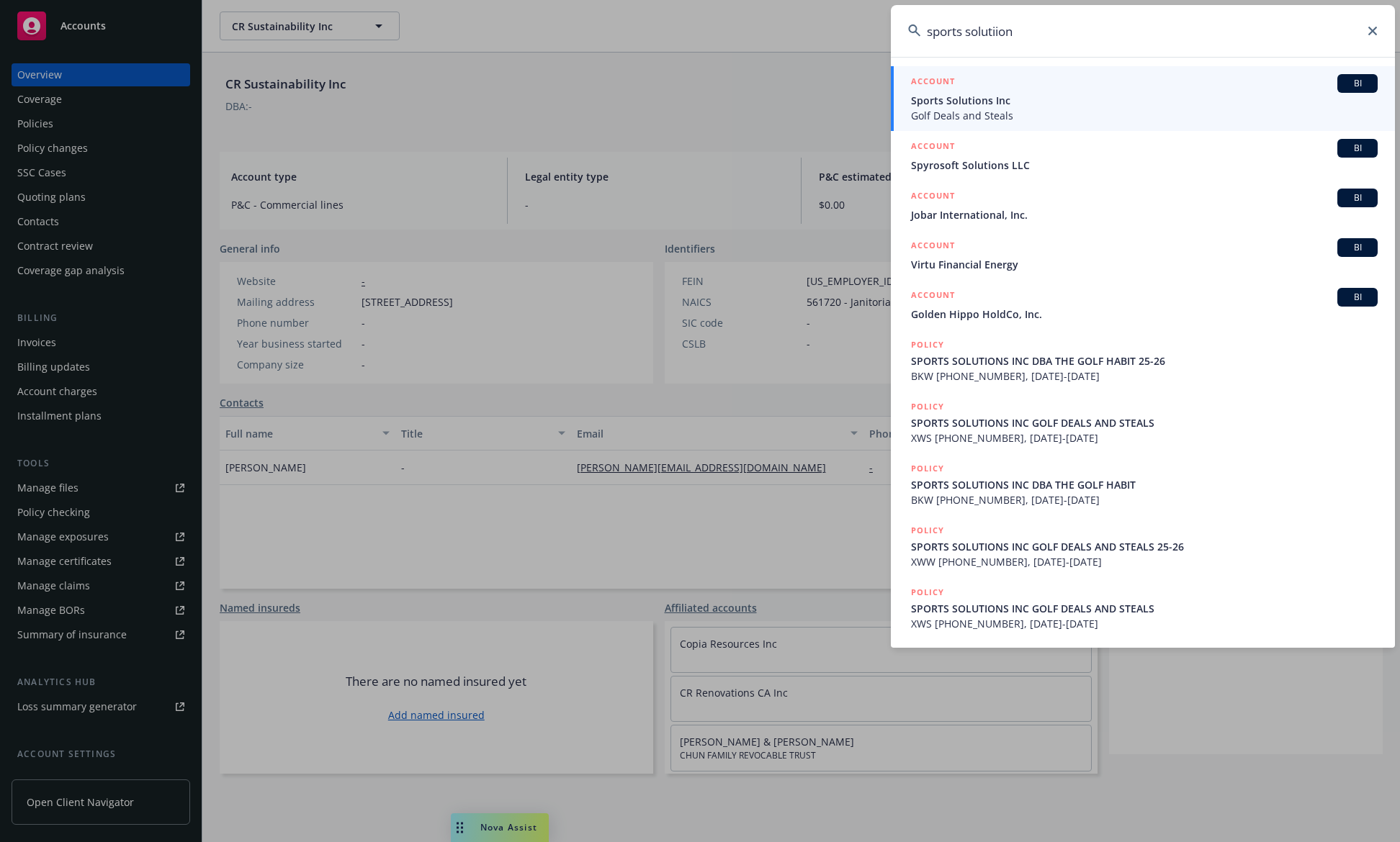
type input "sports solutiion"
click at [1077, 108] on span "Golf Deals and Steals" at bounding box center [1144, 116] width 467 height 15
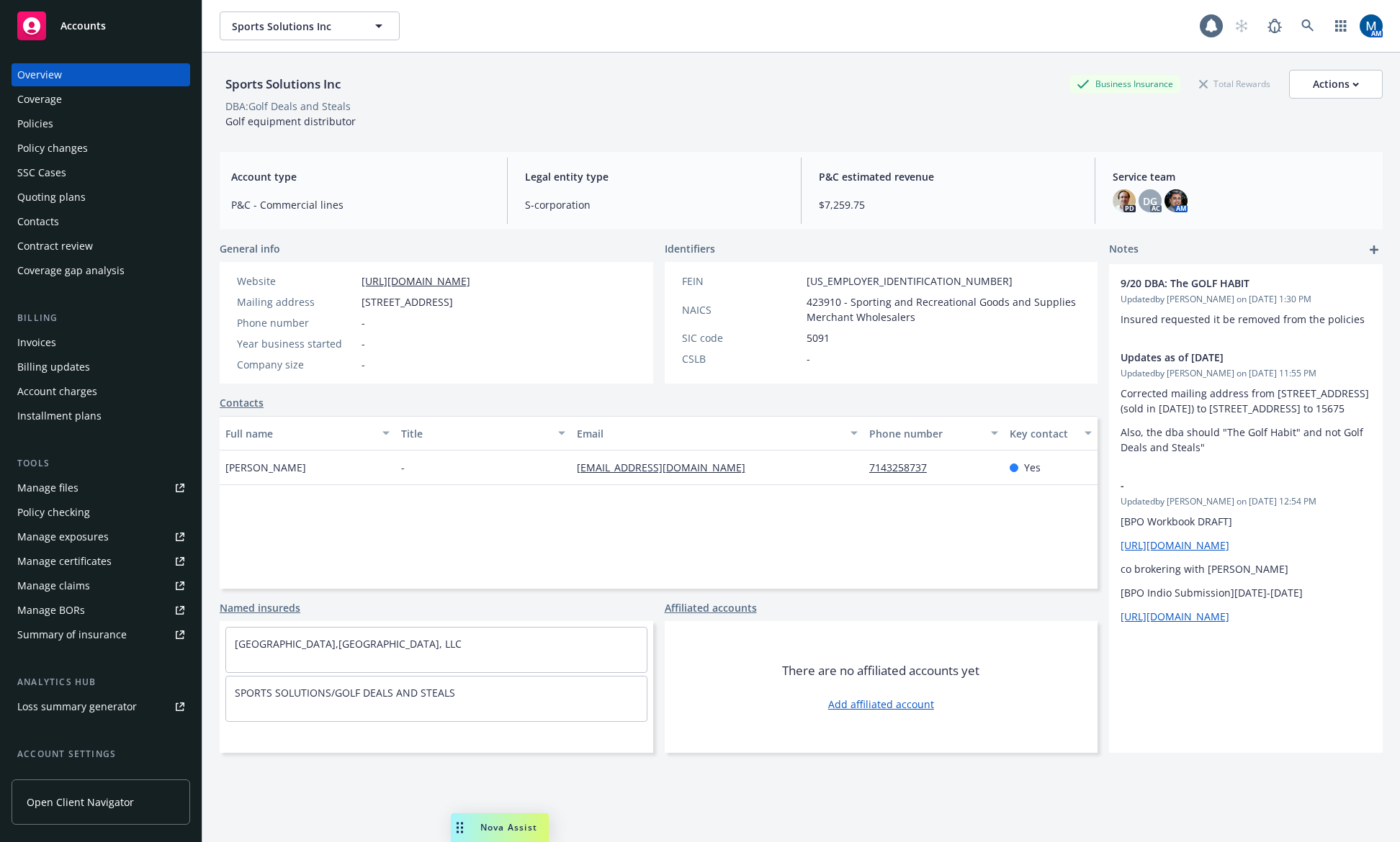
click at [90, 122] on div "Policies" at bounding box center [100, 123] width 167 height 23
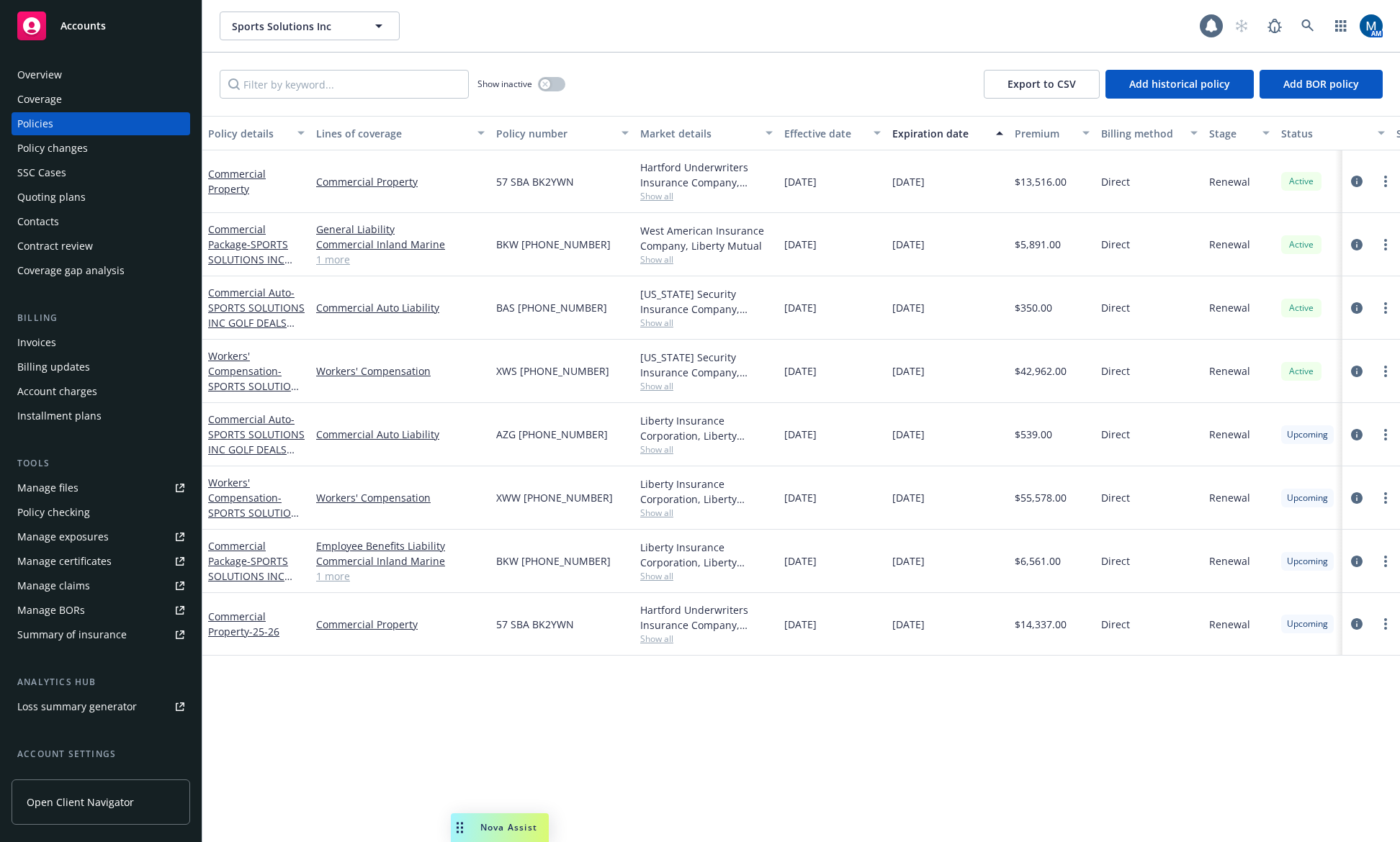
click at [644, 698] on div "Policy details Lines of coverage Policy number Market details Effective date Ex…" at bounding box center [801, 479] width 1198 height 726
click at [642, 666] on div "Policy details Lines of coverage Policy number Market details Effective date Ex…" at bounding box center [801, 479] width 1198 height 726
click at [1356, 498] on icon "circleInformation" at bounding box center [1357, 498] width 12 height 12
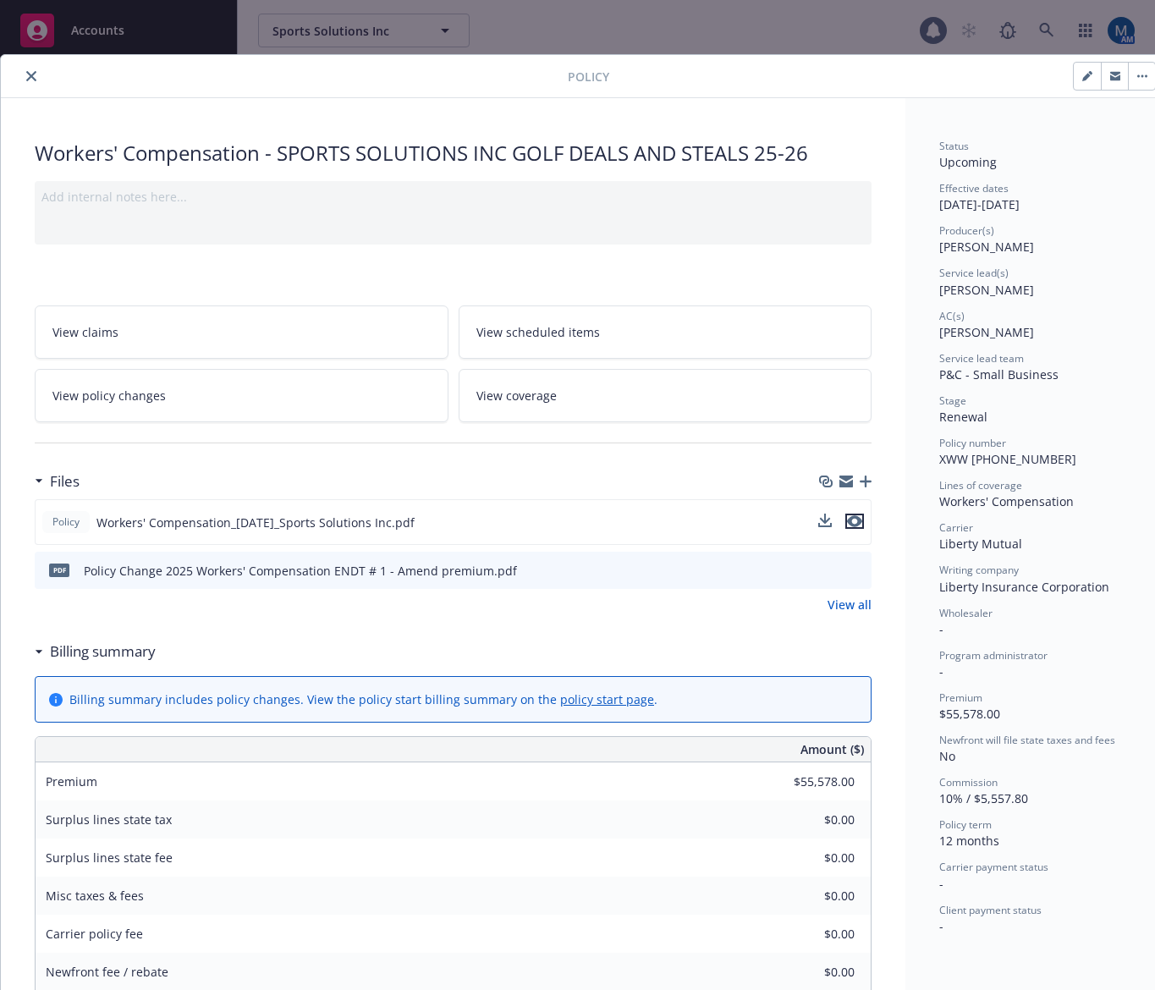
click at [859, 521] on icon "preview file" at bounding box center [854, 522] width 15 height 12
click at [29, 72] on button "close" at bounding box center [31, 76] width 20 height 20
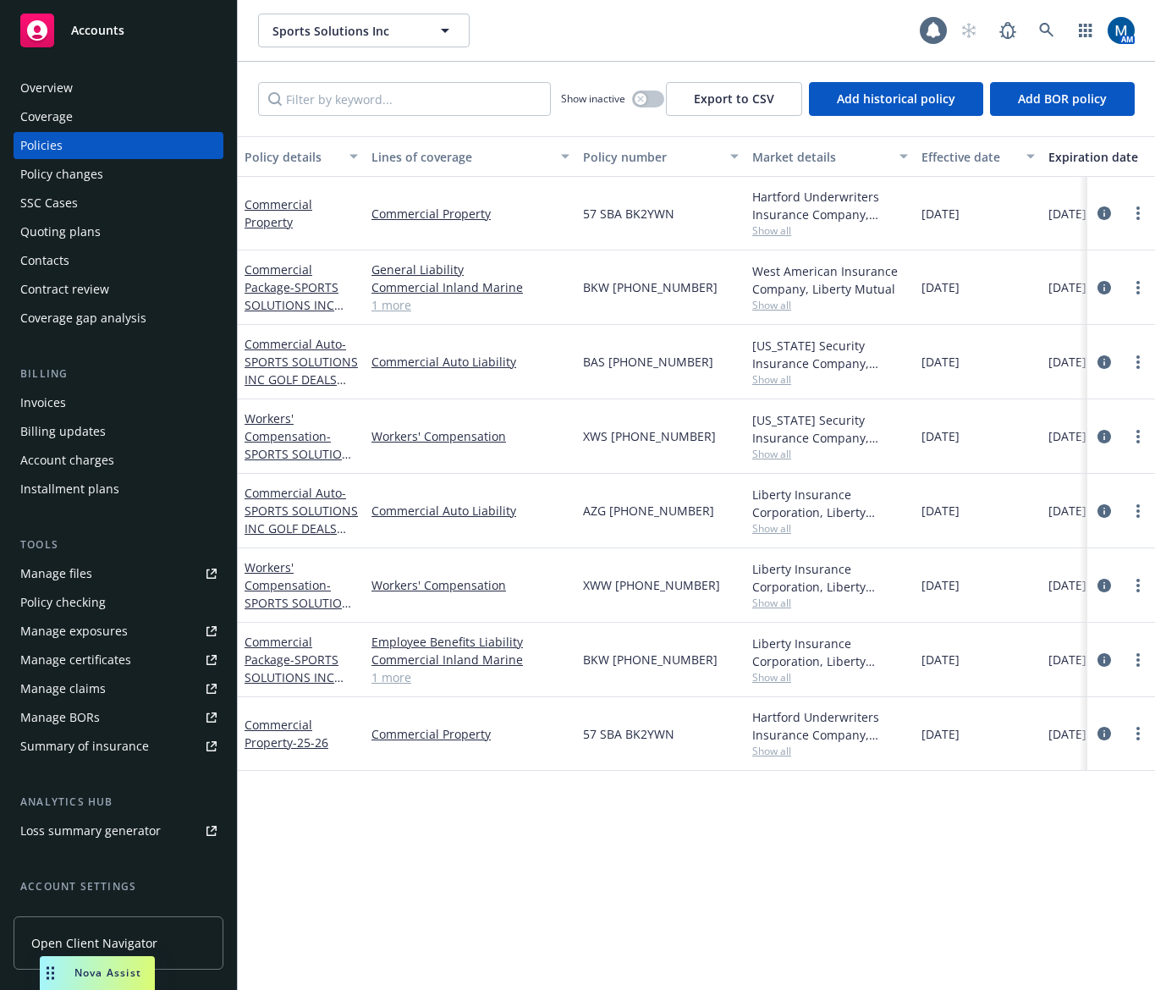
click at [101, 95] on div "Overview" at bounding box center [118, 87] width 196 height 27
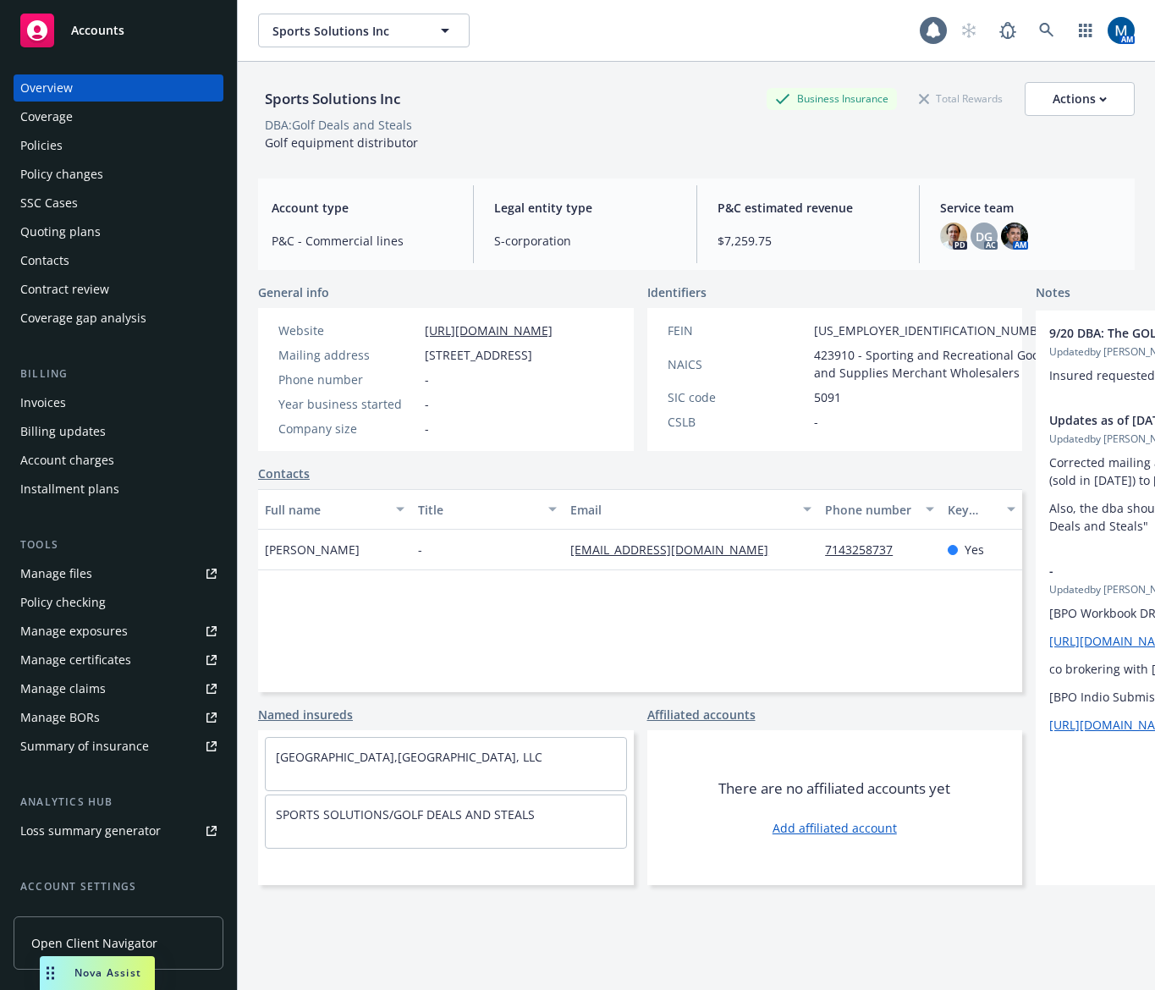
drag, startPoint x: 422, startPoint y: 329, endPoint x: 606, endPoint y: 328, distance: 183.7
click at [573, 328] on div "Website [URL][DOMAIN_NAME] Mailing address [STREET_ADDRESS] Phone number - Year…" at bounding box center [415, 379] width 315 height 143
copy link "[URL][DOMAIN_NAME]"
click at [99, 968] on span "Nova Assist" at bounding box center [107, 973] width 67 height 14
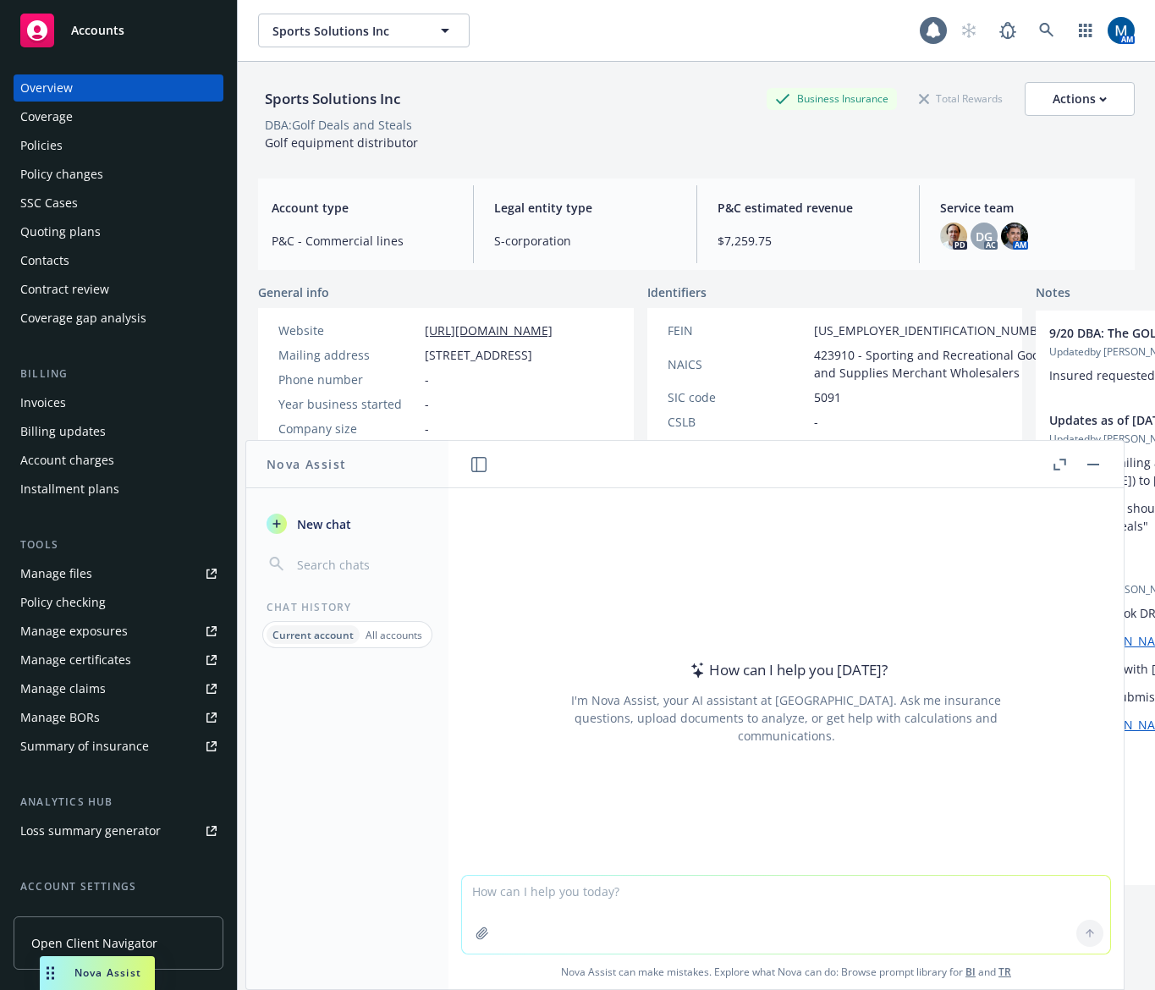
click at [615, 882] on textarea at bounding box center [786, 915] width 648 height 78
paste textarea "[URL][DOMAIN_NAME]"
type textarea "paragraph business summary for [URL][DOMAIN_NAME]"
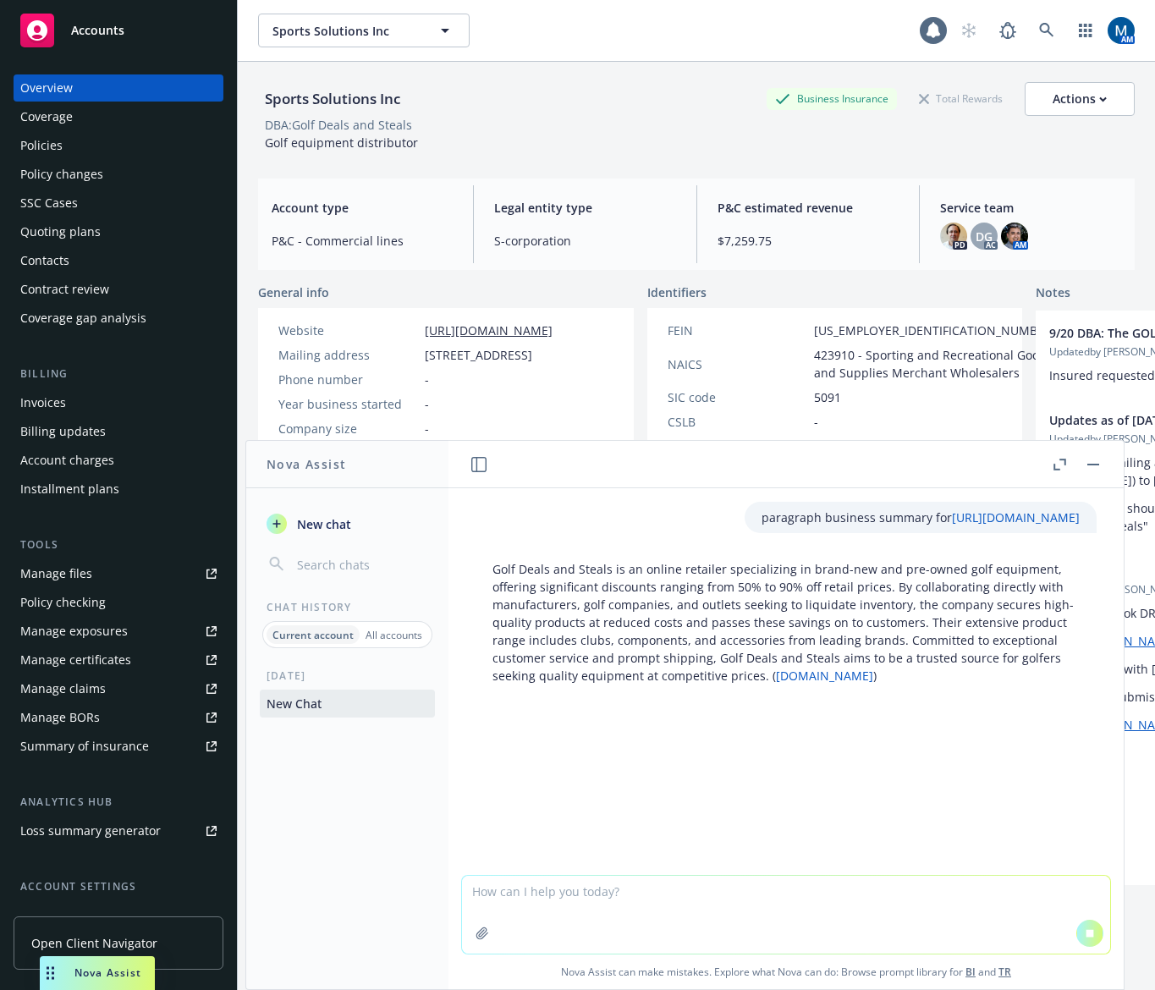
click at [706, 946] on textarea at bounding box center [786, 915] width 648 height 78
type textarea "year founded"
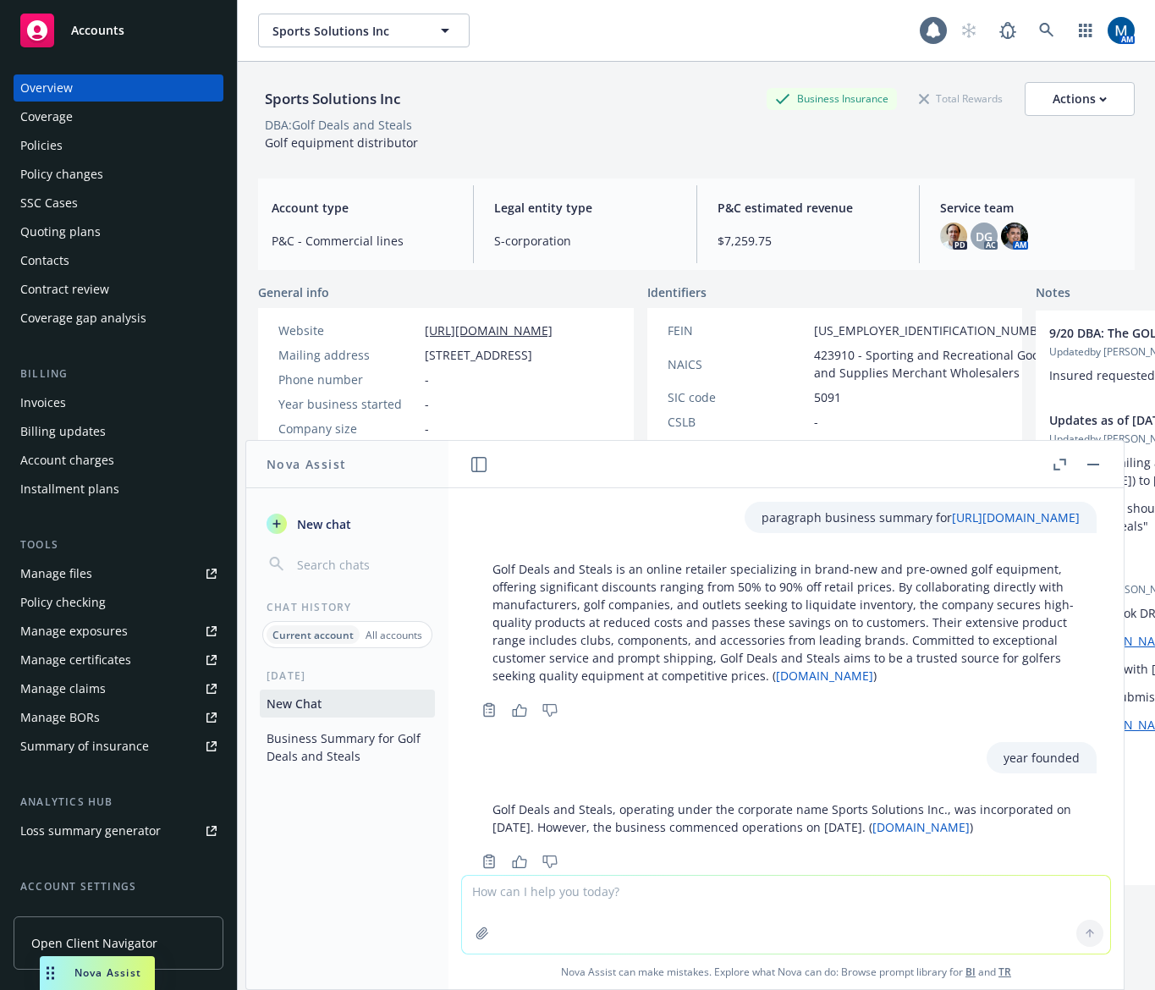
scroll to position [39, 0]
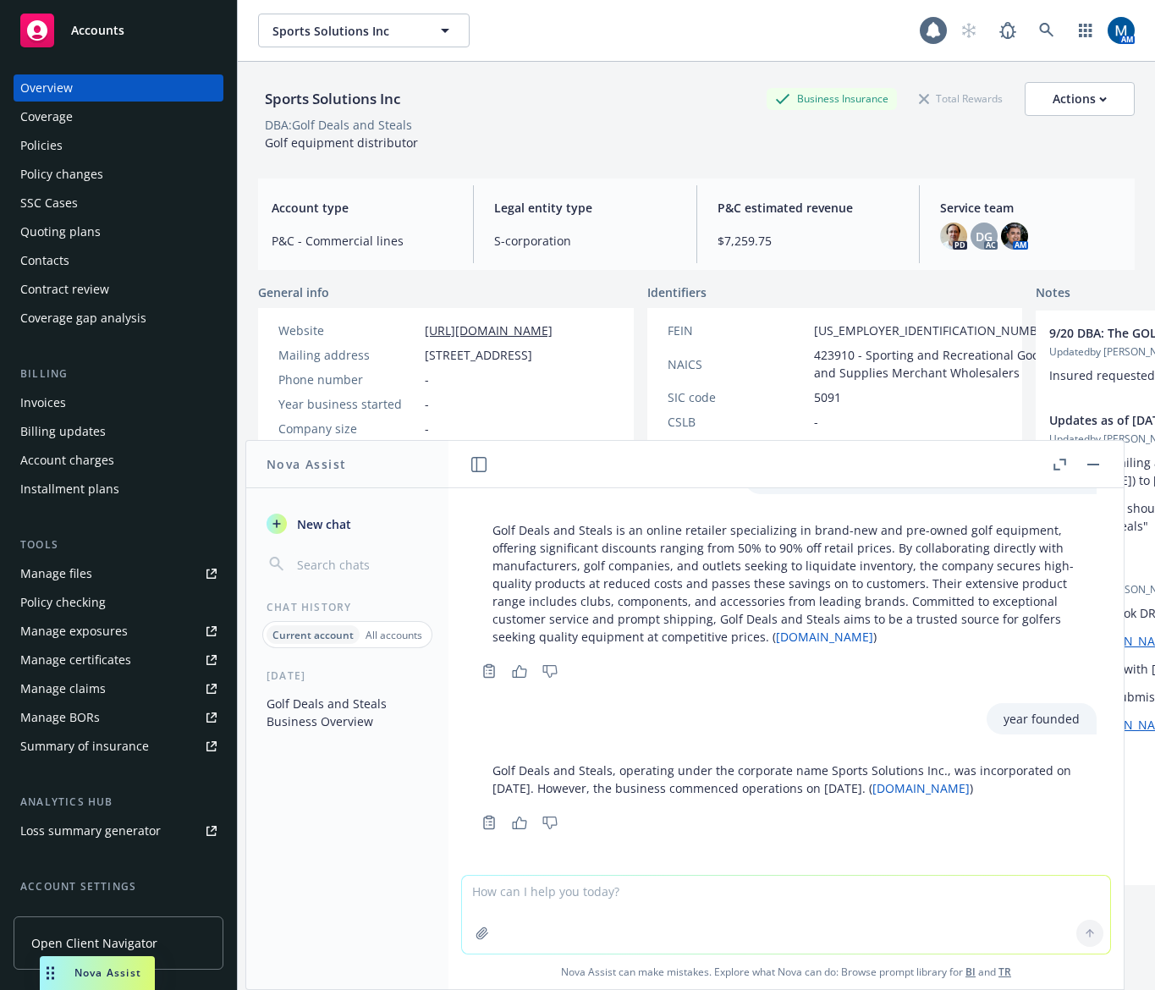
click at [98, 144] on div "Policies" at bounding box center [118, 145] width 196 height 27
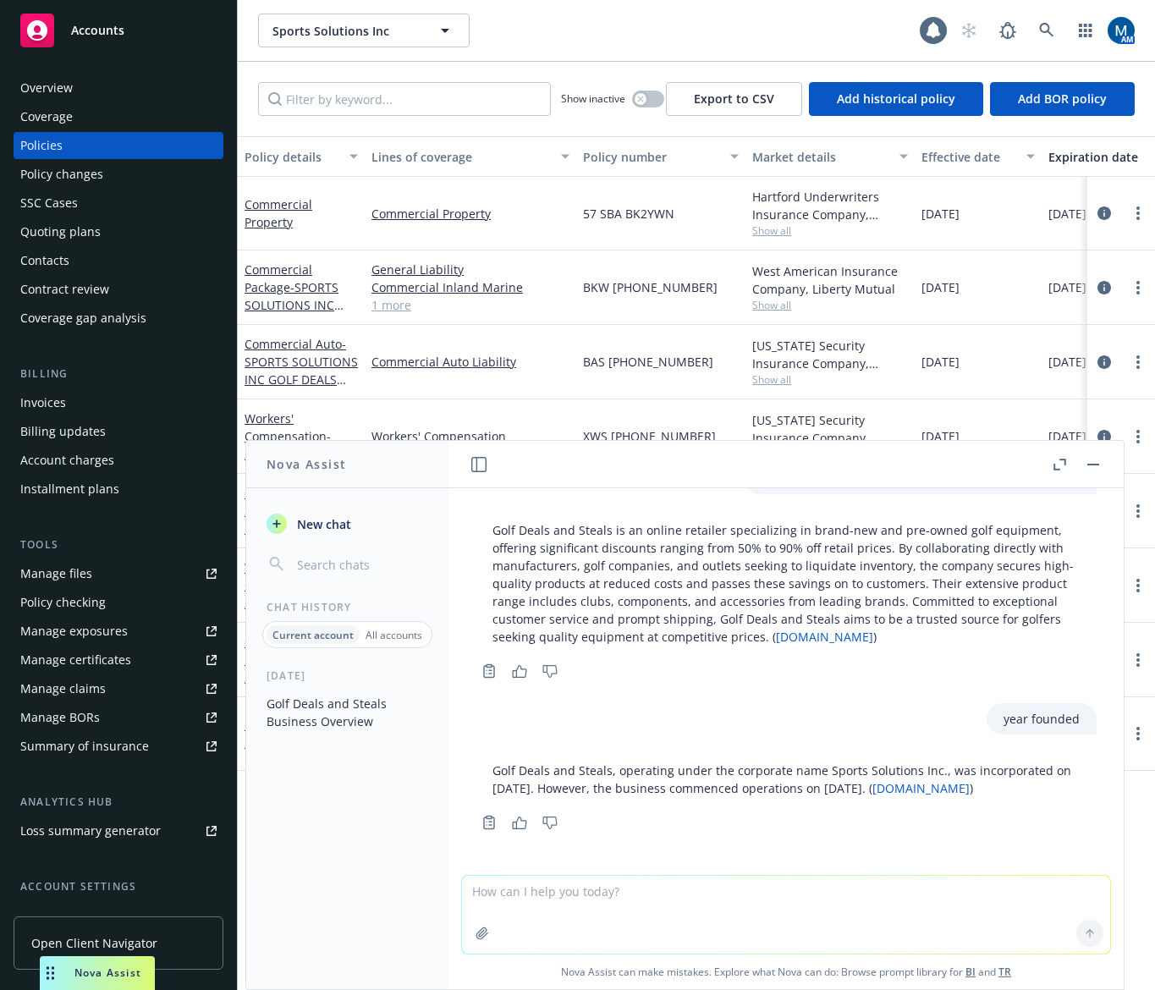
click at [1096, 461] on button "button" at bounding box center [1094, 465] width 20 height 20
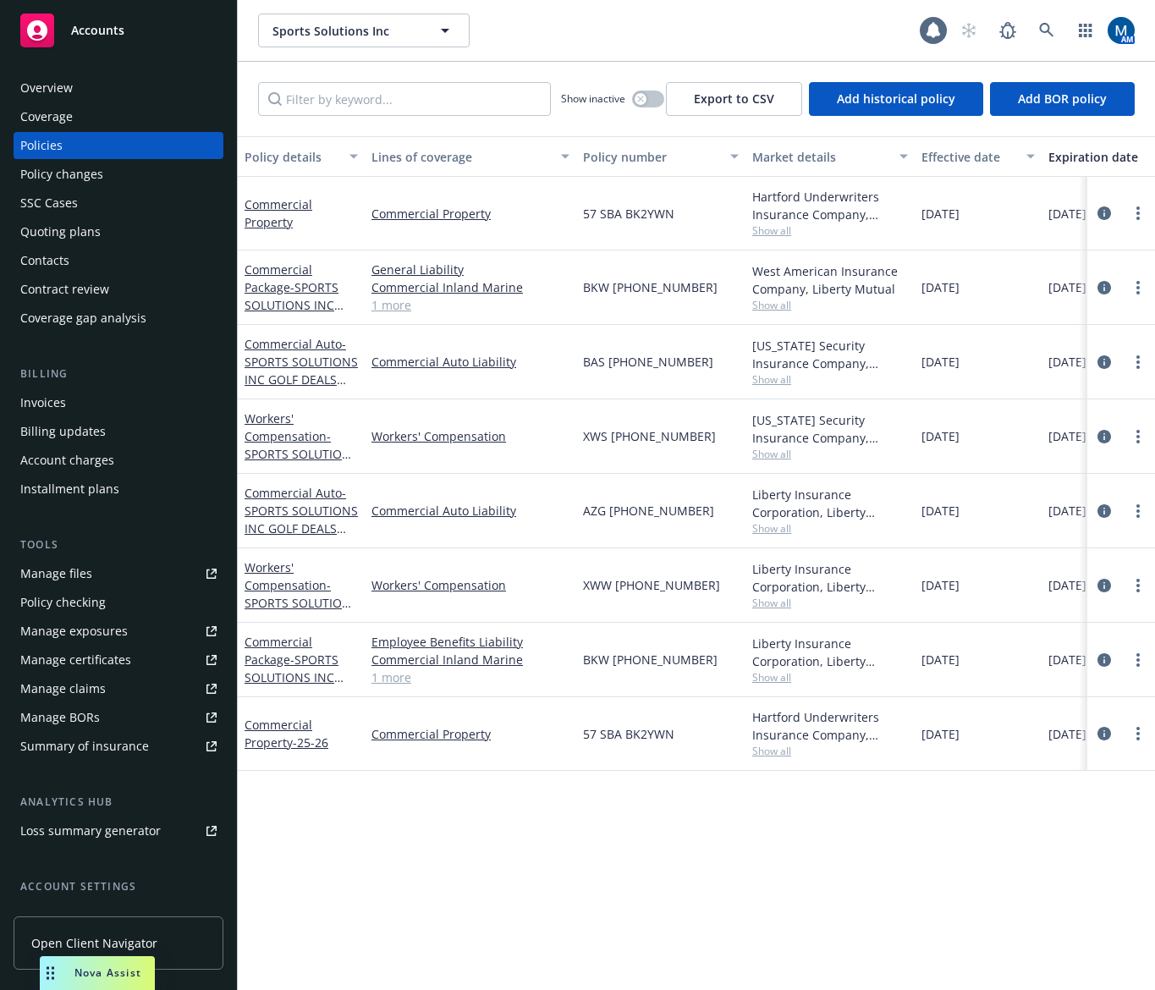
click at [89, 97] on div "Overview" at bounding box center [118, 87] width 196 height 27
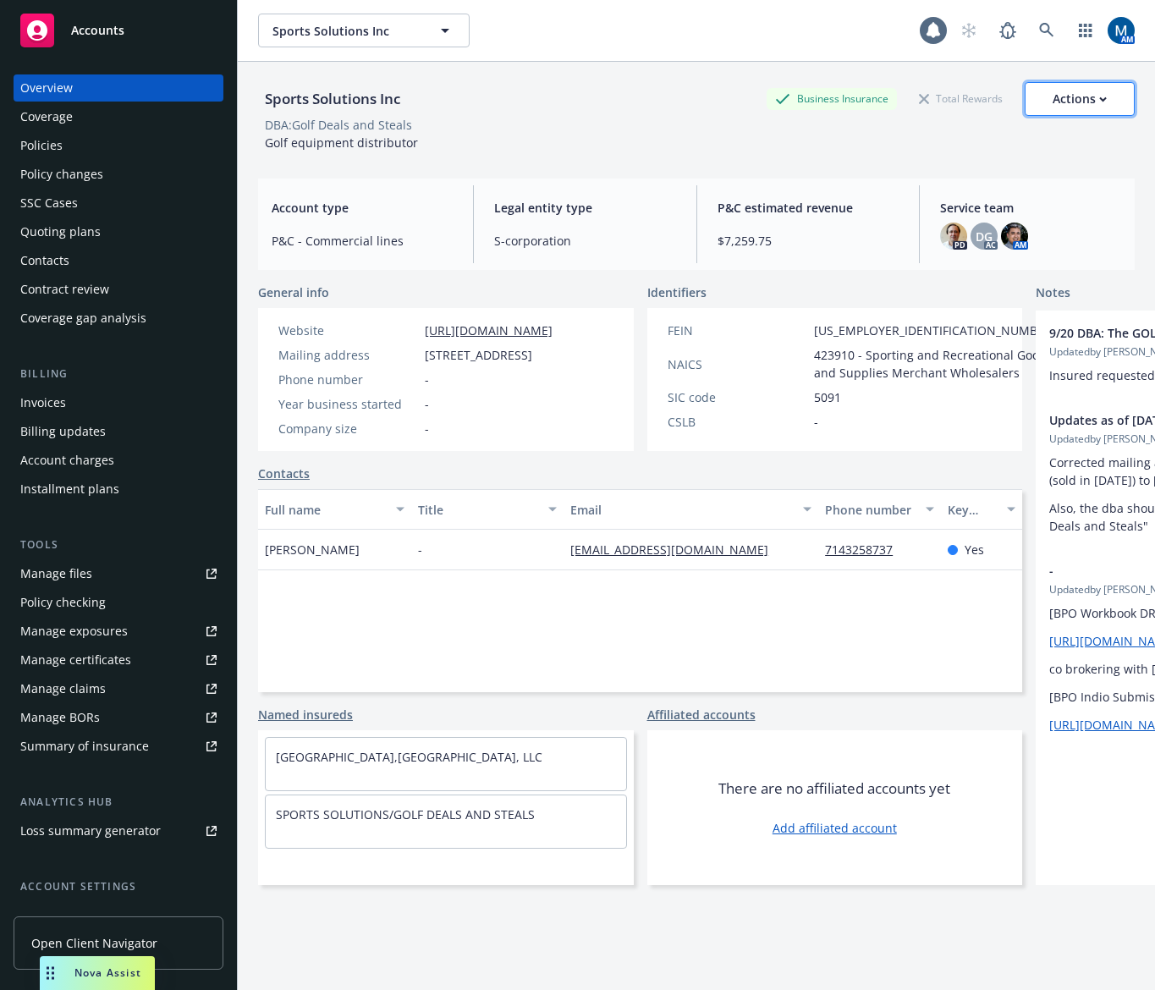
click at [1057, 104] on div "Actions" at bounding box center [1080, 99] width 54 height 32
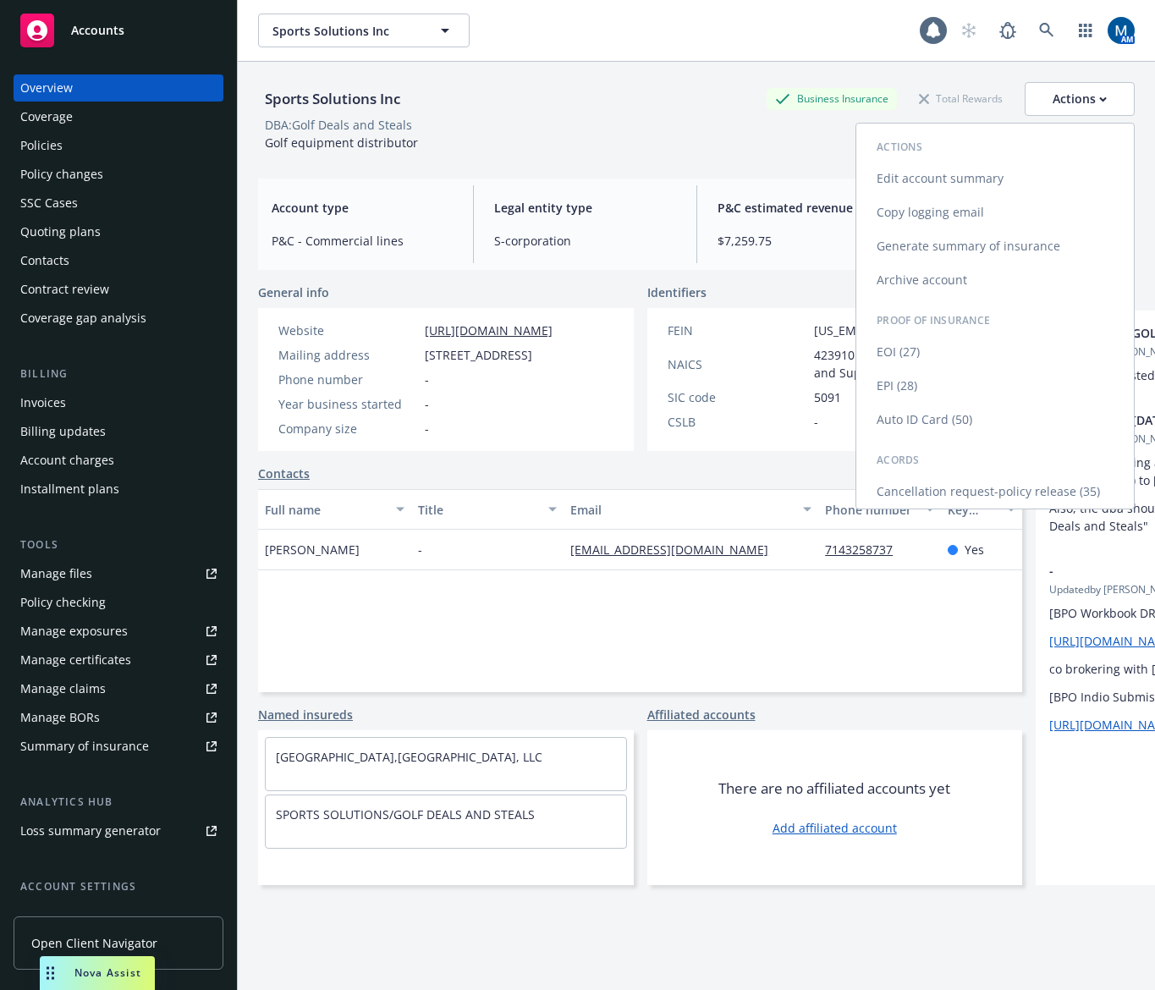
click at [962, 173] on link "Edit account summary" at bounding box center [996, 179] width 278 height 34
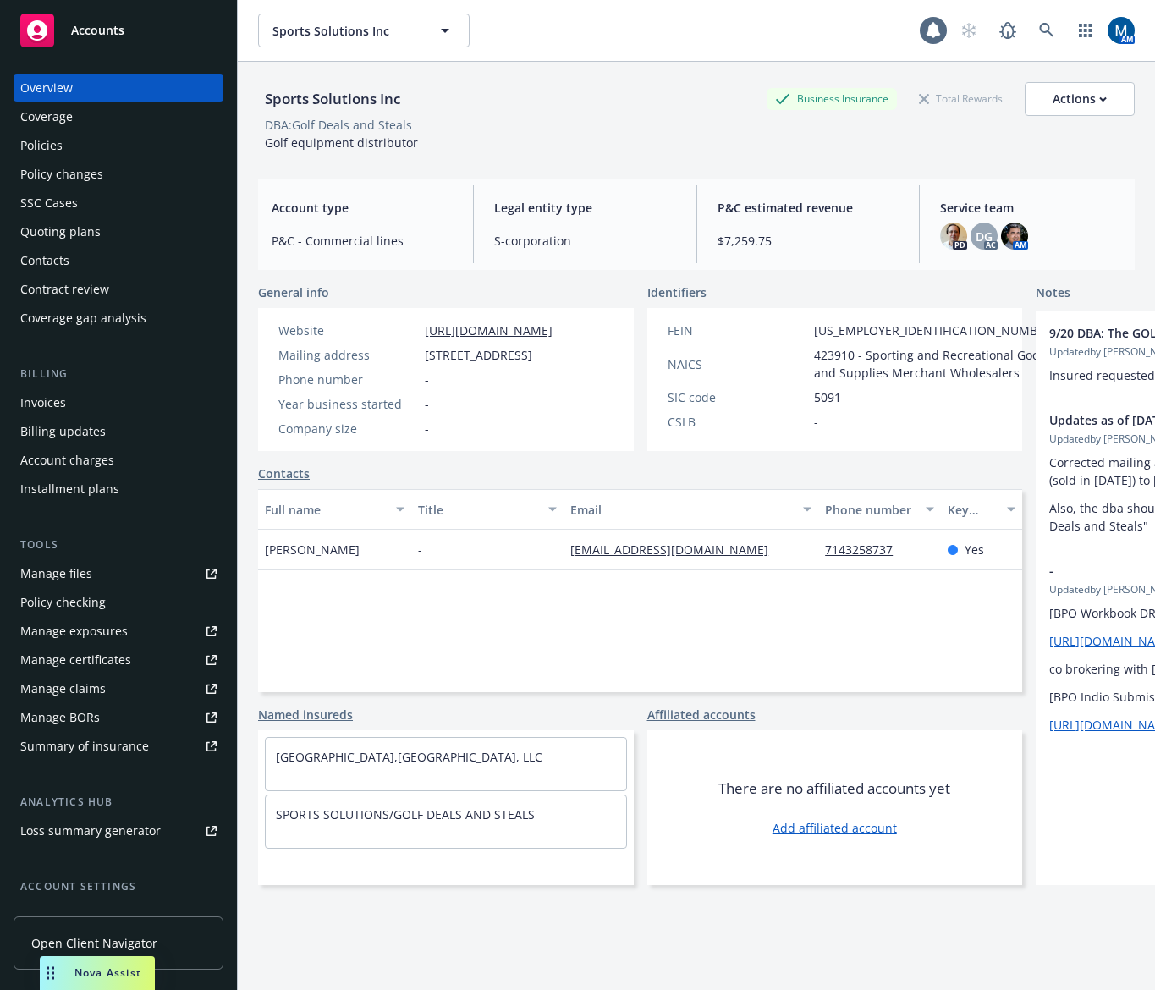
select select "US"
select select "S-corporation"
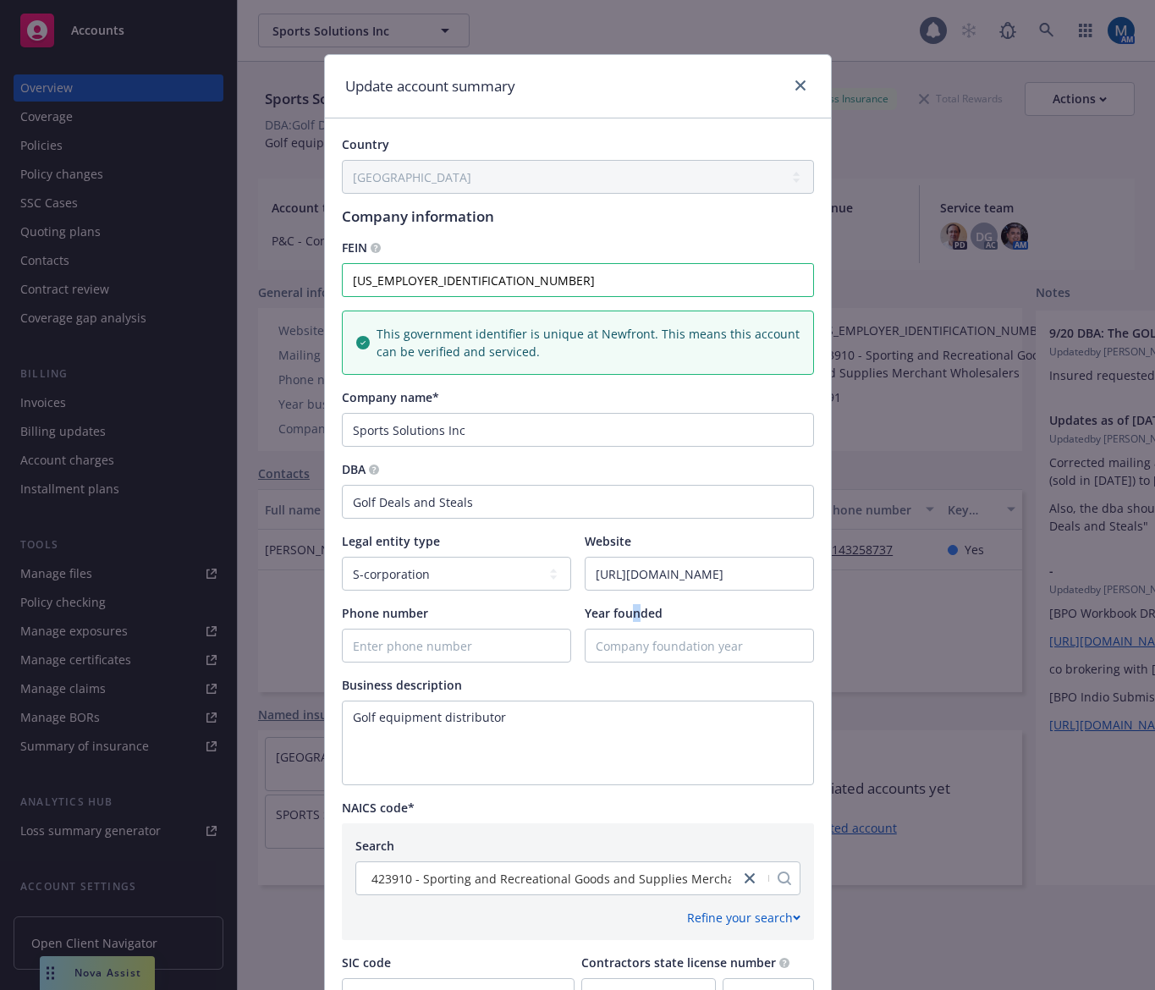
click at [631, 614] on span "Year founded" at bounding box center [624, 613] width 78 height 16
click at [648, 640] on input "Year founded" at bounding box center [700, 646] width 228 height 32
type input "2011"
click at [689, 218] on h1 "Company information" at bounding box center [578, 216] width 472 height 18
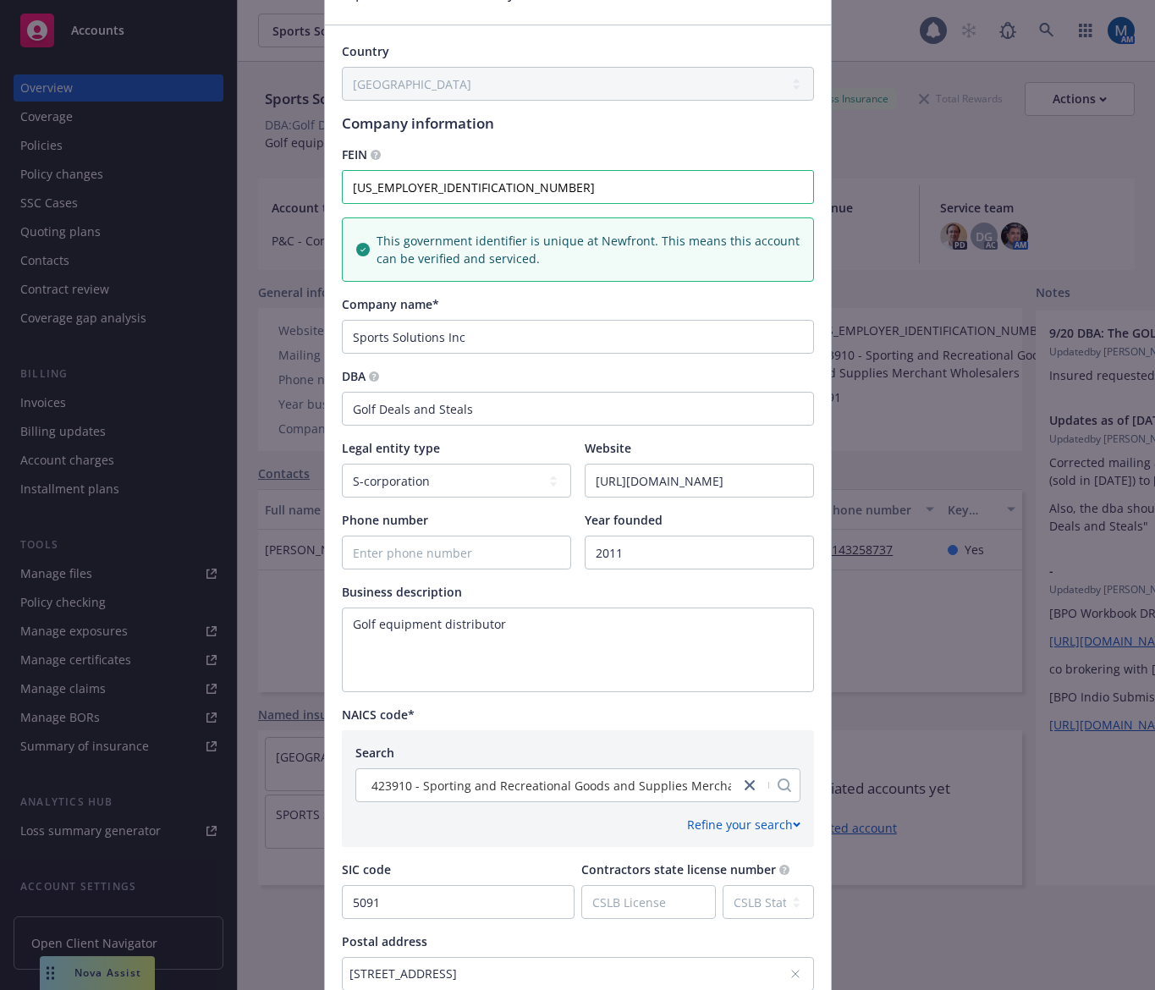
scroll to position [385, 0]
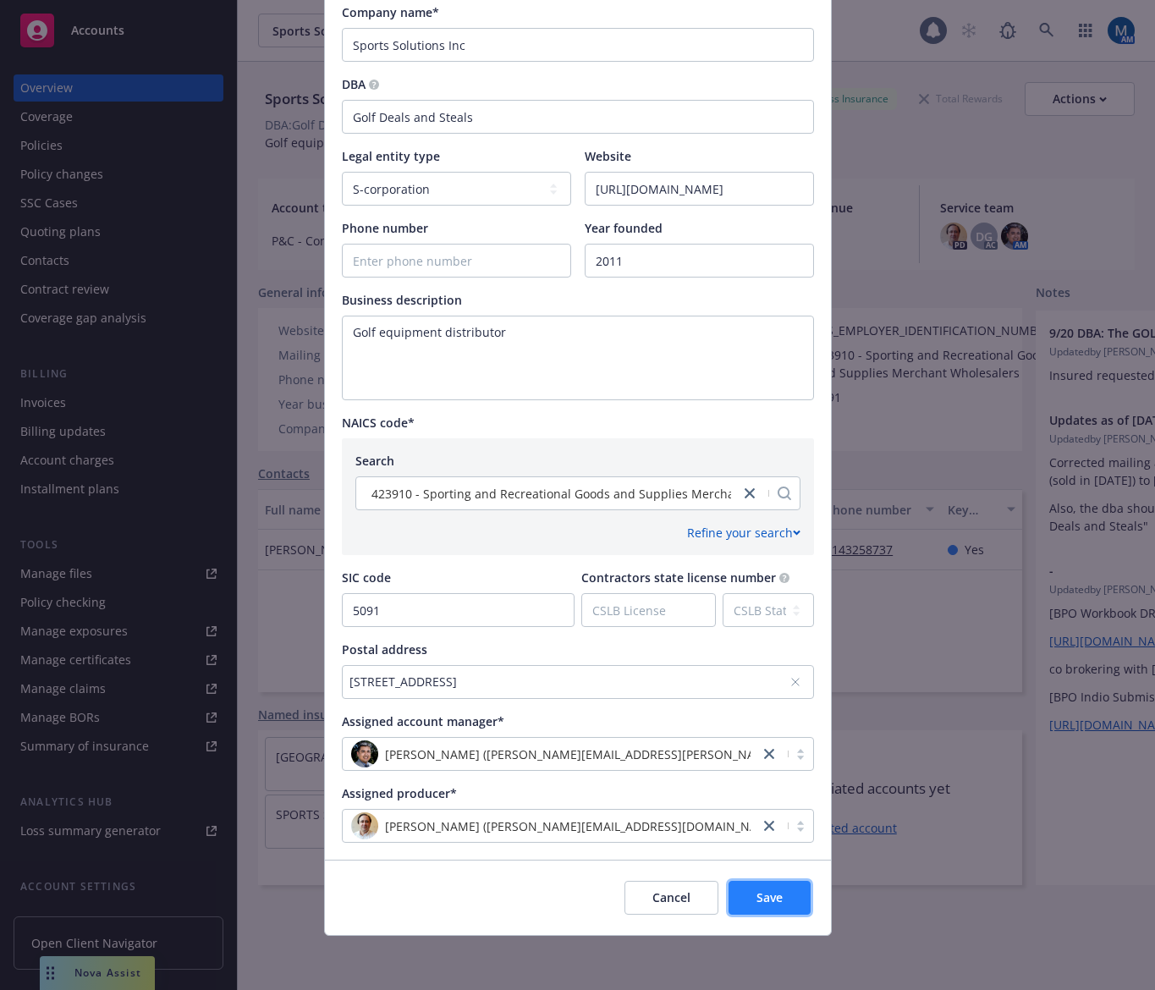
click at [775, 902] on span "Save" at bounding box center [770, 898] width 26 height 16
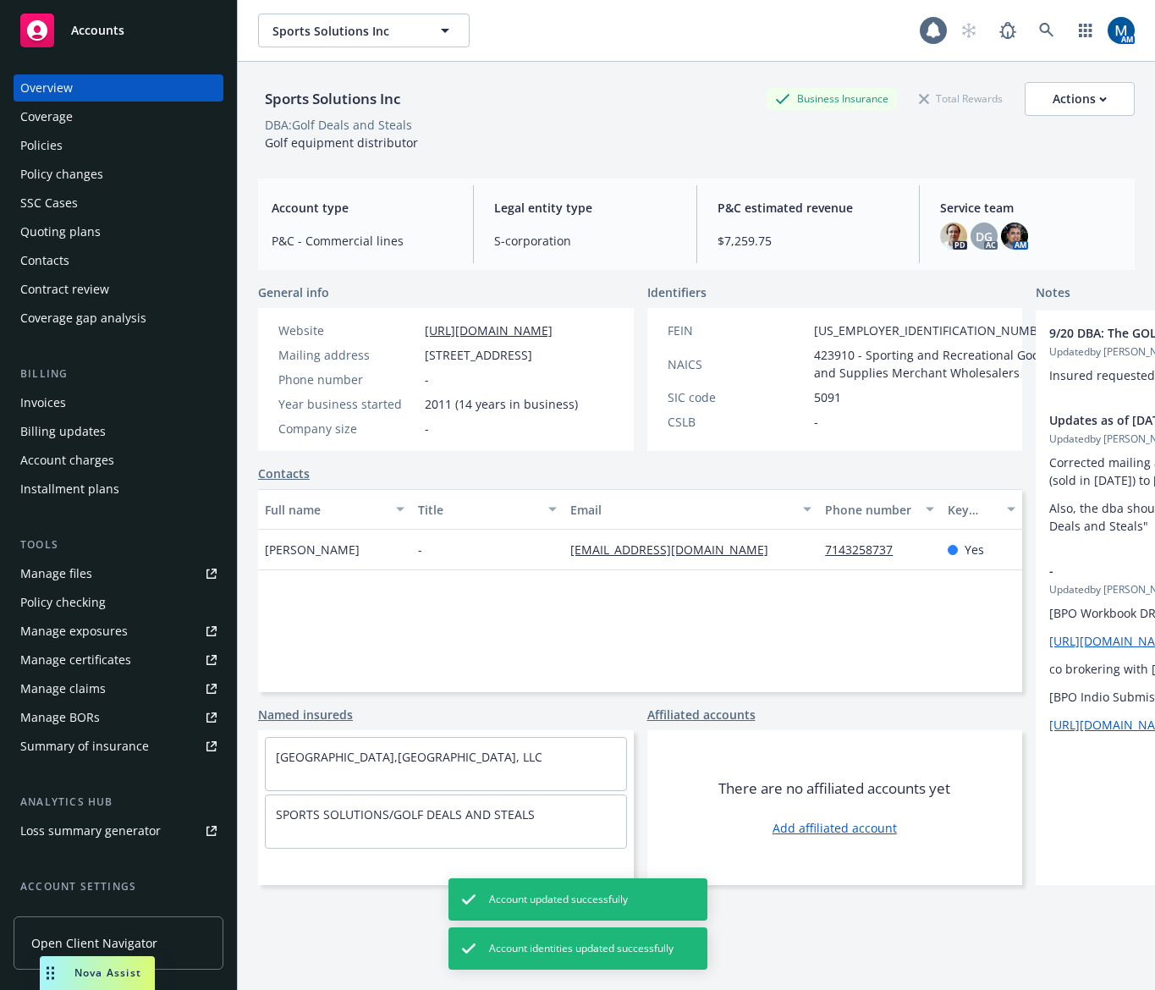
click at [137, 145] on div "Policies" at bounding box center [118, 145] width 196 height 27
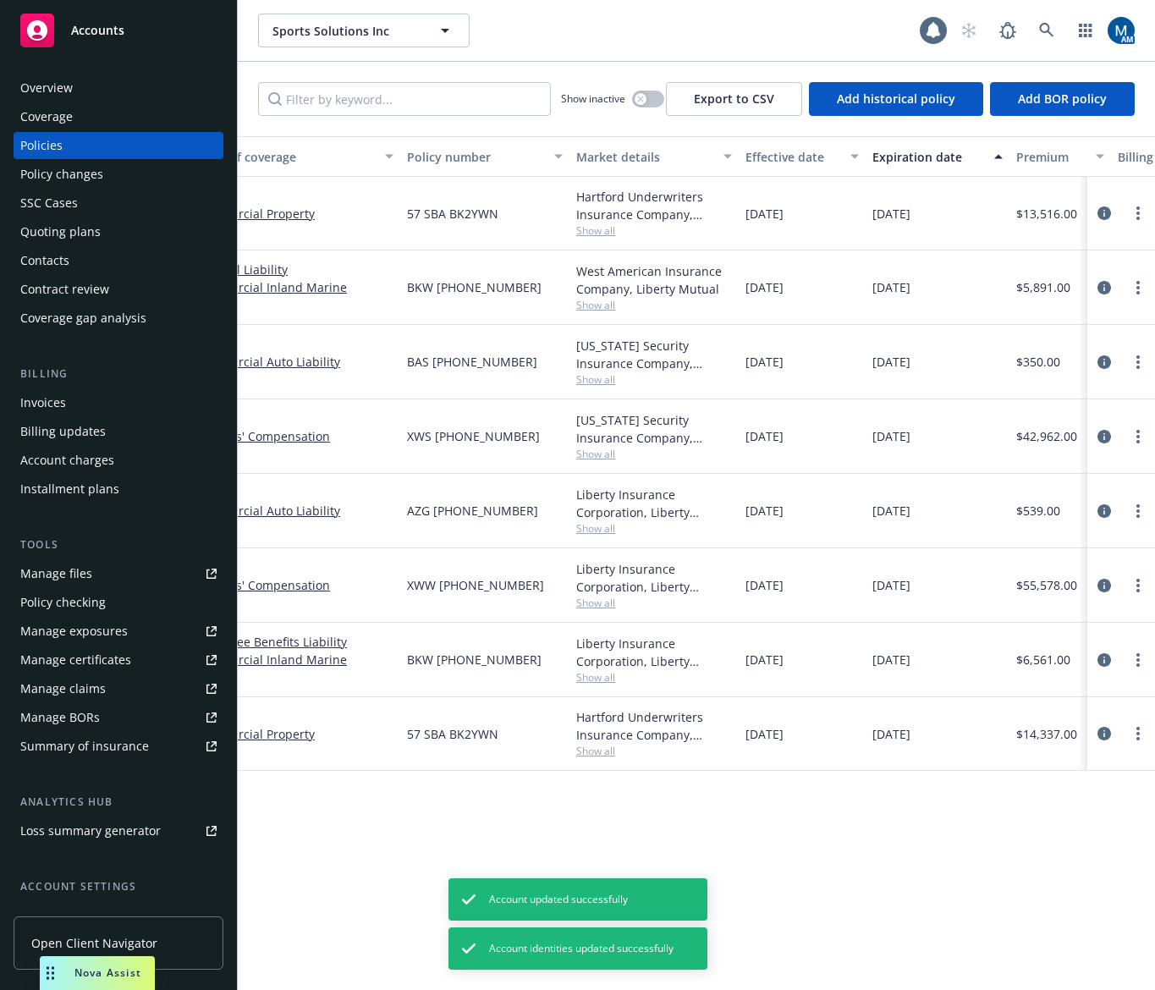
scroll to position [0, 716]
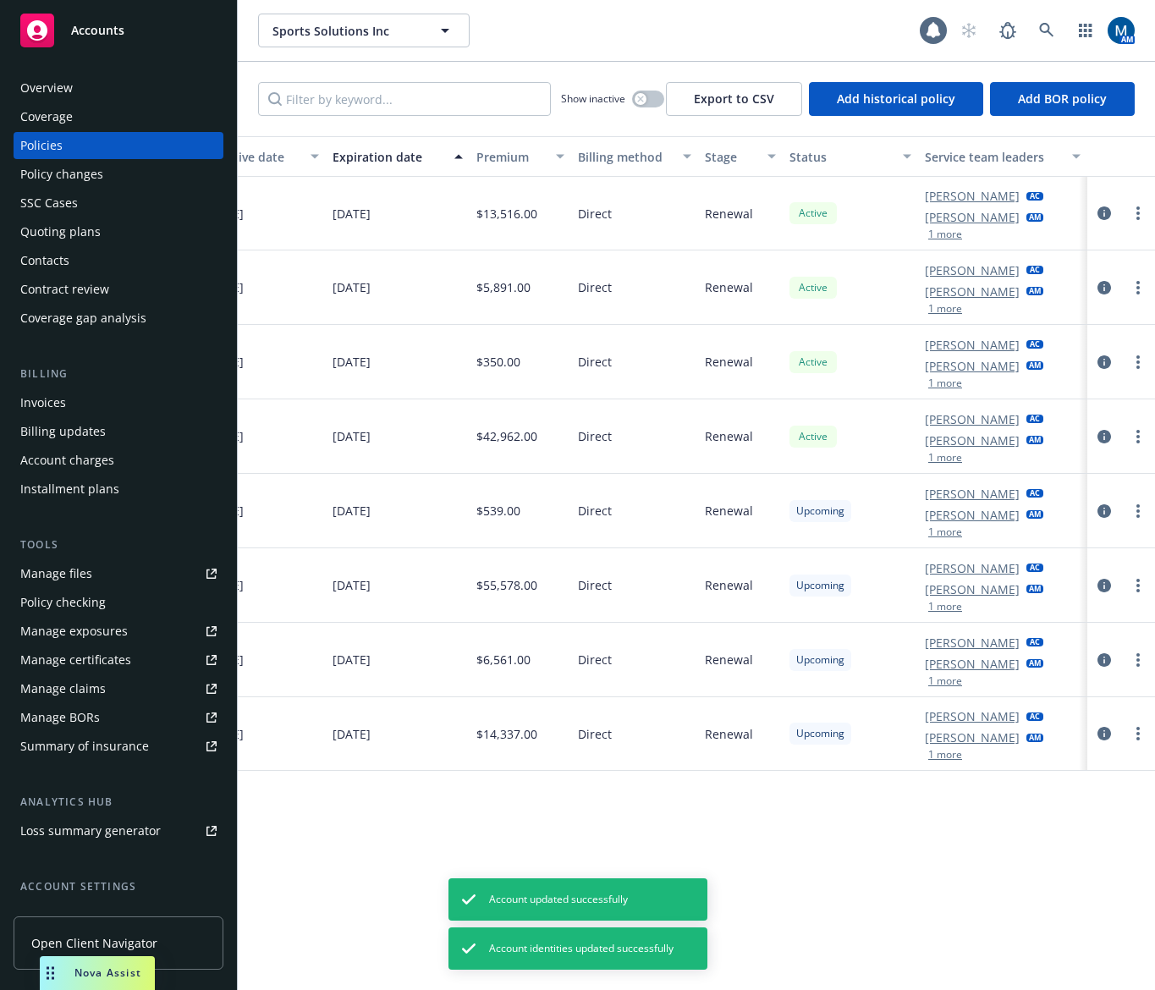
drag, startPoint x: 484, startPoint y: 807, endPoint x: 775, endPoint y: 809, distance: 290.4
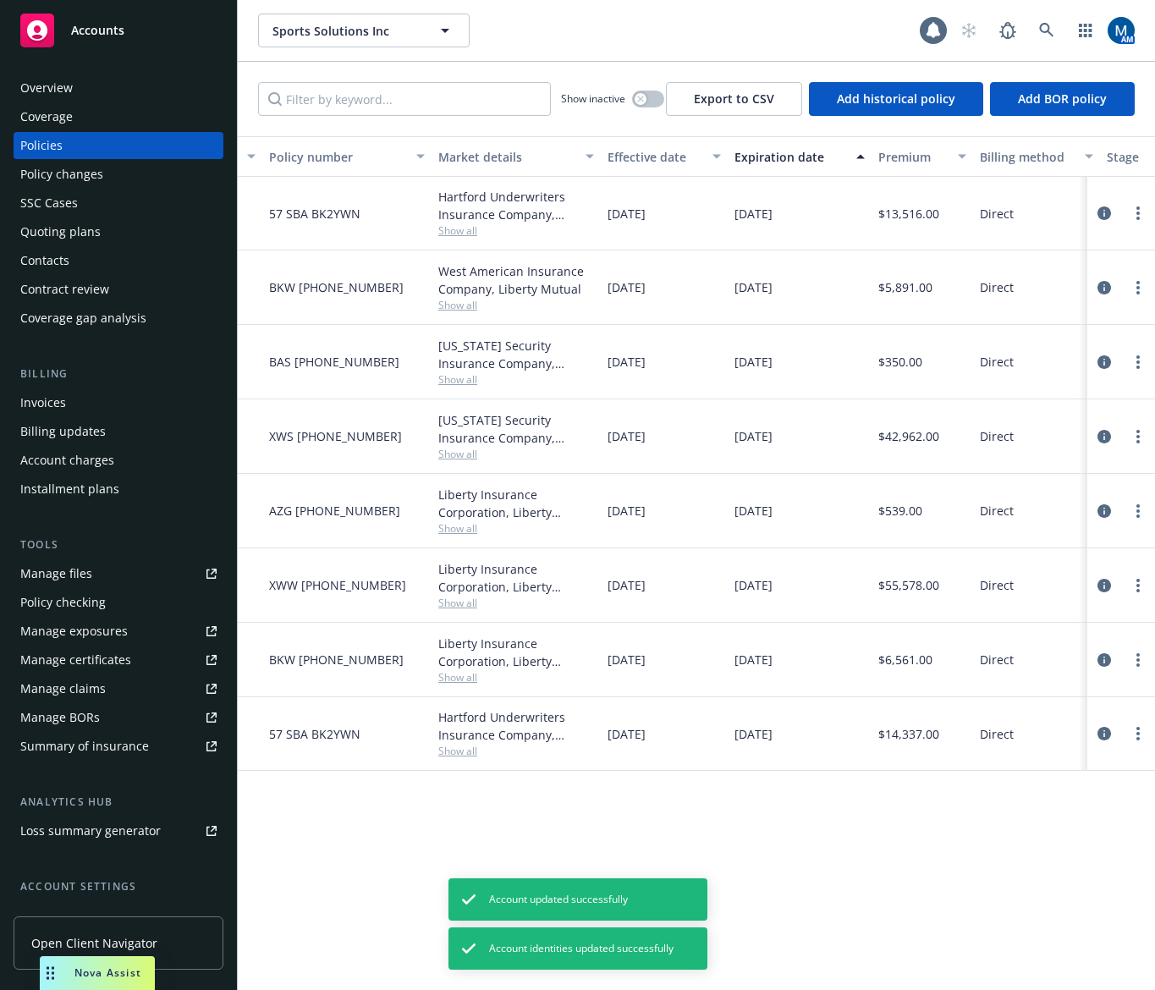
scroll to position [0, 0]
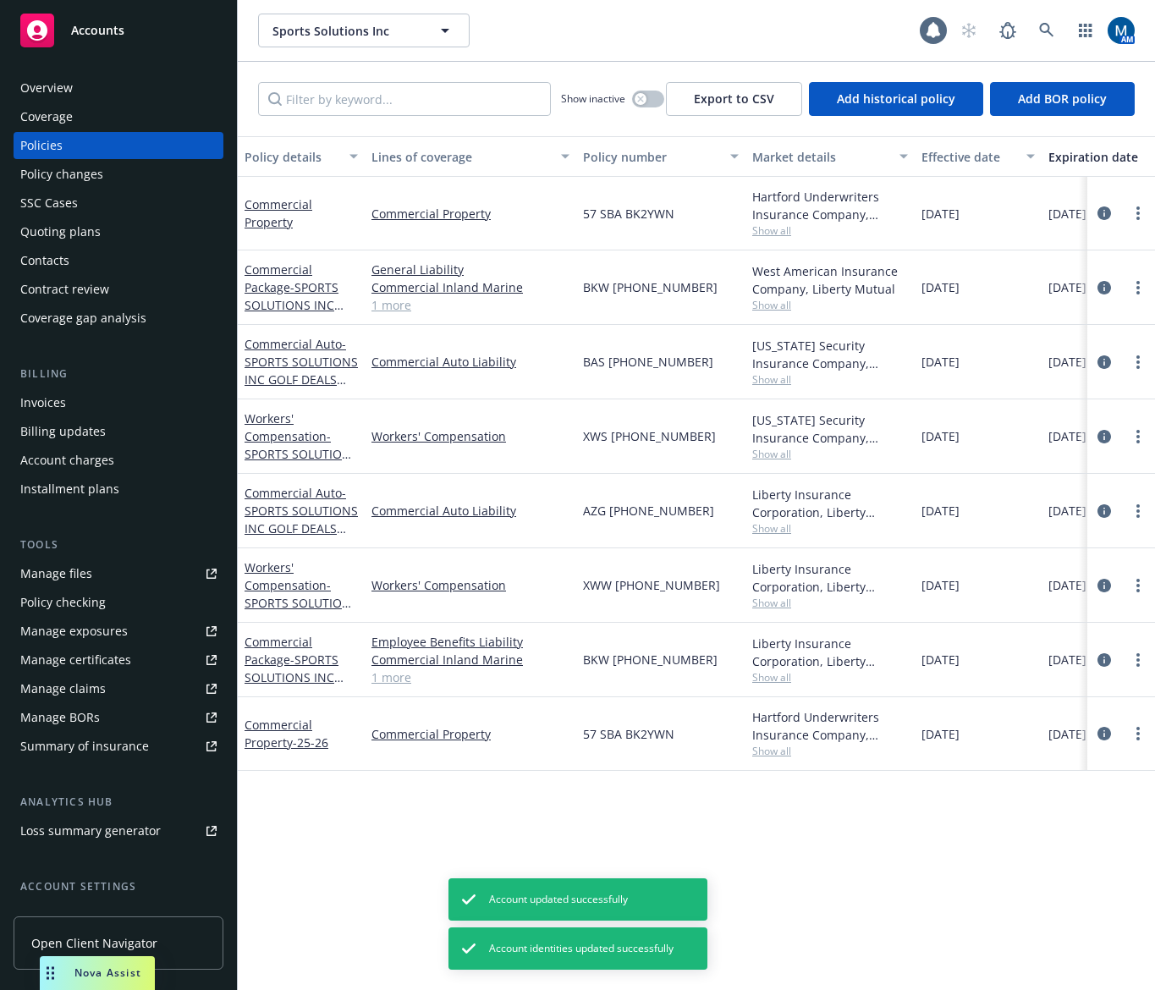
drag, startPoint x: 800, startPoint y: 823, endPoint x: 548, endPoint y: 827, distance: 252.3
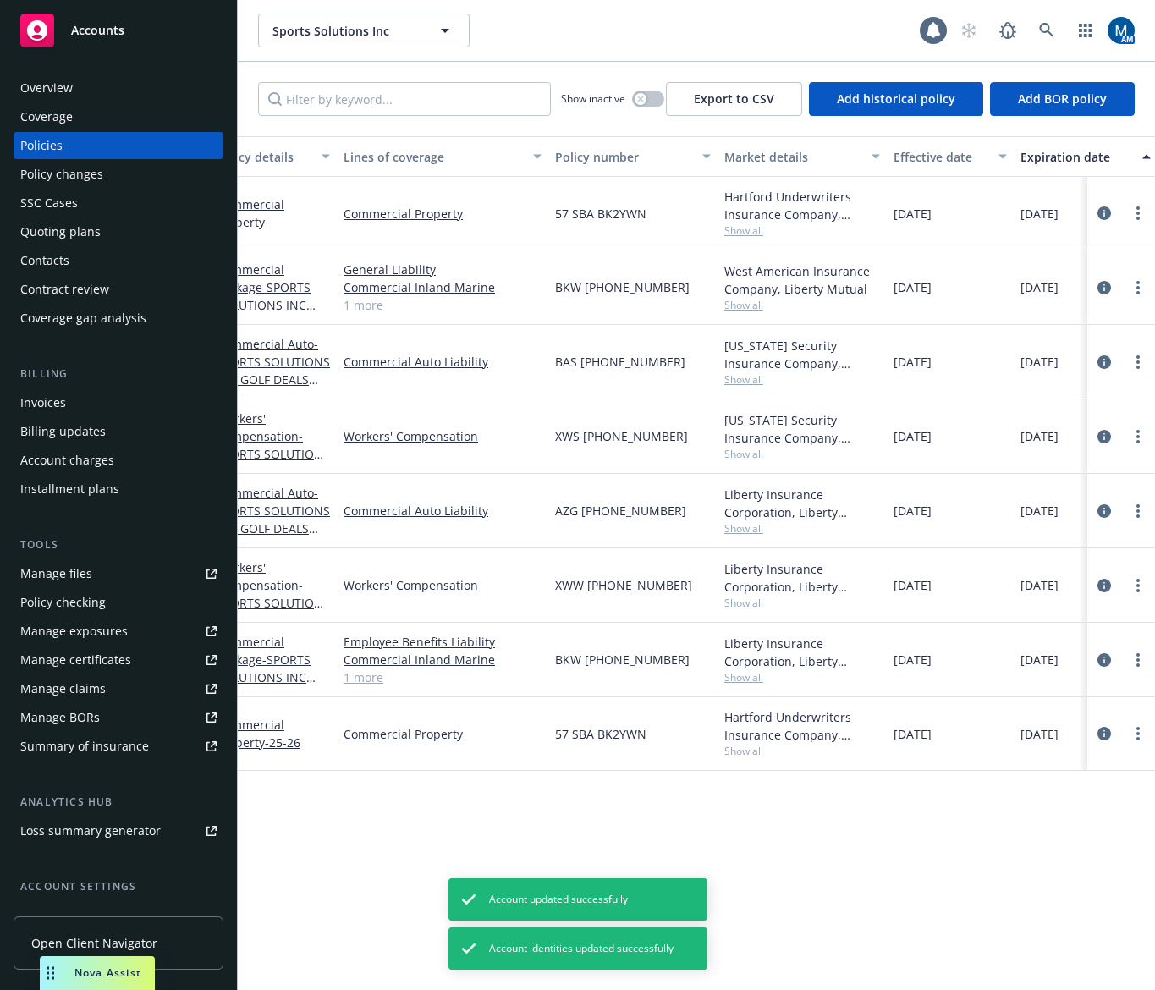
scroll to position [0, 665]
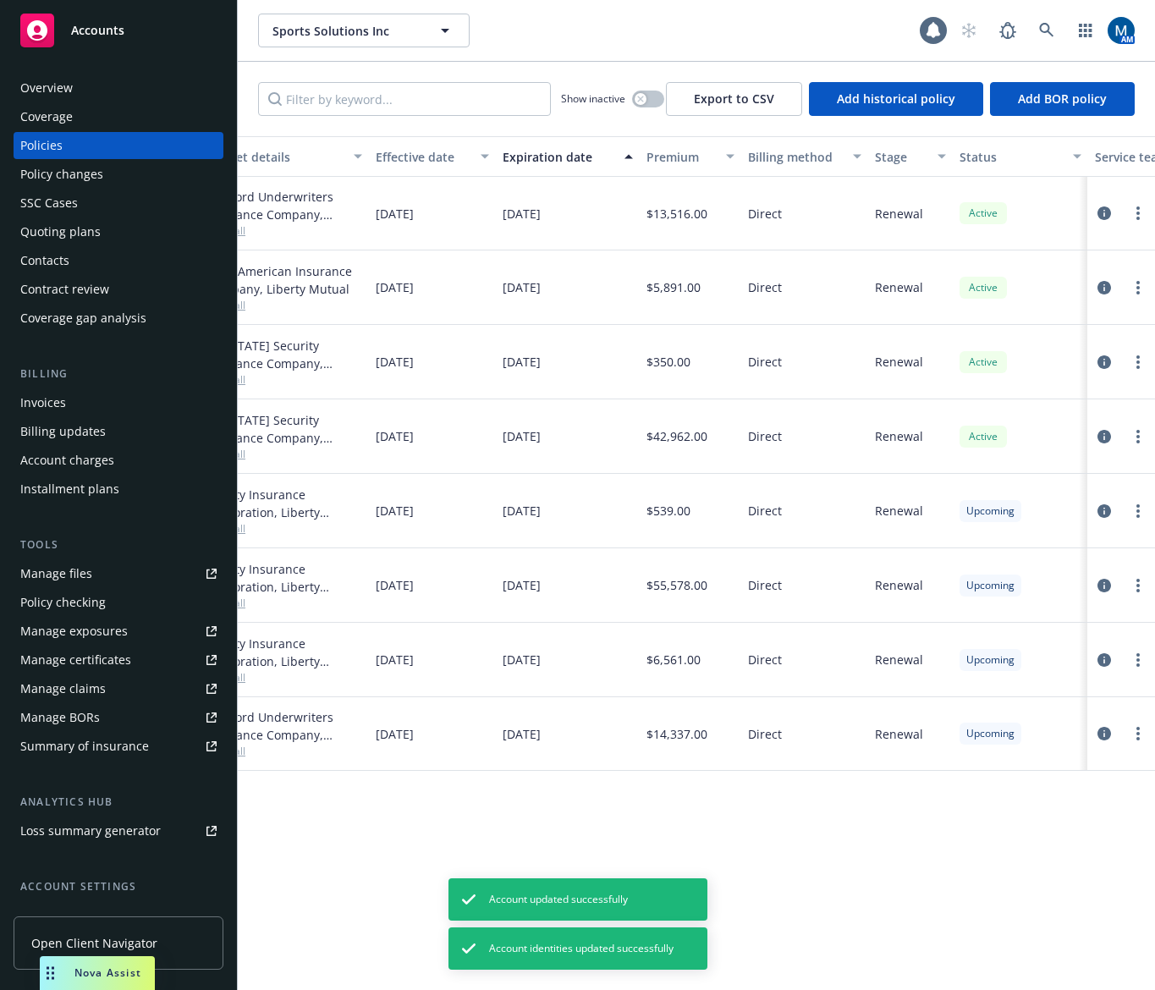
drag, startPoint x: 551, startPoint y: 830, endPoint x: 695, endPoint y: 836, distance: 144.1
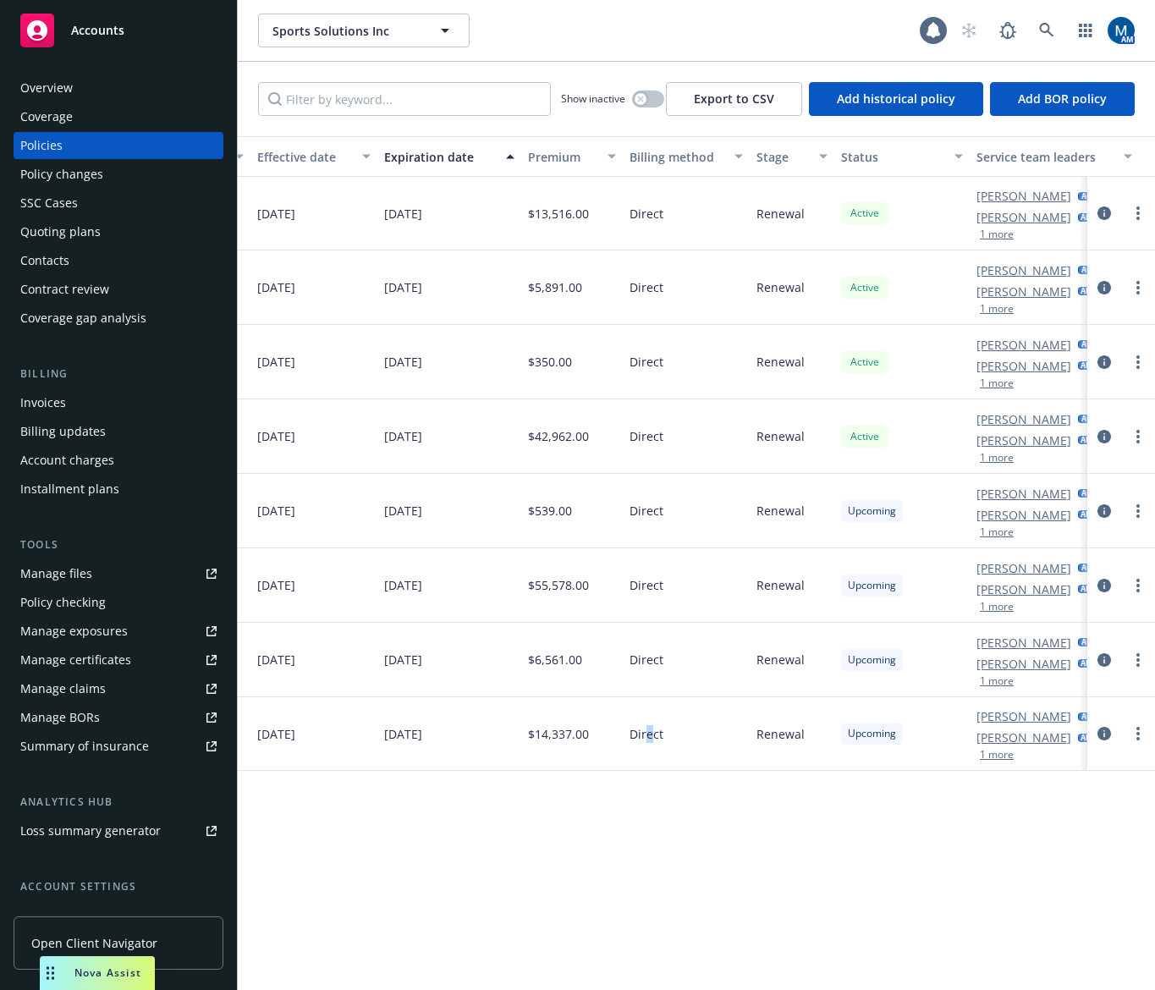
click at [650, 843] on div "Policy details Lines of coverage Policy number Market details Effective date Ex…" at bounding box center [697, 563] width 918 height 854
drag, startPoint x: 832, startPoint y: 815, endPoint x: 537, endPoint y: 822, distance: 295.5
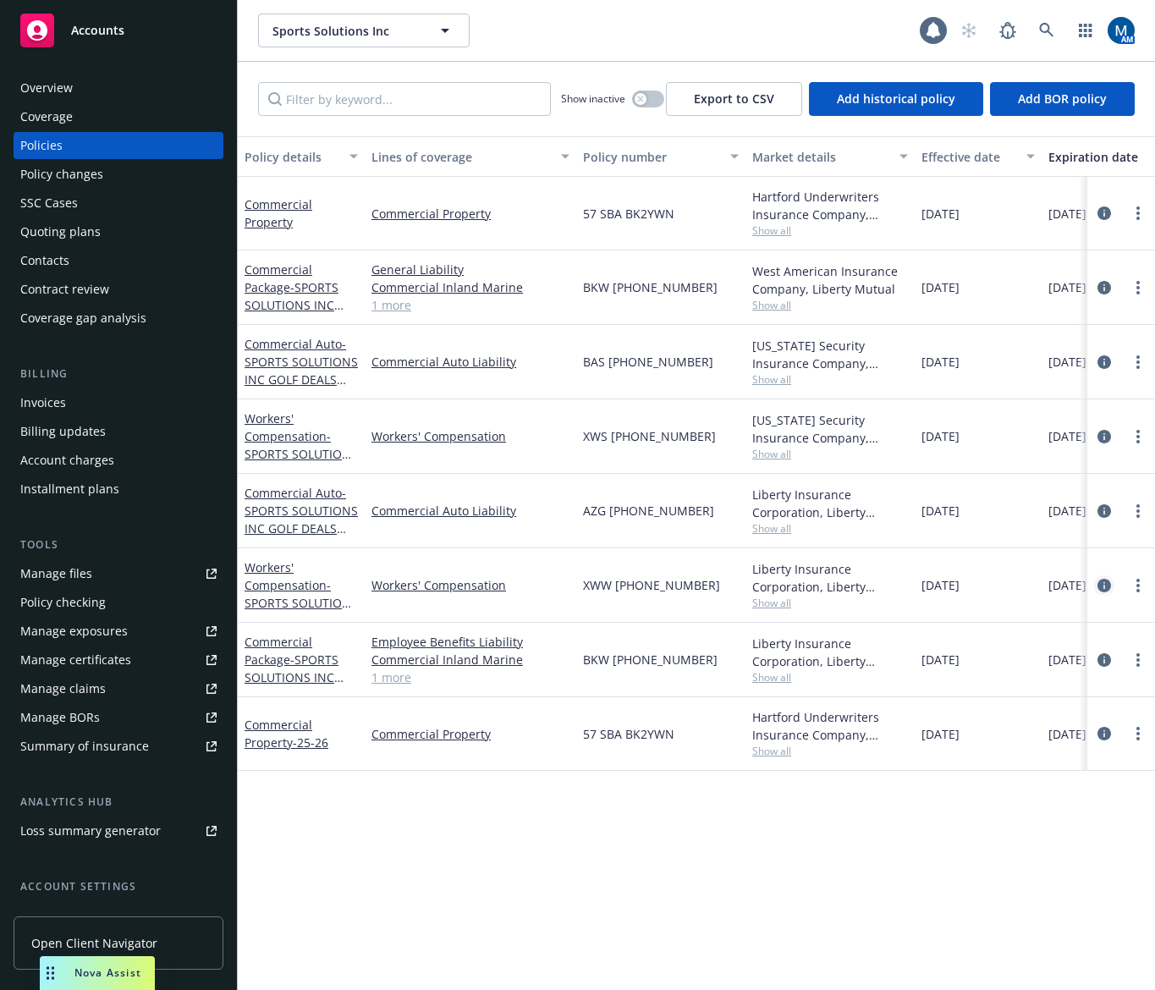
click at [1107, 582] on icon "circleInformation" at bounding box center [1105, 586] width 14 height 14
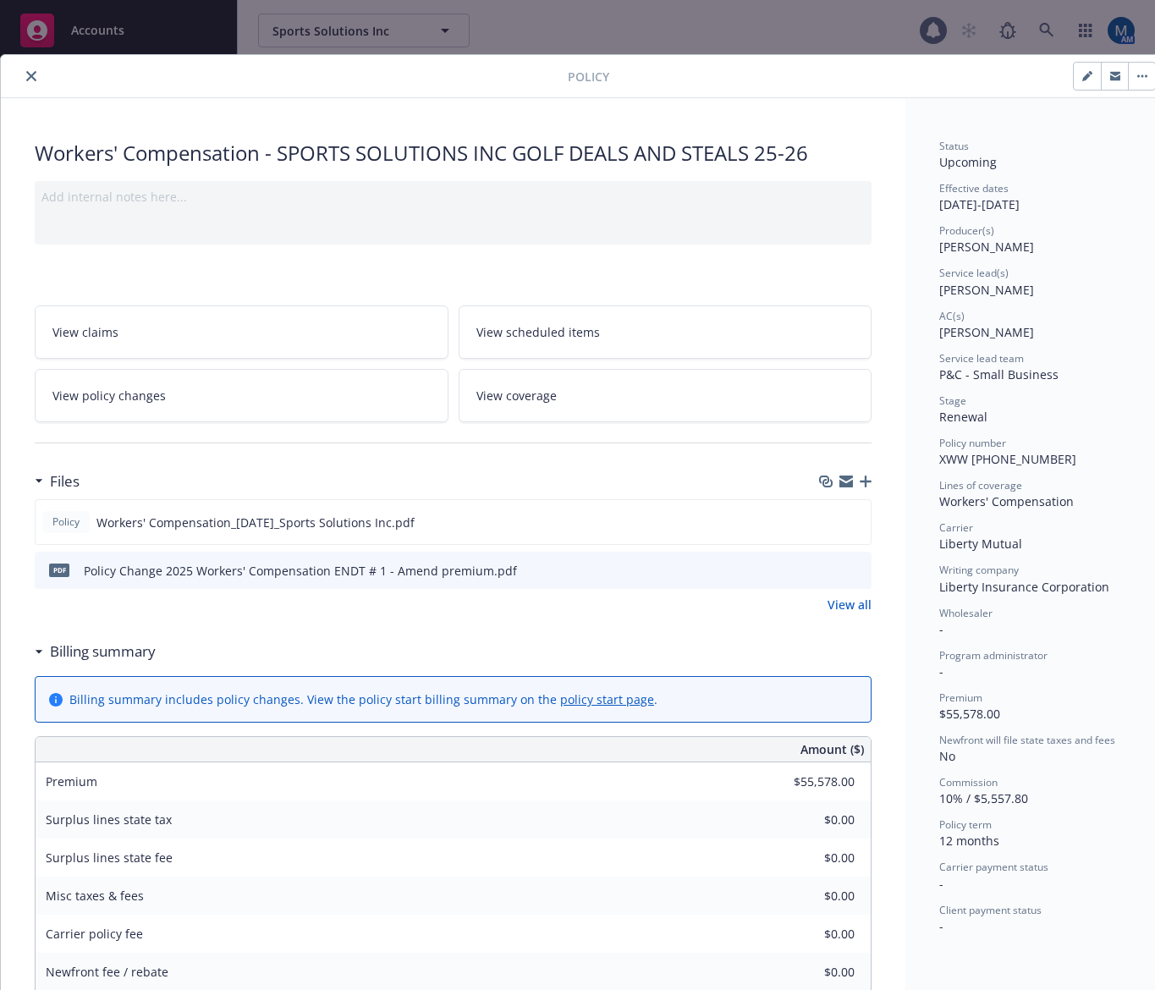
scroll to position [51, 0]
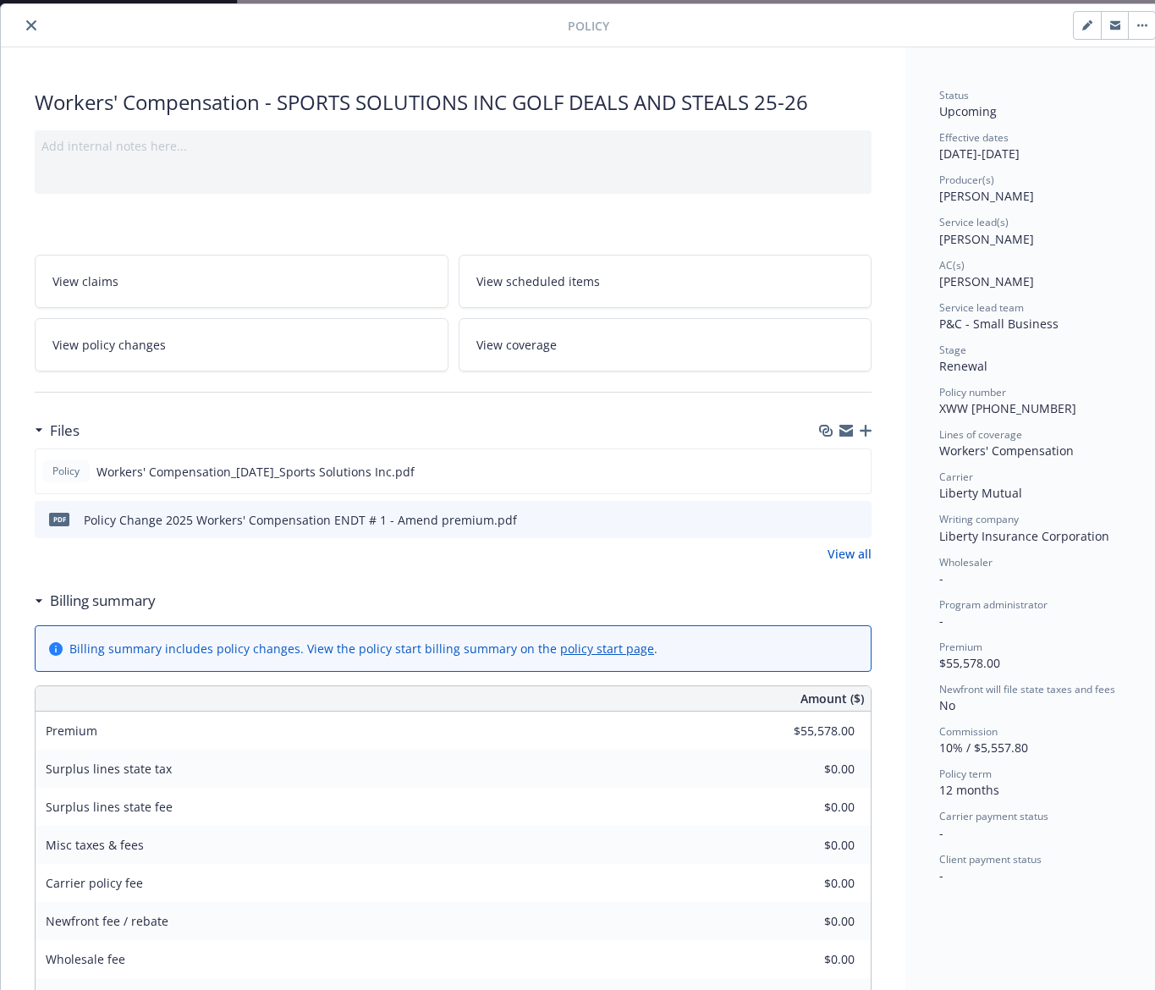
click at [423, 50] on div "Workers' Compensation - SPORTS SOLUTIONS INC GOLF DEALS AND STEALS 25-26 Add in…" at bounding box center [453, 793] width 905 height 1493
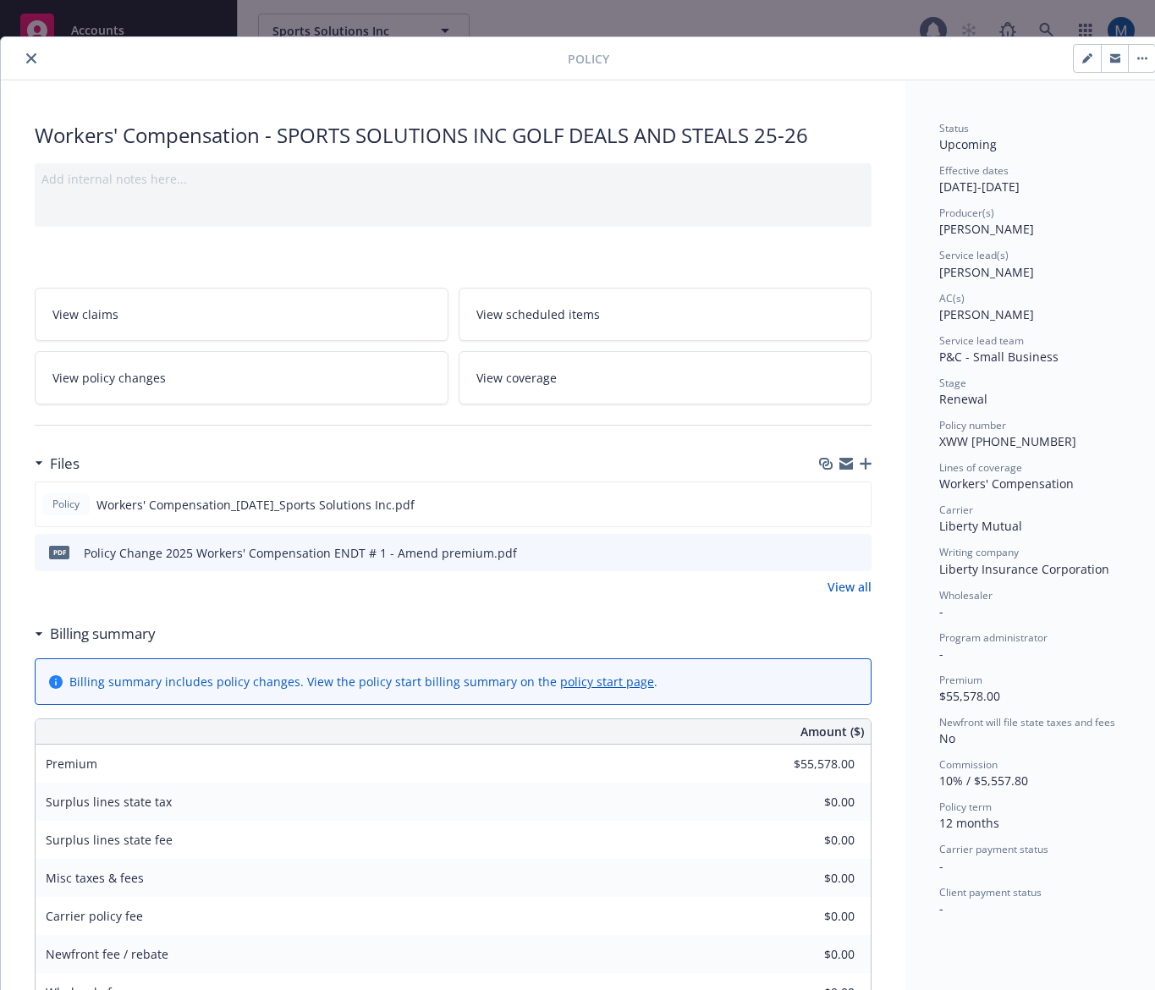
scroll to position [0, 0]
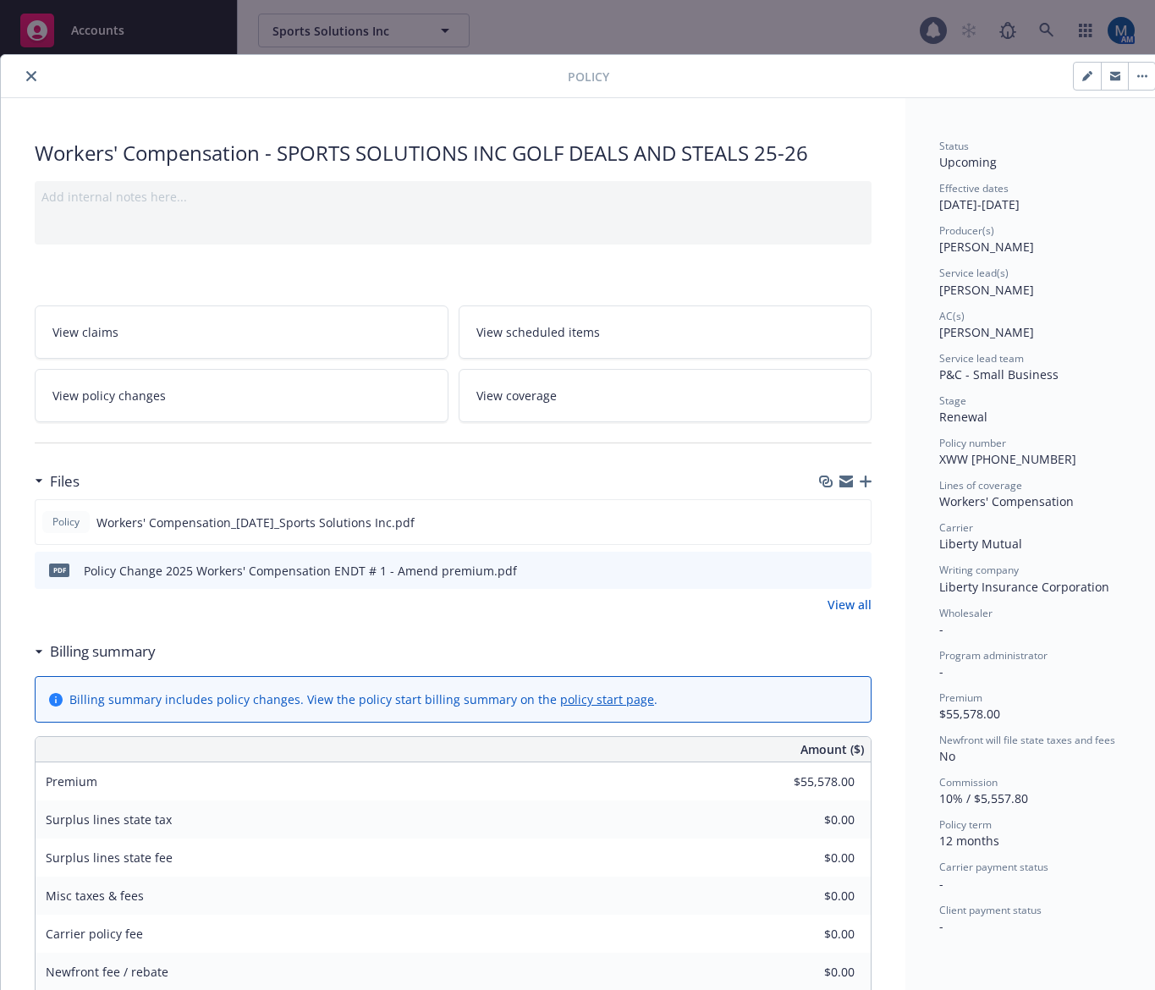
click at [30, 76] on icon "close" at bounding box center [31, 76] width 10 height 10
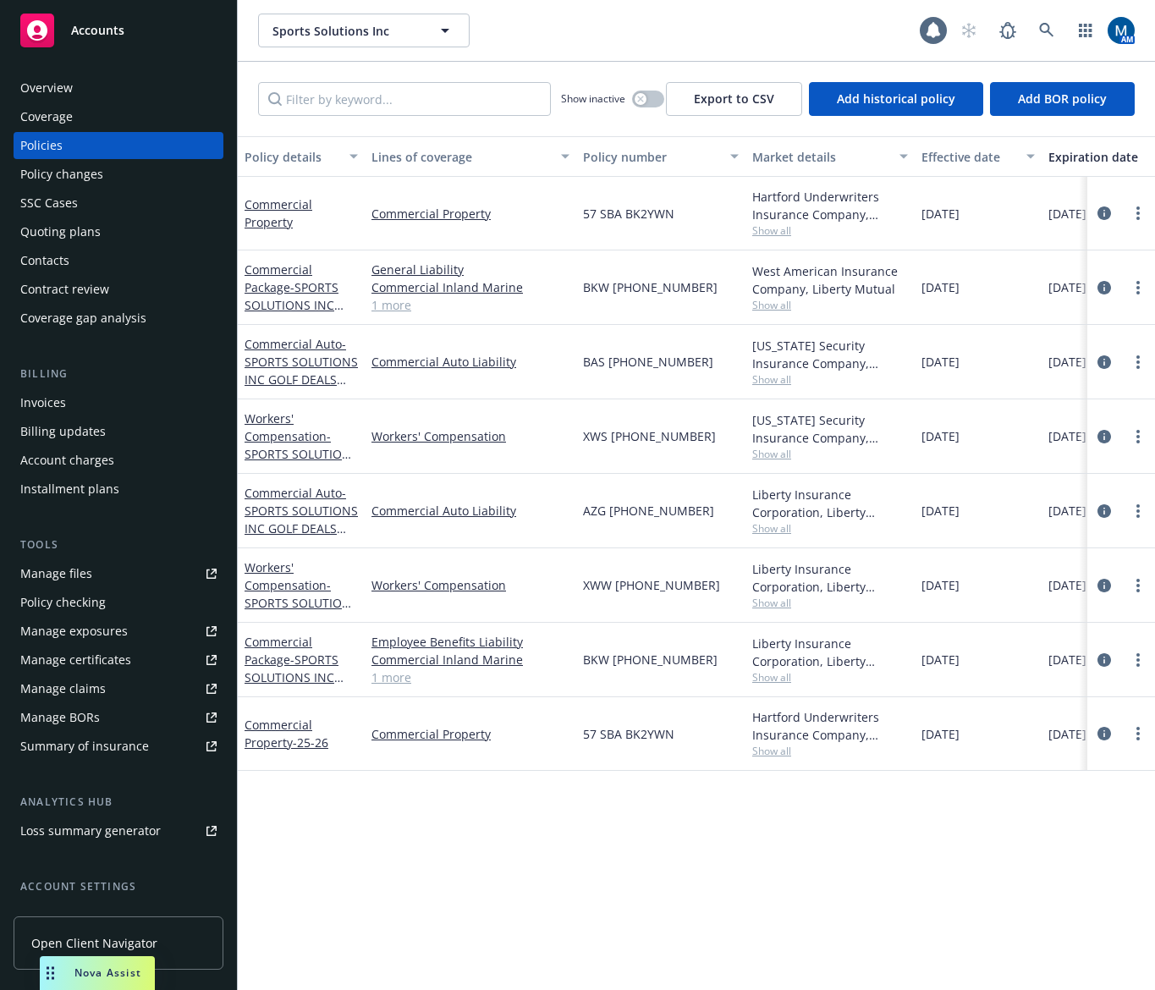
click at [97, 232] on div "Quoting plans" at bounding box center [60, 231] width 80 height 27
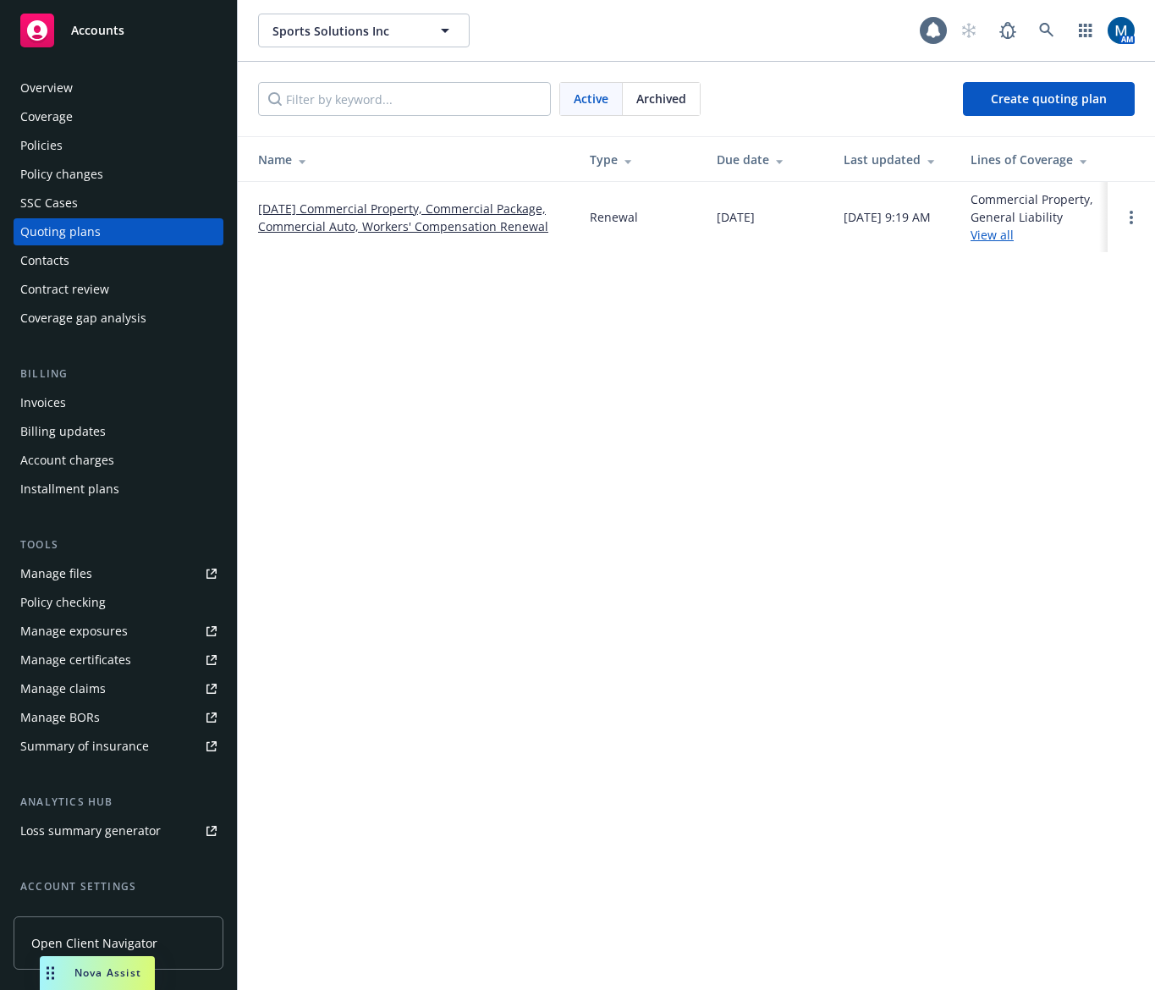
click at [59, 156] on div "Policies" at bounding box center [41, 145] width 42 height 27
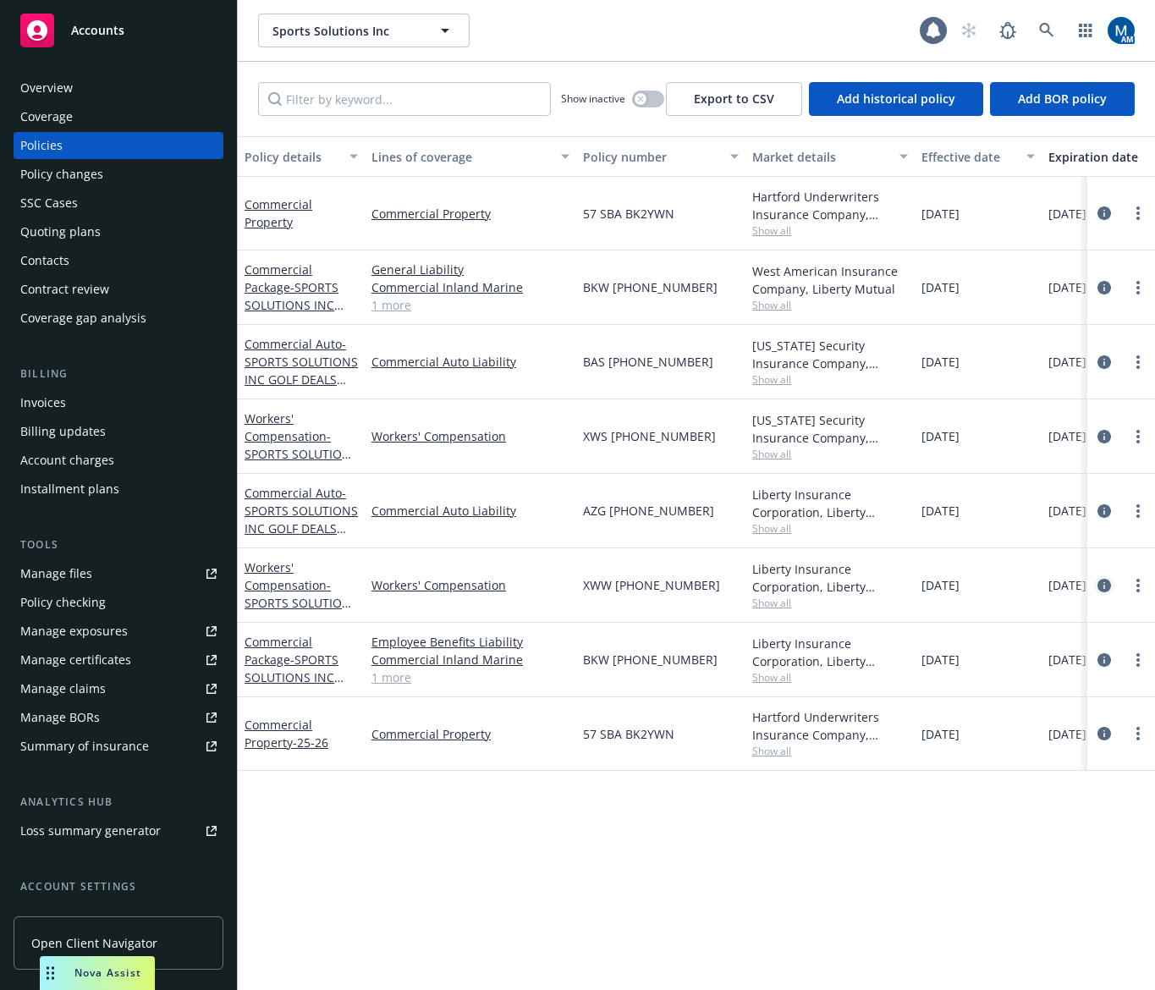
click at [1103, 582] on icon "circleInformation" at bounding box center [1105, 586] width 14 height 14
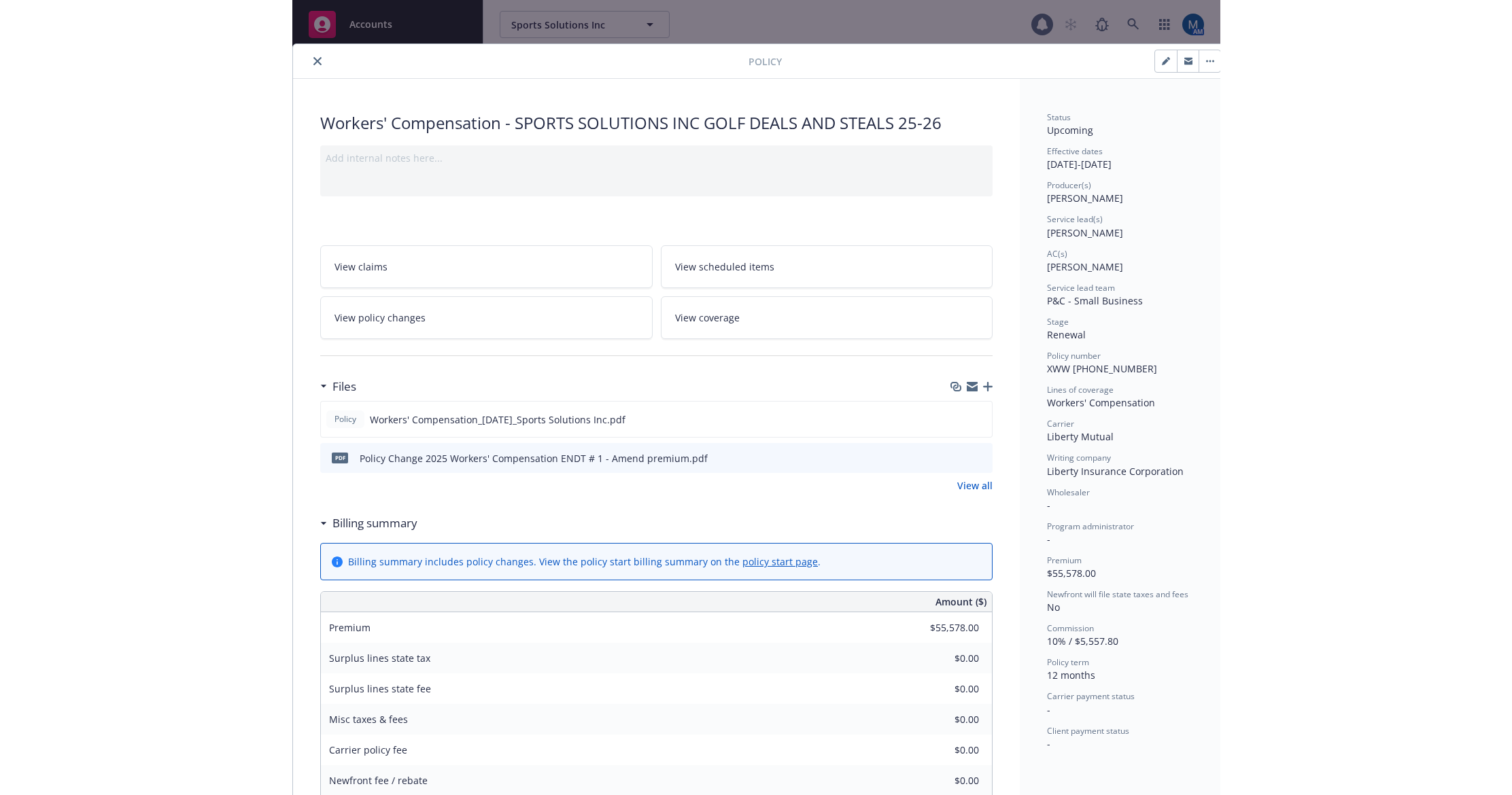
scroll to position [41, 0]
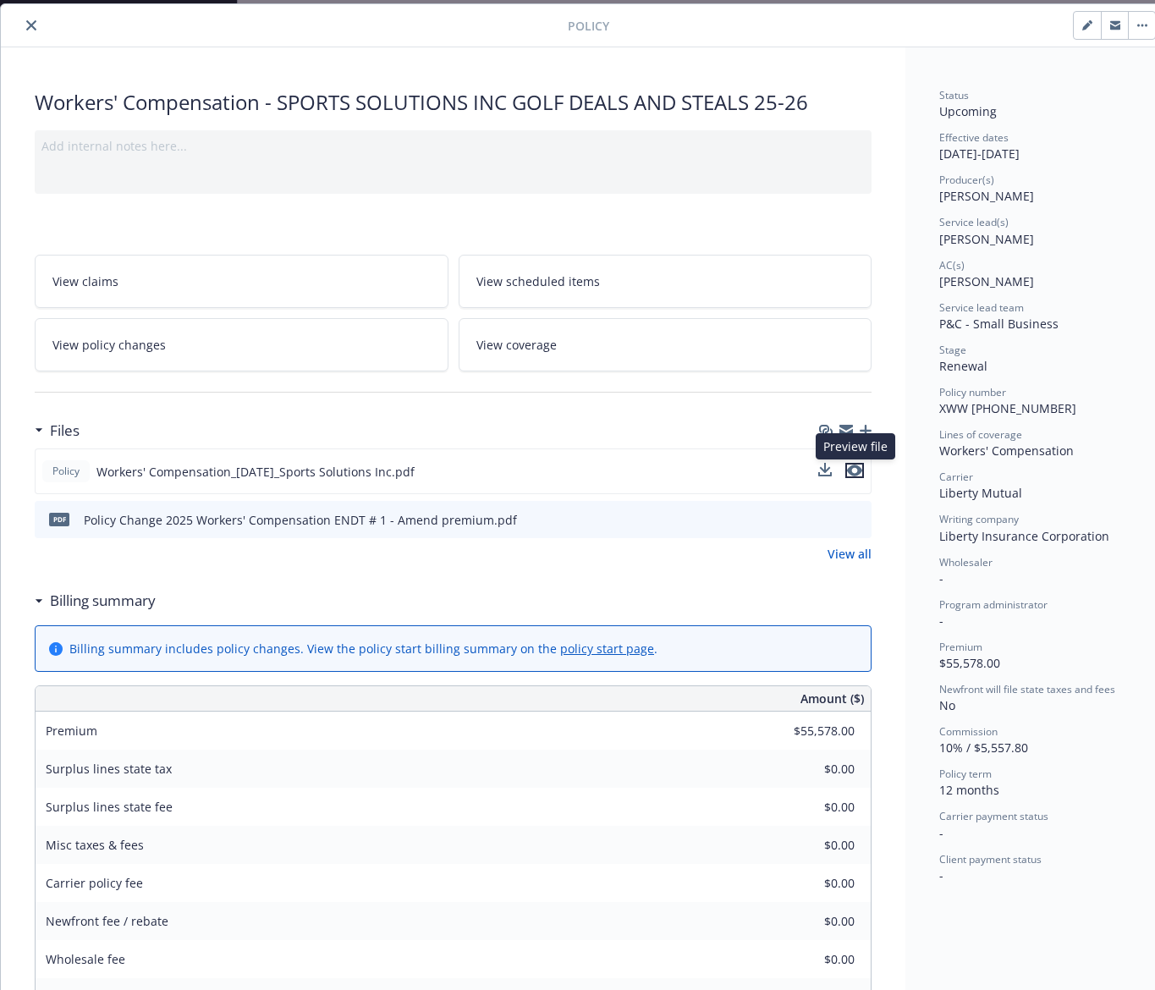
click at [860, 470] on icon "preview file" at bounding box center [854, 471] width 15 height 12
click at [860, 520] on icon "preview file" at bounding box center [855, 519] width 15 height 12
click at [35, 26] on icon "close" at bounding box center [31, 25] width 10 height 10
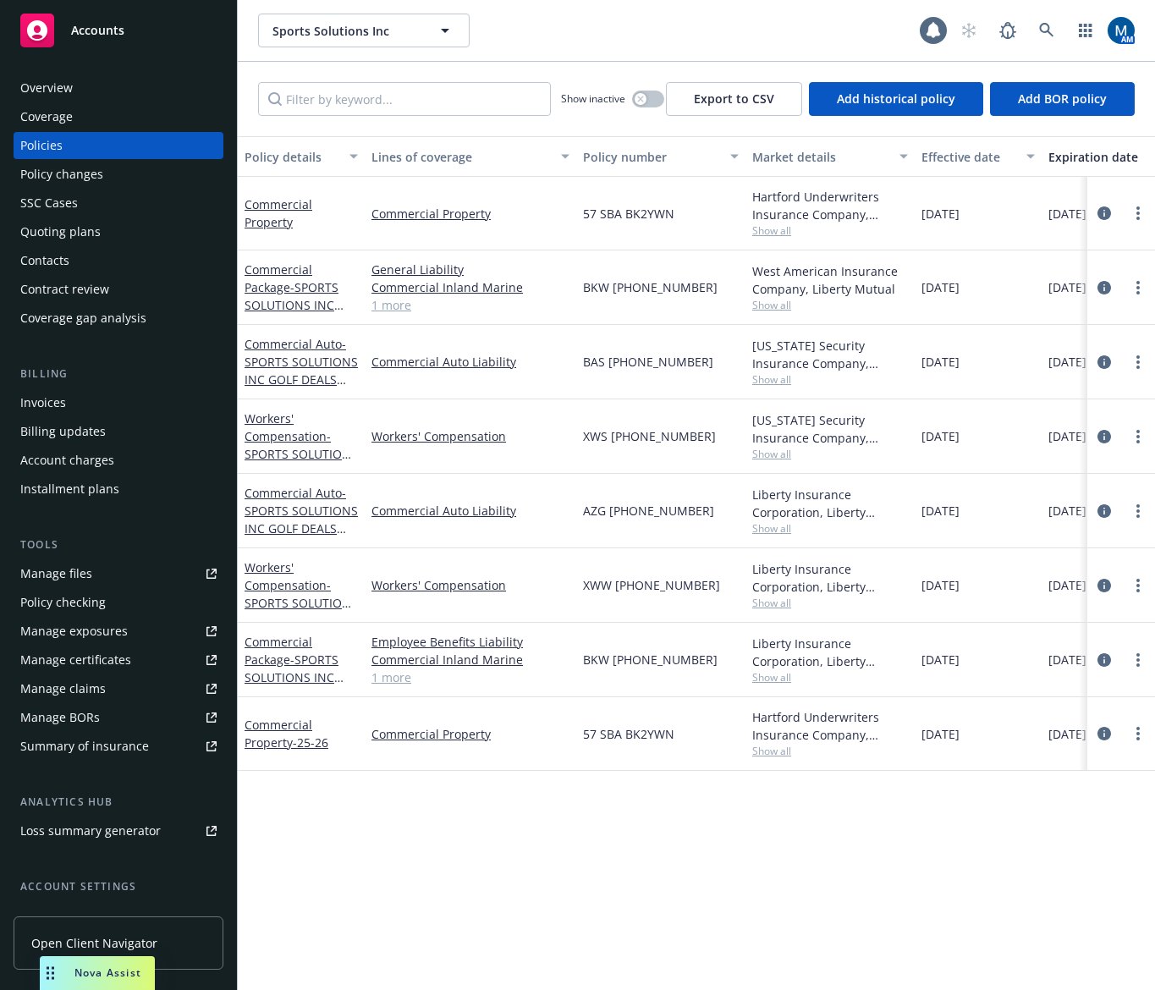
click at [56, 75] on div "Overview" at bounding box center [46, 87] width 52 height 27
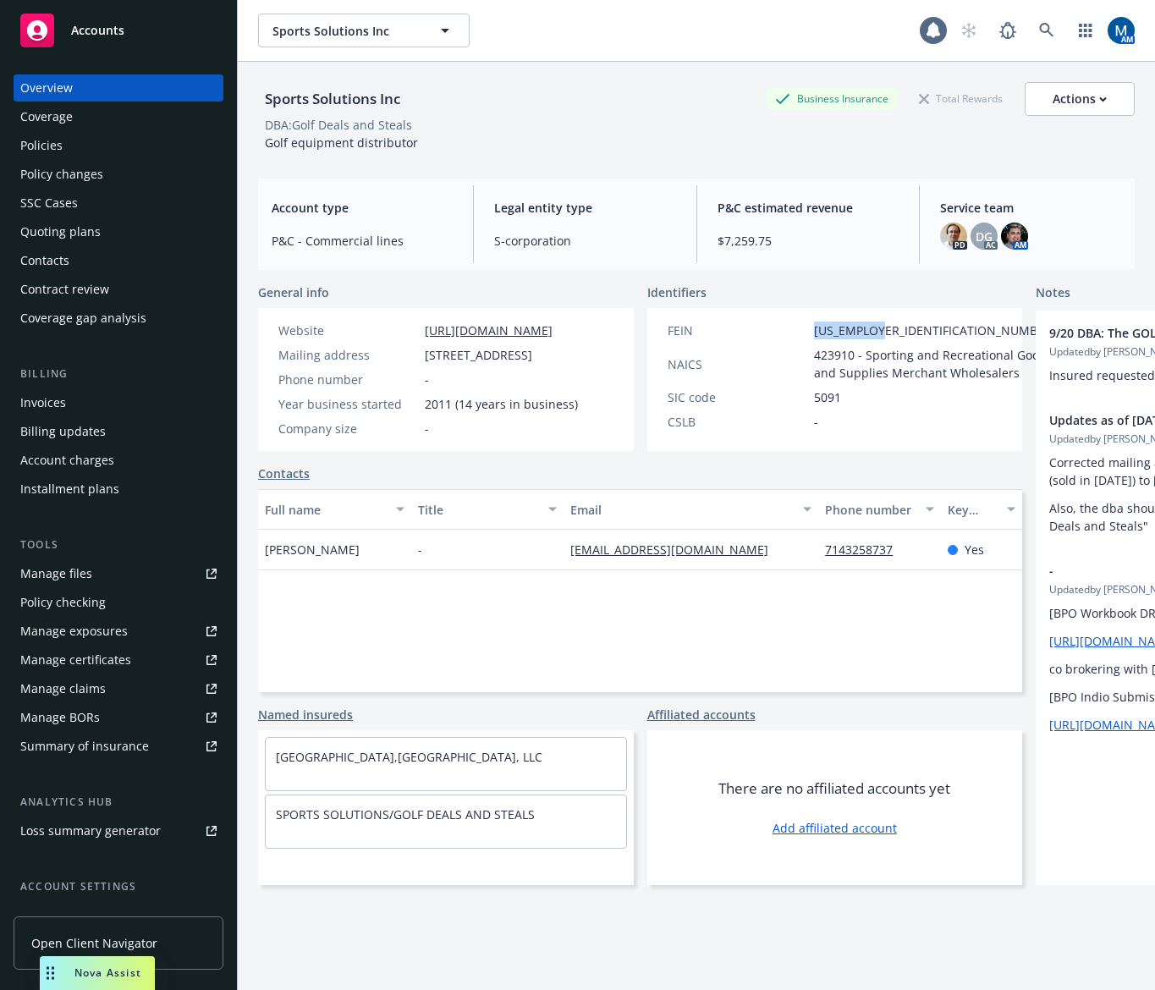
drag, startPoint x: 867, startPoint y: 329, endPoint x: 765, endPoint y: 329, distance: 101.6
click at [765, 329] on div "FEIN 33-0918184" at bounding box center [862, 331] width 402 height 18
copy div "33-0918184"
click at [92, 149] on div "Policies" at bounding box center [118, 145] width 196 height 27
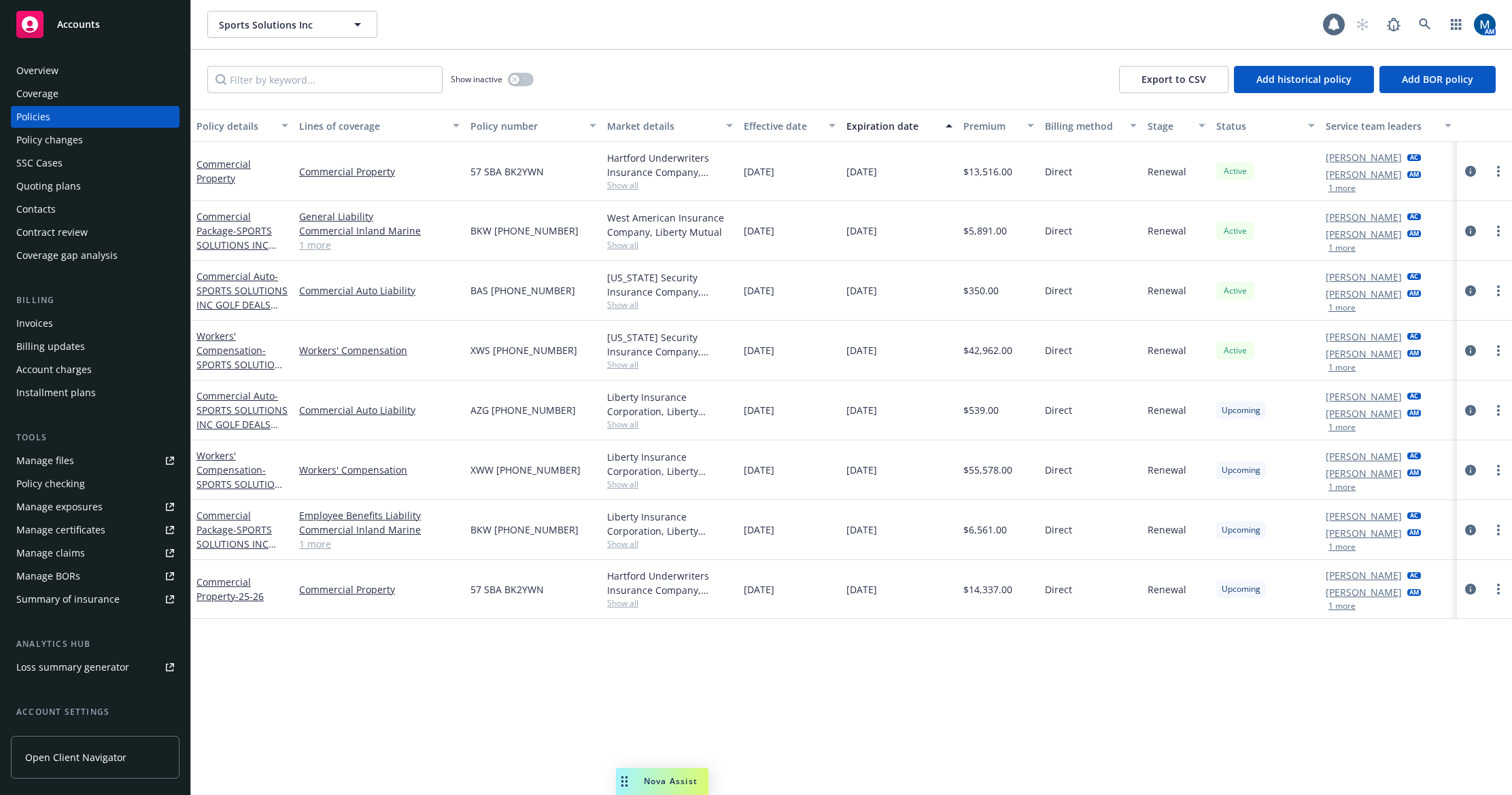
click at [678, 704] on div "Policy details Lines of coverage Policy number Market details Effective date Ex…" at bounding box center [851, 452] width 1321 height 686
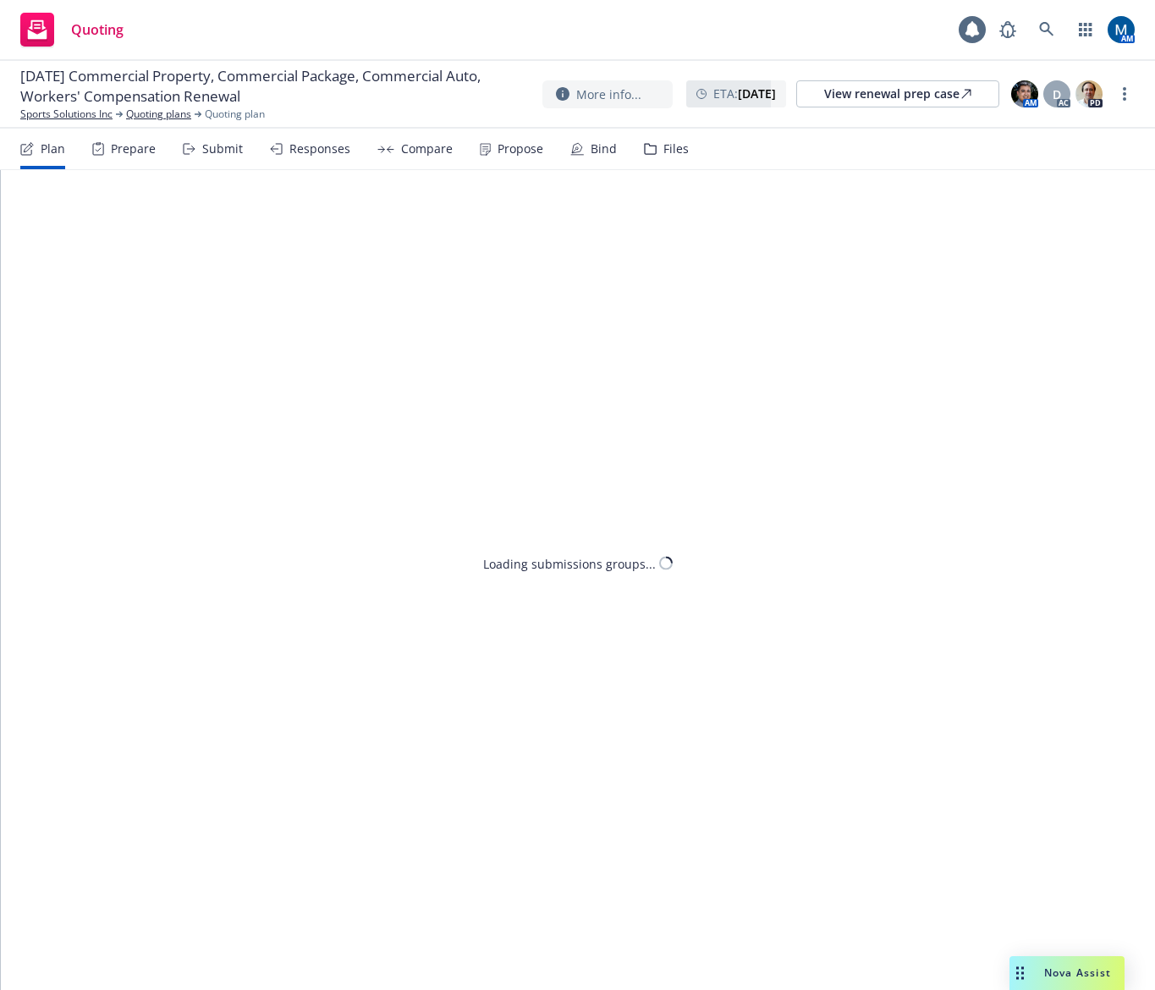
click at [499, 146] on div "Propose" at bounding box center [521, 149] width 46 height 14
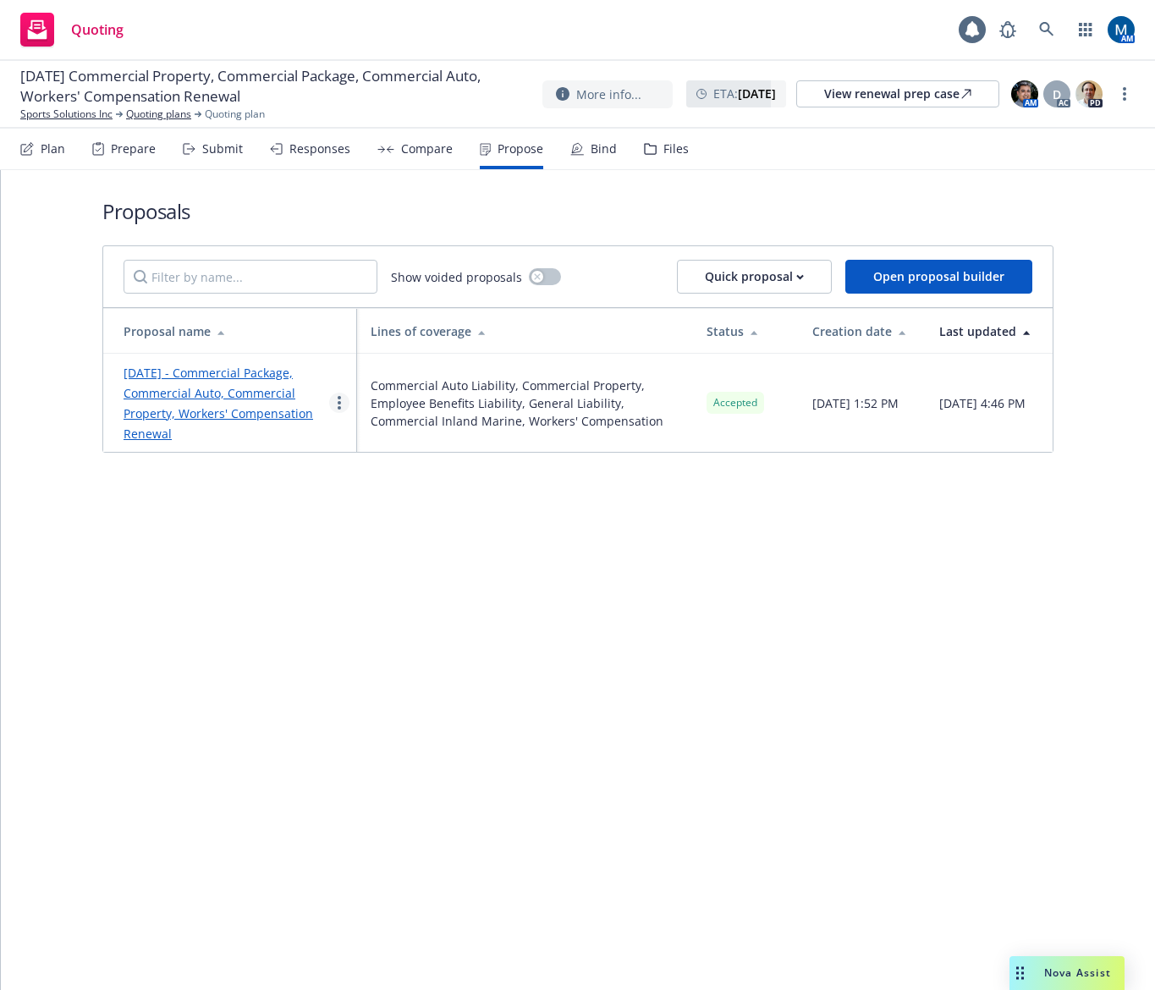
click at [340, 403] on circle "more" at bounding box center [339, 402] width 3 height 3
click at [420, 578] on span "See client view" at bounding box center [392, 579] width 124 height 16
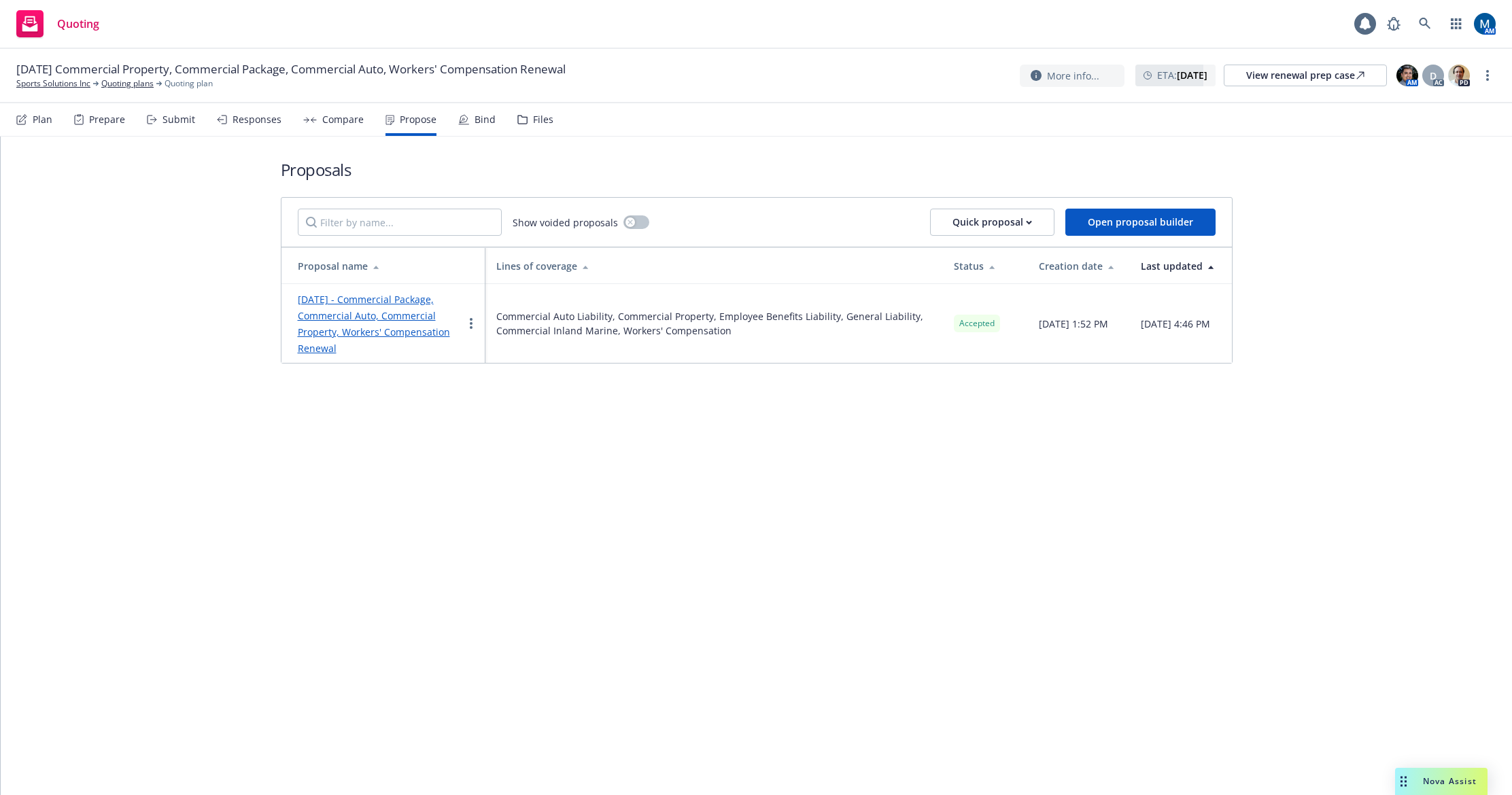
click at [459, 122] on icon at bounding box center [463, 119] width 8 height 8
